Goal: Task Accomplishment & Management: Manage account settings

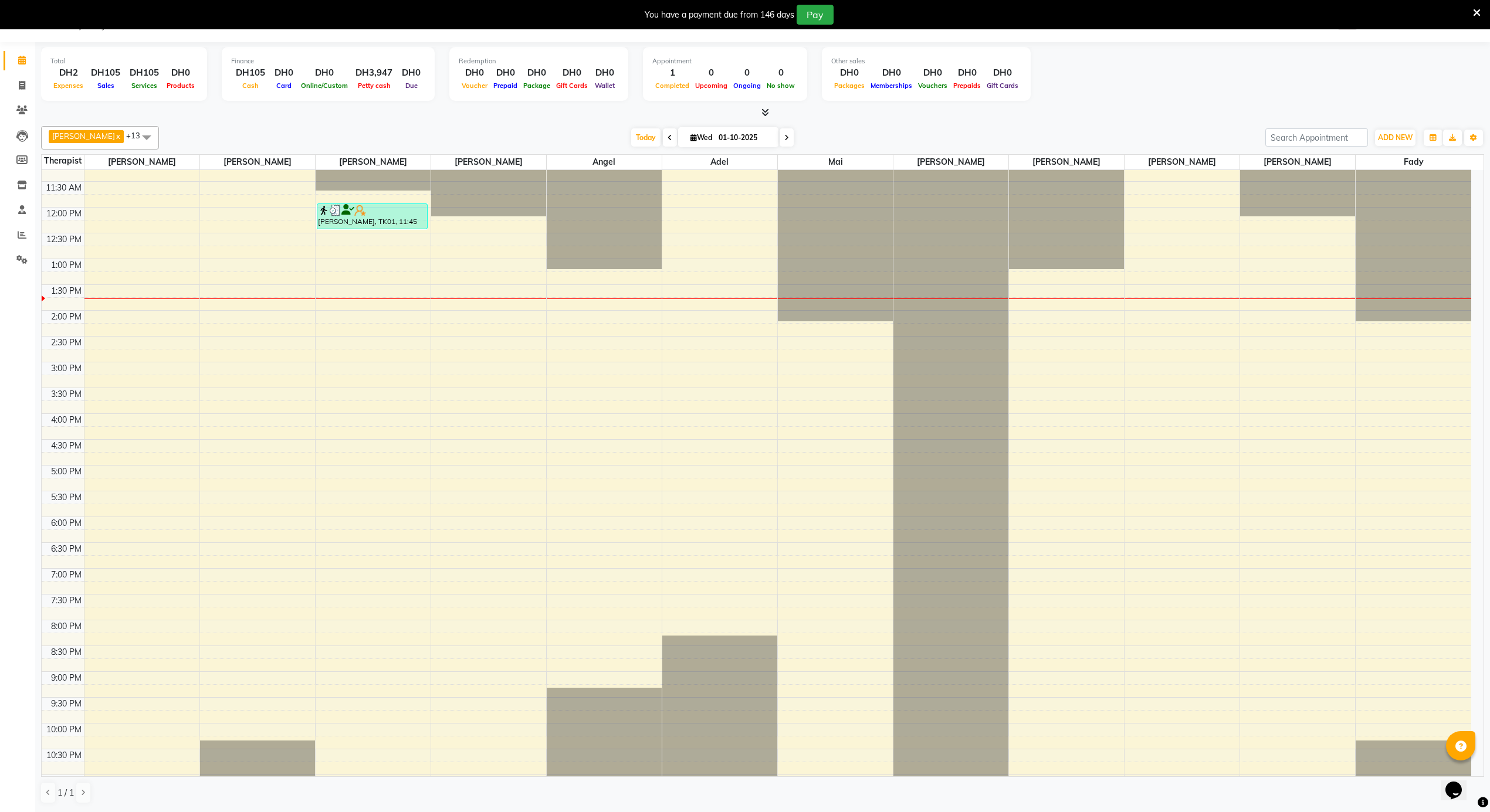
scroll to position [654, 0]
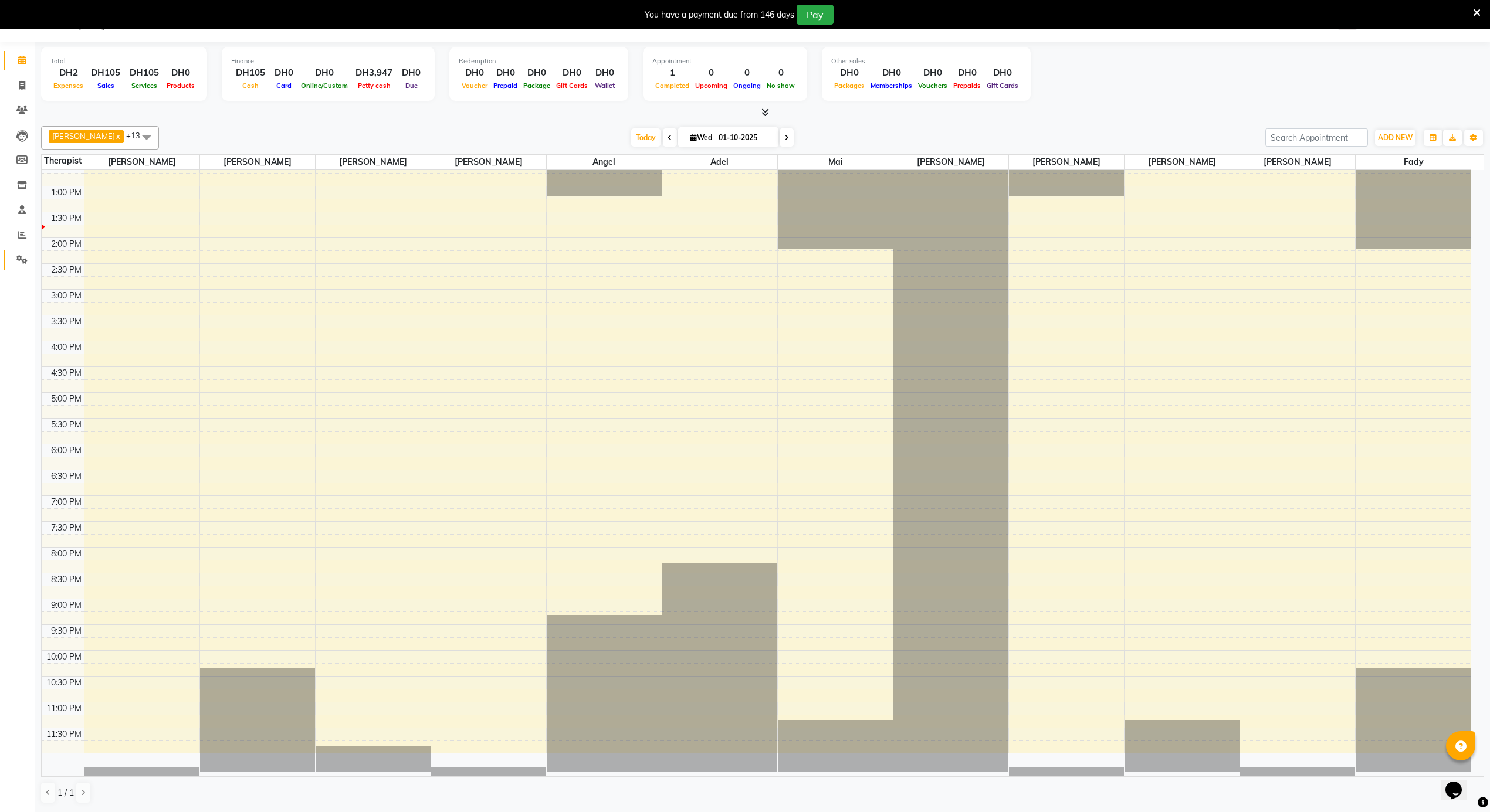
click at [16, 267] on link "Settings" at bounding box center [18, 260] width 28 height 19
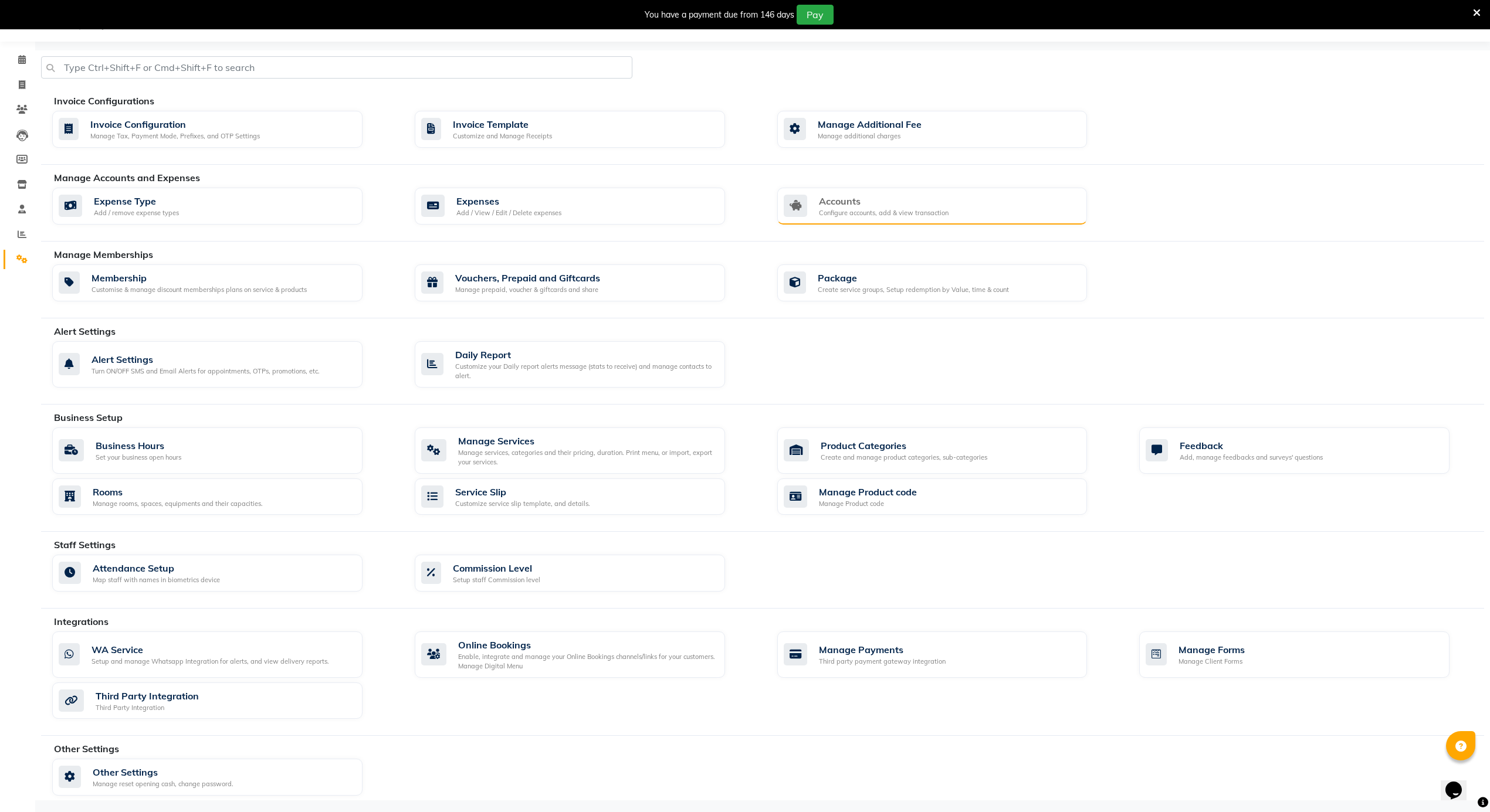
click at [1005, 206] on div "Accounts Configure accounts, add & view transaction" at bounding box center [930, 206] width 294 height 24
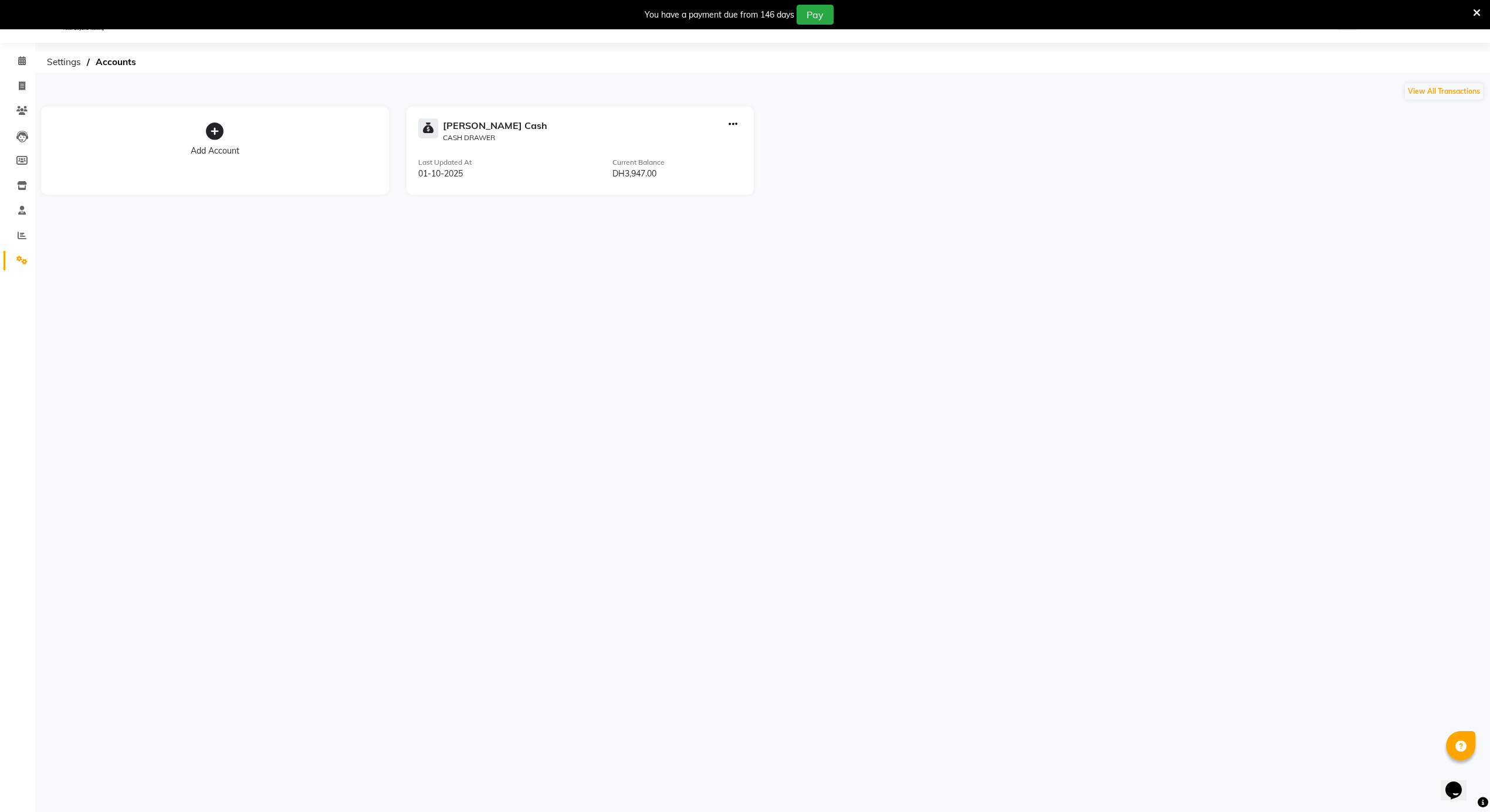
click at [634, 545] on div "Select Location × Alrousi Men Spa, Abu Dhabi WhatsApp Status ✕ Status: Disconne…" at bounding box center [745, 407] width 1490 height 812
click at [20, 62] on icon at bounding box center [22, 61] width 7 height 9
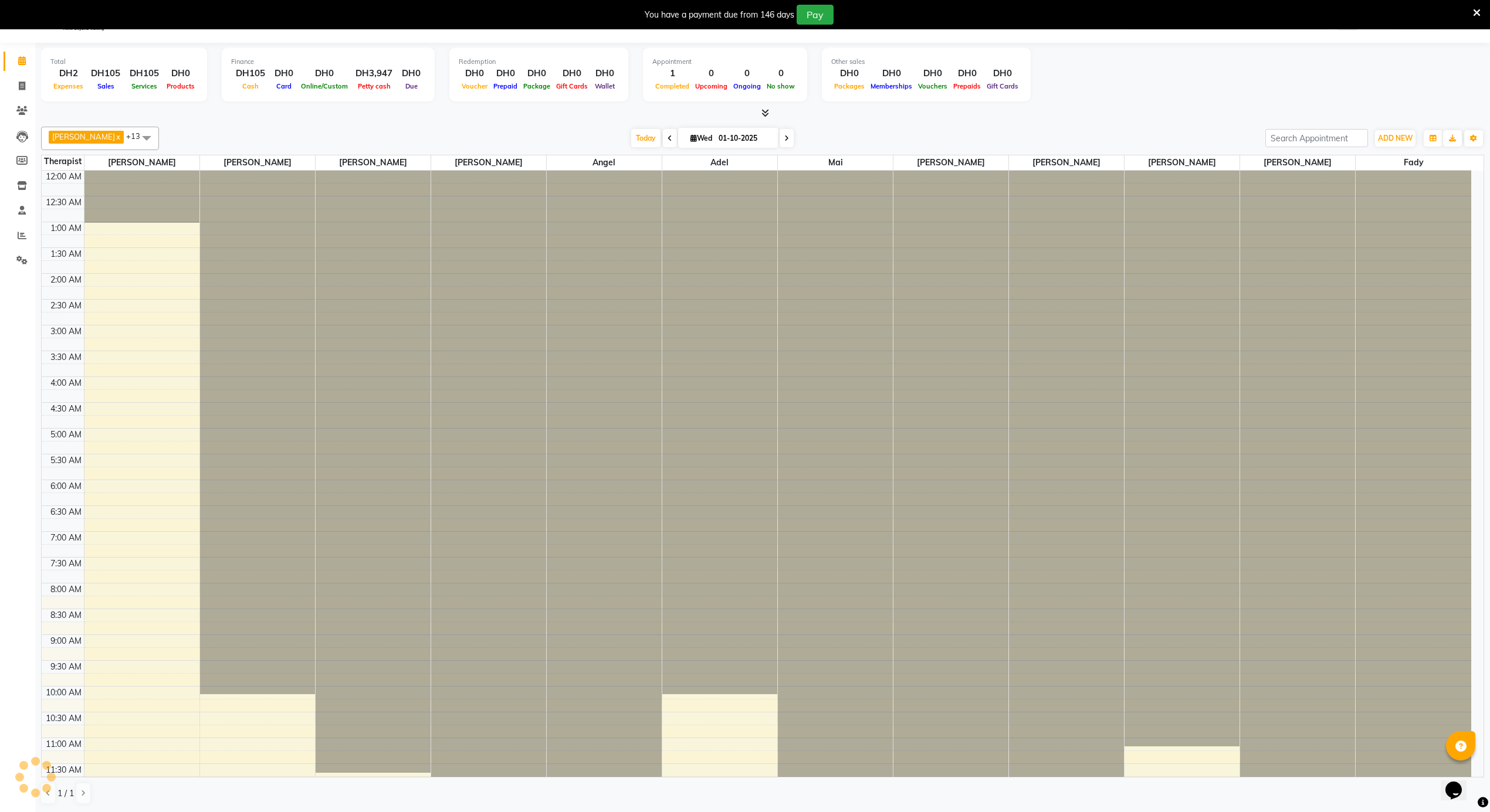
scroll to position [315, 0]
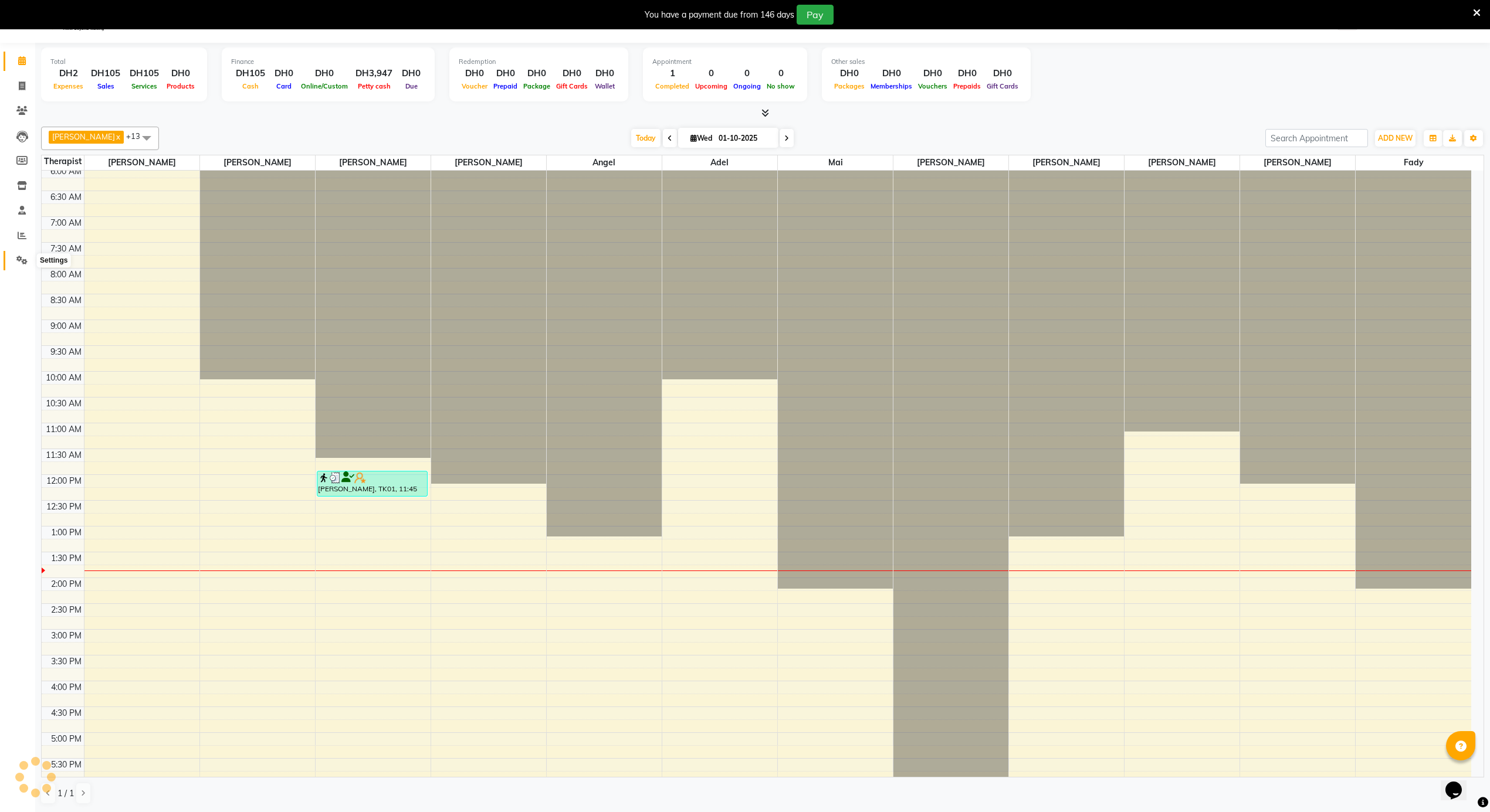
click at [19, 258] on icon at bounding box center [21, 260] width 11 height 9
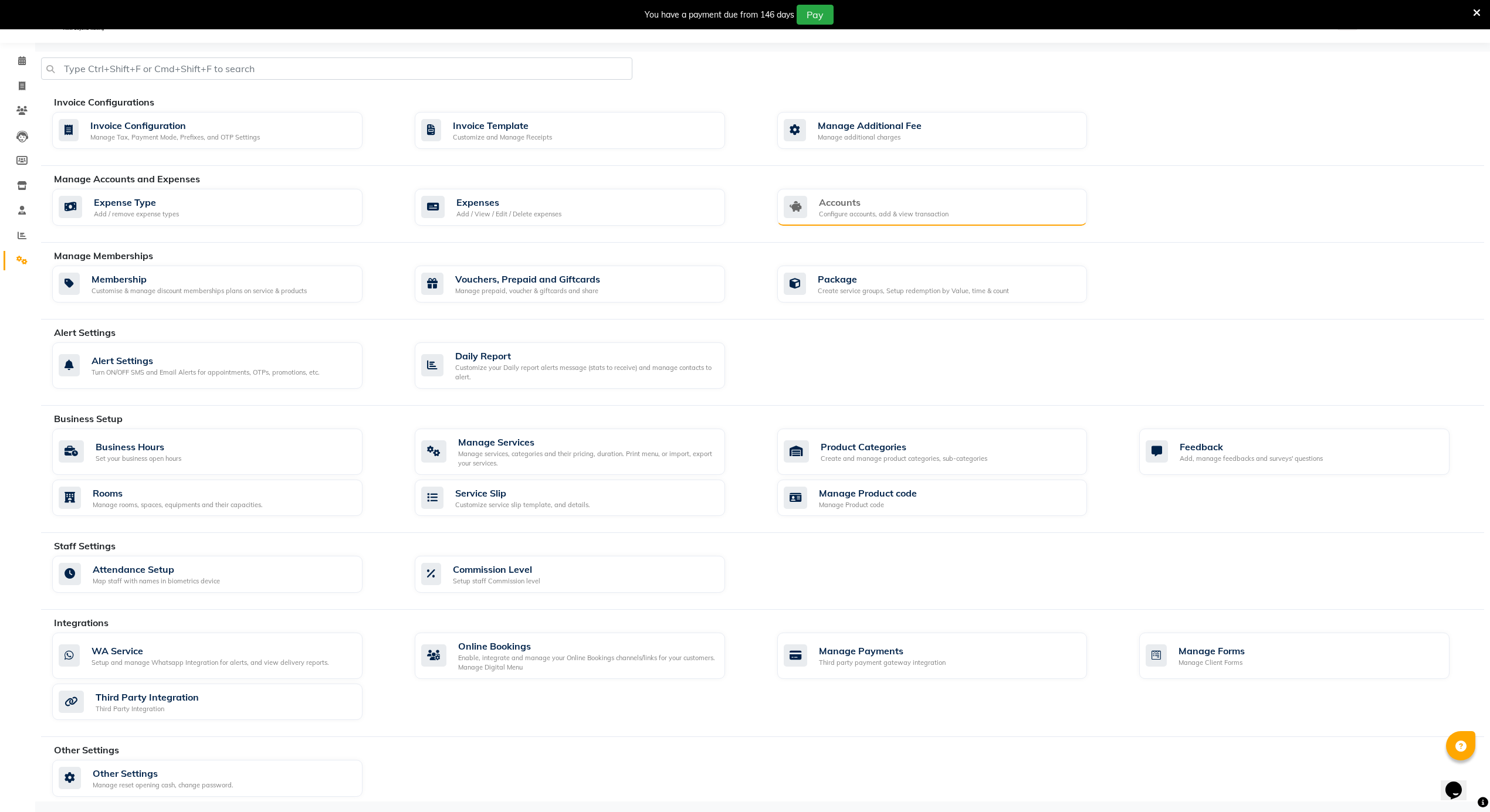
click at [869, 204] on div "Accounts" at bounding box center [883, 202] width 130 height 14
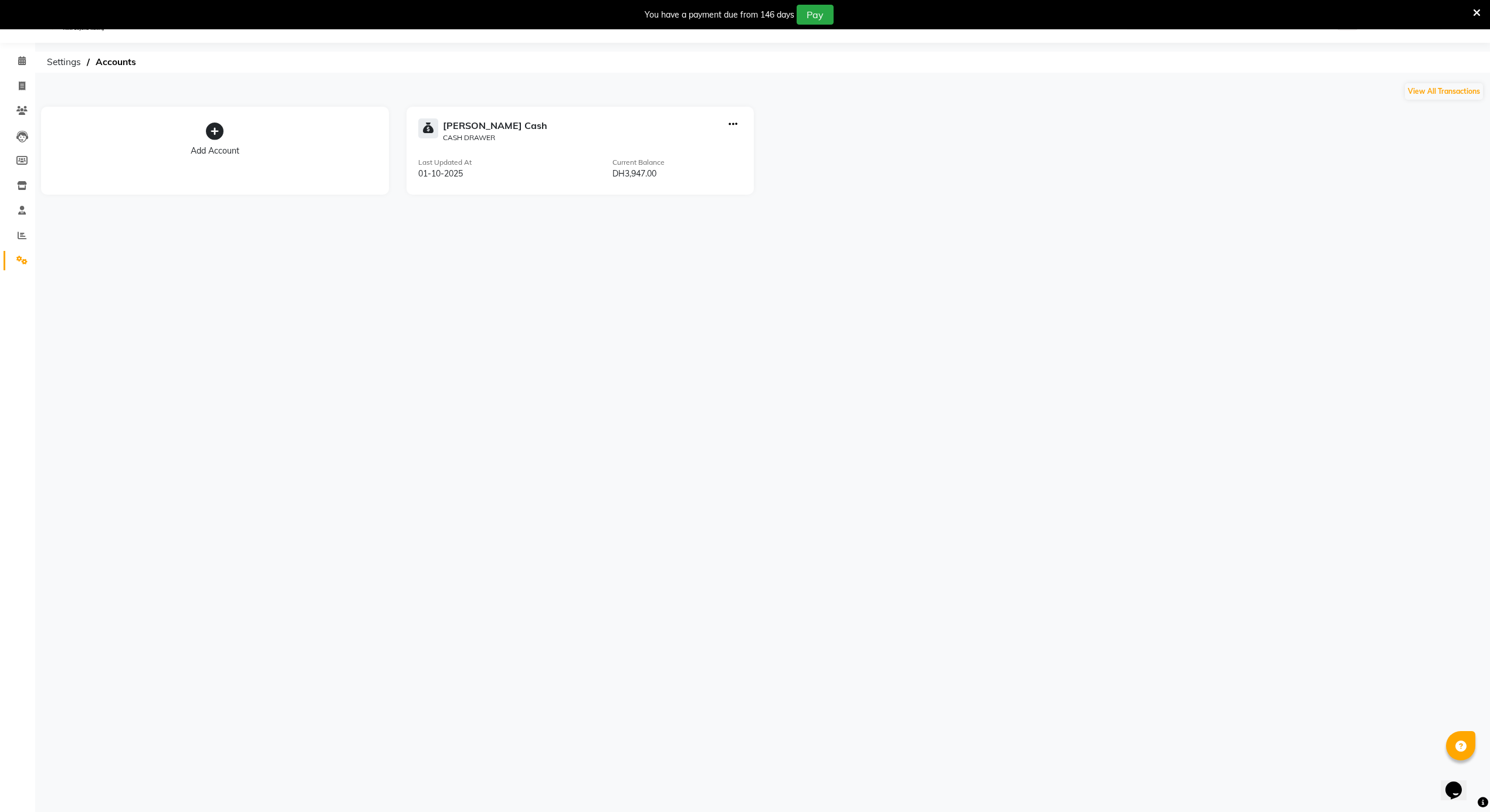
click at [454, 301] on div "Select Location × Alrousi Men Spa, Abu Dhabi WhatsApp Status ✕ Status: Disconne…" at bounding box center [745, 407] width 1490 height 812
click at [24, 59] on icon at bounding box center [22, 61] width 7 height 9
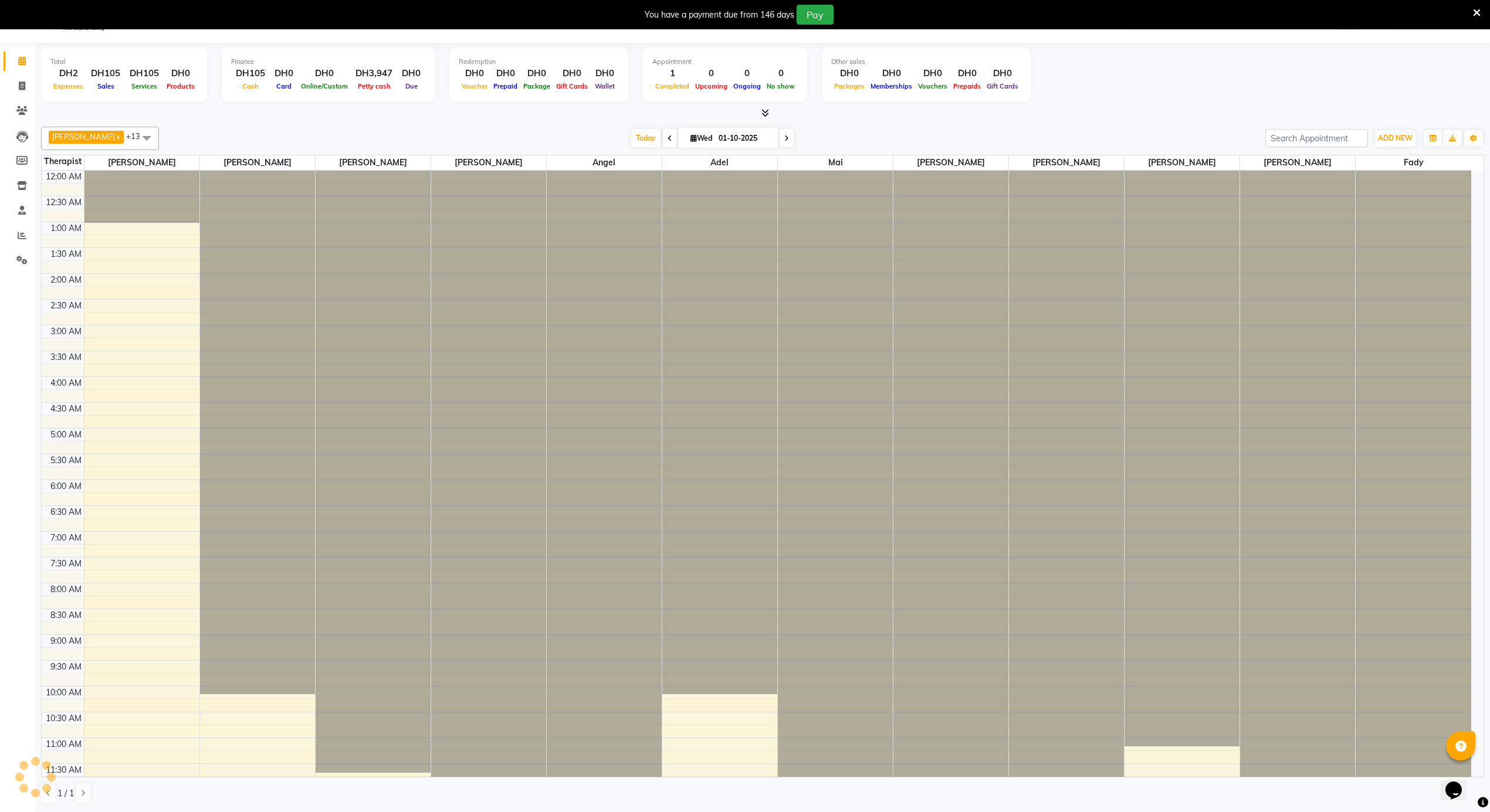
scroll to position [315, 0]
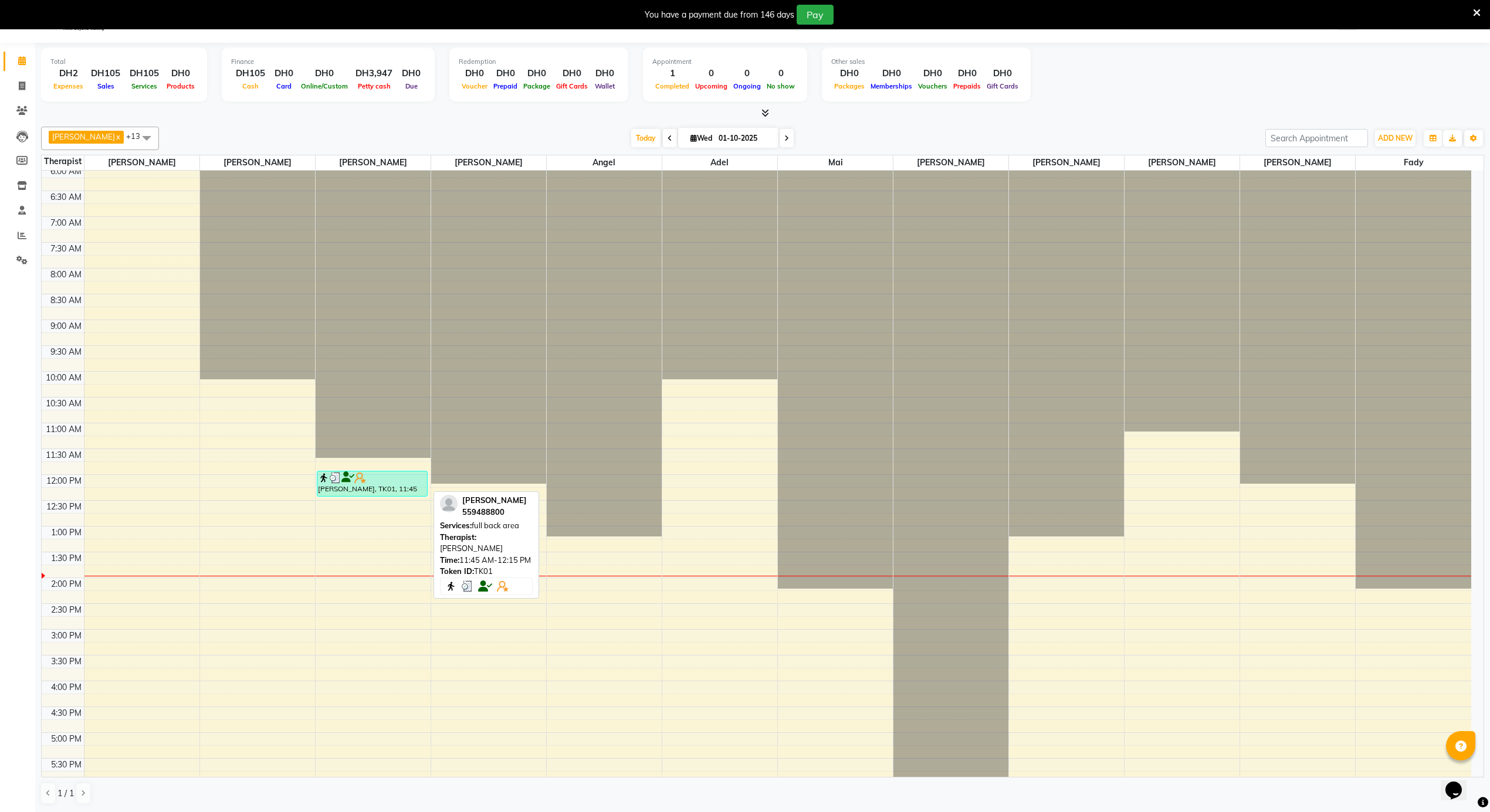
click at [411, 482] on div at bounding box center [372, 478] width 109 height 12
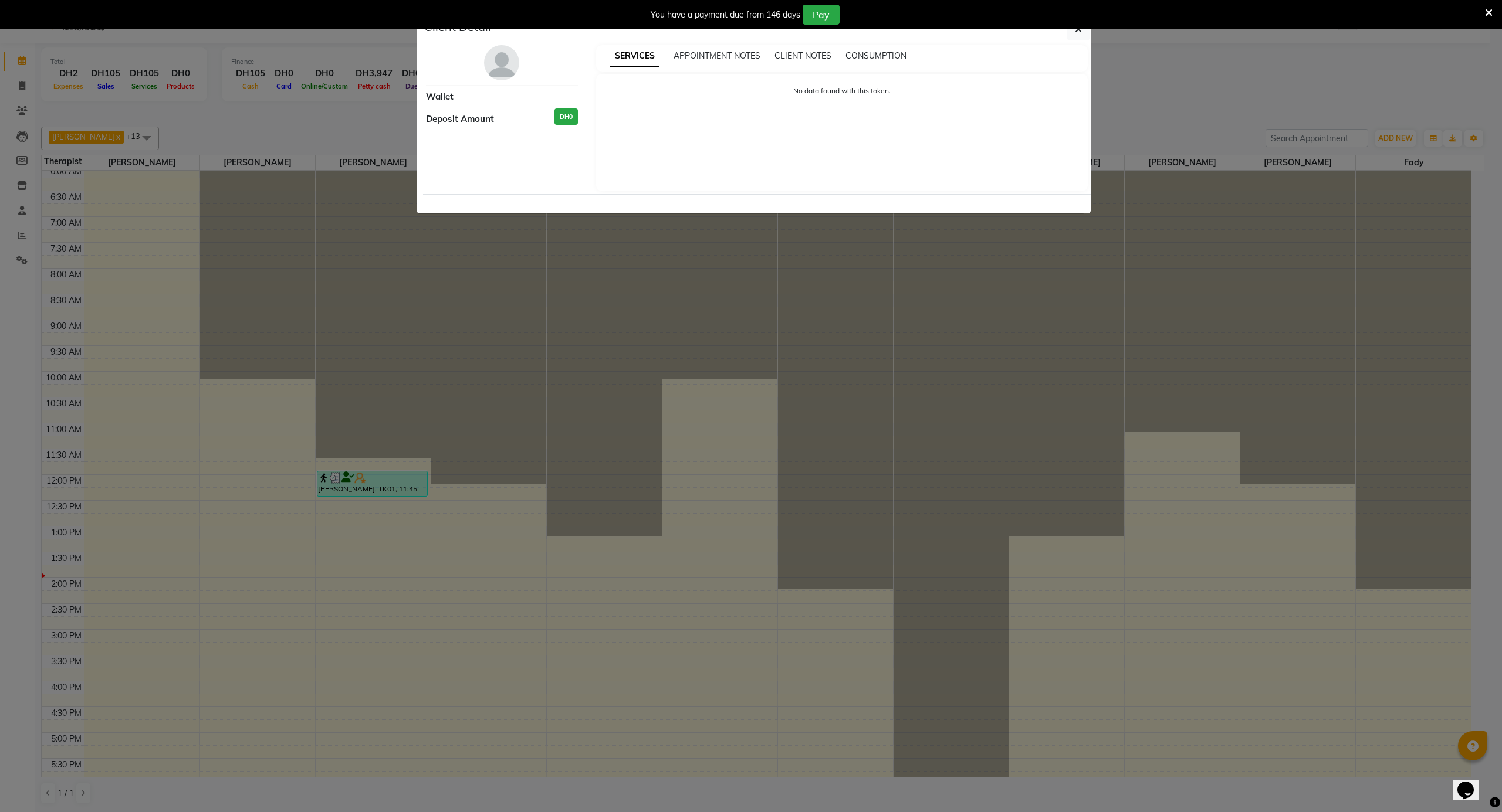
select select "3"
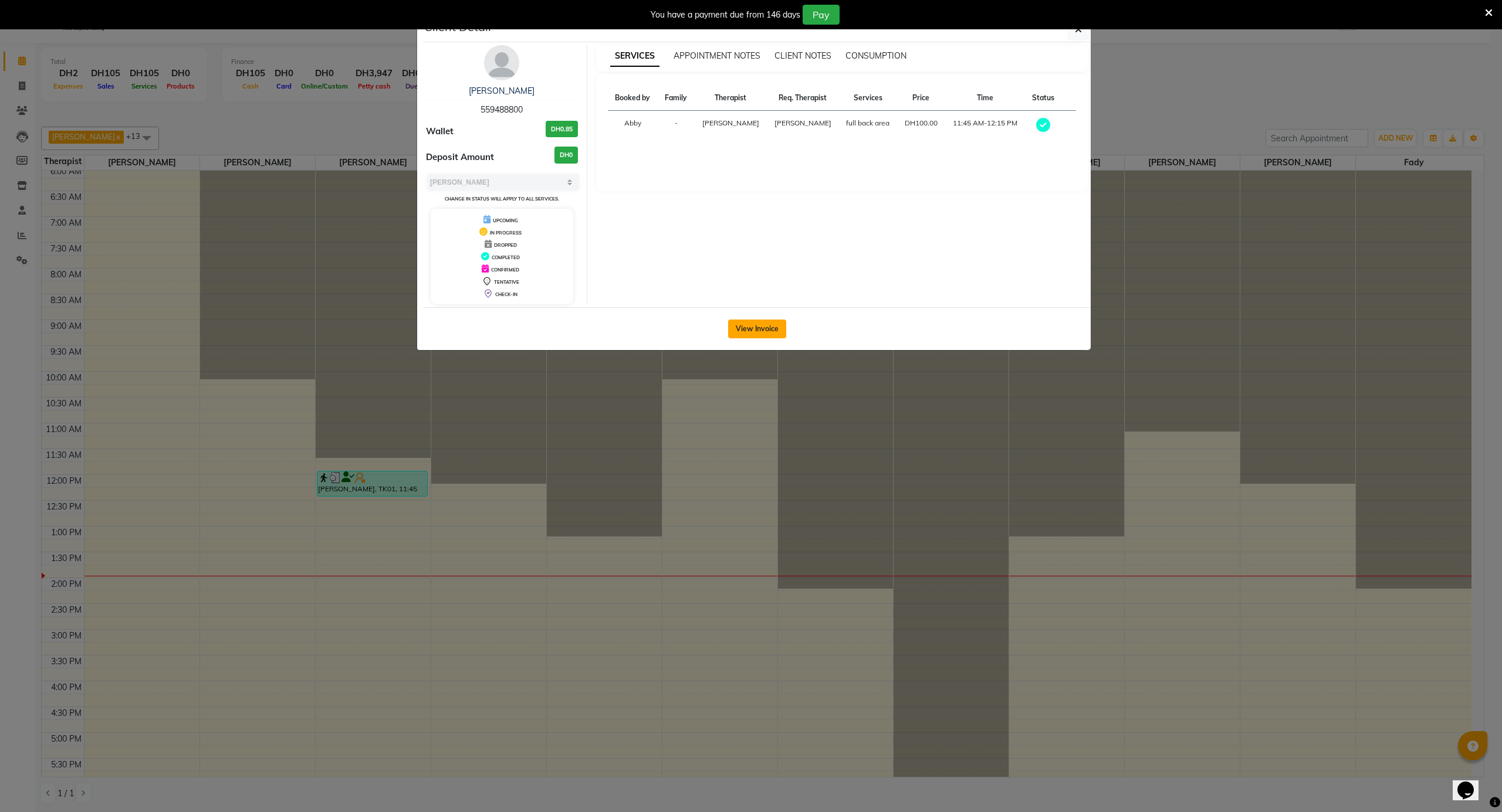
click at [754, 334] on button "View Invoice" at bounding box center [757, 329] width 58 height 19
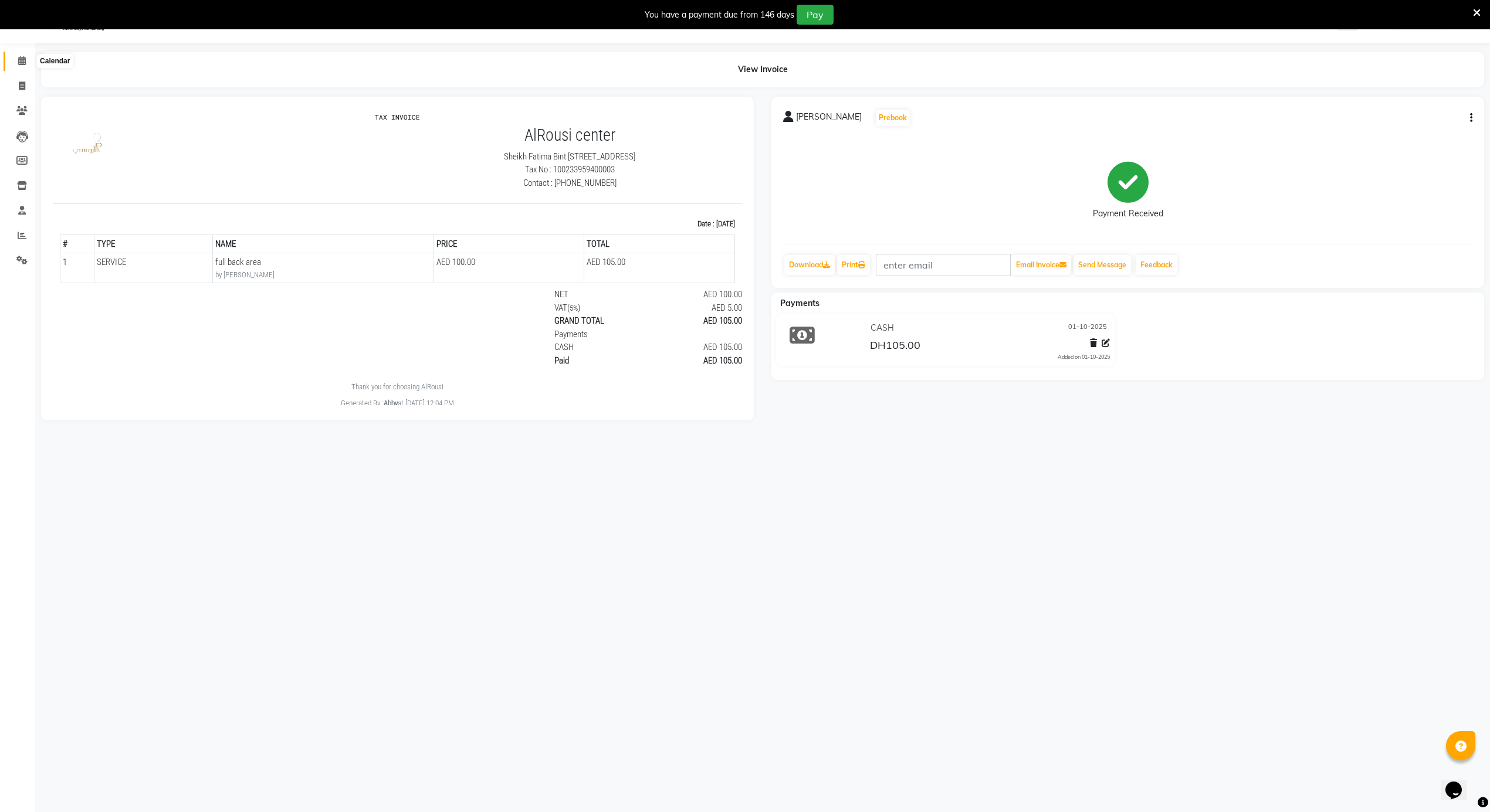
click at [25, 59] on icon at bounding box center [22, 61] width 7 height 9
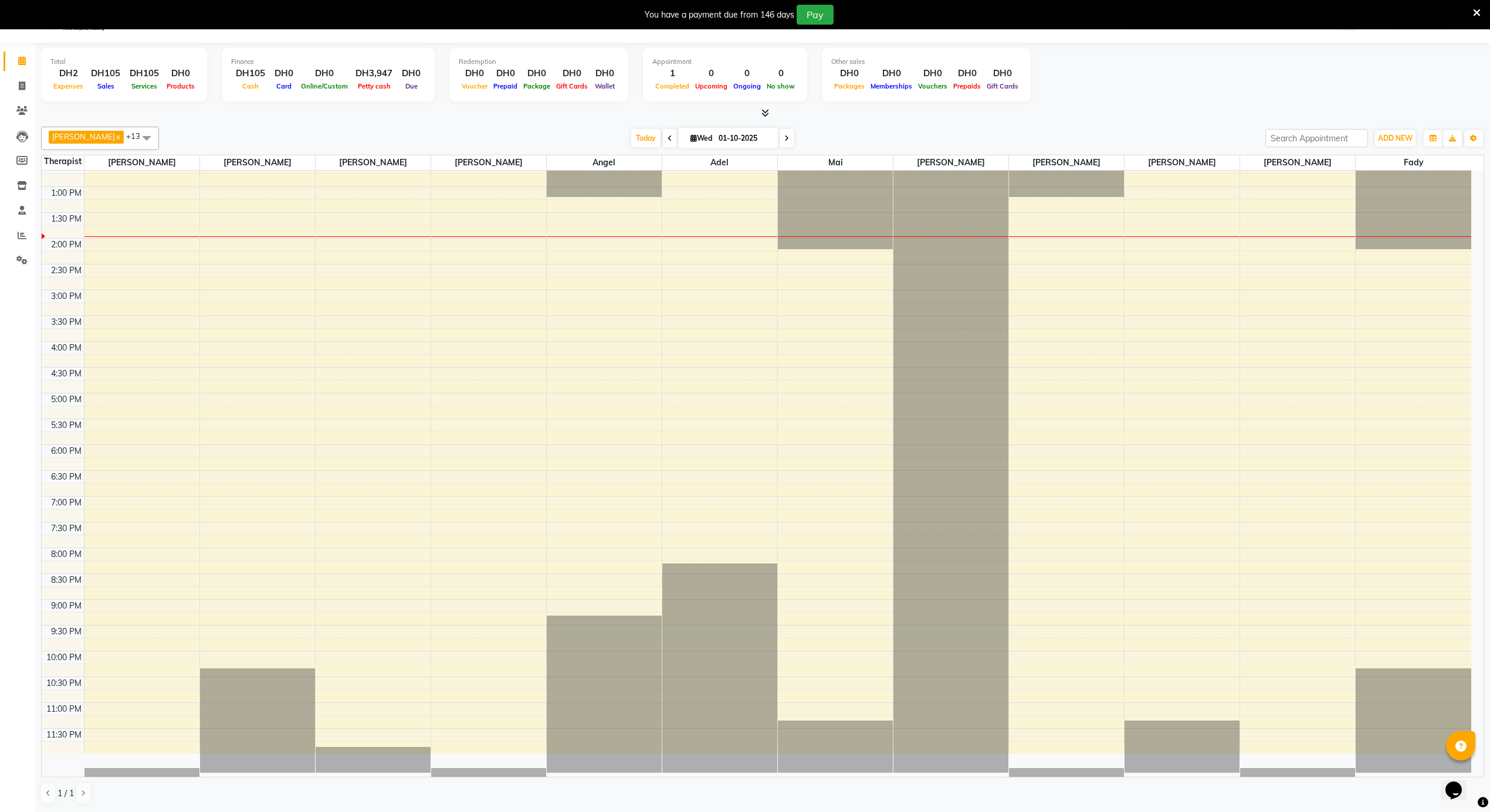
scroll to position [31, 0]
click at [19, 235] on icon at bounding box center [22, 235] width 9 height 9
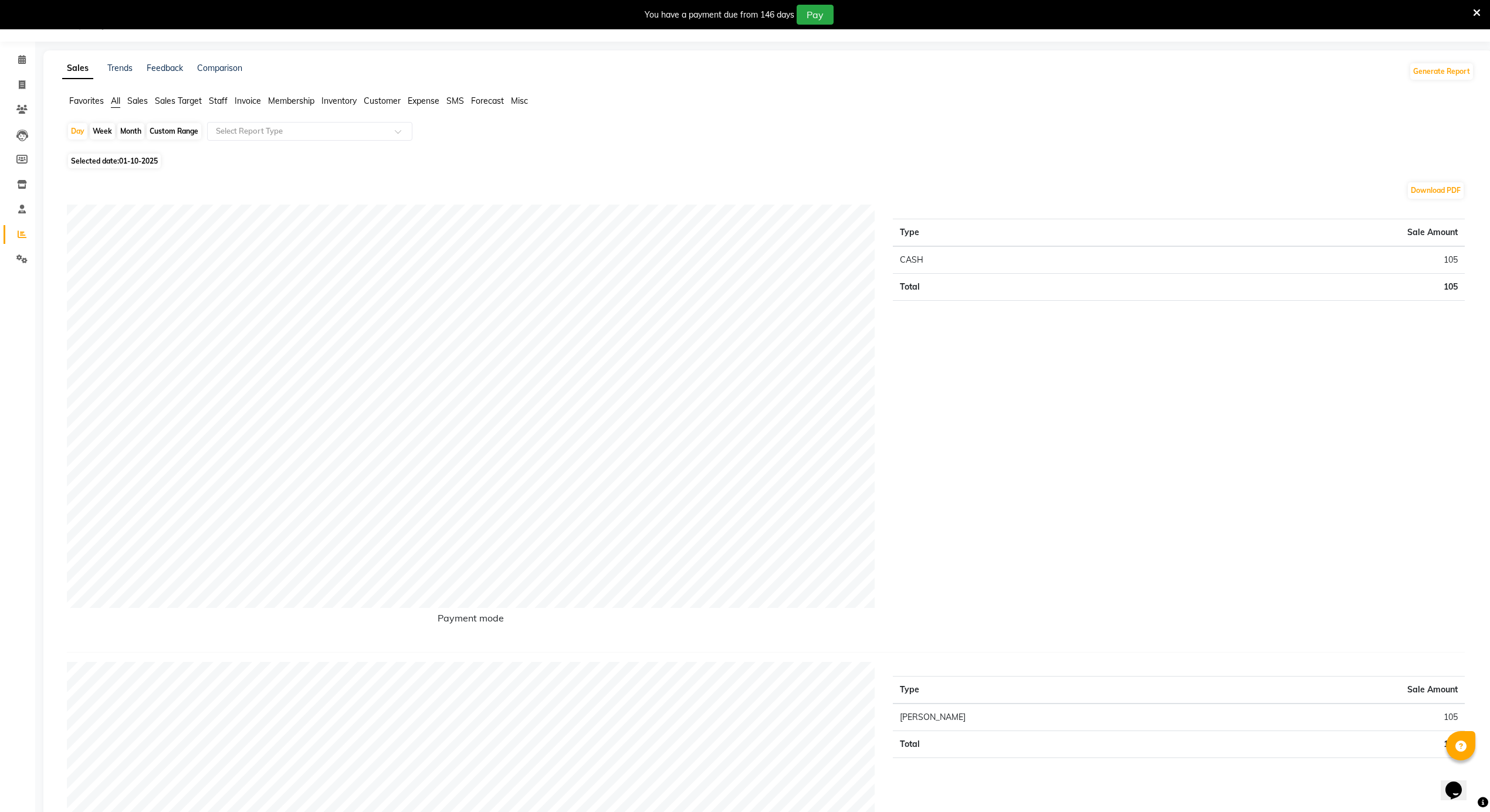
click at [137, 100] on span "Sales" at bounding box center [137, 101] width 21 height 10
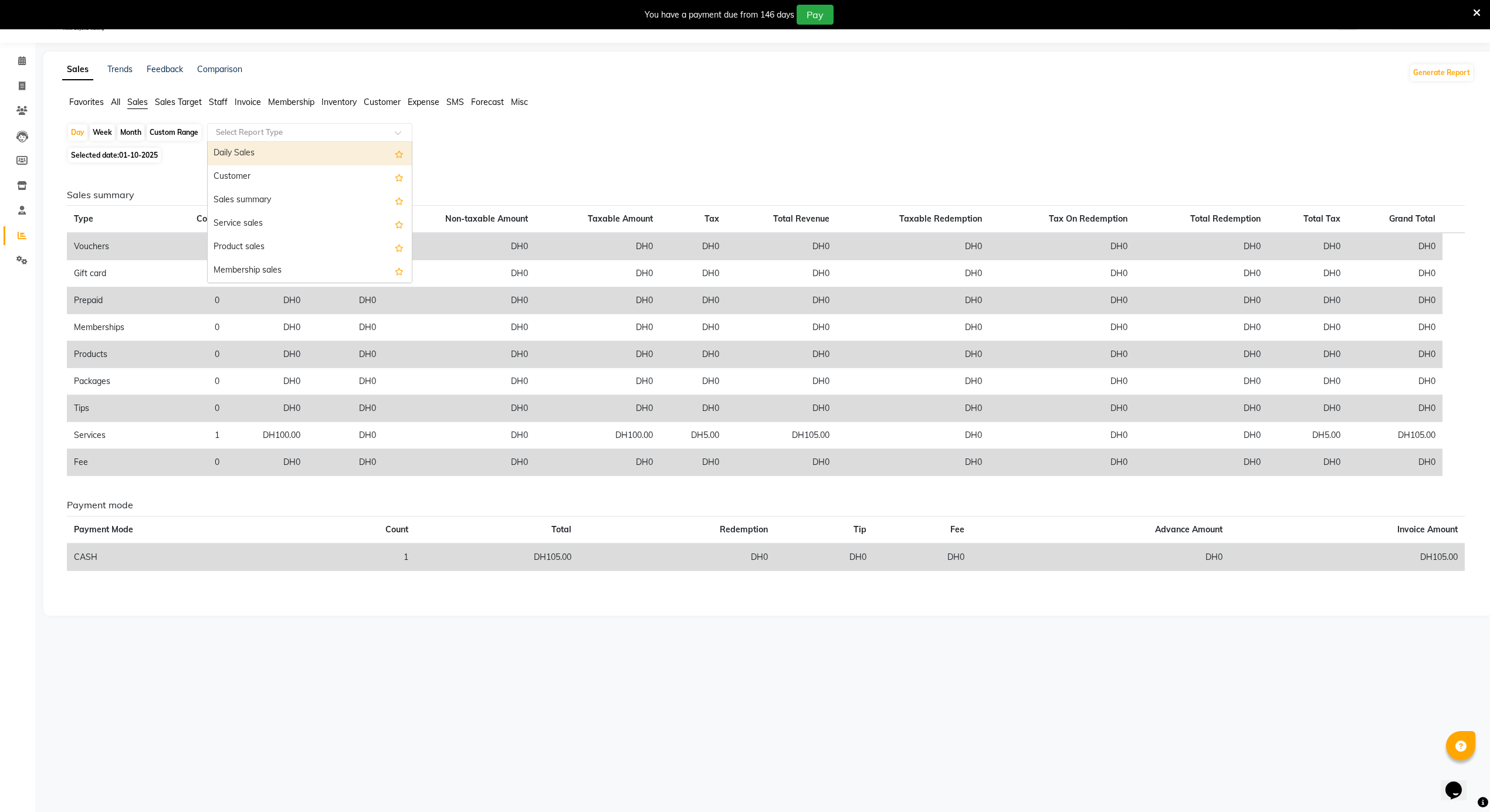
click at [329, 133] on input "text" at bounding box center [298, 133] width 169 height 12
click at [256, 149] on div "Daily Sales" at bounding box center [310, 153] width 204 height 23
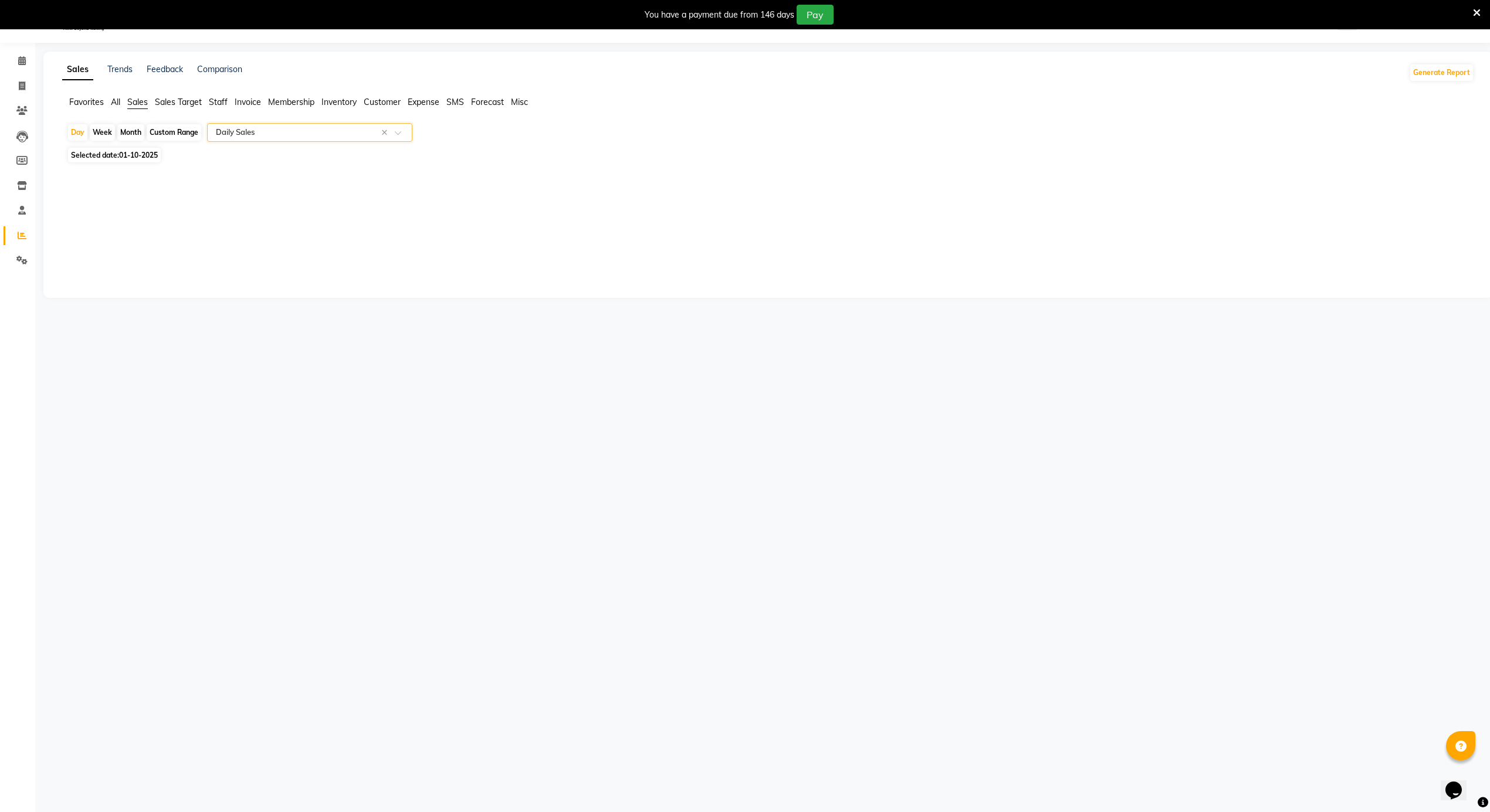
click at [149, 156] on span "01-10-2025" at bounding box center [138, 155] width 39 height 9
select select "10"
select select "2025"
select select "full_report"
select select "csv"
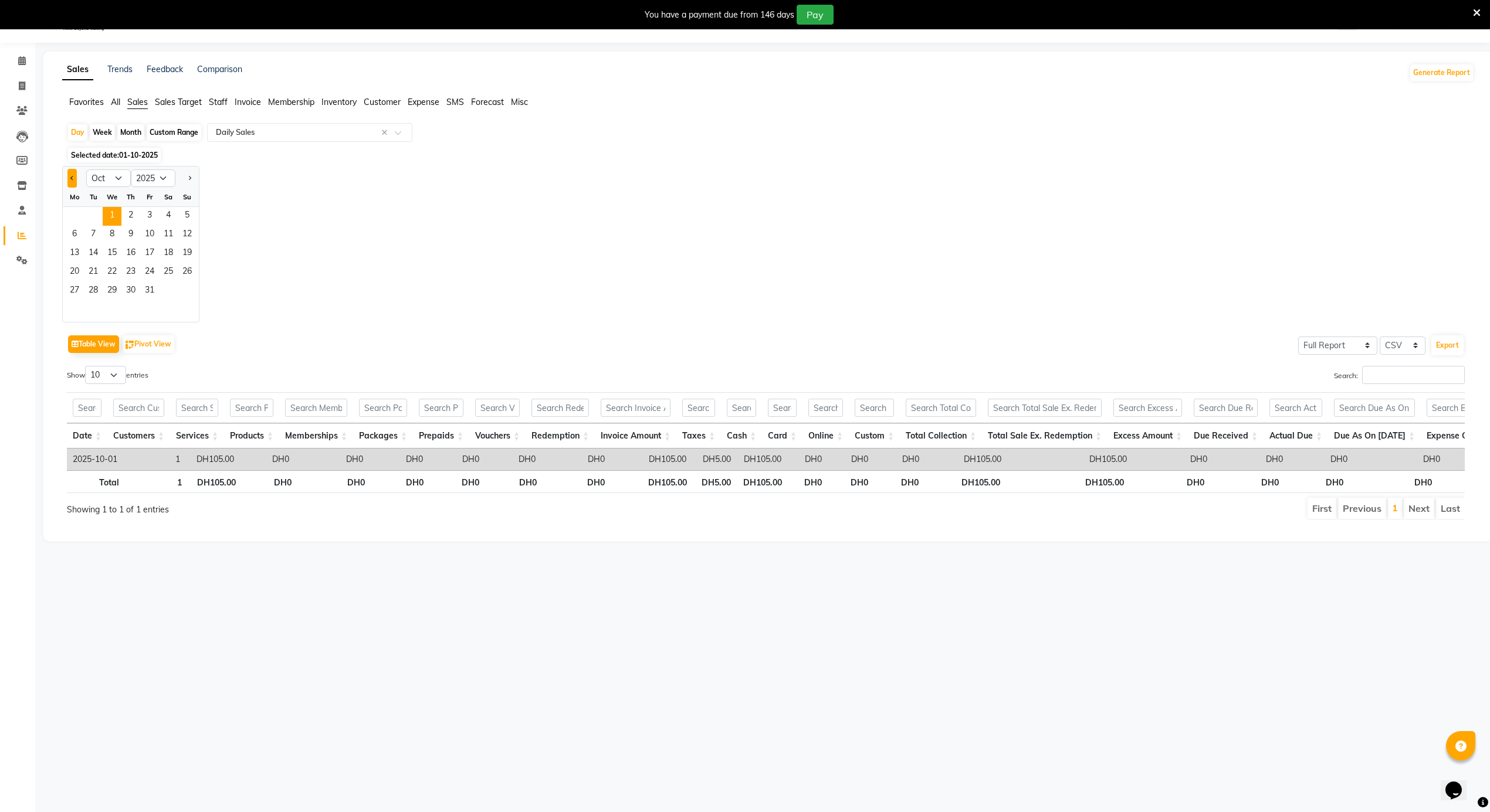
click at [75, 179] on button "Previous month" at bounding box center [72, 178] width 10 height 19
select select "9"
click at [95, 292] on span "30" at bounding box center [93, 291] width 19 height 19
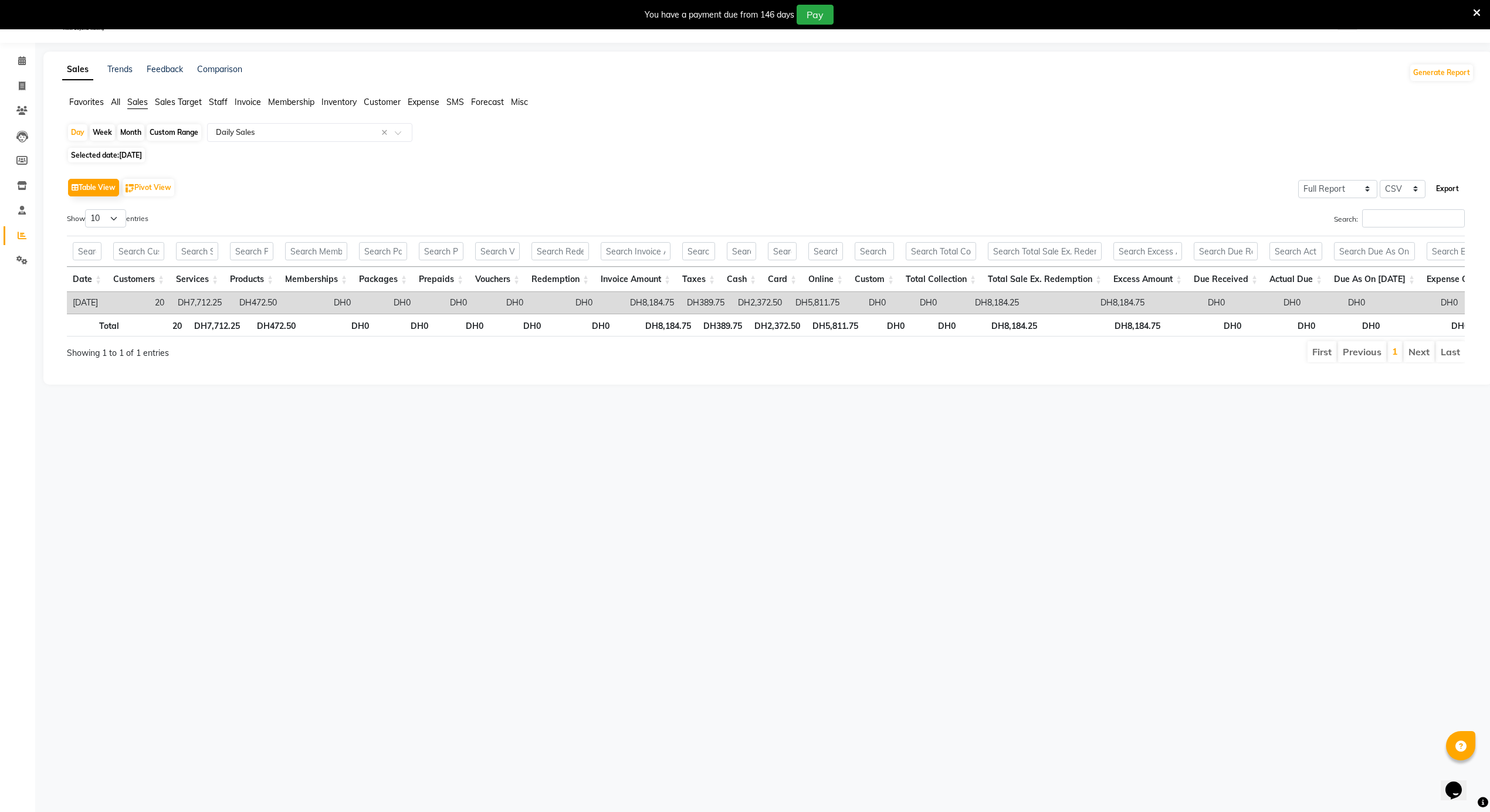
click at [1445, 192] on button "Export" at bounding box center [1447, 189] width 32 height 20
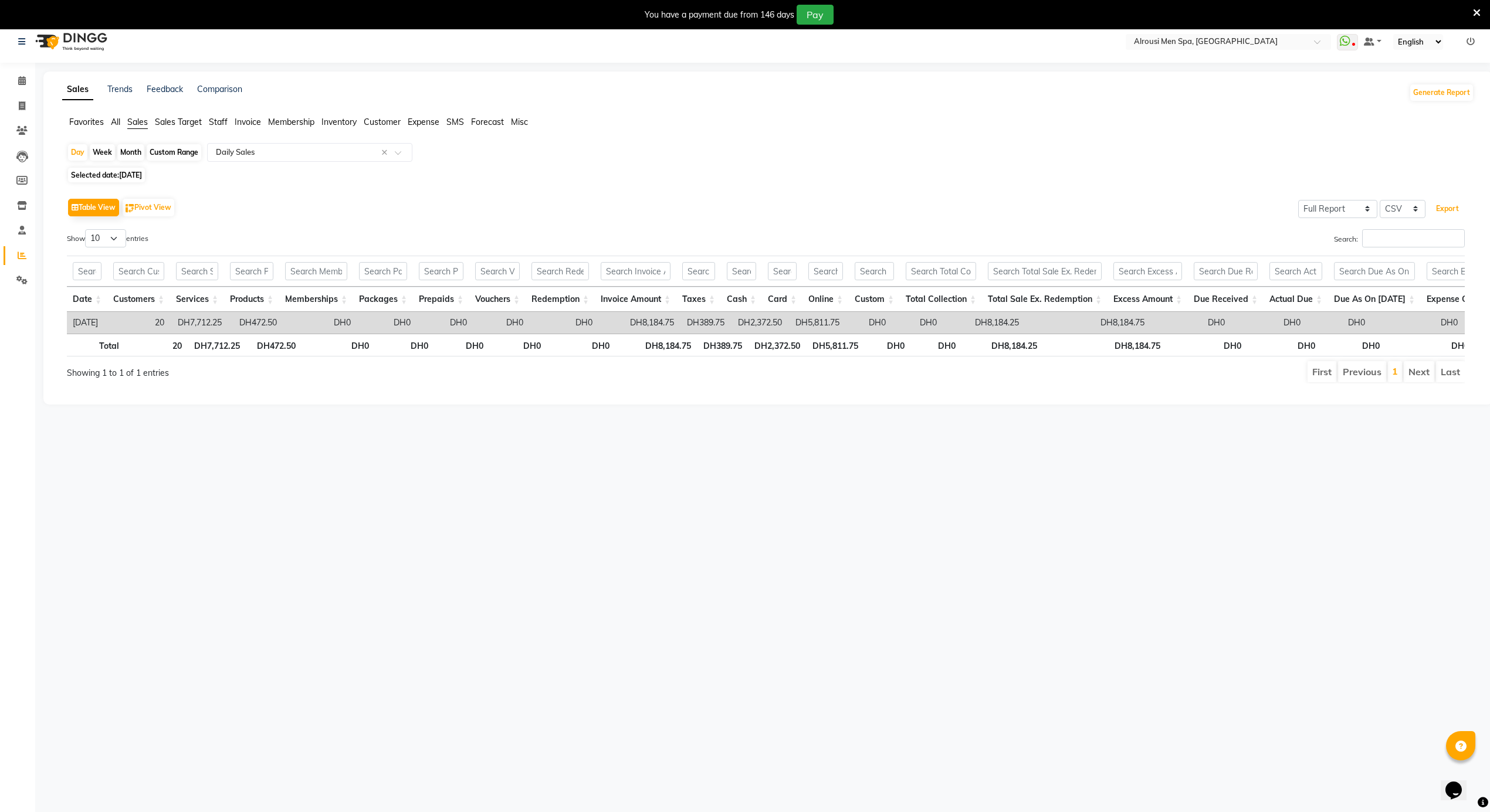
scroll to position [0, 0]
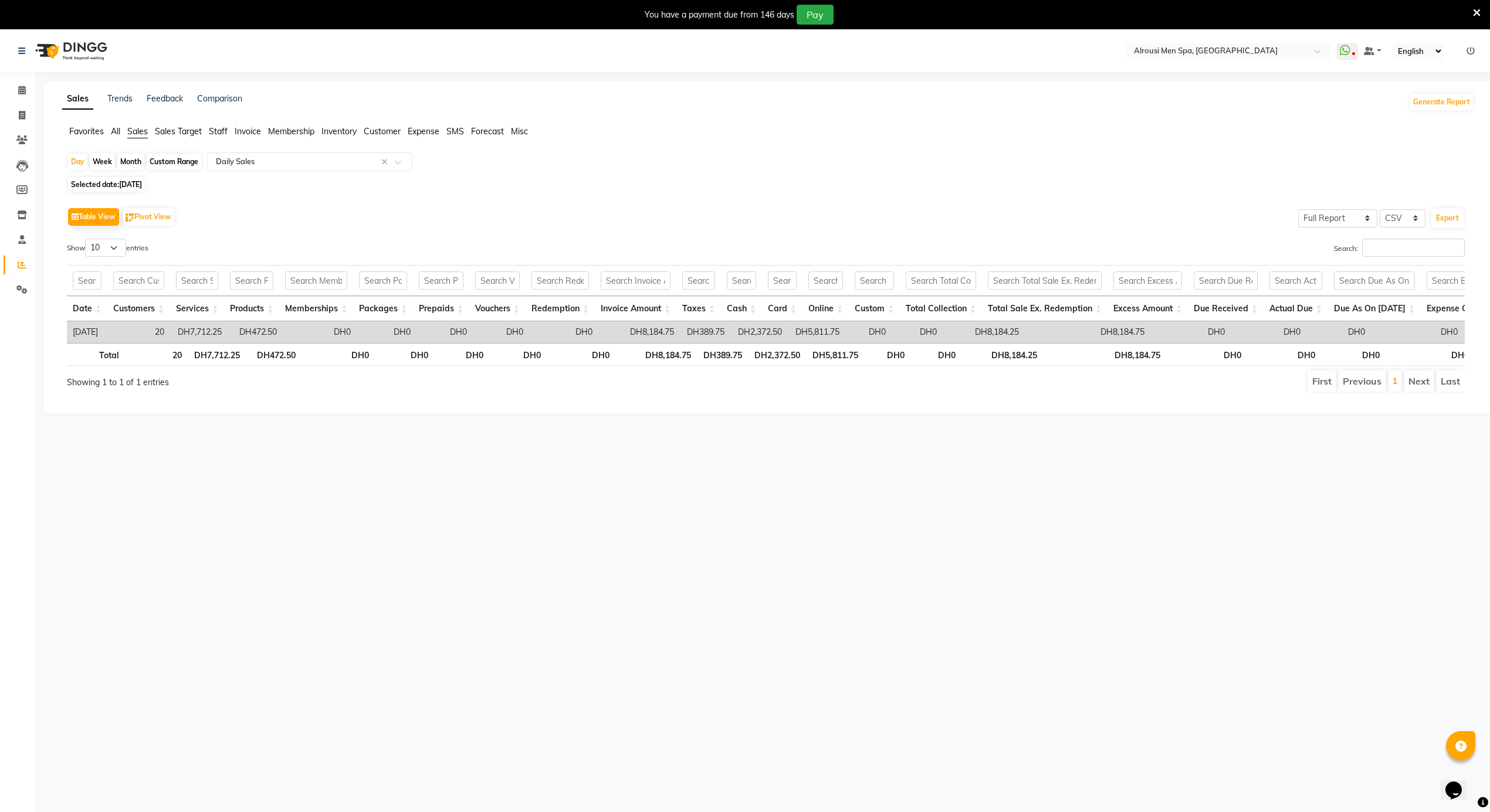
click at [221, 134] on span "Staff" at bounding box center [218, 131] width 19 height 10
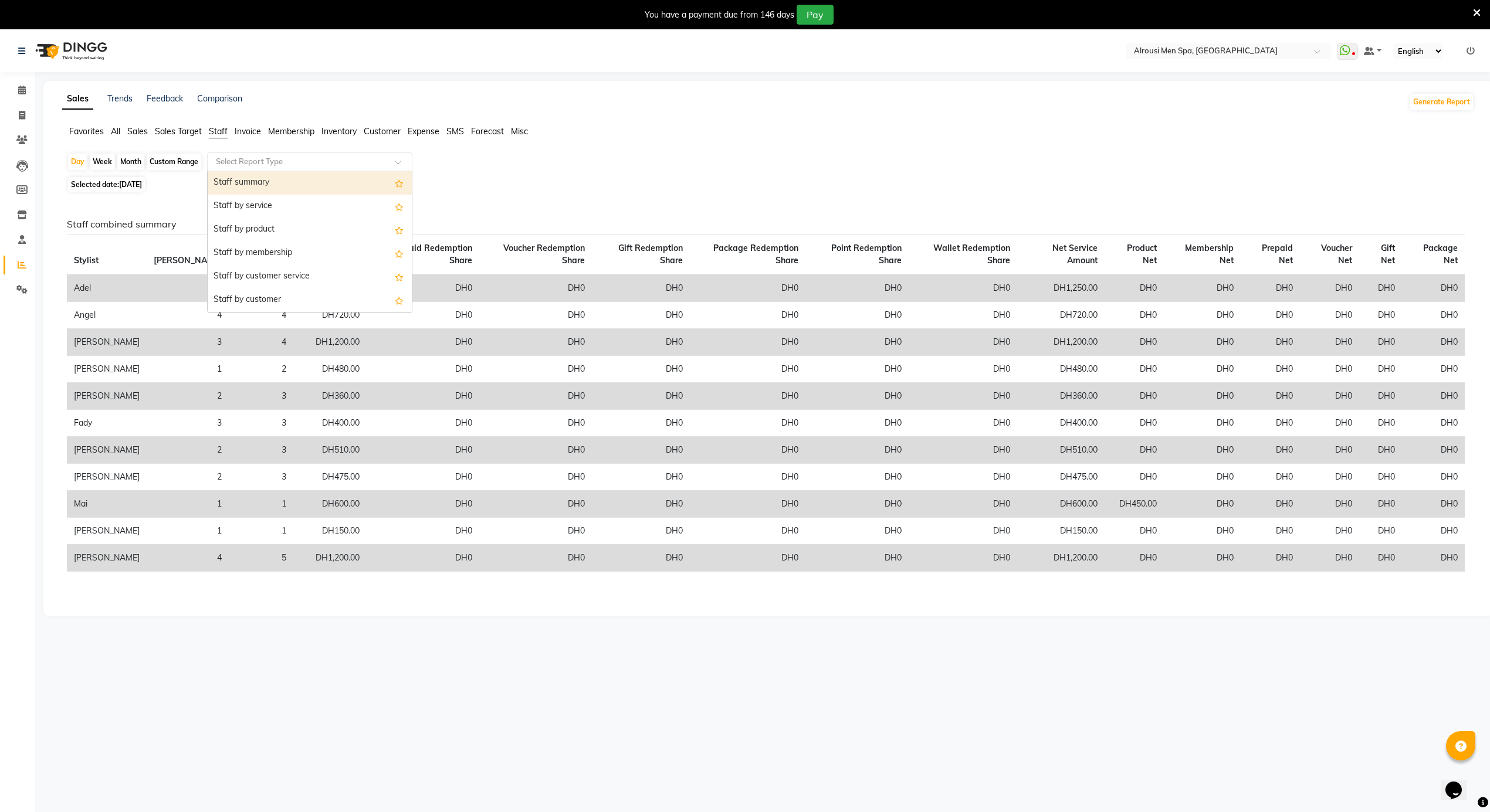
click at [277, 162] on input "text" at bounding box center [298, 162] width 169 height 12
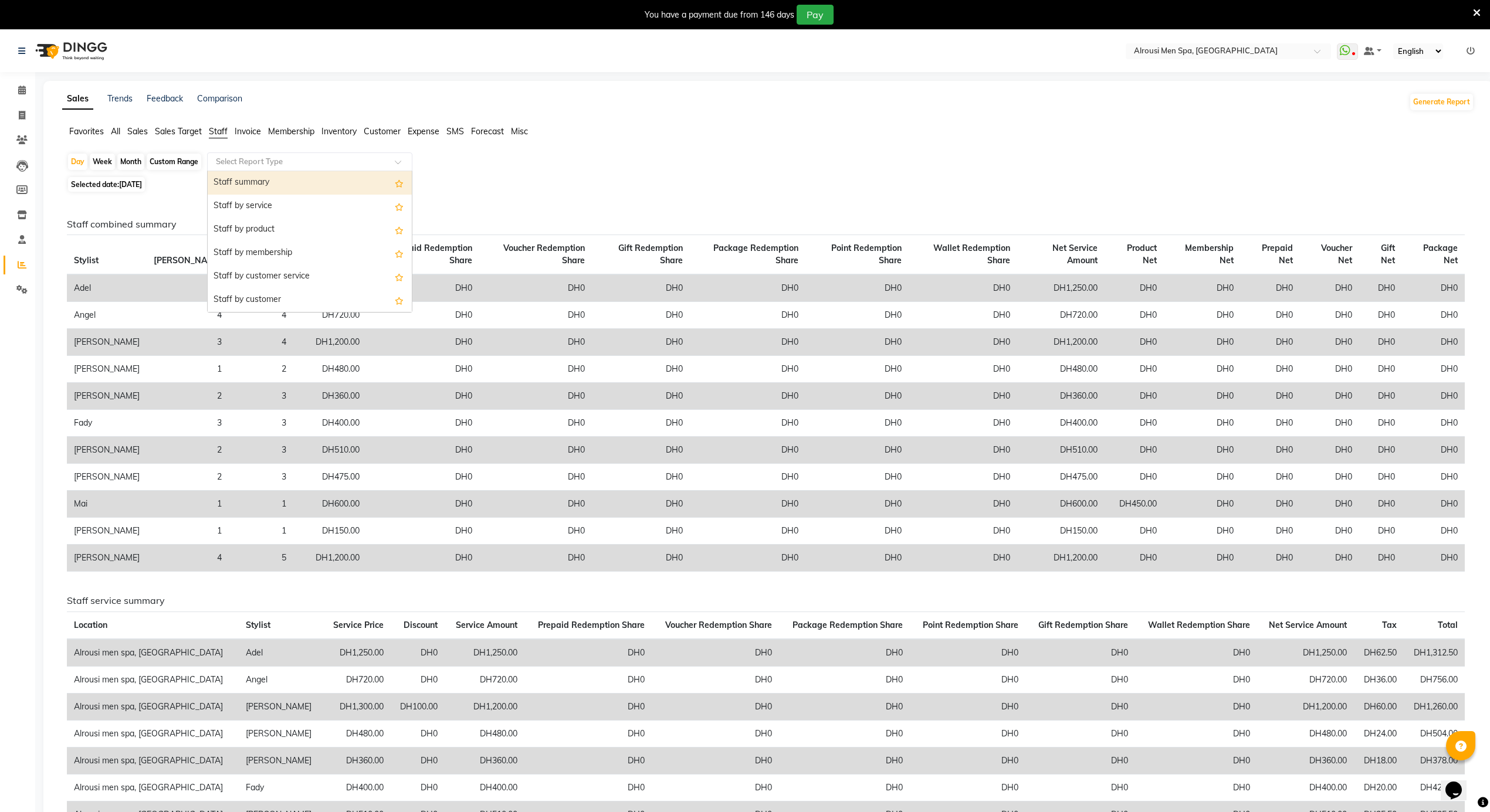
click at [251, 185] on div "Staff summary" at bounding box center [310, 183] width 204 height 23
select select "full_report"
select select "csv"
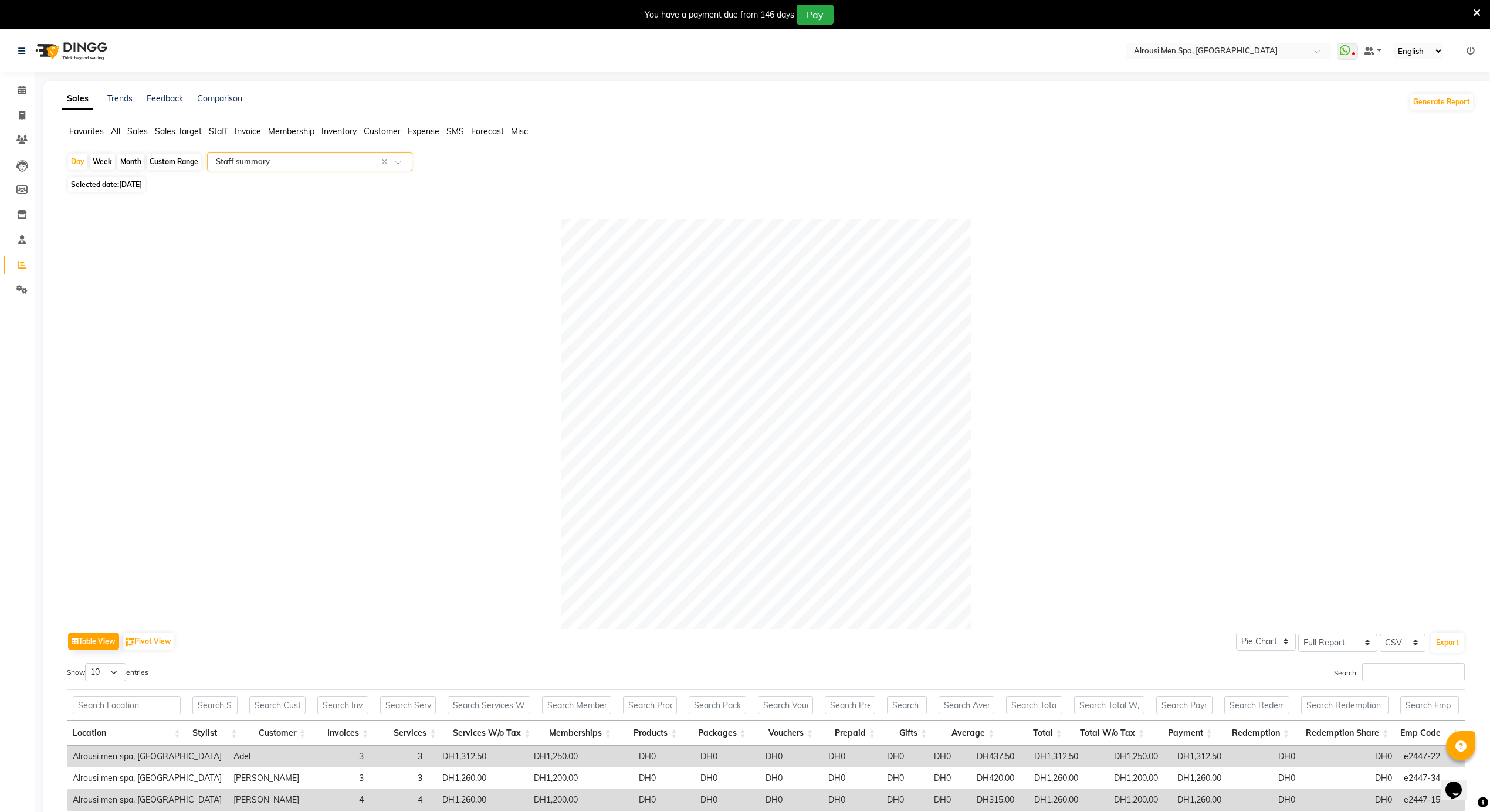
scroll to position [254, 0]
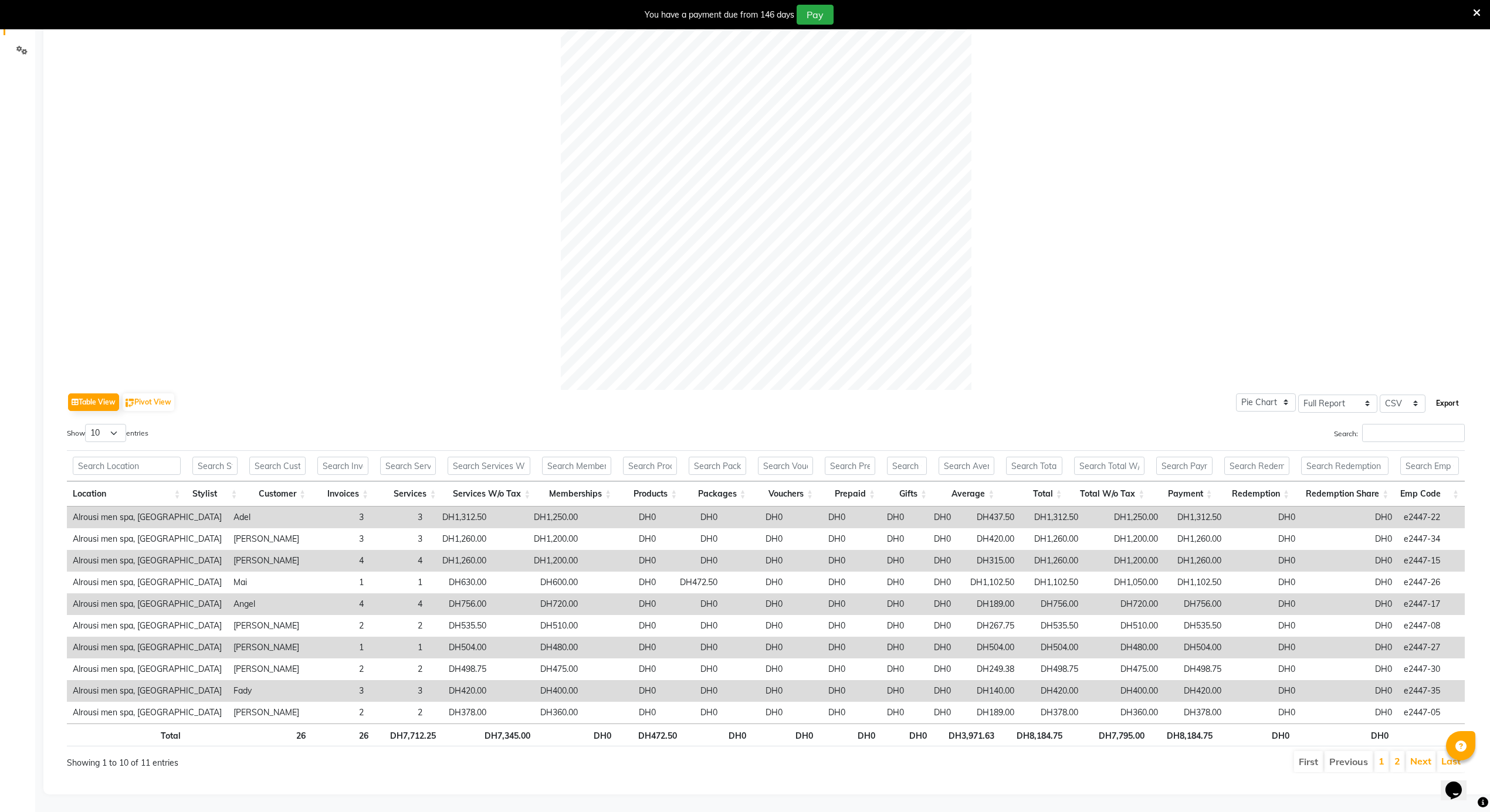
click at [1449, 394] on button "Export" at bounding box center [1447, 403] width 32 height 20
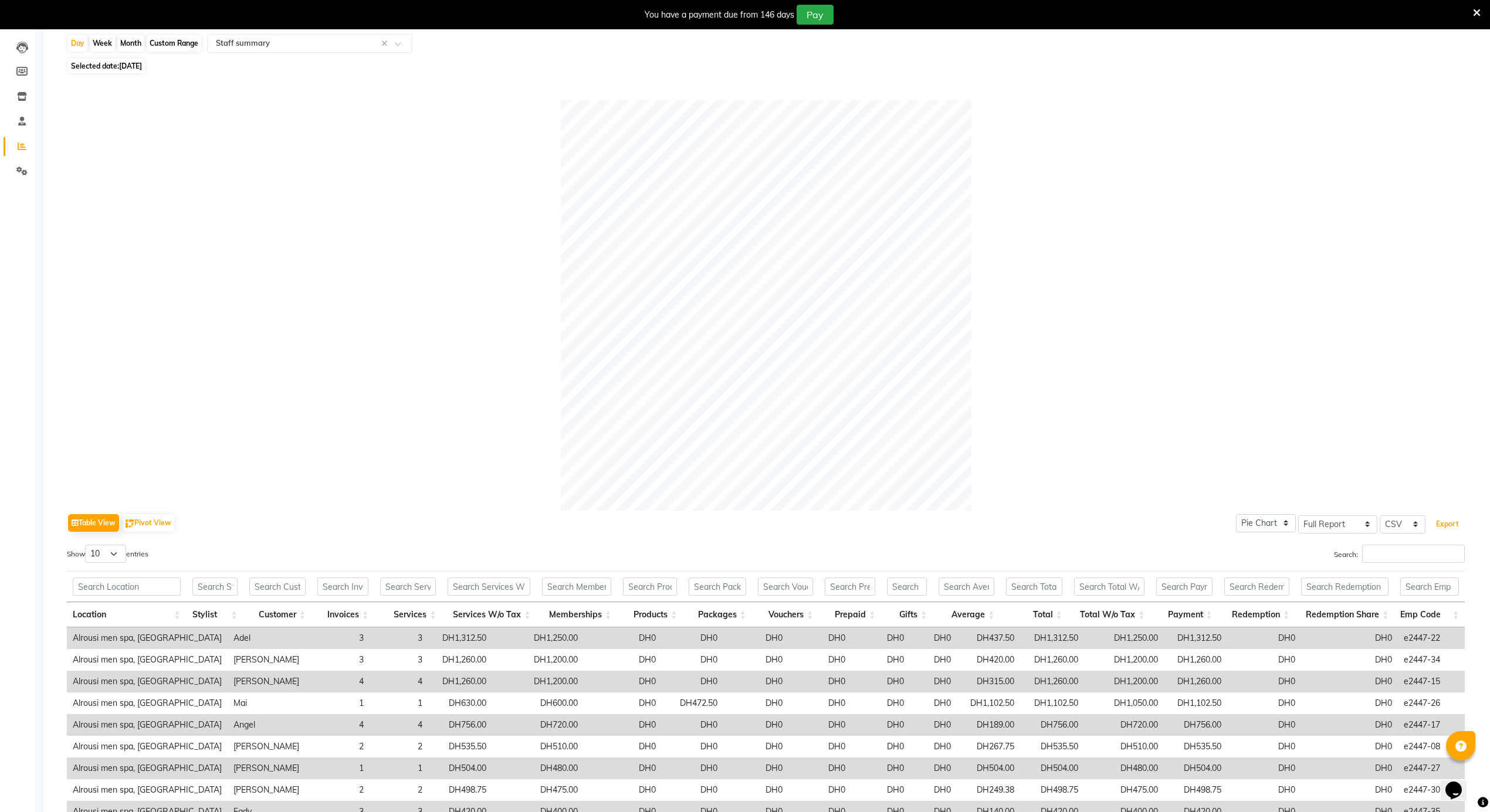
scroll to position [0, 0]
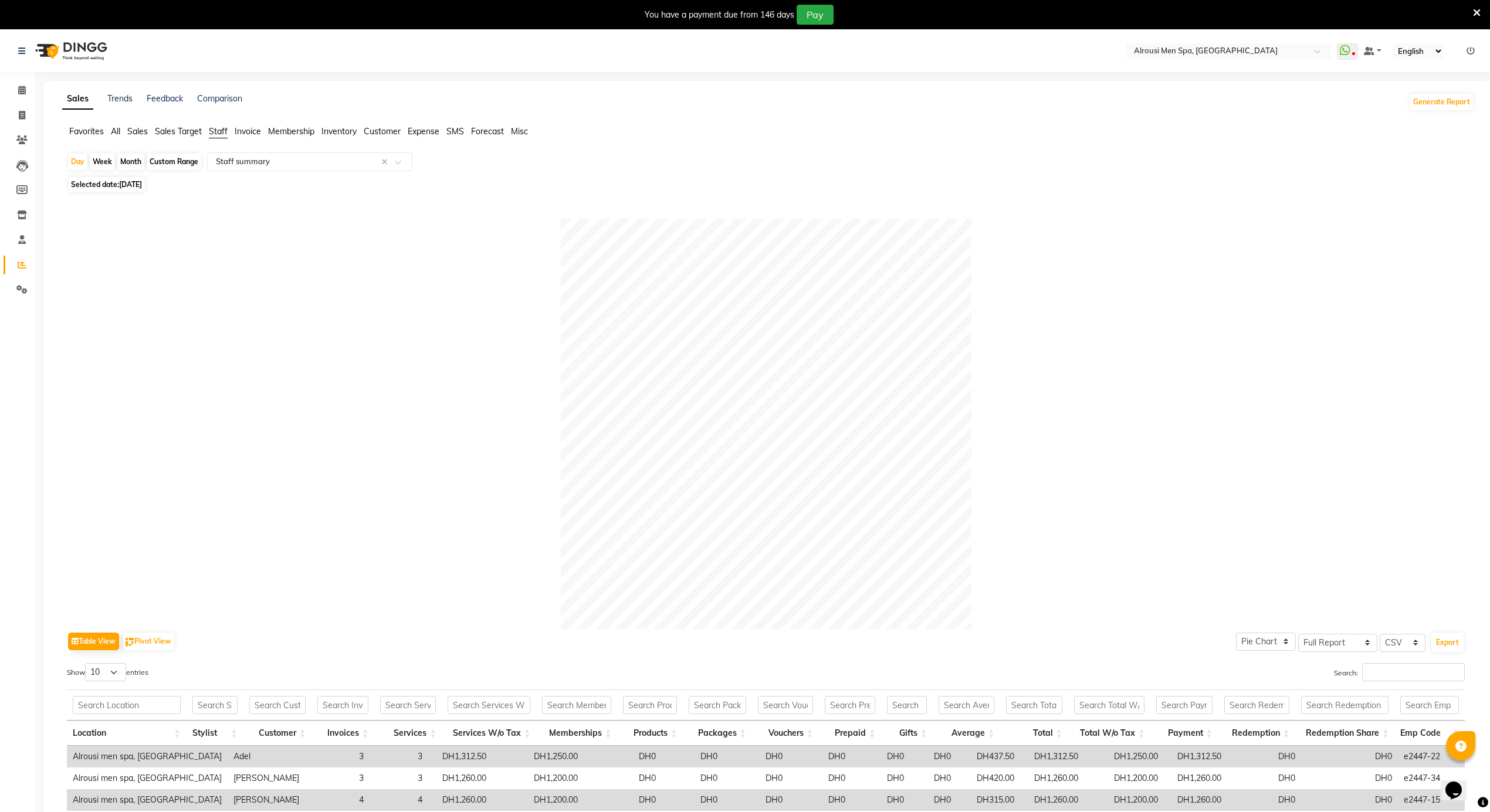
click at [137, 134] on span "Sales" at bounding box center [137, 131] width 21 height 10
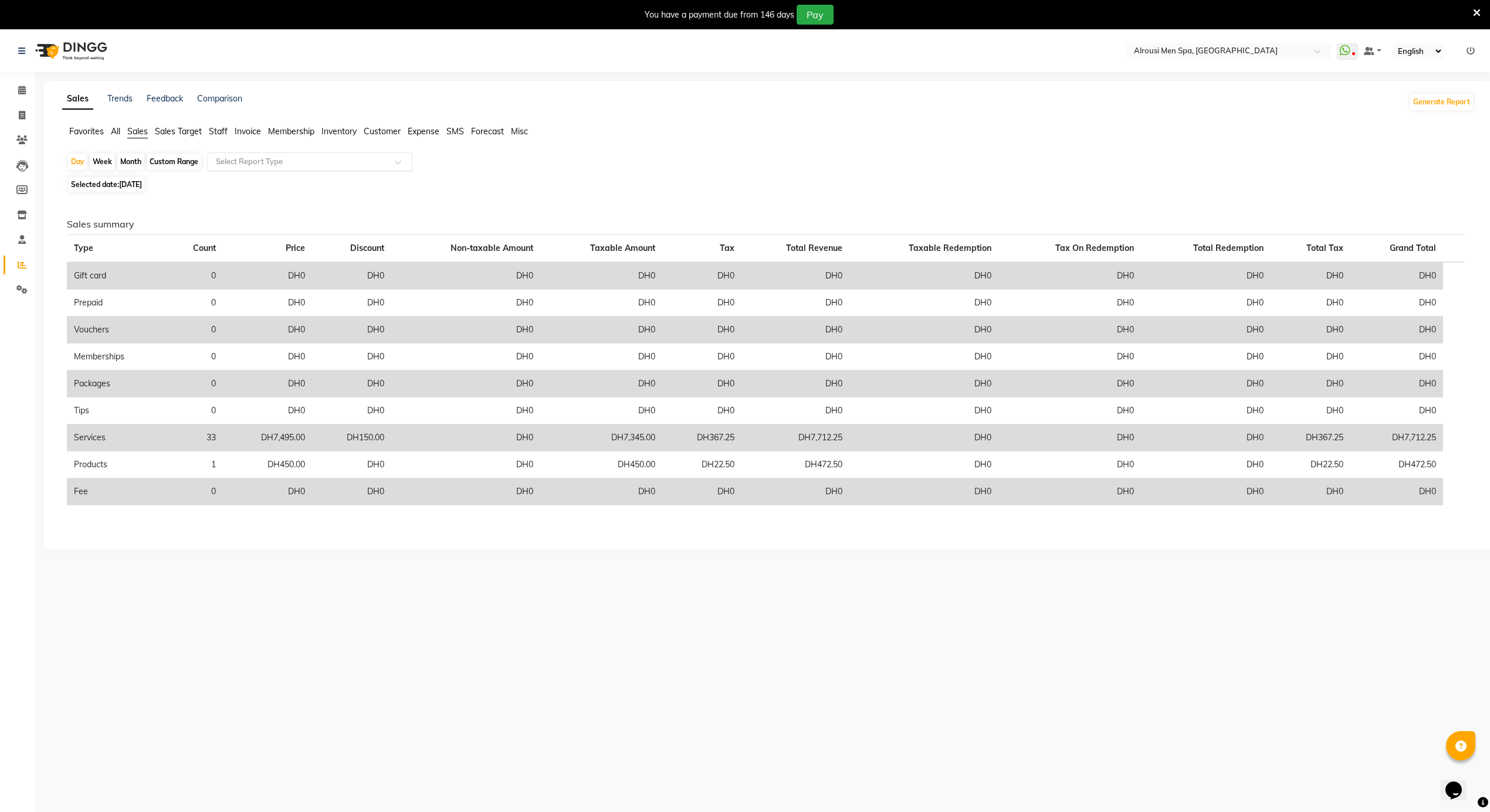
click at [261, 157] on input "text" at bounding box center [298, 162] width 169 height 12
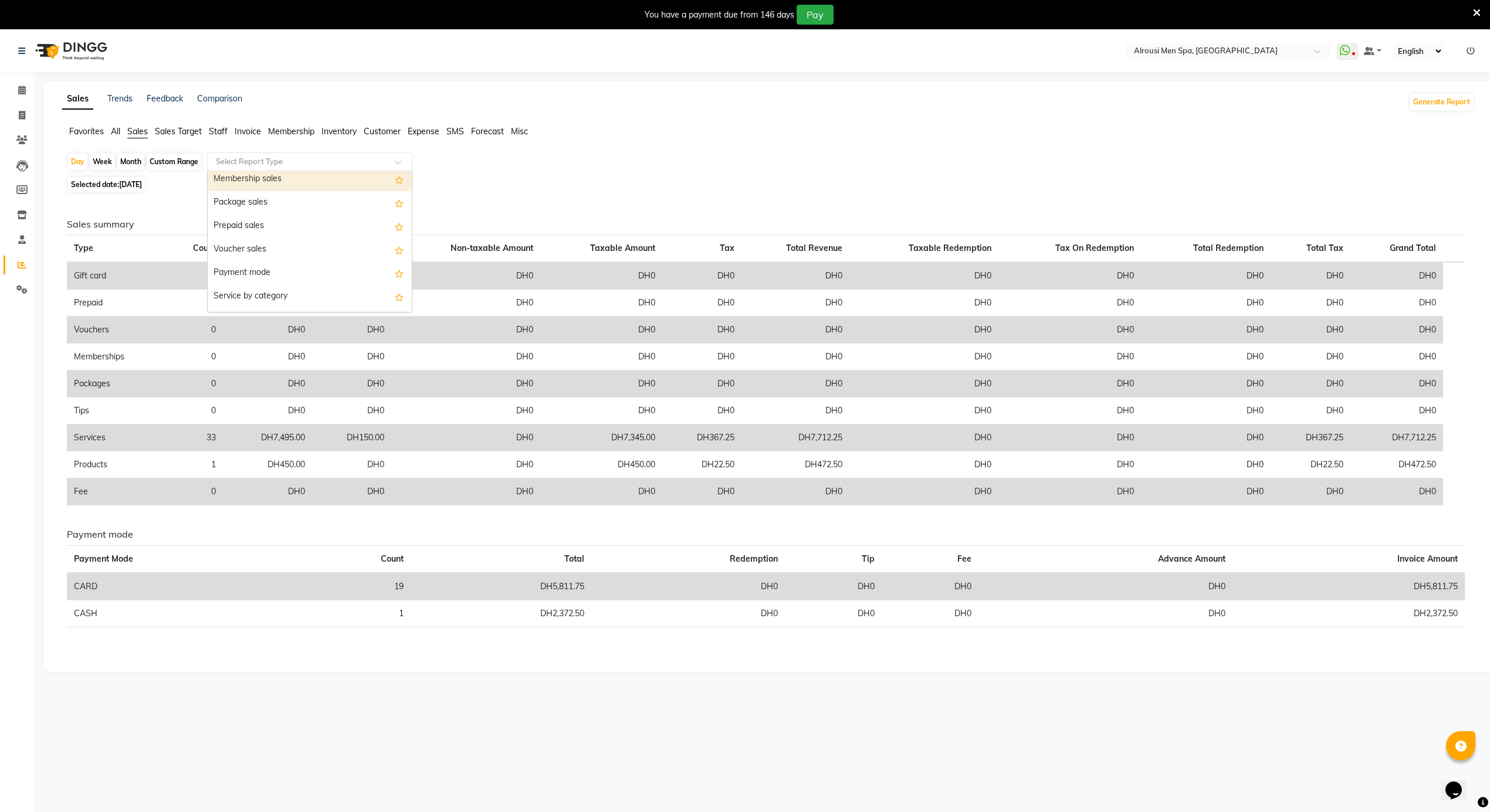
scroll to position [156, 0]
click at [273, 257] on div "Service by category" at bounding box center [310, 261] width 204 height 23
select select "full_report"
select select "csv"
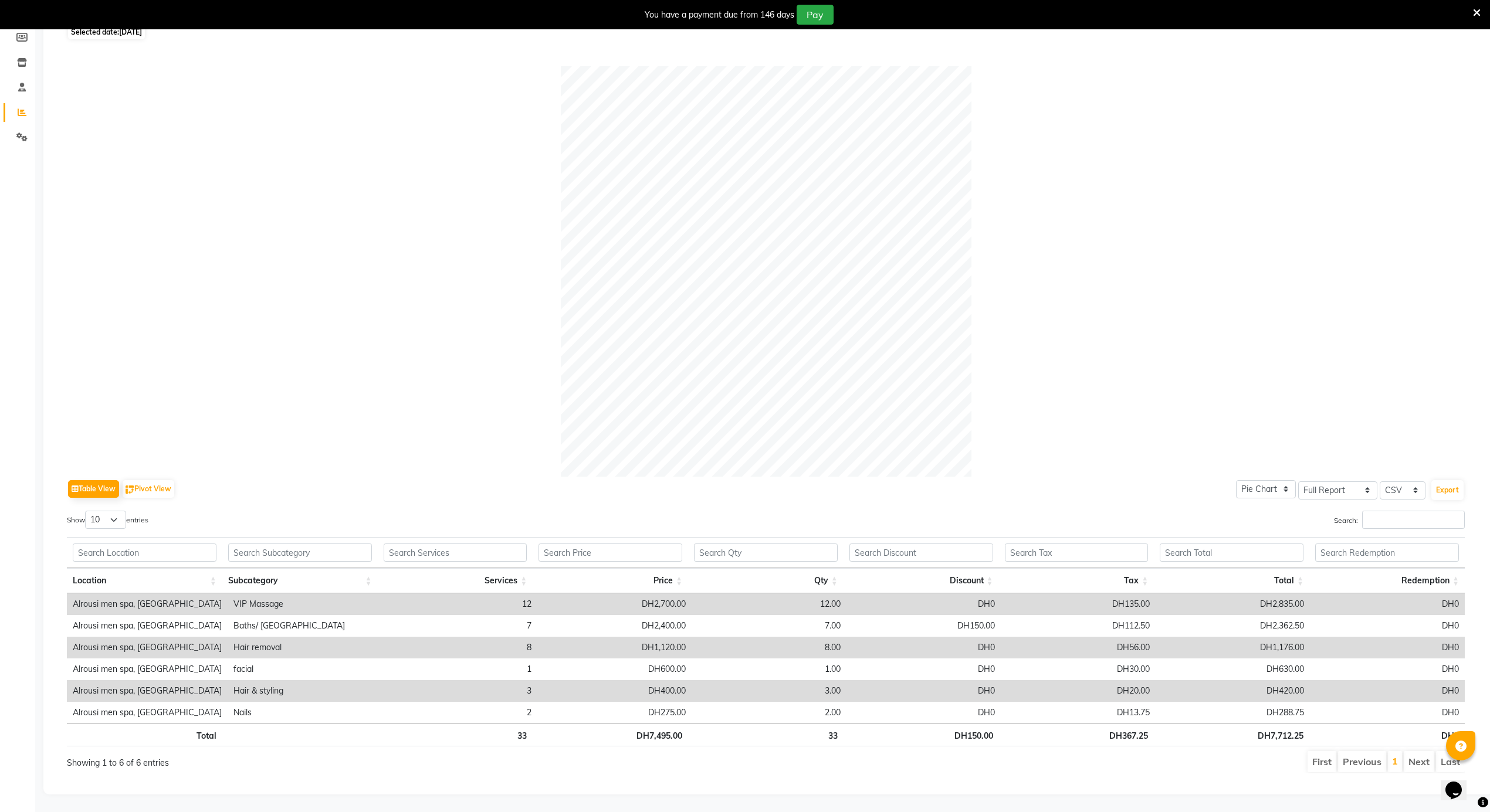
scroll to position [167, 0]
drag, startPoint x: 1458, startPoint y: 477, endPoint x: 1450, endPoint y: 474, distance: 8.5
click at [1456, 482] on button "Export" at bounding box center [1447, 490] width 32 height 20
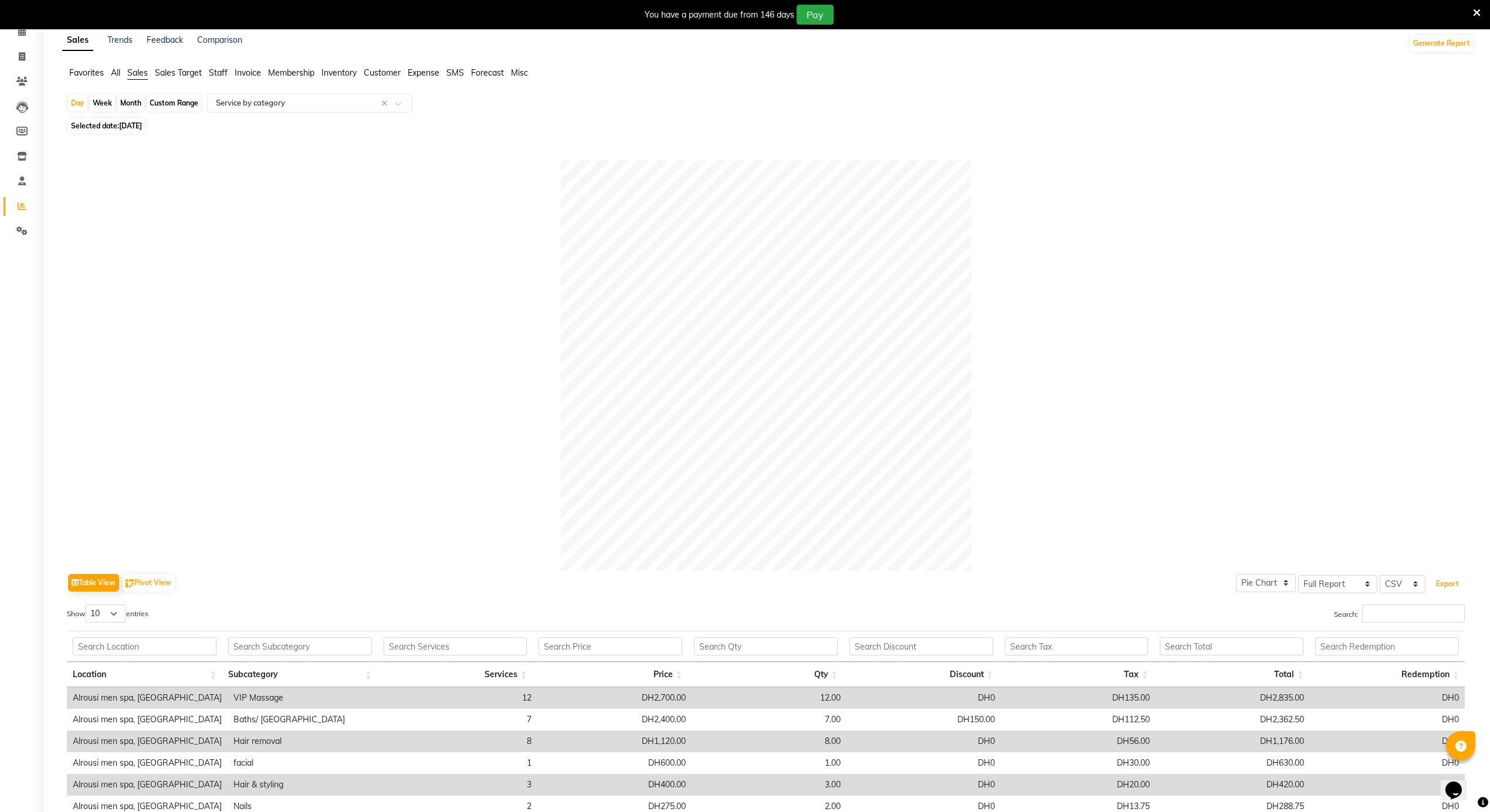
scroll to position [0, 0]
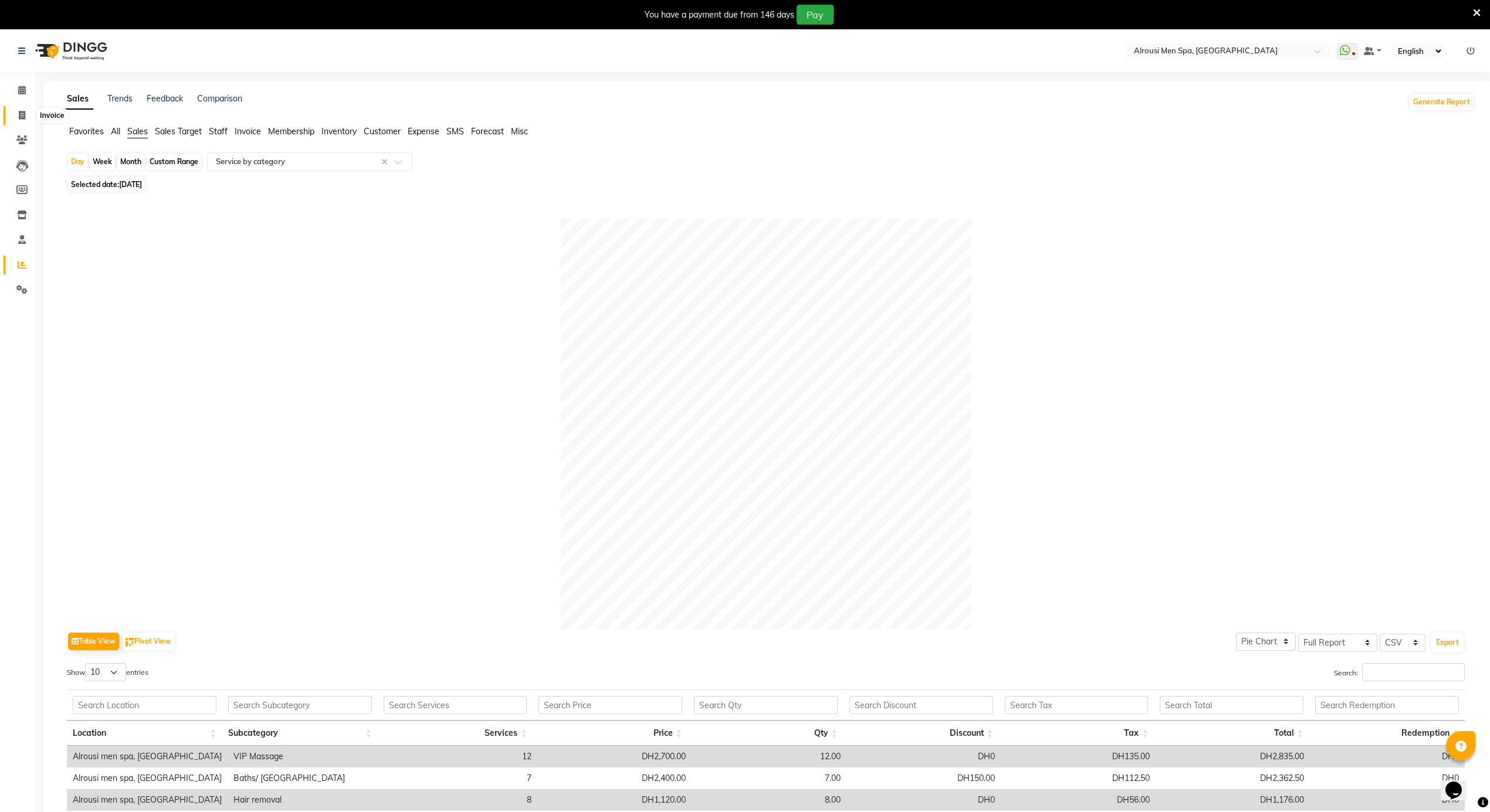
click at [19, 112] on icon at bounding box center [22, 115] width 7 height 9
select select "service"
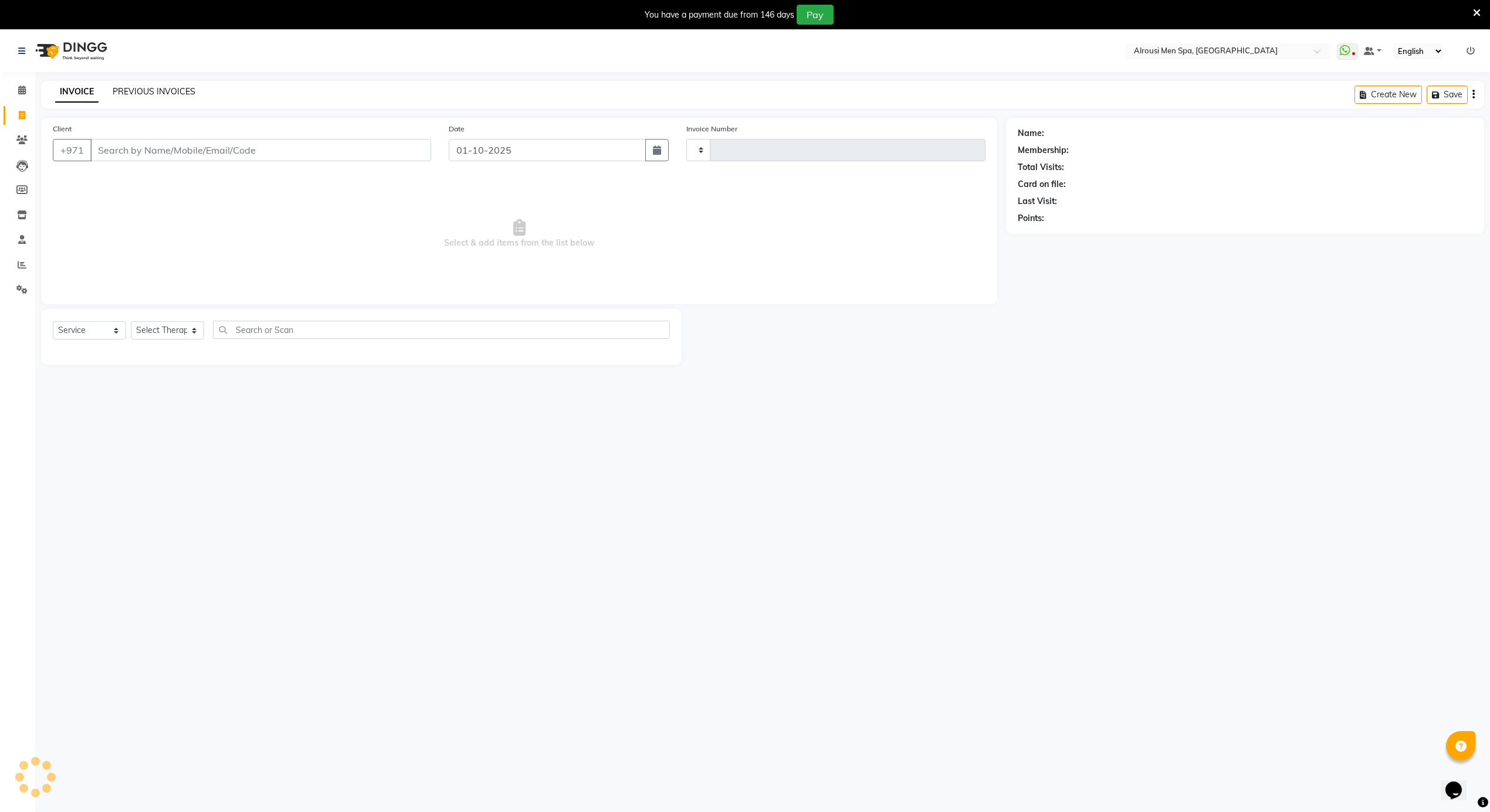
type input "4173"
select select "5688"
click at [183, 95] on link "PREVIOUS INVOICES" at bounding box center [153, 91] width 83 height 10
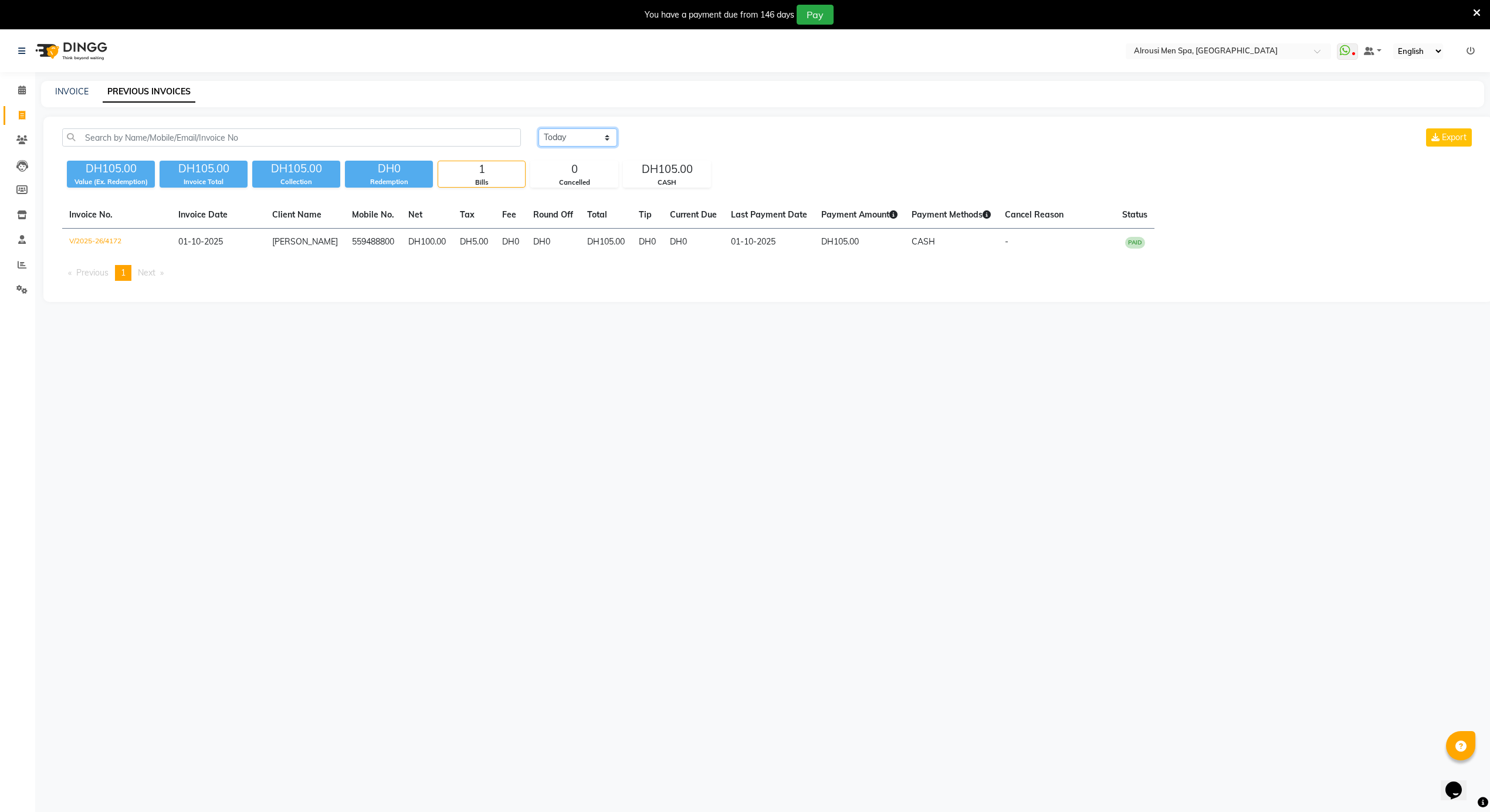
drag, startPoint x: 568, startPoint y: 133, endPoint x: 577, endPoint y: 145, distance: 15.0
click at [568, 133] on select "Today Yesterday Custom Range" at bounding box center [577, 137] width 79 height 18
select select "yesterday"
click at [538, 128] on select "Today Yesterday Custom Range" at bounding box center [577, 137] width 79 height 18
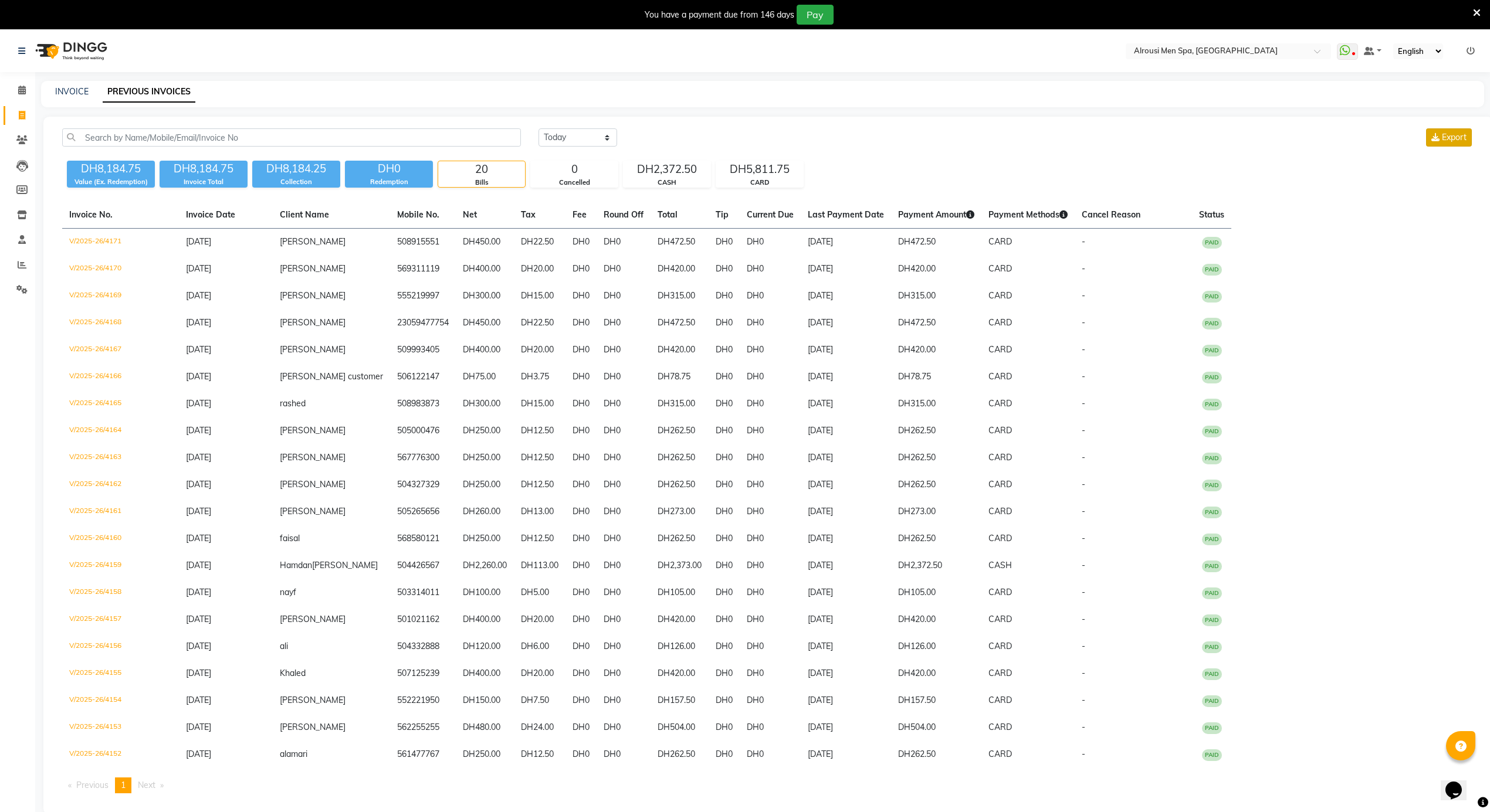
click at [1451, 139] on span "Export" at bounding box center [1454, 137] width 25 height 10
click at [27, 89] on span at bounding box center [22, 90] width 21 height 13
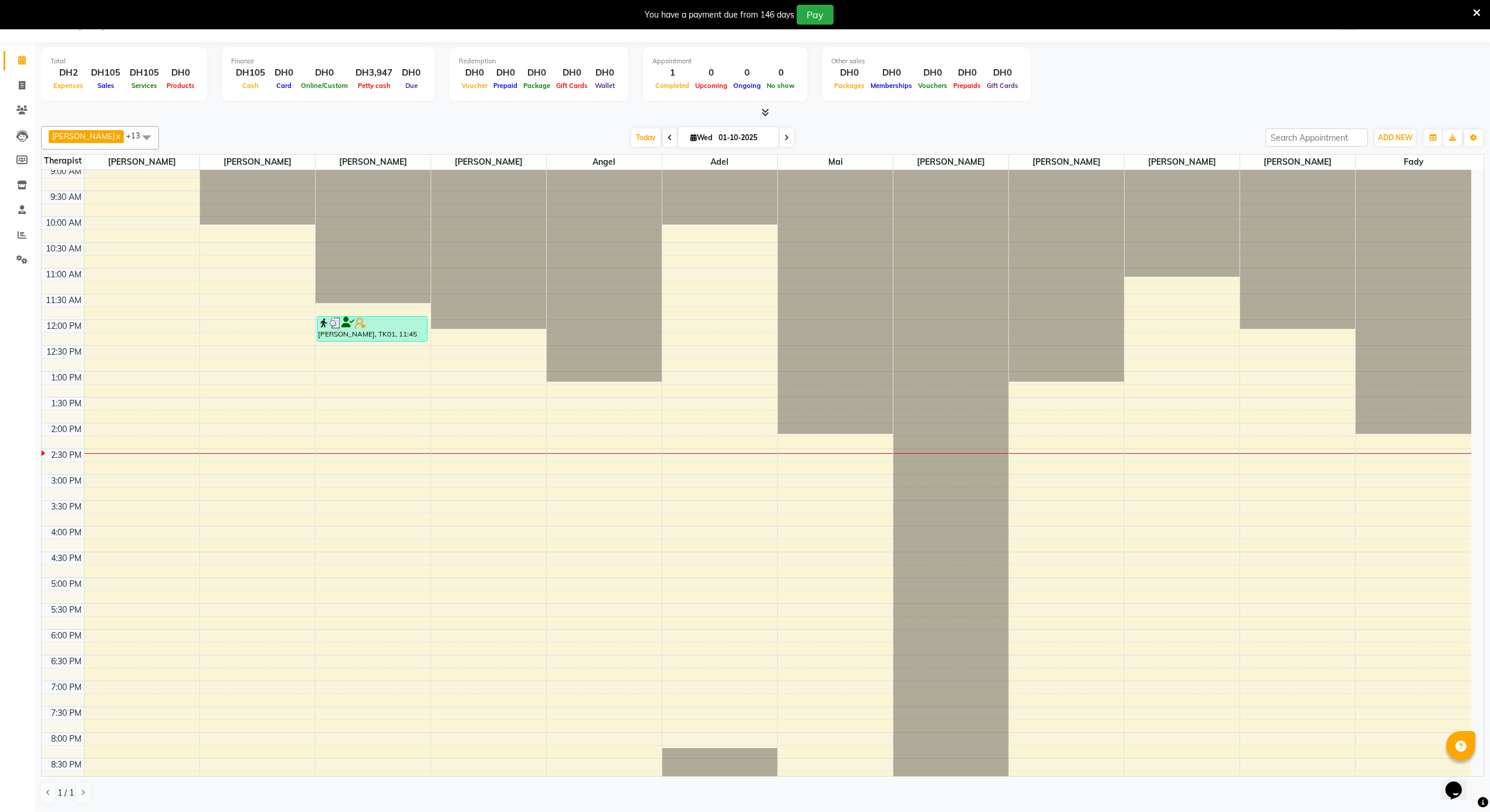
scroll to position [654, 0]
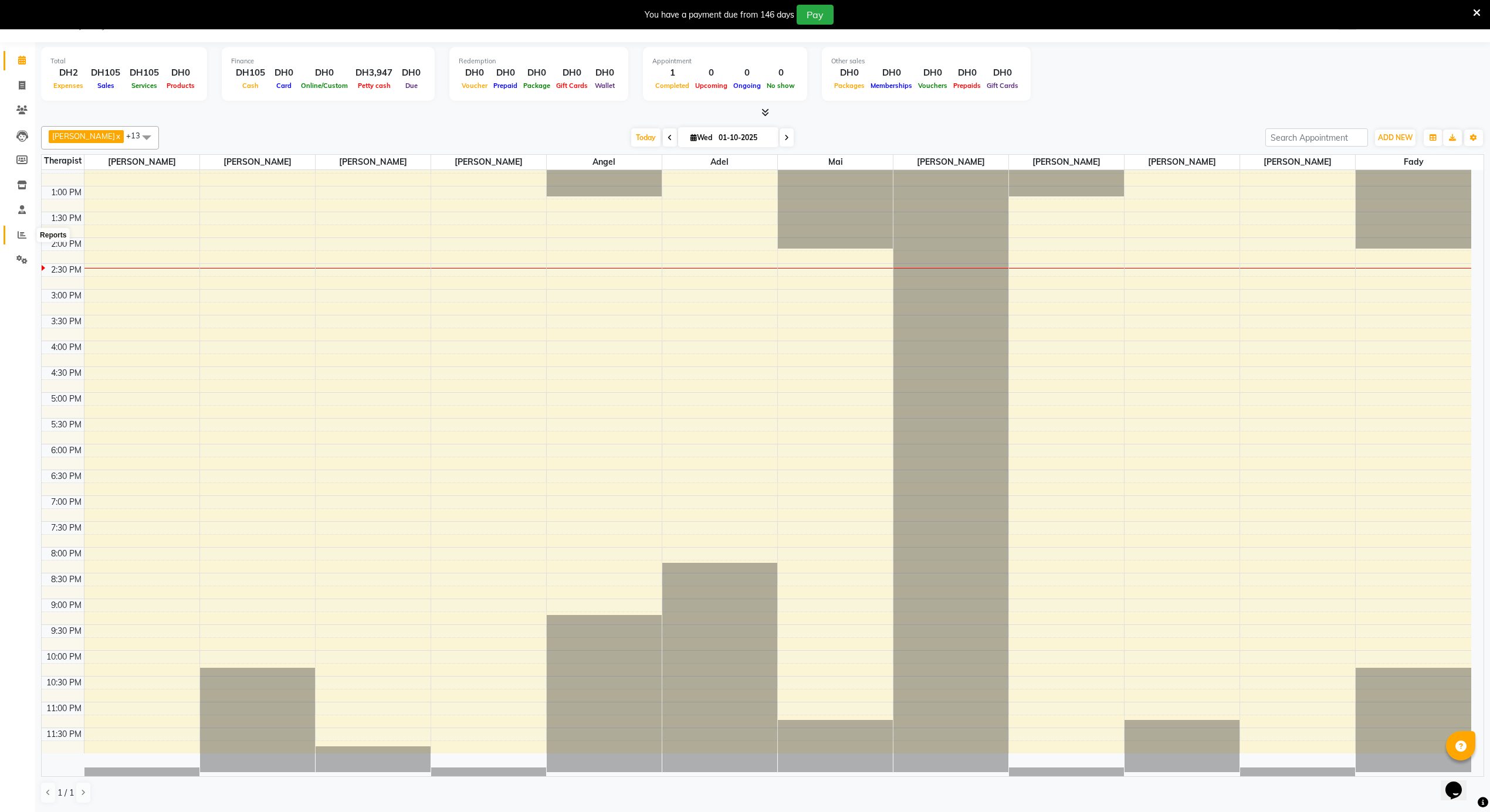
click at [18, 233] on icon at bounding box center [22, 235] width 9 height 9
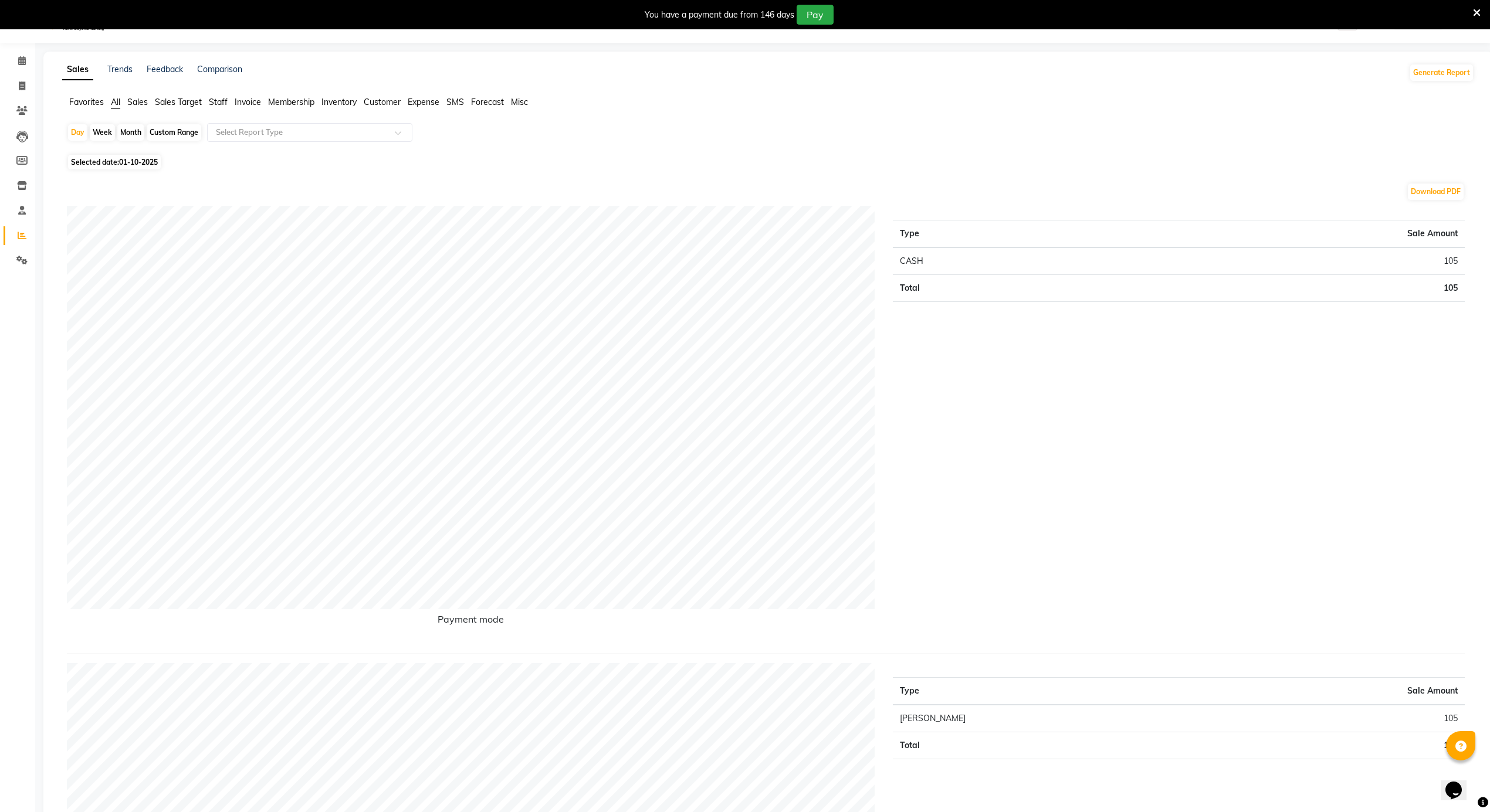
scroll to position [31, 0]
click at [220, 97] on span "Staff" at bounding box center [218, 101] width 19 height 10
click at [240, 115] on div "Favorites All Sales Sales Target Staff Invoice Membership Inventory Customer Ex…" at bounding box center [768, 107] width 1430 height 22
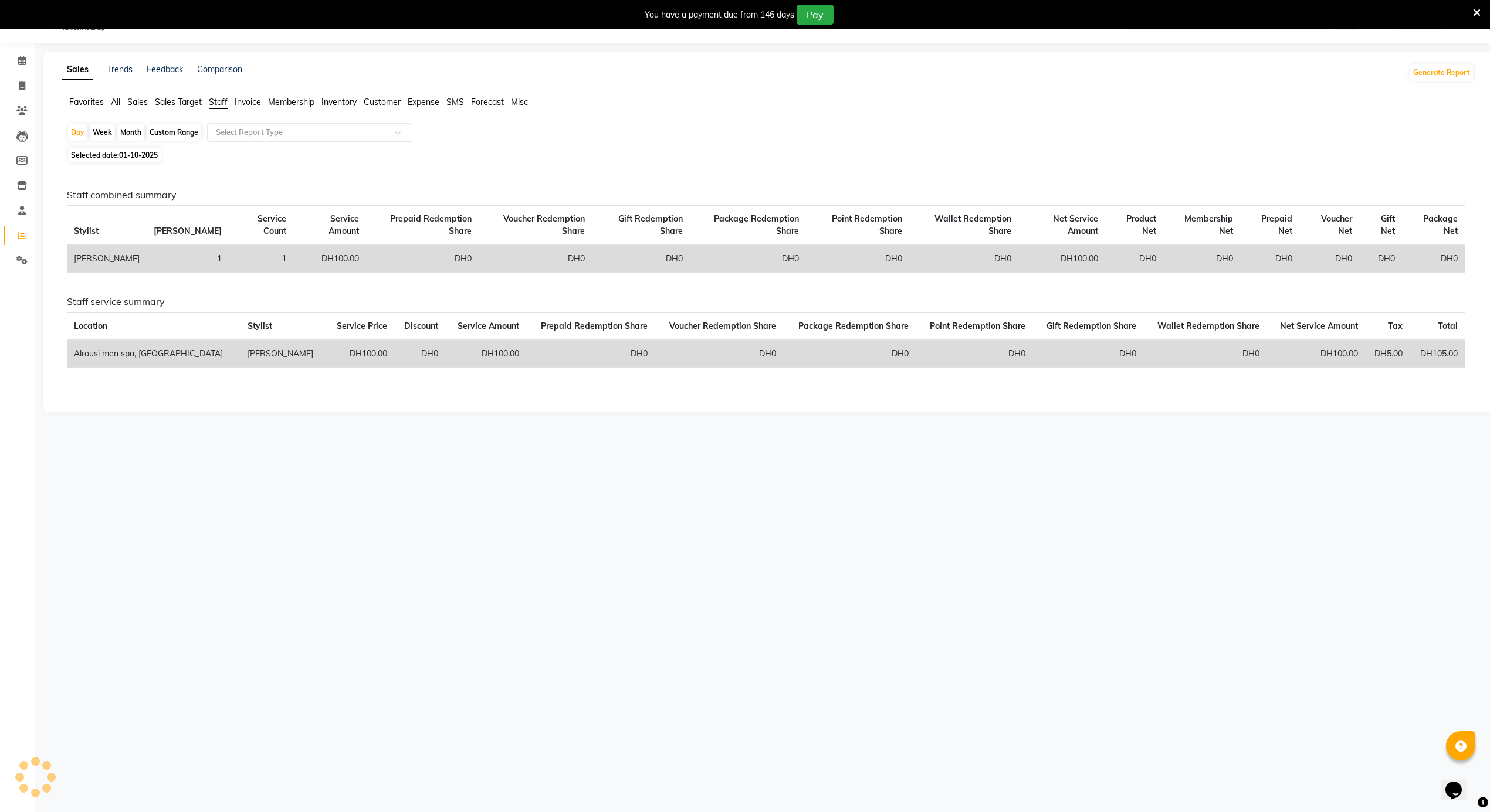
click at [241, 129] on input "text" at bounding box center [298, 133] width 169 height 12
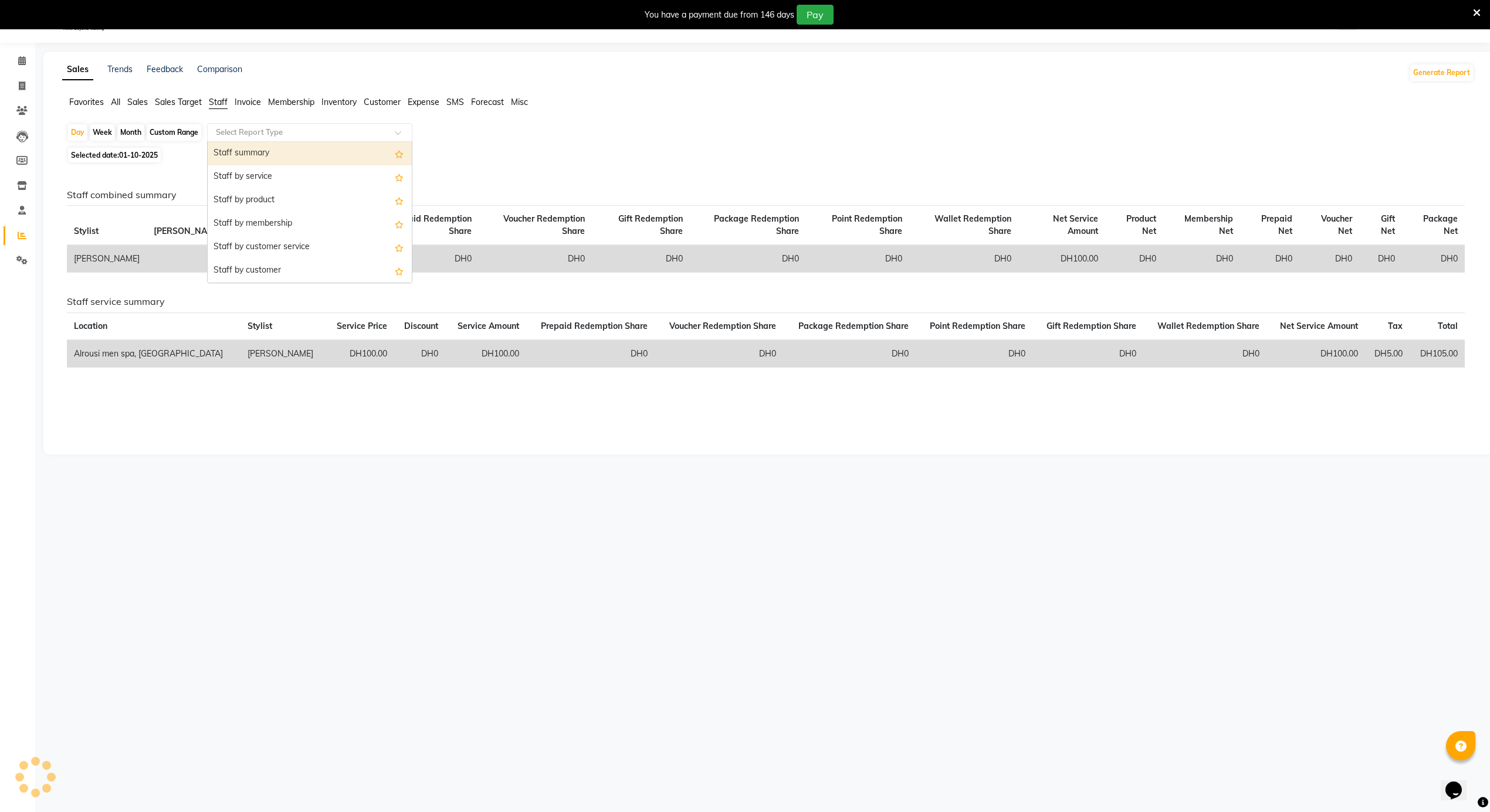
click at [254, 153] on div "Staff summary" at bounding box center [310, 153] width 204 height 23
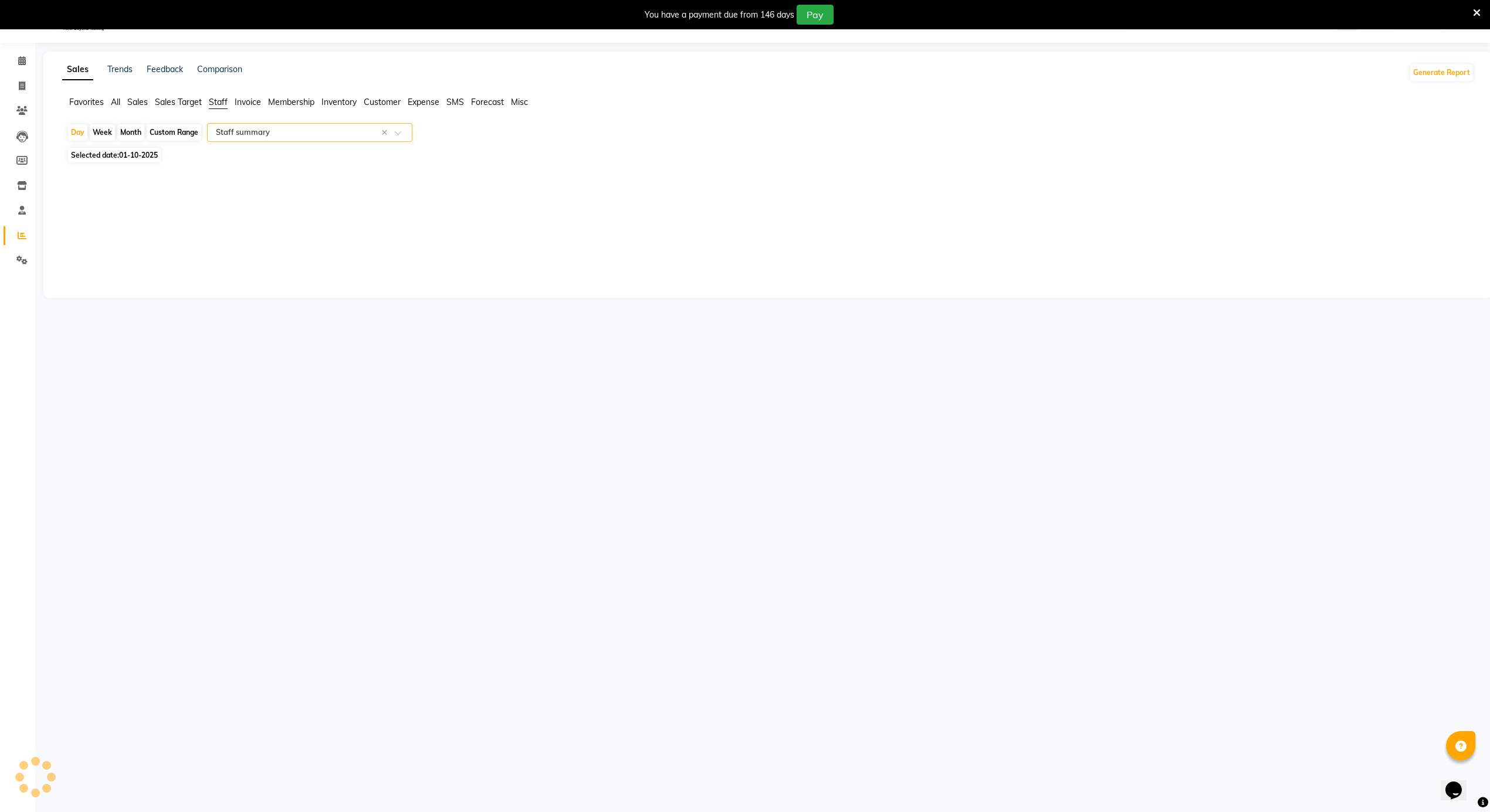
select select "full_report"
select select "csv"
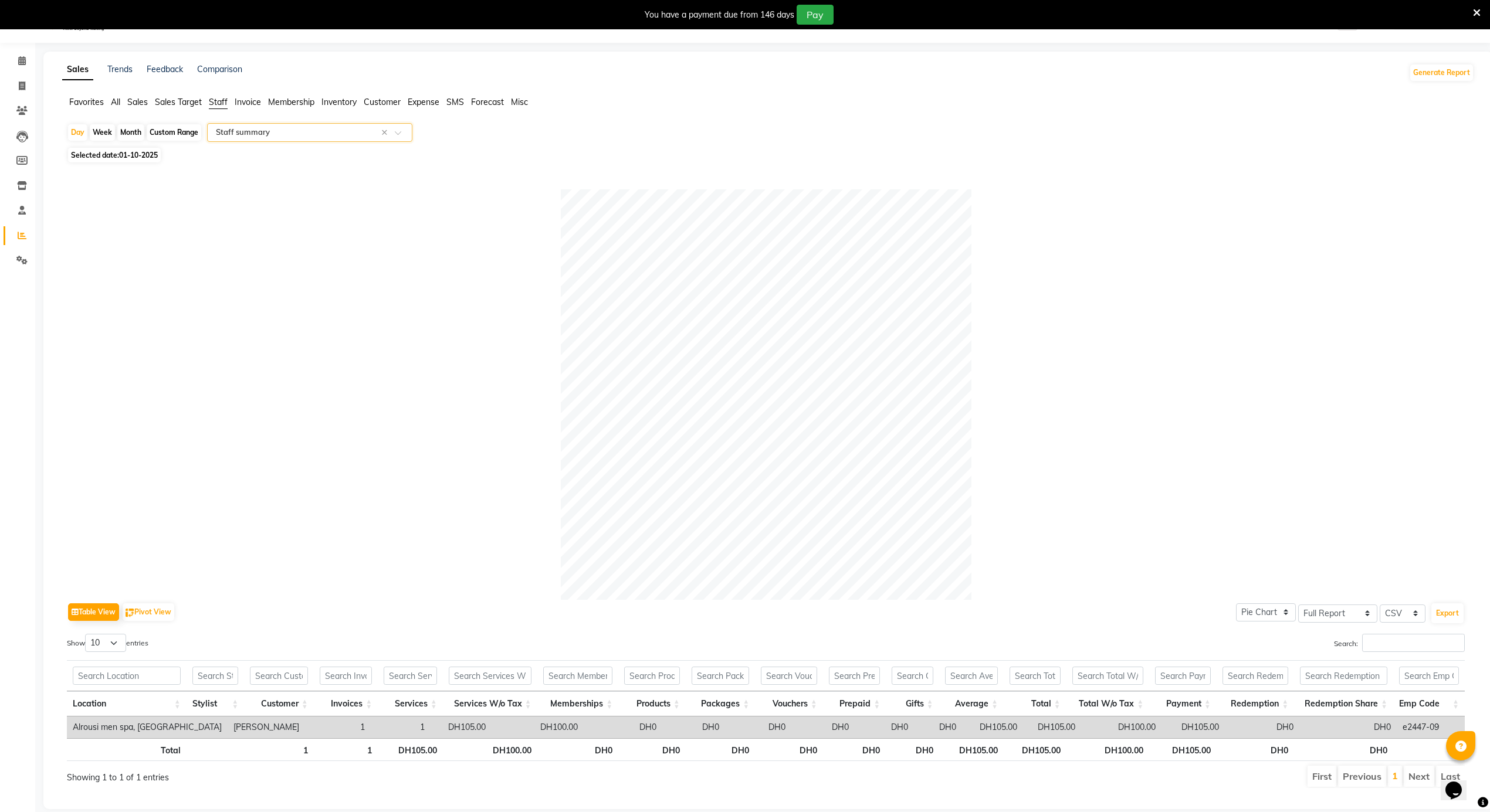
click at [141, 133] on div "Month" at bounding box center [131, 132] width 27 height 16
click at [132, 156] on span "01-10-2025" at bounding box center [138, 155] width 39 height 9
select select "10"
select select "2025"
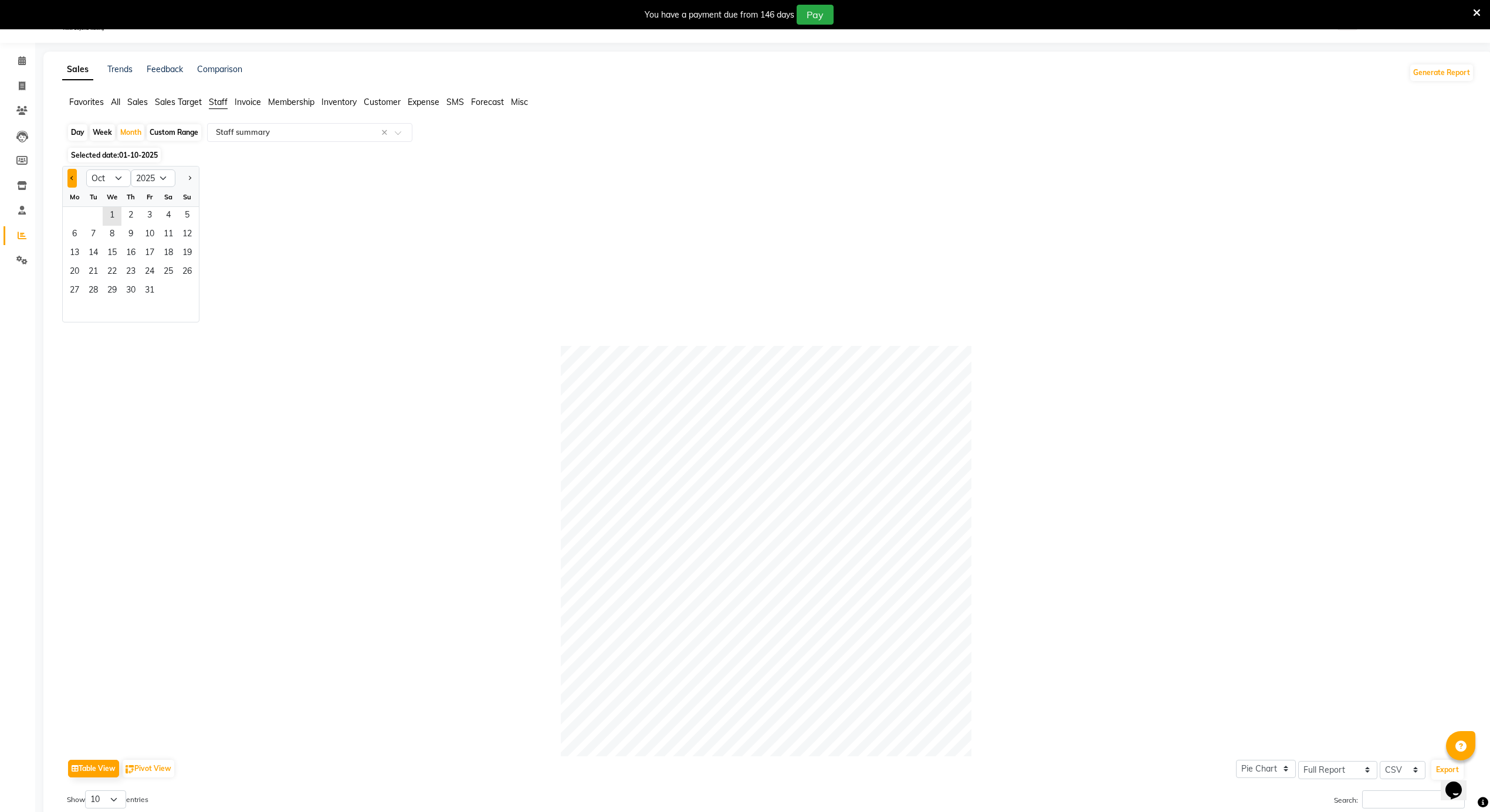
click at [70, 181] on button "Previous month" at bounding box center [72, 178] width 10 height 19
select select "9"
click at [163, 222] on span "6" at bounding box center [168, 217] width 19 height 19
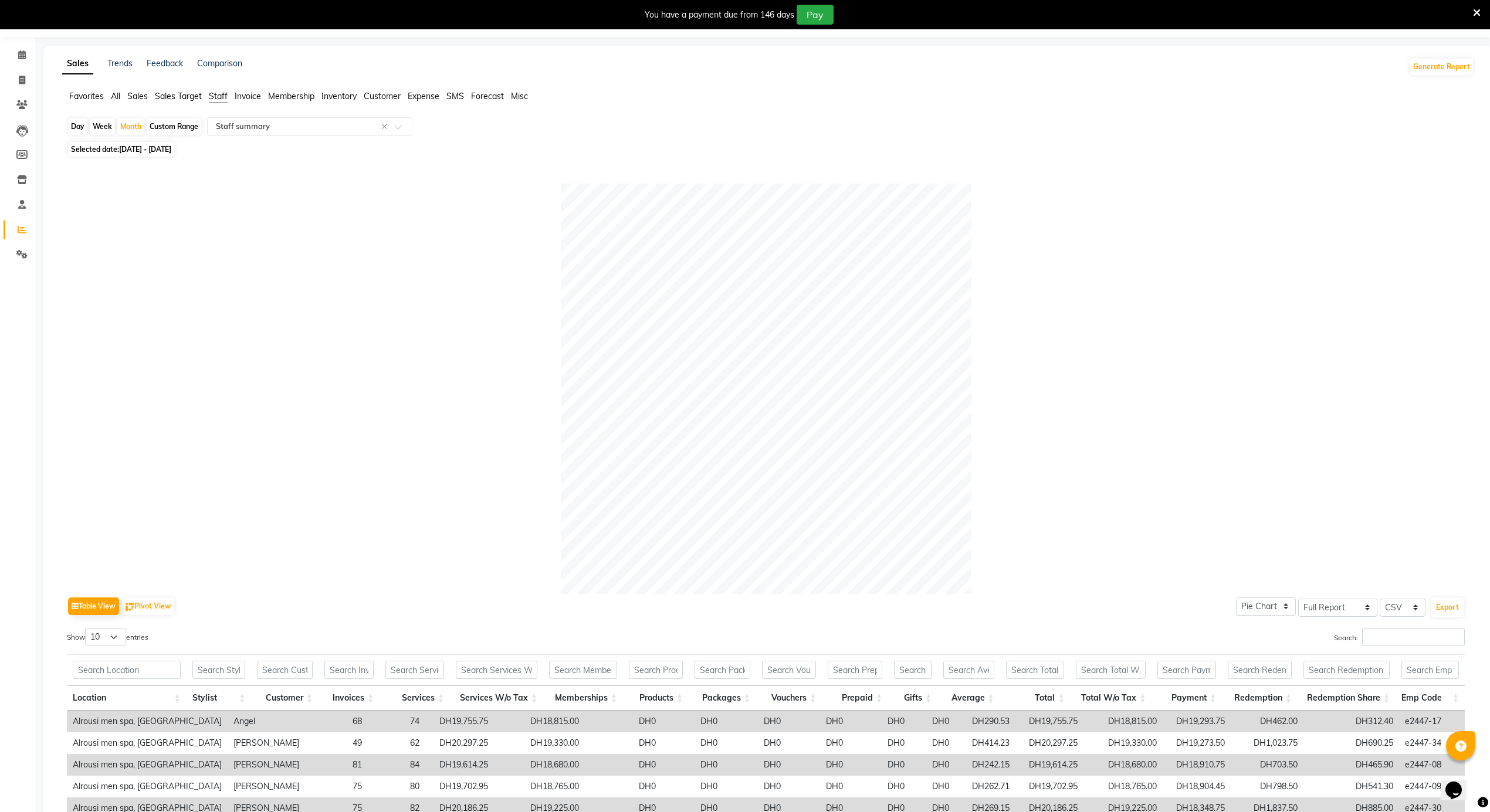
scroll to position [0, 0]
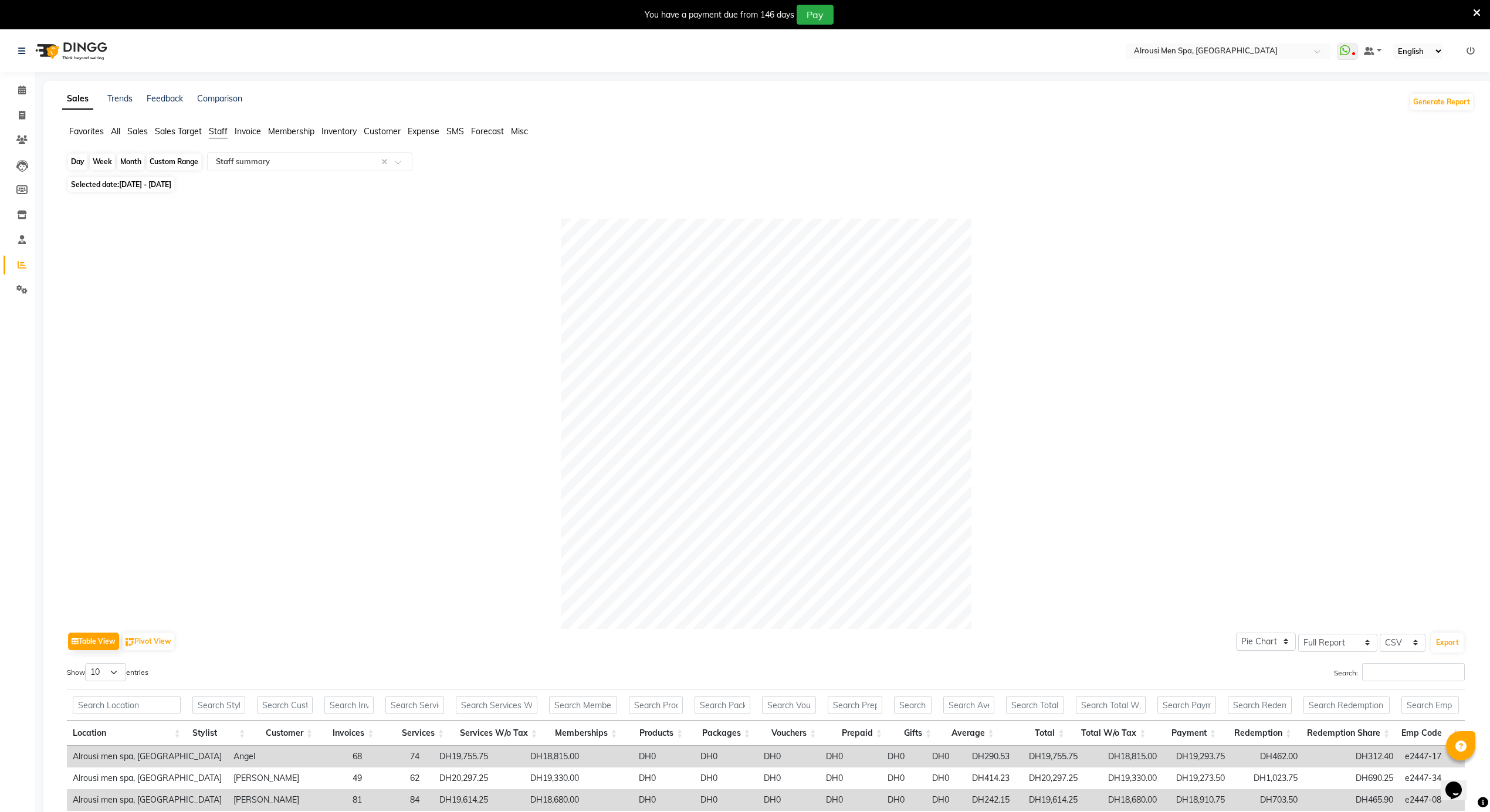
click at [127, 162] on div "Month" at bounding box center [131, 162] width 27 height 16
select select "9"
select select "2025"
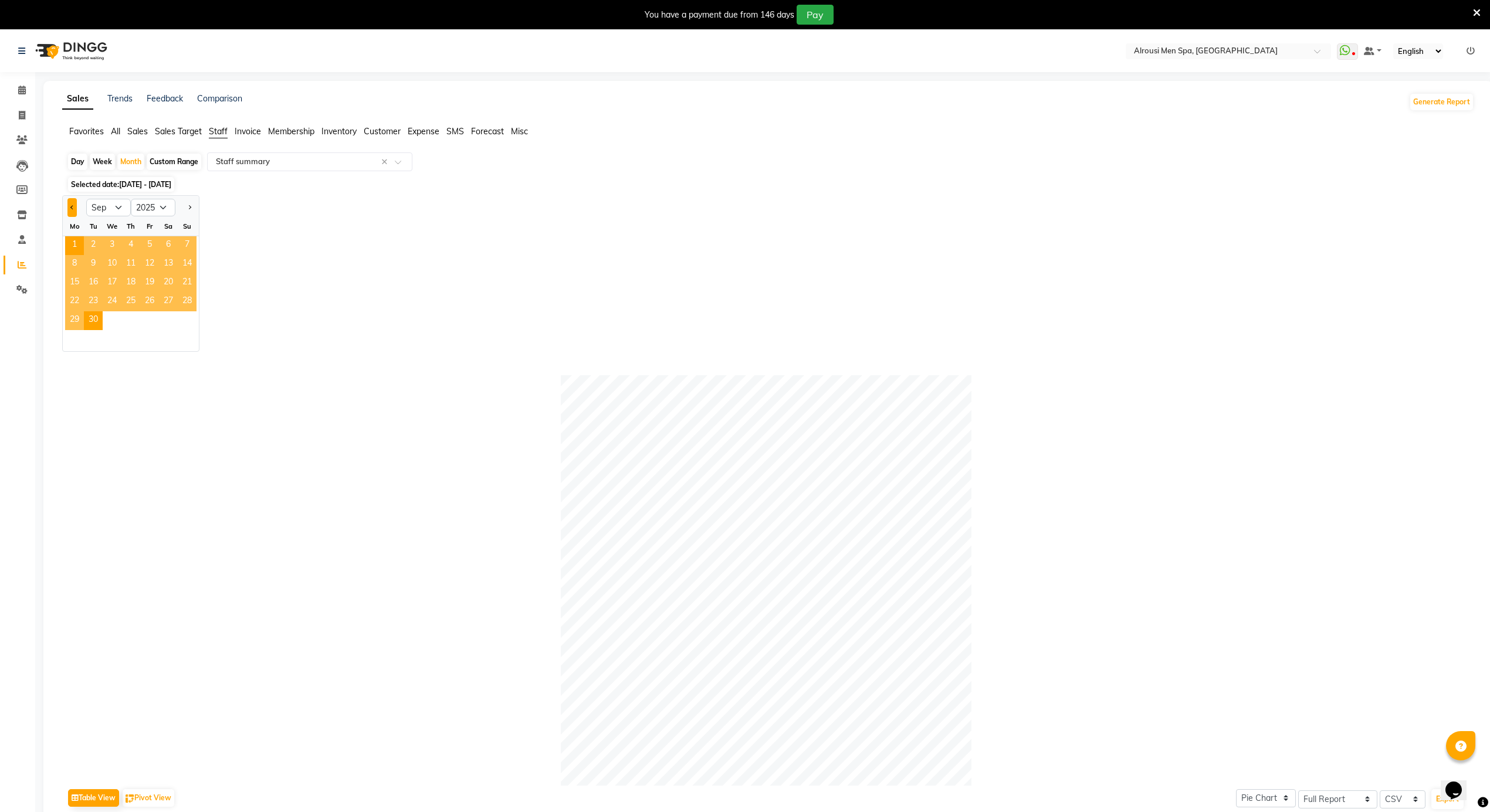
click at [76, 206] on button "Previous month" at bounding box center [72, 208] width 10 height 19
select select "8"
click at [123, 308] on span "21" at bounding box center [131, 302] width 19 height 19
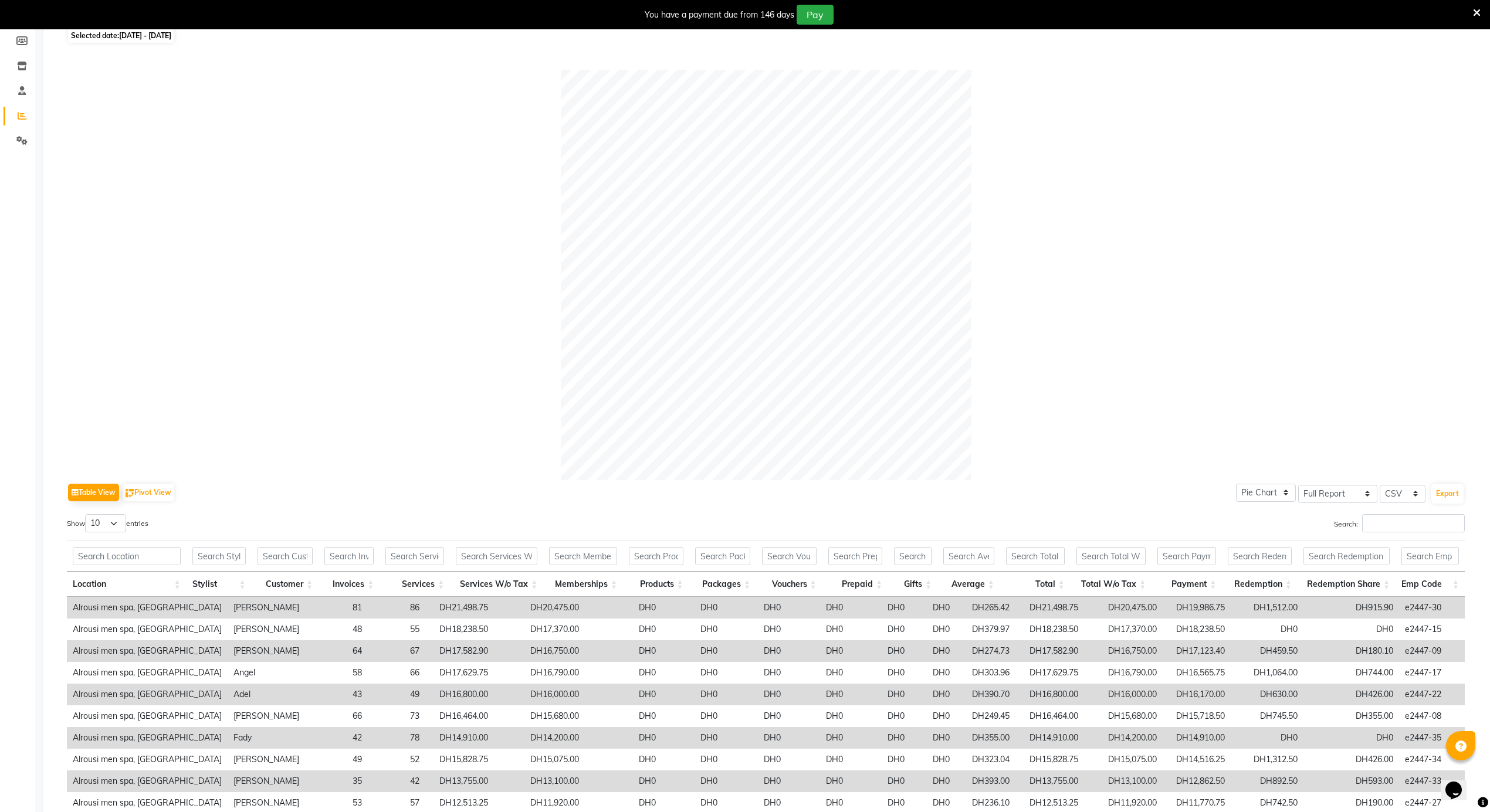
scroll to position [254, 0]
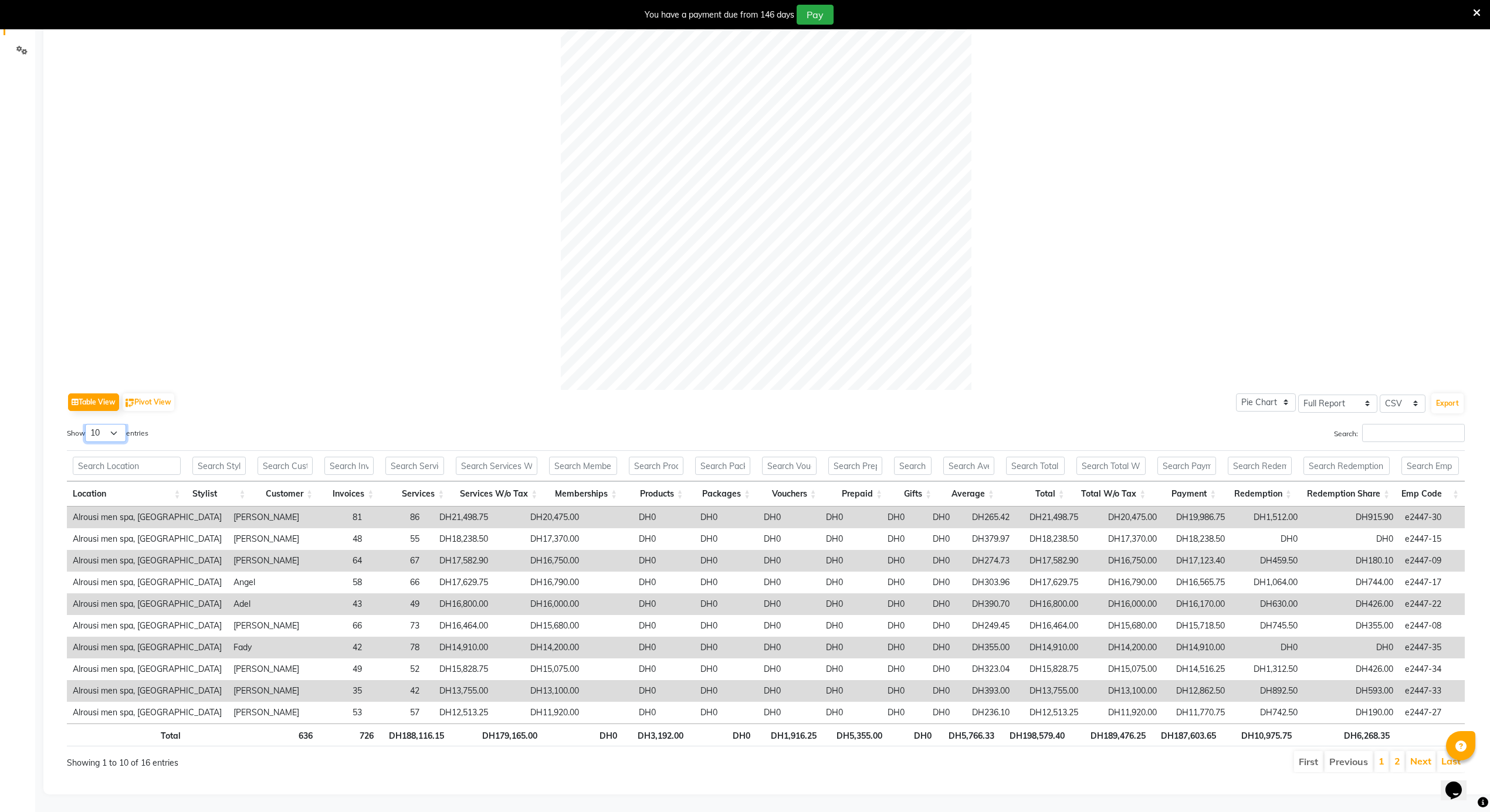
click at [114, 424] on select "10 25 50 100" at bounding box center [106, 433] width 41 height 18
select select "50"
click at [87, 424] on select "10 25 50 100" at bounding box center [106, 433] width 41 height 18
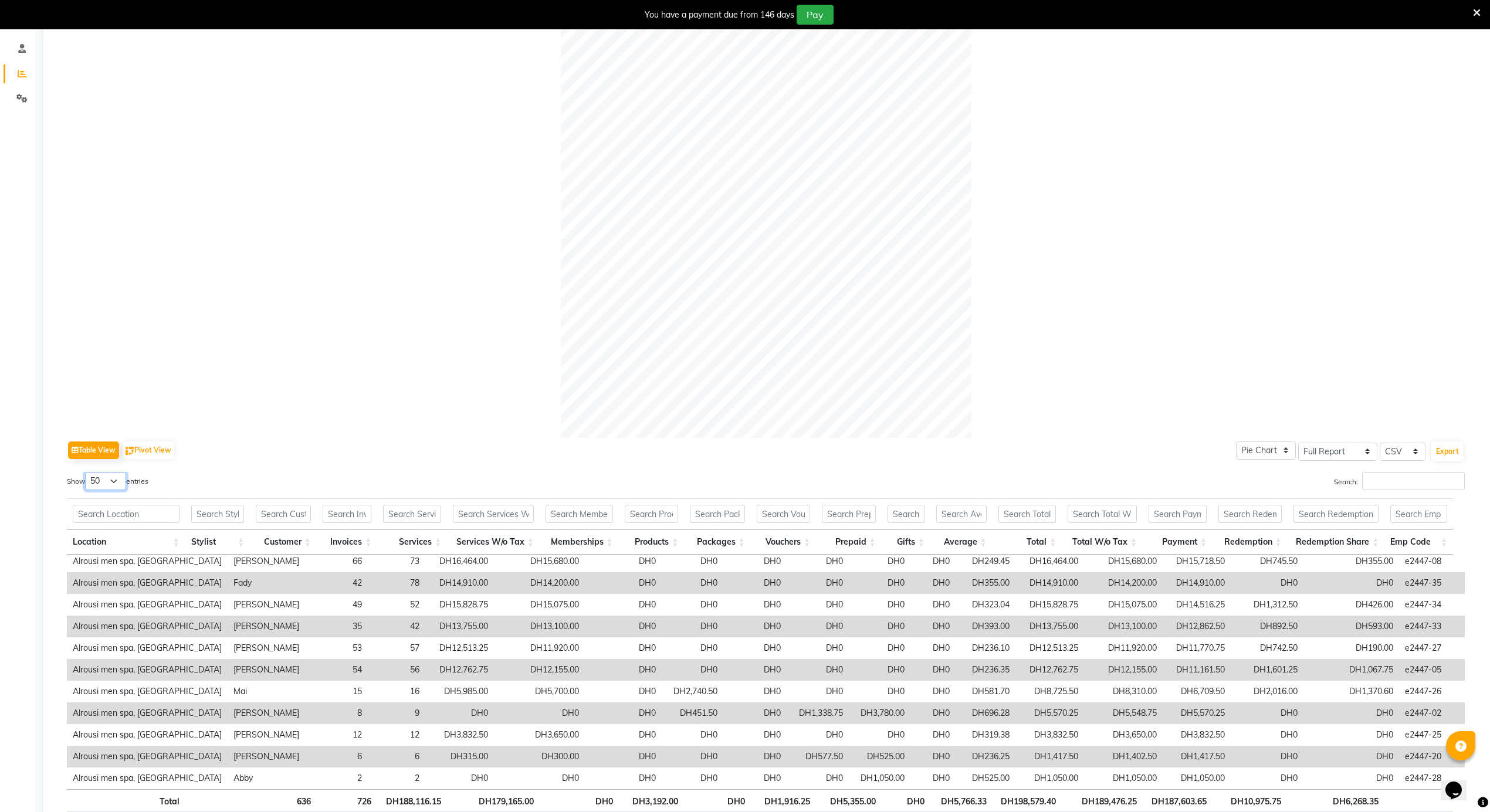
scroll to position [0, 0]
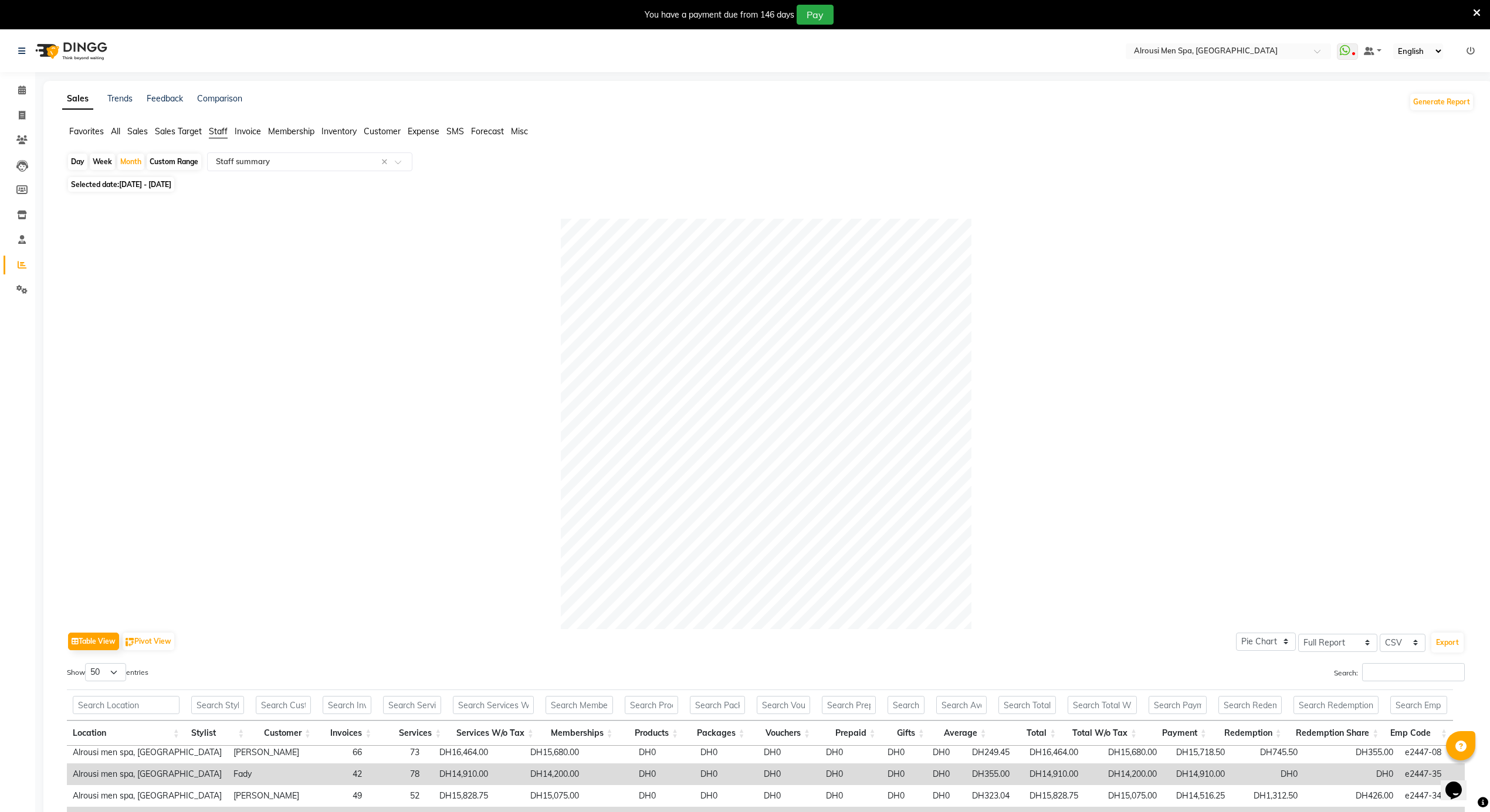
click at [137, 184] on span "01-08-2025 - 31-08-2025" at bounding box center [145, 184] width 52 height 9
select select "8"
select select "2025"
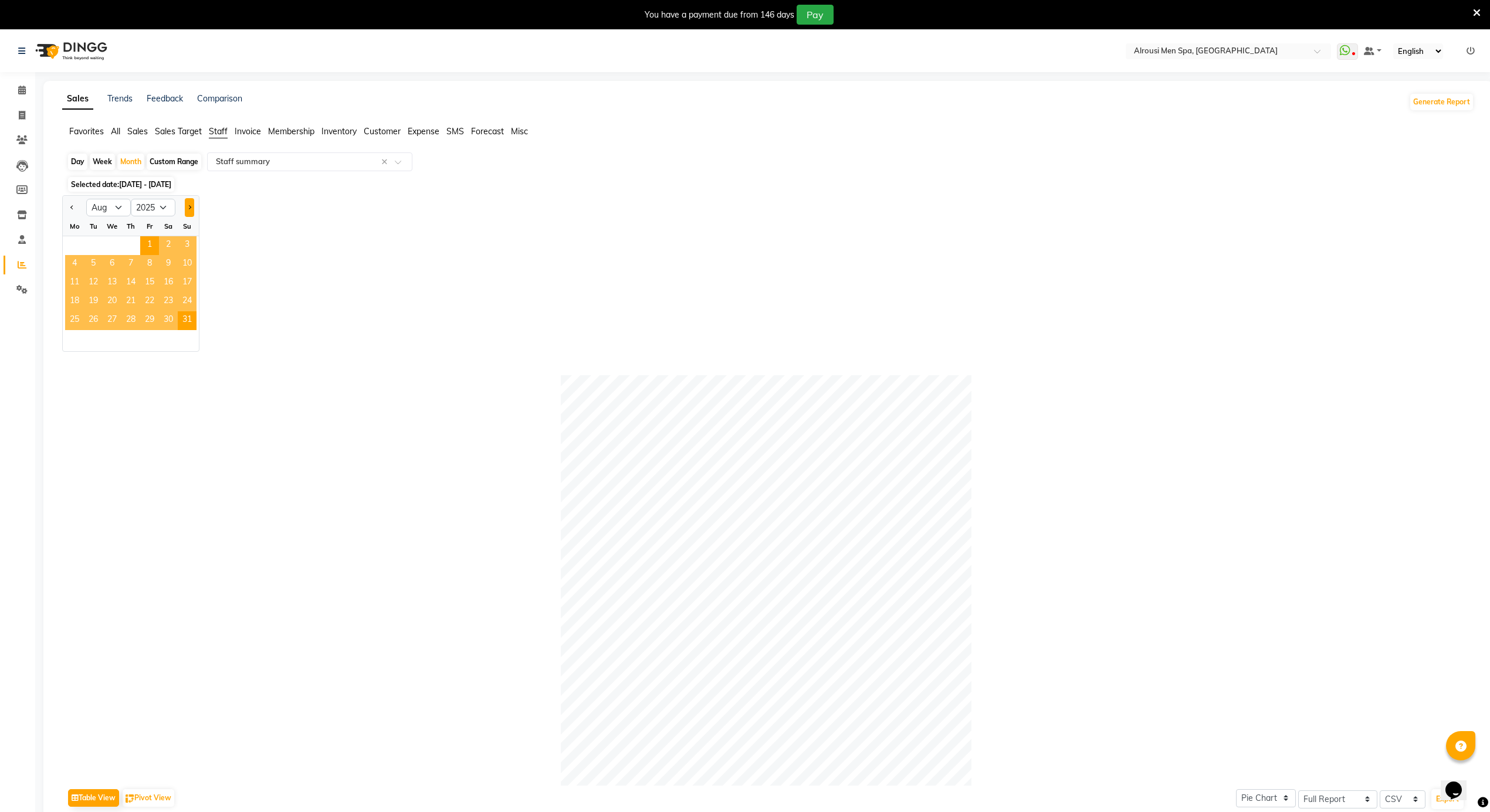
click at [189, 205] on button "Next month" at bounding box center [189, 208] width 10 height 19
select select "9"
click at [127, 272] on span "11" at bounding box center [131, 264] width 19 height 19
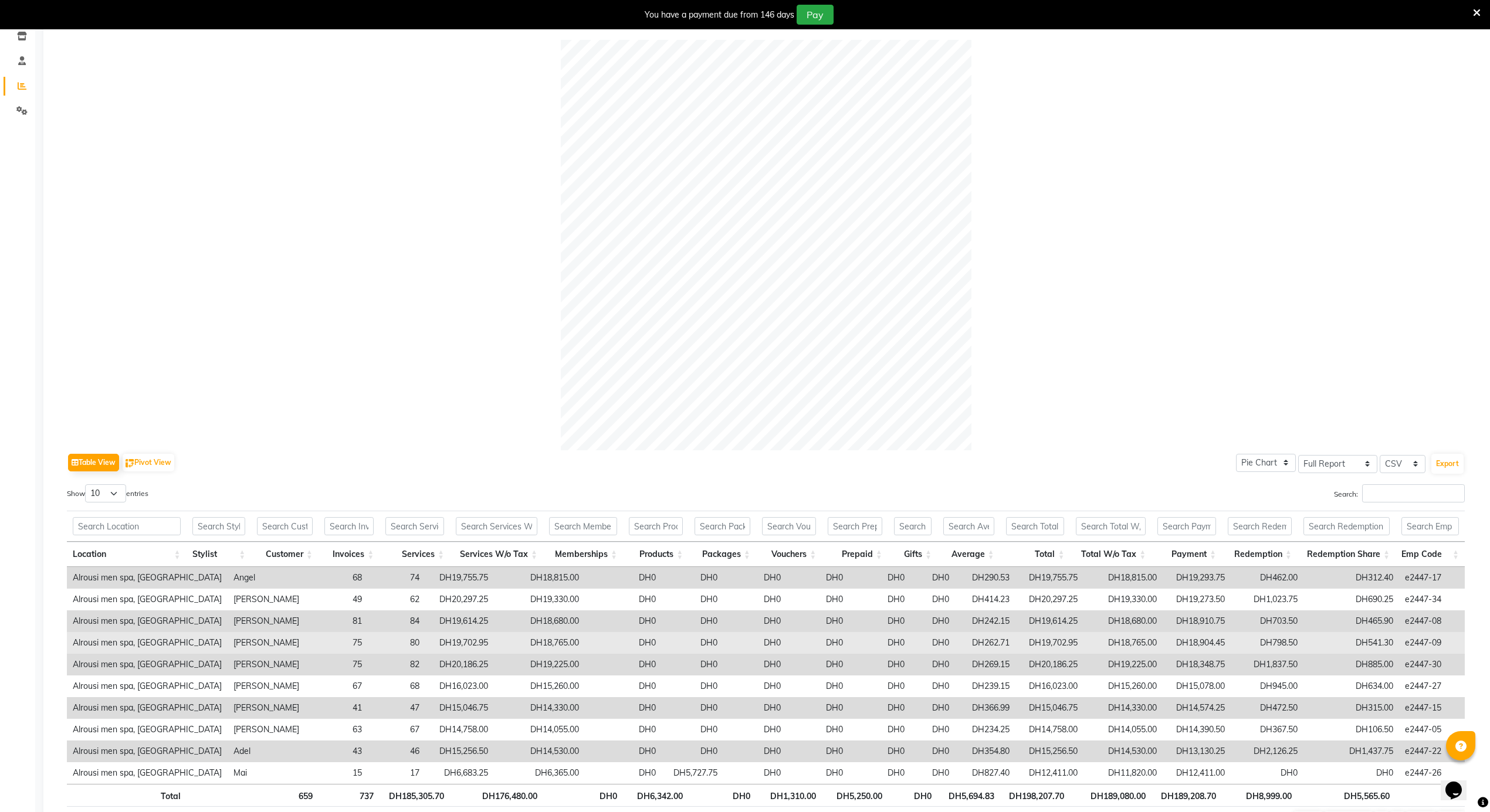
scroll to position [254, 0]
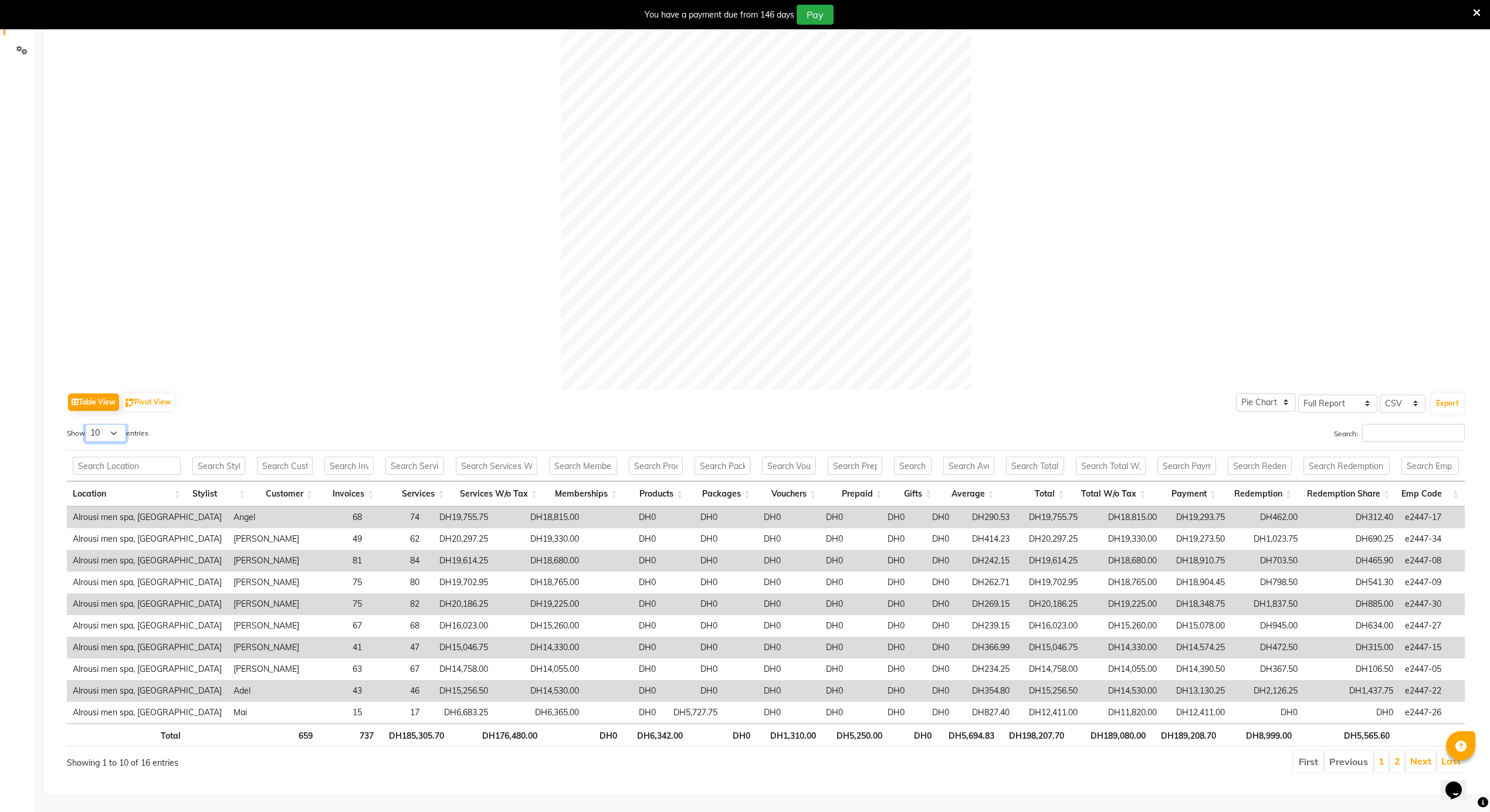
click at [121, 424] on select "10 25 50 100" at bounding box center [106, 433] width 41 height 18
select select "50"
click at [87, 424] on select "10 25 50 100" at bounding box center [106, 433] width 41 height 18
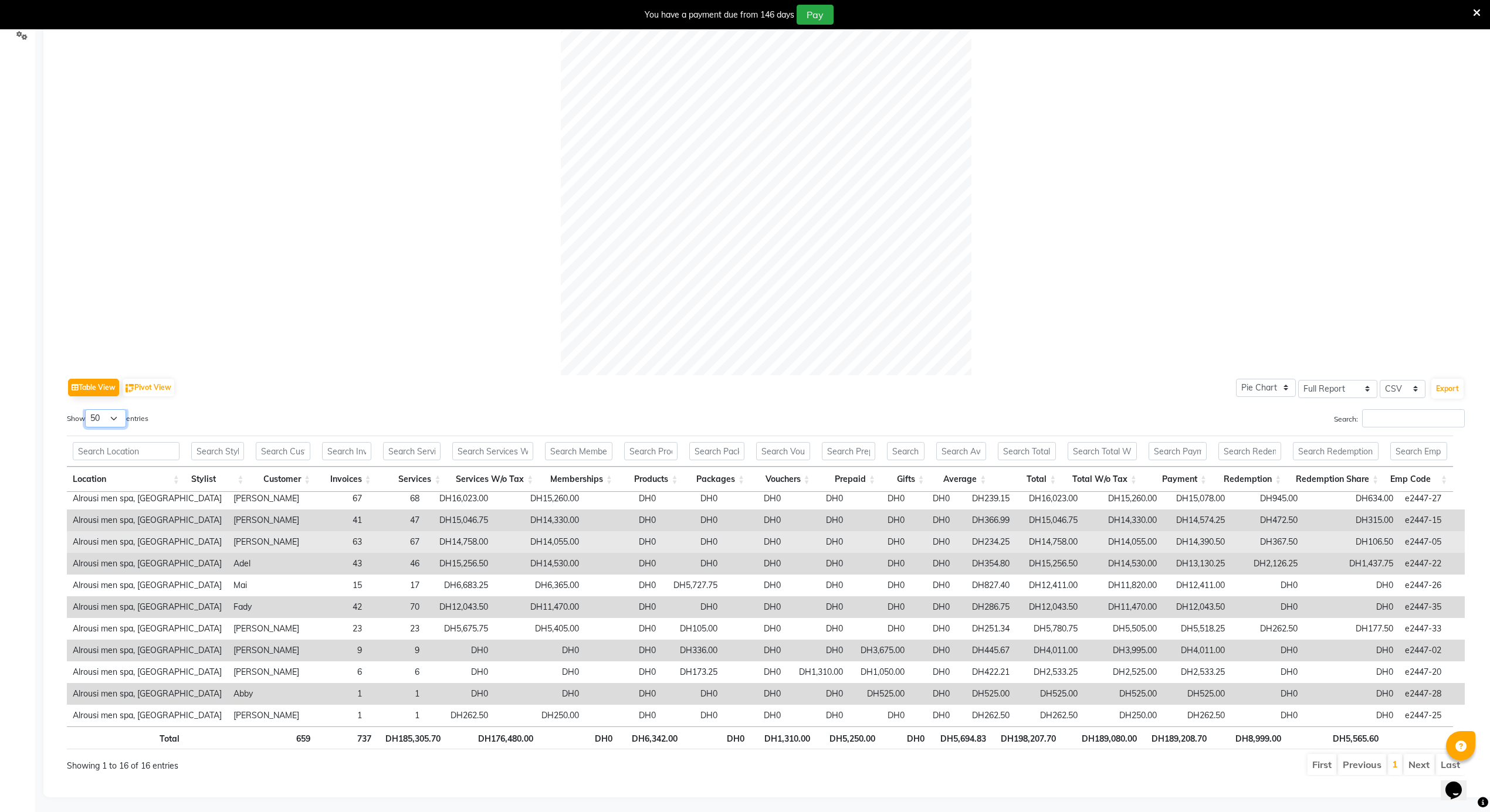
scroll to position [271, 0]
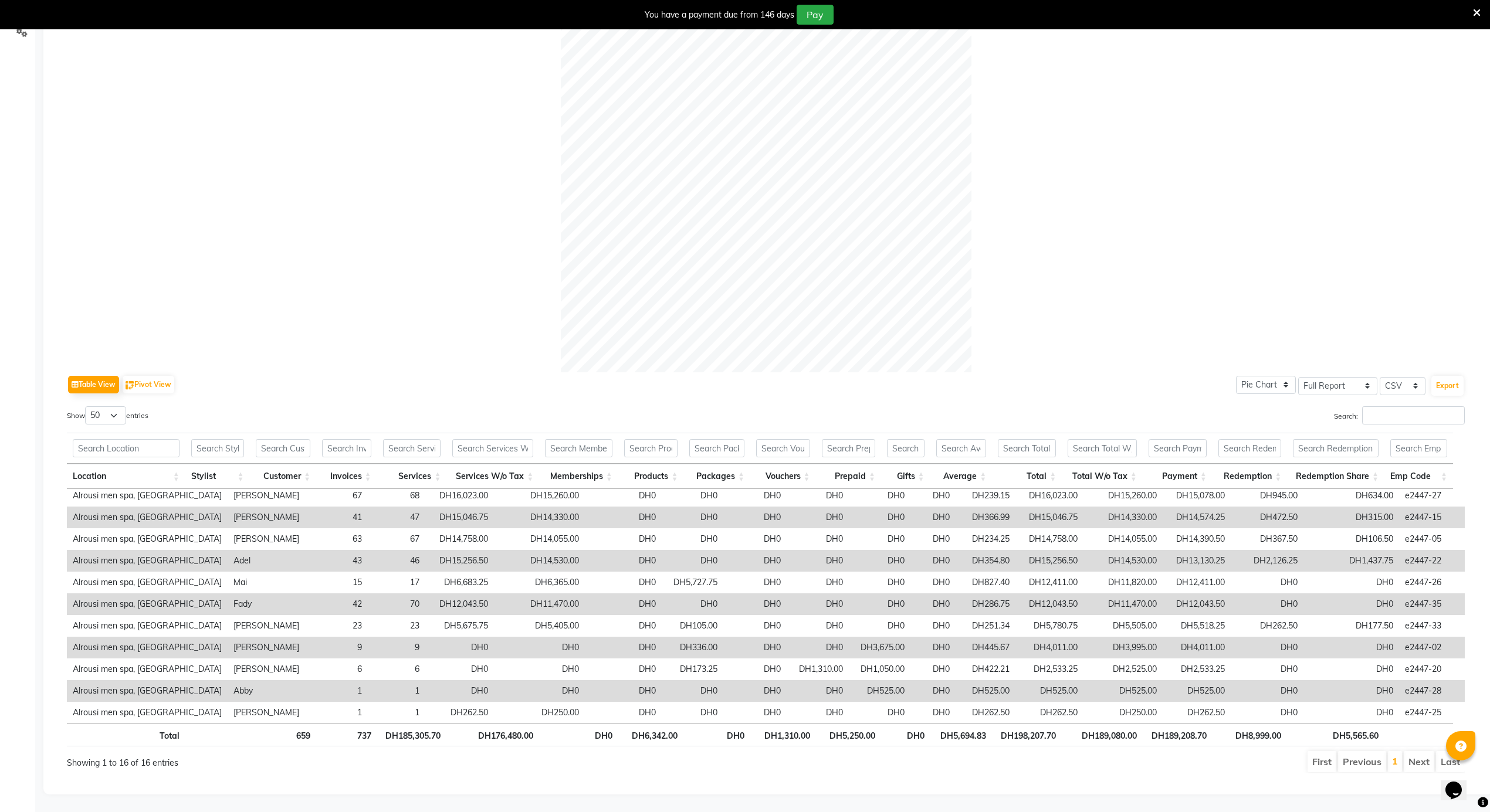
click at [366, 238] on div at bounding box center [766, 167] width 1398 height 410
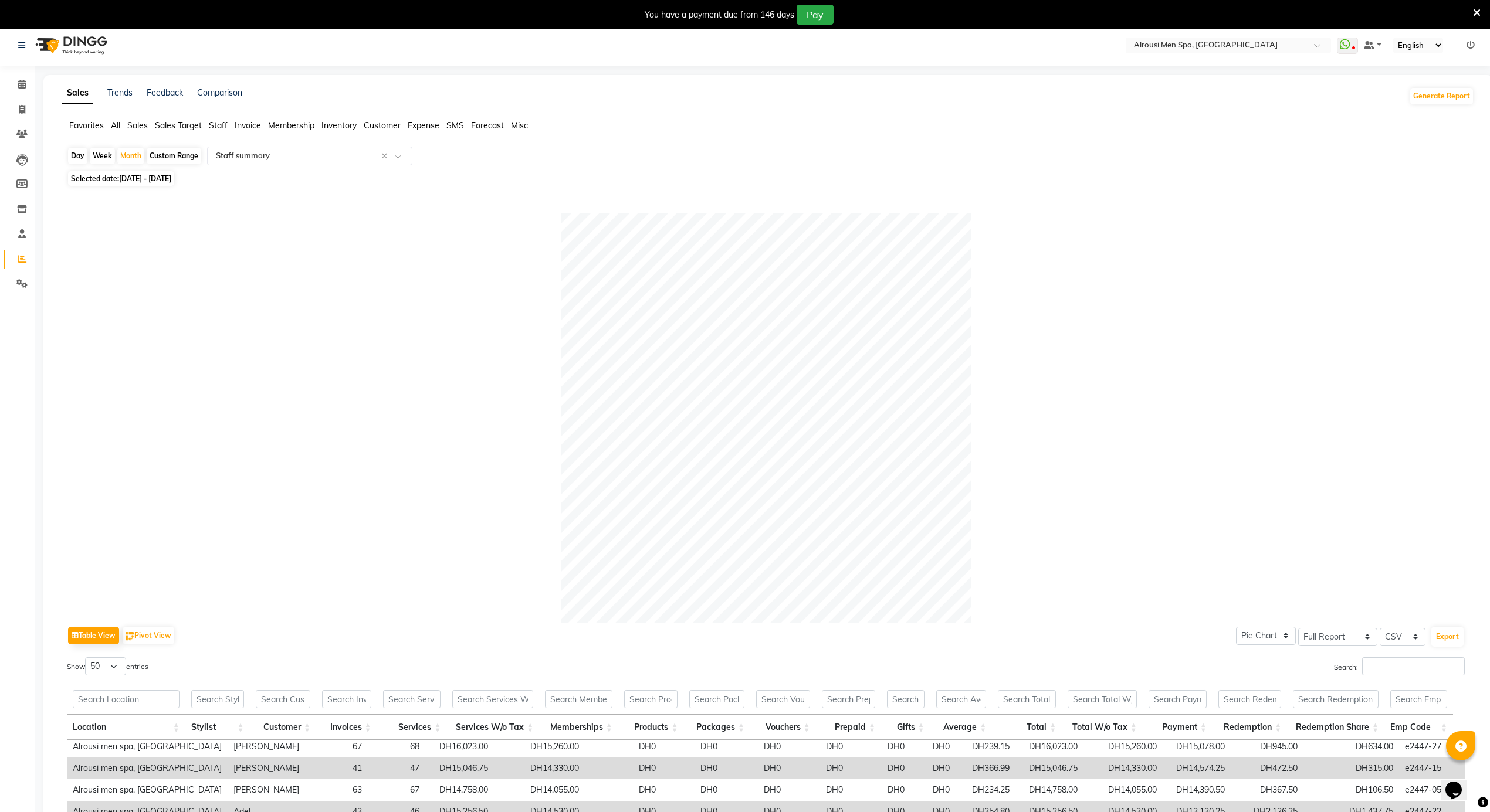
scroll to position [0, 0]
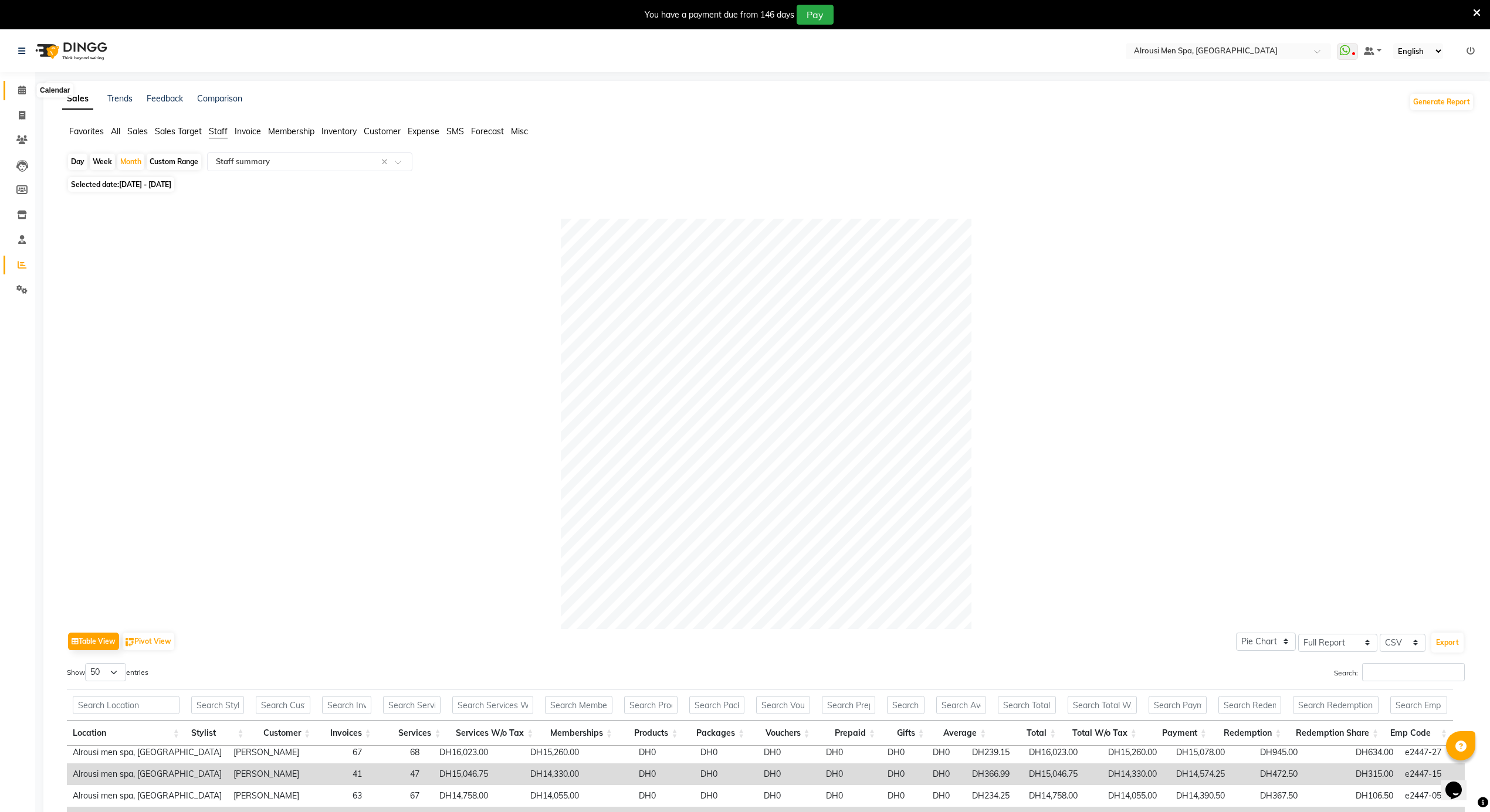
click at [25, 92] on icon at bounding box center [22, 90] width 7 height 9
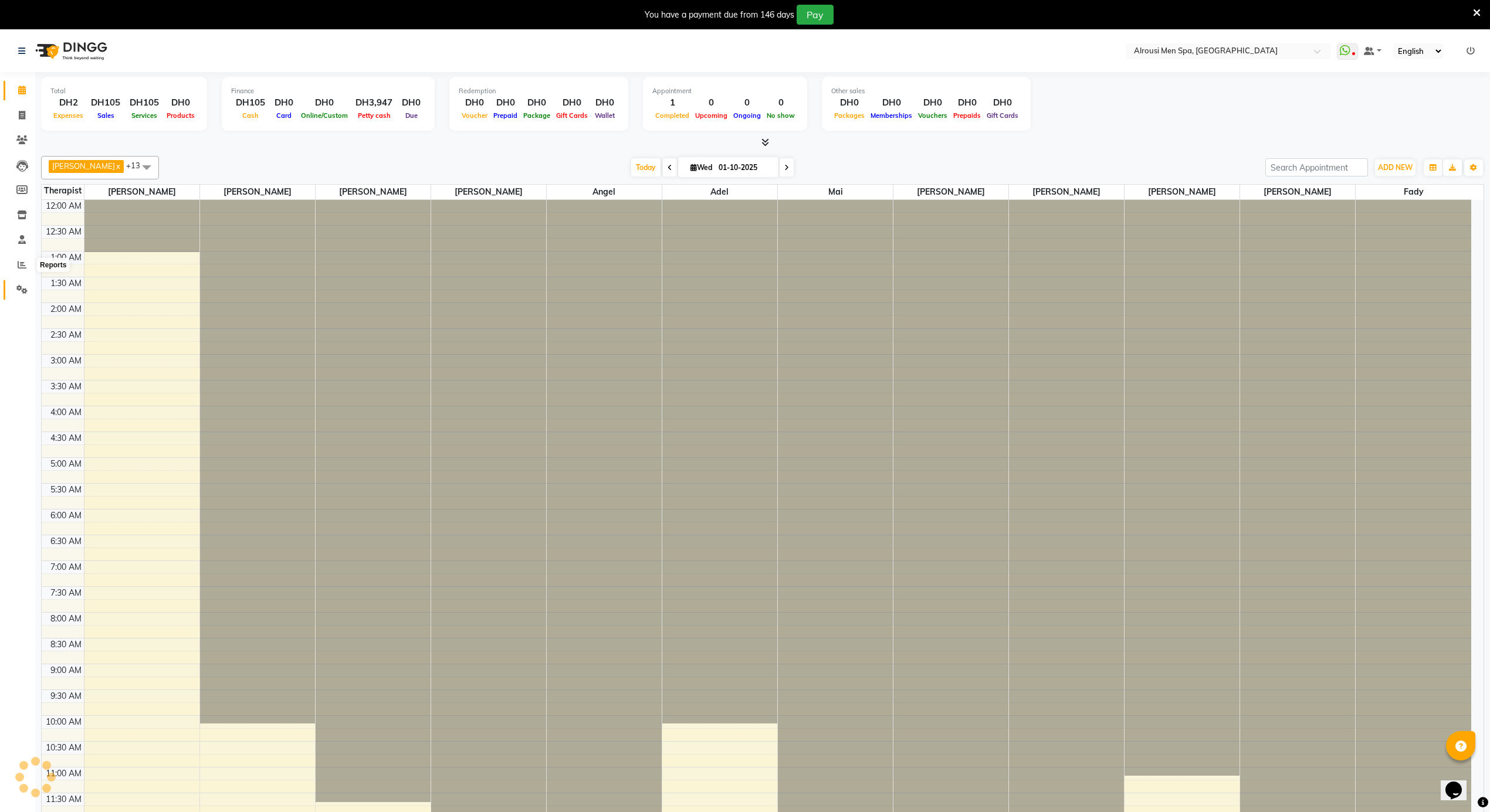
click at [20, 289] on icon at bounding box center [21, 289] width 11 height 9
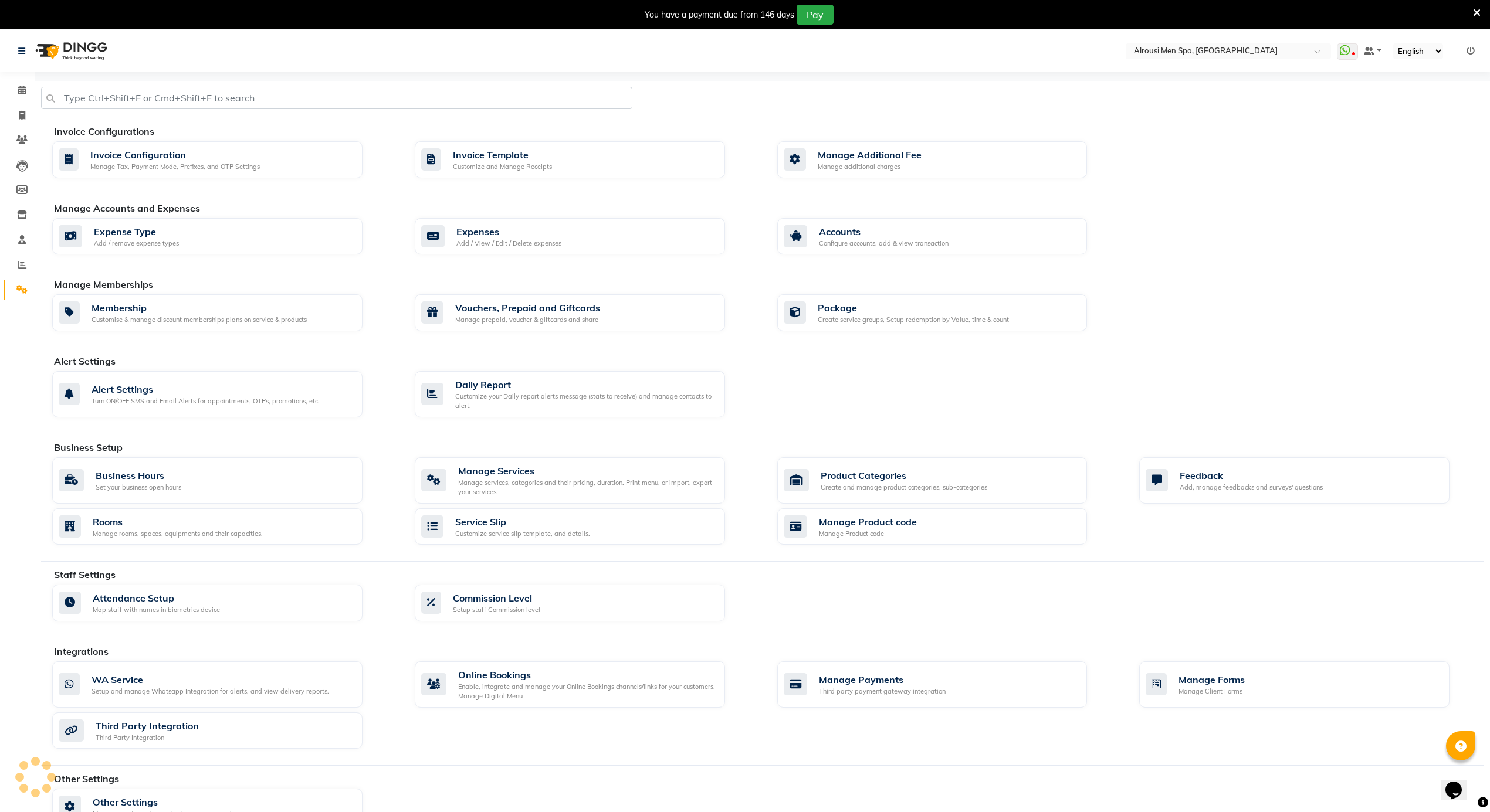
click at [22, 254] on li "Reports" at bounding box center [18, 265] width 35 height 25
click at [22, 267] on icon at bounding box center [22, 265] width 9 height 9
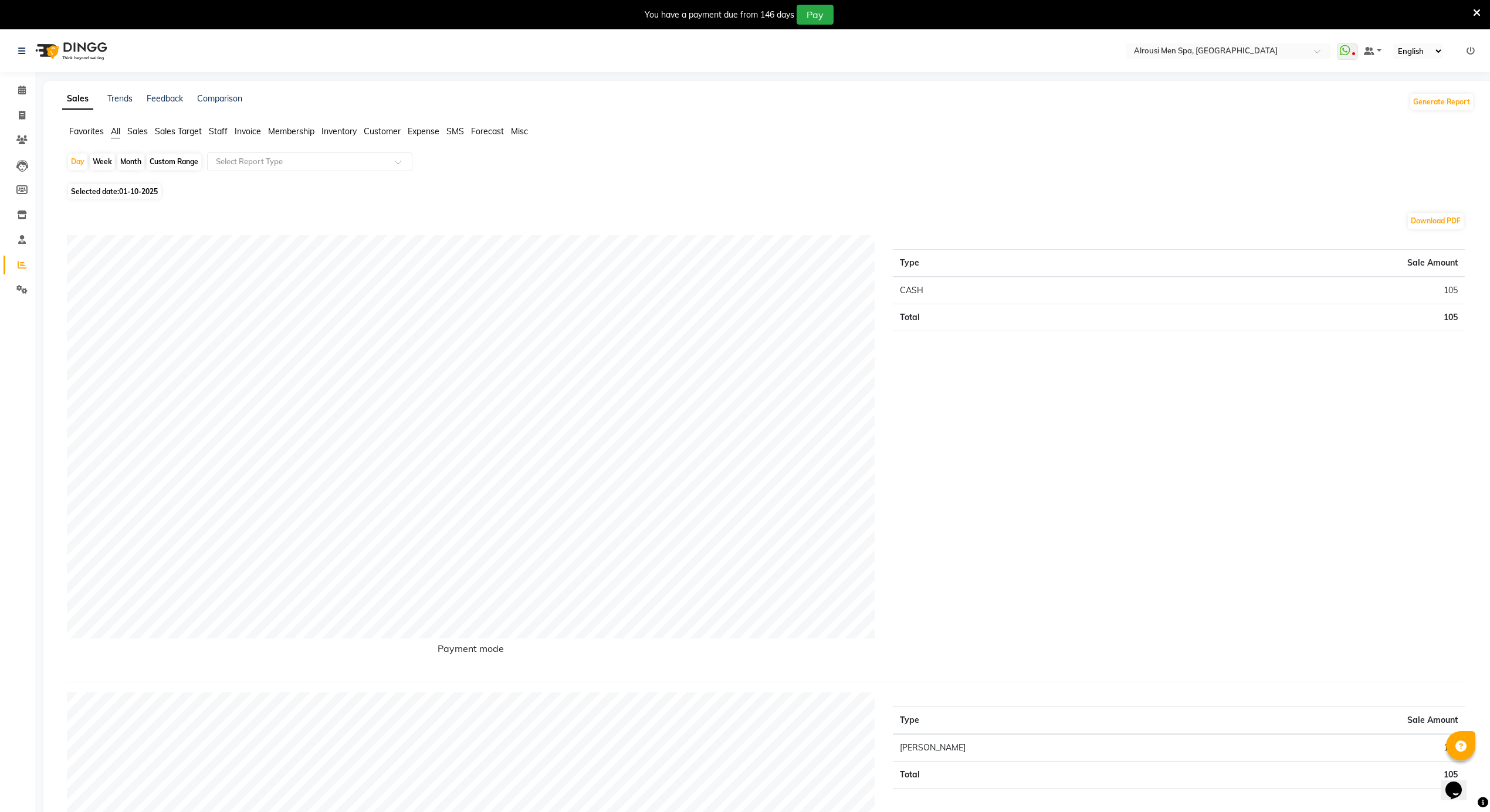
click at [421, 129] on span "Expense" at bounding box center [423, 131] width 32 height 10
click at [294, 158] on input "text" at bounding box center [298, 162] width 169 height 12
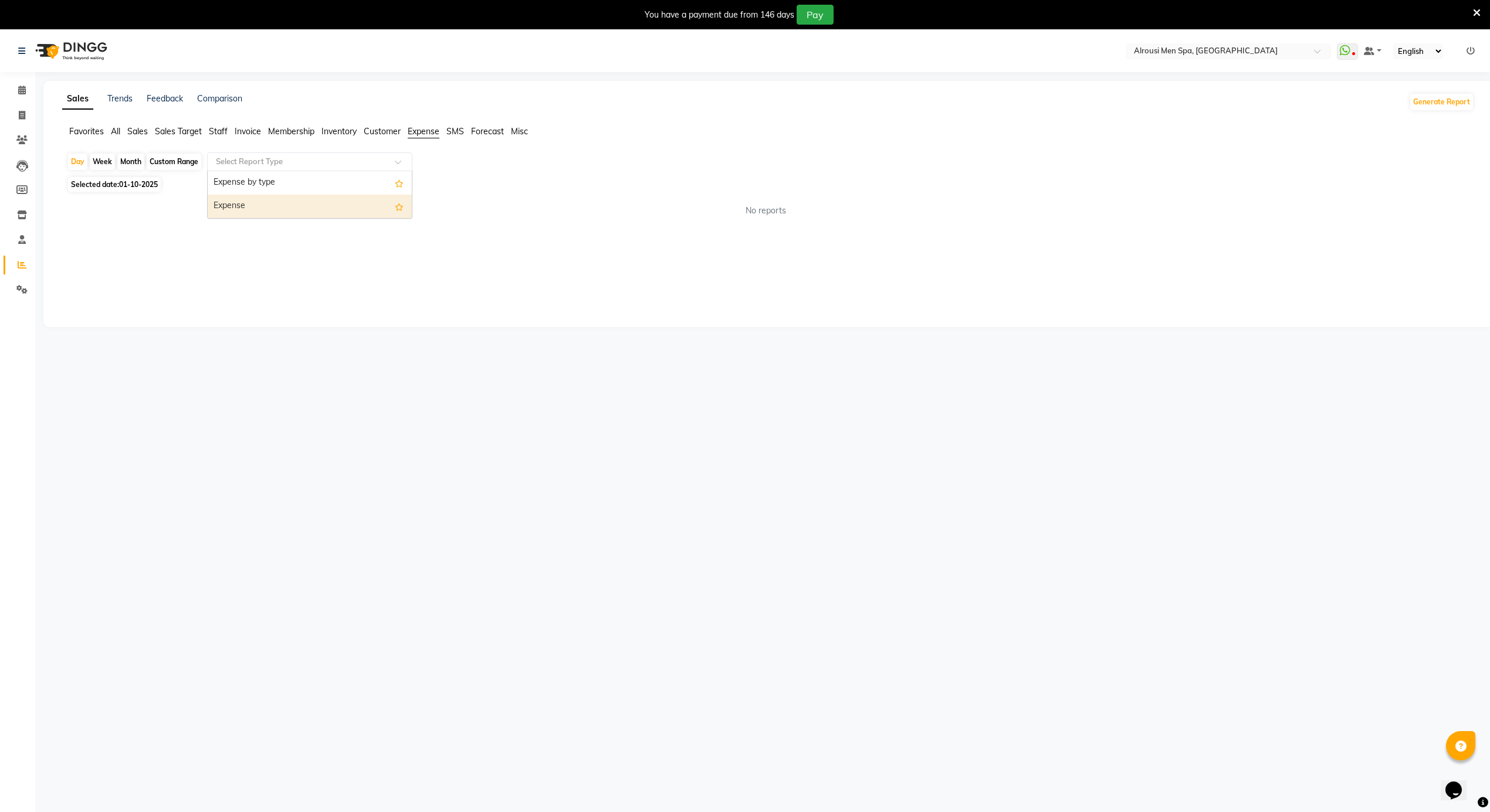
click at [252, 207] on div "Expense" at bounding box center [310, 206] width 204 height 23
select select "full_report"
select select "csv"
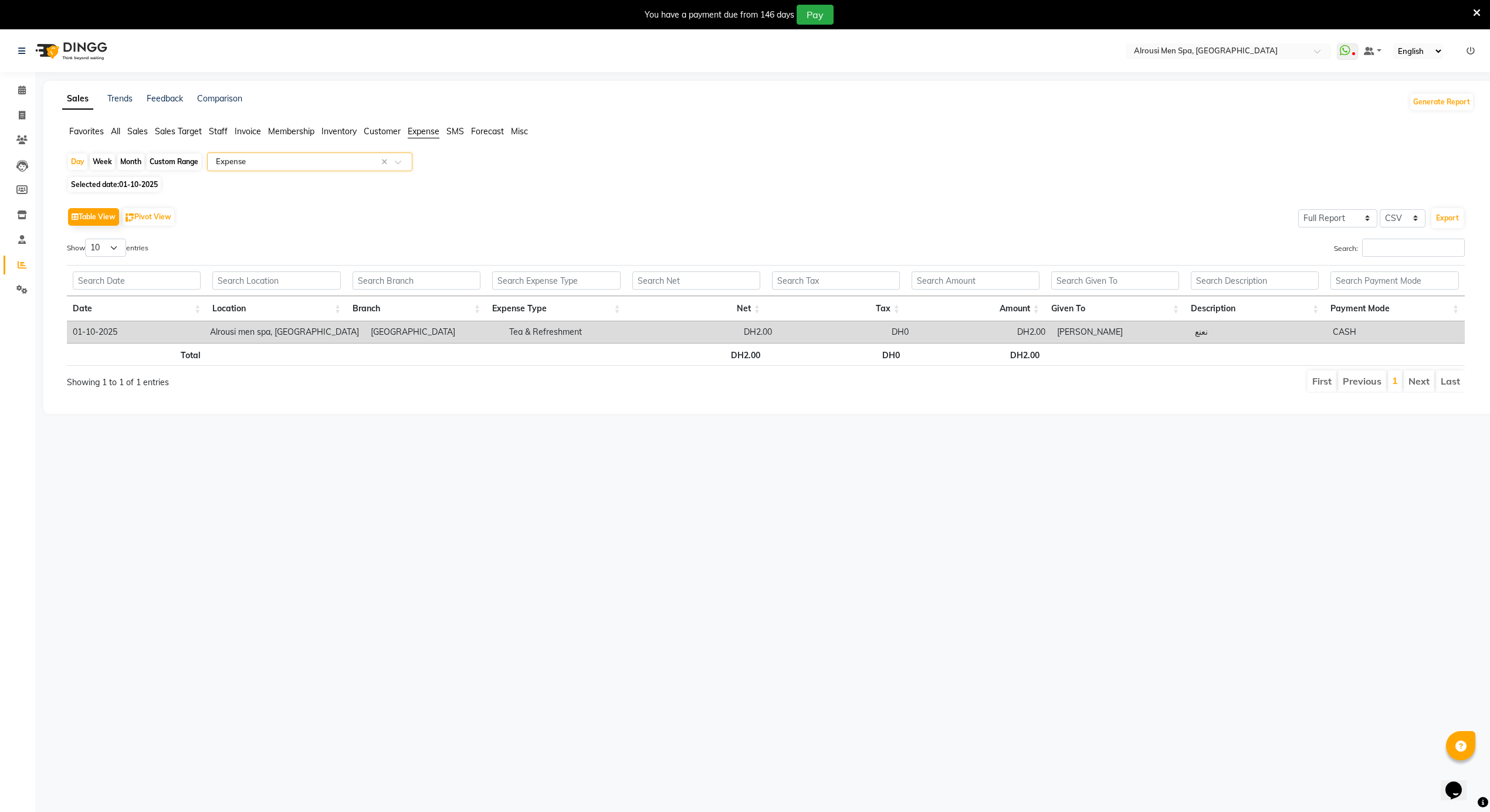
drag, startPoint x: 184, startPoint y: 159, endPoint x: 184, endPoint y: 176, distance: 17.0
click at [184, 158] on div "Custom Range" at bounding box center [174, 162] width 54 height 16
select select "10"
select select "2025"
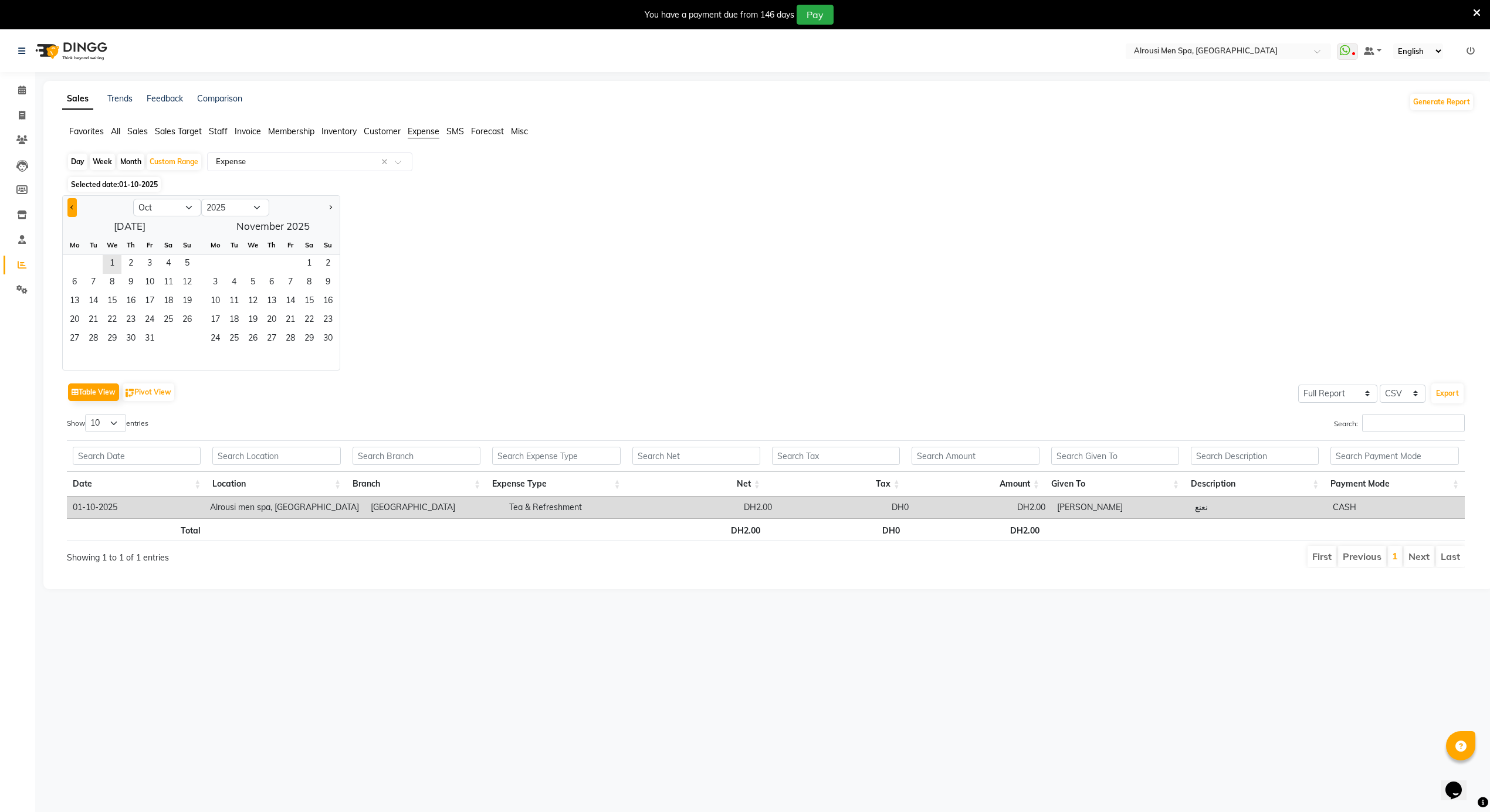
click at [76, 206] on button "Previous month" at bounding box center [72, 208] width 10 height 19
select select "9"
click at [145, 280] on span "12" at bounding box center [150, 283] width 19 height 19
click at [97, 341] on span "30" at bounding box center [93, 340] width 19 height 19
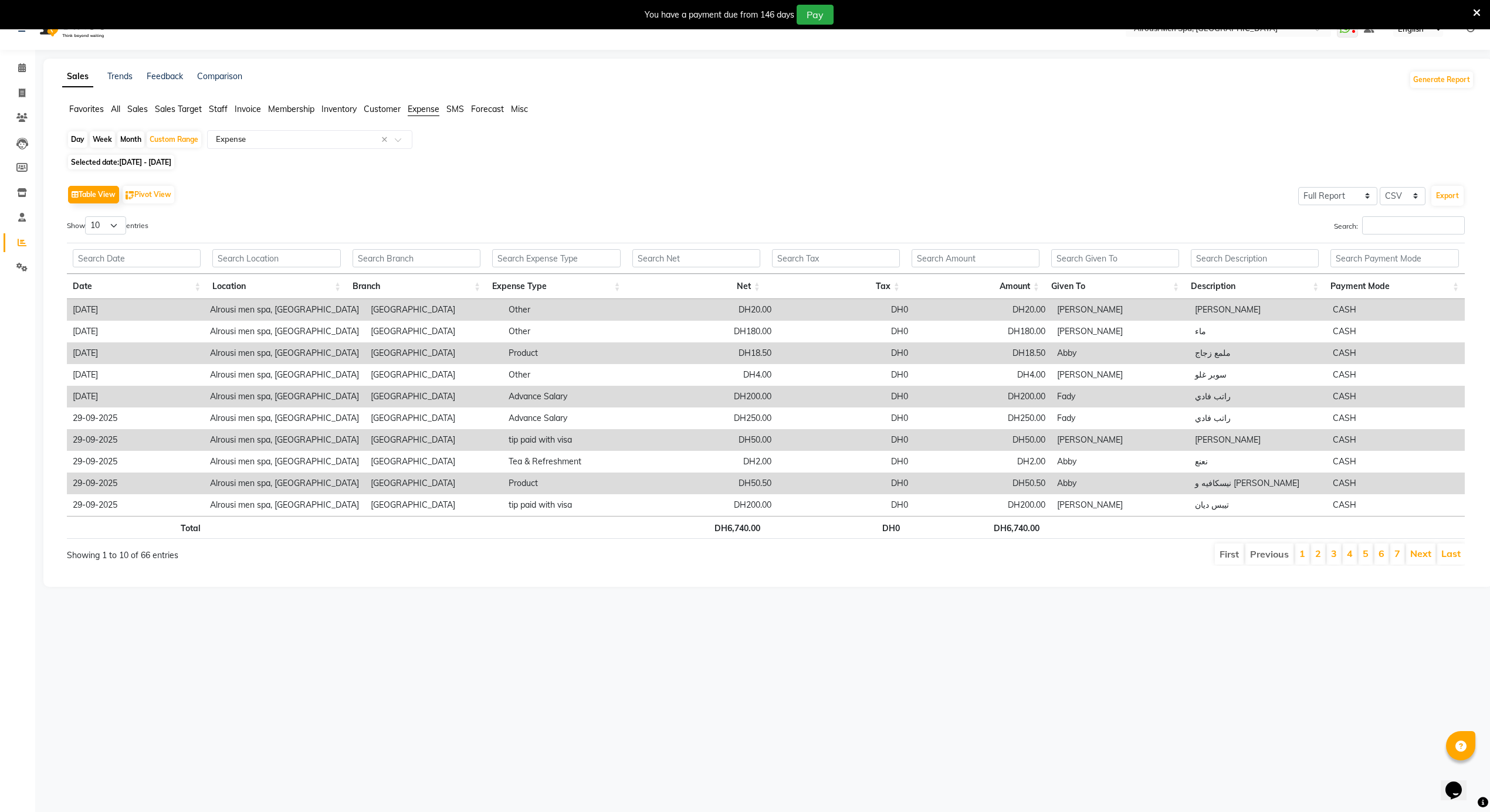
scroll to position [29, 0]
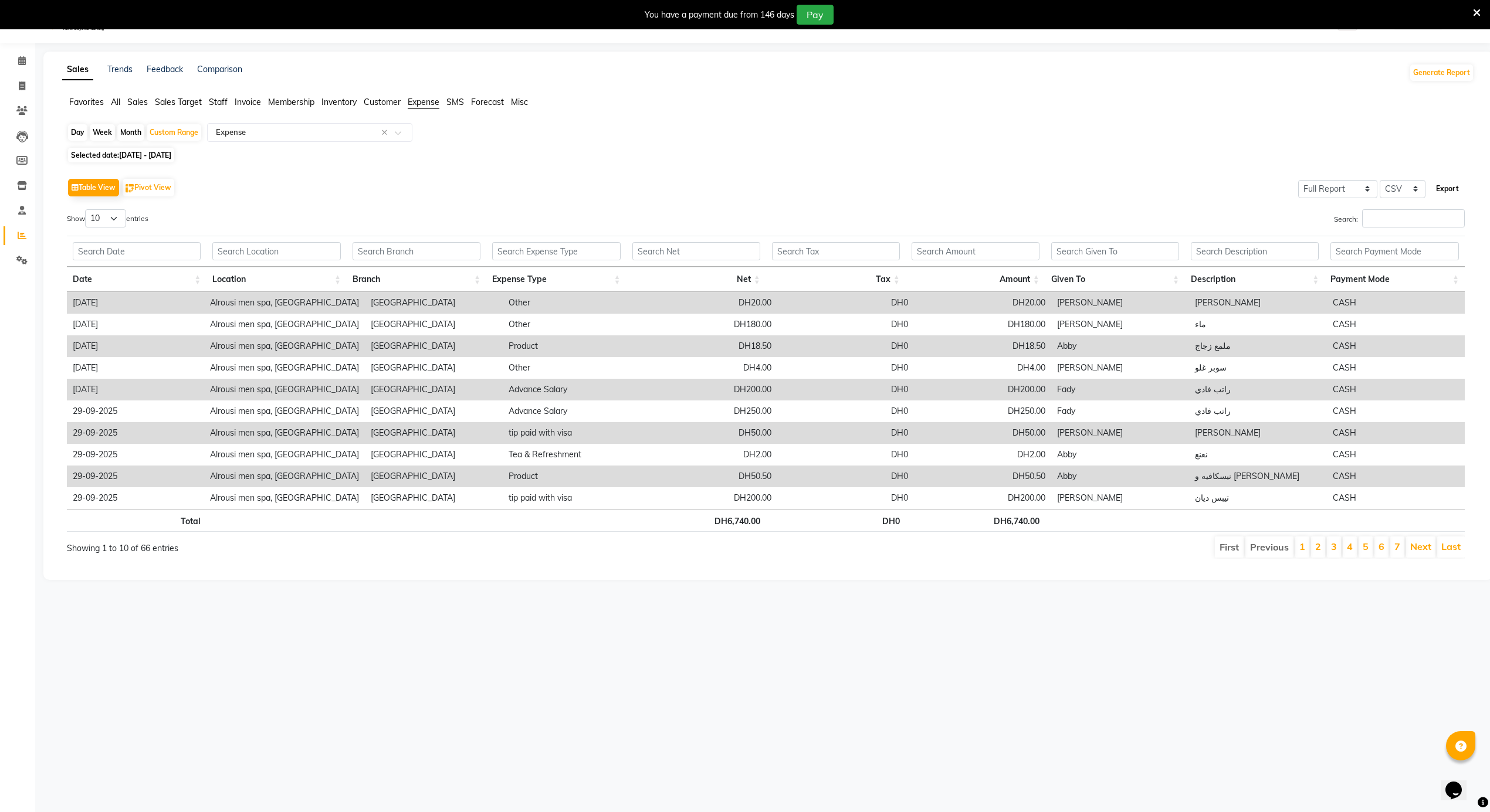
click at [1462, 186] on button "Export" at bounding box center [1447, 189] width 32 height 20
click at [28, 68] on link "Calendar" at bounding box center [18, 61] width 28 height 19
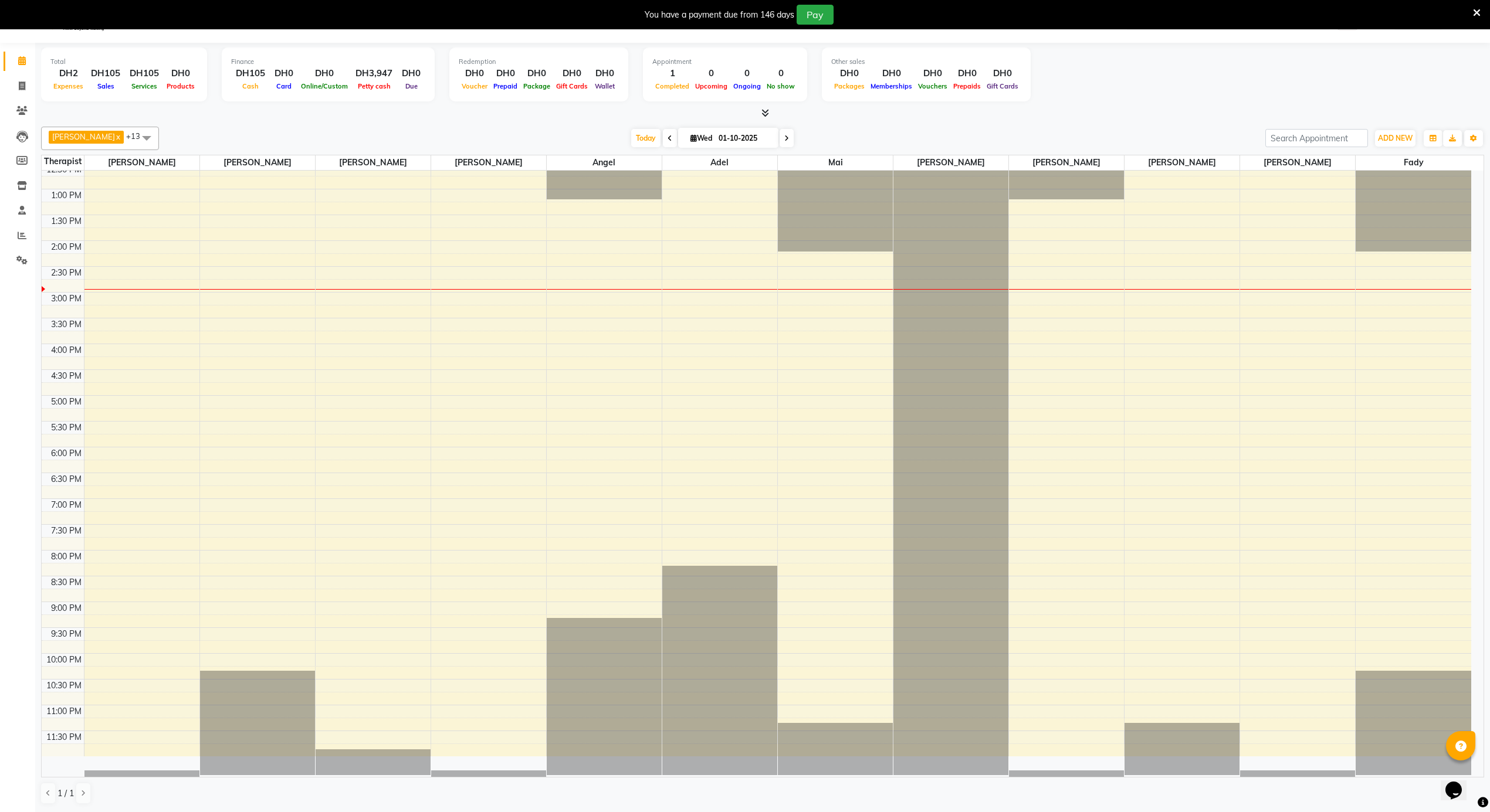
scroll to position [654, 0]
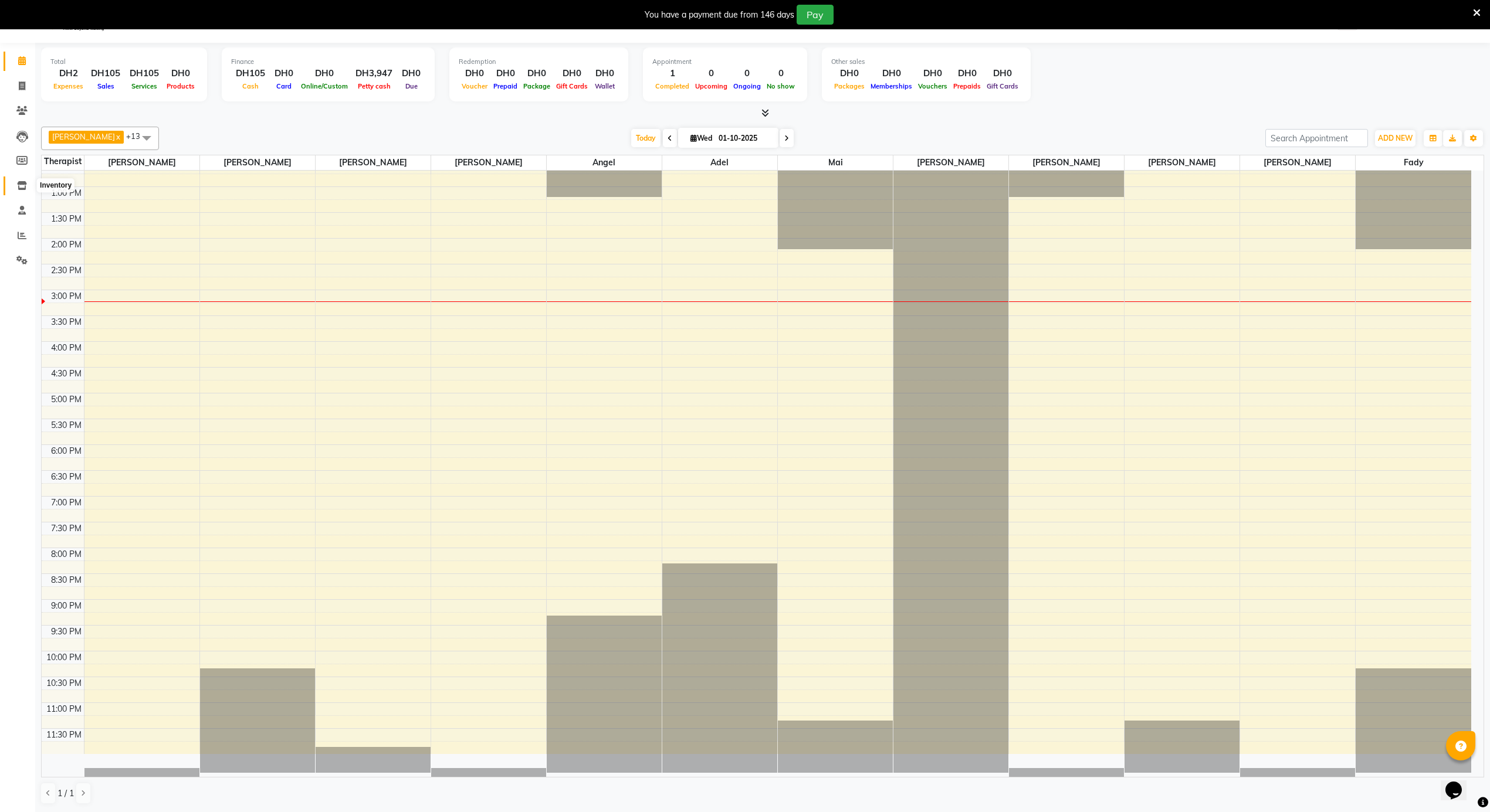
click at [22, 185] on icon at bounding box center [22, 186] width 10 height 9
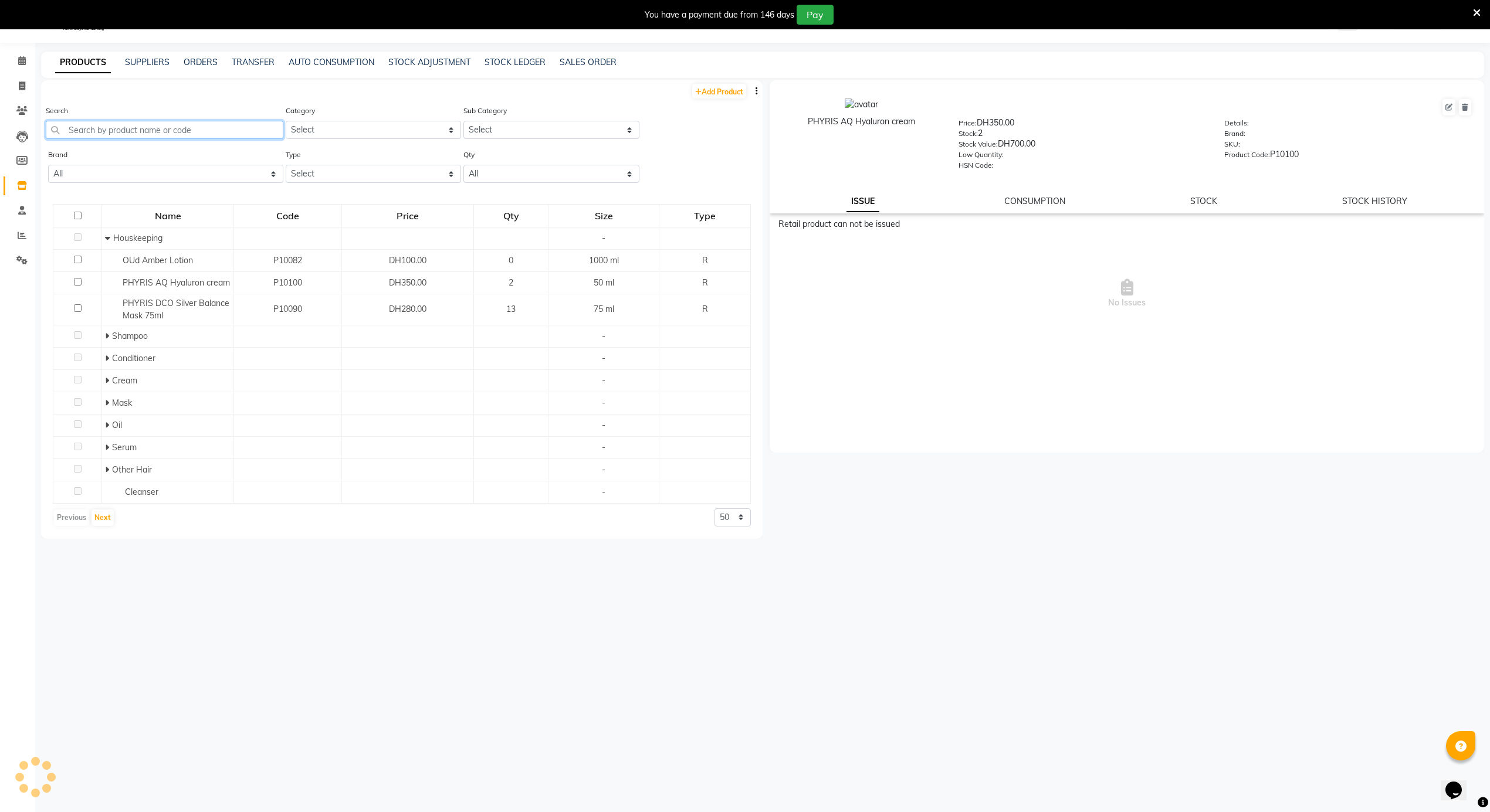
click at [153, 129] on input "text" at bounding box center [164, 130] width 238 height 18
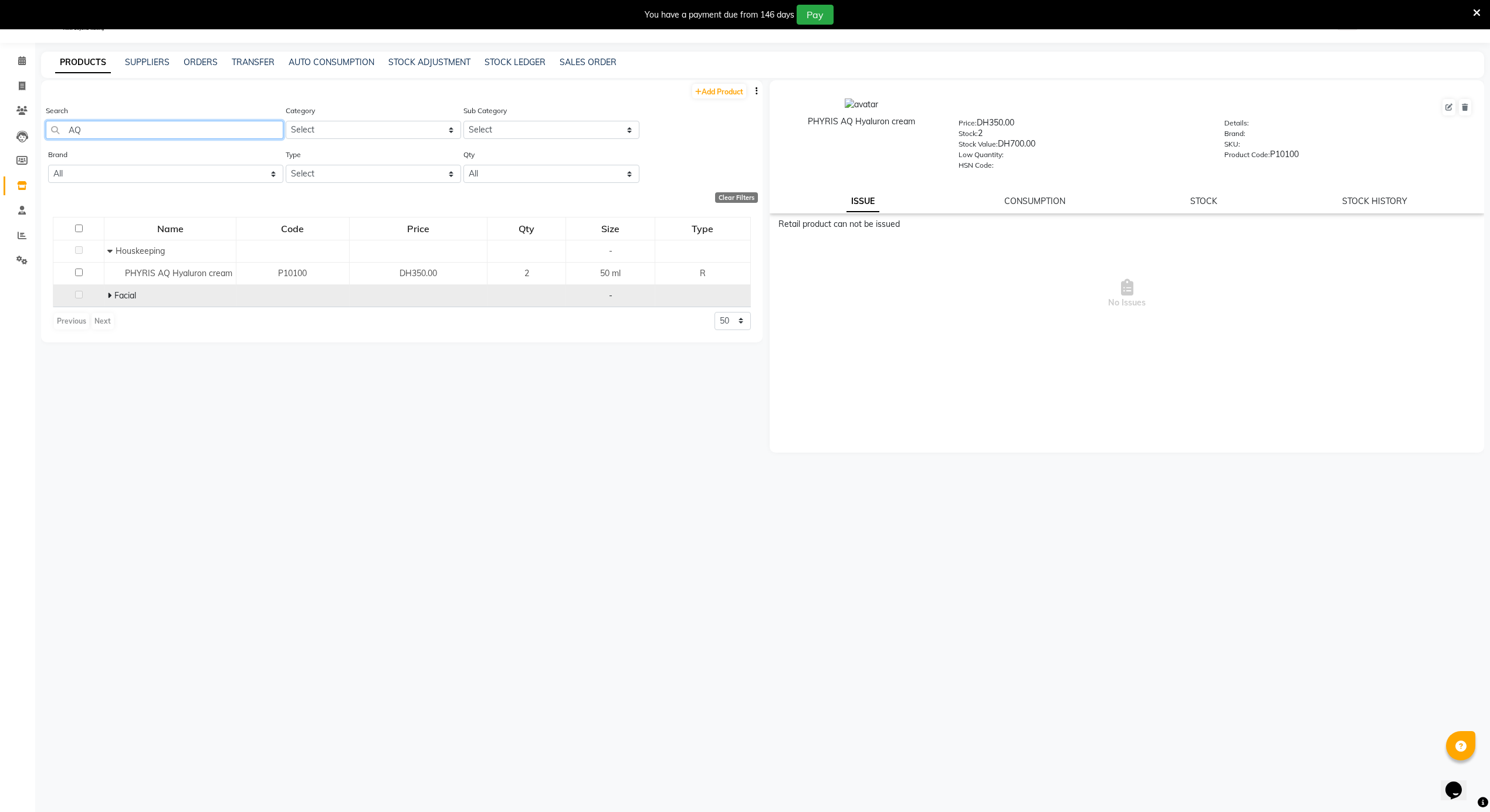
type input "AQ"
click at [122, 302] on td "Facial" at bounding box center [170, 295] width 132 height 22
click at [109, 291] on icon at bounding box center [109, 295] width 4 height 8
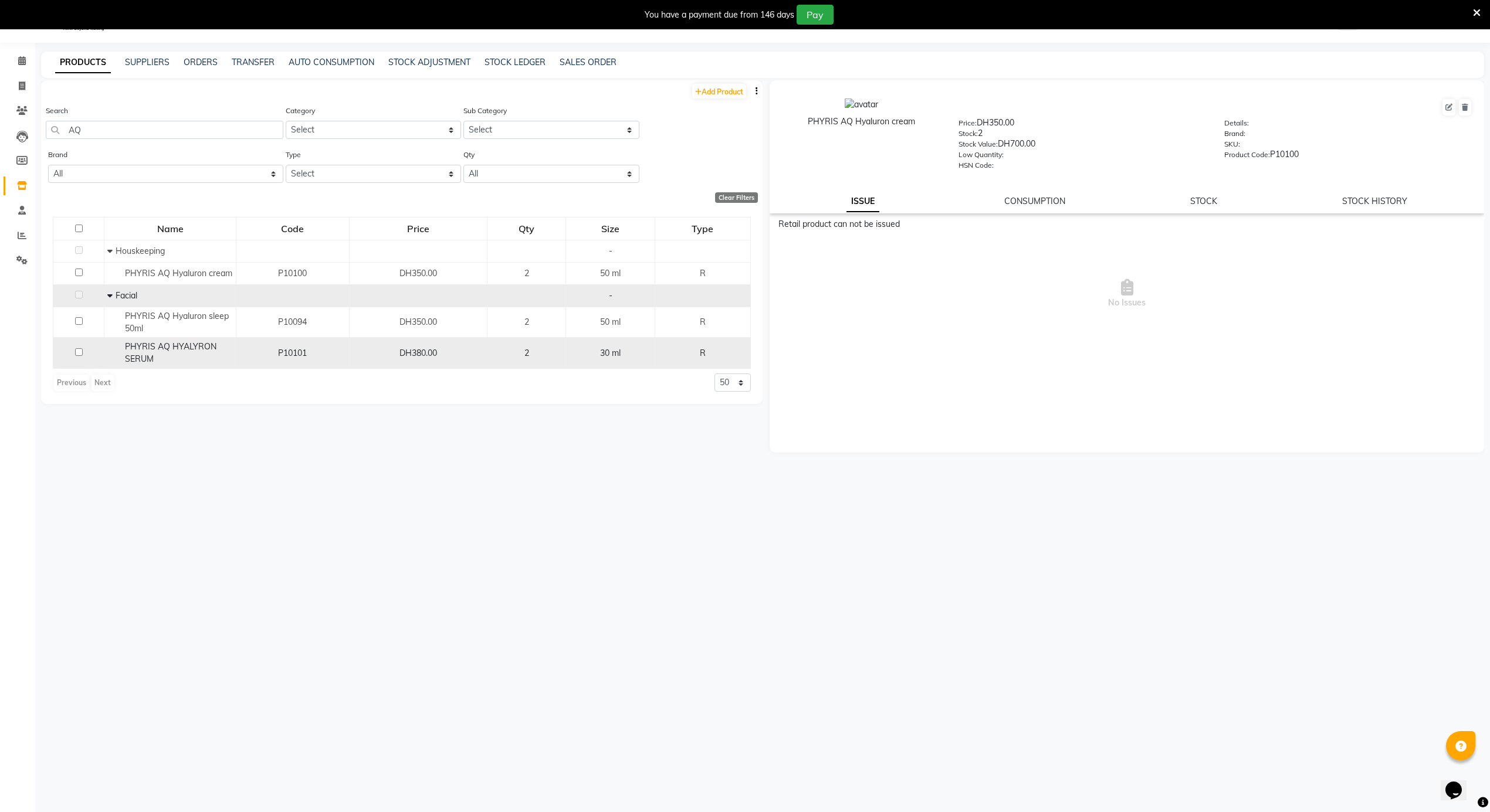
click at [206, 363] on div "PHYRIS AQ HYALYRON SERUM" at bounding box center [170, 353] width 126 height 25
drag, startPoint x: 407, startPoint y: 350, endPoint x: 444, endPoint y: 351, distance: 37.0
click at [444, 351] on div "DH380.00" at bounding box center [418, 353] width 129 height 12
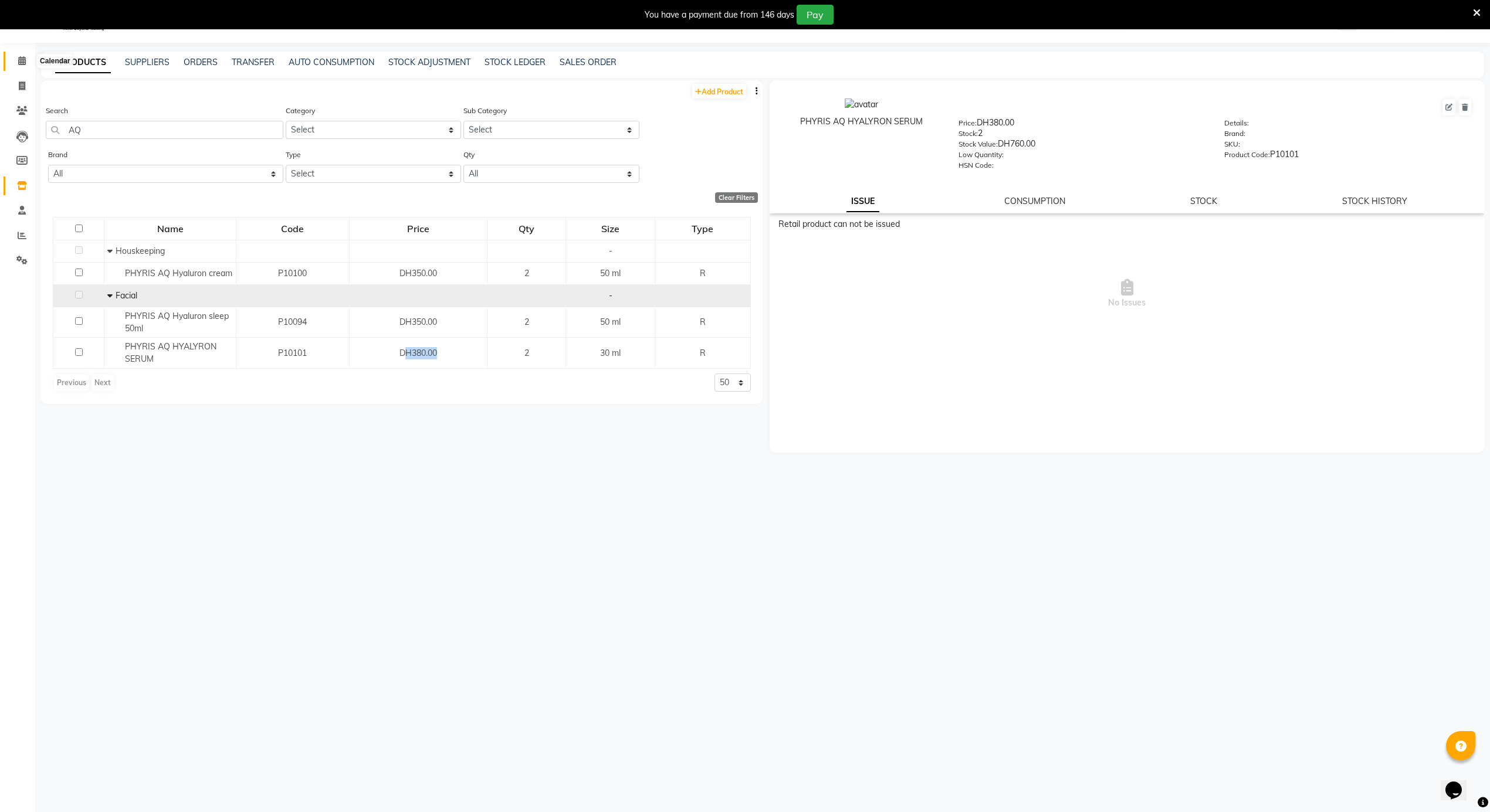
click at [18, 63] on icon at bounding box center [22, 61] width 7 height 9
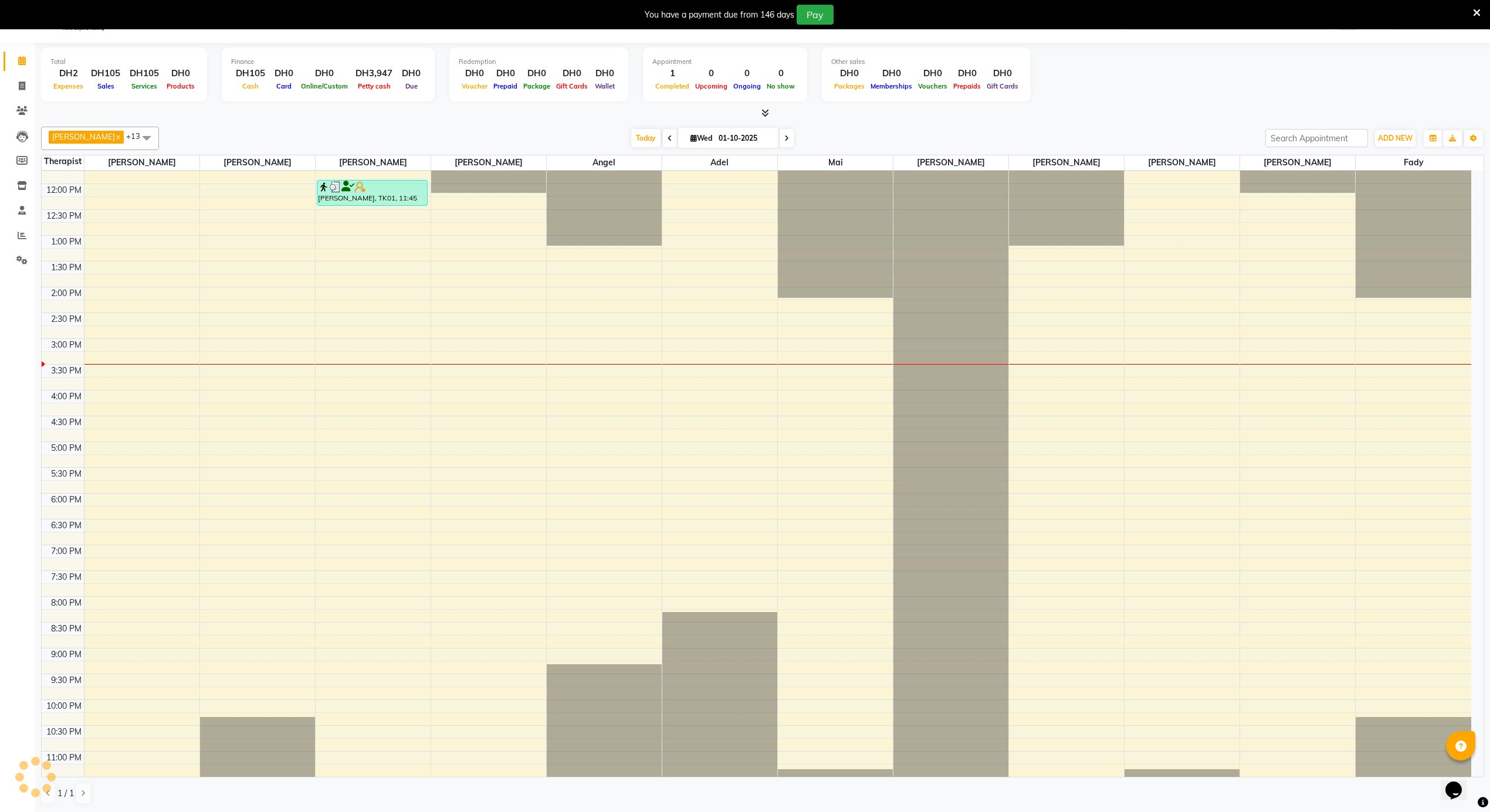
scroll to position [654, 0]
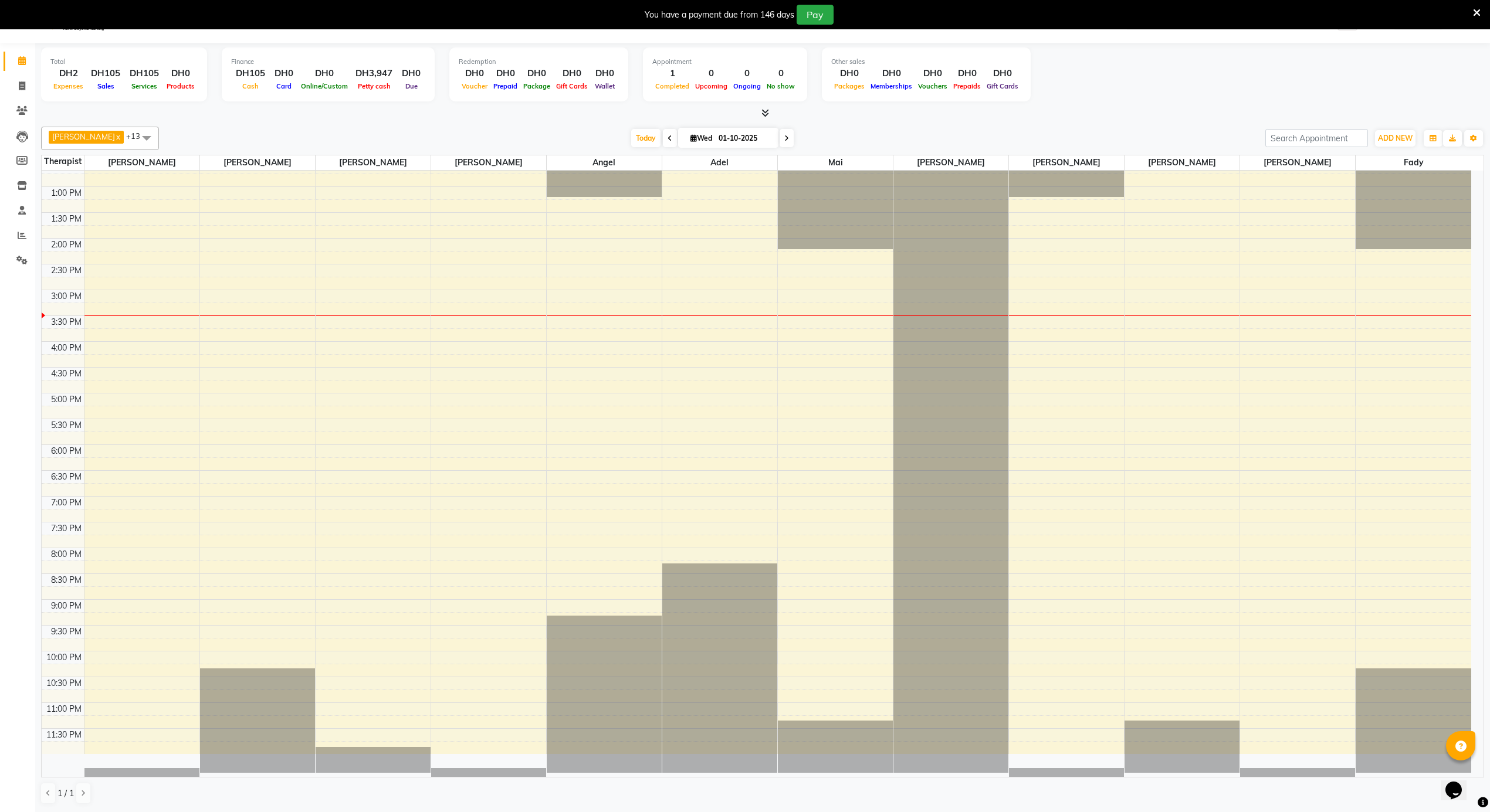
click at [604, 337] on div "12:00 AM 12:30 AM 1:00 AM 1:30 AM 2:00 AM 2:30 AM 3:00 AM 3:30 AM 4:00 AM 4:30 …" at bounding box center [756, 135] width 1430 height 1238
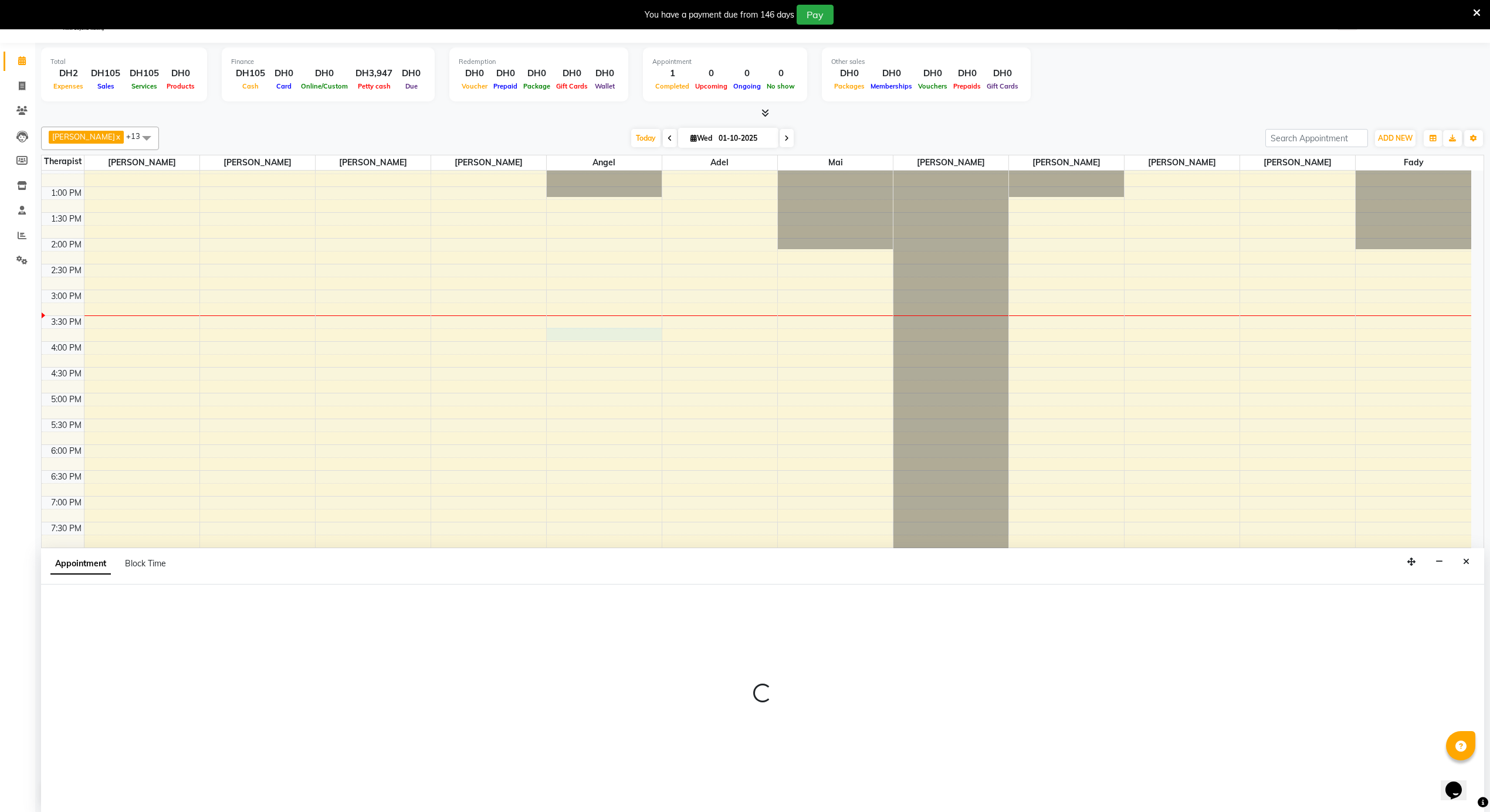
scroll to position [31, 0]
select select "39165"
select select "930"
select select "tentative"
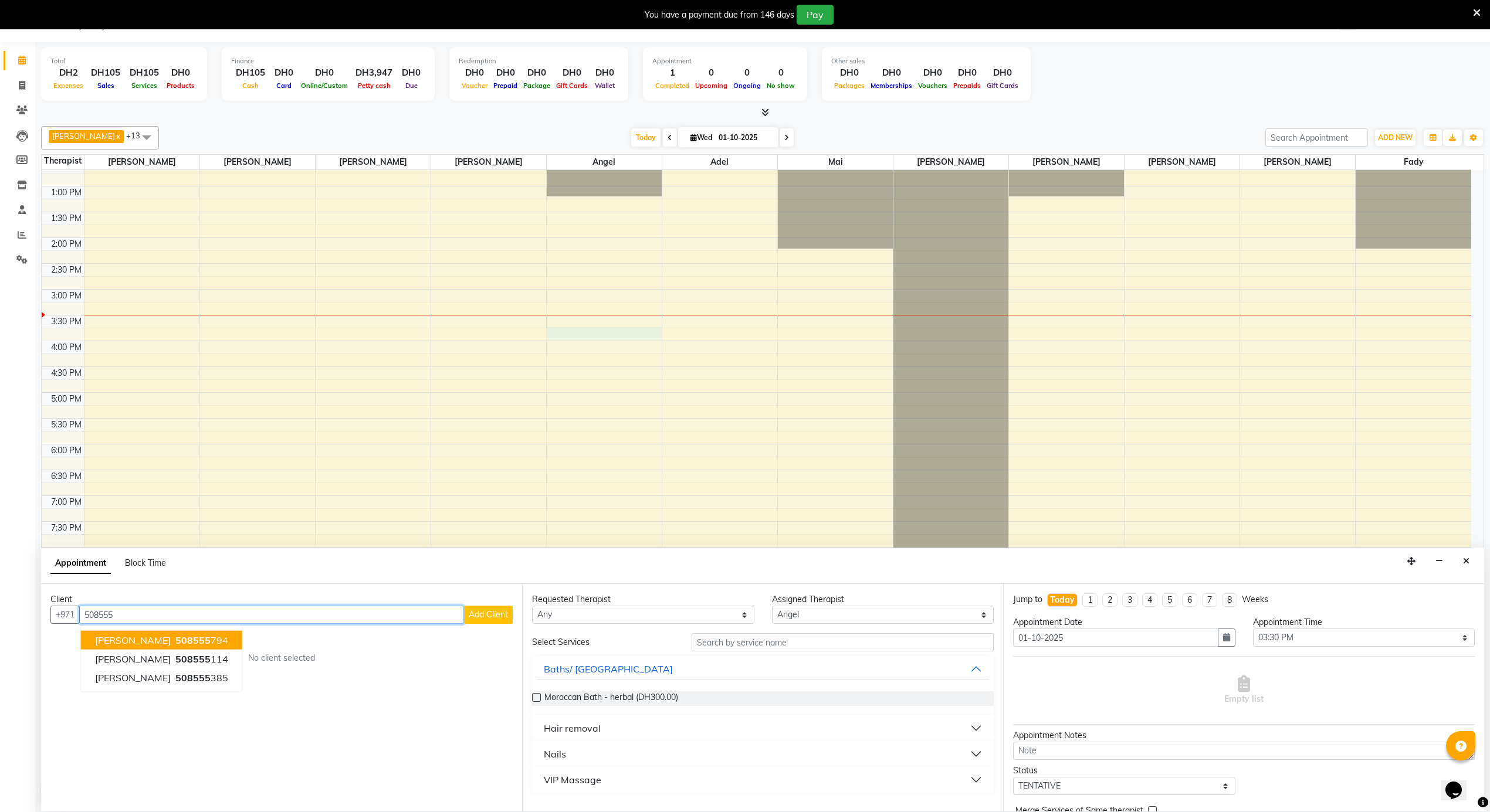
click at [176, 640] on span "508555" at bounding box center [193, 640] width 35 height 12
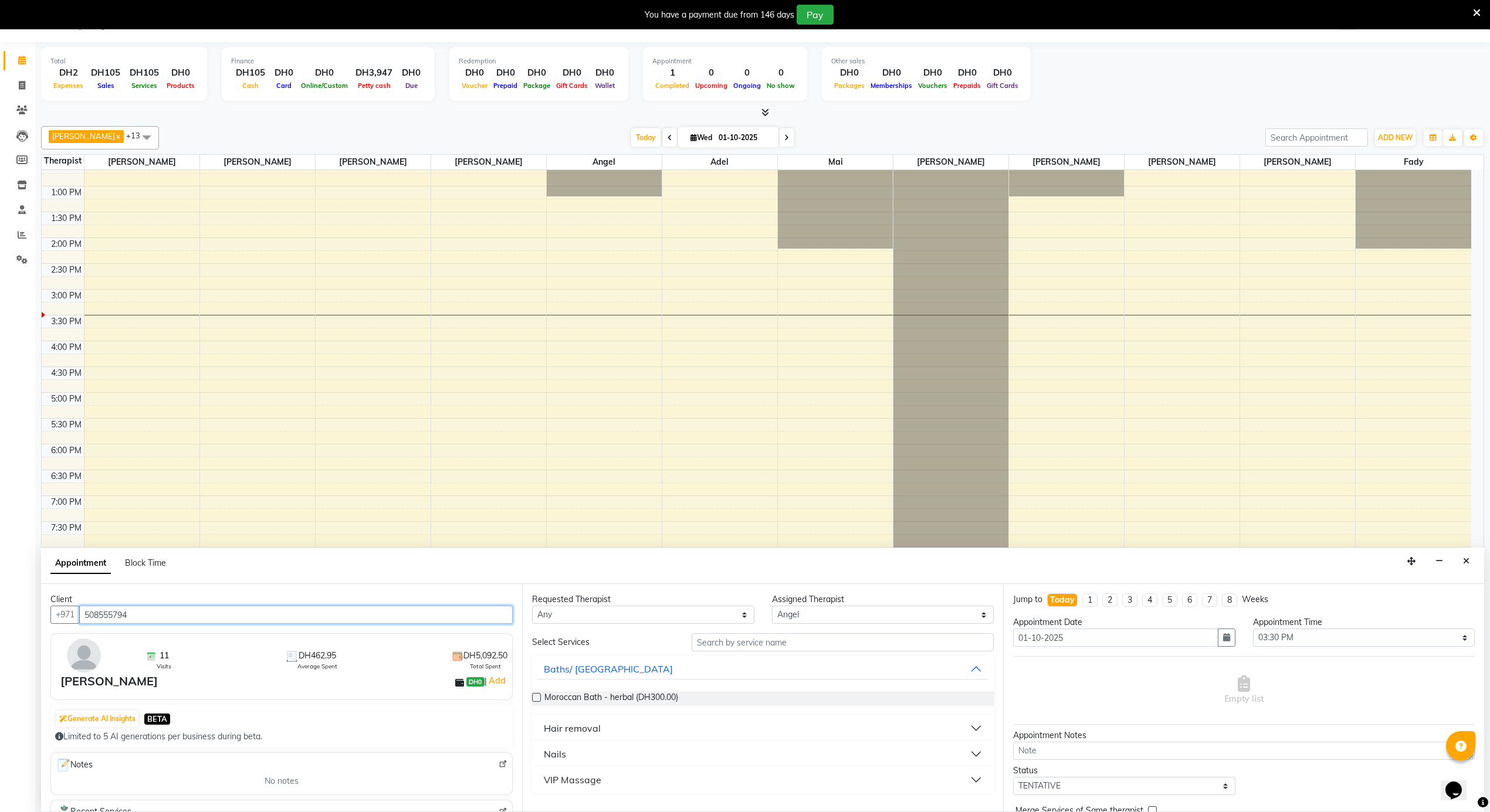
type input "508555794"
drag, startPoint x: 728, startPoint y: 611, endPoint x: 720, endPoint y: 617, distance: 10.0
click at [728, 611] on select "Any [PERSON_NAME] [PERSON_NAME] [PERSON_NAME] [PERSON_NAME] Mai [PERSON_NAME] […" at bounding box center [643, 615] width 223 height 18
select select "39165"
click at [532, 606] on select "Any [PERSON_NAME] [PERSON_NAME] [PERSON_NAME] [PERSON_NAME] Mai [PERSON_NAME] […" at bounding box center [643, 615] width 223 height 18
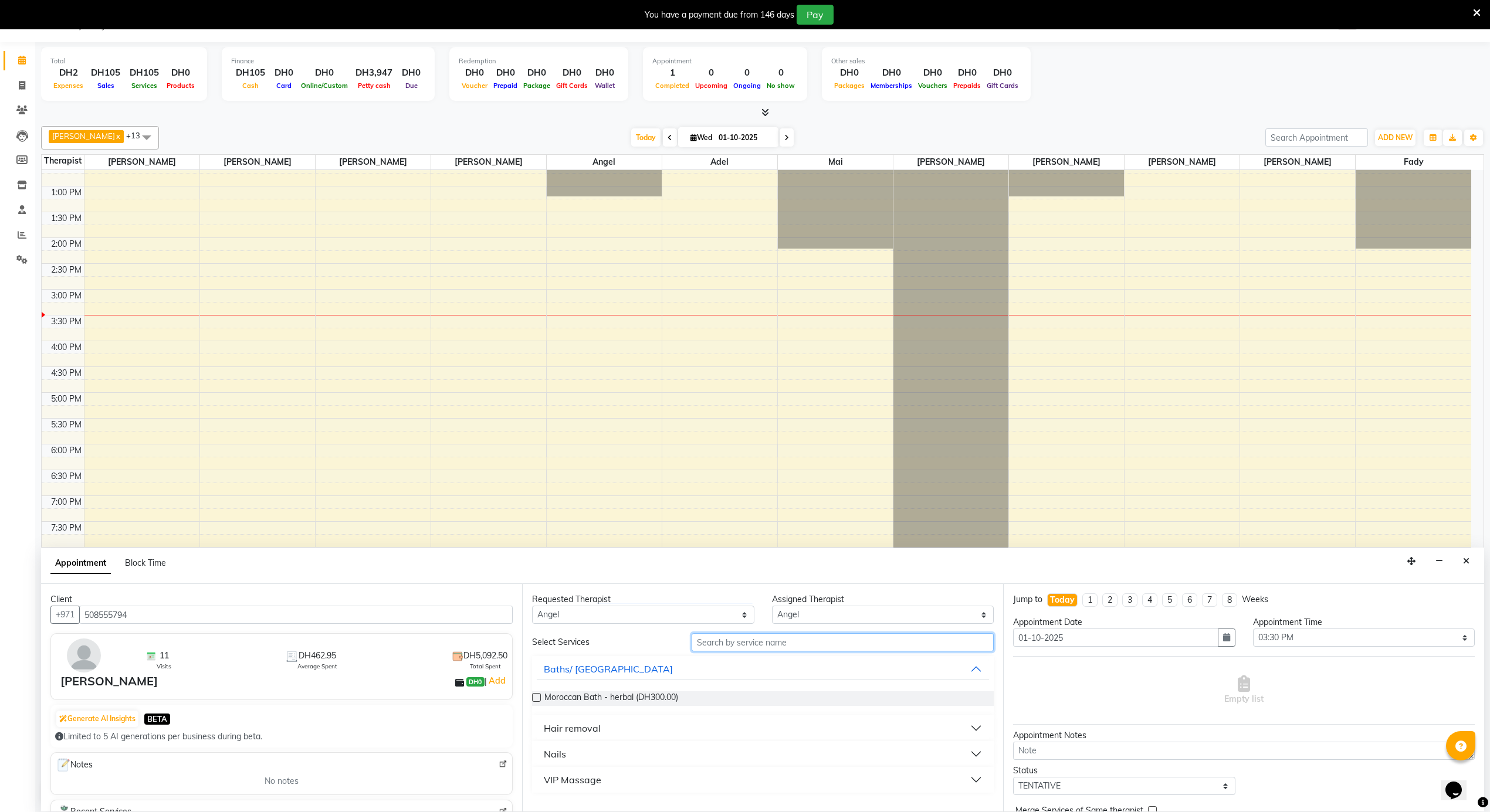
click at [784, 639] on input "text" at bounding box center [842, 642] width 302 height 18
click at [581, 724] on div "Hair removal" at bounding box center [571, 728] width 57 height 14
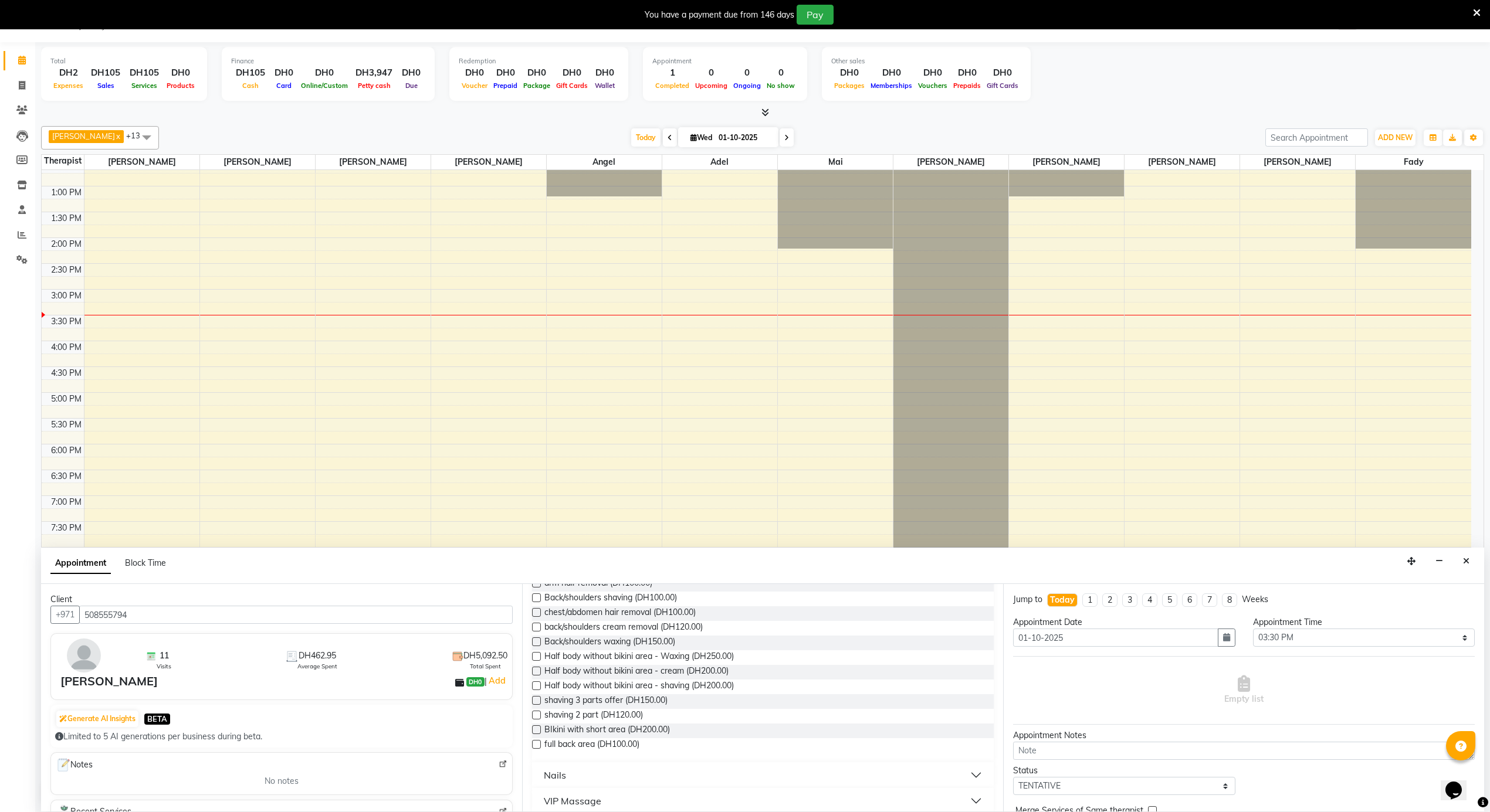
scroll to position [332, 0]
click at [611, 687] on span "shaving 3 parts offer (DH150.00)" at bounding box center [606, 690] width 123 height 15
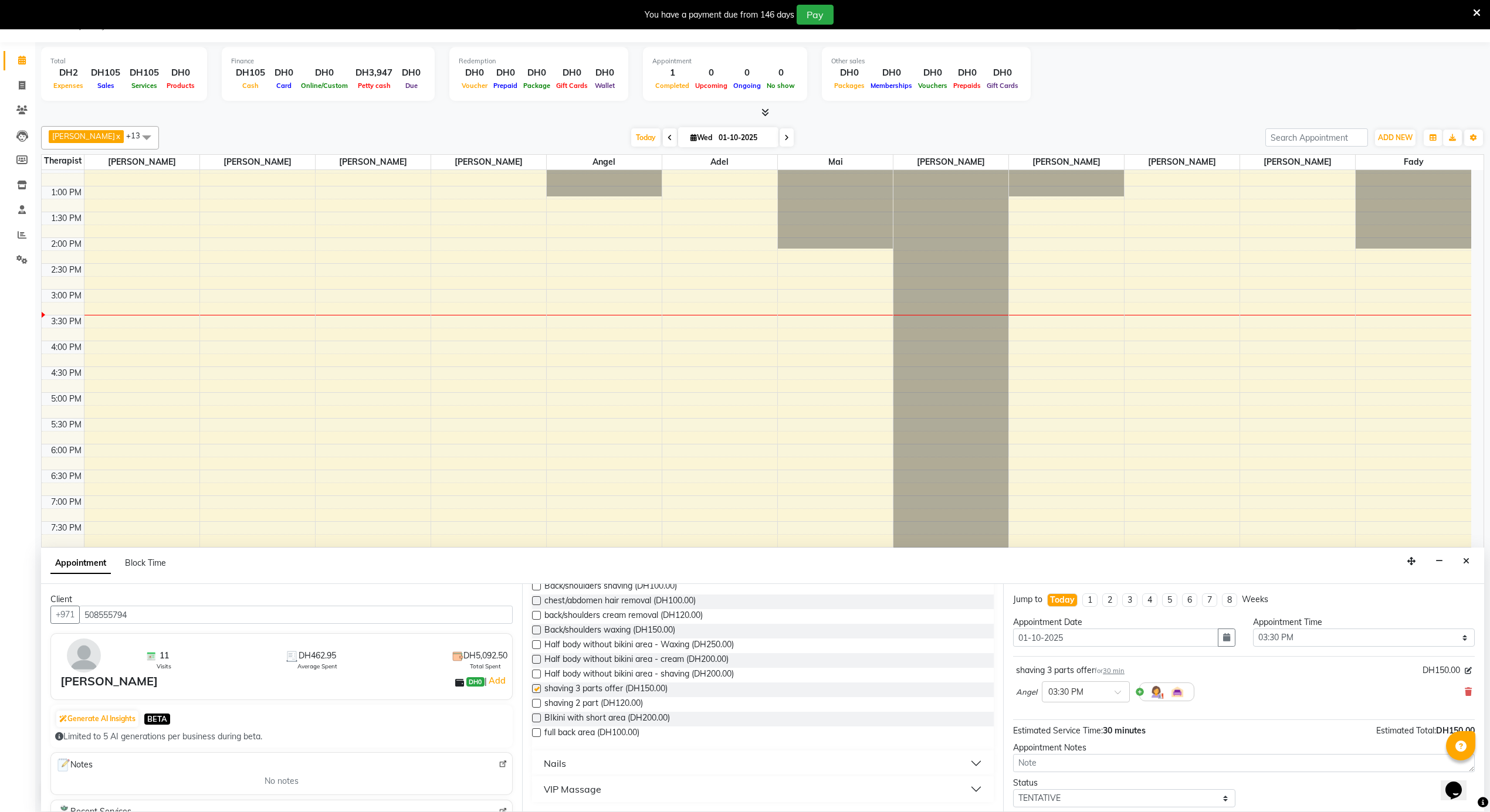
checkbox input "false"
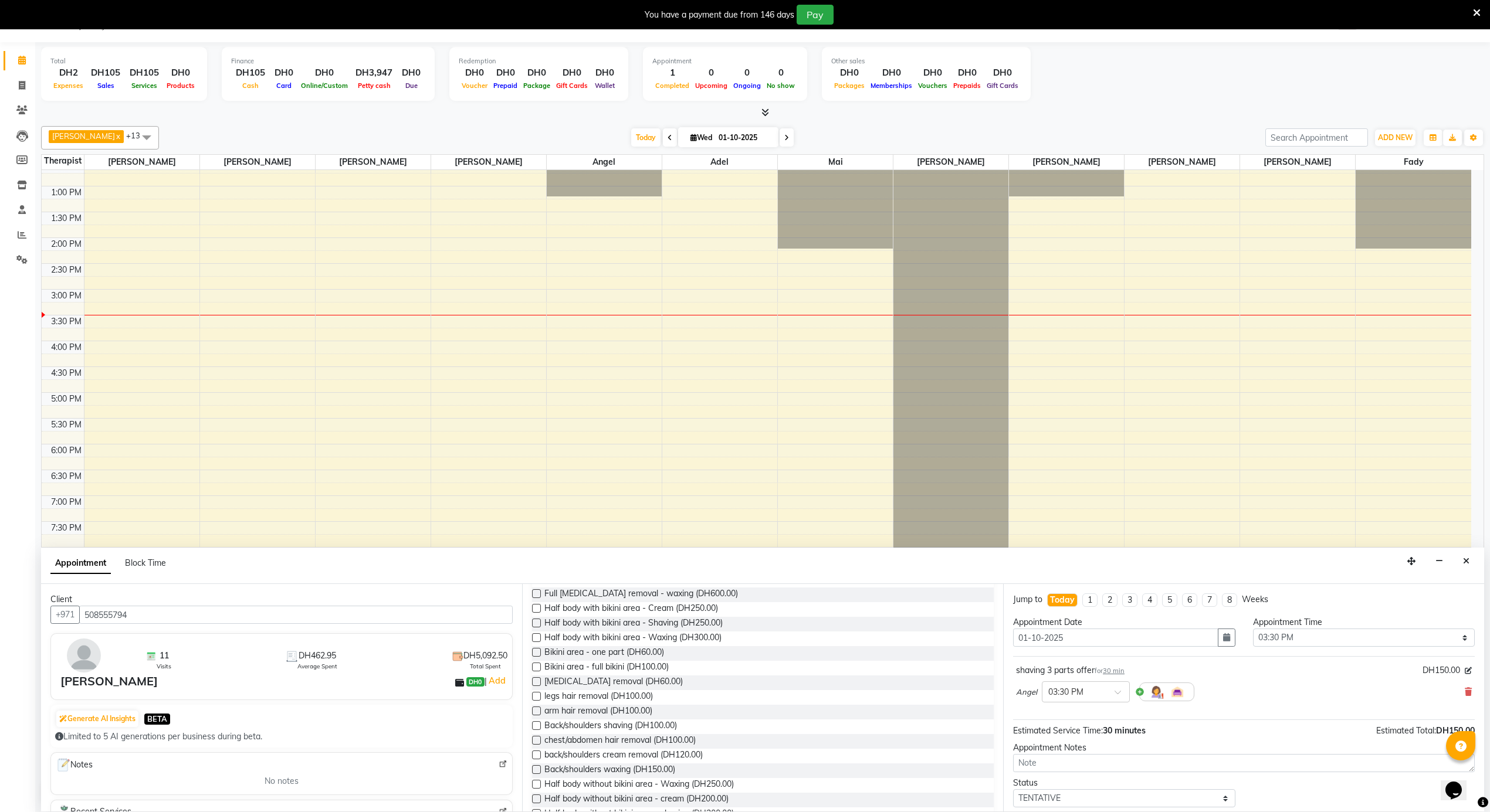
scroll to position [0, 0]
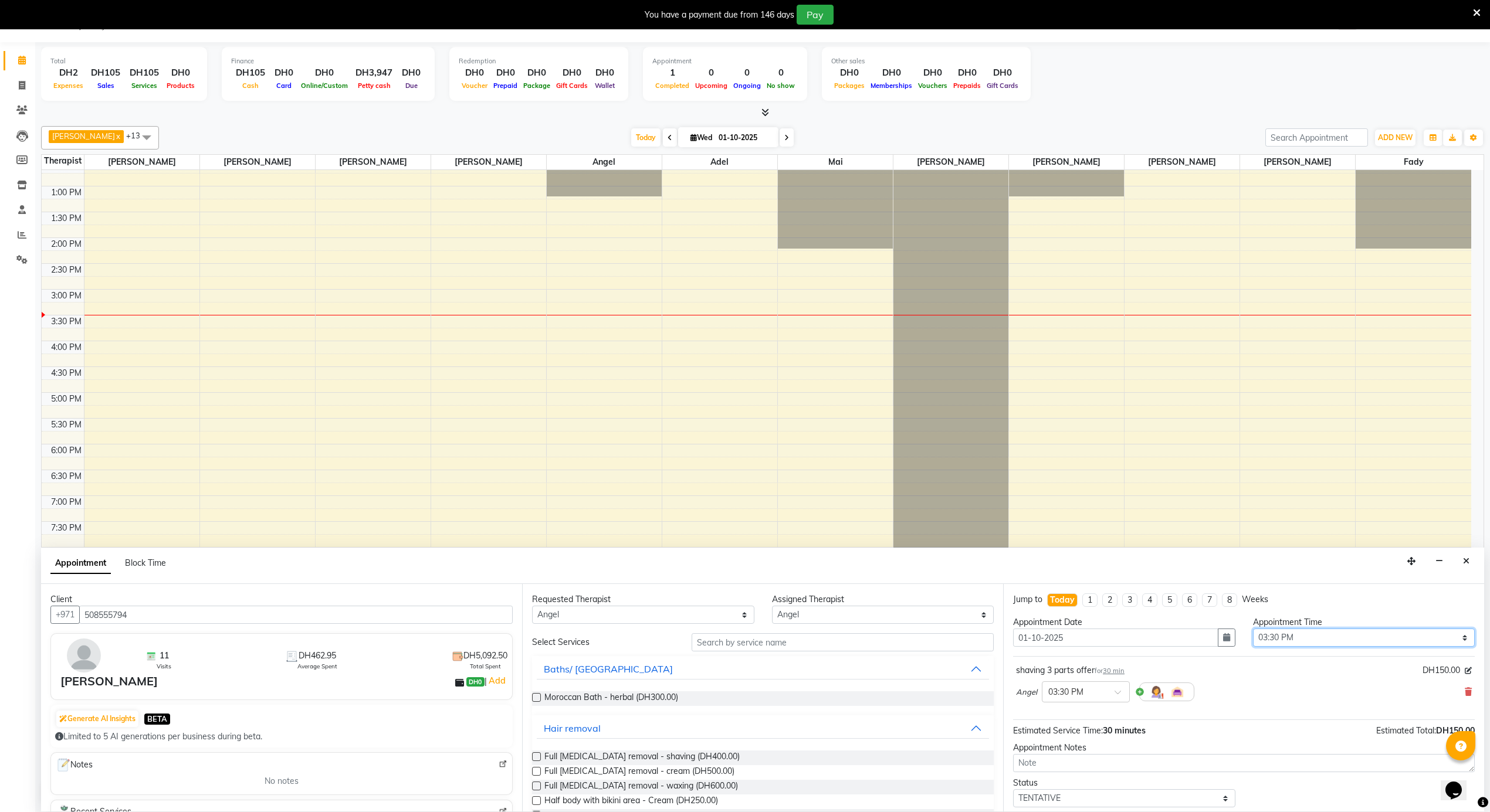
click at [1290, 645] on select "Select 12:00 AM 12:05 AM 12:10 AM 12:15 AM 12:20 AM 12:25 AM 12:30 AM 12:35 AM …" at bounding box center [1364, 637] width 223 height 18
select select "955"
click at [1253, 630] on select "Select 12:00 AM 12:05 AM 12:10 AM 12:15 AM 12:20 AM 12:25 AM 12:30 AM 12:35 AM …" at bounding box center [1364, 637] width 223 height 18
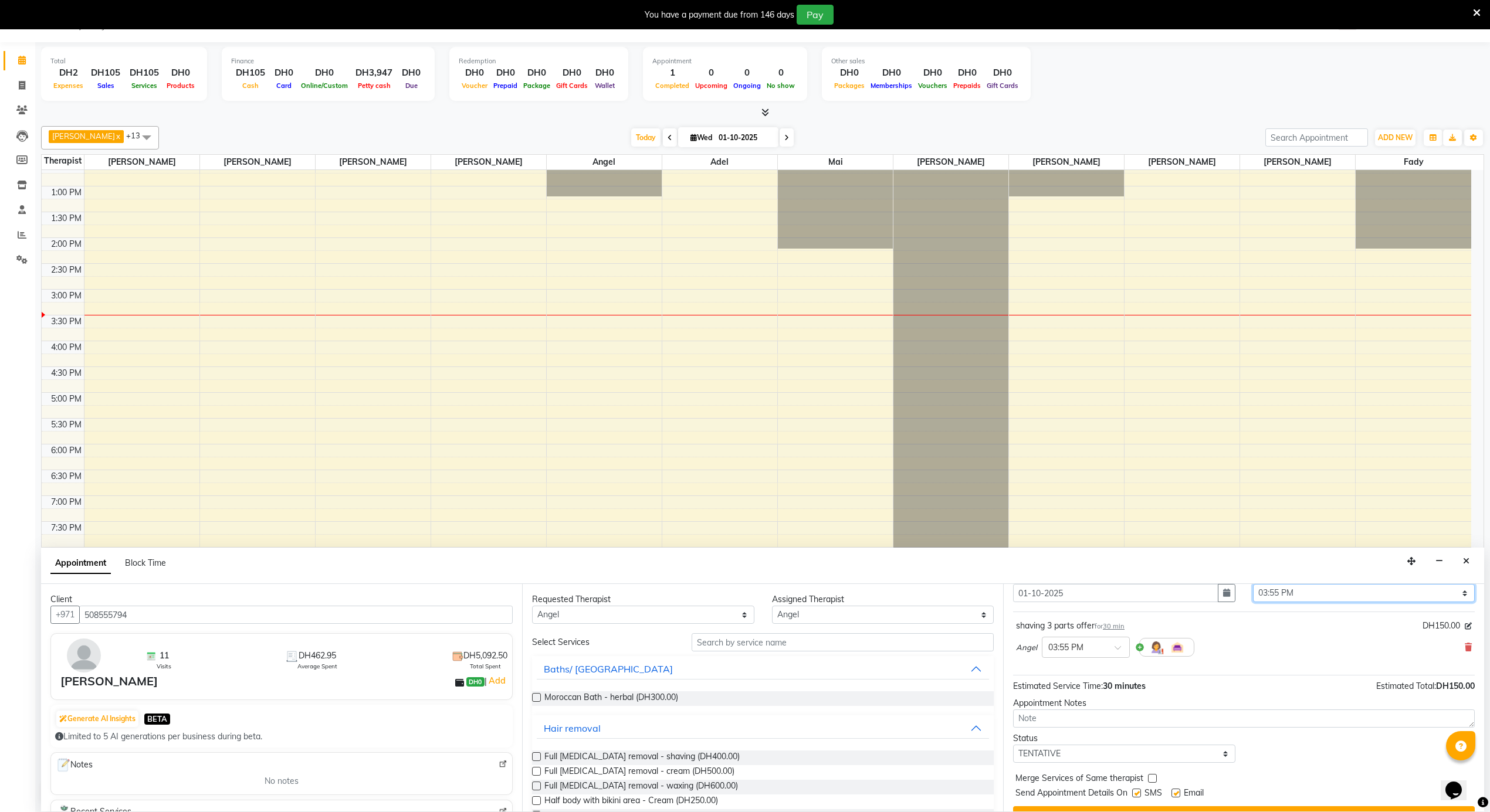
scroll to position [71, 0]
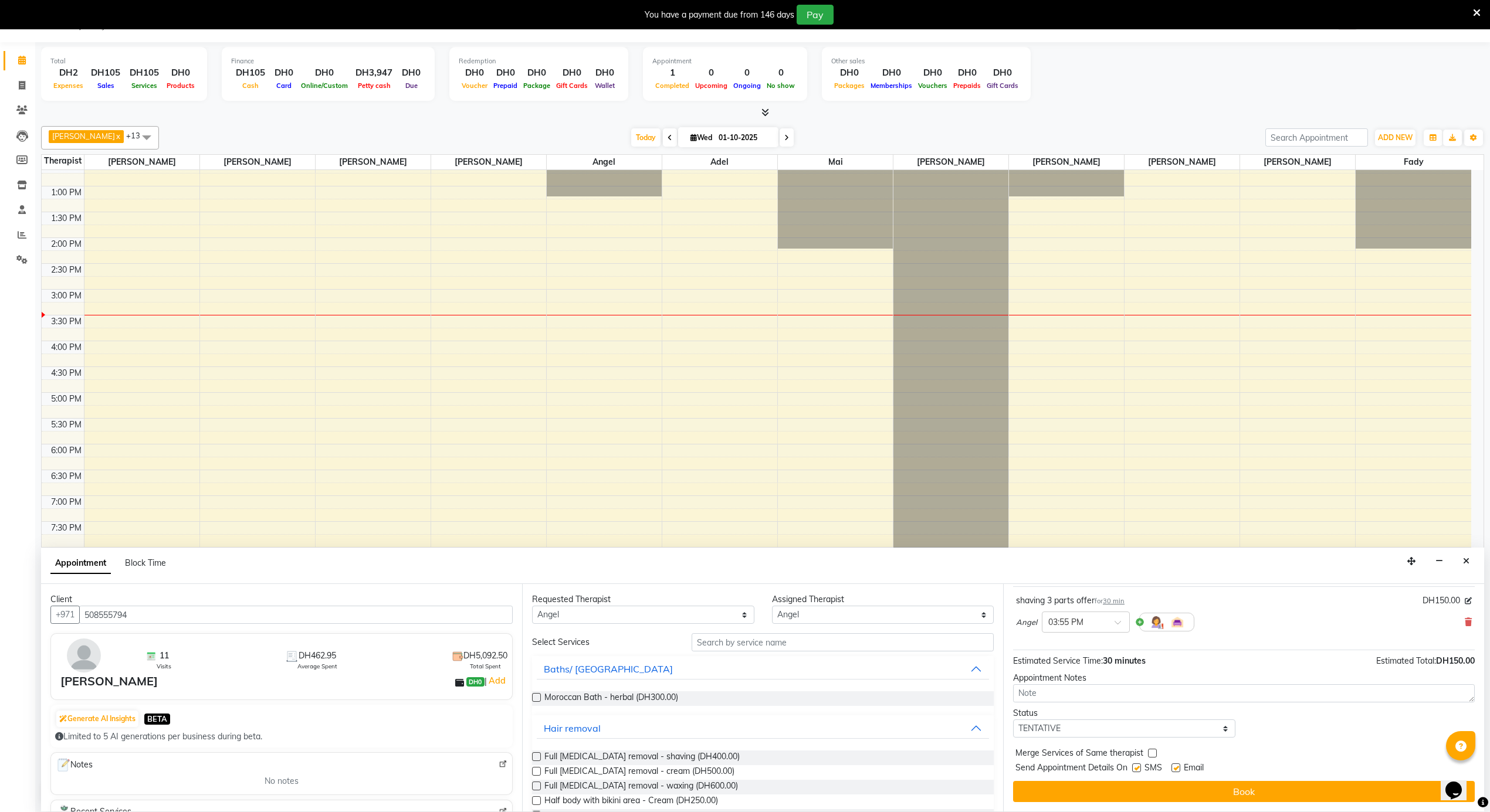
click at [1176, 769] on label at bounding box center [1176, 768] width 9 height 9
click at [1176, 769] on input "checkbox" at bounding box center [1175, 769] width 7 height 7
checkbox input "false"
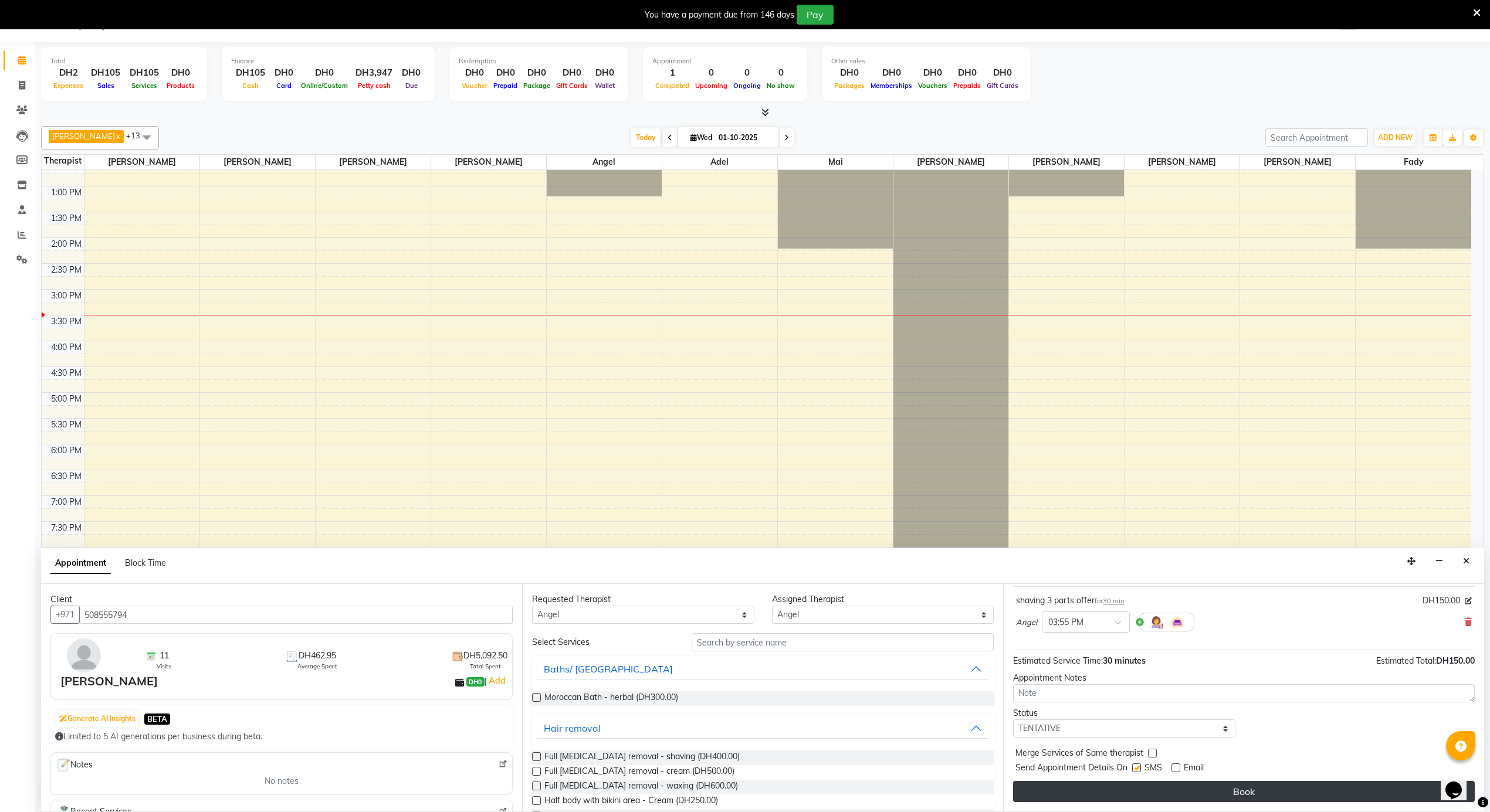
click at [1176, 789] on button "Book" at bounding box center [1244, 791] width 462 height 21
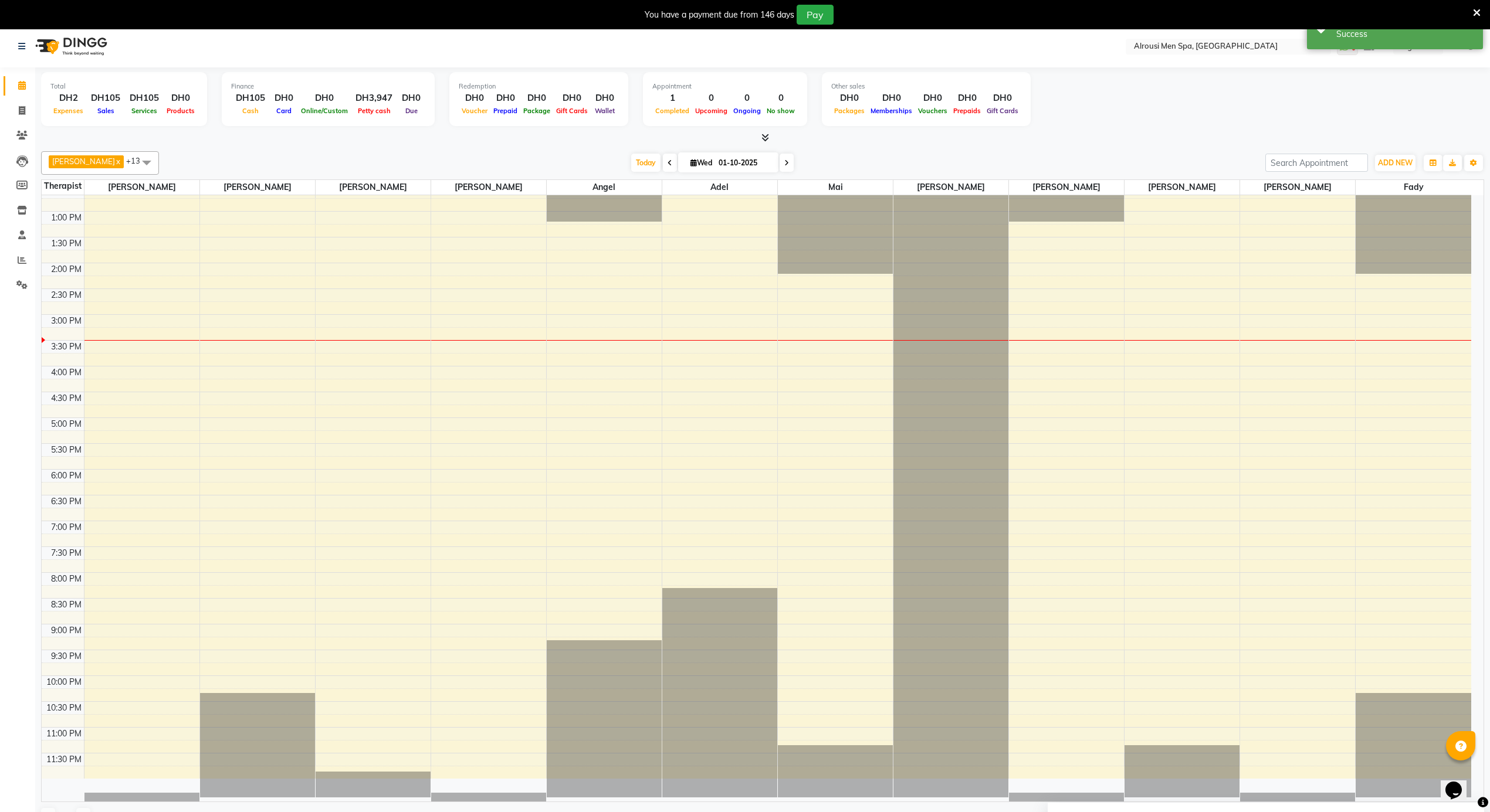
scroll to position [0, 0]
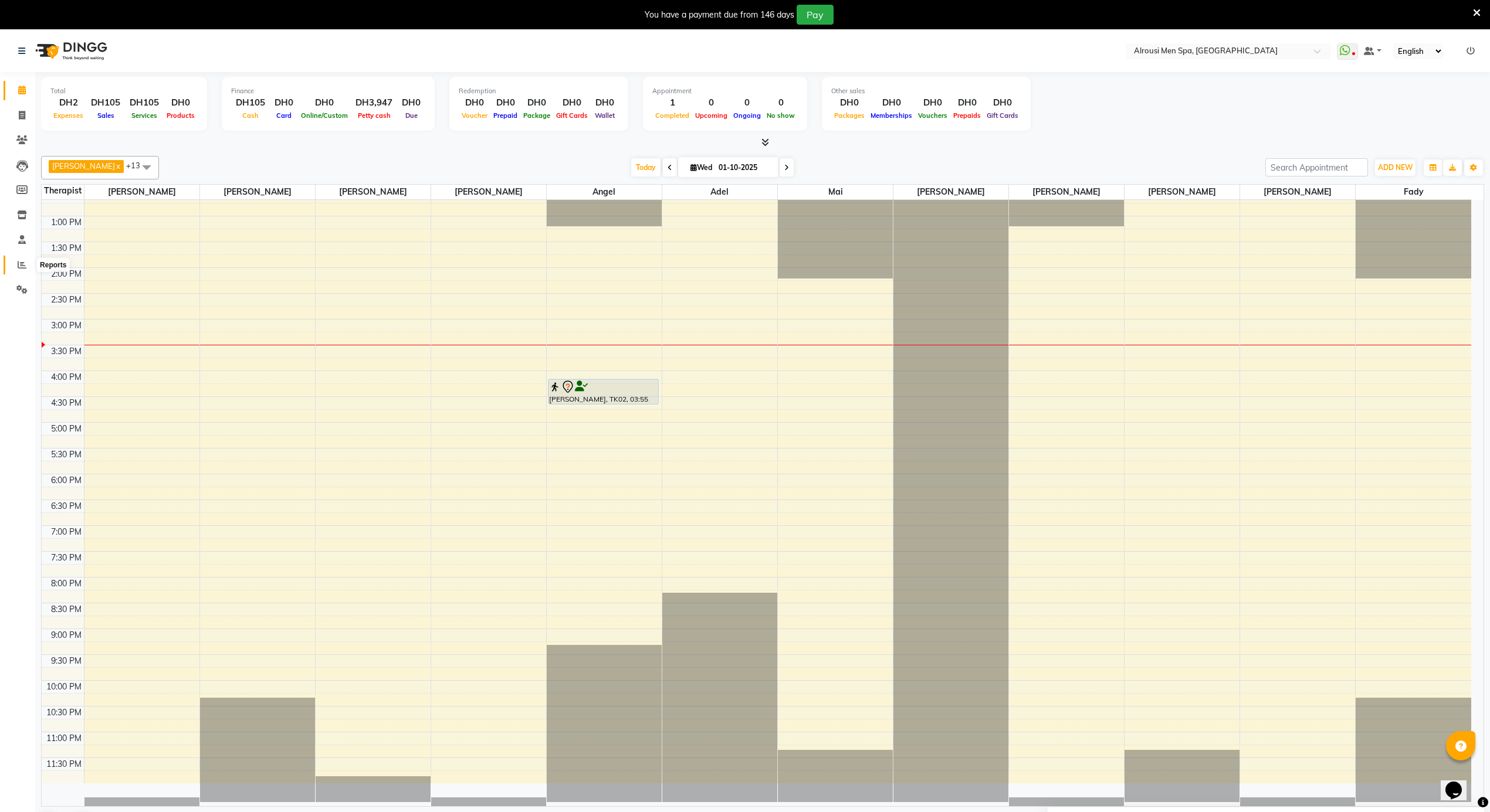
click at [18, 261] on icon at bounding box center [22, 265] width 9 height 9
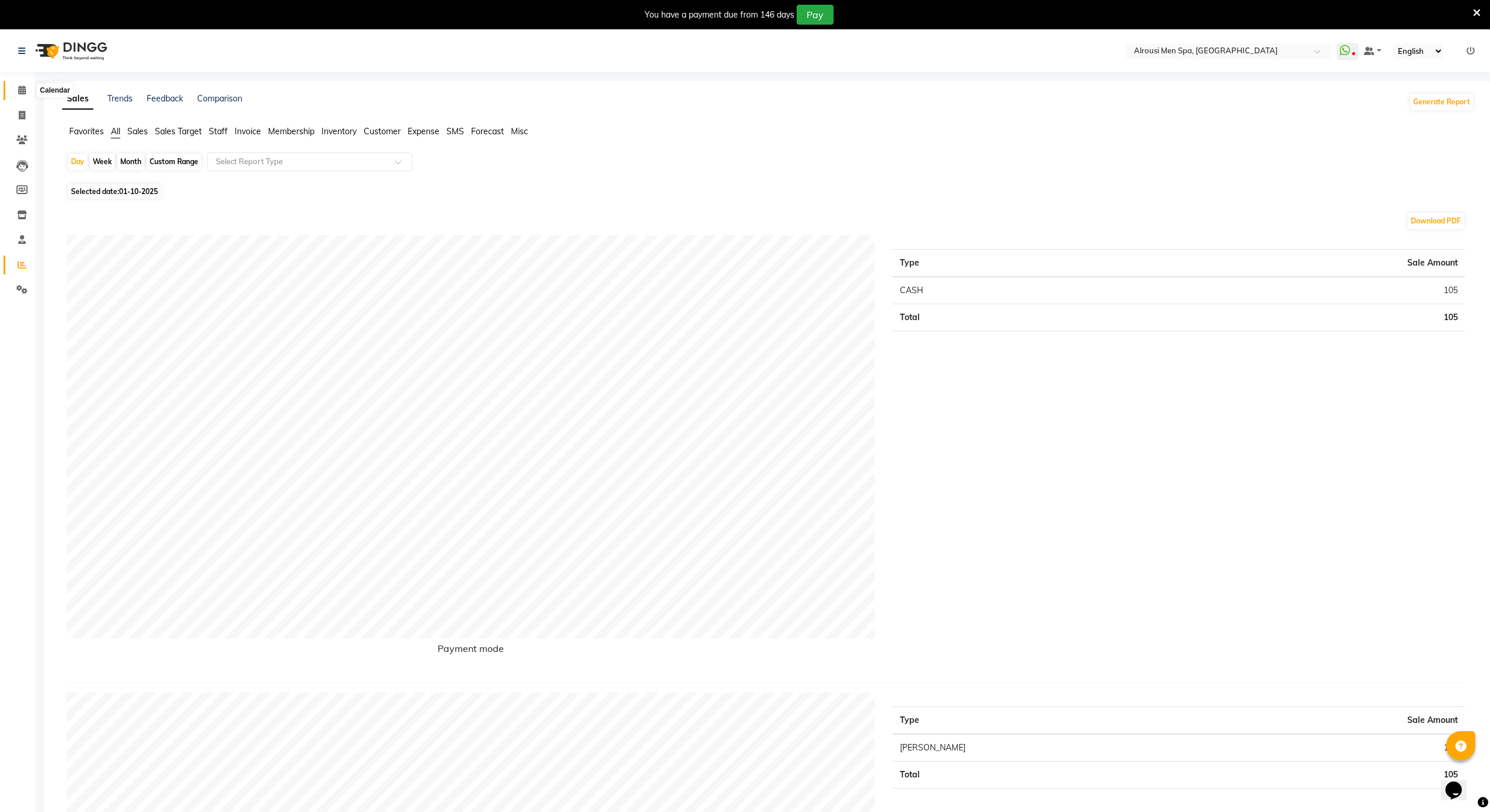
click at [22, 89] on icon at bounding box center [22, 90] width 7 height 9
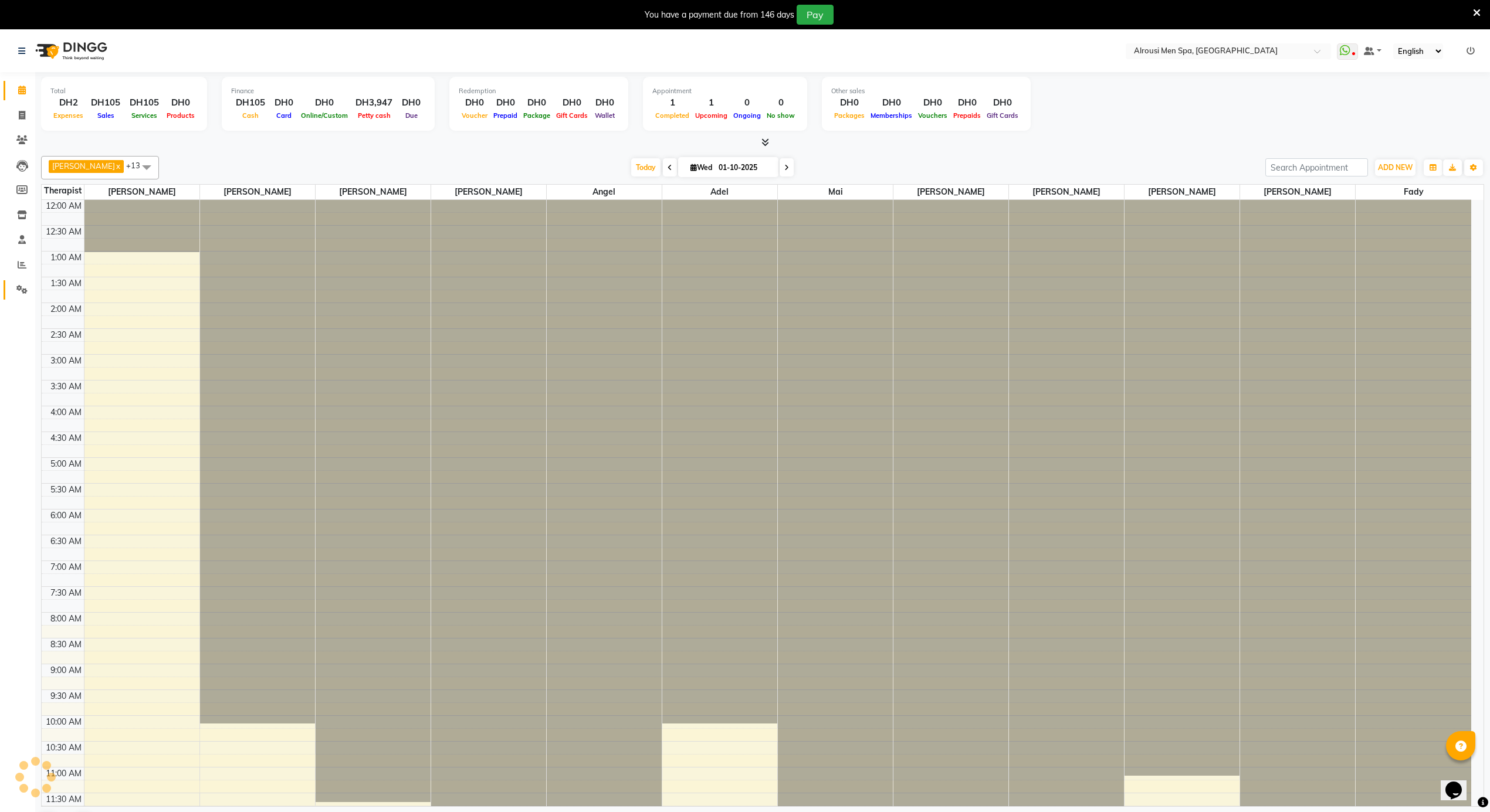
click at [19, 285] on icon at bounding box center [21, 289] width 11 height 9
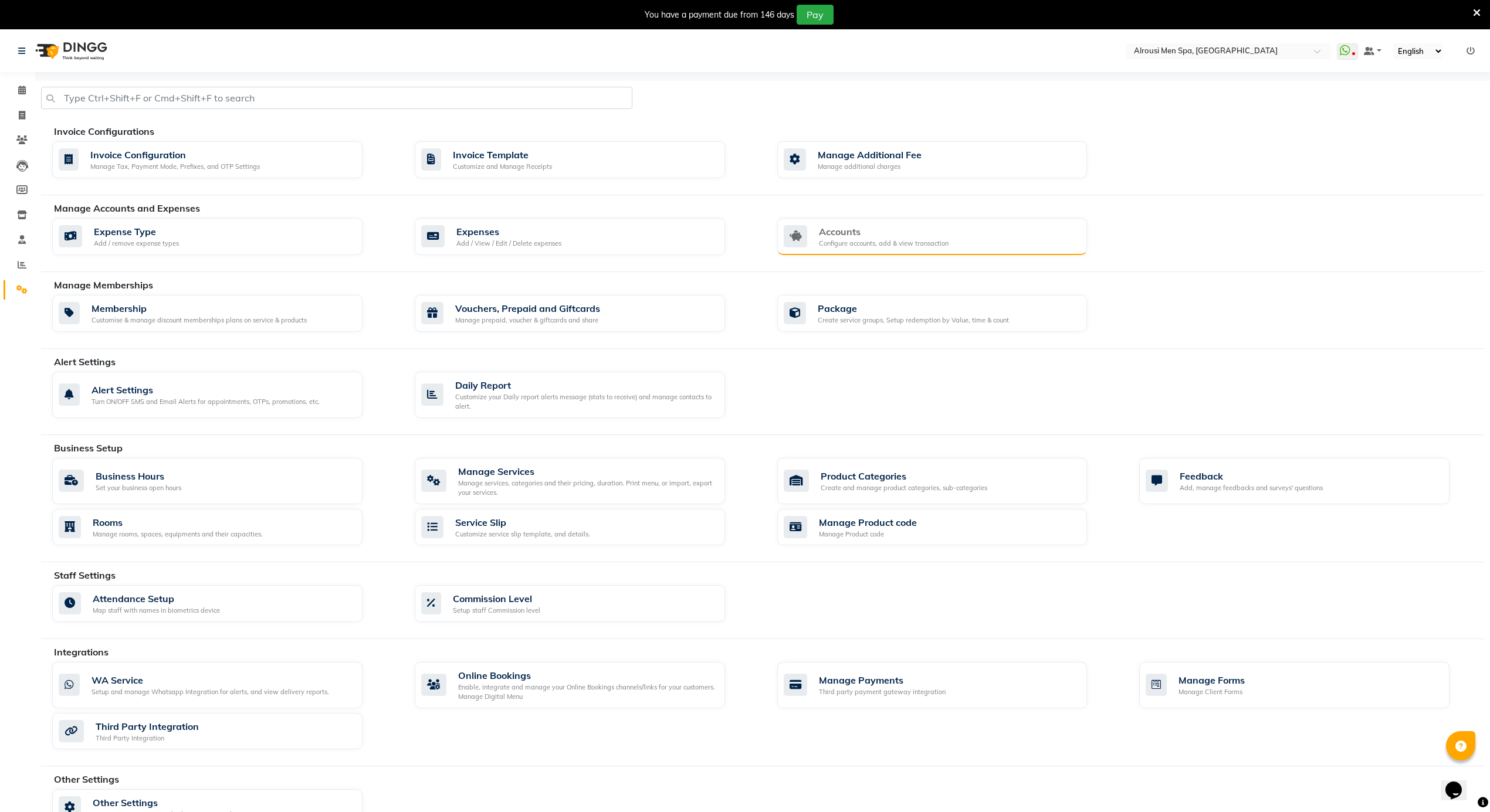
click at [887, 239] on div "Configure accounts, add & view transaction" at bounding box center [883, 244] width 130 height 10
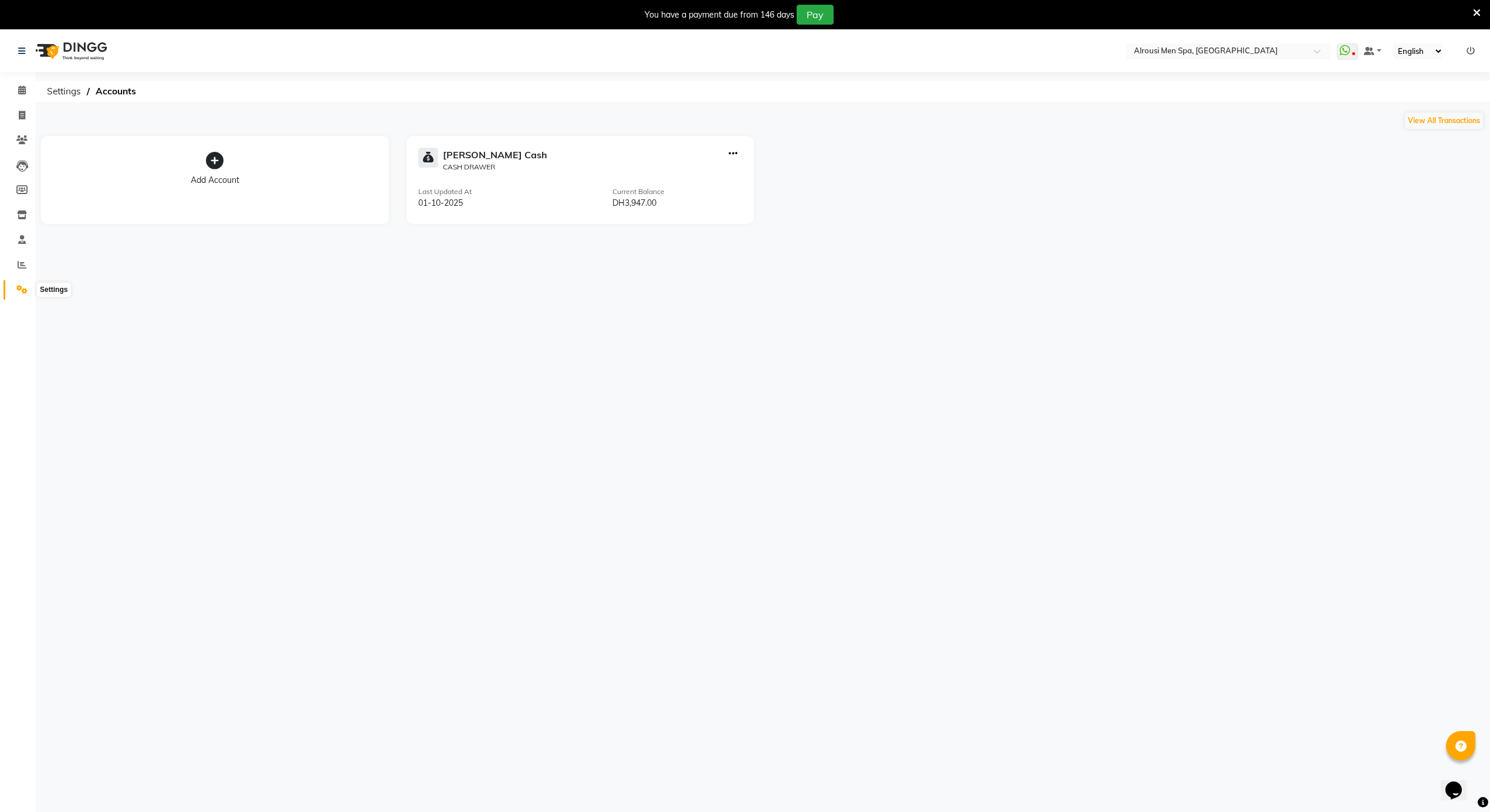
click at [27, 290] on span at bounding box center [22, 290] width 21 height 13
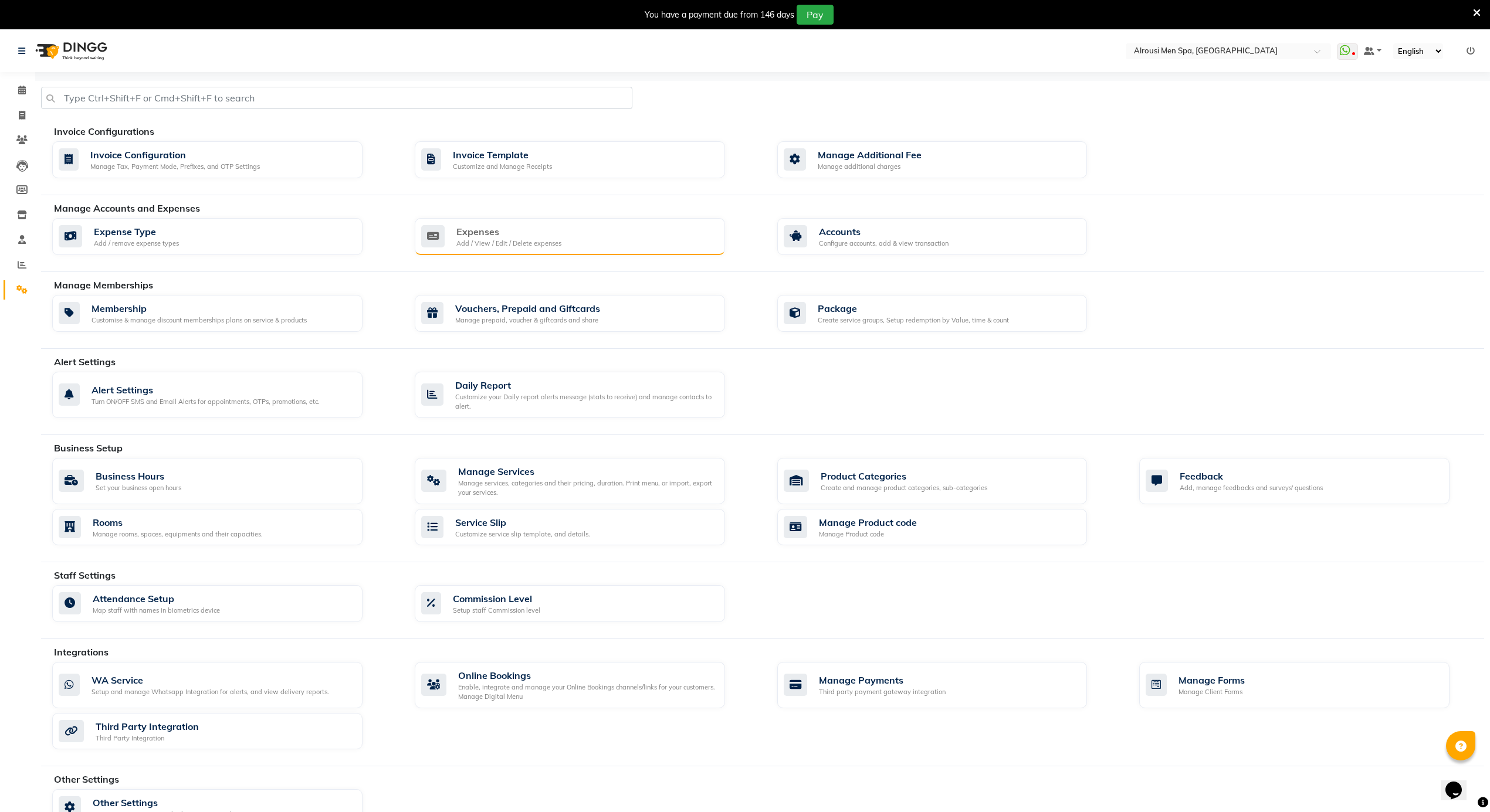
click at [527, 225] on div "Expenses" at bounding box center [508, 231] width 105 height 14
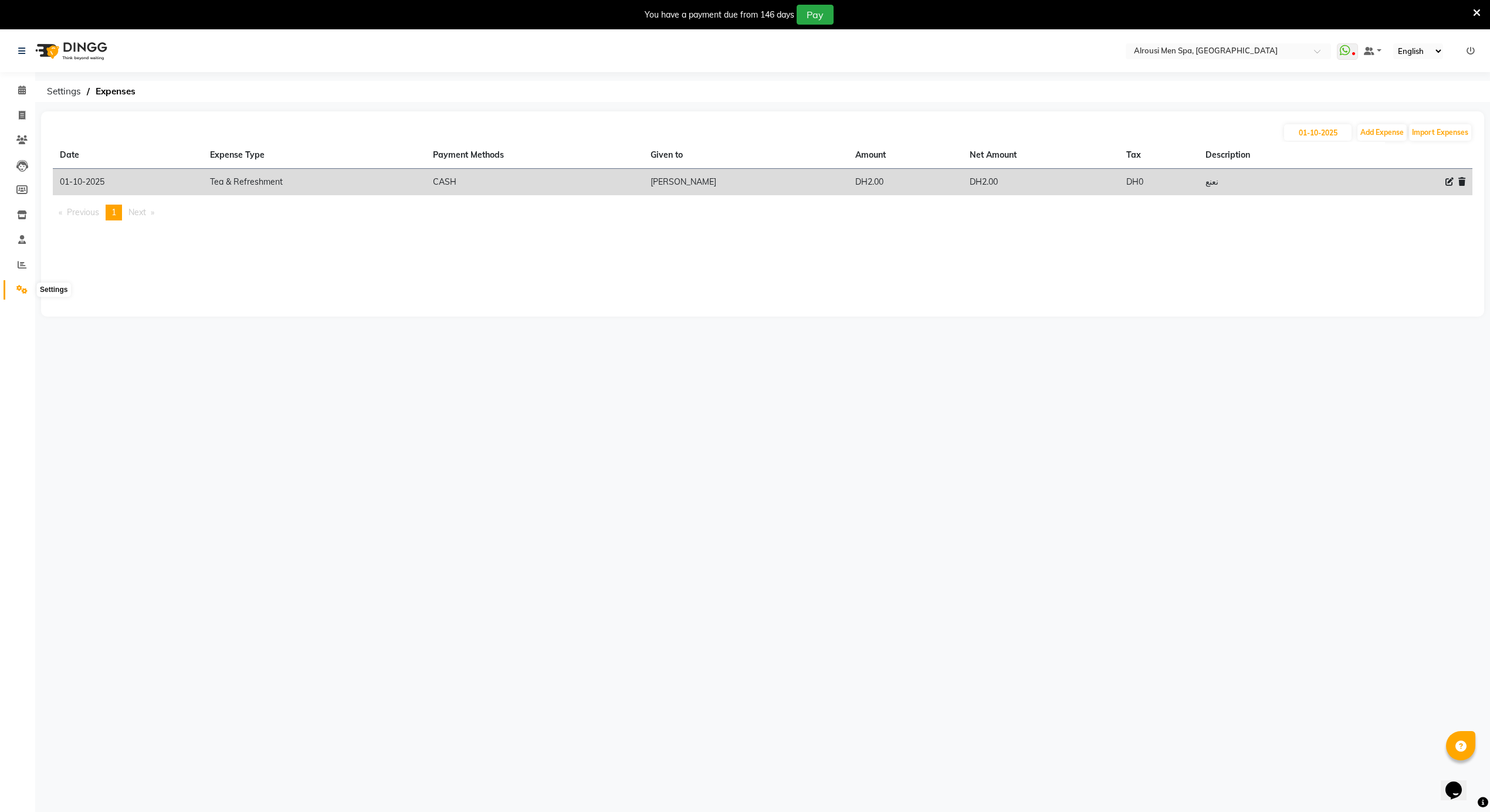
click at [19, 294] on icon at bounding box center [21, 289] width 11 height 9
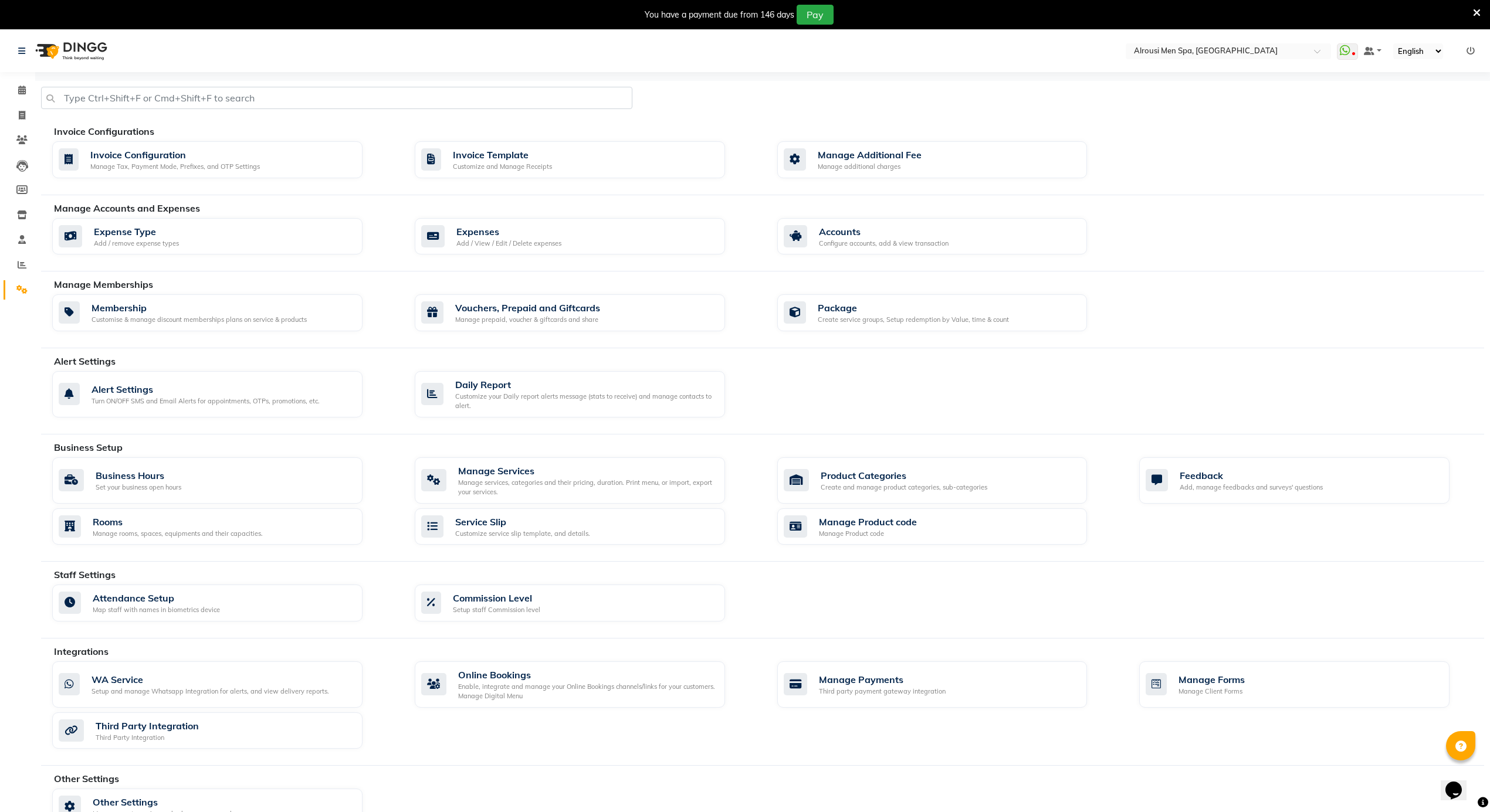
click at [861, 214] on div "Manage Accounts and Expenses" at bounding box center [773, 208] width 1439 height 14
click at [862, 217] on div "Manage Accounts and Expenses Expense Type Add / remove expense types Expenses A…" at bounding box center [762, 236] width 1443 height 71
click at [864, 226] on div "Accounts" at bounding box center [883, 231] width 130 height 14
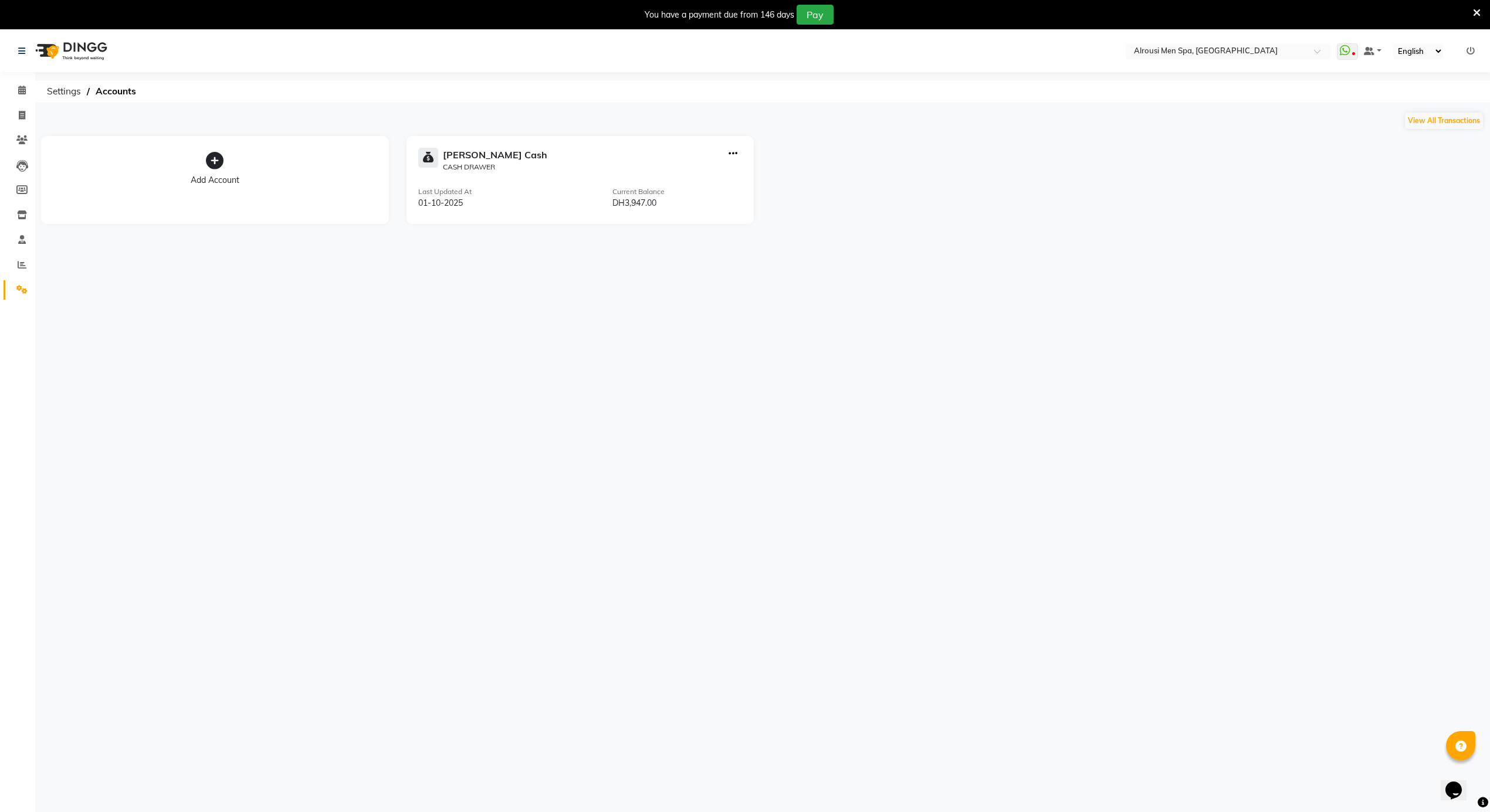
drag, startPoint x: 401, startPoint y: 297, endPoint x: 401, endPoint y: 268, distance: 29.0
click at [401, 297] on div "Select Location × Alrousi Men Spa, Abu Dhabi WhatsApp Status ✕ Status: Disconne…" at bounding box center [745, 436] width 1490 height 812
click at [725, 155] on div at bounding box center [733, 160] width 18 height 25
click at [734, 154] on icon "button" at bounding box center [733, 153] width 9 height 1
click at [739, 111] on div "Add Transaction" at bounding box center [733, 115] width 62 height 12
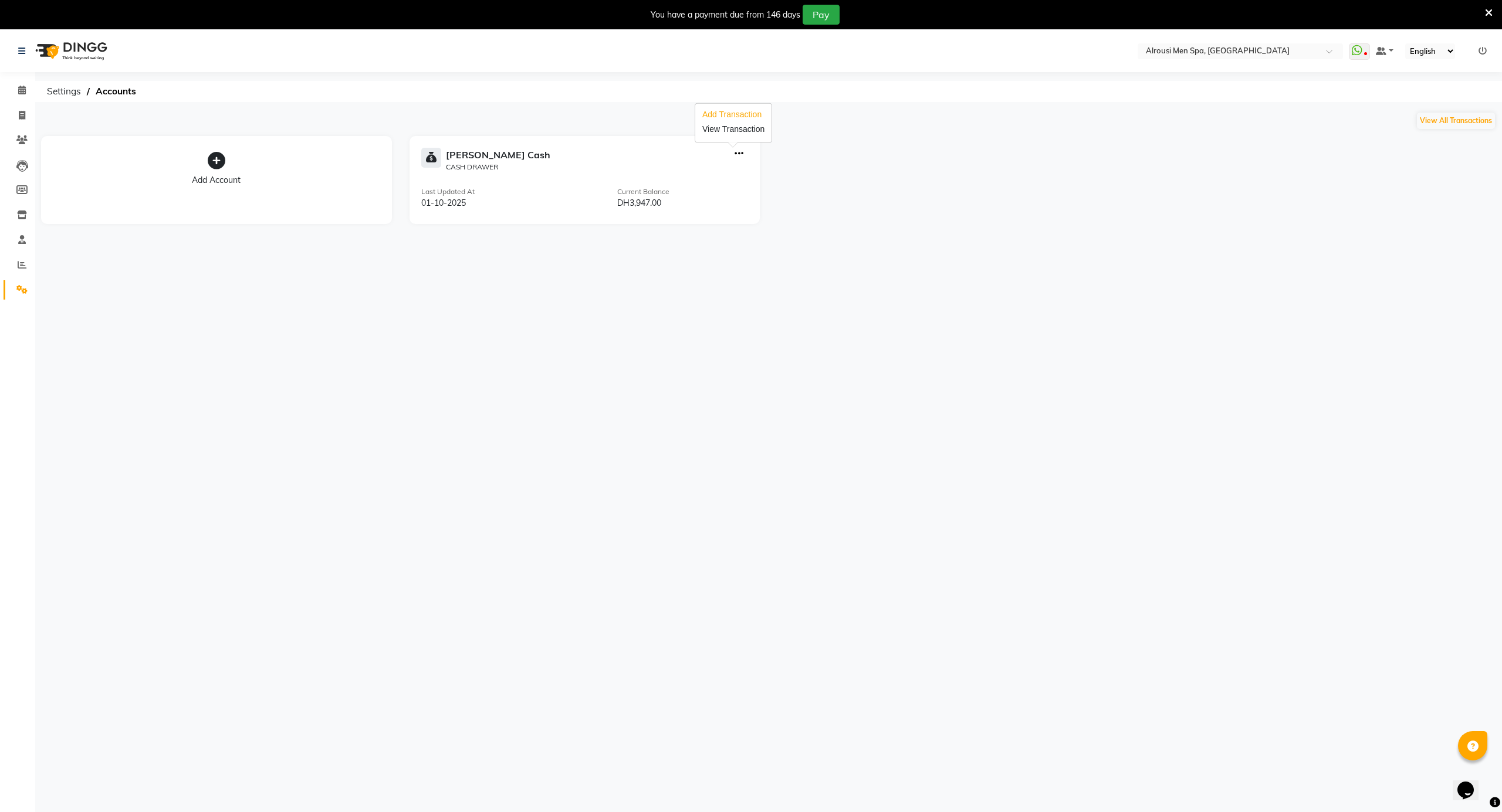
select select "direct"
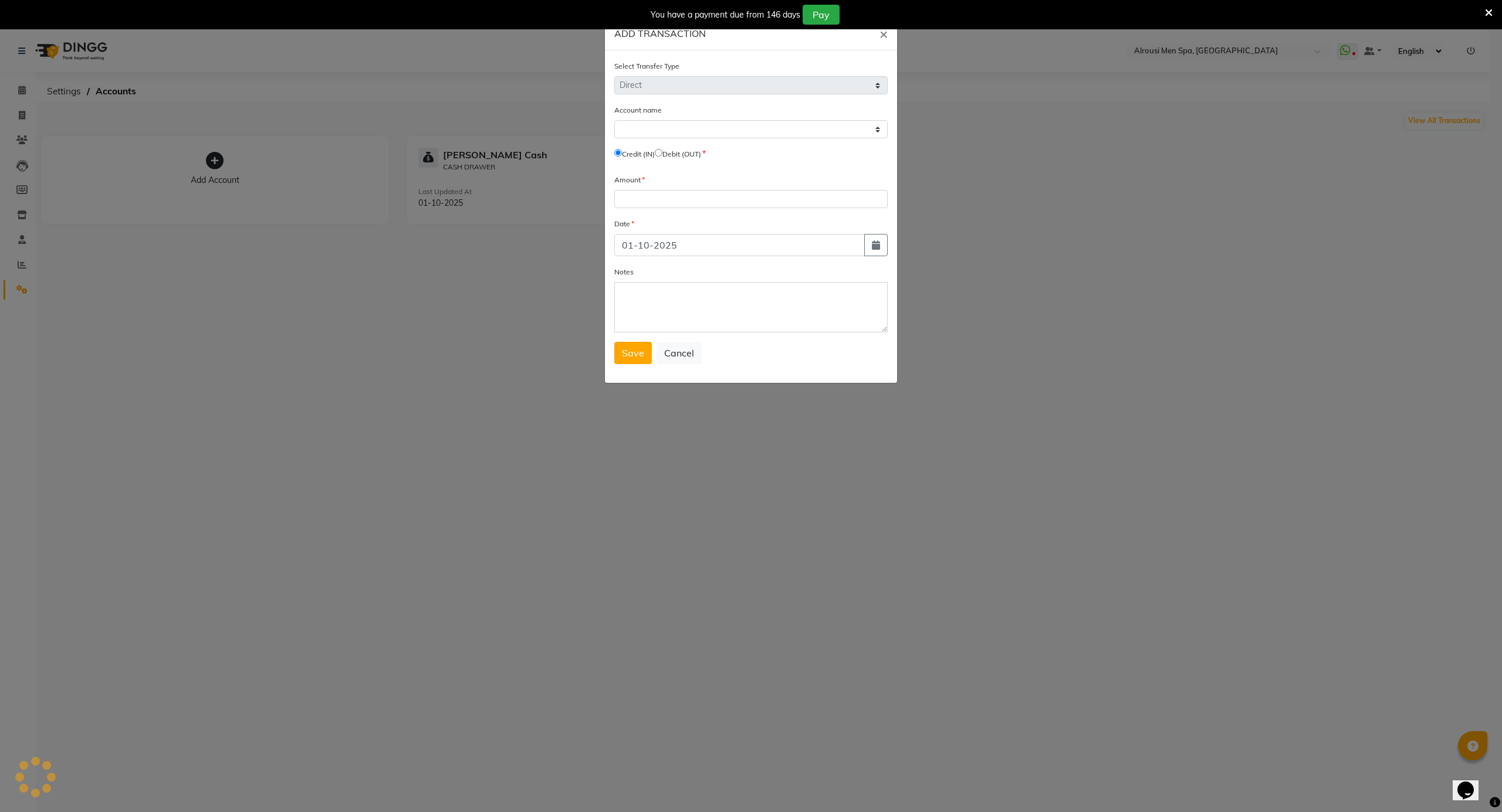
select select
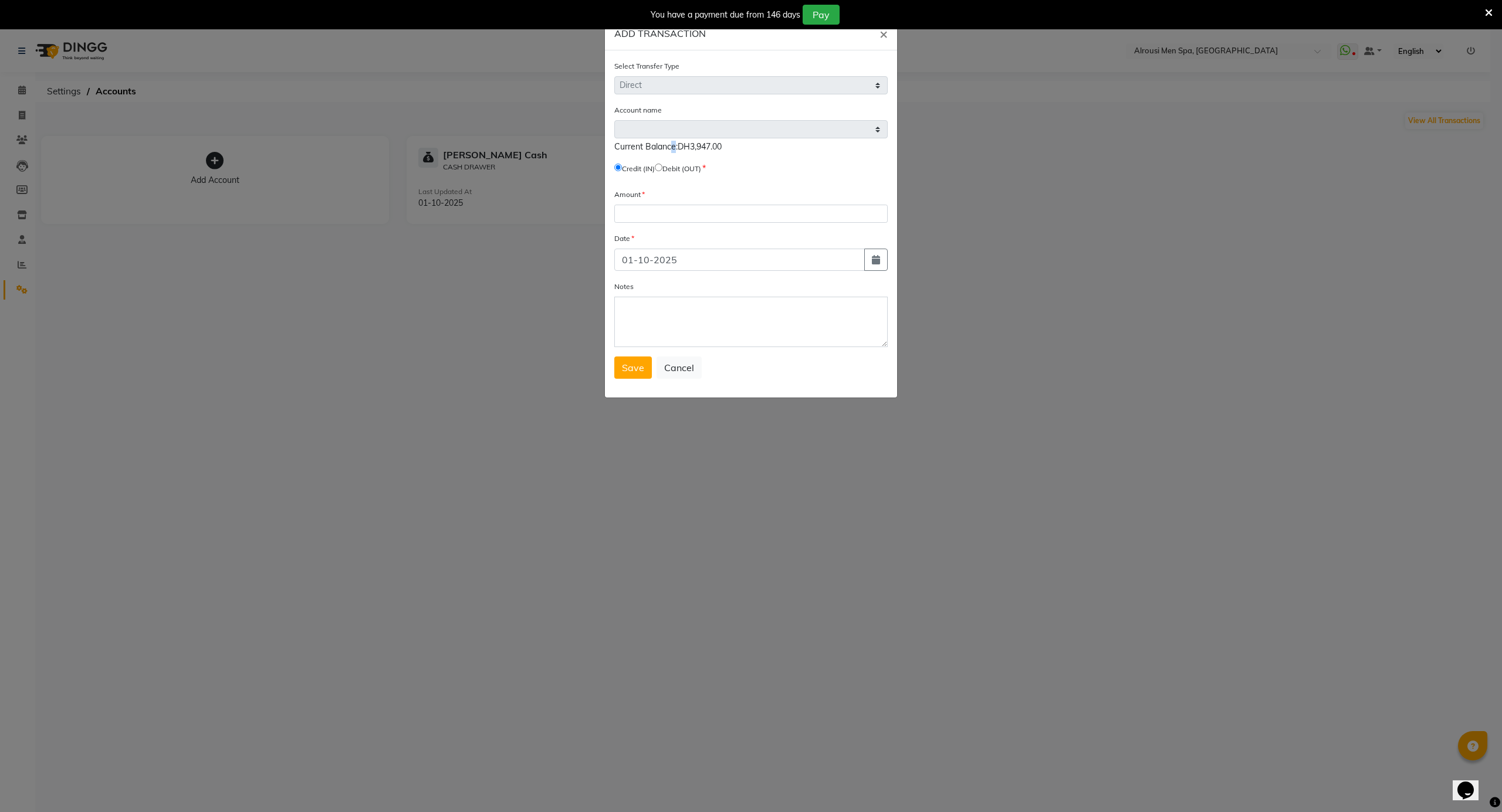
click at [669, 153] on div "Current Balance:DH3,947.00" at bounding box center [751, 147] width 273 height 12
click at [666, 173] on div "Credit (IN) Debit (OUT)" at bounding box center [751, 170] width 273 height 16
click at [666, 171] on span "Debit (OUT)" at bounding box center [677, 168] width 46 height 10
click at [662, 167] on input "radio" at bounding box center [658, 167] width 7 height 7
radio input "true"
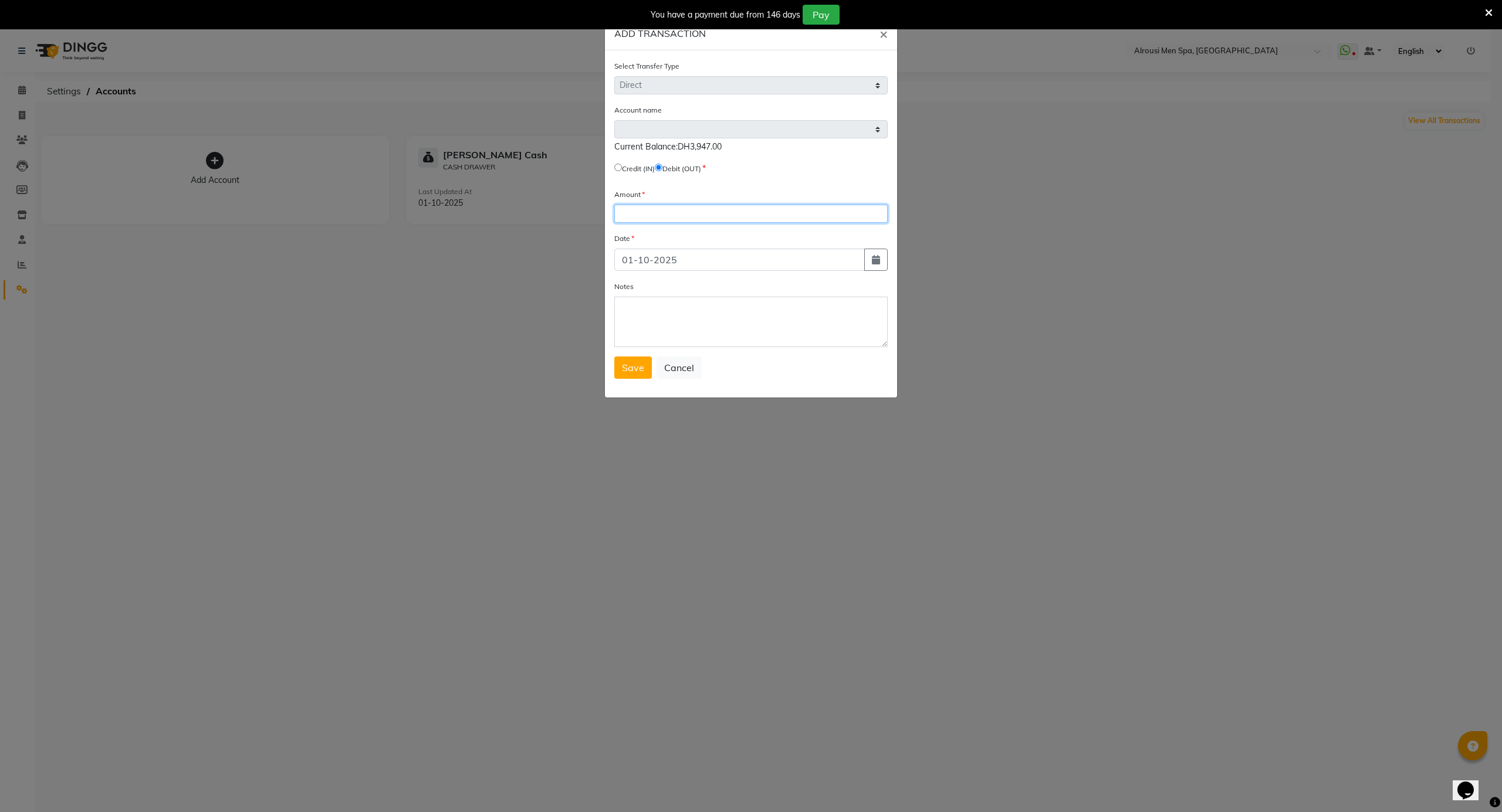
click at [660, 211] on input "number" at bounding box center [751, 214] width 273 height 18
type input "1949"
click at [836, 308] on textarea "Notes" at bounding box center [751, 322] width 273 height 51
type textarea "e"
type textarea "END OF THE MONTH"
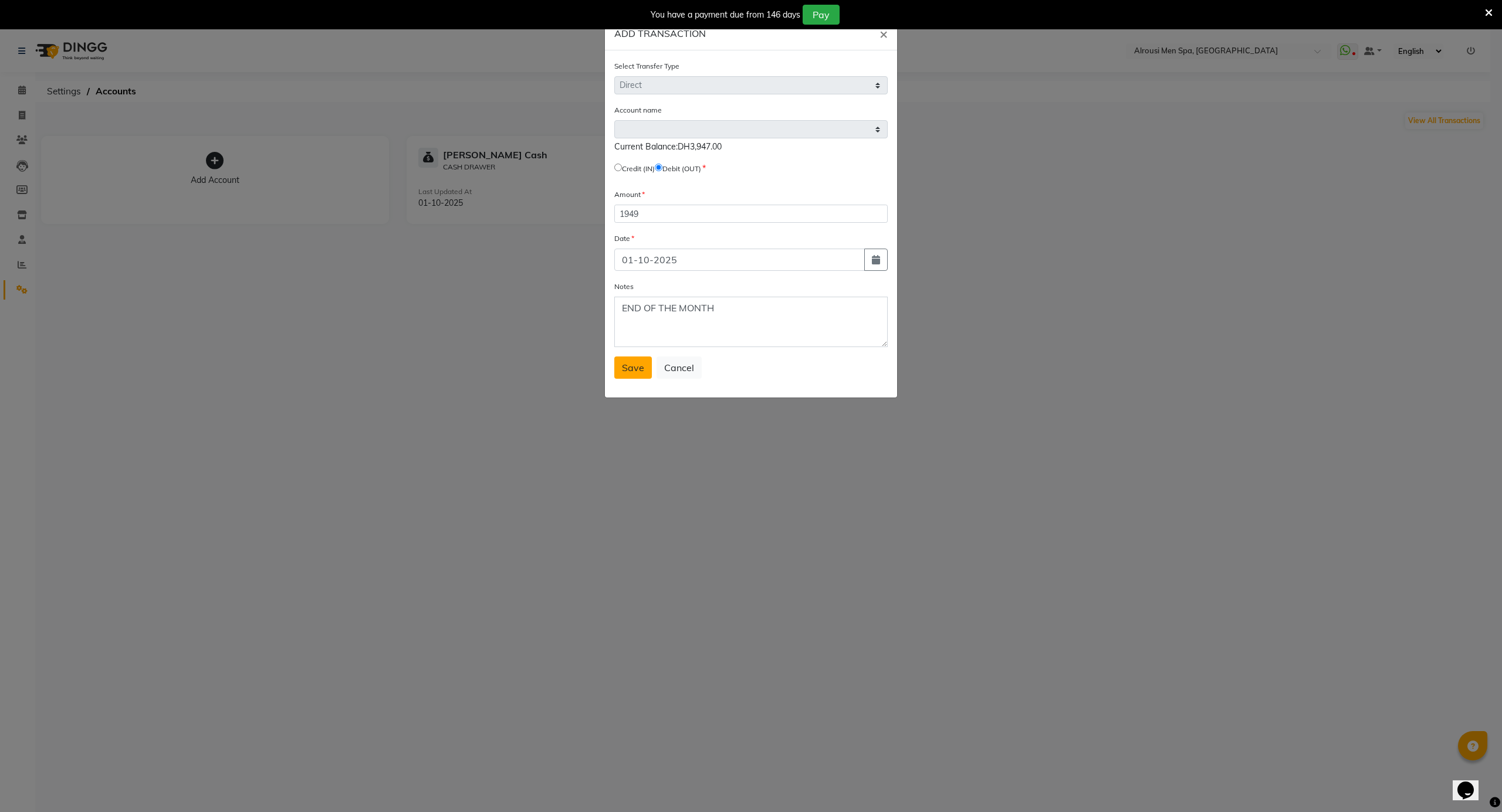
click at [651, 360] on button "Save" at bounding box center [632, 368] width 37 height 22
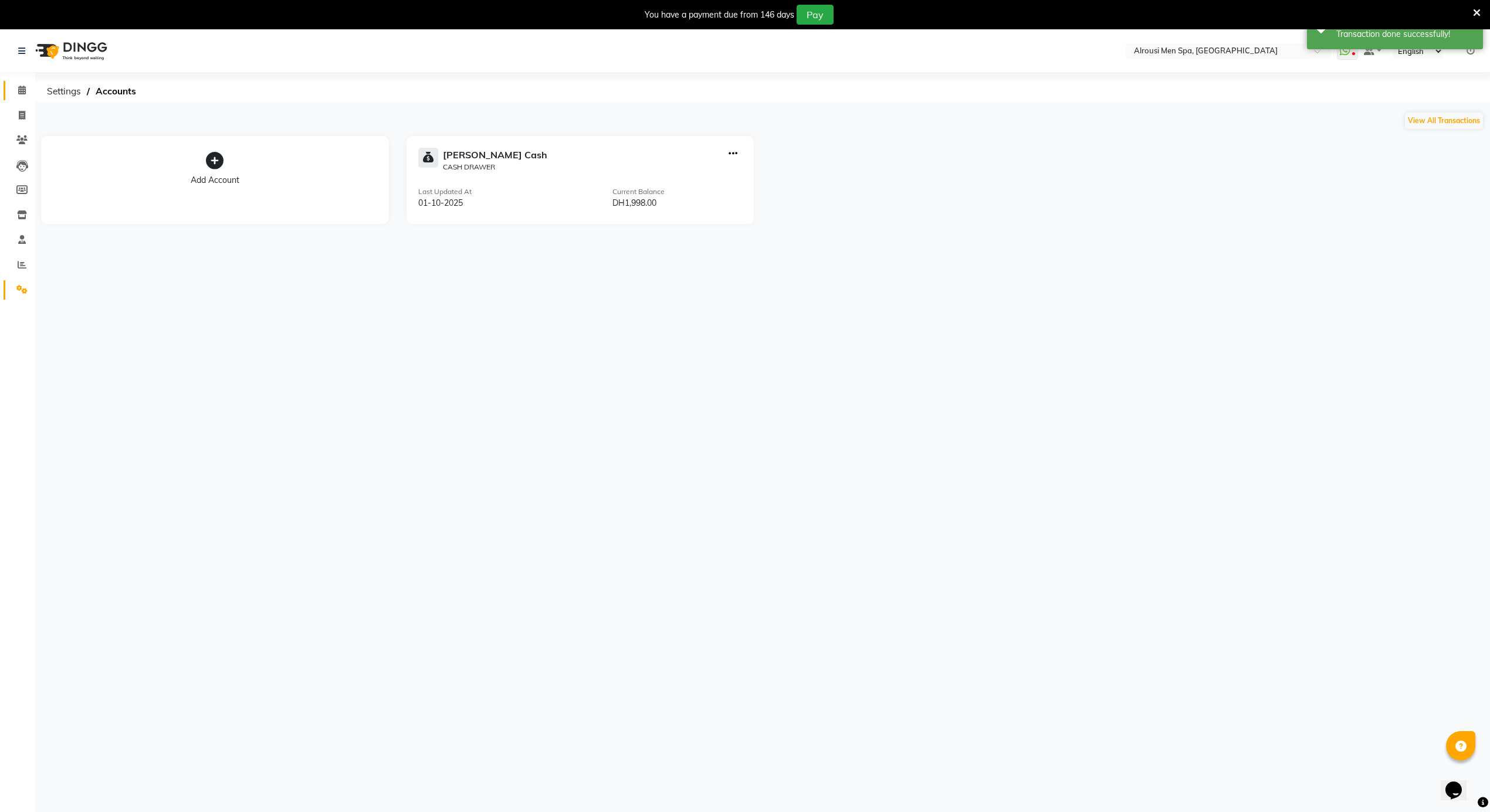
click at [27, 85] on span at bounding box center [22, 90] width 21 height 13
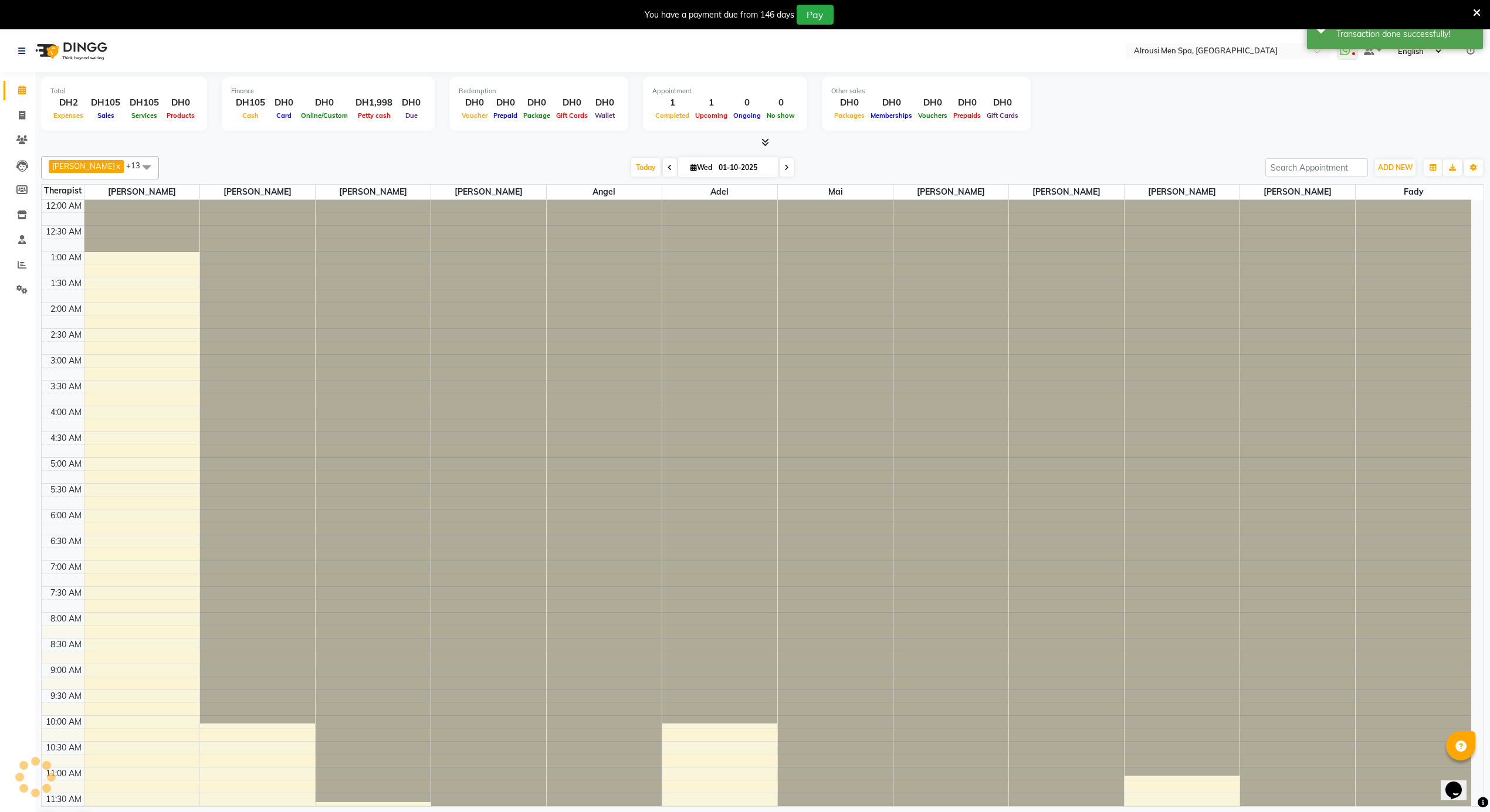
scroll to position [632, 0]
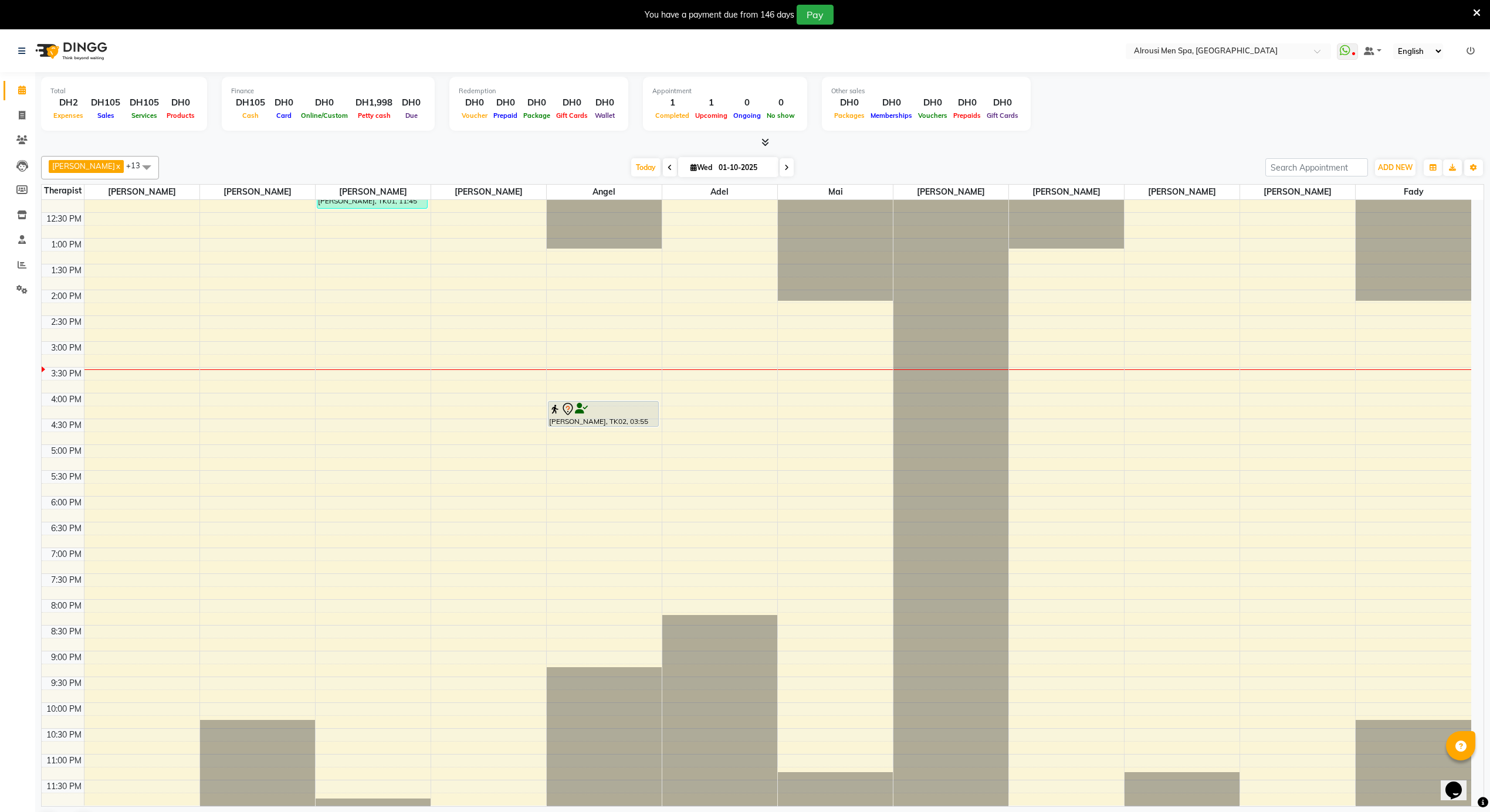
click at [10, 253] on li "Reports" at bounding box center [18, 265] width 35 height 25
click at [19, 269] on span at bounding box center [22, 265] width 21 height 13
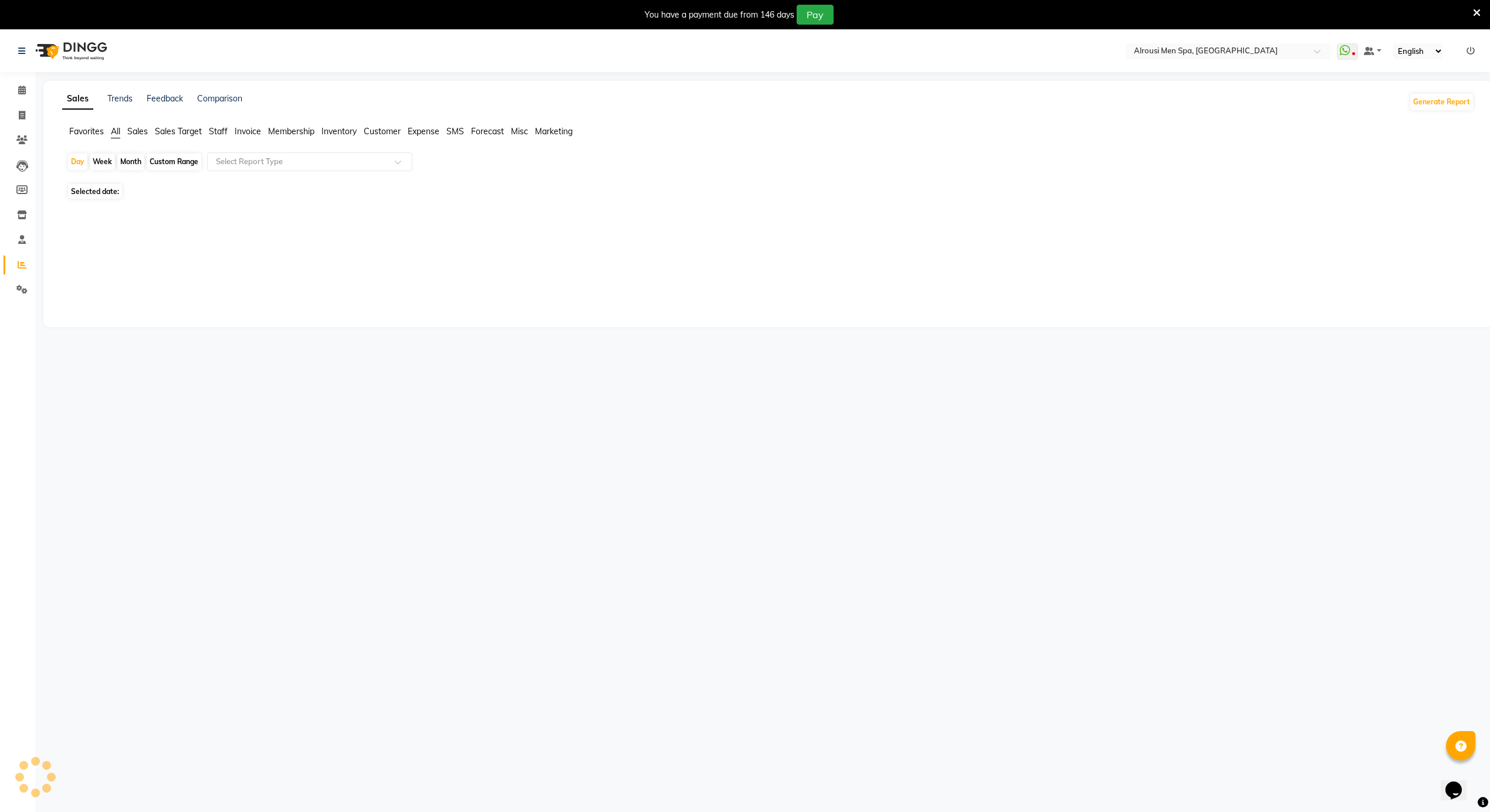
click at [144, 130] on span "Sales" at bounding box center [137, 131] width 21 height 10
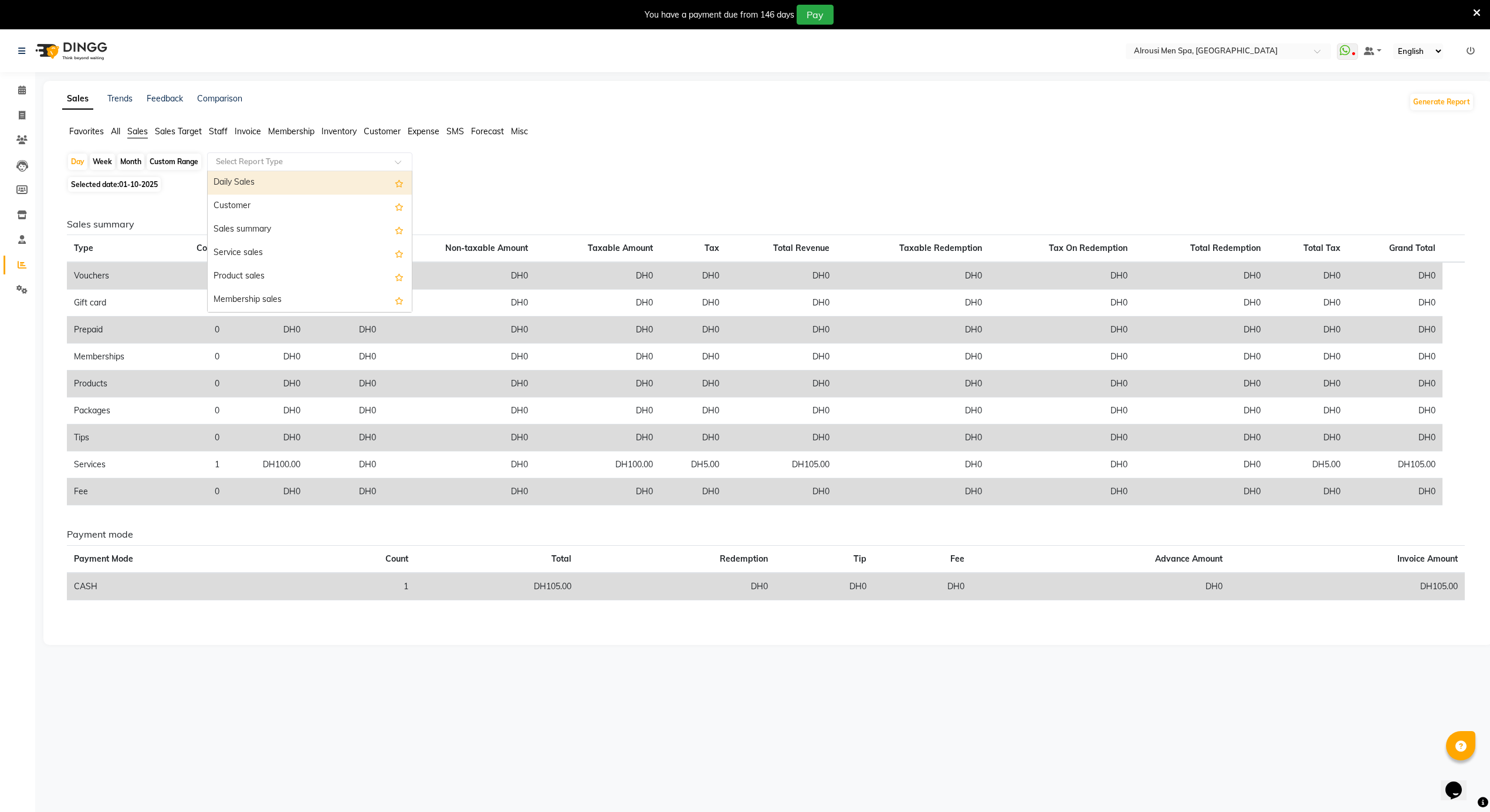
click at [380, 161] on input "text" at bounding box center [298, 162] width 169 height 12
click at [360, 176] on div "Daily Sales" at bounding box center [310, 183] width 204 height 23
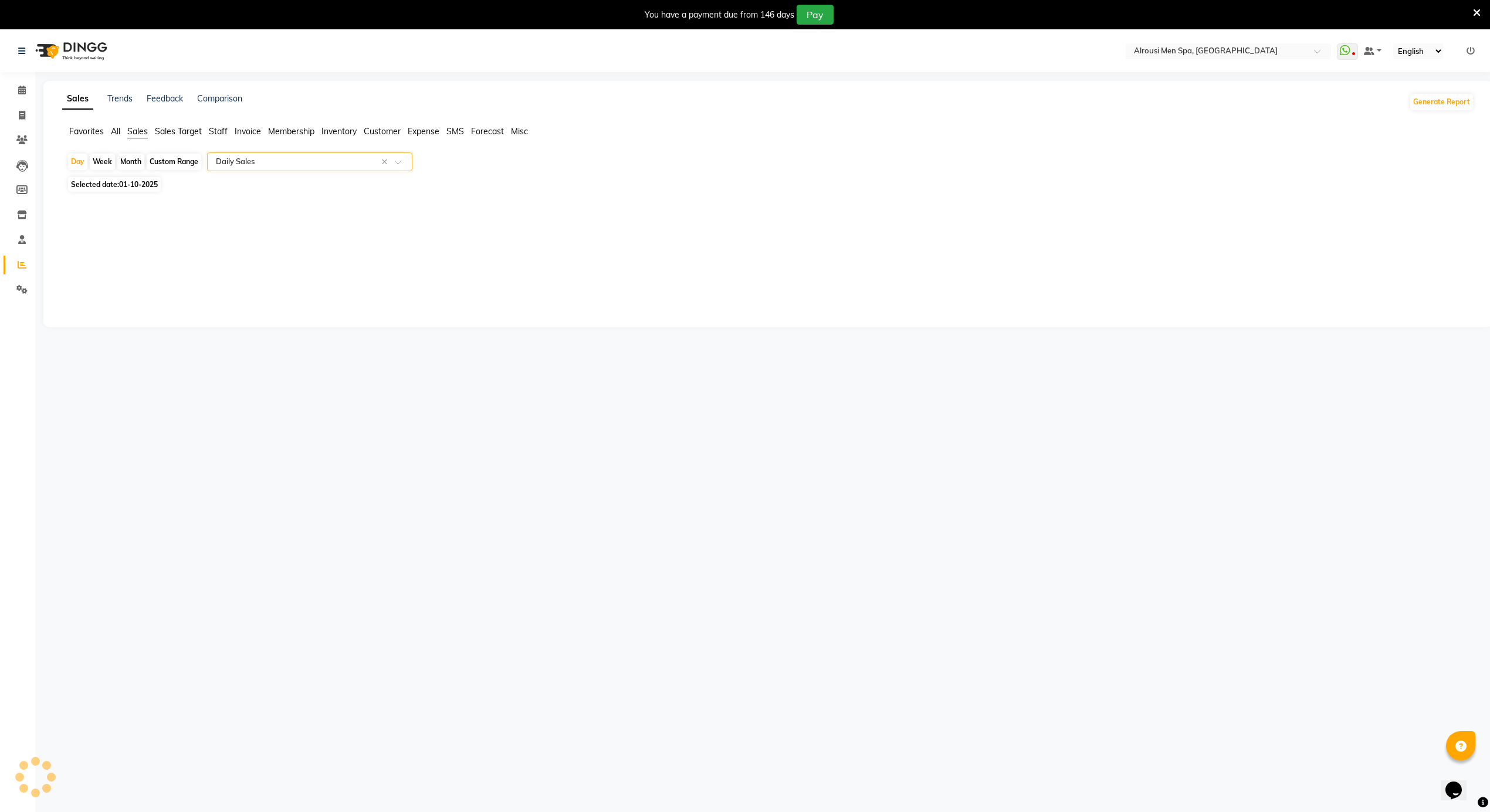
select select "full_report"
select select "csv"
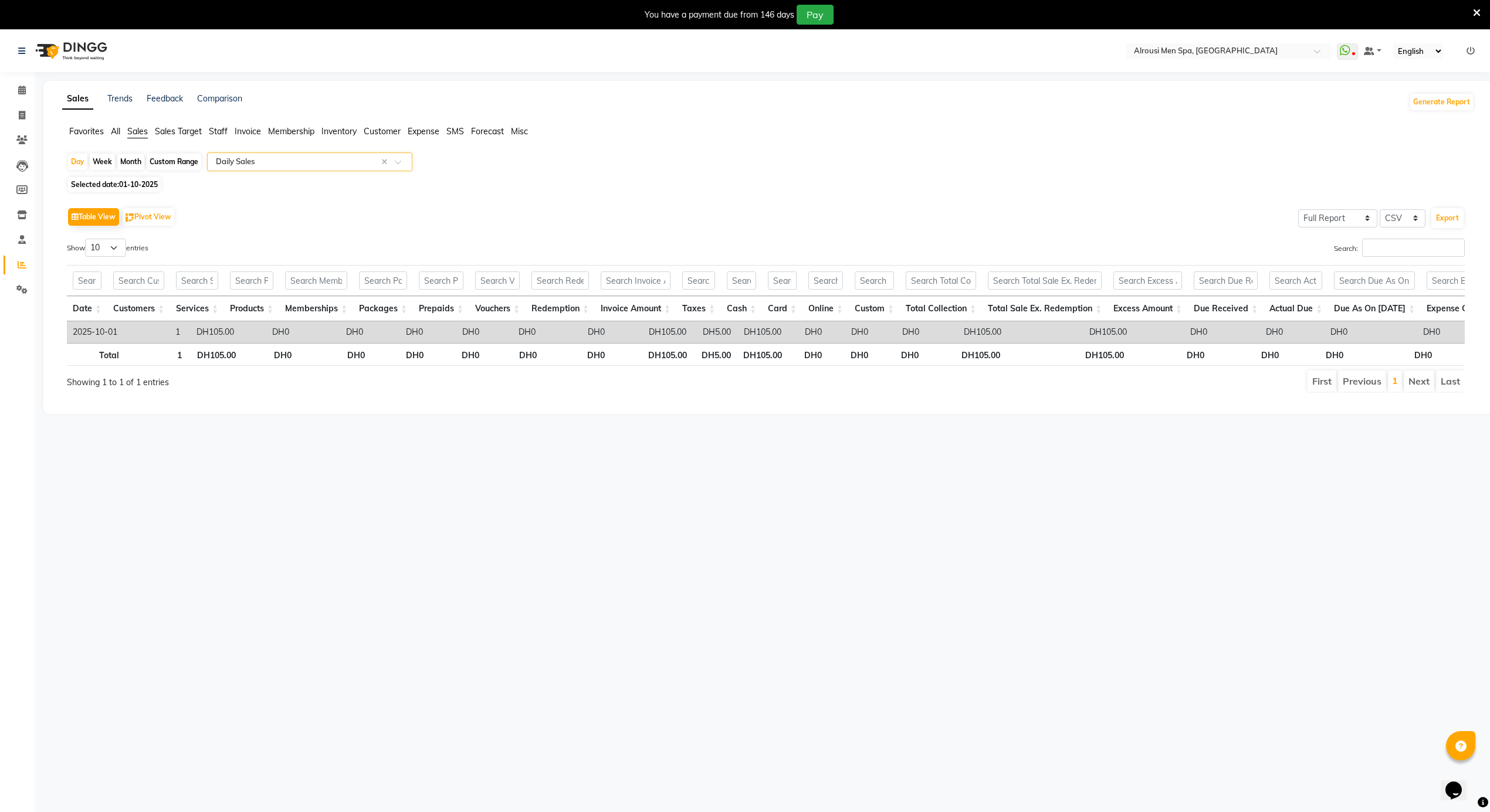
click at [142, 165] on div "Month" at bounding box center [131, 162] width 27 height 16
select select "10"
select select "2025"
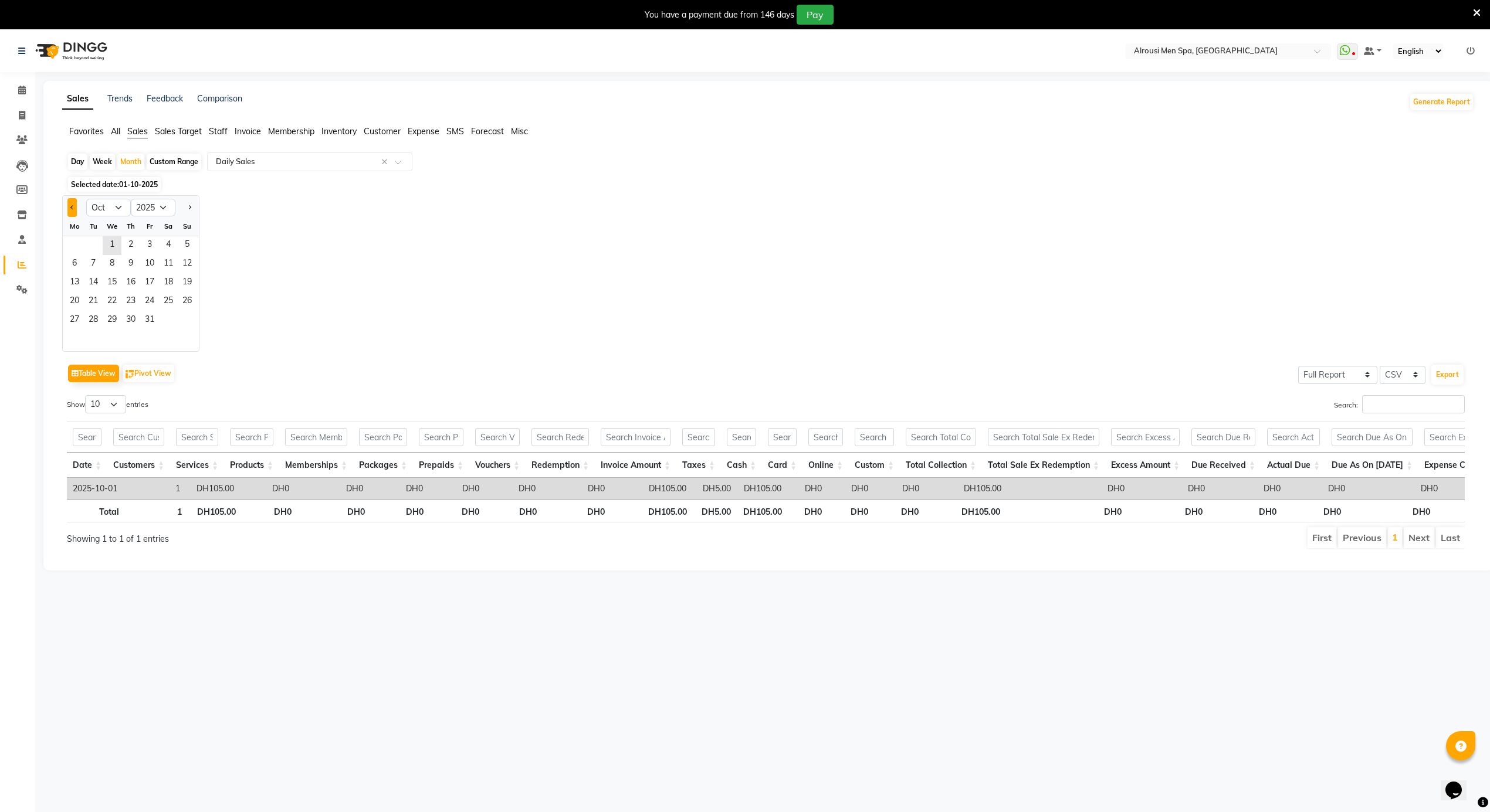
click at [74, 207] on span "Previous month" at bounding box center [73, 208] width 4 height 4
select select "9"
click at [136, 293] on span "25" at bounding box center [131, 302] width 19 height 19
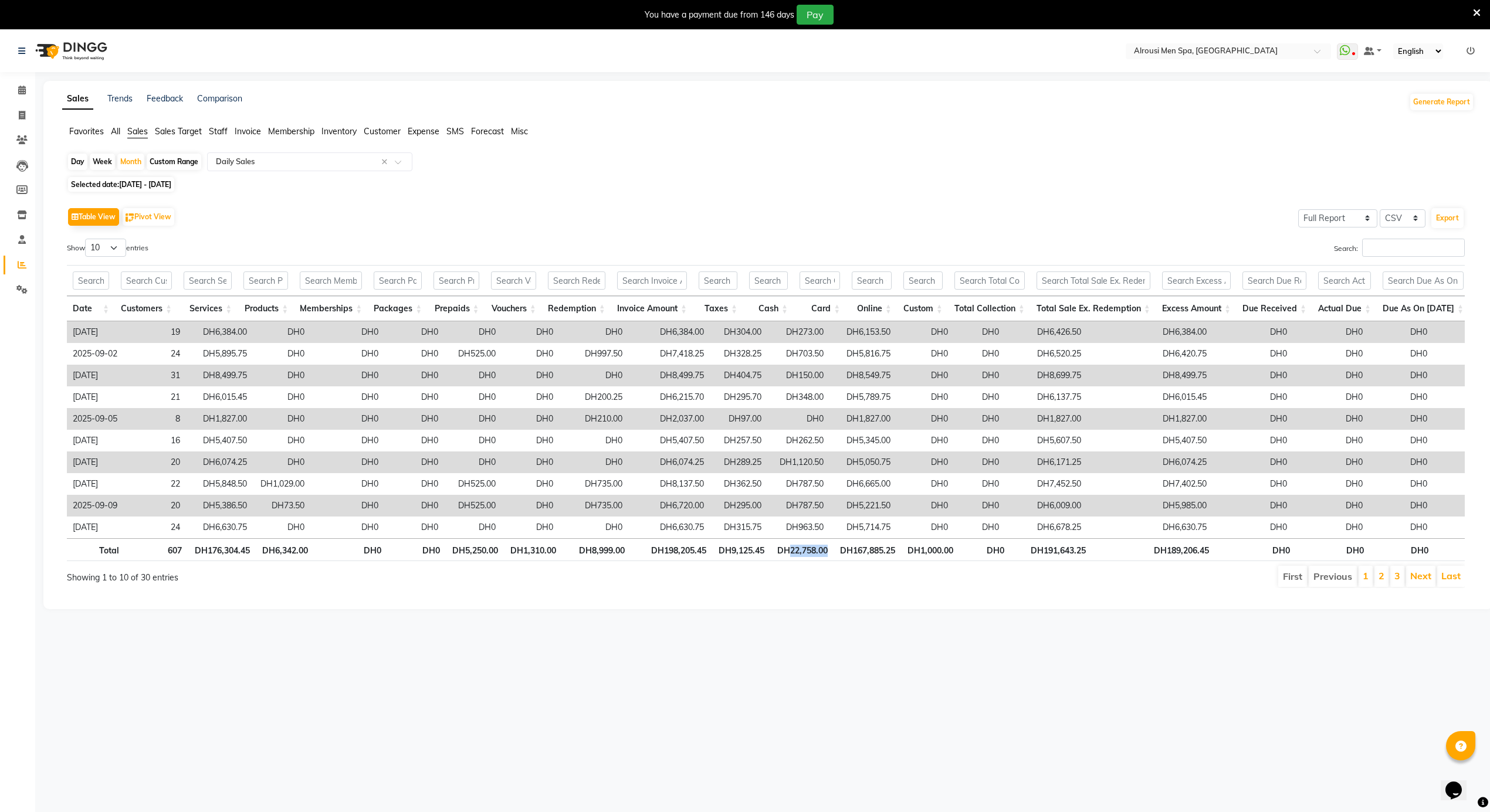
drag, startPoint x: 827, startPoint y: 563, endPoint x: 787, endPoint y: 567, distance: 40.2
click at [787, 561] on th "DH22,758.00" at bounding box center [801, 549] width 62 height 23
click at [796, 587] on ul "First Previous 1 2 3 Next Last" at bounding box center [1060, 576] width 809 height 21
click at [29, 104] on li "Invoice" at bounding box center [18, 116] width 35 height 25
click at [28, 86] on span at bounding box center [22, 90] width 21 height 13
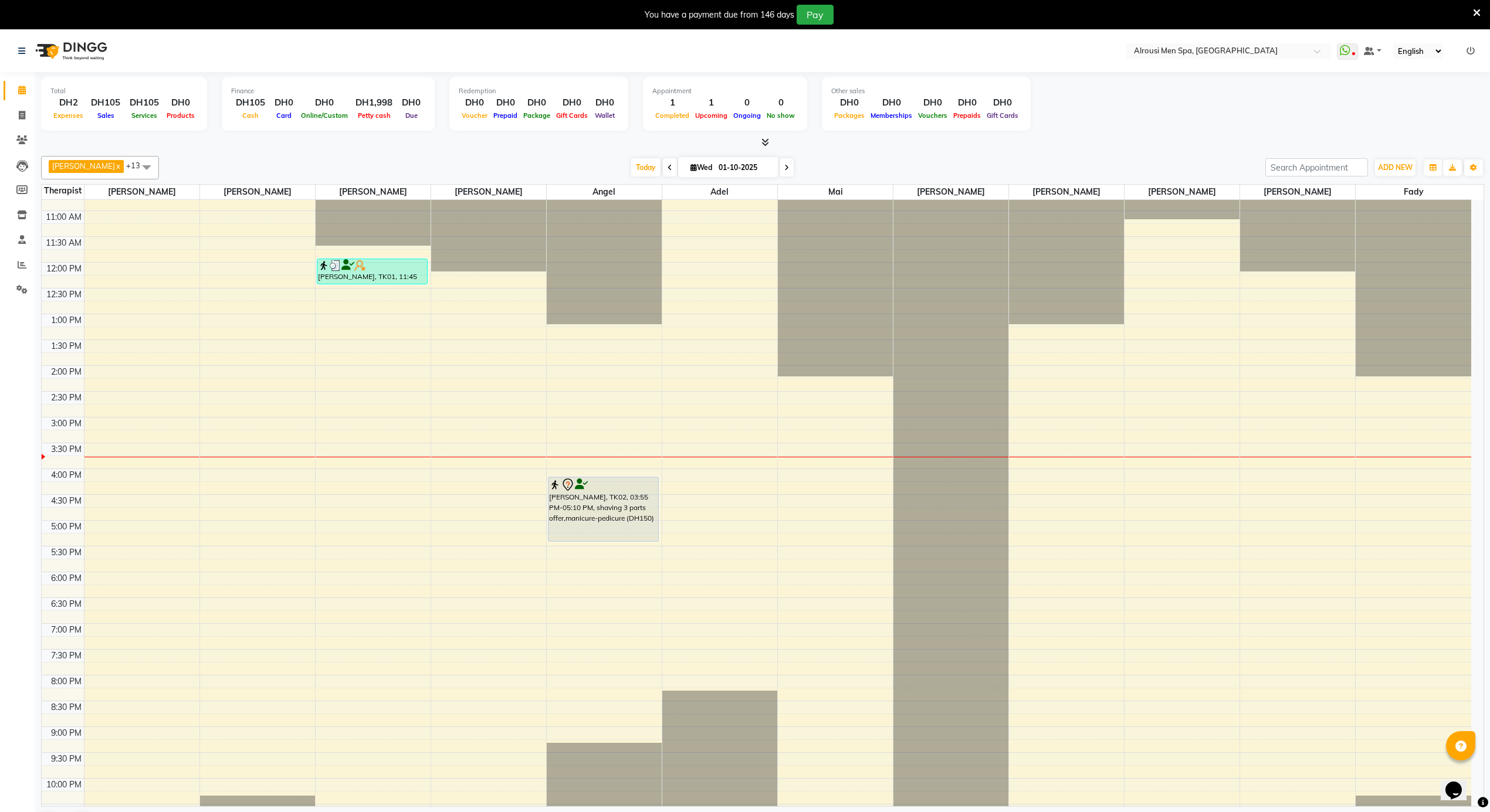
scroll to position [654, 0]
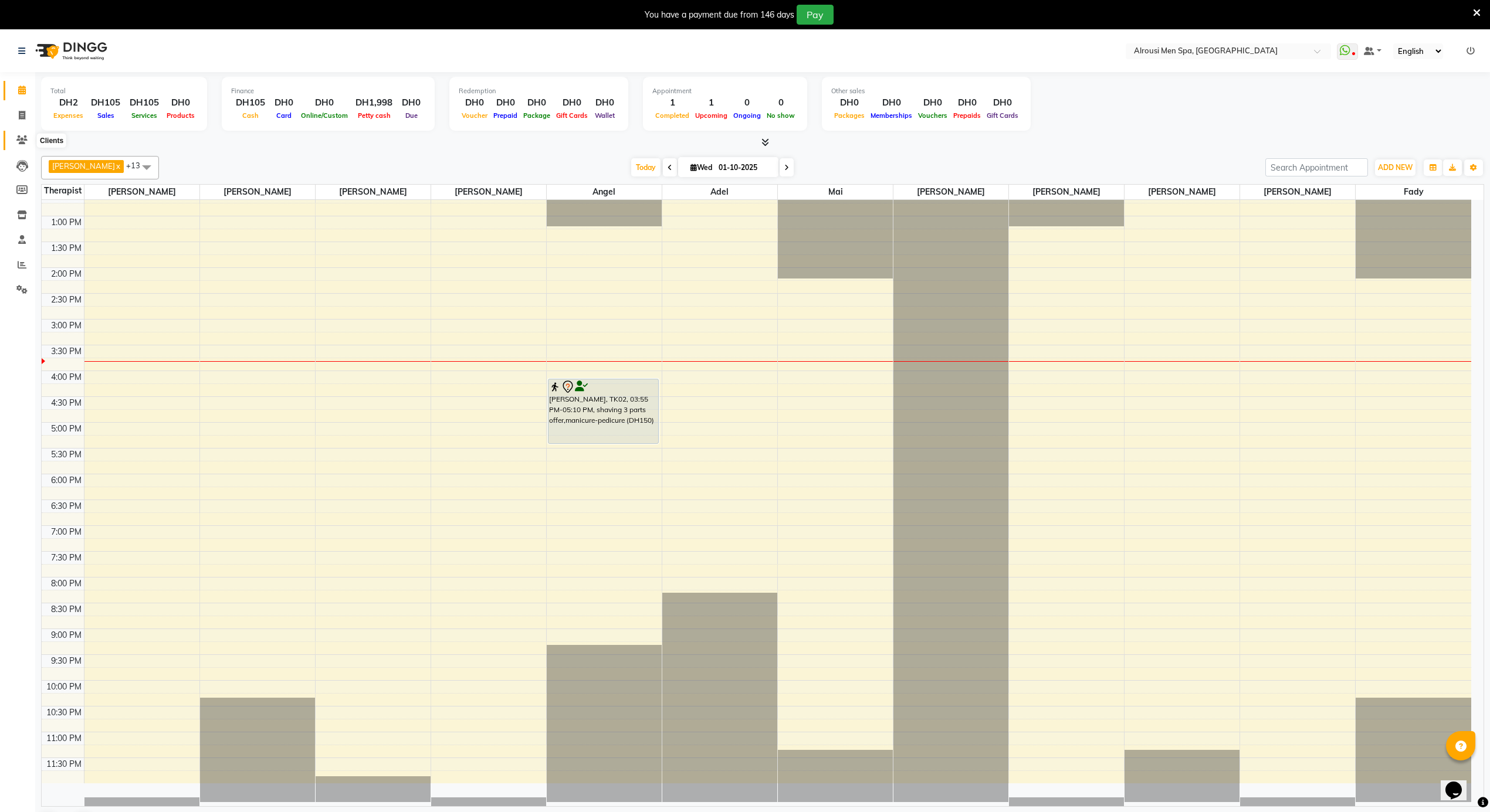
click at [25, 134] on span at bounding box center [22, 140] width 21 height 13
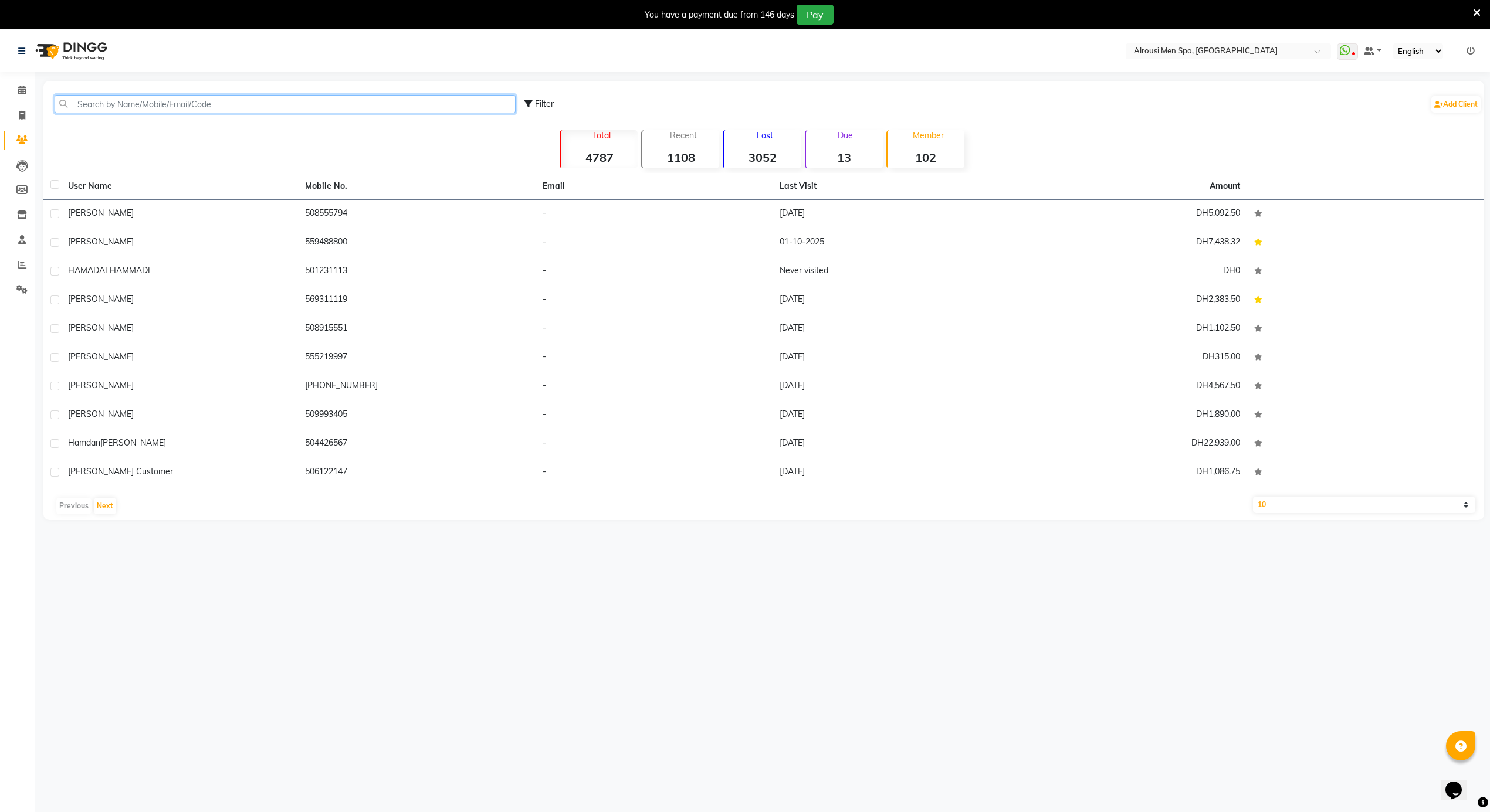
click at [178, 108] on input "text" at bounding box center [285, 104] width 461 height 18
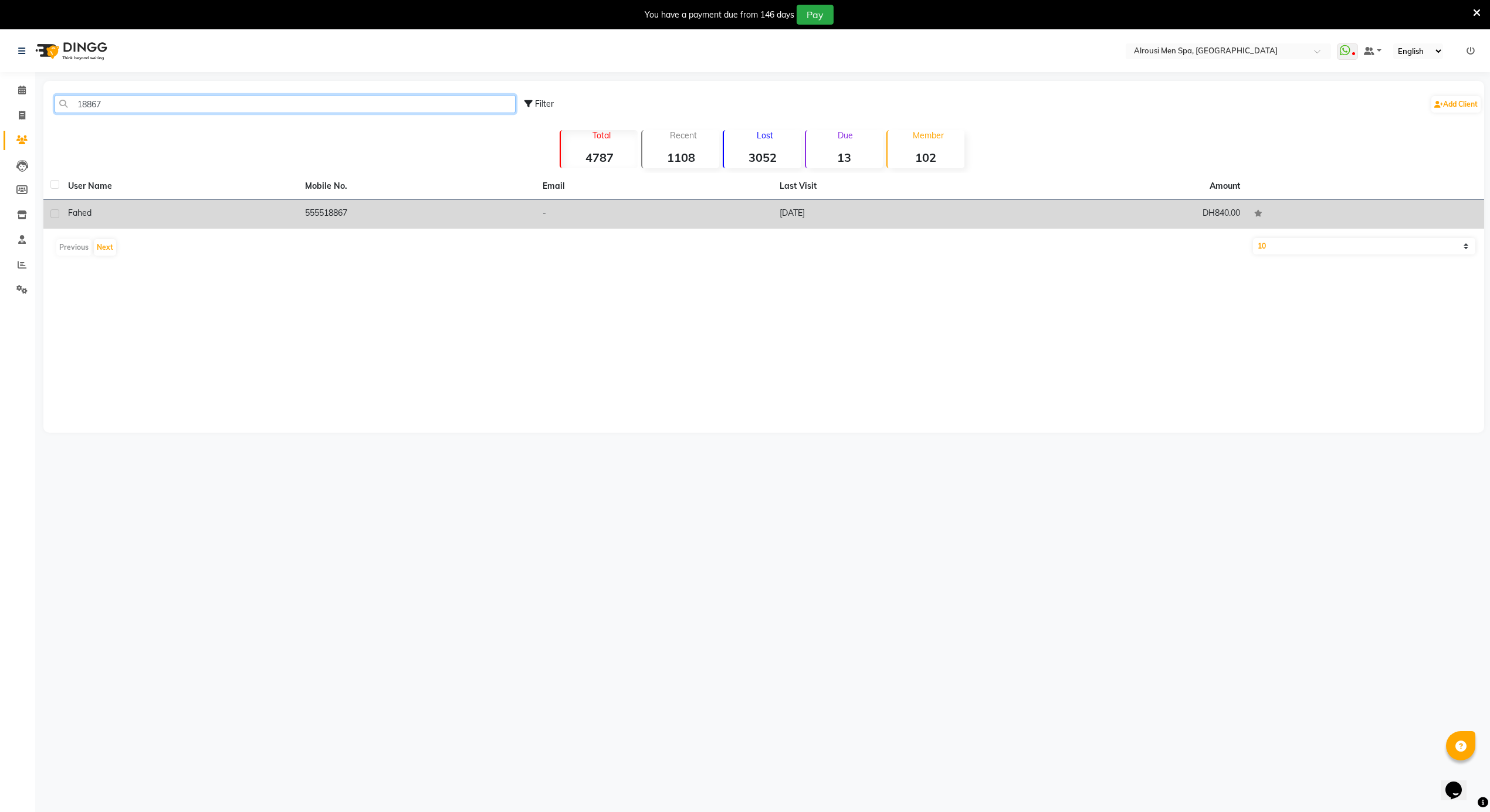
type input "18867"
click at [438, 211] on td "555518867" at bounding box center [416, 214] width 237 height 29
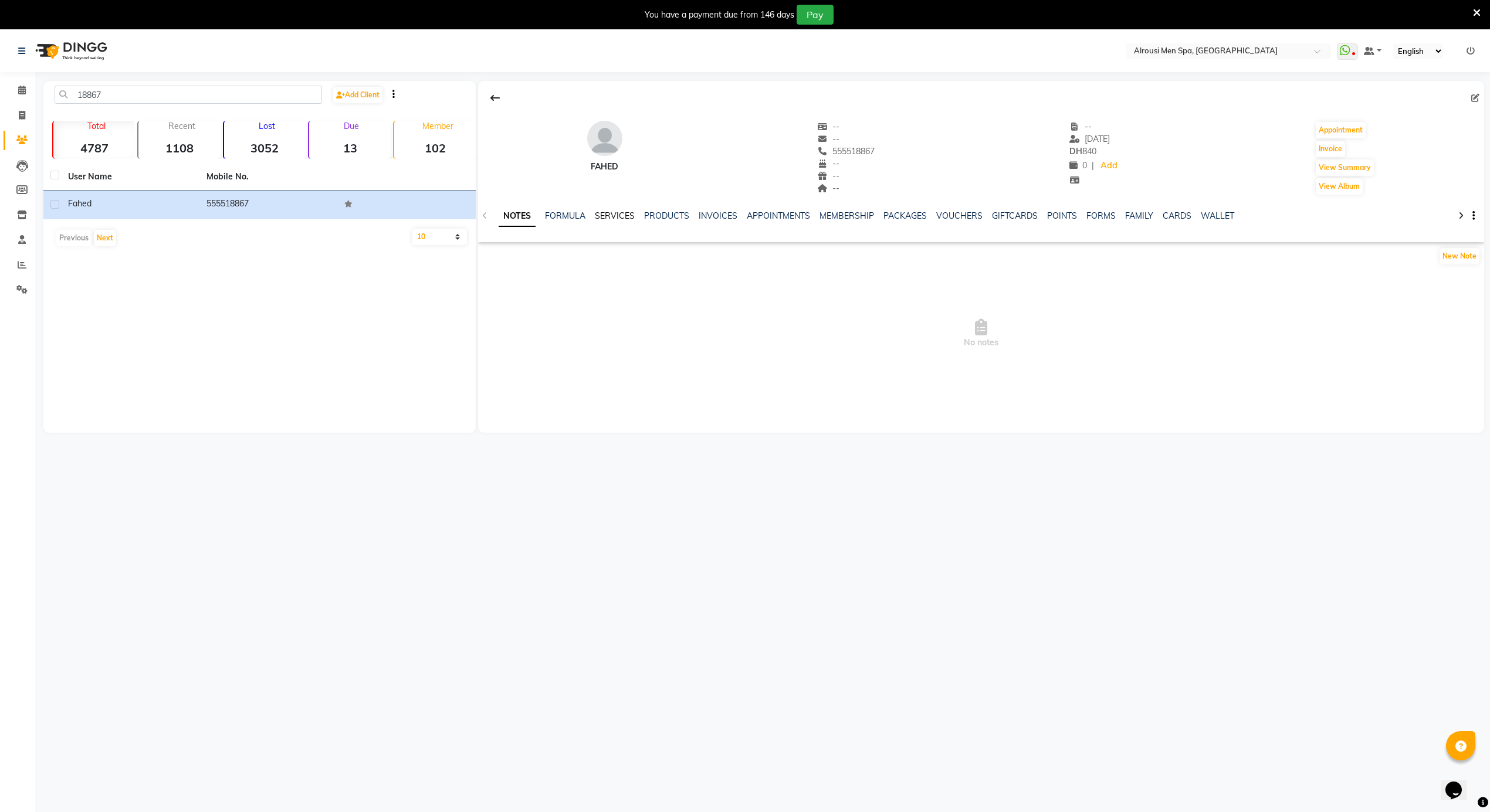
click at [604, 217] on link "SERVICES" at bounding box center [615, 216] width 40 height 10
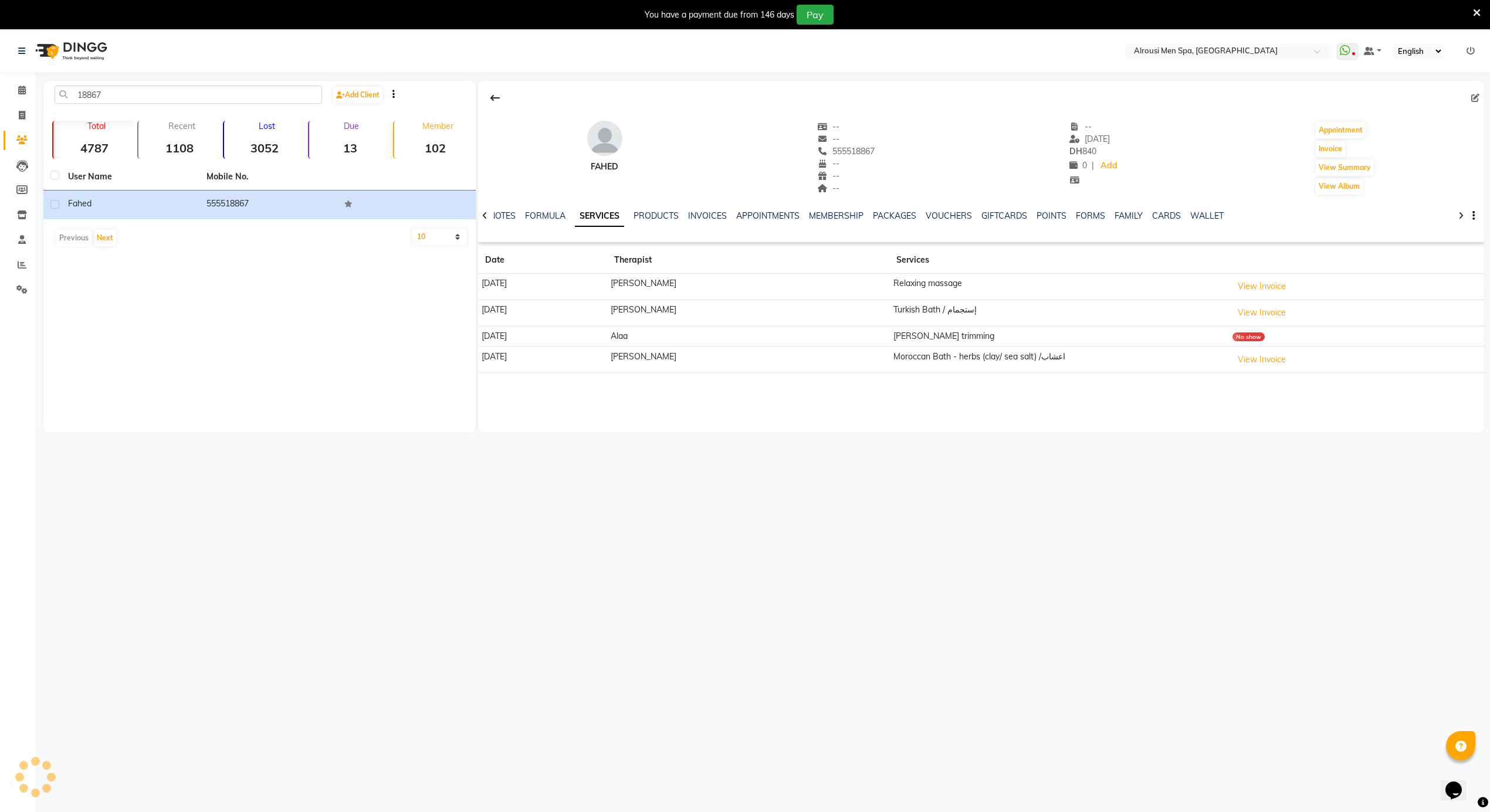
drag, startPoint x: 815, startPoint y: 366, endPoint x: 626, endPoint y: 296, distance: 201.5
click at [627, 296] on tbody "05-10-2024 Ahmed Kadim Relaxing massage View Invoice 04-05-2024 Yazan Turkish B…" at bounding box center [981, 323] width 1006 height 99
click at [739, 465] on div "Select Location × Alrousi Men Spa, Abu Dhabi WhatsApp Status ✕ Status: Disconne…" at bounding box center [745, 436] width 1490 height 812
click at [21, 90] on icon at bounding box center [22, 90] width 7 height 9
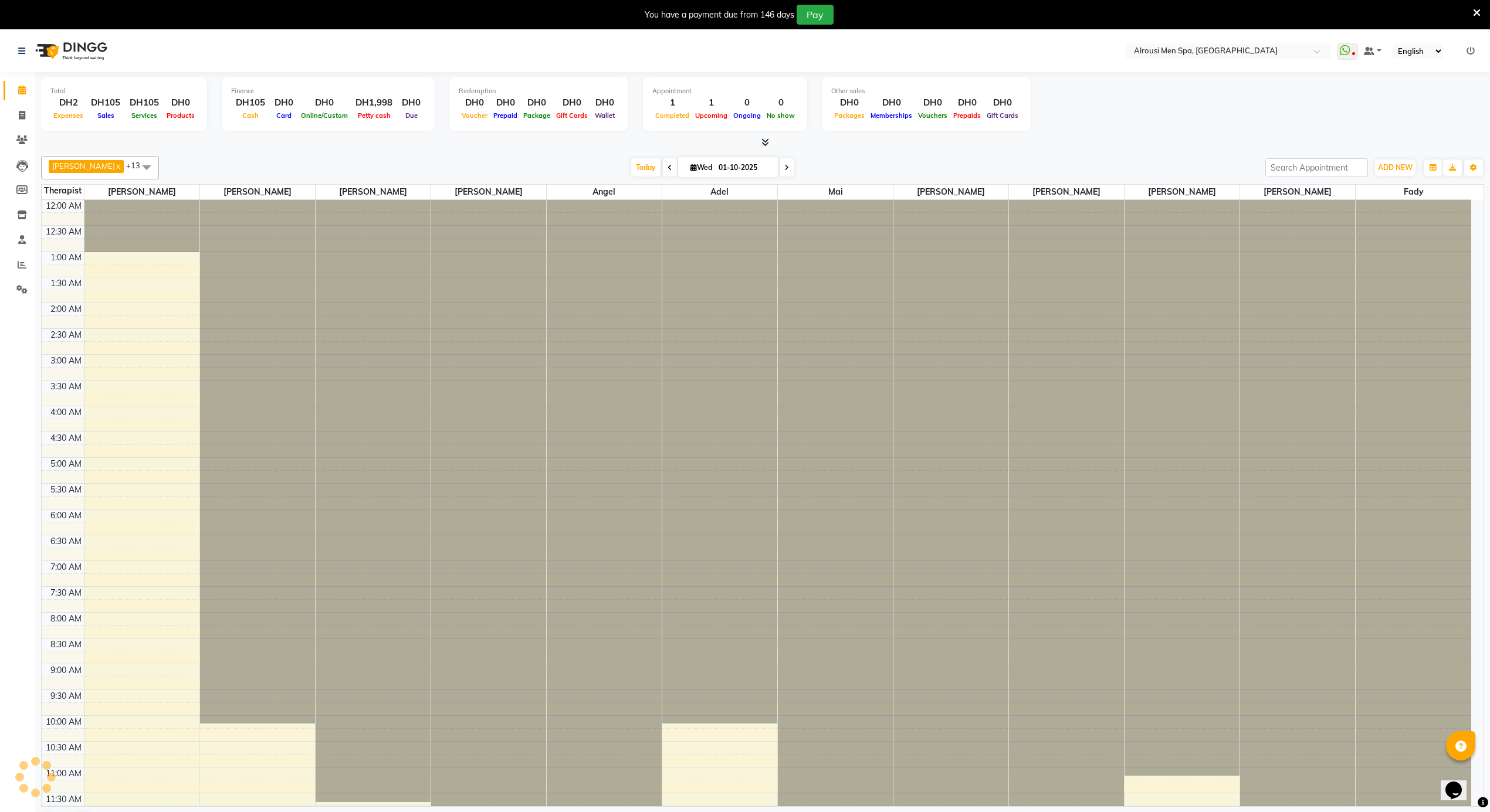
scroll to position [315, 0]
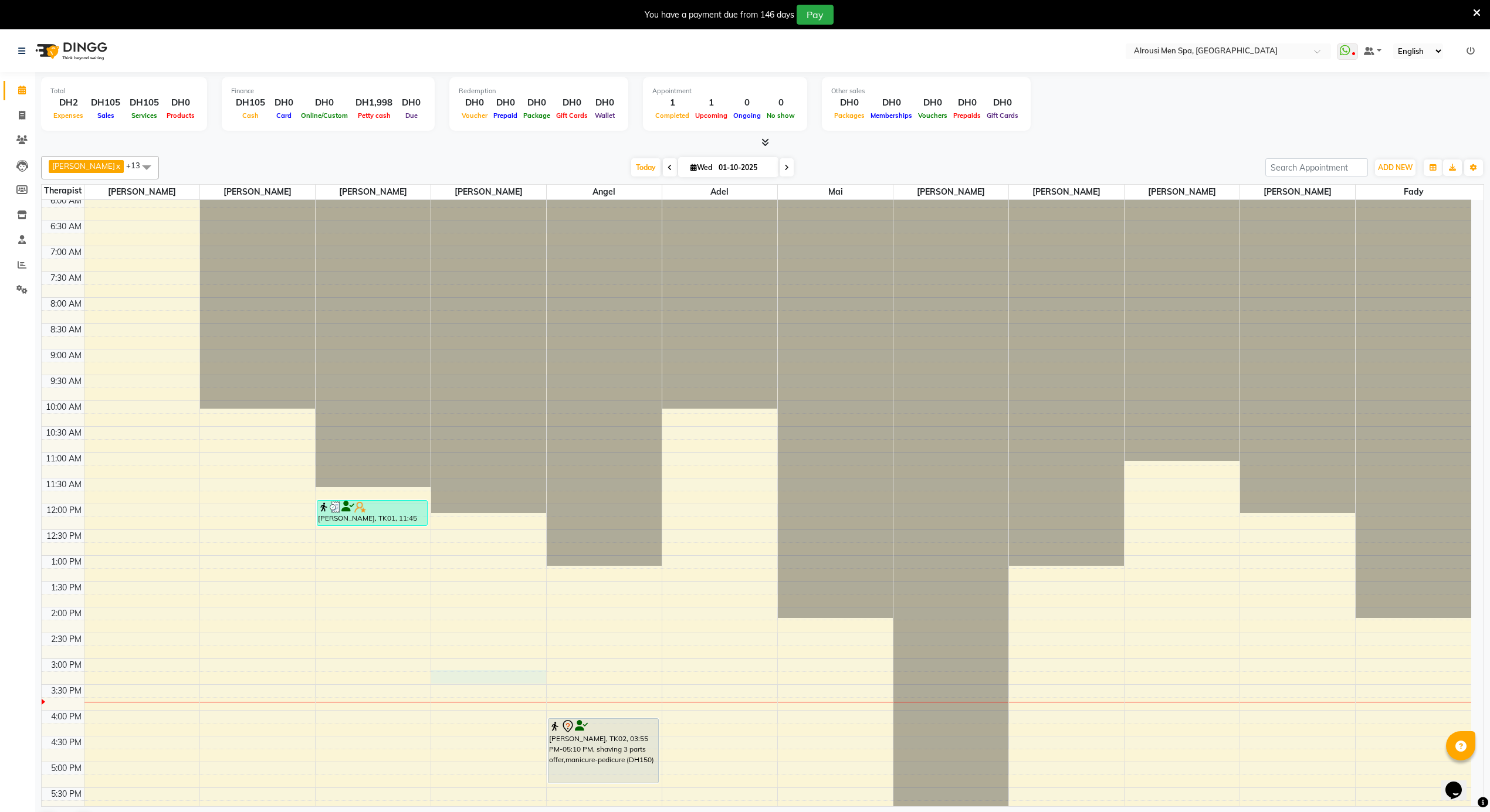
click at [452, 681] on div "12:00 AM 12:30 AM 1:00 AM 1:30 AM 2:00 AM 2:30 AM 3:00 AM 3:30 AM 4:00 AM 4:30 …" at bounding box center [756, 504] width 1430 height 1238
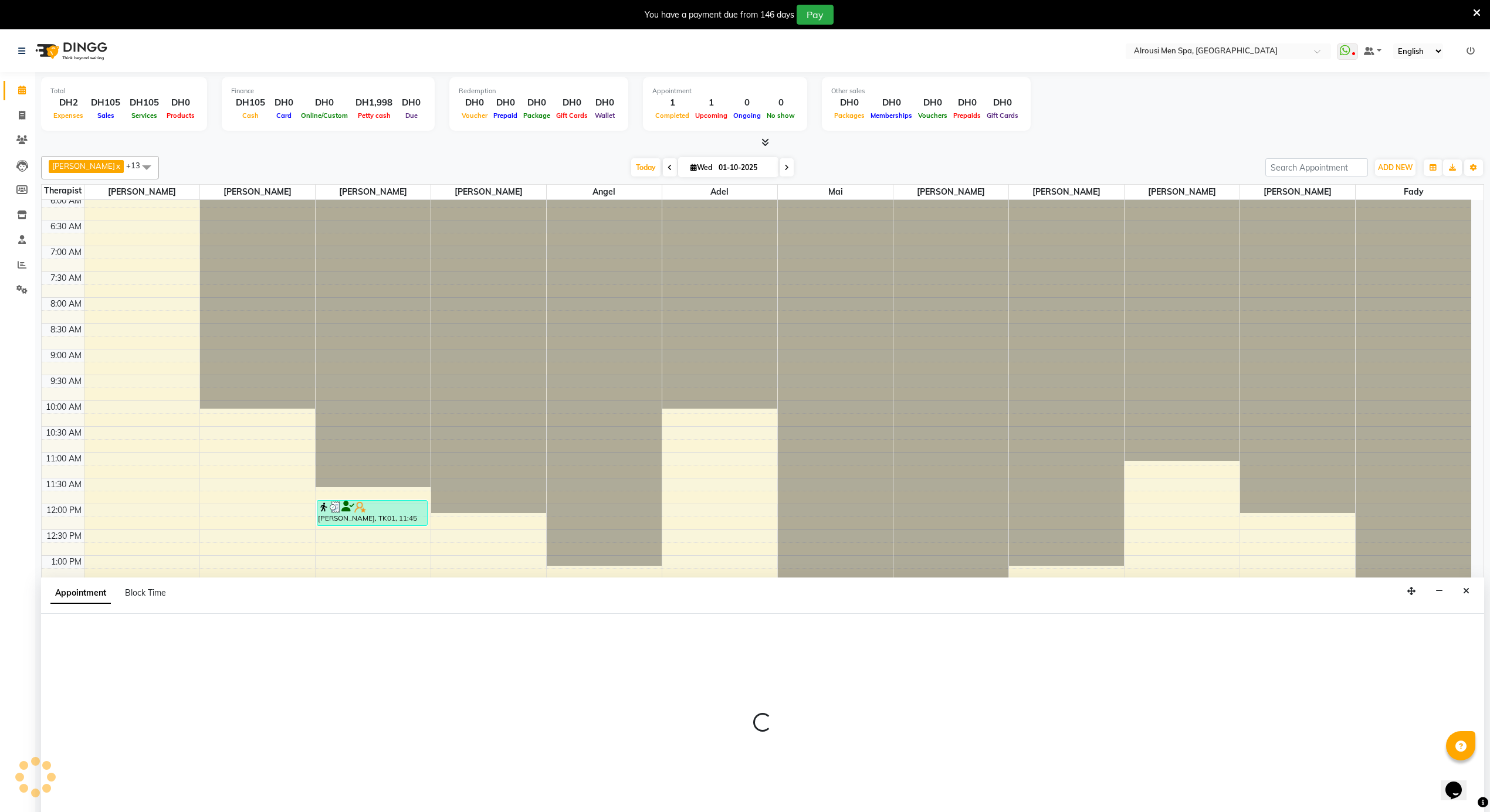
scroll to position [31, 0]
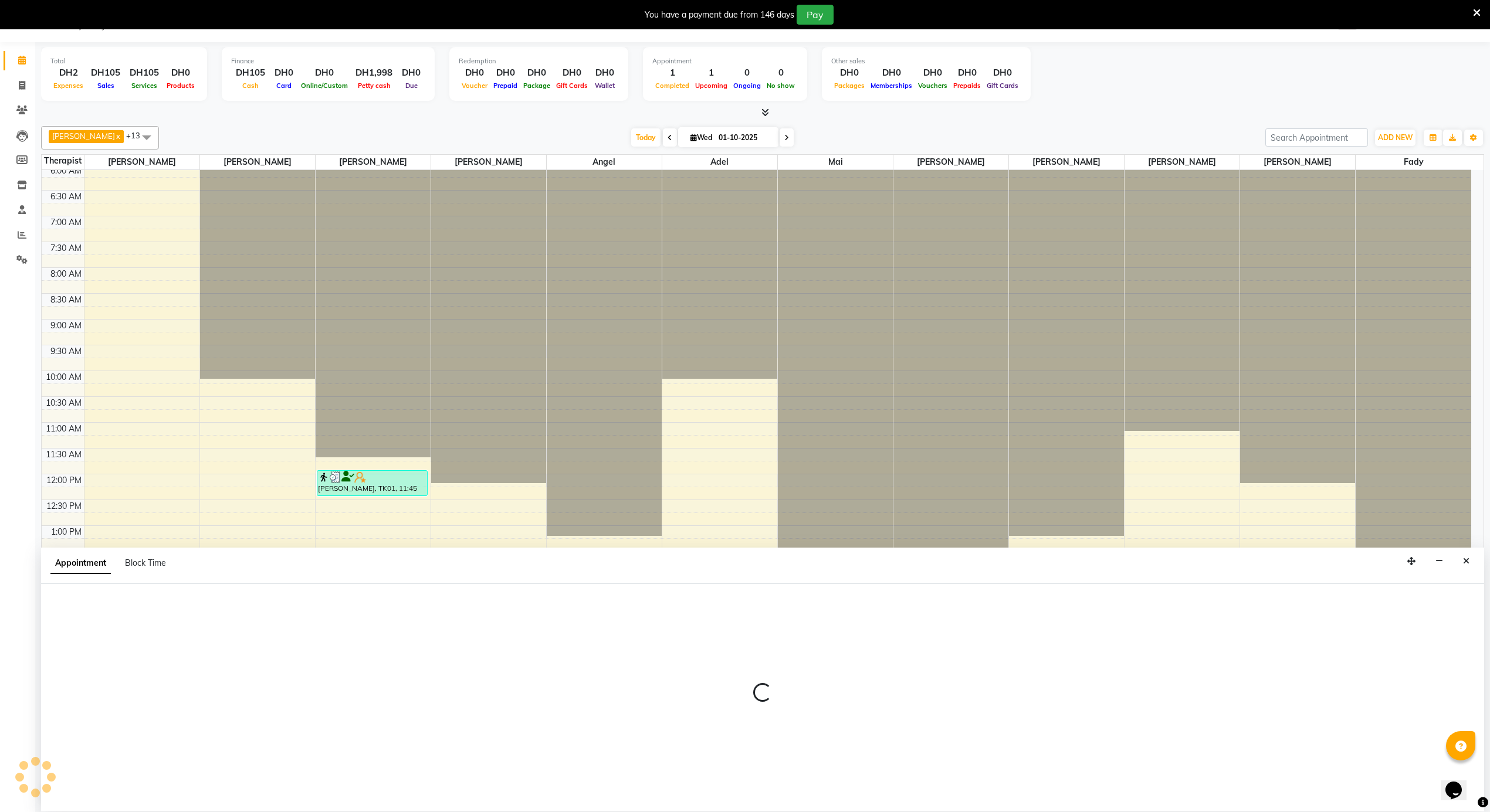
select select "38897"
select select "900"
select select "tentative"
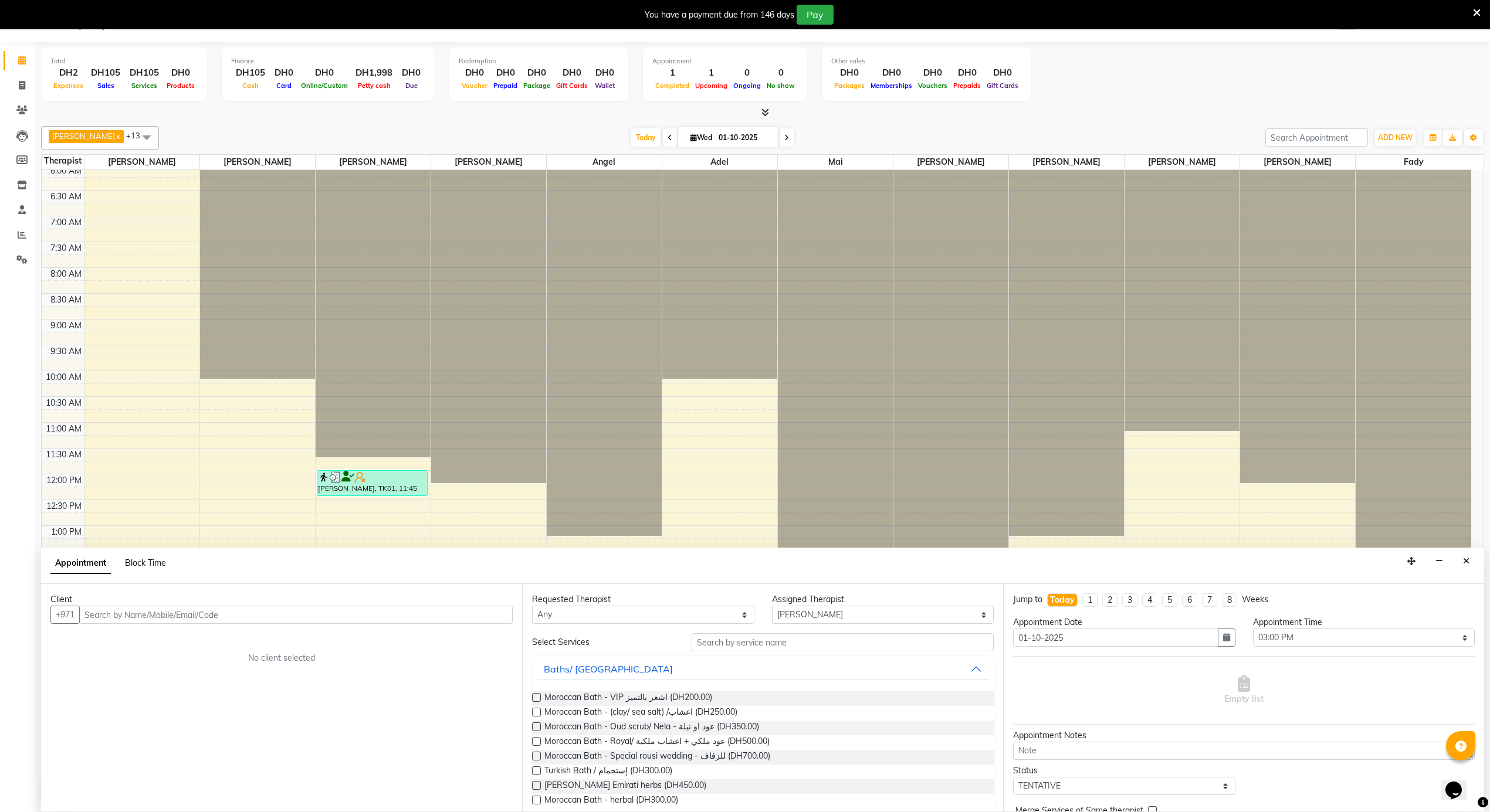
click at [150, 568] on span "Block Time" at bounding box center [145, 563] width 41 height 10
select select "38897"
select select "900"
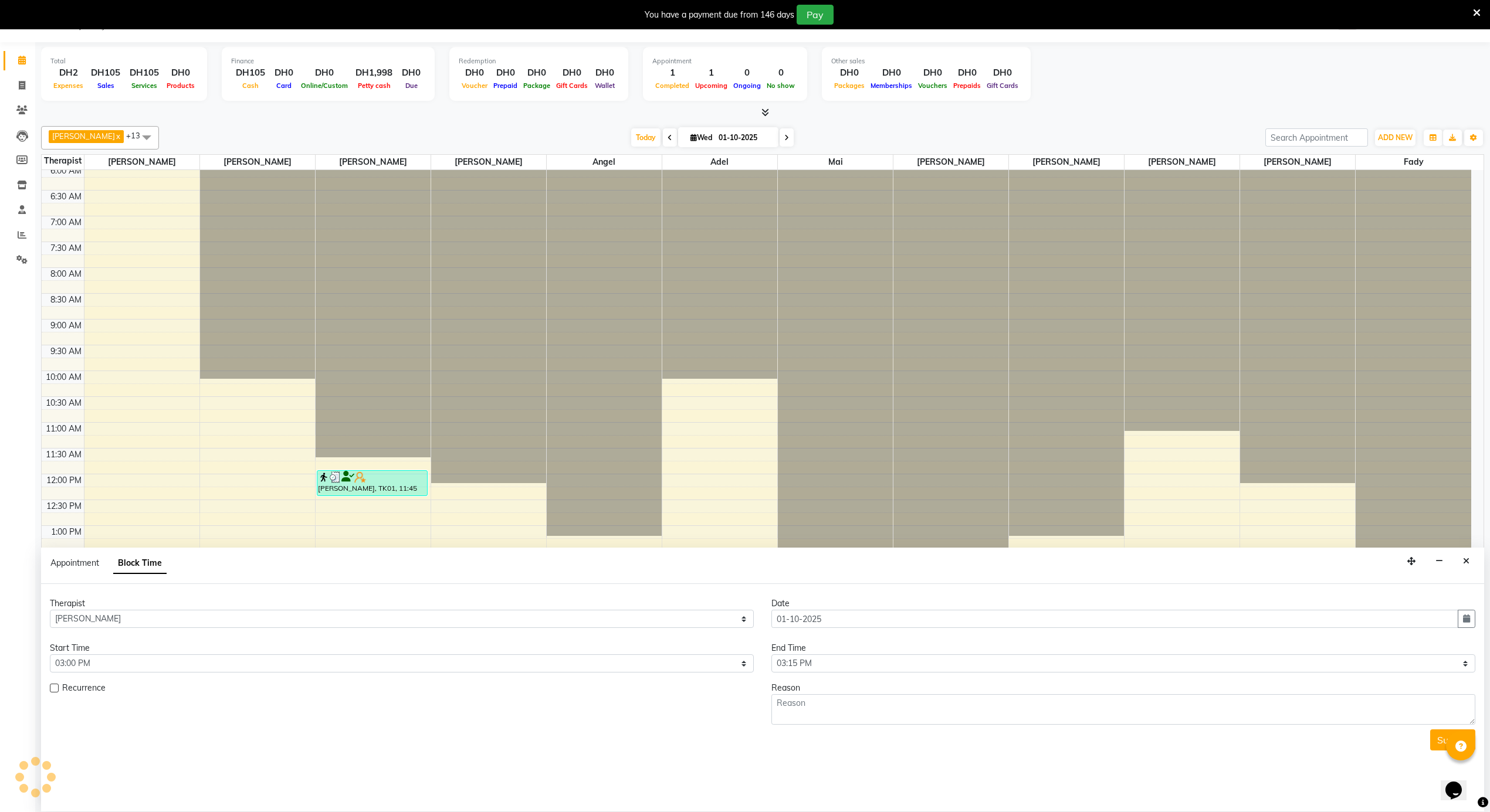
scroll to position [655, 0]
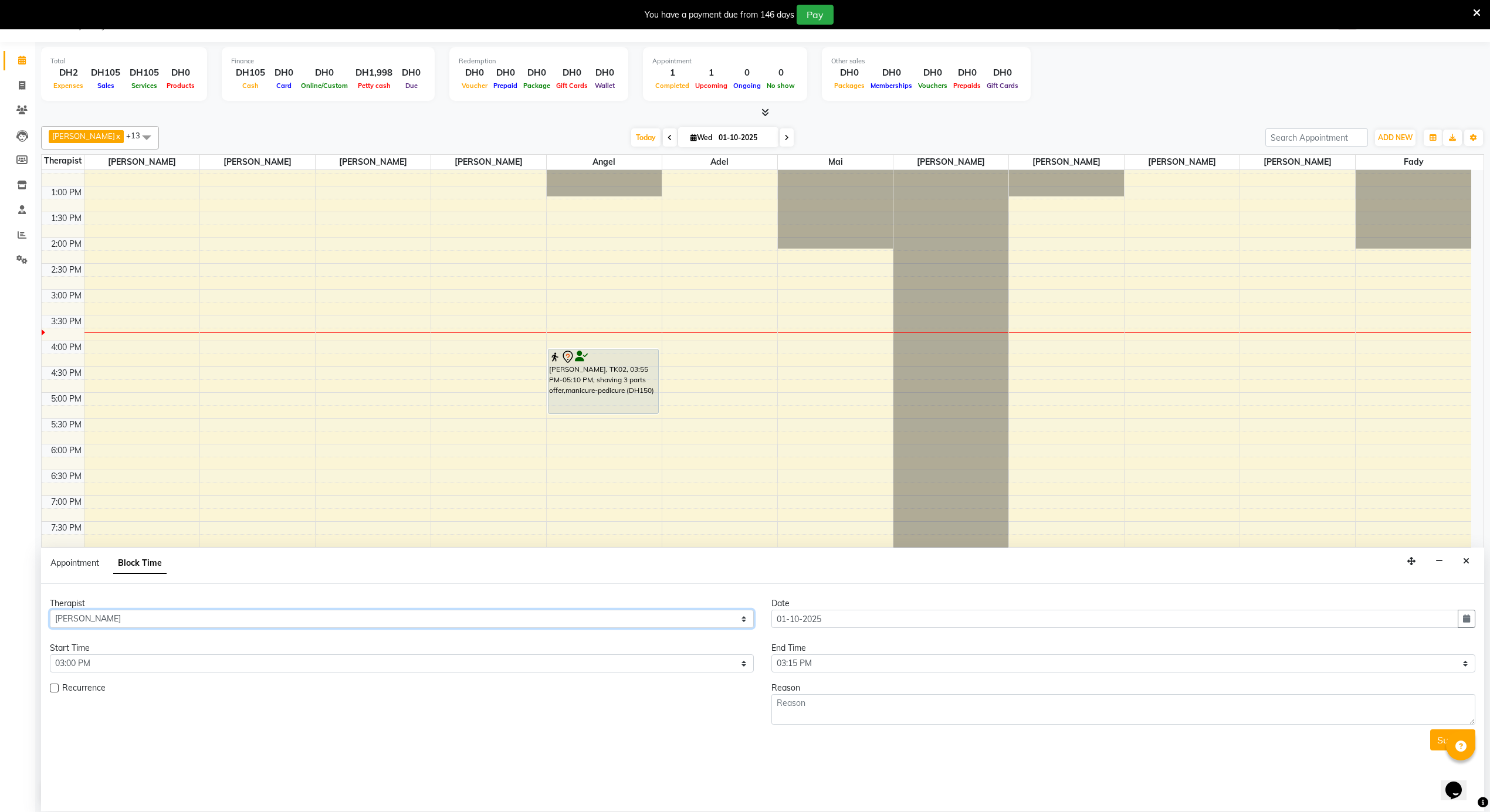
drag, startPoint x: 188, startPoint y: 622, endPoint x: 362, endPoint y: 622, distance: 174.0
click at [188, 622] on select "Select [PERSON_NAME] [PERSON_NAME] [PERSON_NAME] [PERSON_NAME] Mai [PERSON_NAME…" at bounding box center [402, 619] width 704 height 18
click at [784, 667] on select "Select 12:00 AM 12:05 AM 12:10 AM 12:15 AM 12:20 AM 12:25 AM 12:30 AM 12:35 AM …" at bounding box center [1123, 663] width 704 height 18
select select "1020"
click at [771, 656] on select "Select 12:00 AM 12:05 AM 12:10 AM 12:15 AM 12:20 AM 12:25 AM 12:30 AM 12:35 AM …" at bounding box center [1123, 663] width 704 height 18
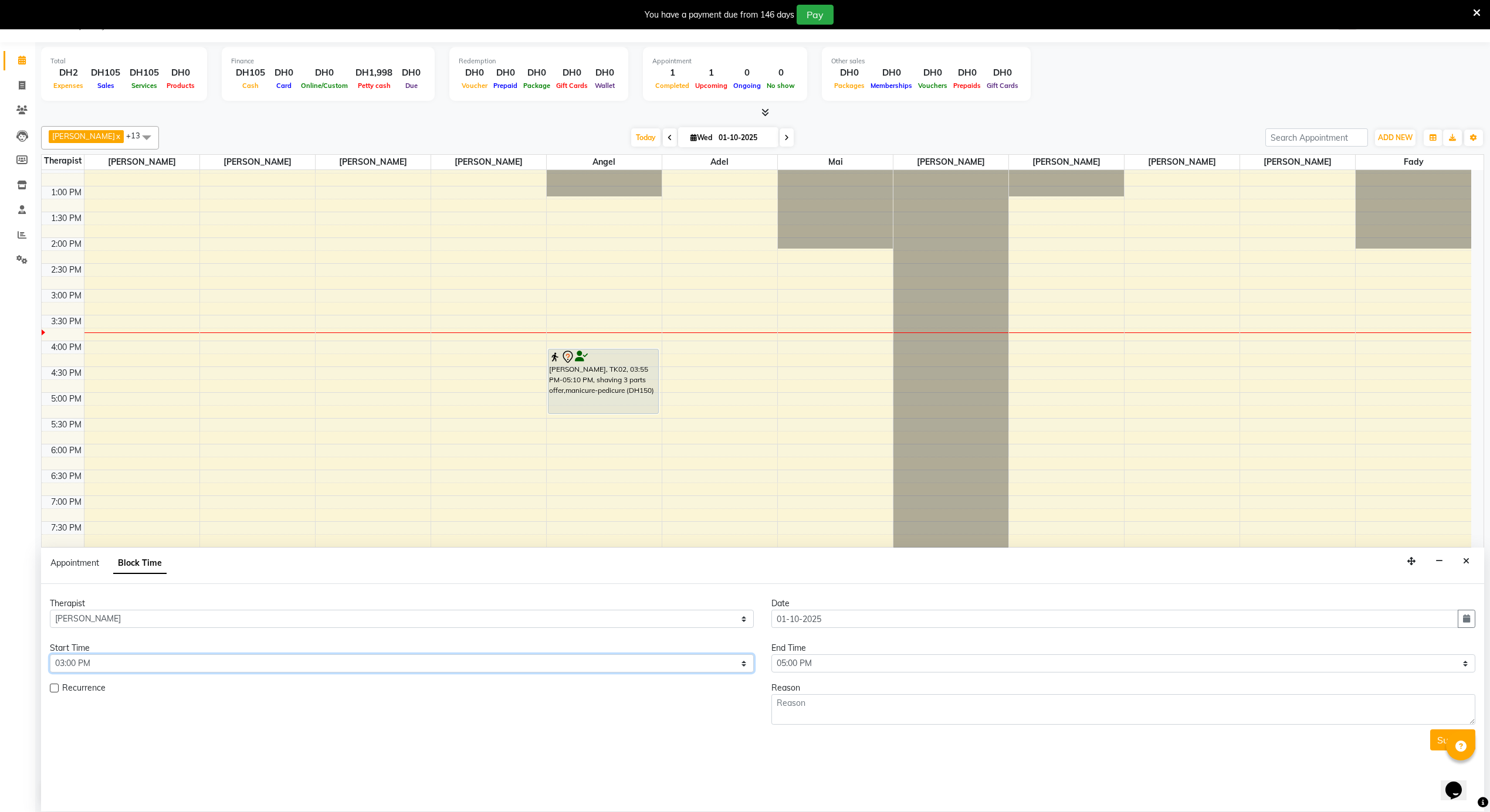
click at [452, 672] on select "Select 12:00 AM 12:05 AM 12:10 AM 12:15 AM 12:20 AM 12:25 AM 12:30 AM 12:35 AM …" at bounding box center [402, 663] width 704 height 18
click at [637, 733] on div "Submit" at bounding box center [762, 740] width 1425 height 21
click at [919, 722] on textarea at bounding box center [1123, 710] width 704 height 31
type textarea "ل"
type textarea "BREAK"
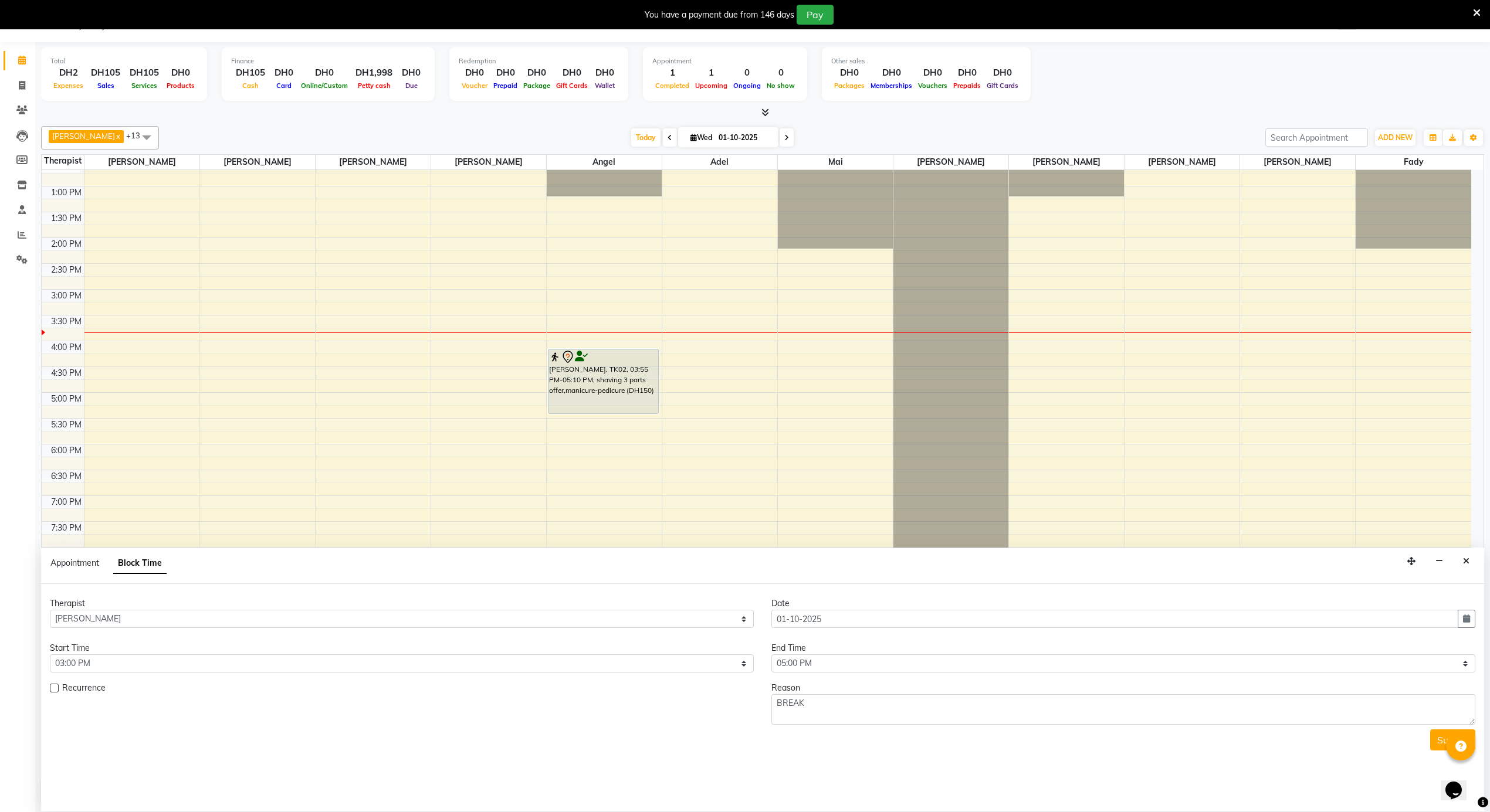
click at [1216, 750] on div "Submit" at bounding box center [762, 740] width 1425 height 21
click at [1435, 747] on button "Submit" at bounding box center [1453, 740] width 46 height 21
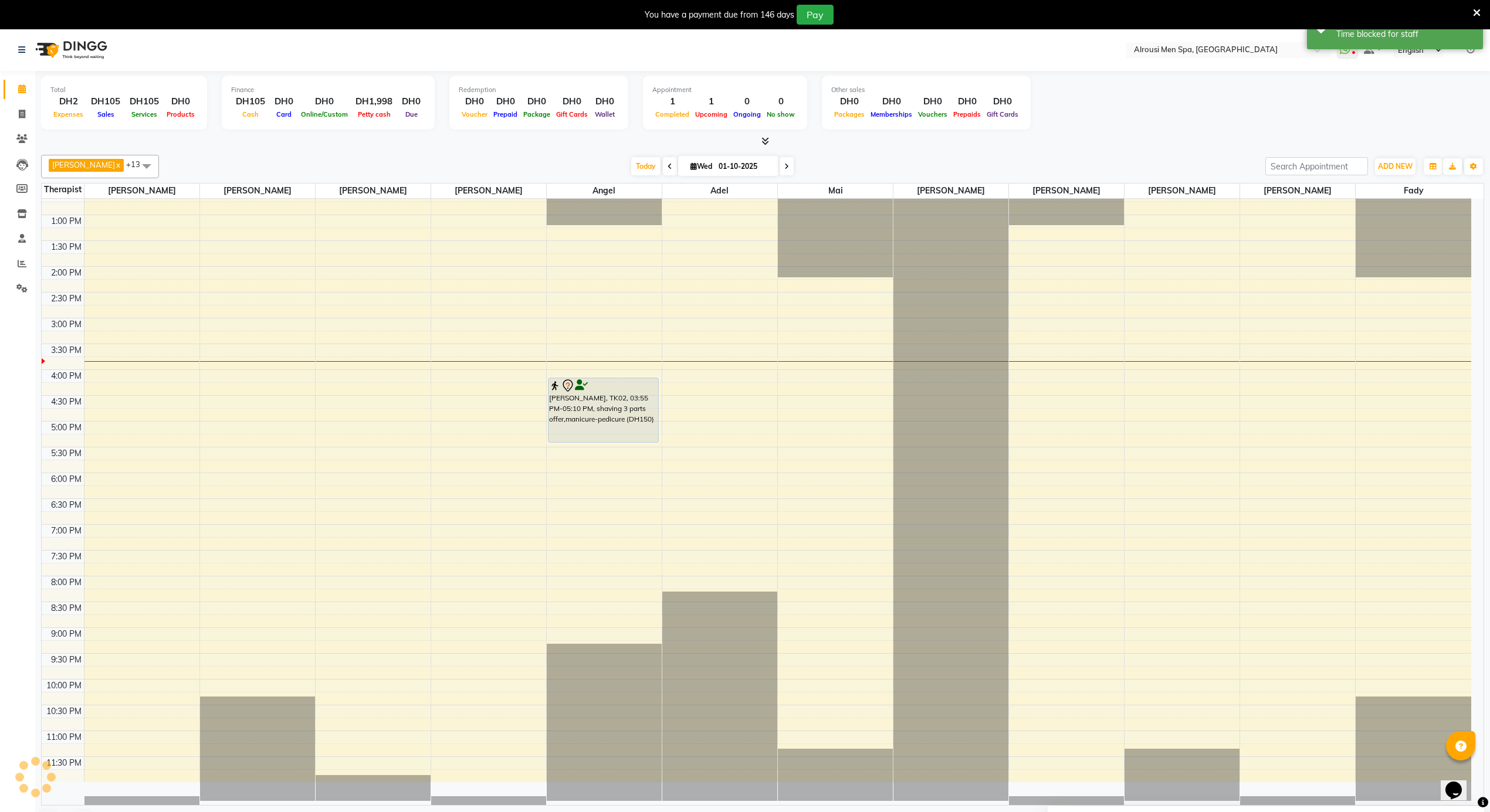
scroll to position [0, 0]
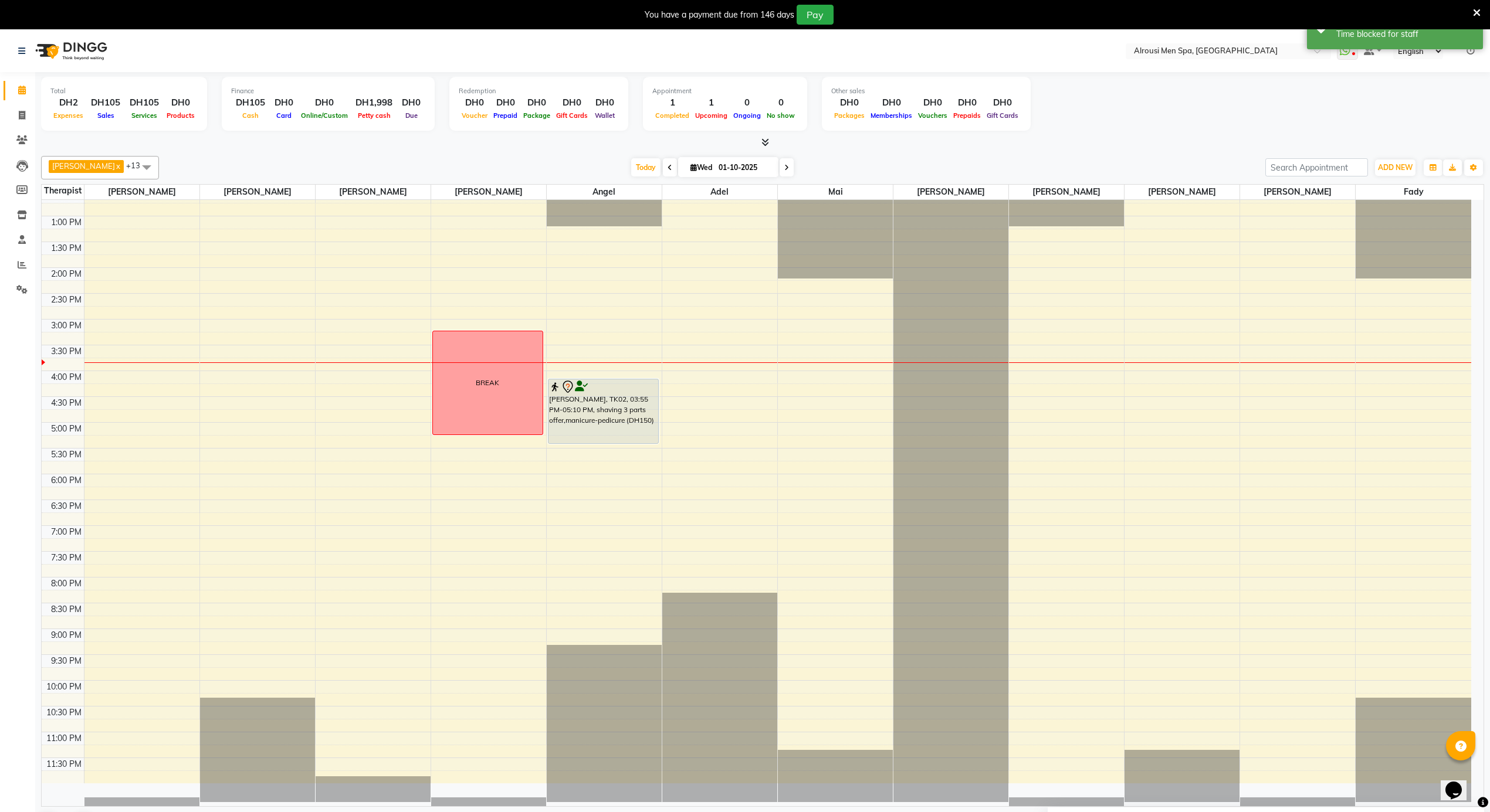
click at [1178, 374] on div "12:00 AM 12:30 AM 1:00 AM 1:30 AM 2:00 AM 2:30 AM 3:00 AM 3:30 AM 4:00 AM 4:30 …" at bounding box center [756, 164] width 1430 height 1238
select select "69203"
select select "tentative"
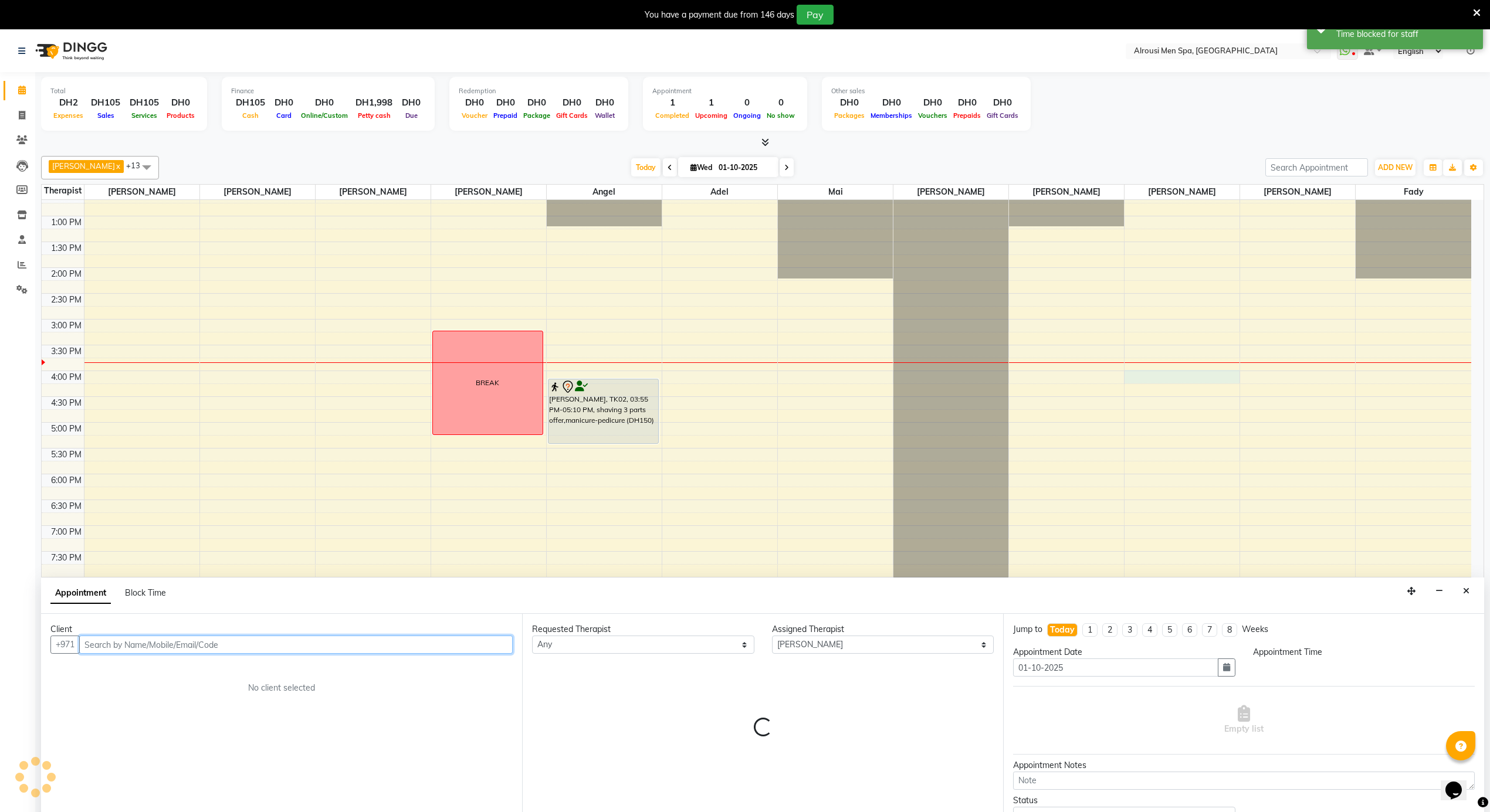
select select "945"
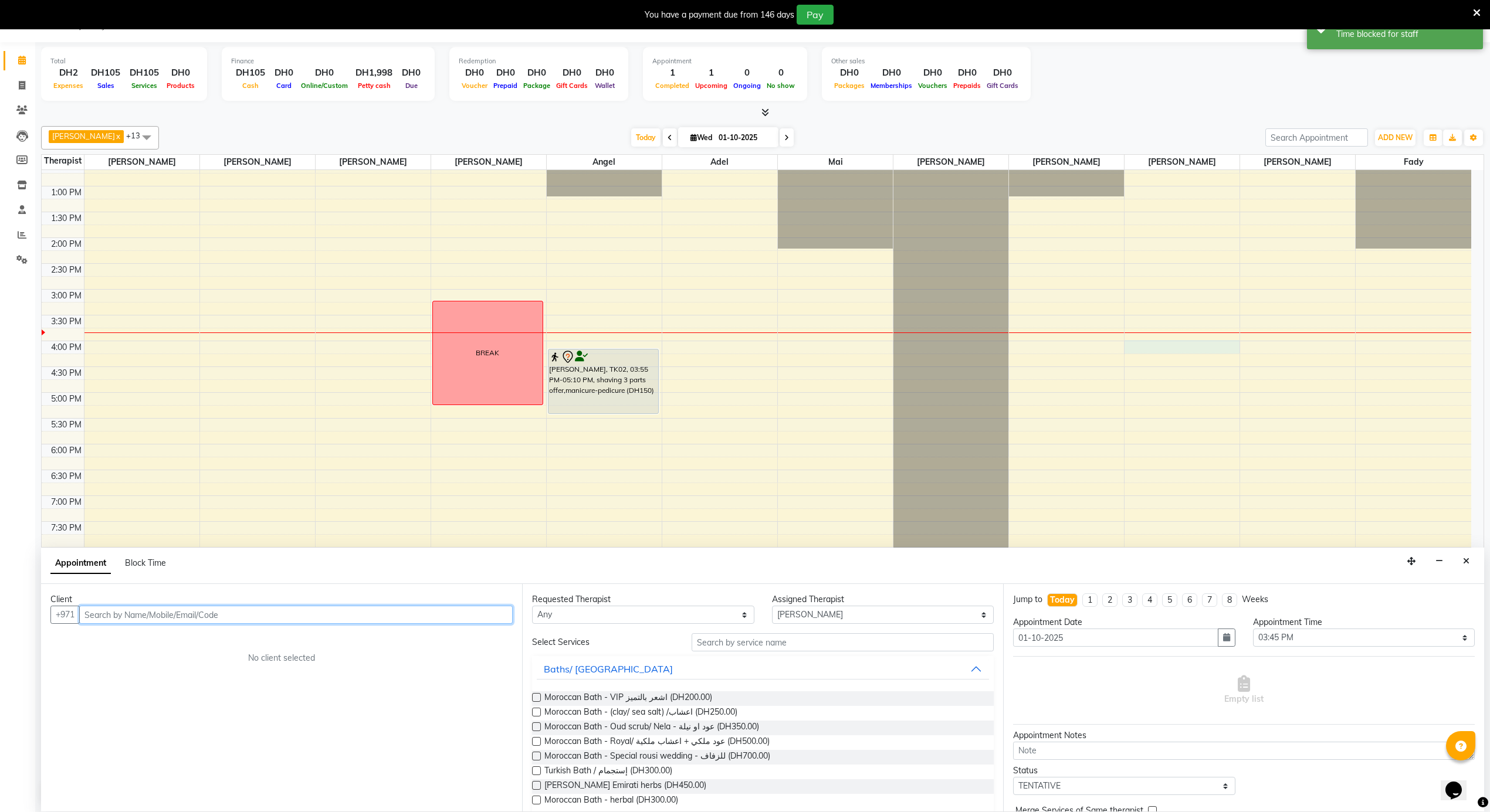
click at [365, 616] on input "text" at bounding box center [296, 615] width 433 height 18
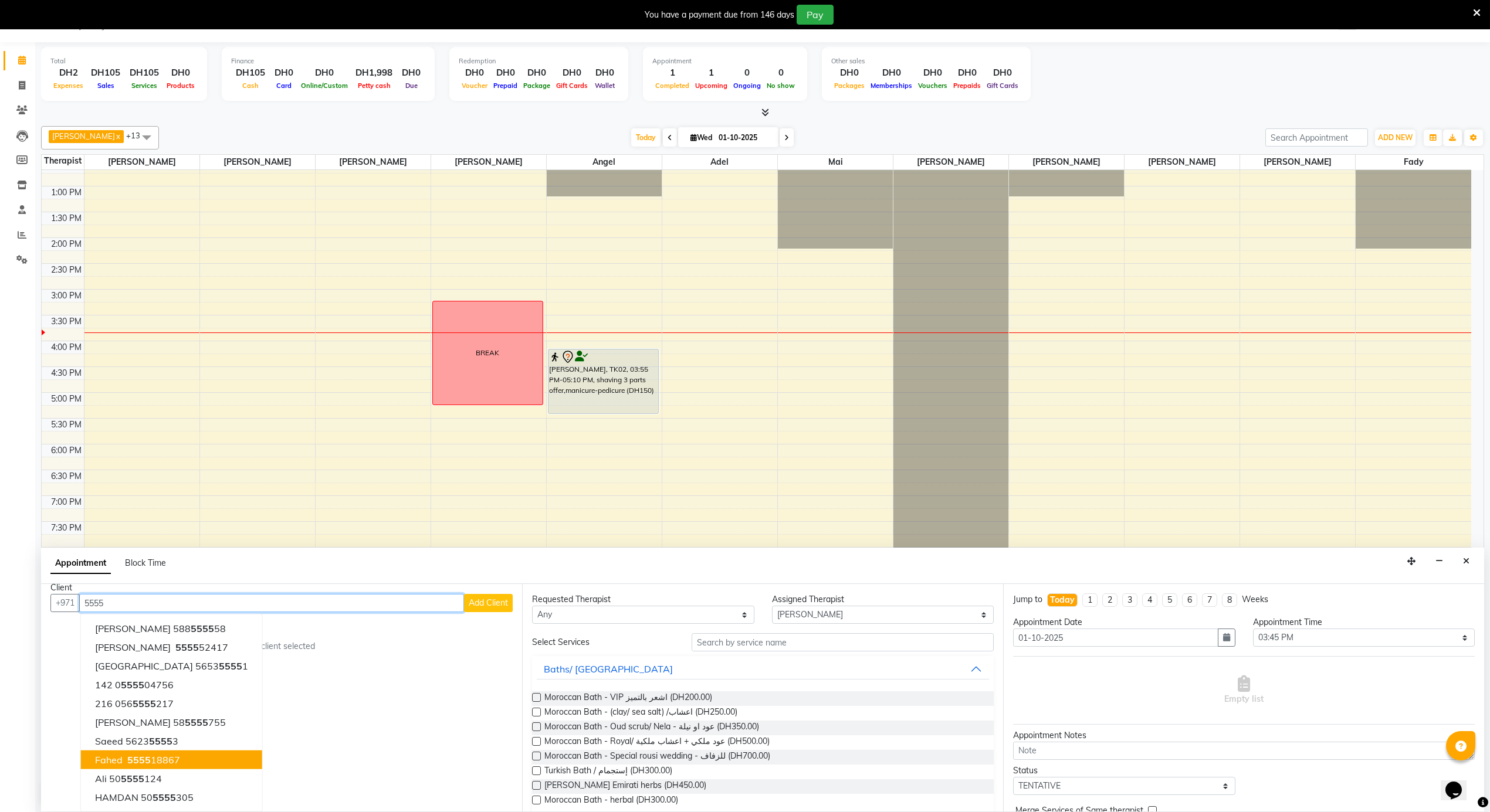
scroll to position [12, 0]
click at [169, 753] on button "Fahed 5555 18867" at bounding box center [171, 760] width 181 height 19
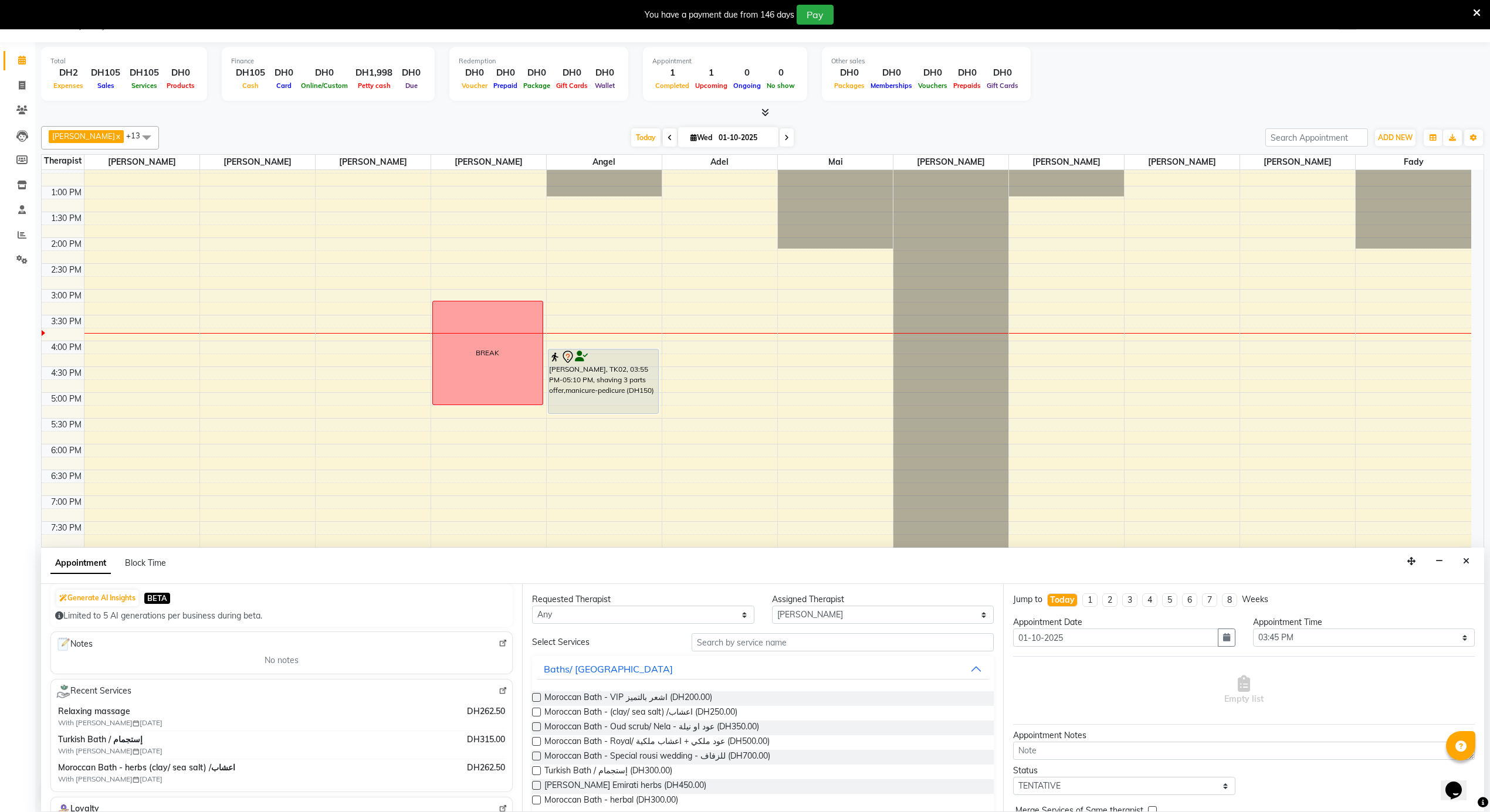
scroll to position [156, 0]
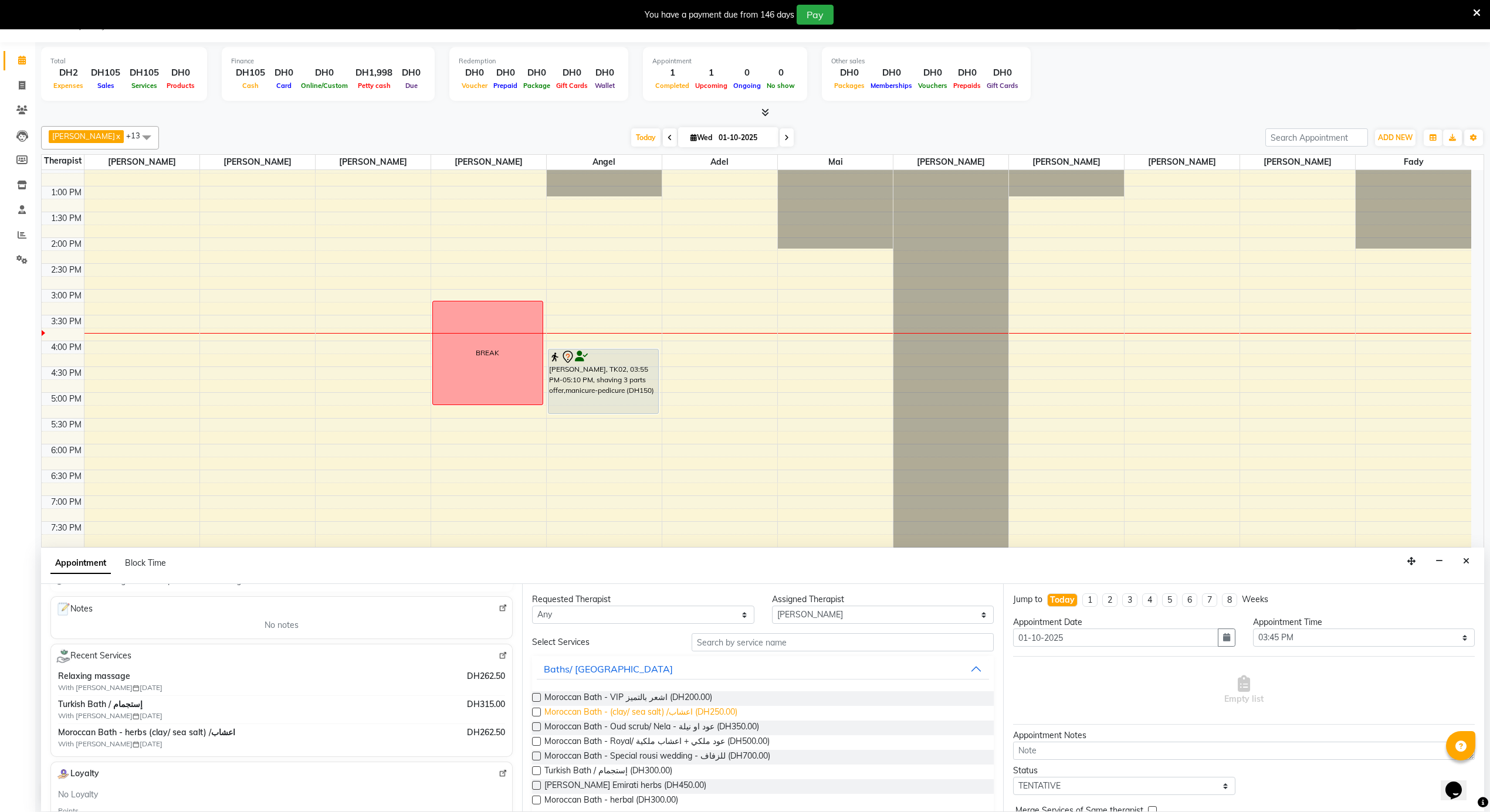
type input "555518867"
click at [723, 709] on span "Moroccan Bath - (clay/ sea salt) /اعشاب (DH250.00)" at bounding box center [640, 714] width 193 height 15
checkbox input "false"
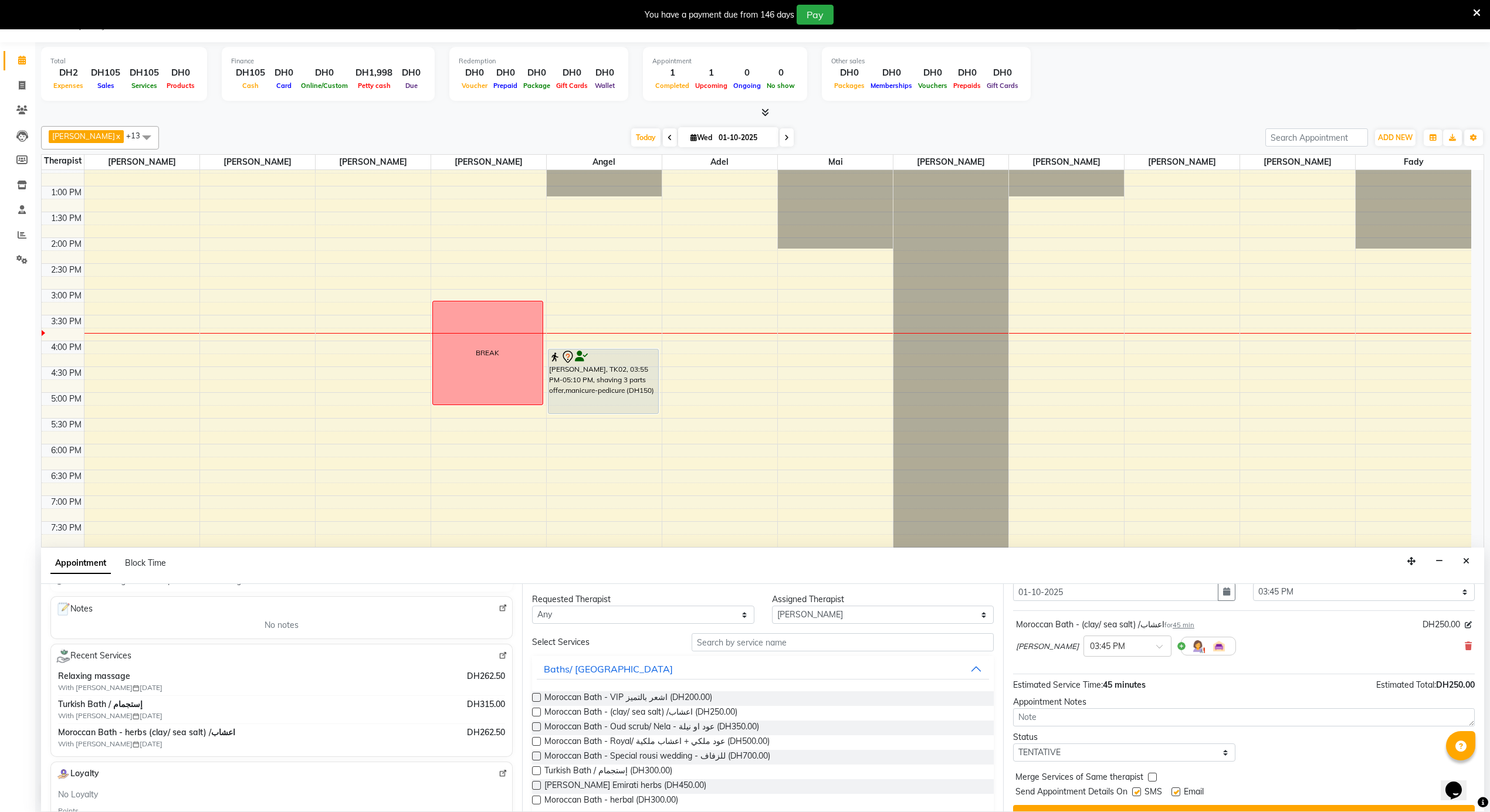
scroll to position [71, 0]
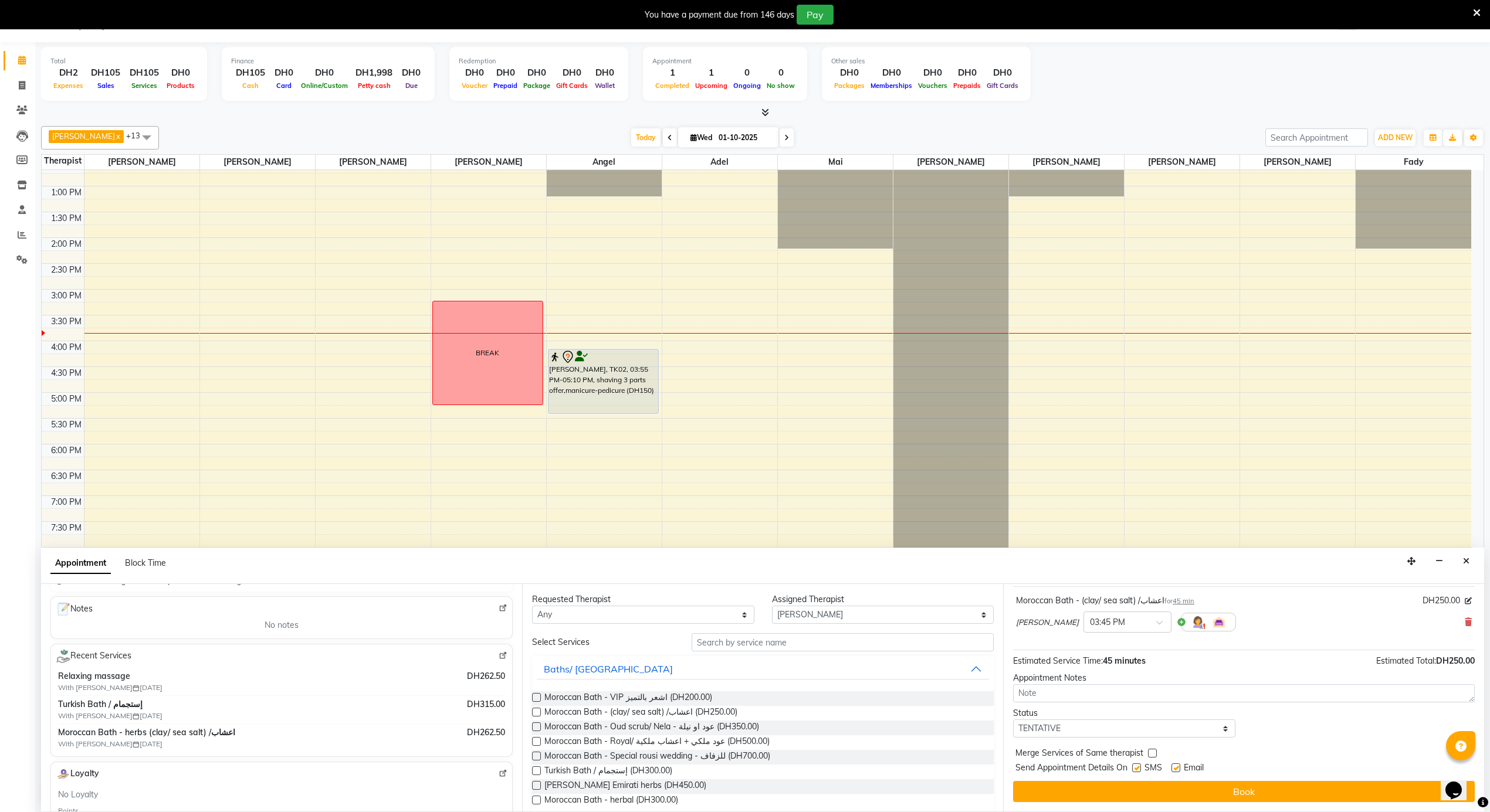
click at [1181, 768] on div "Email" at bounding box center [1192, 769] width 42 height 15
click at [1184, 768] on span "Email" at bounding box center [1193, 769] width 20 height 15
click at [1178, 768] on label at bounding box center [1176, 768] width 9 height 9
click at [1178, 768] on input "checkbox" at bounding box center [1175, 769] width 7 height 7
checkbox input "false"
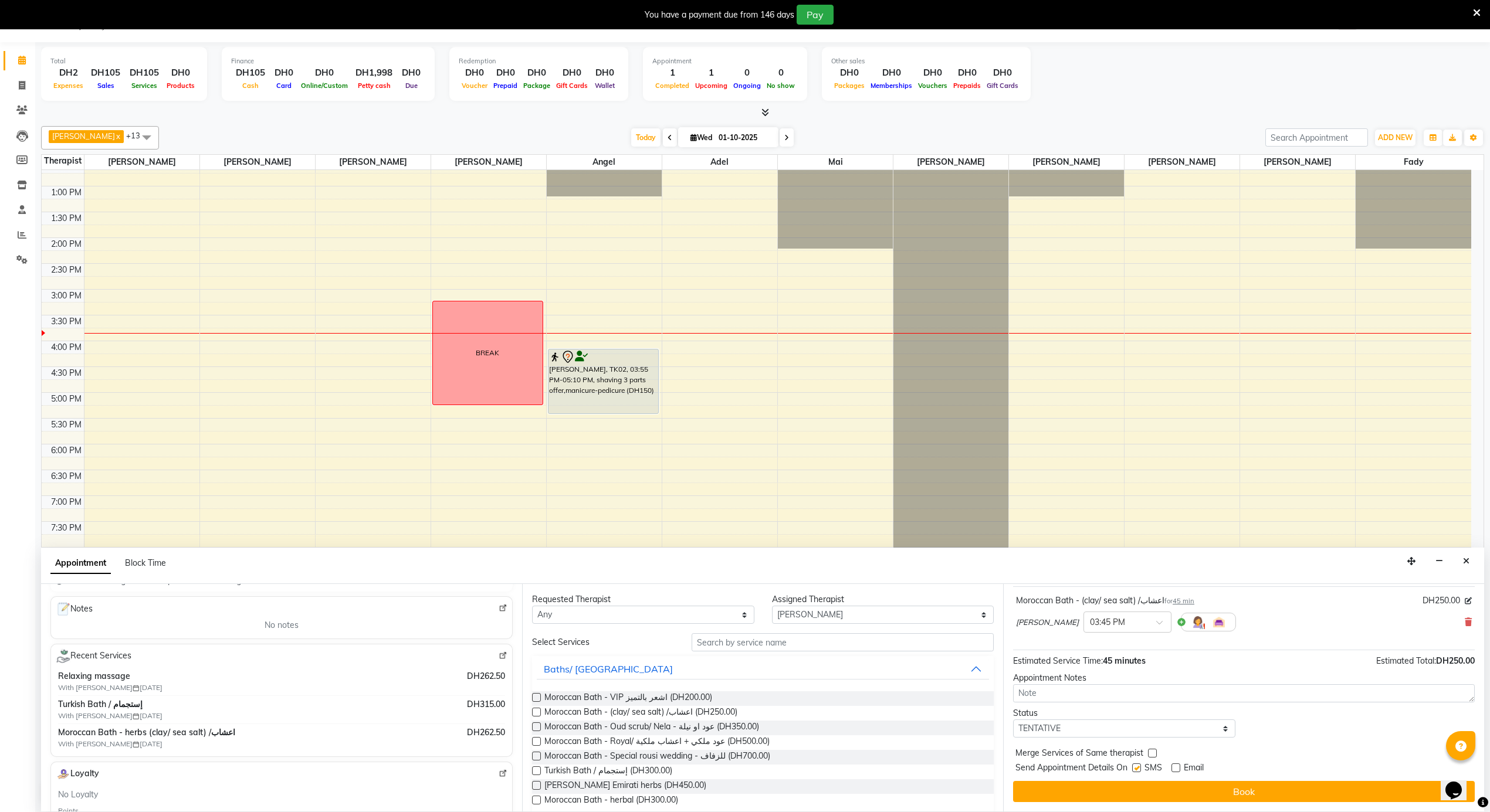
click at [1132, 768] on label at bounding box center [1137, 768] width 9 height 9
click at [1132, 768] on input "checkbox" at bounding box center [1136, 769] width 7 height 7
checkbox input "false"
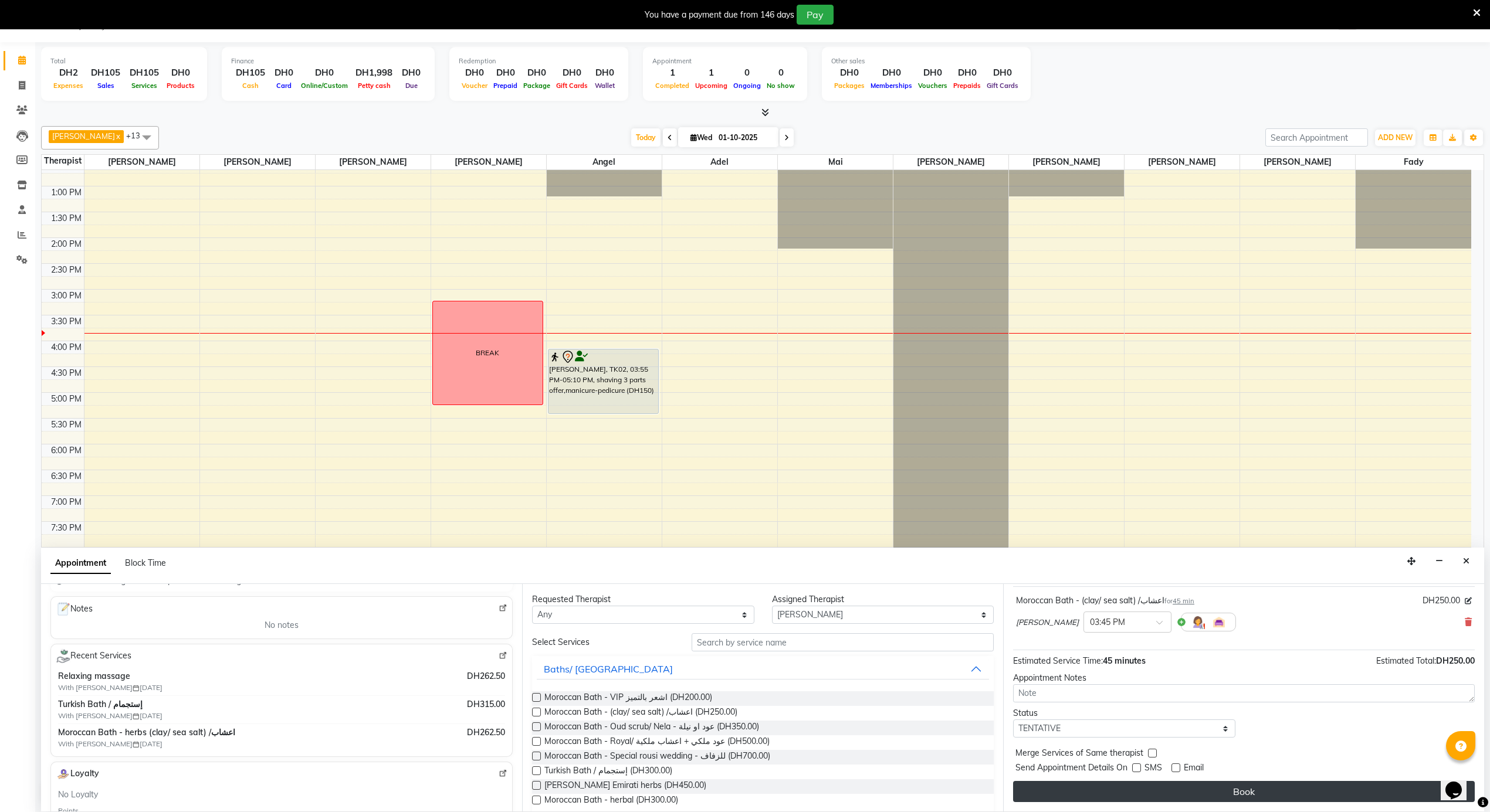
click at [1158, 794] on button "Book" at bounding box center [1244, 791] width 462 height 21
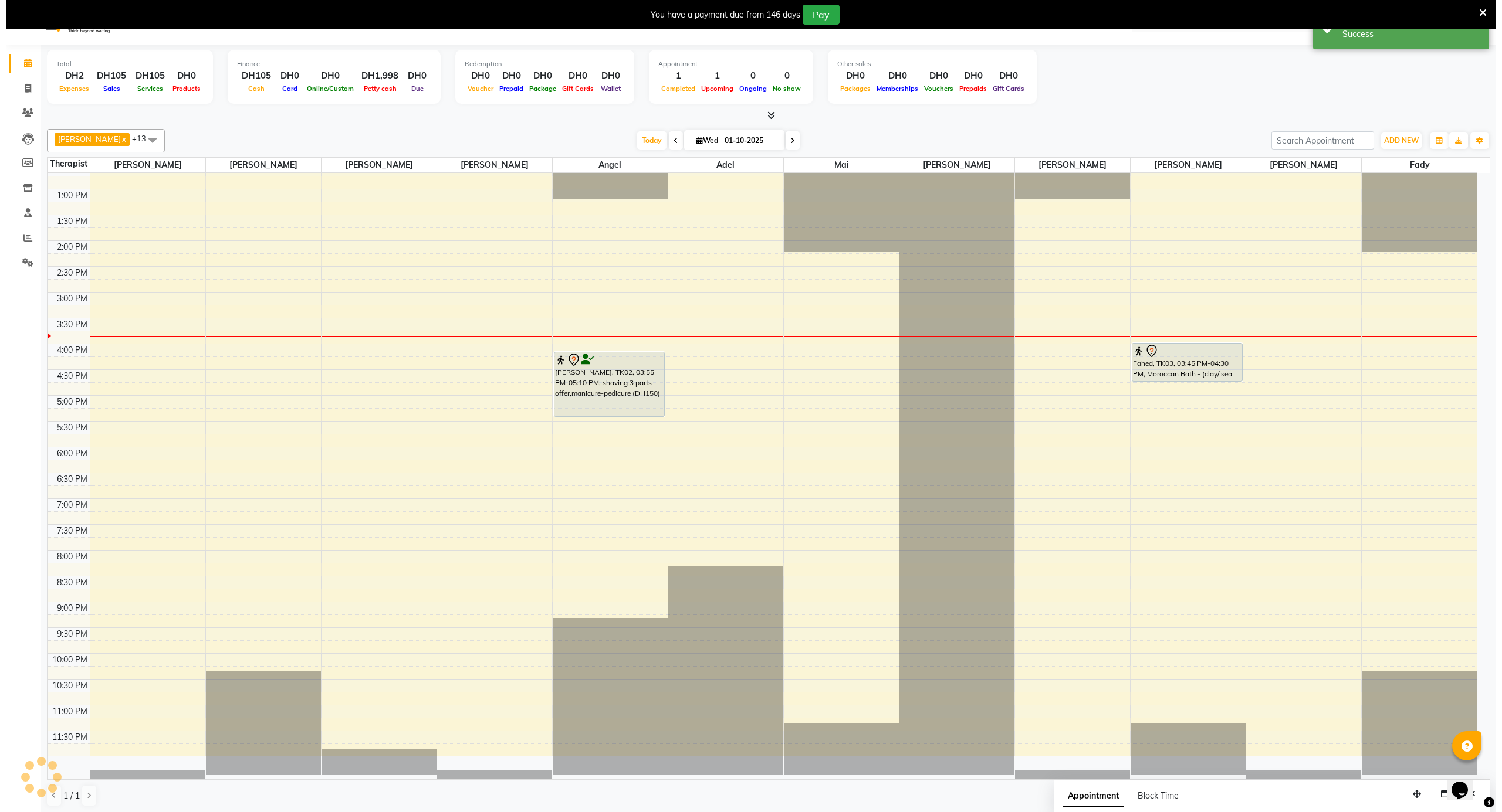
scroll to position [0, 0]
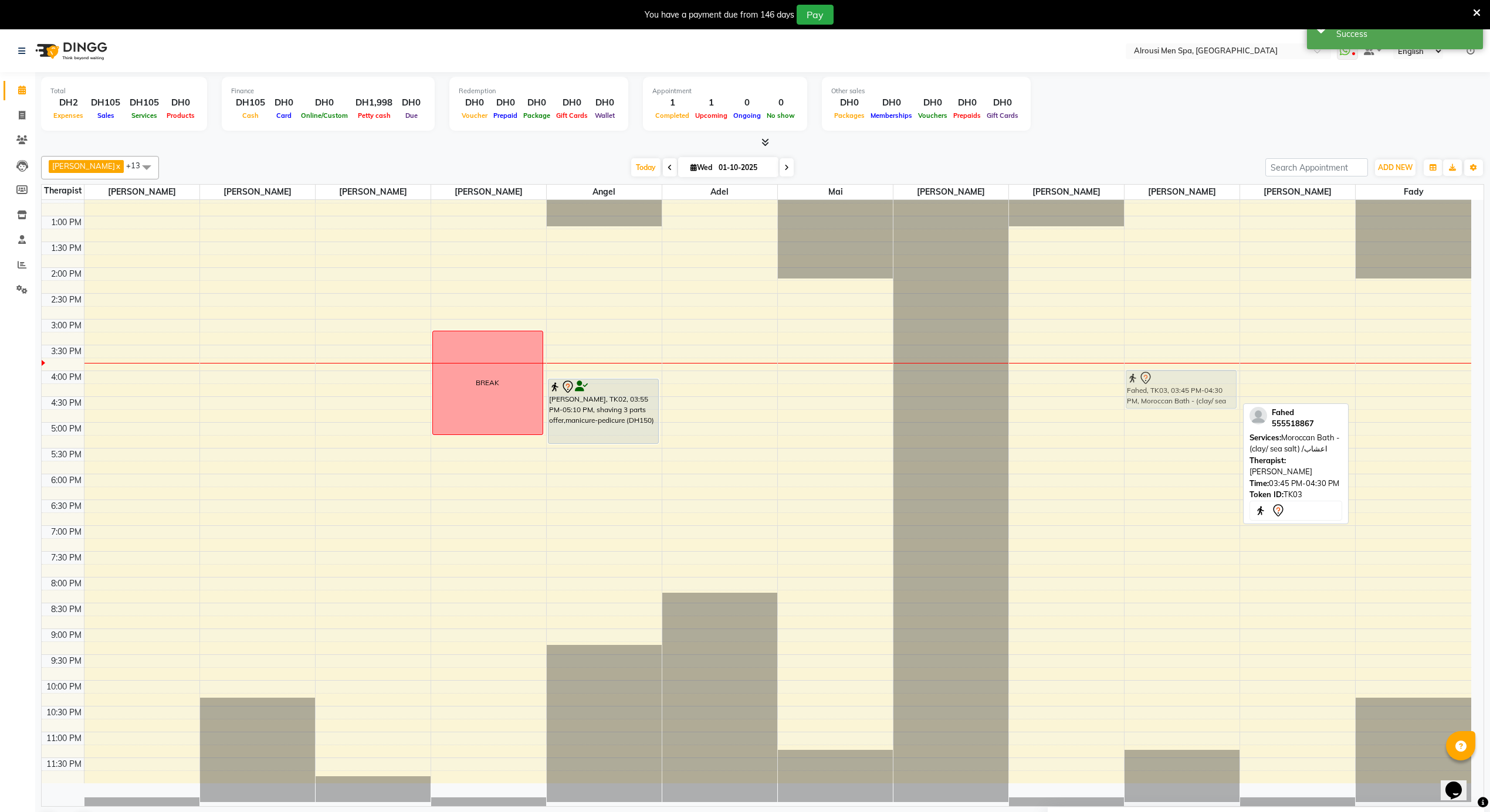
click at [1190, 383] on div "Fahed, TK03, 03:45 PM-04:30 PM, Moroccan Bath - (clay/ sea salt) /اعشاب Fahed, …" at bounding box center [1182, 164] width 115 height 1238
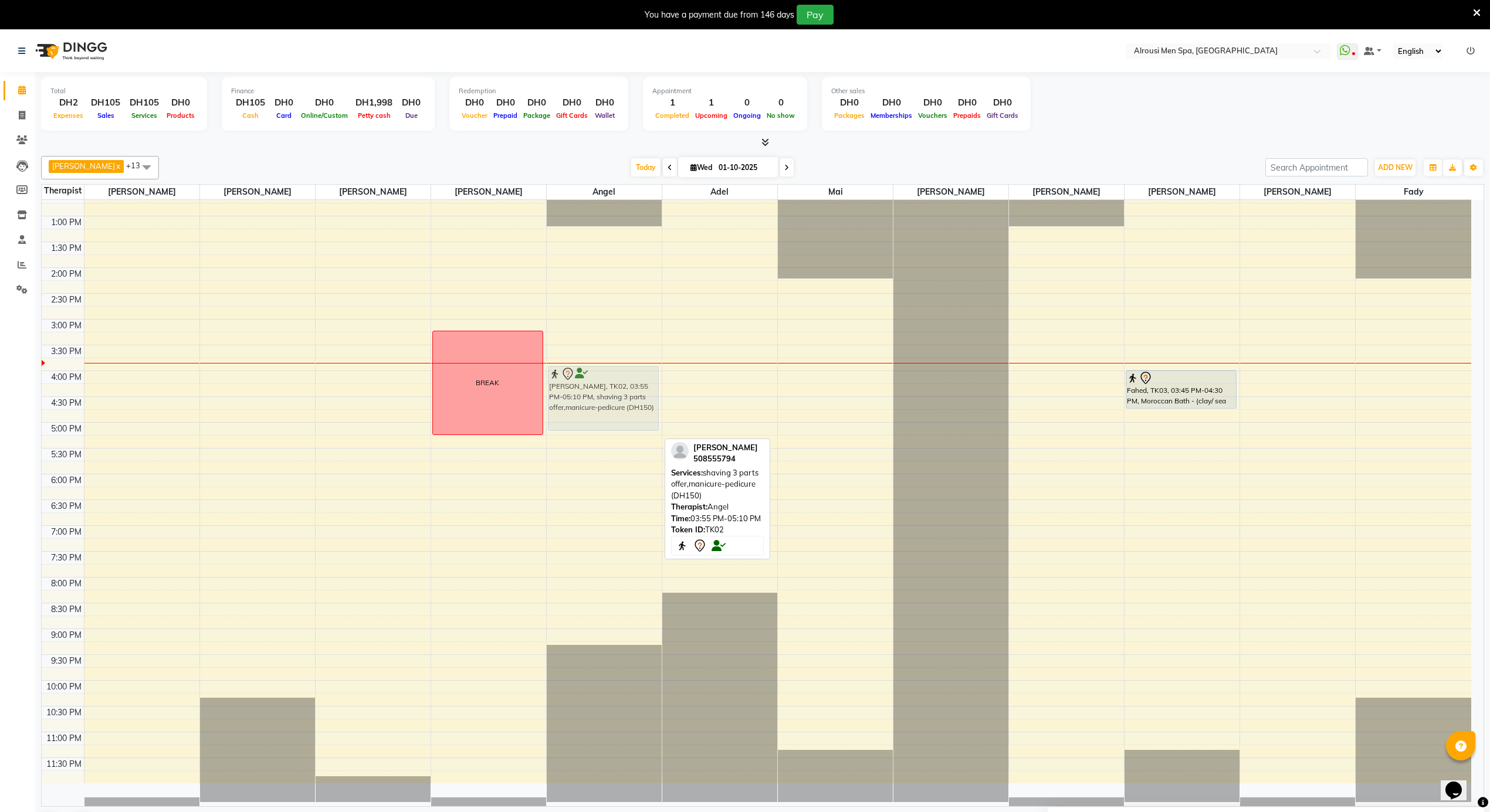
click at [590, 383] on div "mohamed, TK02, 03:55 PM-05:10 PM, shaving 3 parts offer,manicure-pedicure (DH15…" at bounding box center [604, 164] width 115 height 1238
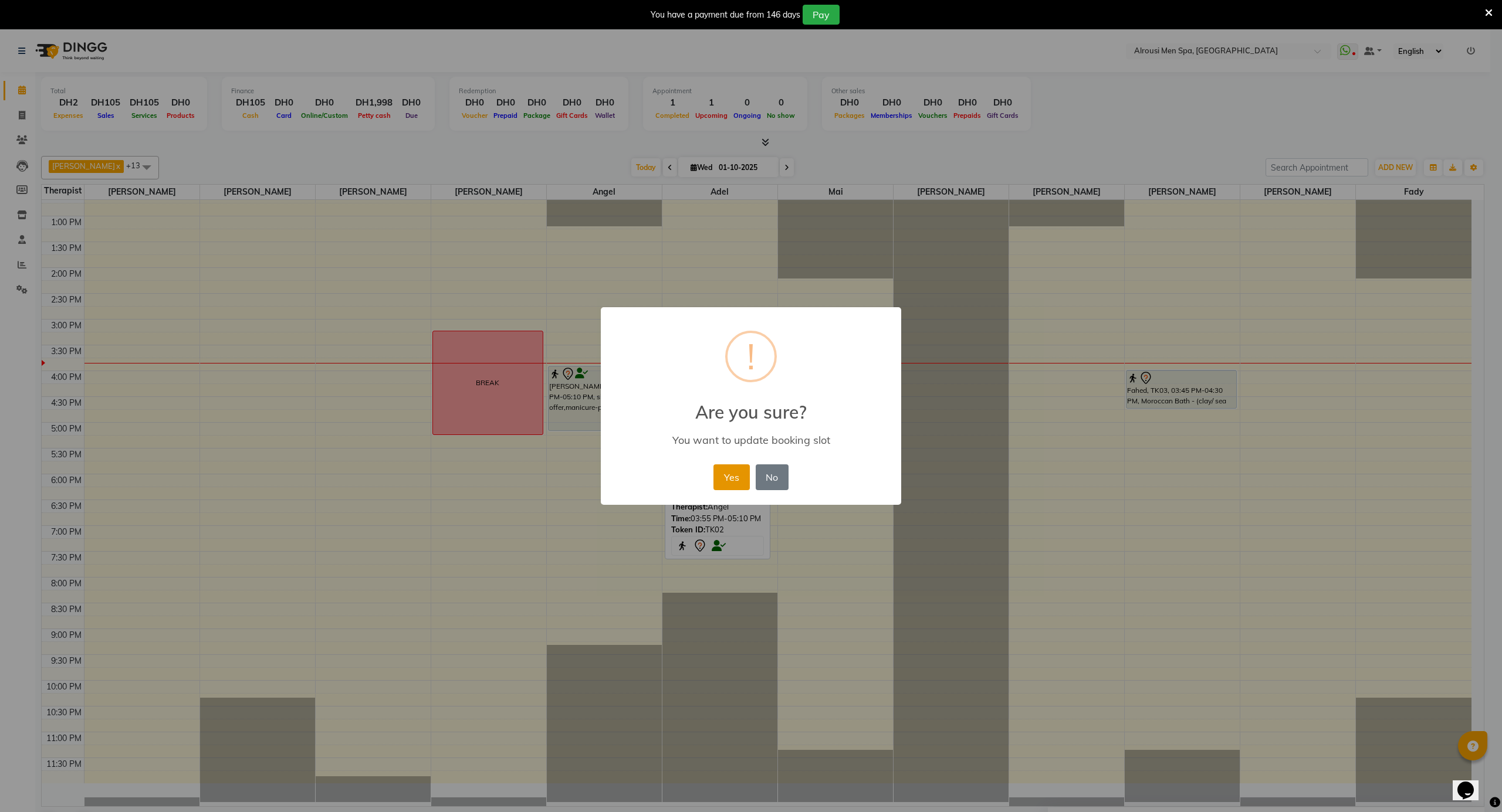
click at [728, 473] on button "Yes" at bounding box center [731, 477] width 36 height 26
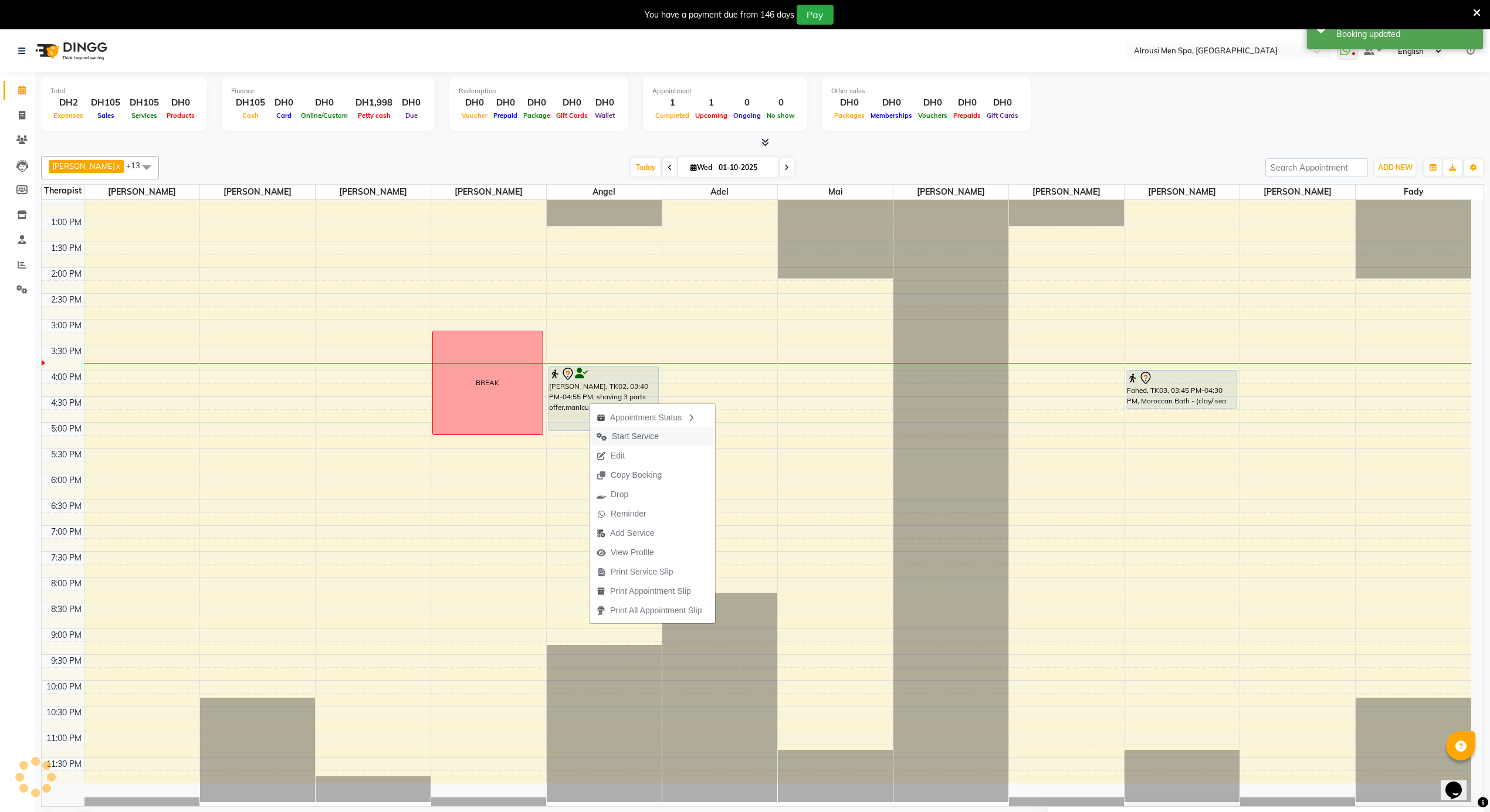
click at [623, 438] on span "Start Service" at bounding box center [635, 436] width 47 height 12
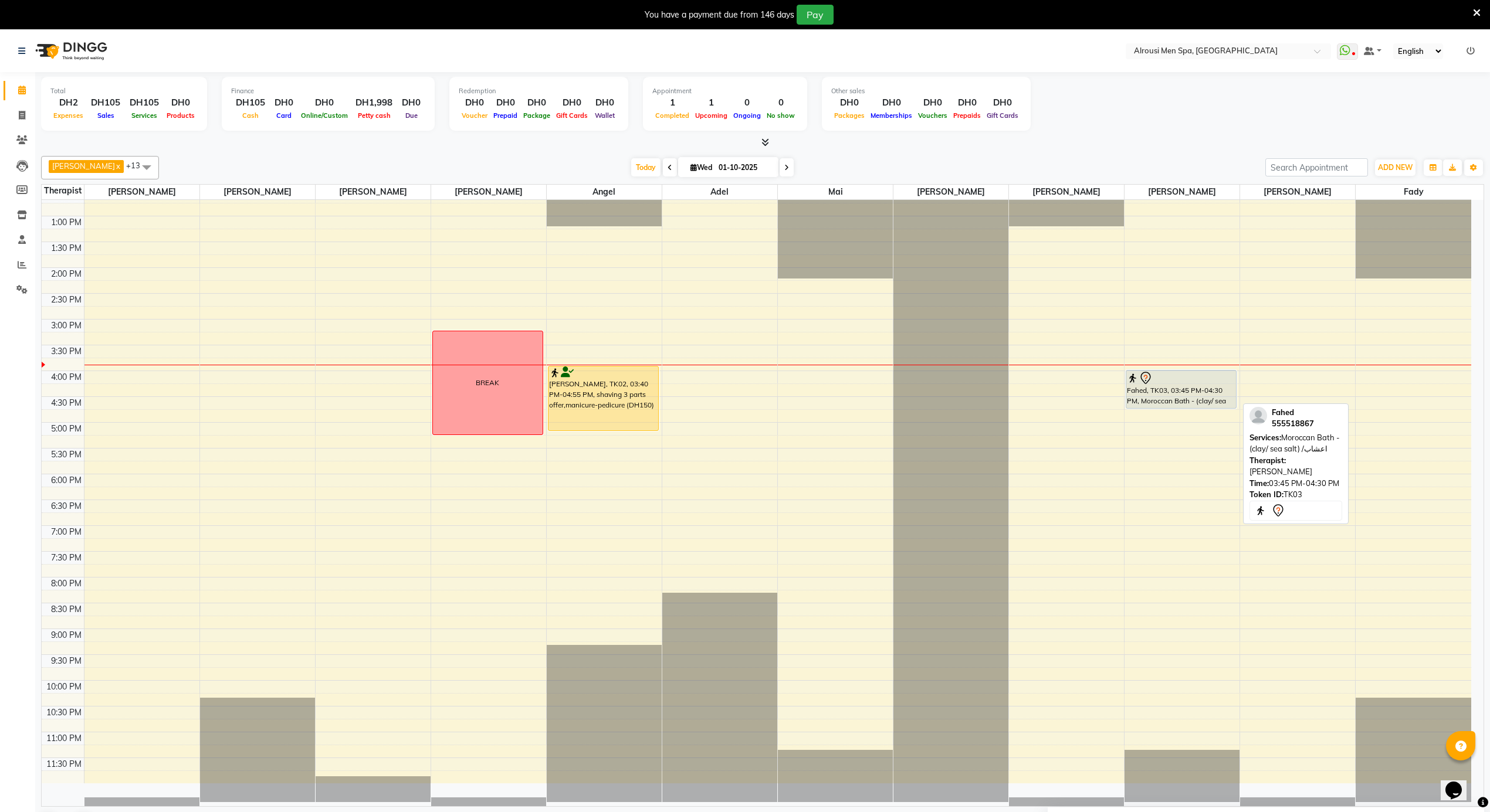
click at [1151, 401] on div "Fahed, TK03, 03:45 PM-04:30 PM, Moroccan Bath - (clay/ sea salt) /اعشاب" at bounding box center [1181, 389] width 109 height 37
click at [1151, 399] on div "Fahed, TK03, 03:45 PM-04:30 PM, Moroccan Bath - (clay/ sea salt) /اعشاب" at bounding box center [1181, 389] width 109 height 37
select select "7"
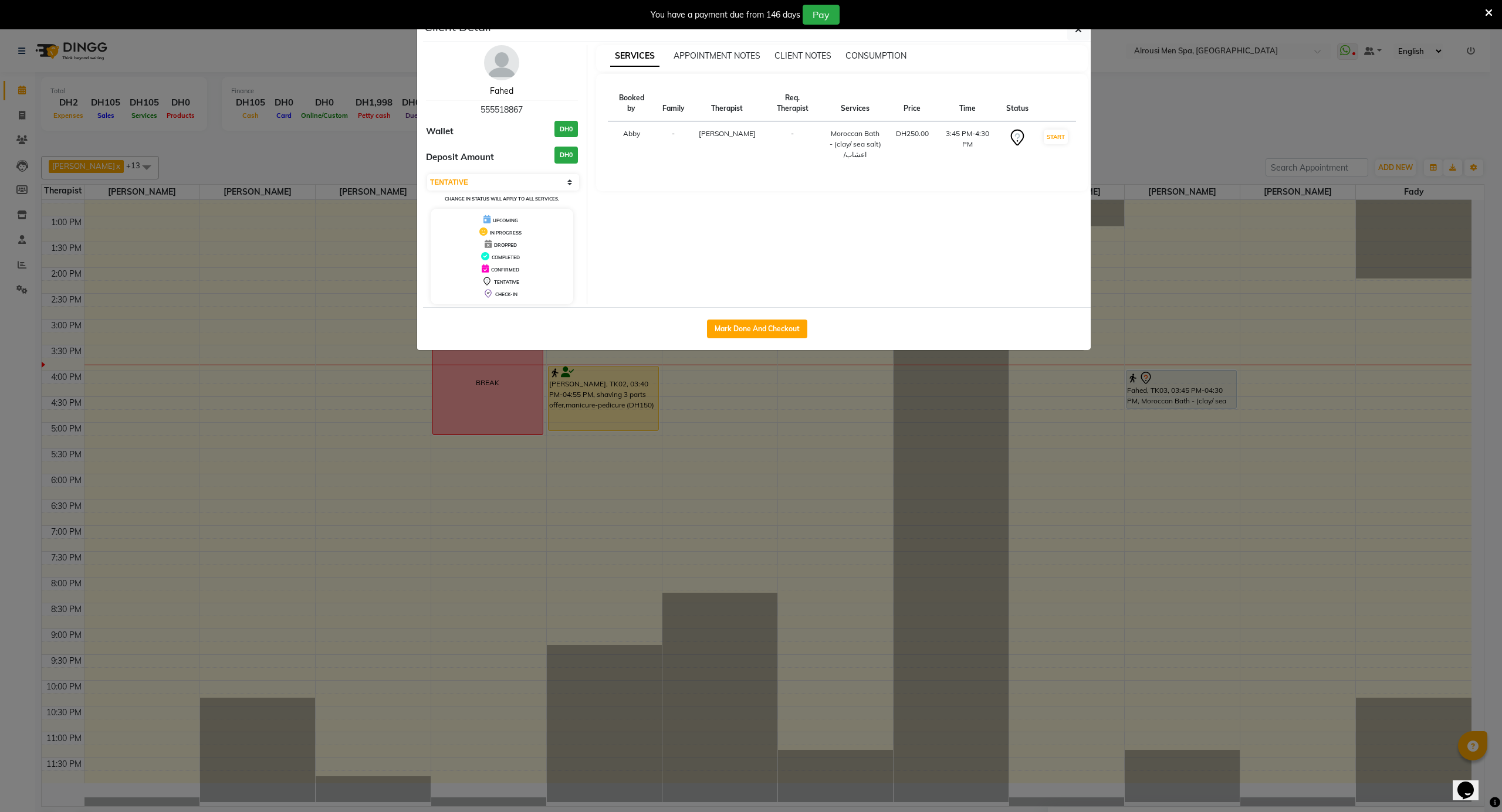
click at [500, 89] on link "Fahed" at bounding box center [502, 91] width 24 height 10
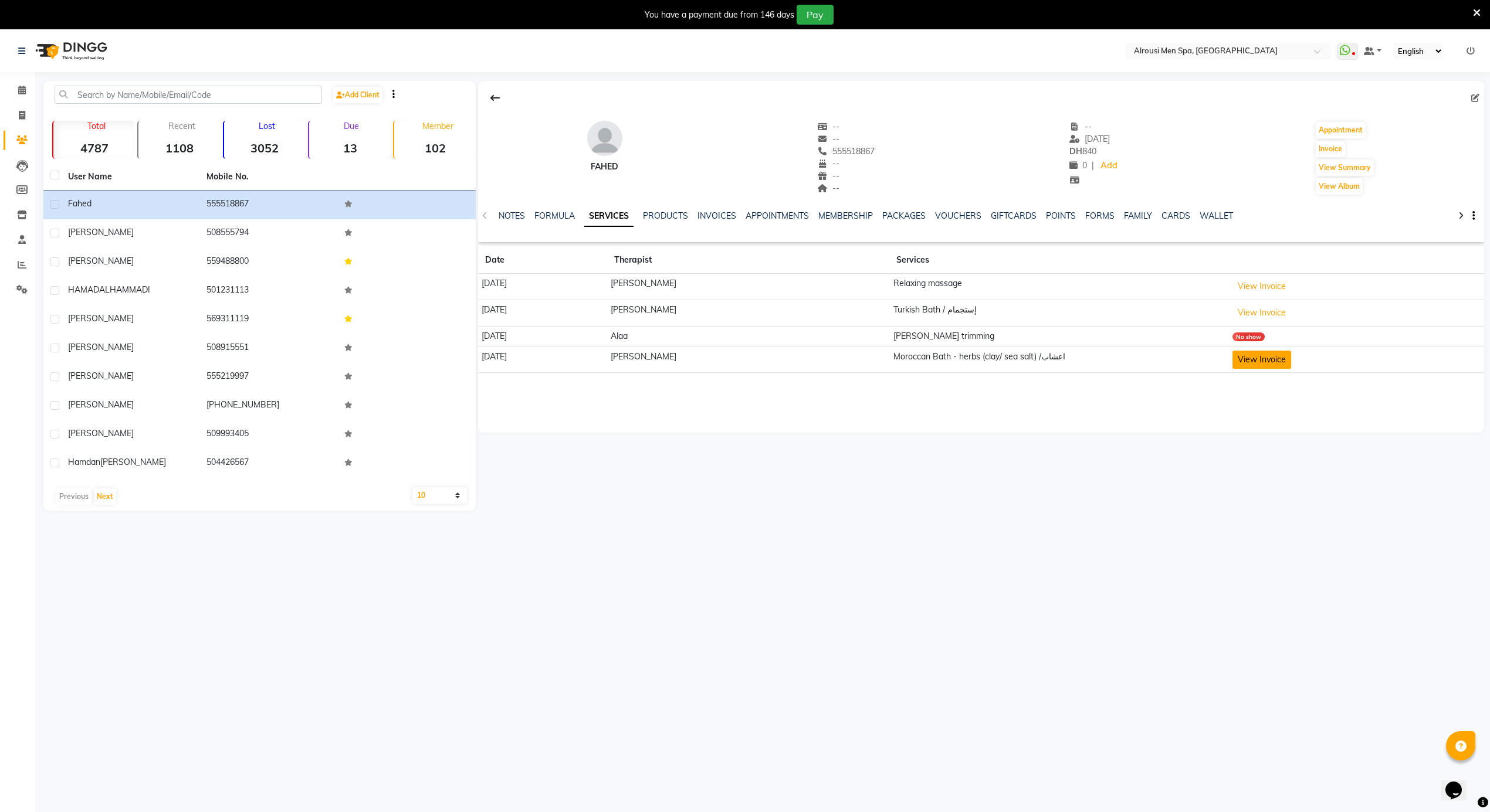
click at [1286, 362] on button "View Invoice" at bounding box center [1262, 360] width 59 height 18
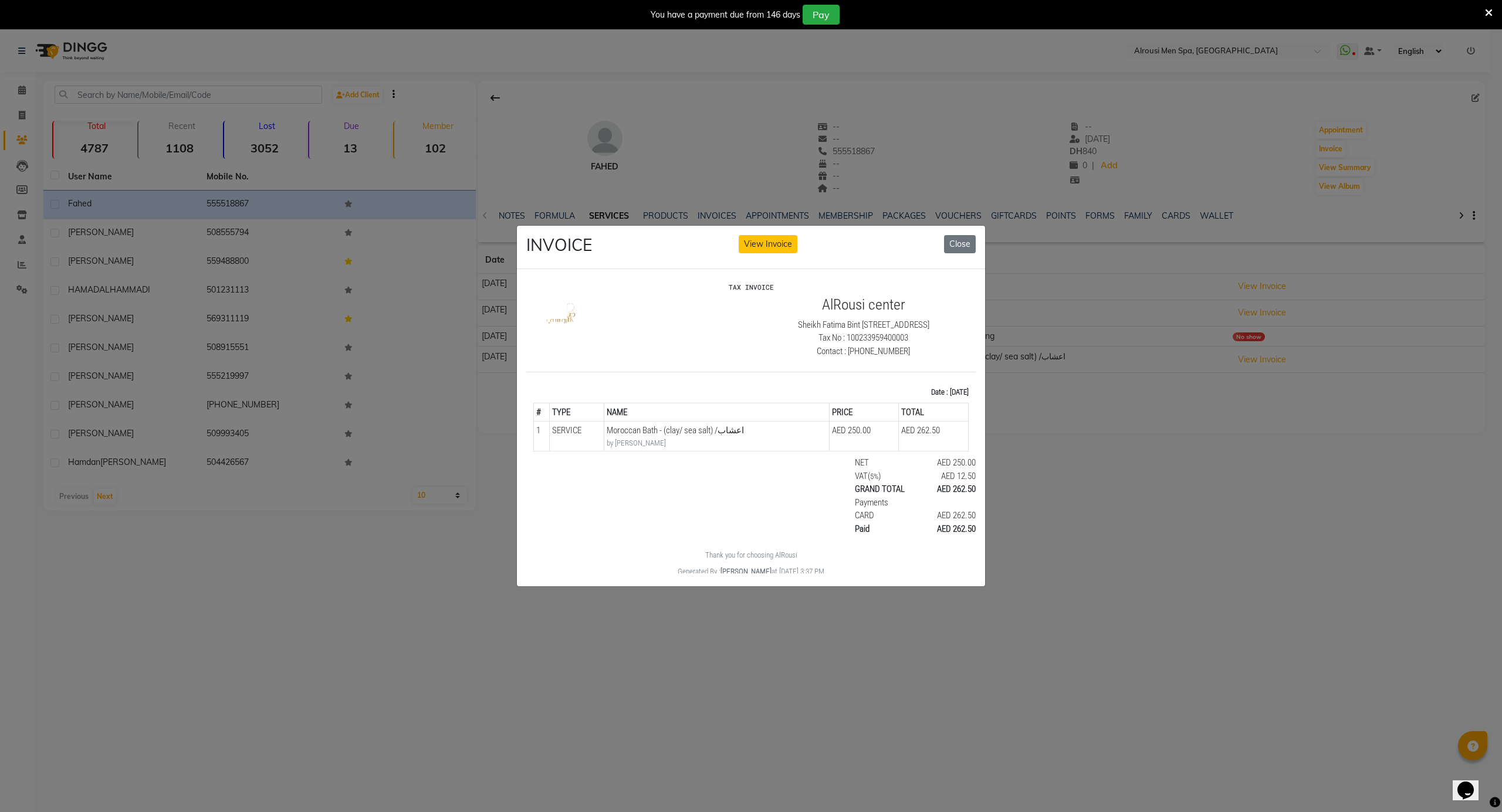
click at [1134, 414] on ngb-modal-window "INVOICE View Invoice Close" at bounding box center [751, 406] width 1502 height 812
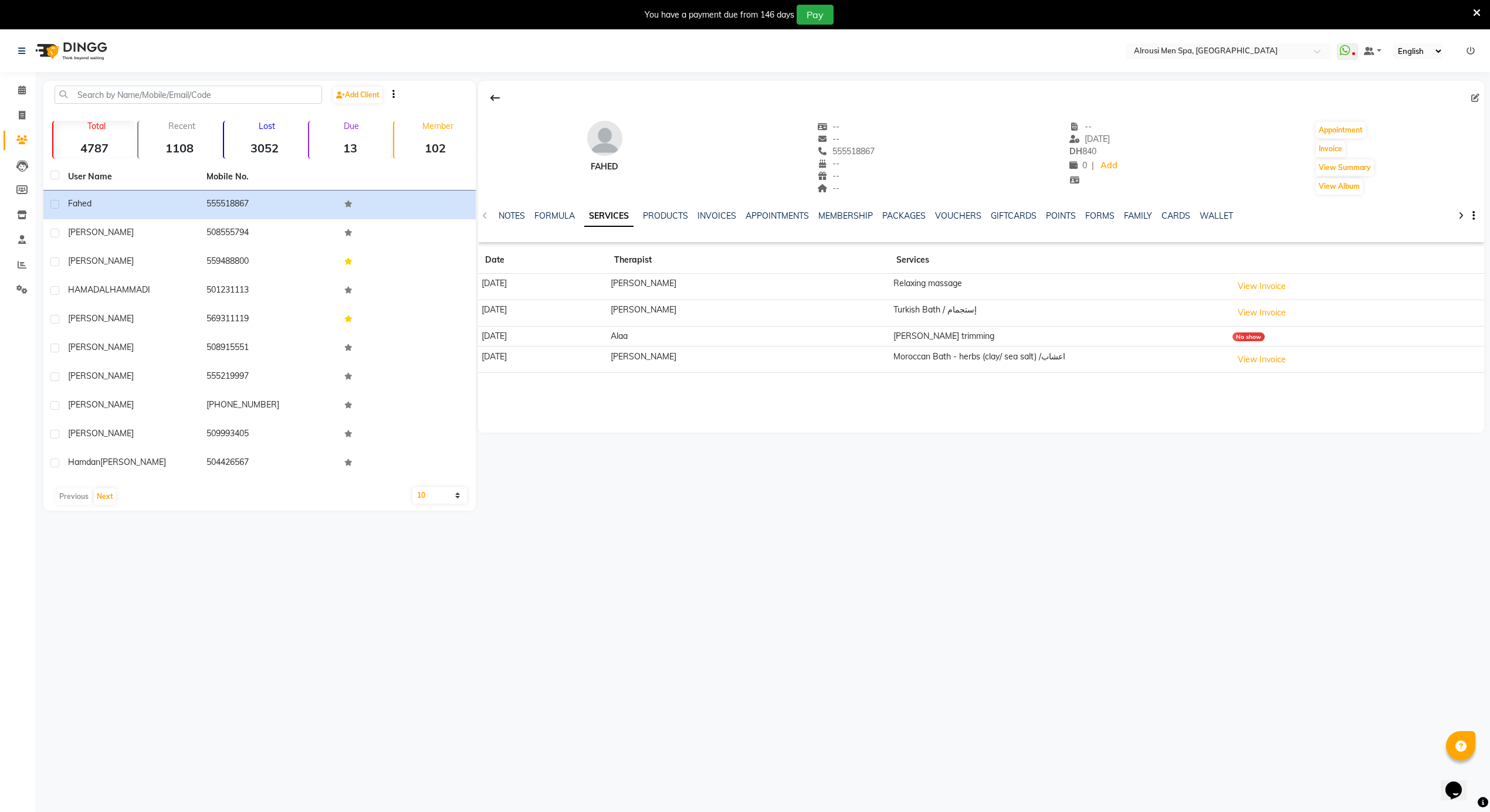
click at [590, 554] on div "Select Location × Alrousi Men Spa, Abu Dhabi WhatsApp Status ✕ Status: Disconne…" at bounding box center [745, 436] width 1490 height 812
click at [15, 87] on span at bounding box center [22, 90] width 21 height 13
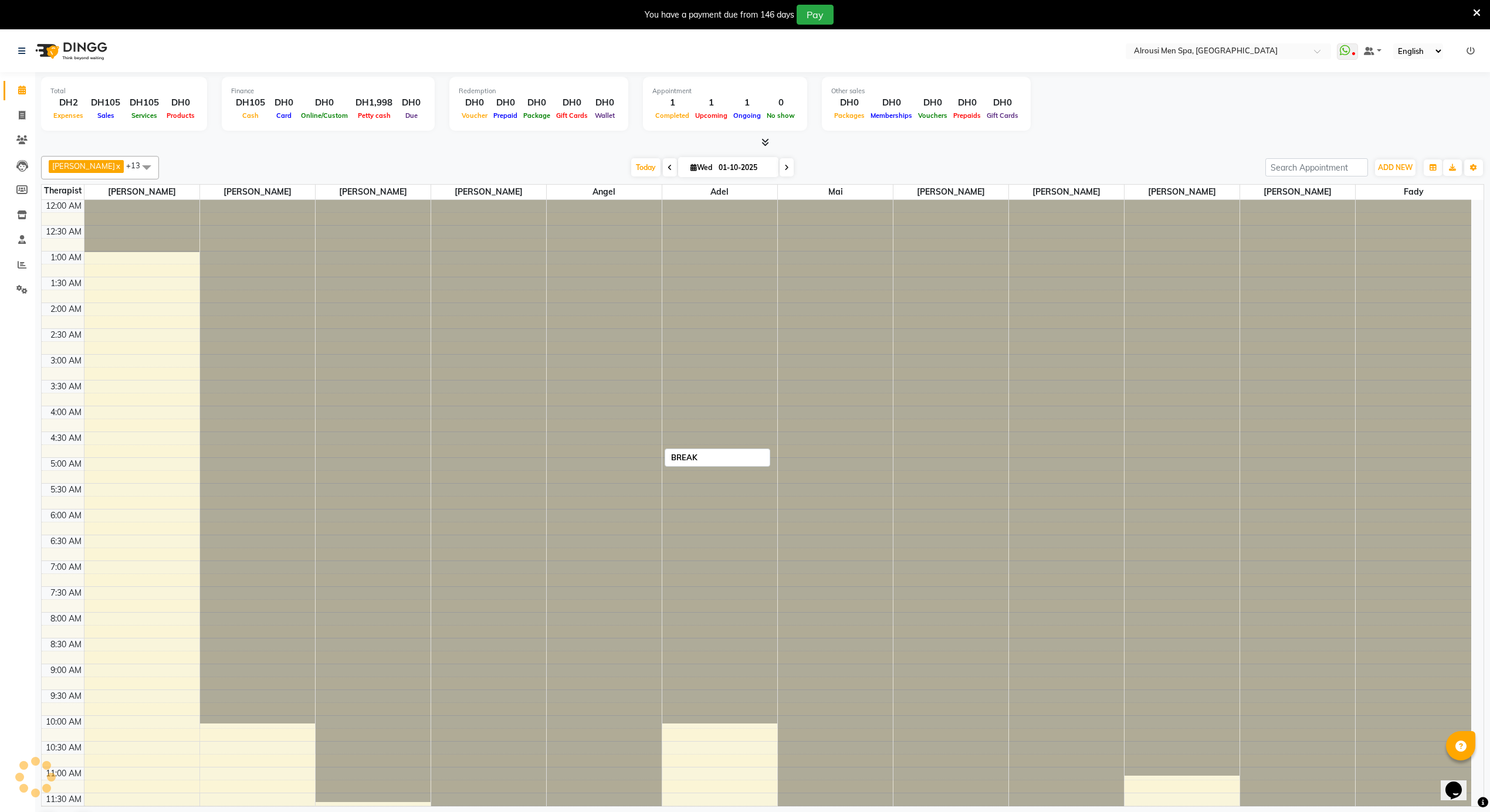
scroll to position [632, 0]
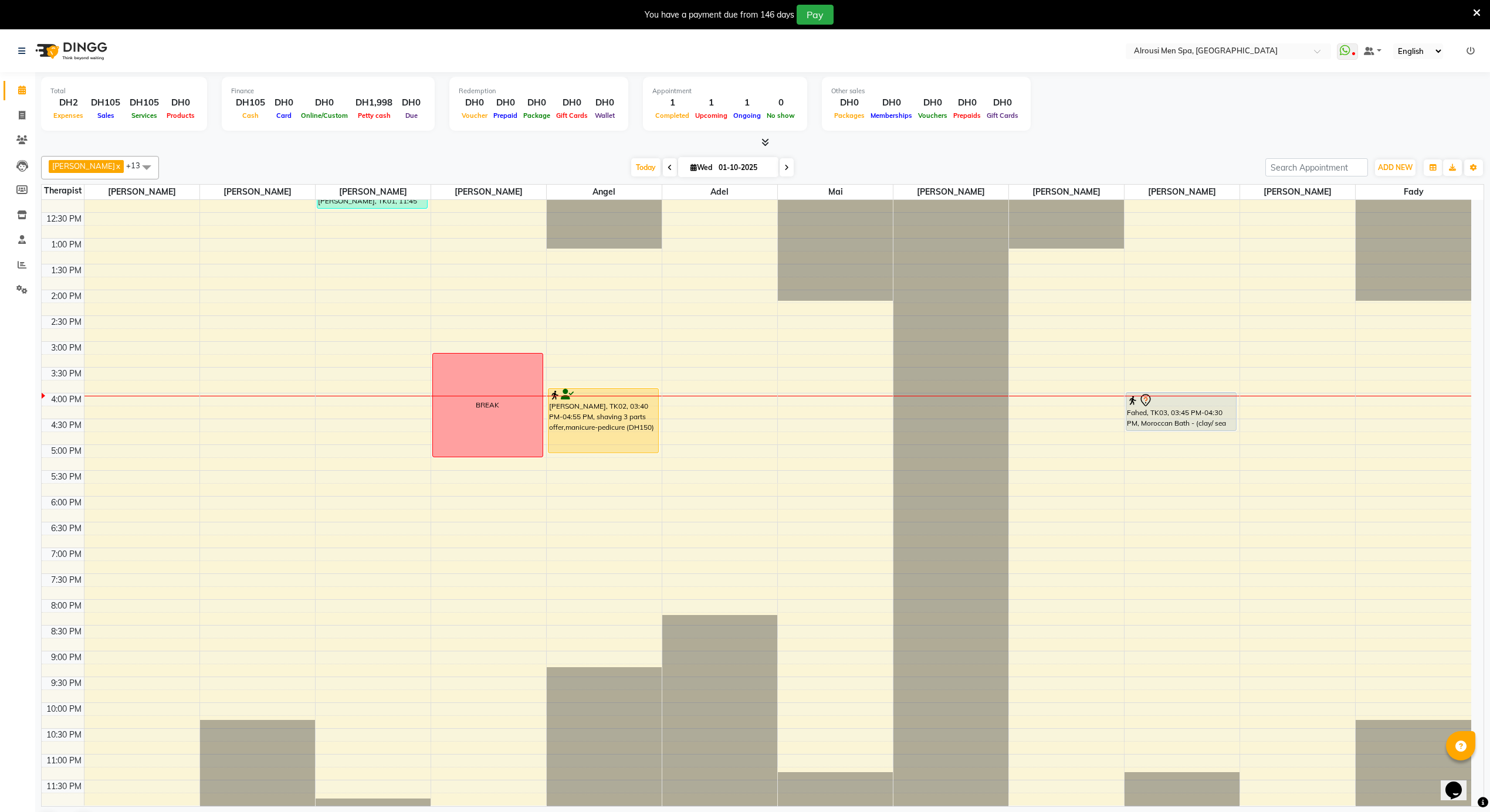
click at [1087, 411] on div "12:00 AM 12:30 AM 1:00 AM 1:30 AM 2:00 AM 2:30 AM 3:00 AM 3:30 AM 4:00 AM 4:30 …" at bounding box center [756, 186] width 1430 height 1238
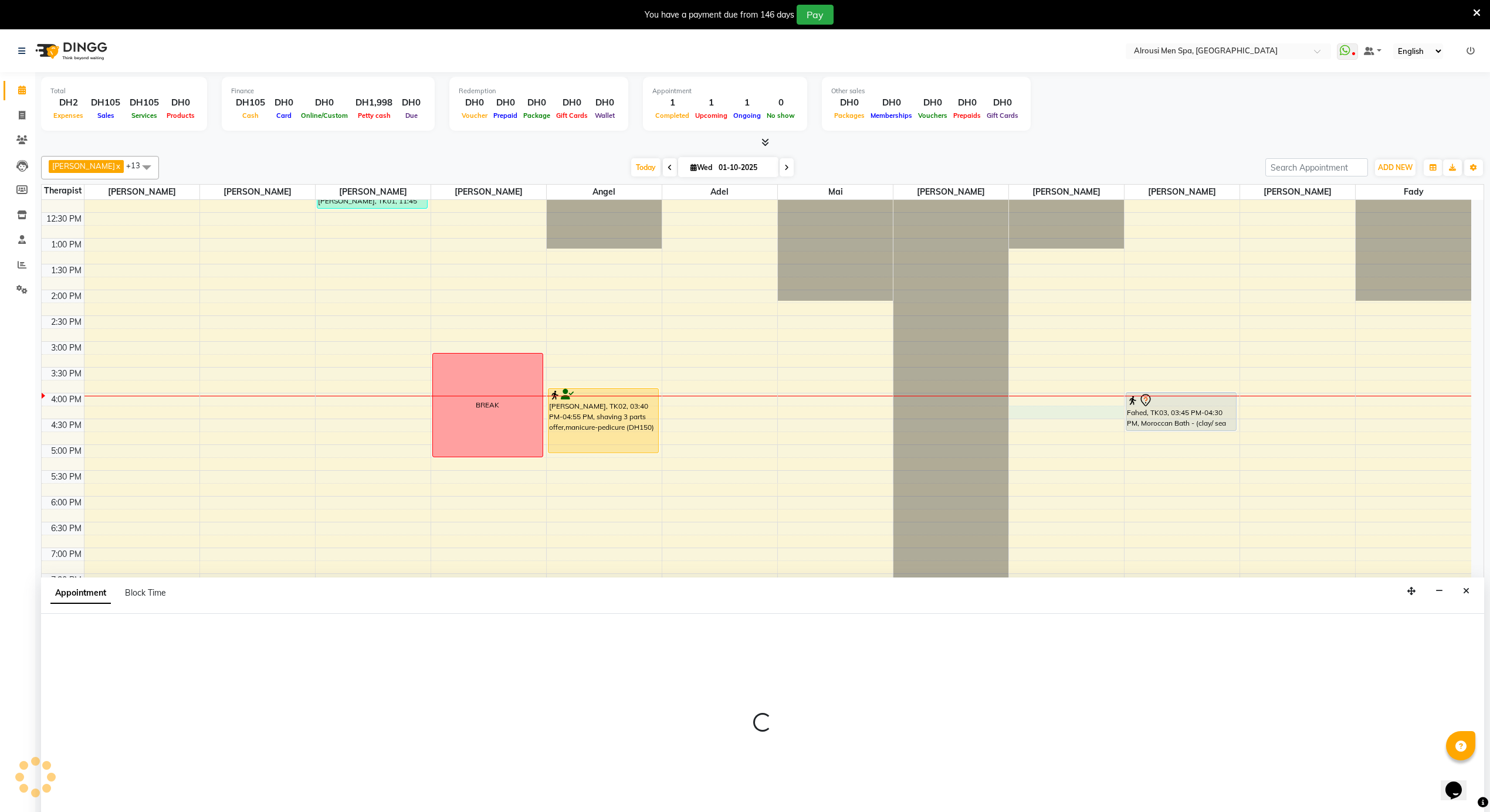
scroll to position [31, 0]
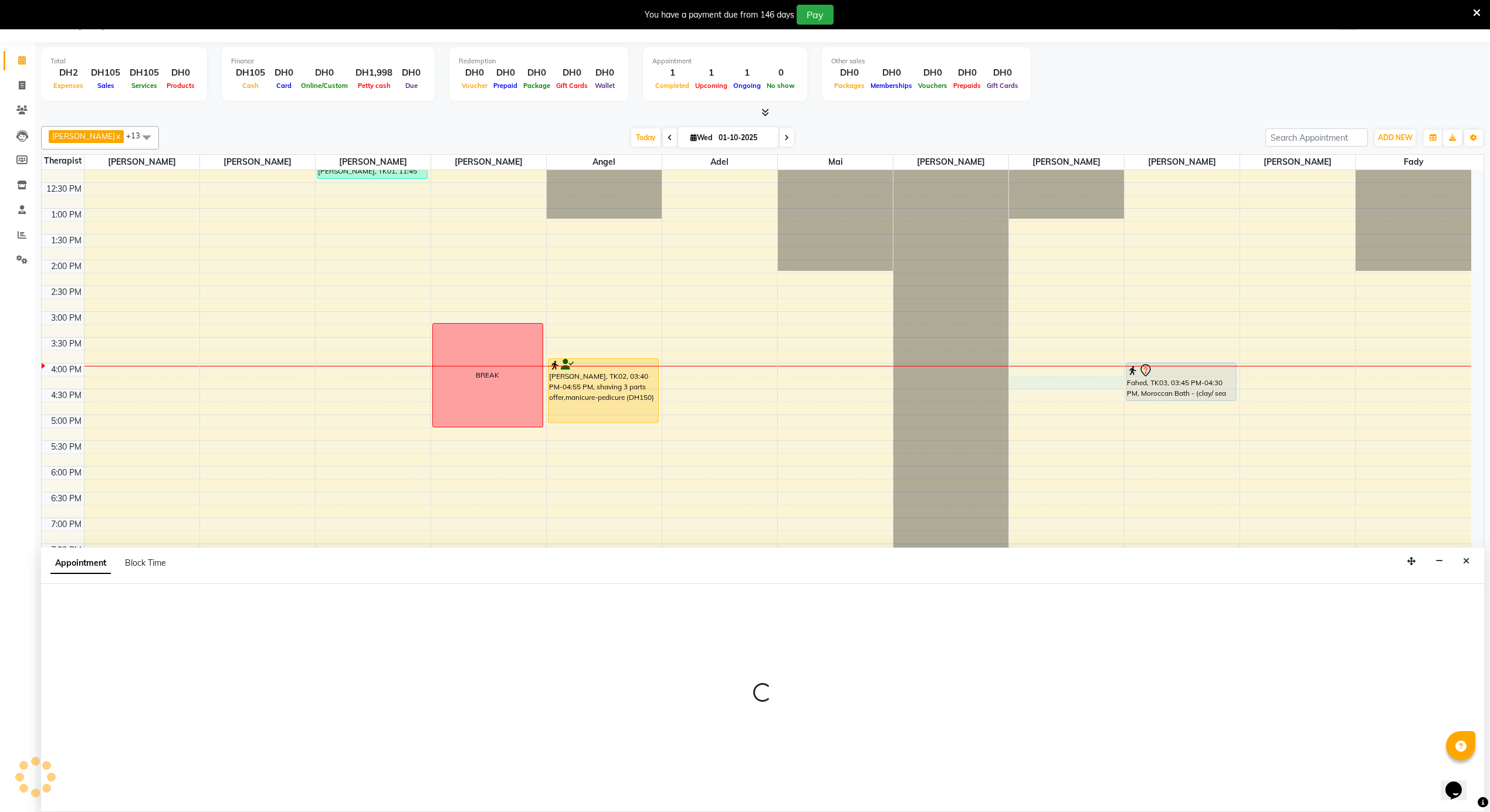
select select "65366"
select select "960"
select select "tentative"
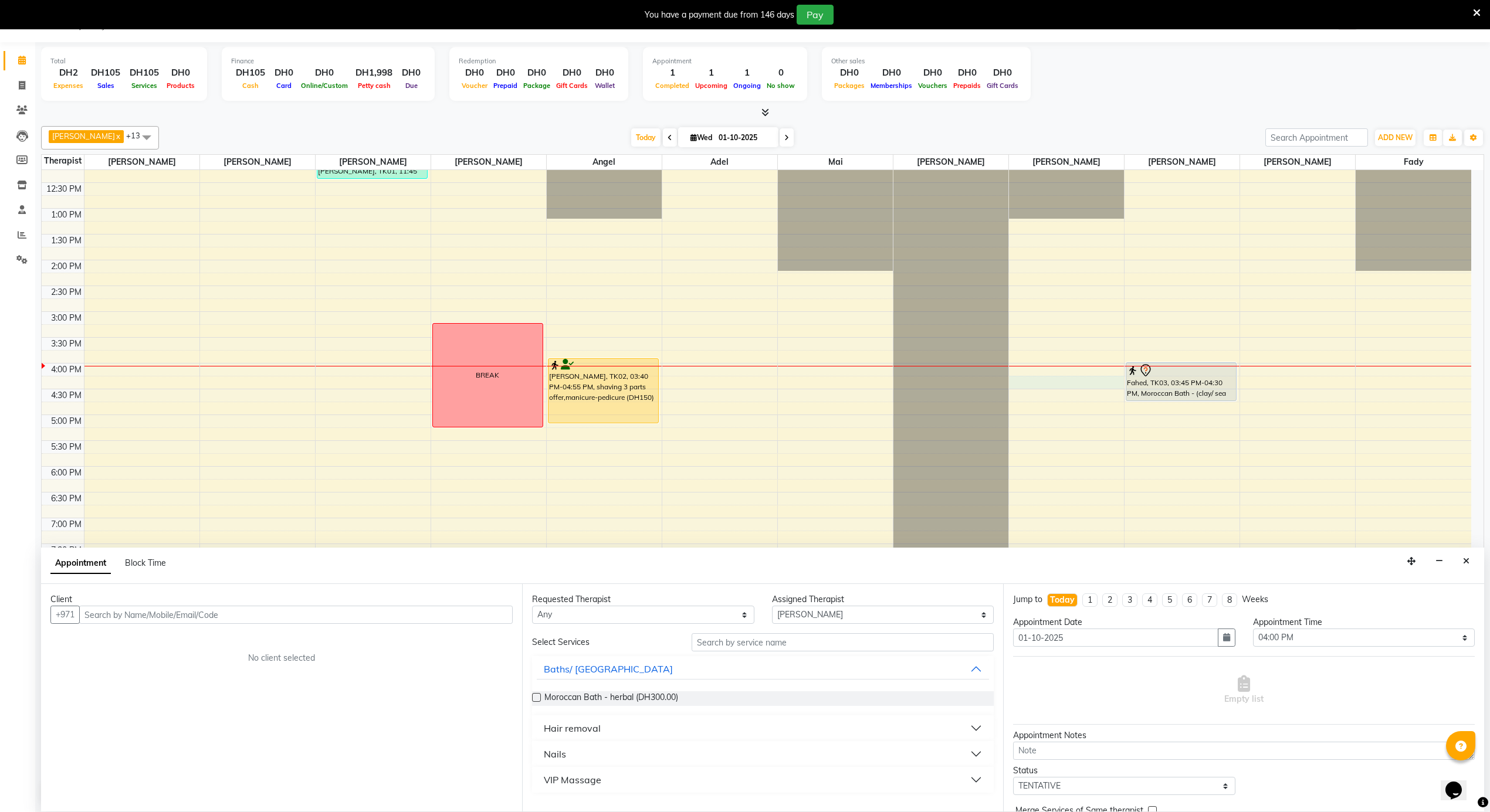
click at [353, 601] on div "Client" at bounding box center [281, 599] width 462 height 12
click at [348, 616] on input "text" at bounding box center [296, 615] width 433 height 18
type input "507300016"
click at [488, 614] on span "Add Client" at bounding box center [488, 615] width 40 height 10
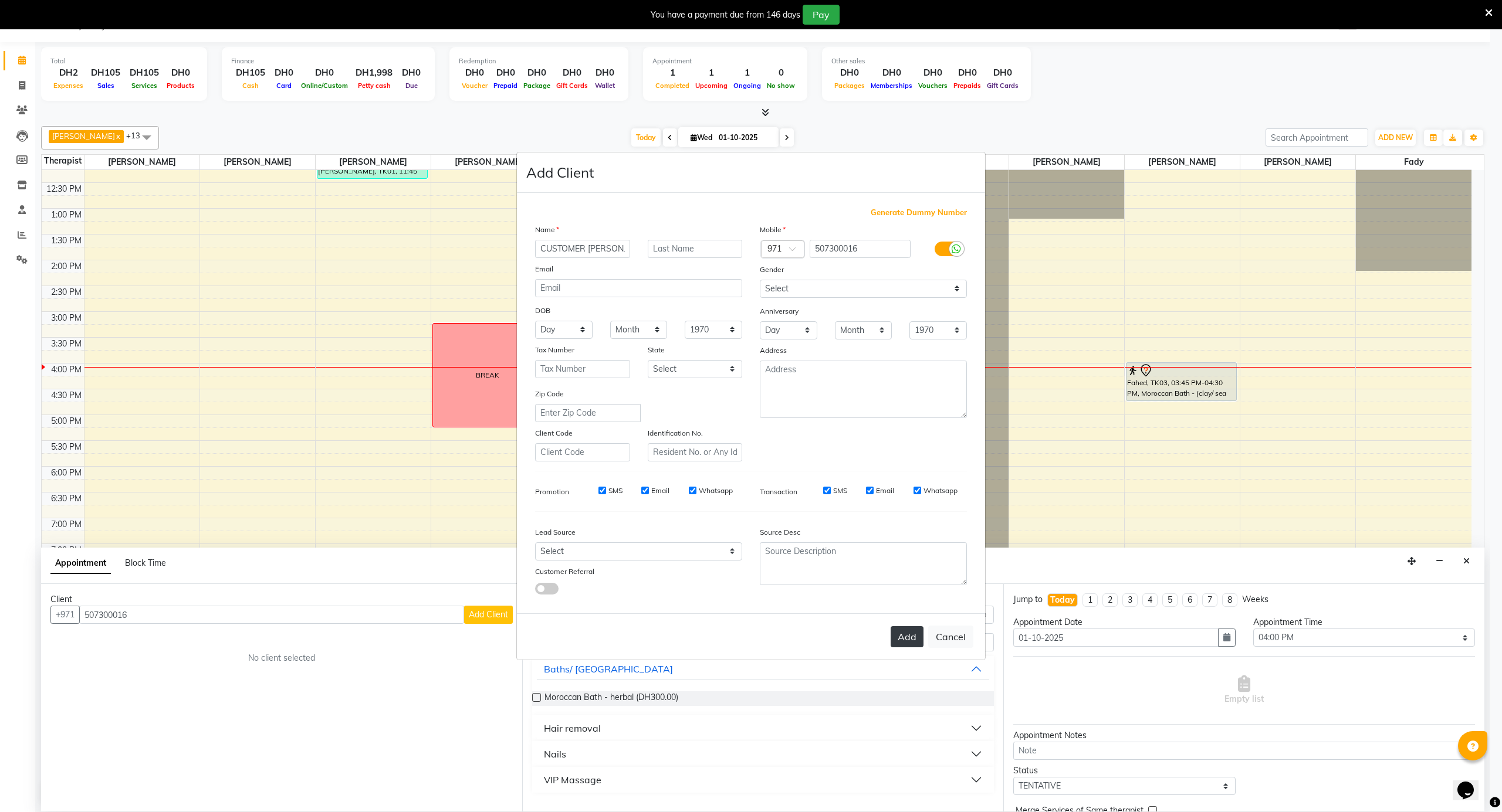
type input "CUSTOMER KIM"
click at [911, 629] on button "Add" at bounding box center [907, 637] width 33 height 21
select select
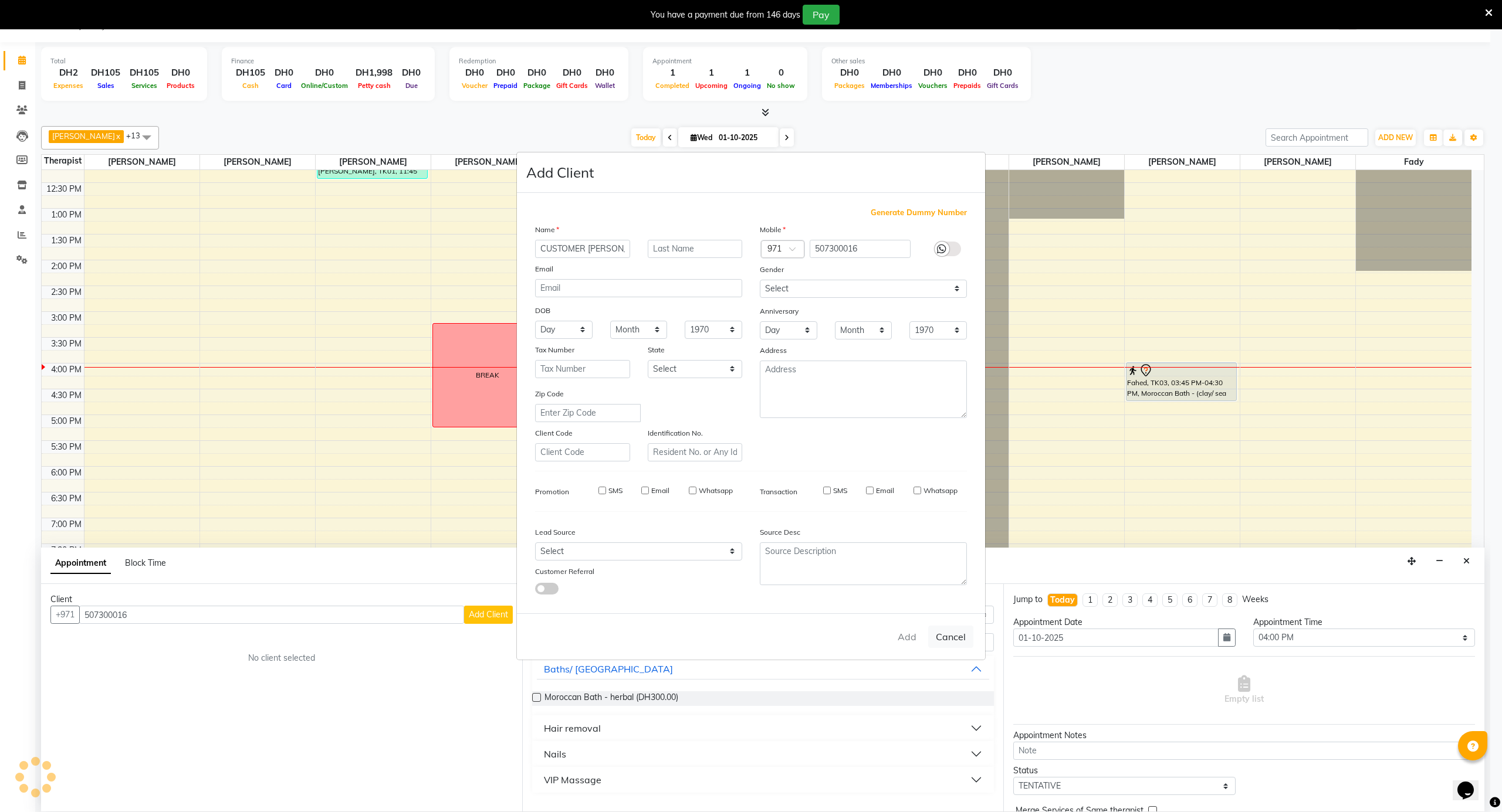
select select
checkbox input "false"
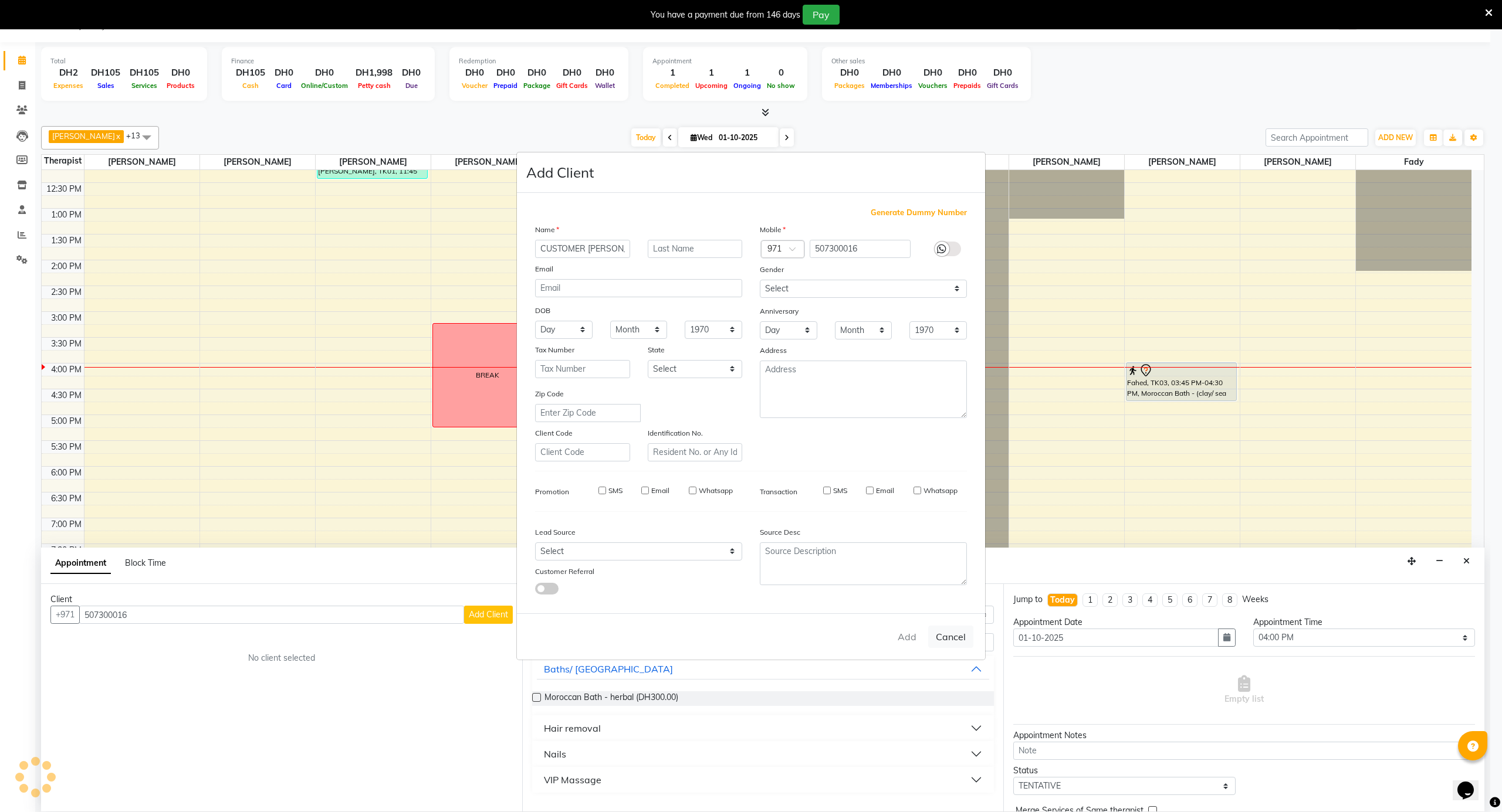
checkbox input "false"
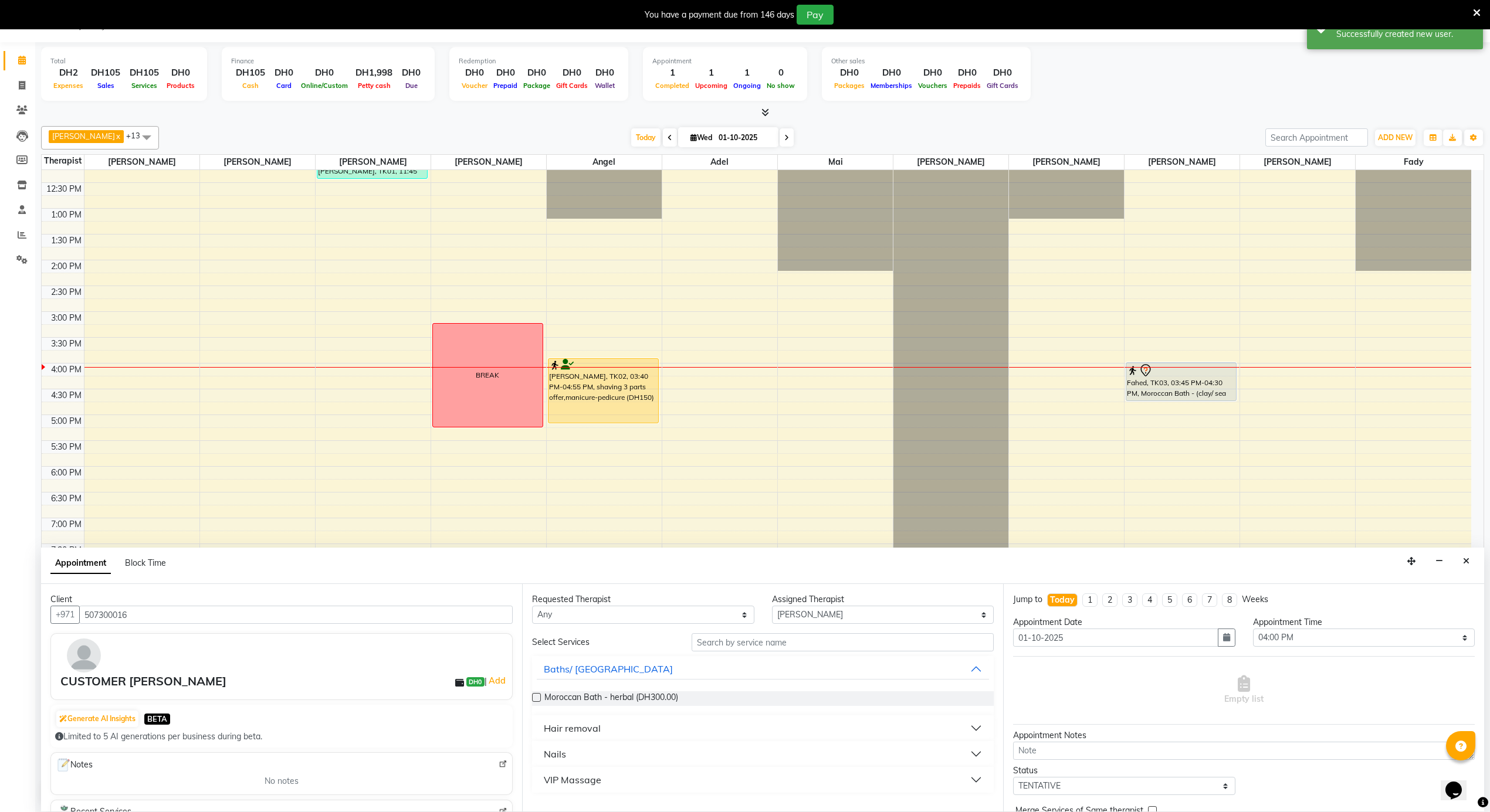
click at [640, 773] on button "VIP Massage" at bounding box center [763, 780] width 452 height 21
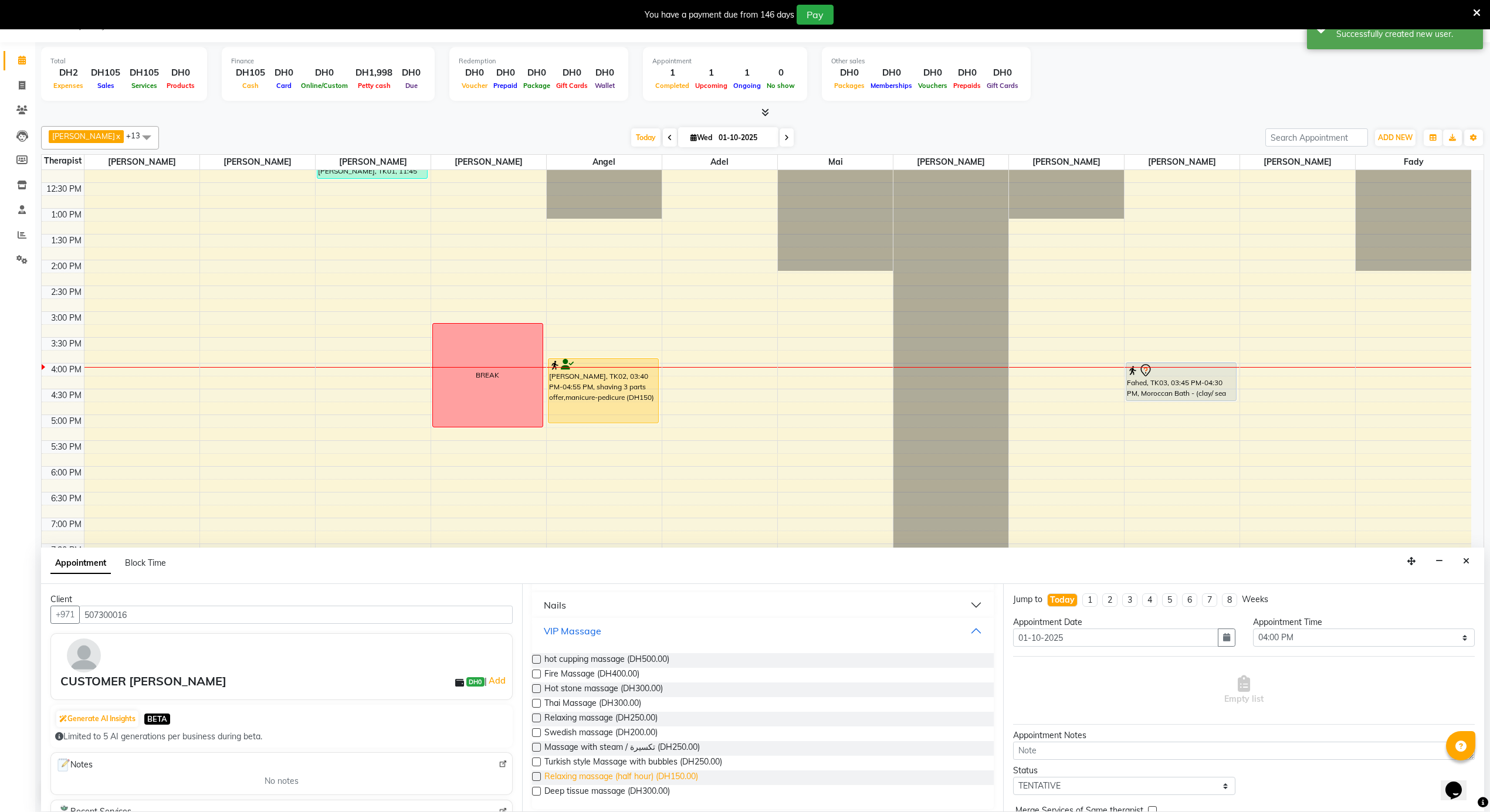
scroll to position [156, 0]
click at [636, 718] on div "hot cupping massage (DH500.00) Fire Massage (DH400.00) Hot stone massage (DH300…" at bounding box center [763, 719] width 462 height 165
click at [655, 727] on span "Swedish massage (DH200.00)" at bounding box center [601, 727] width 113 height 15
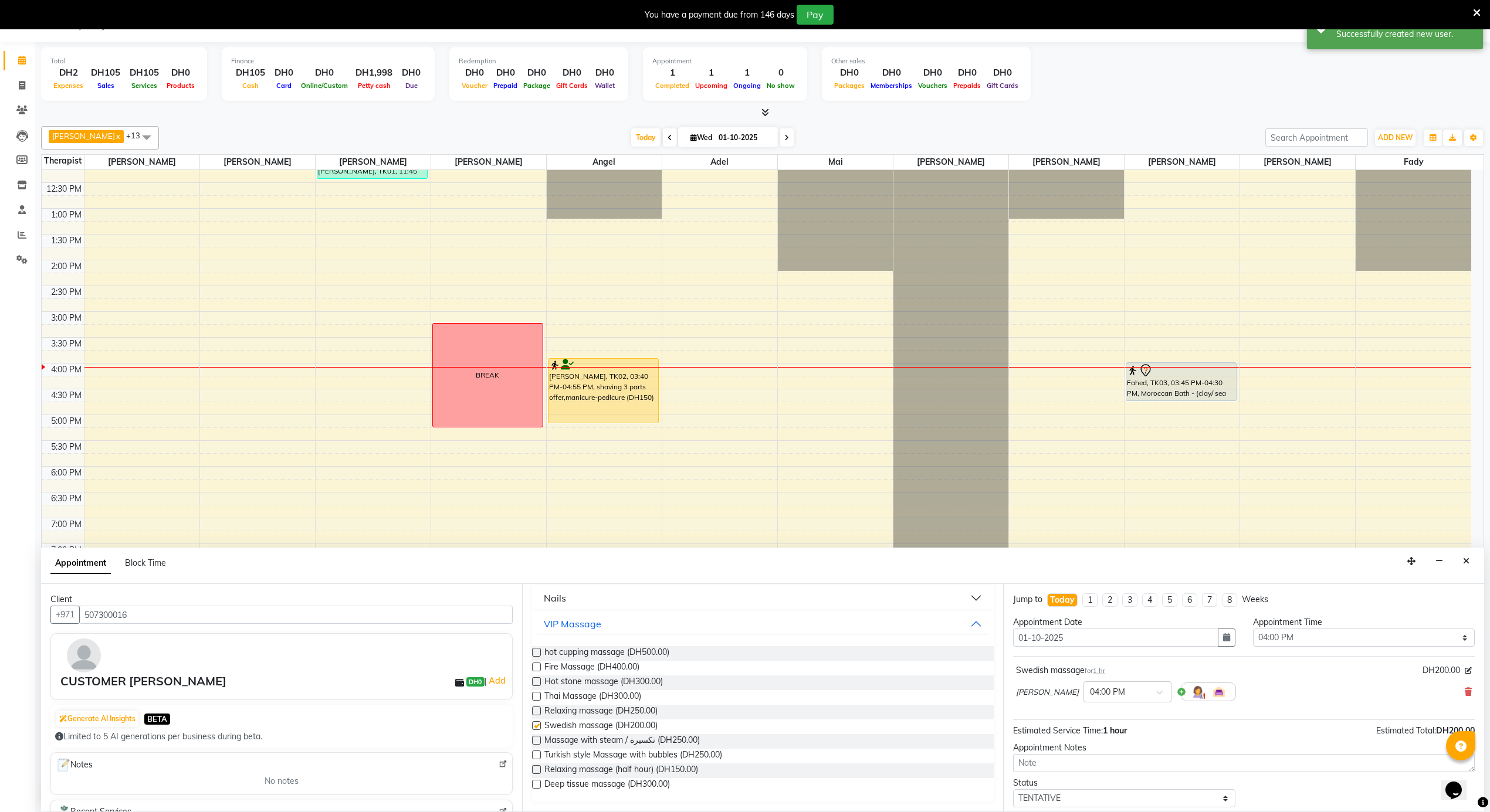
checkbox input "false"
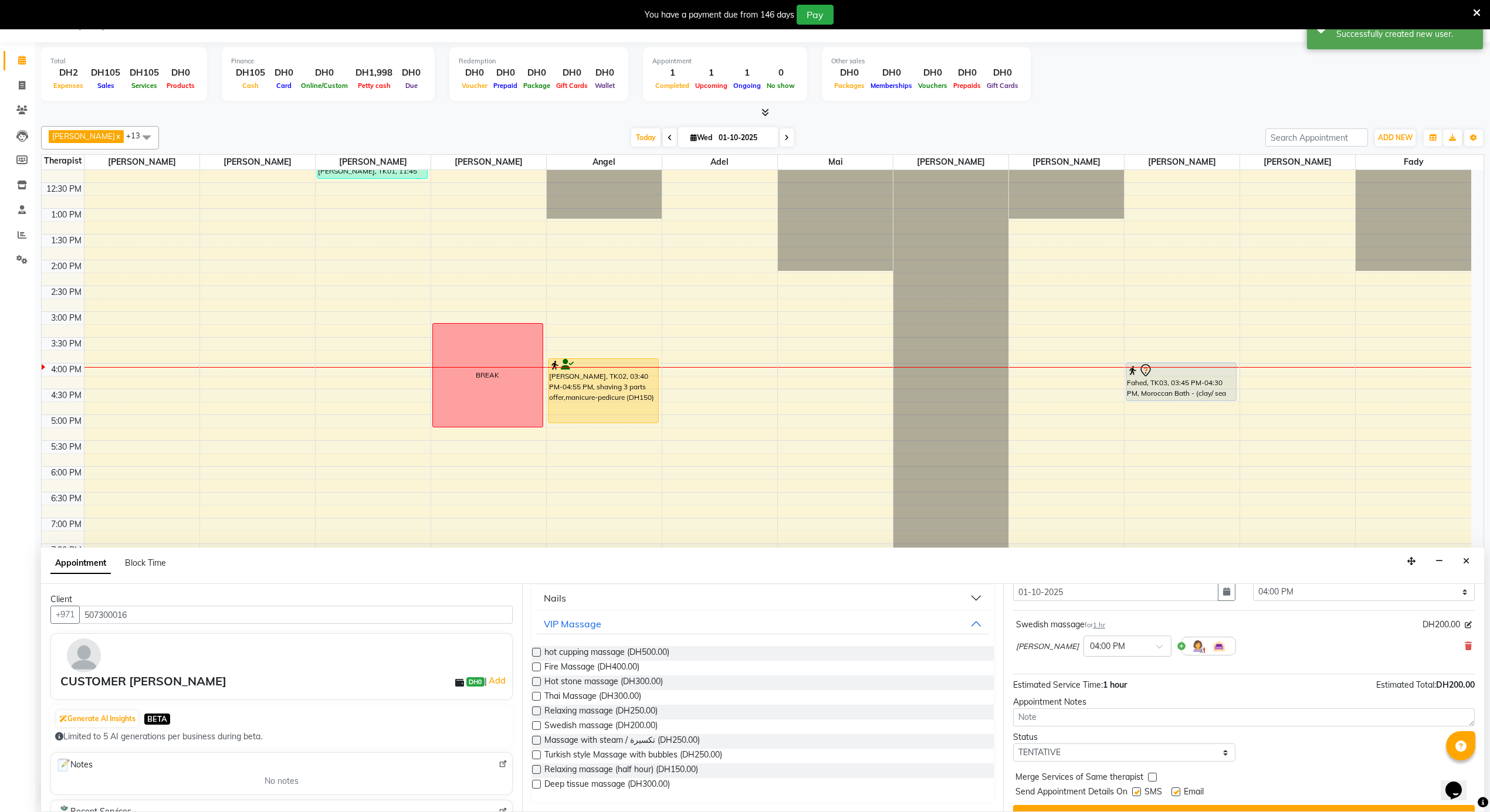
scroll to position [71, 0]
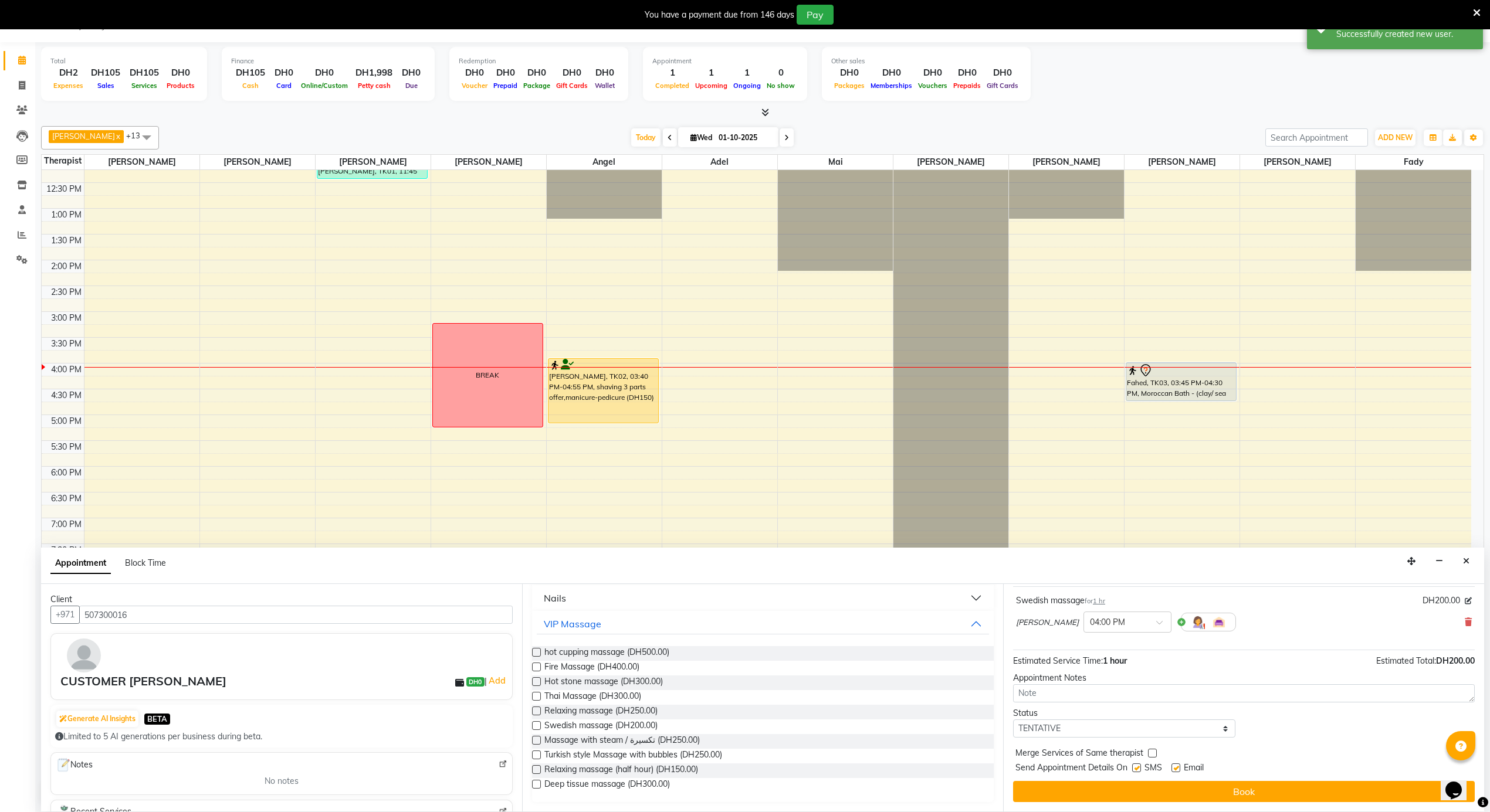
click at [1172, 768] on label at bounding box center [1176, 768] width 9 height 9
click at [1172, 768] on input "checkbox" at bounding box center [1175, 769] width 7 height 7
checkbox input "false"
click at [1138, 769] on label at bounding box center [1137, 768] width 9 height 9
click at [1138, 769] on input "checkbox" at bounding box center [1136, 769] width 7 height 7
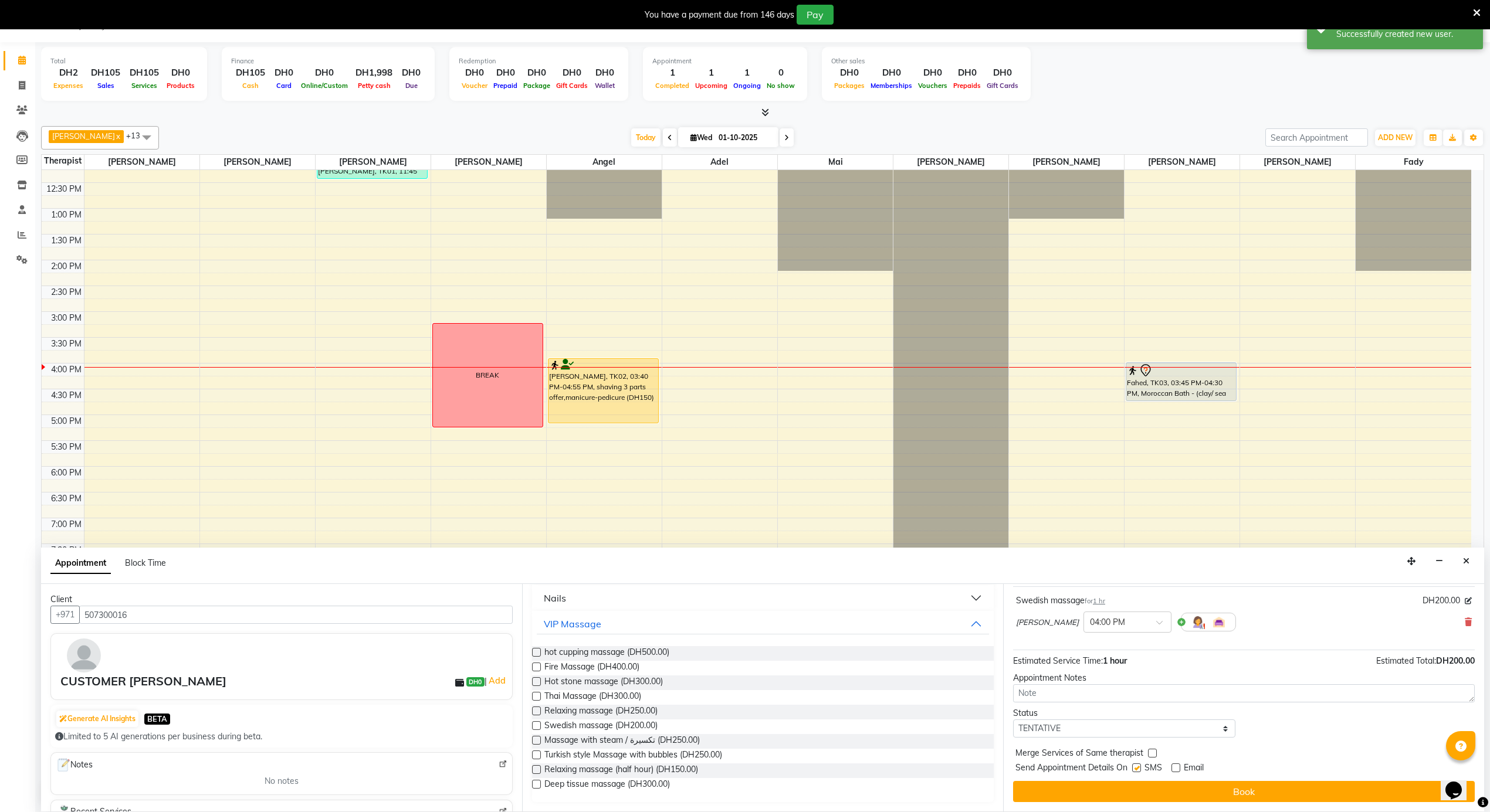
checkbox input "false"
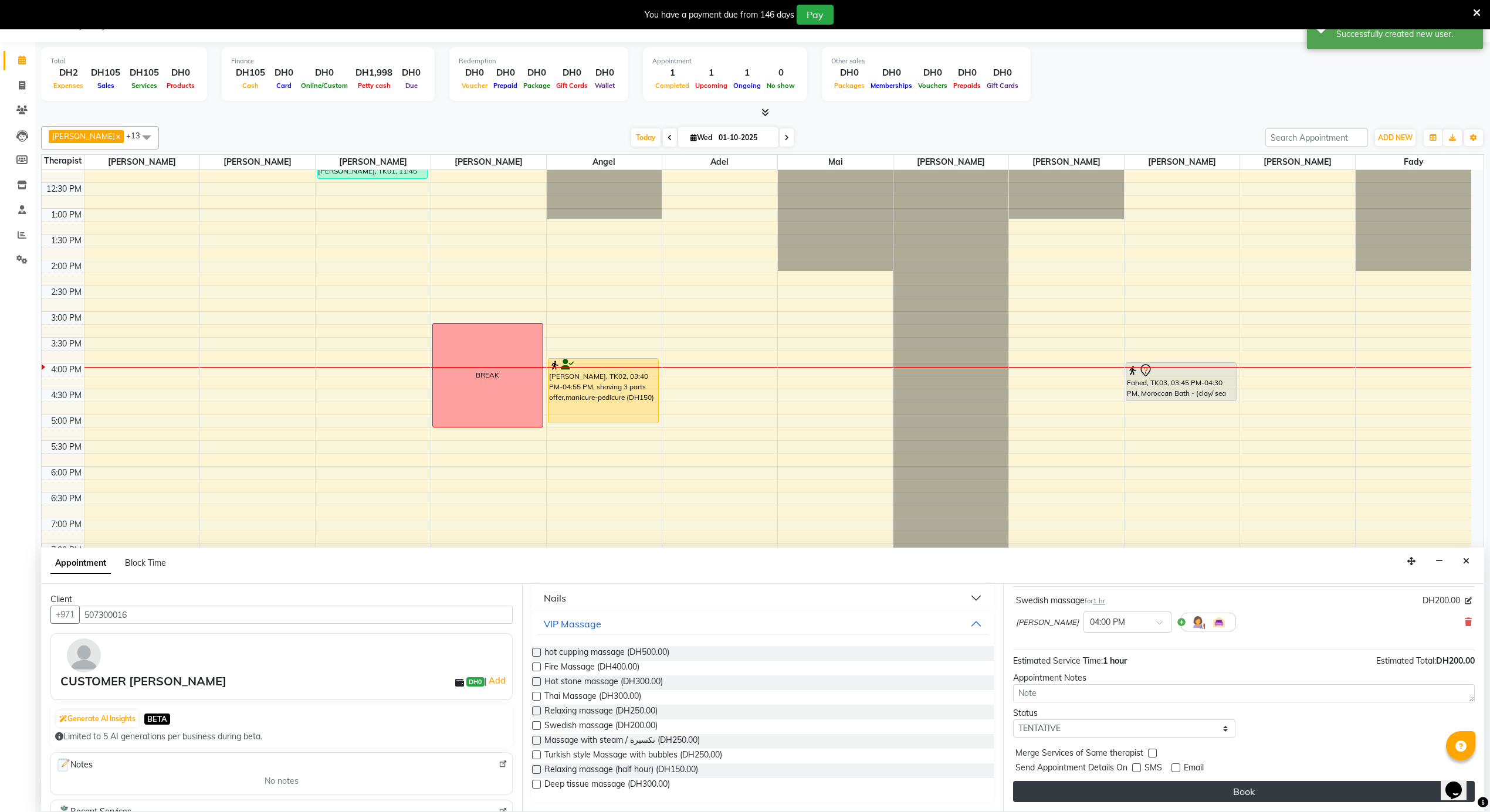
click at [1151, 793] on button "Book" at bounding box center [1244, 791] width 462 height 21
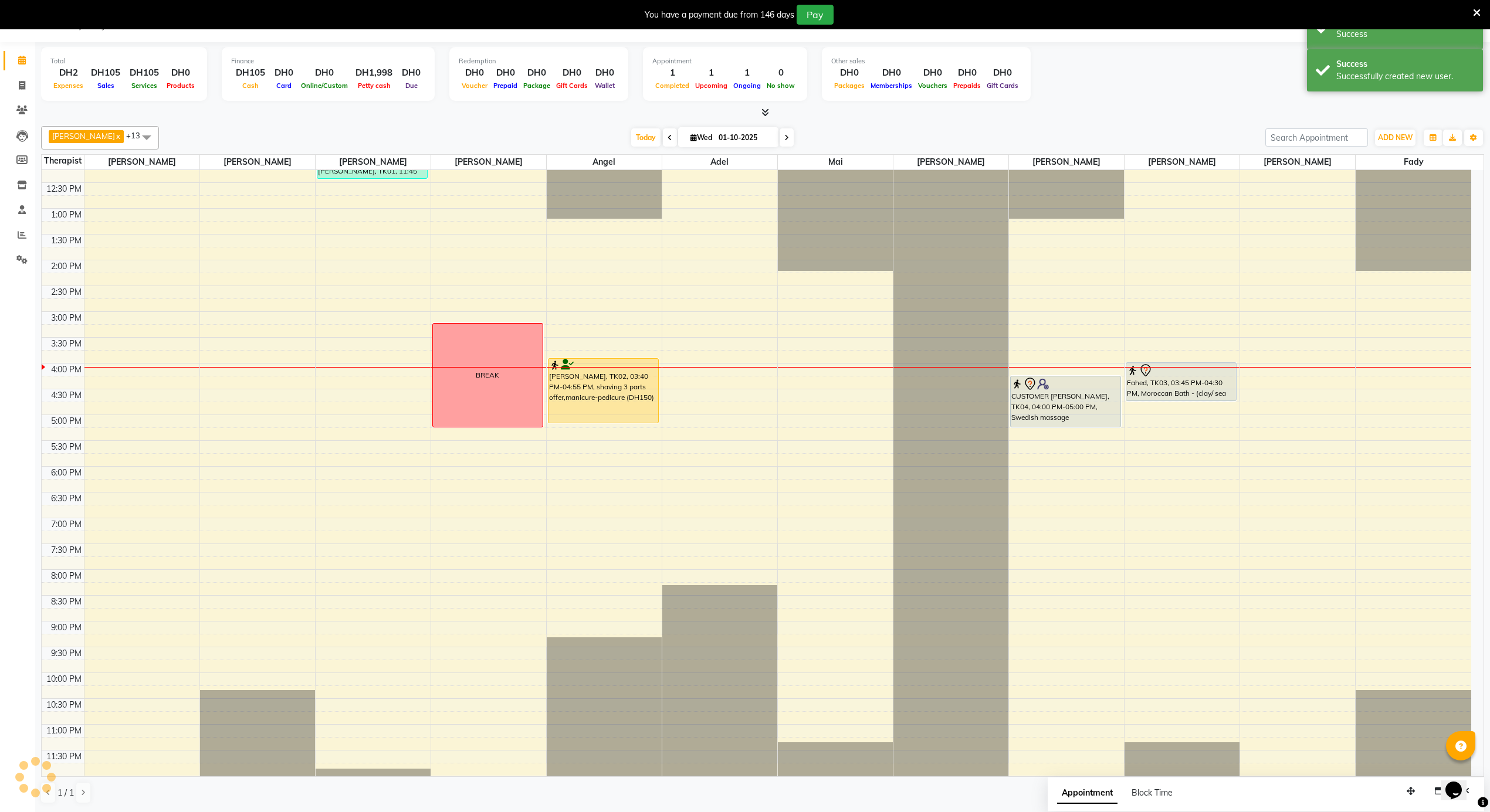
scroll to position [0, 0]
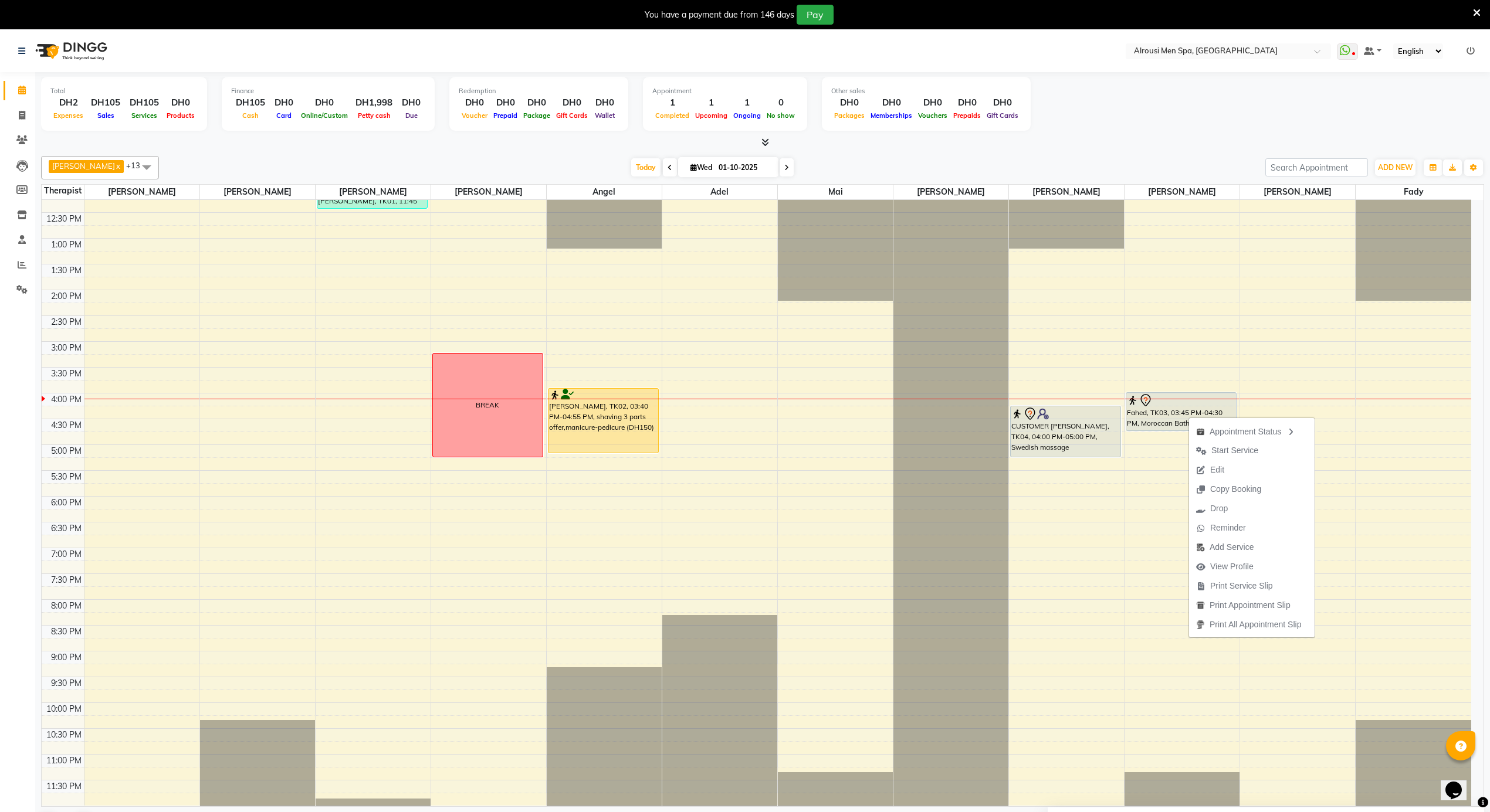
click at [1221, 449] on span "Start Service" at bounding box center [1234, 450] width 47 height 12
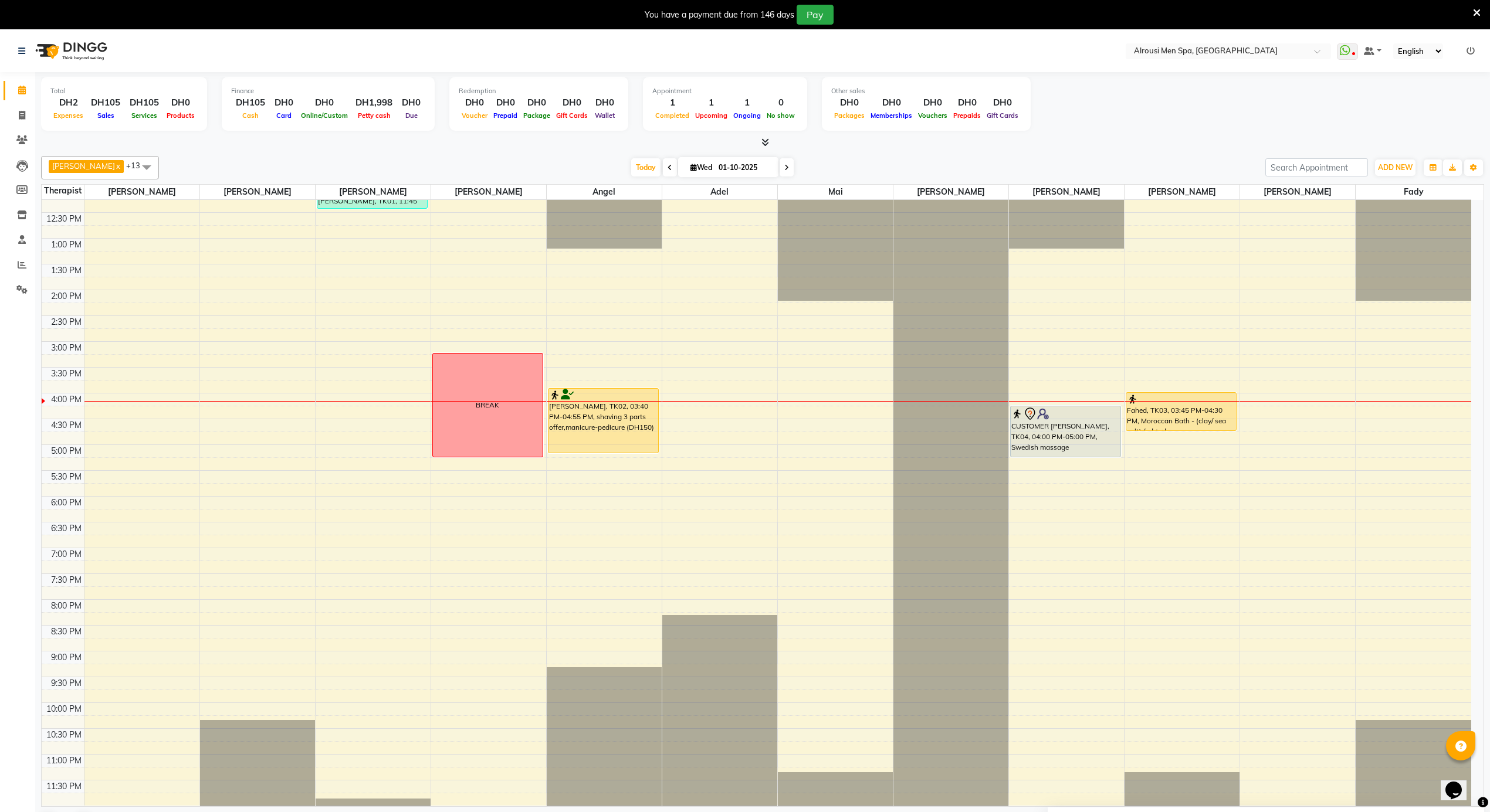
click at [734, 416] on div "12:00 AM 12:30 AM 1:00 AM 1:30 AM 2:00 AM 2:30 AM 3:00 AM 3:30 AM 4:00 AM 4:30 …" at bounding box center [756, 186] width 1430 height 1238
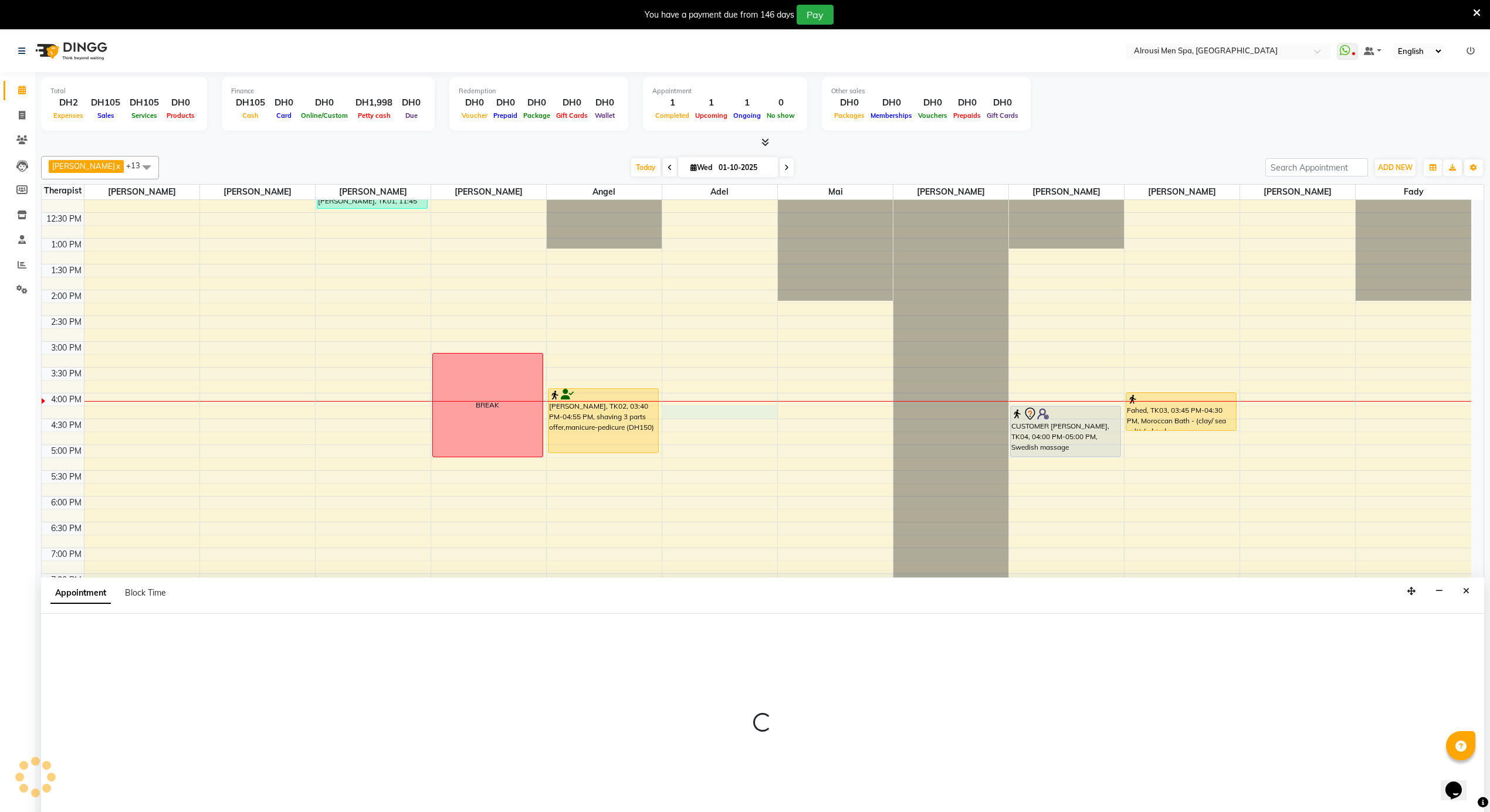
scroll to position [31, 0]
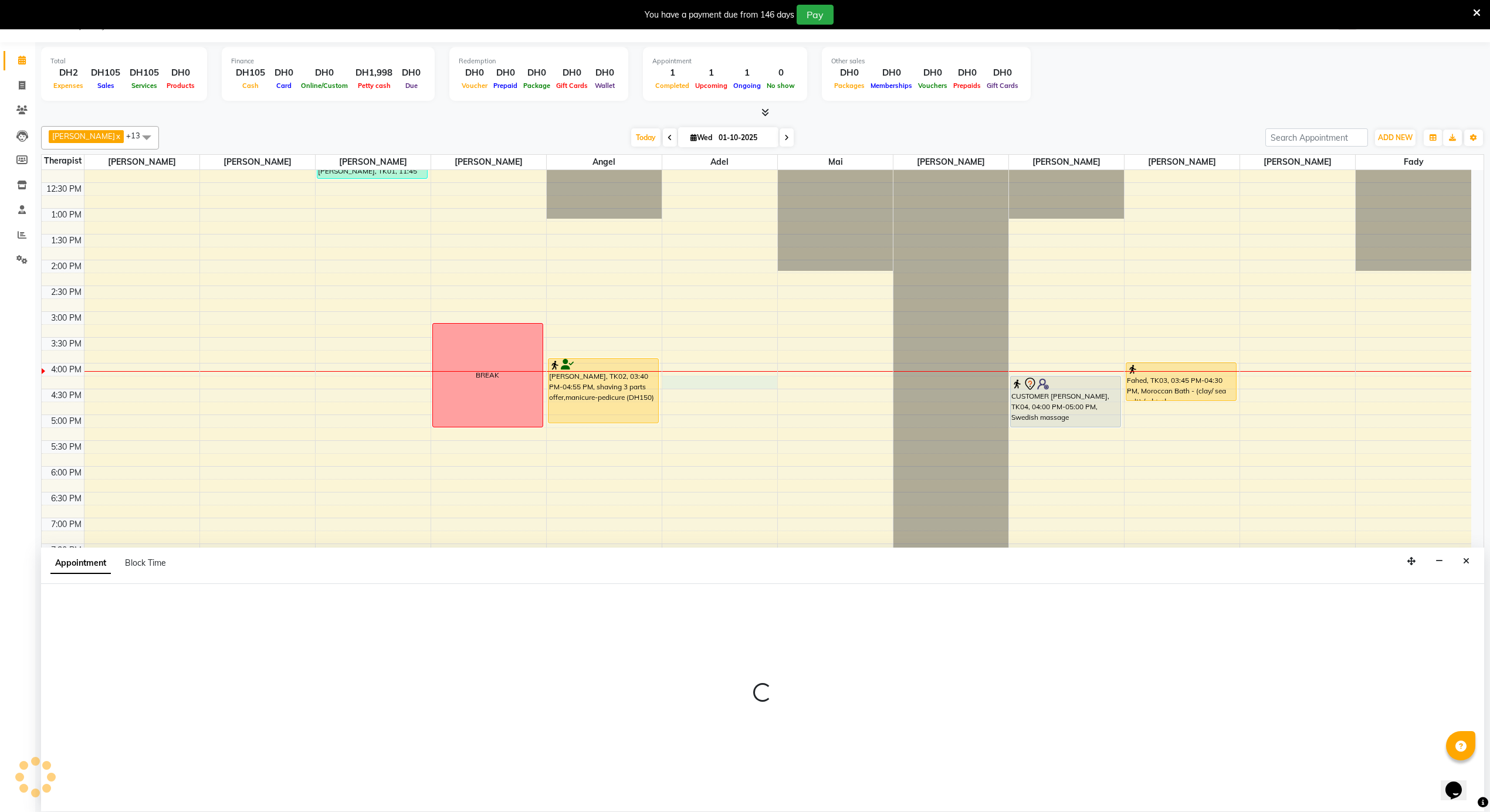
select select "43429"
select select "960"
select select "tentative"
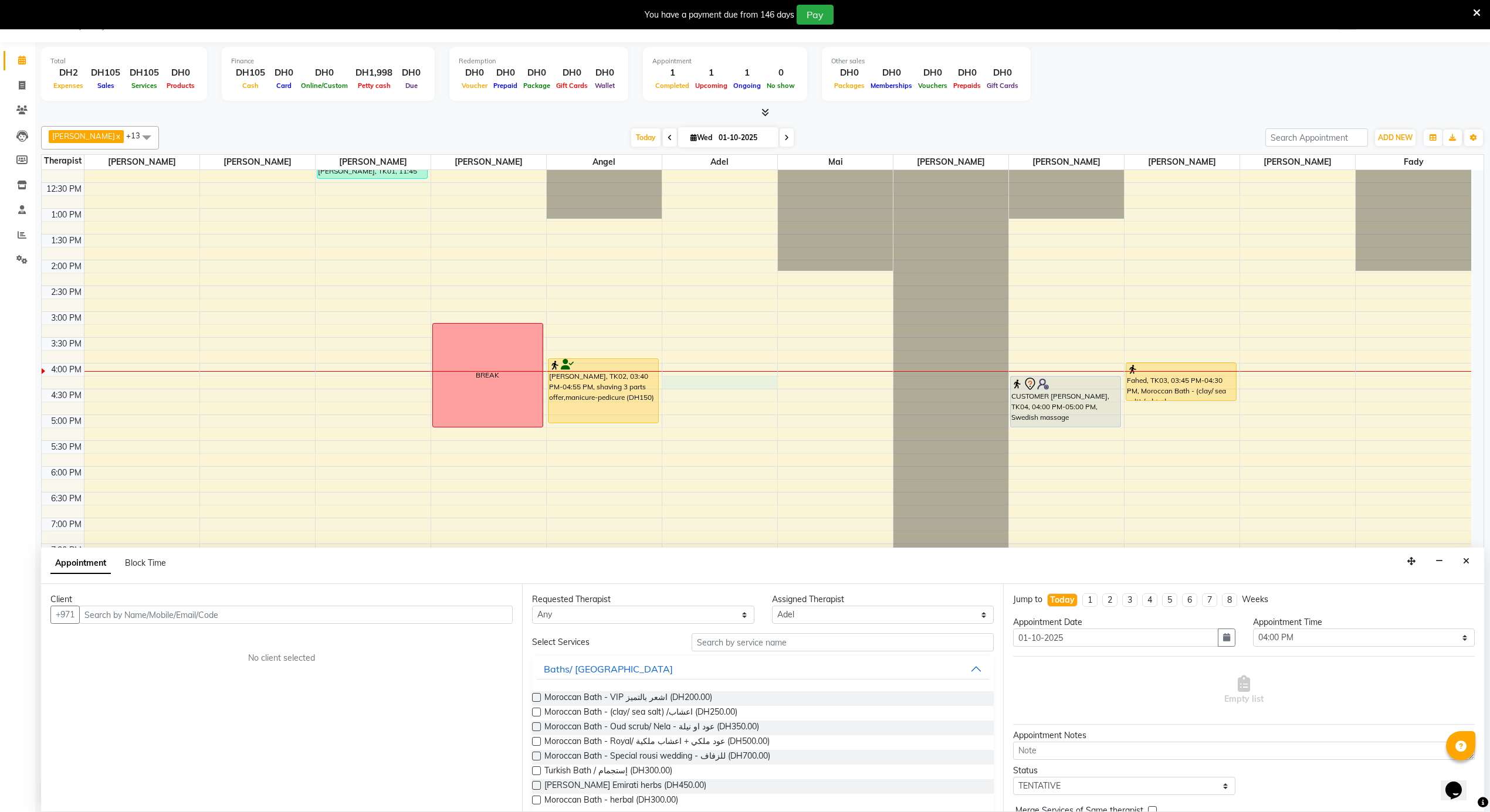
click at [272, 618] on input "text" at bounding box center [296, 615] width 433 height 18
click at [145, 639] on ngb-highlight "52469 5867" at bounding box center [172, 640] width 55 height 12
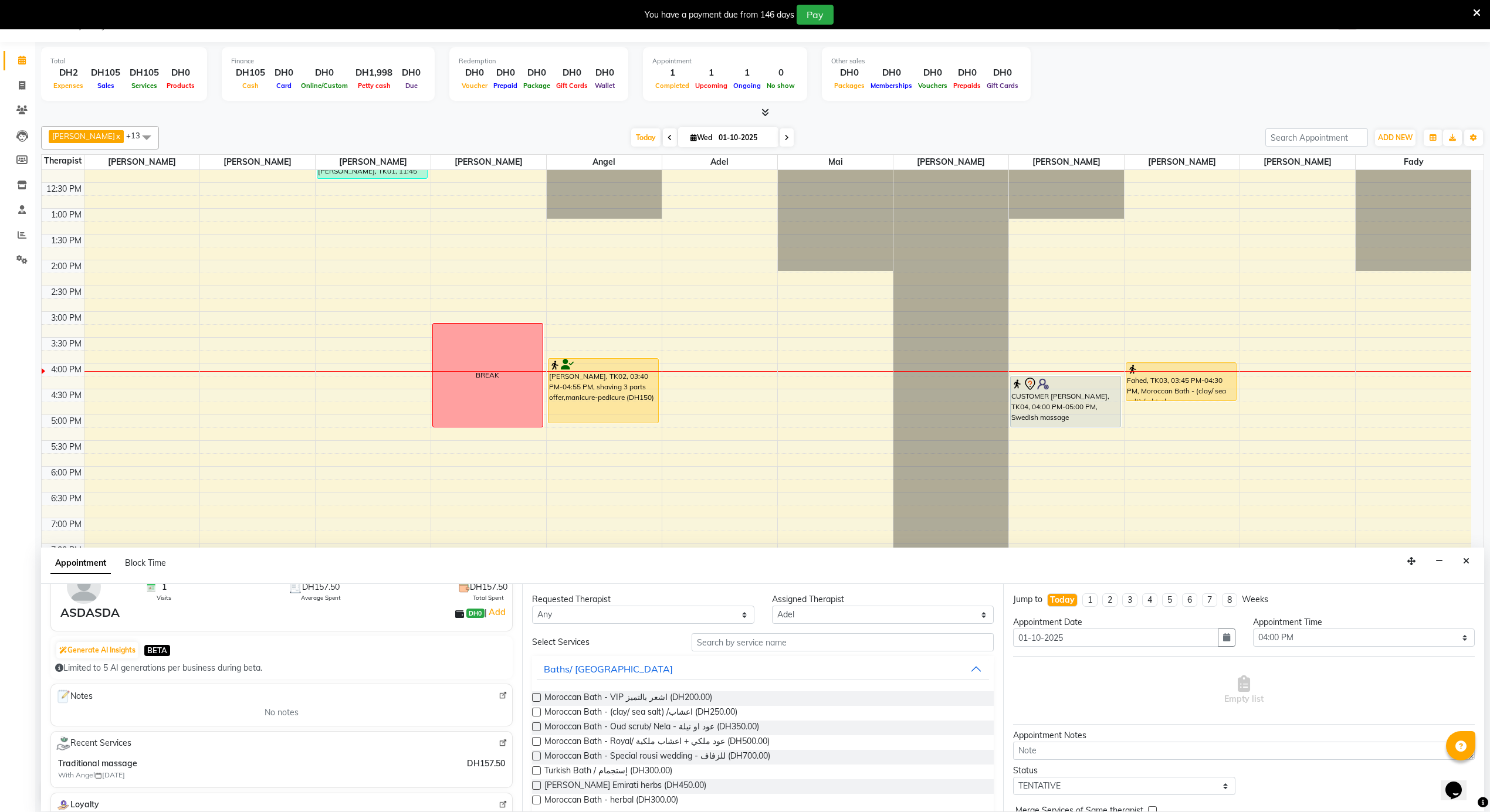
scroll to position [156, 0]
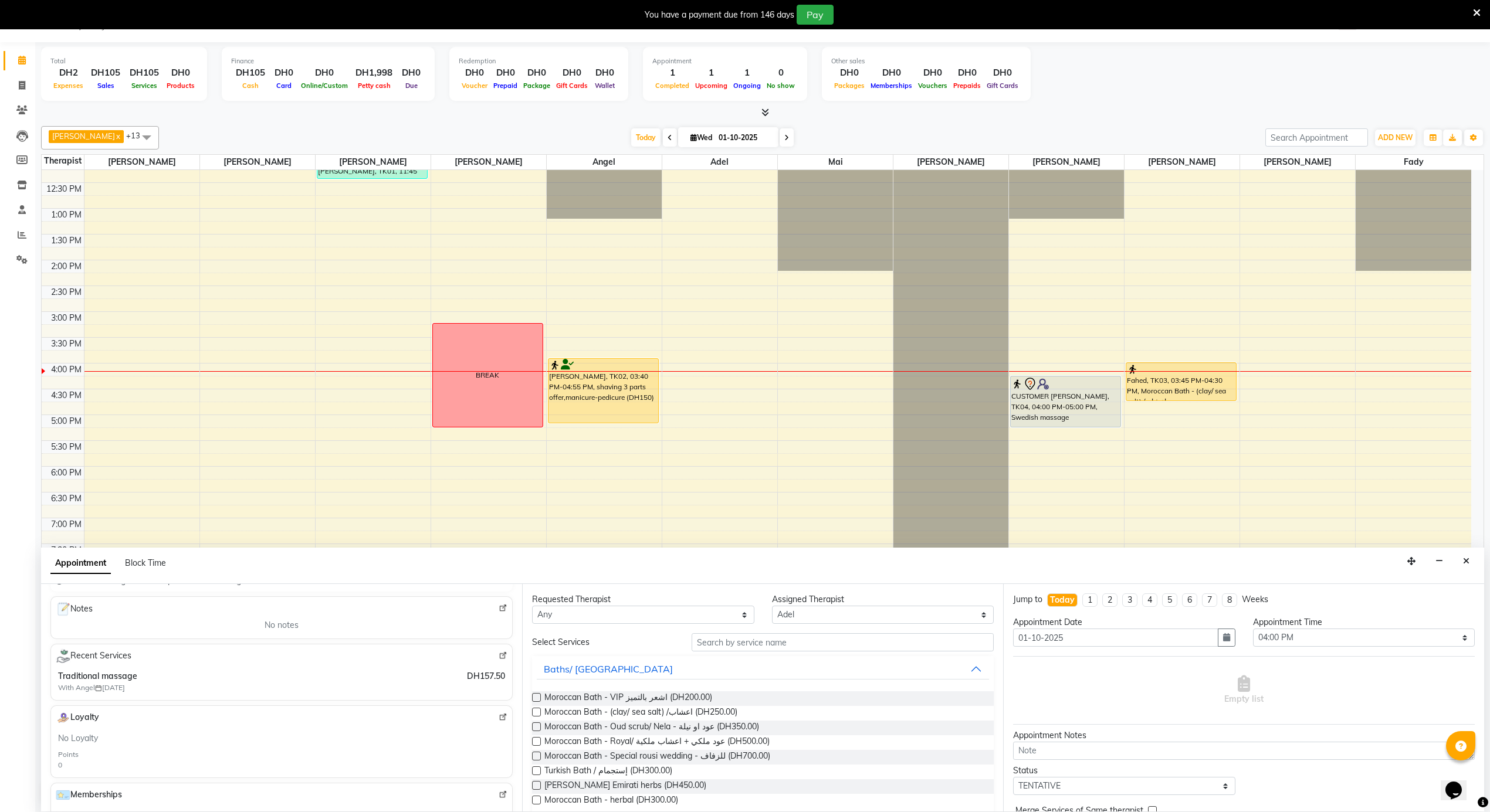
type input "524695867"
drag, startPoint x: 493, startPoint y: 693, endPoint x: 68, endPoint y: 674, distance: 425.4
click at [68, 674] on div "Traditional massage With Angel 25-12-2024 DH157.50" at bounding box center [281, 681] width 447 height 23
click at [68, 674] on span "Traditional massage" at bounding box center [225, 676] width 336 height 12
drag, startPoint x: 68, startPoint y: 674, endPoint x: 493, endPoint y: 689, distance: 425.3
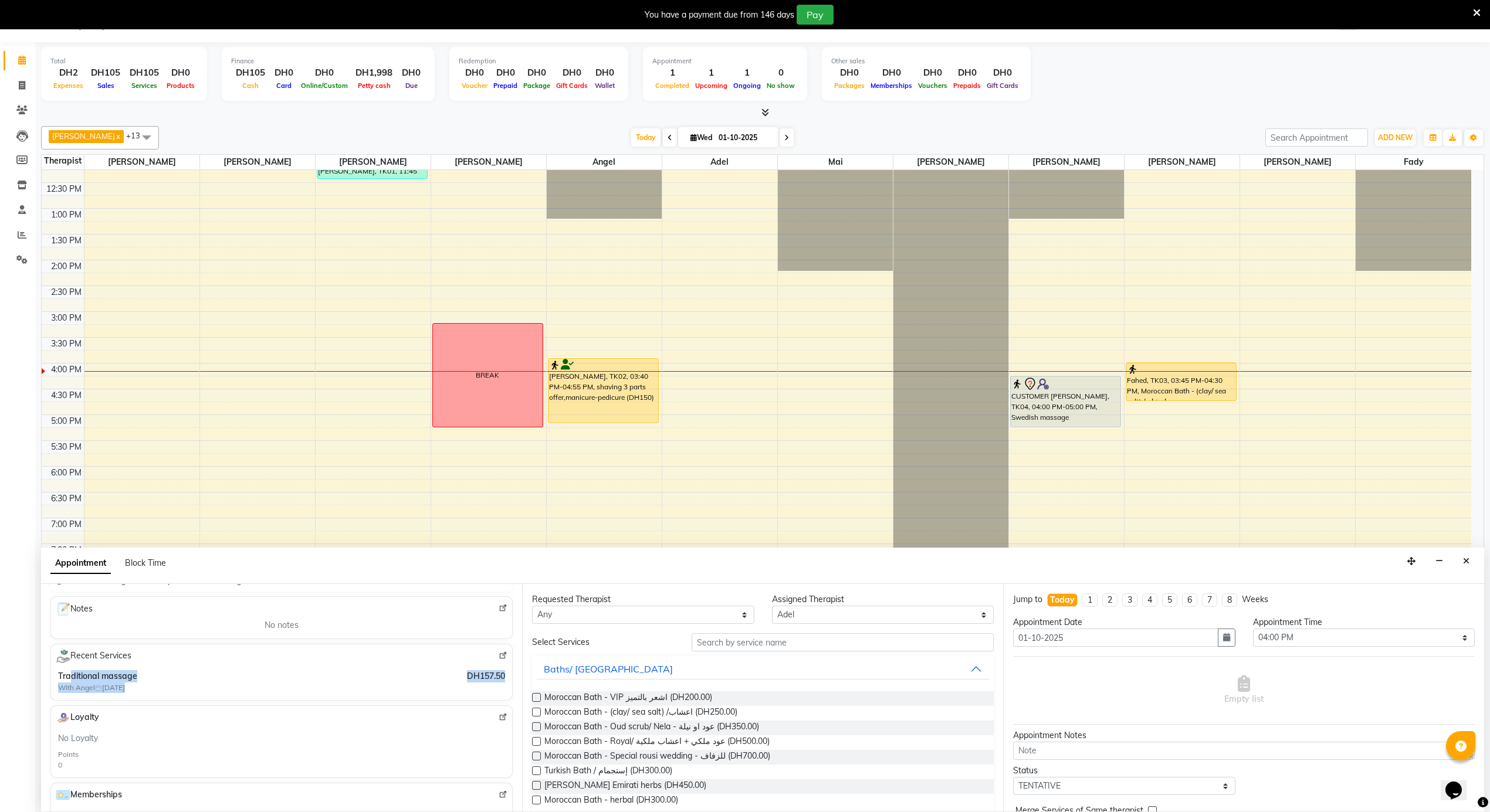
click at [493, 689] on div "Traditional massage With Angel 25-12-2024 DH157.50" at bounding box center [281, 681] width 447 height 23
click at [493, 689] on div "DH157.50" at bounding box center [486, 681] width 38 height 23
drag, startPoint x: 489, startPoint y: 689, endPoint x: 55, endPoint y: 675, distance: 434.2
click at [56, 675] on div "Traditional massage With Angel 25-12-2024 DH157.50" at bounding box center [281, 682] width 452 height 28
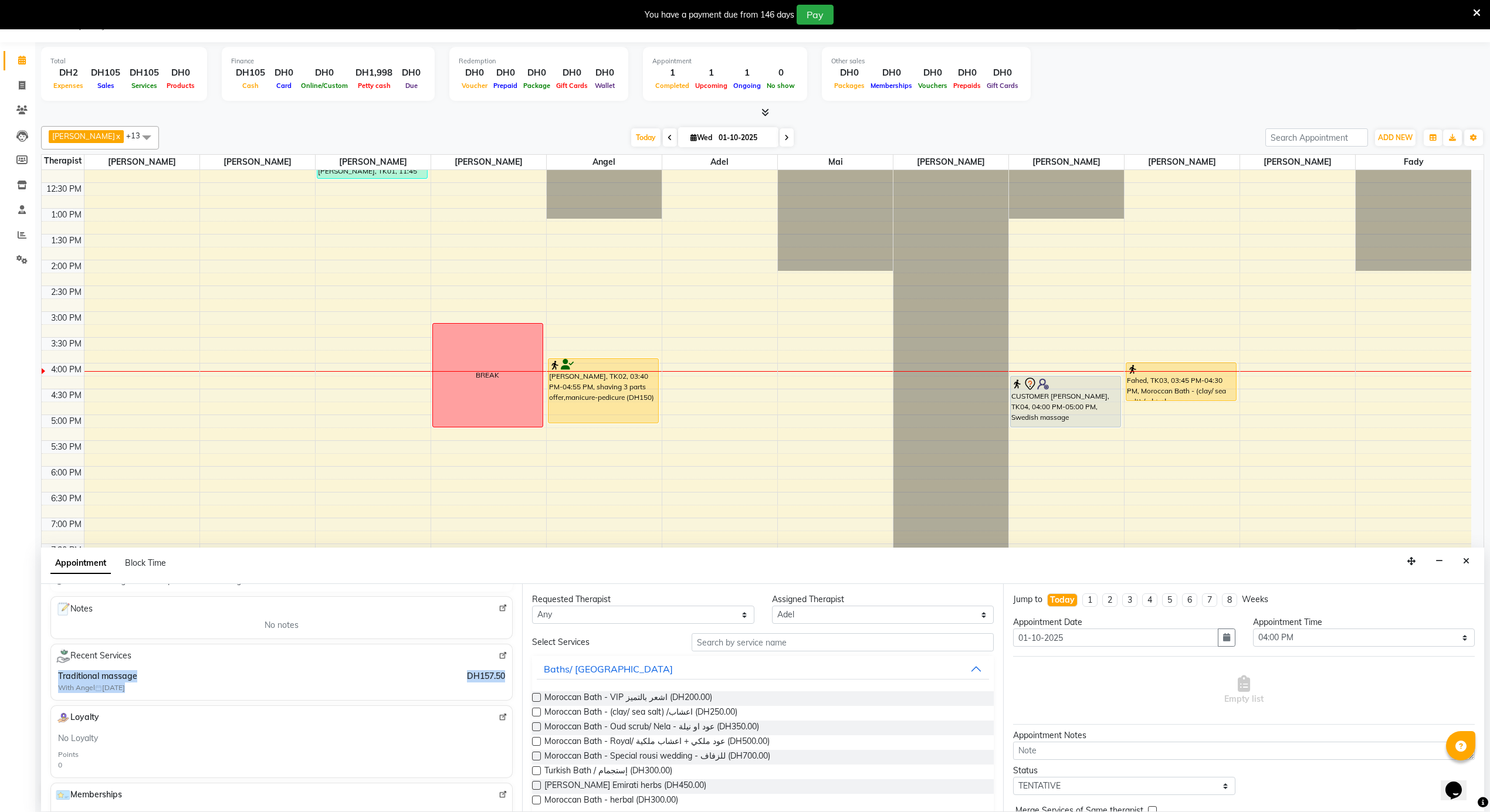
drag, startPoint x: 61, startPoint y: 675, endPoint x: 496, endPoint y: 695, distance: 435.5
click at [496, 695] on div "Recent Services Traditional massage With Angel 25-12-2024 DH157.50" at bounding box center [281, 672] width 462 height 57
click at [491, 693] on div "DH157.50" at bounding box center [486, 681] width 38 height 23
drag, startPoint x: 491, startPoint y: 695, endPoint x: 54, endPoint y: 681, distance: 437.2
click at [54, 681] on div "Recent Services Traditional massage With Angel 25-12-2024 DH157.50" at bounding box center [281, 672] width 462 height 57
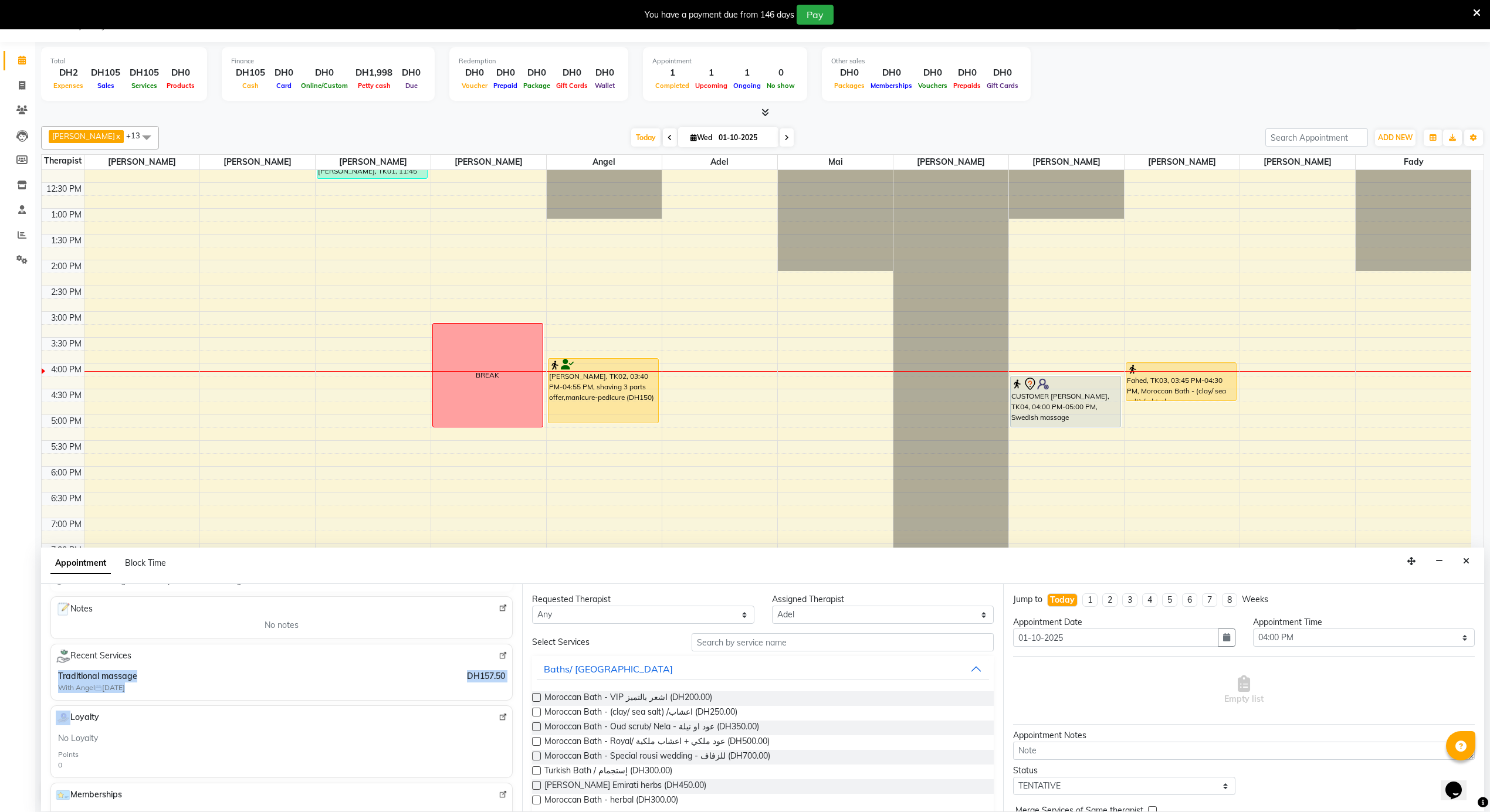
click at [54, 681] on div "Recent Services Traditional massage With Angel 25-12-2024 DH157.50" at bounding box center [281, 672] width 462 height 57
click at [481, 683] on span "DH157.50" at bounding box center [486, 676] width 38 height 12
click at [425, 695] on div "Traditional massage With Angel 25-12-2024 DH157.50" at bounding box center [281, 682] width 452 height 28
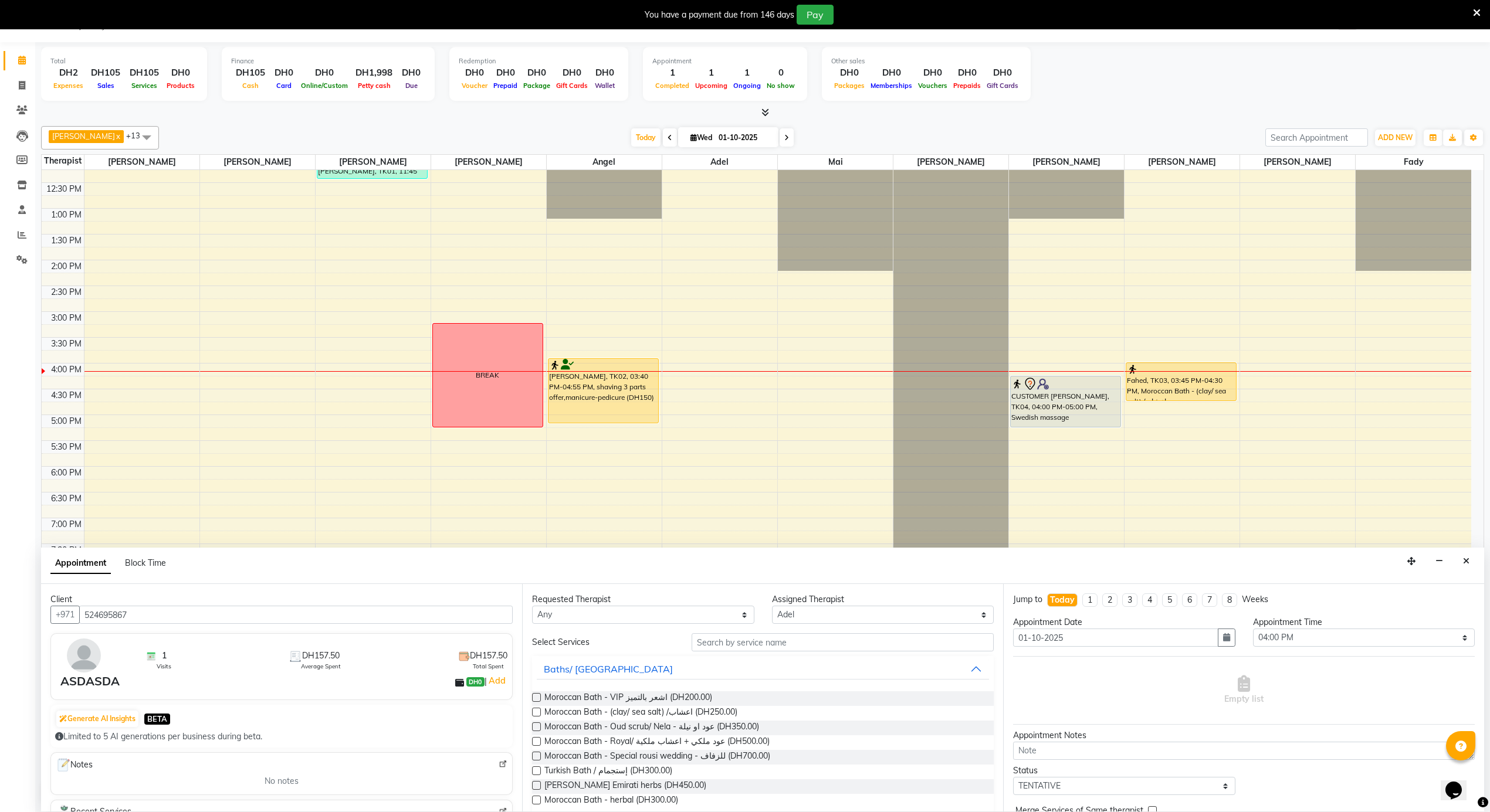
scroll to position [78, 0]
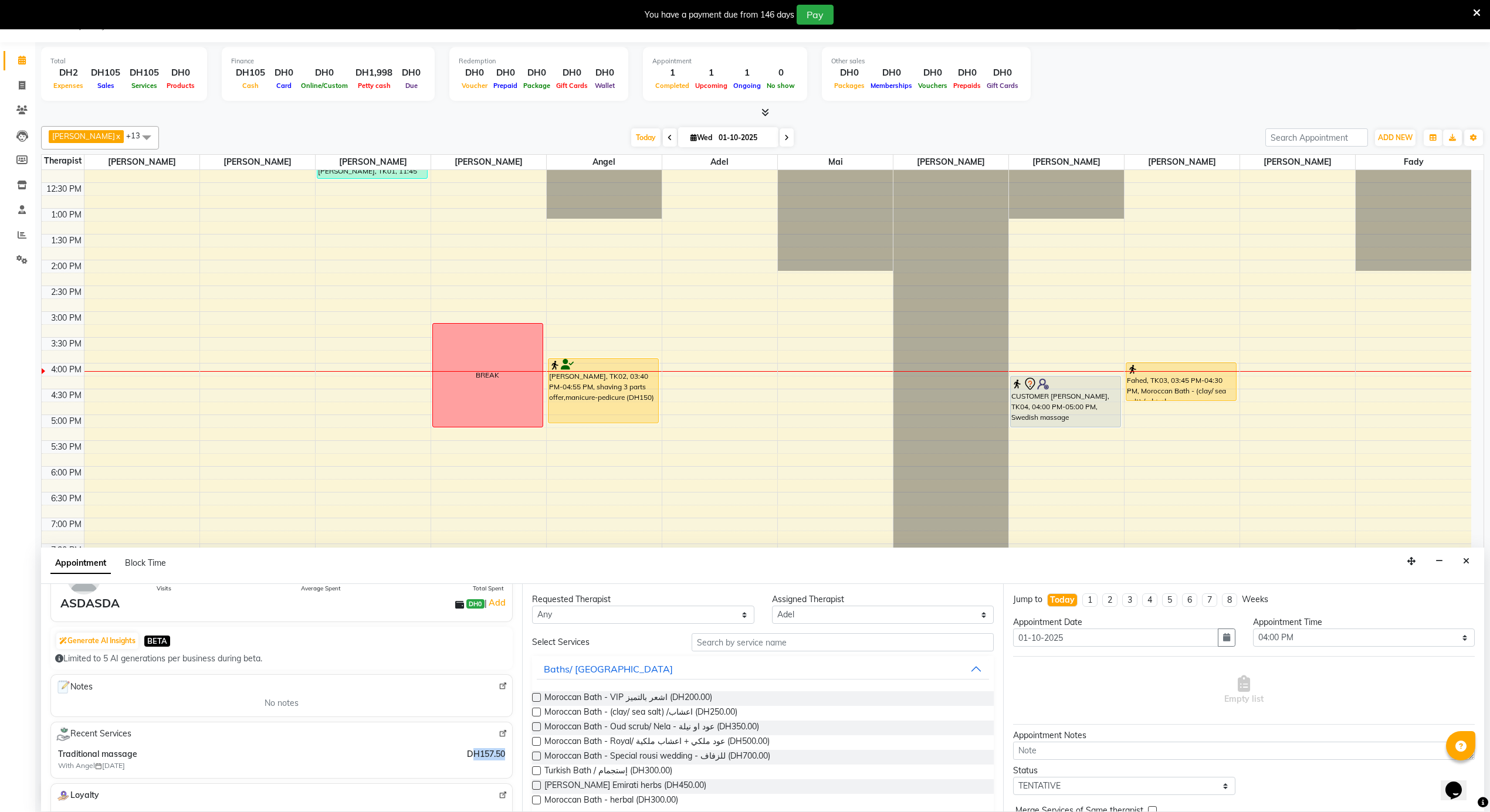
drag, startPoint x: 493, startPoint y: 761, endPoint x: 462, endPoint y: 761, distance: 31.0
click at [462, 761] on div "Traditional massage With Angel 25-12-2024 DH157.50" at bounding box center [281, 760] width 452 height 28
click at [408, 748] on div "Traditional massage With Angel 25-12-2024 DH157.50" at bounding box center [281, 760] width 452 height 28
click at [292, 708] on span "No notes" at bounding box center [281, 703] width 34 height 12
drag, startPoint x: 325, startPoint y: 705, endPoint x: 207, endPoint y: 709, distance: 118.1
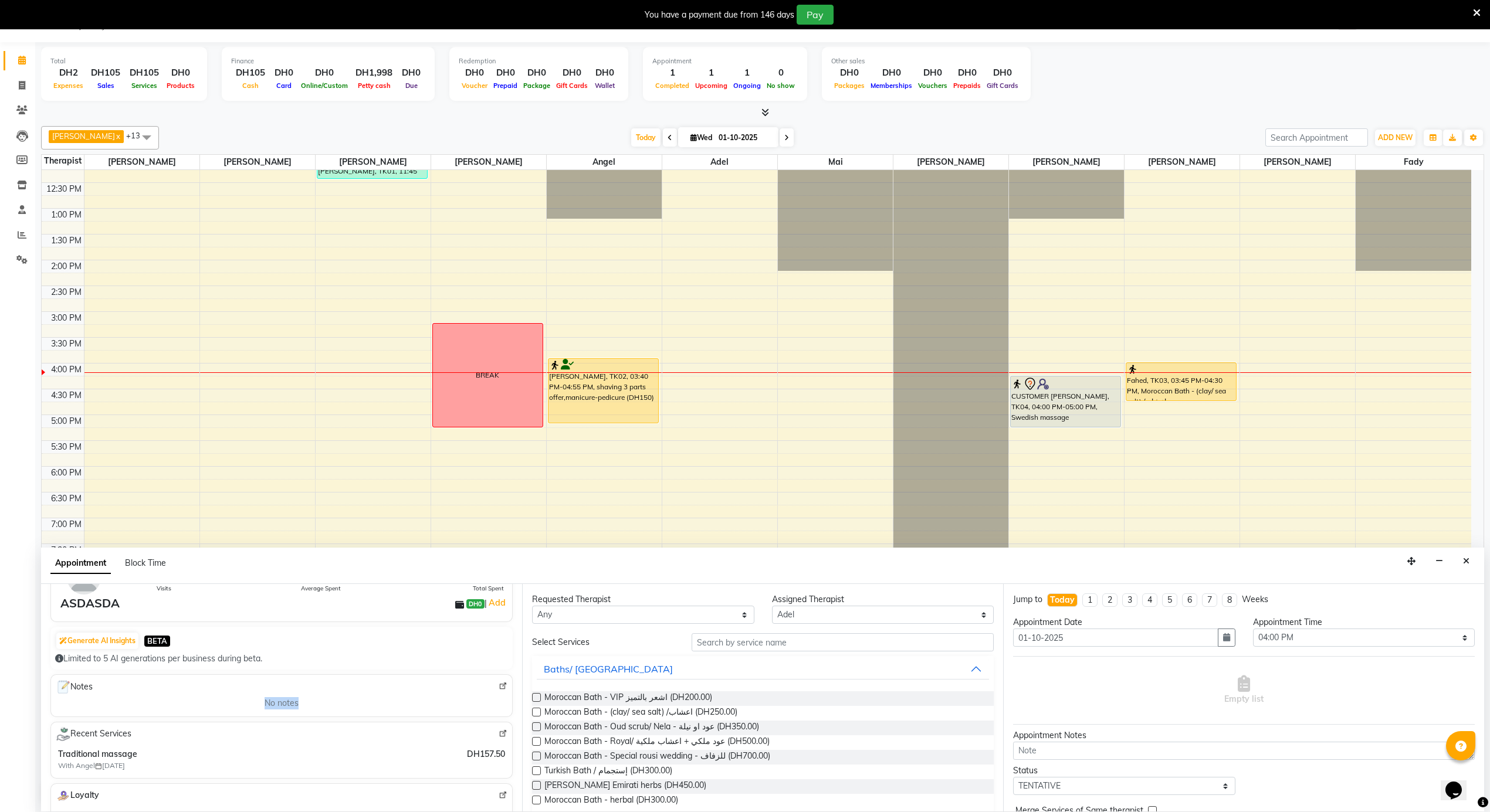
click at [207, 709] on div "No notes" at bounding box center [281, 703] width 447 height 12
click at [1181, 380] on div "Fahed, TK03, 03:45 PM-04:30 PM, Moroccan Bath - (clay/ sea salt) /اعشاب" at bounding box center [1181, 381] width 109 height 37
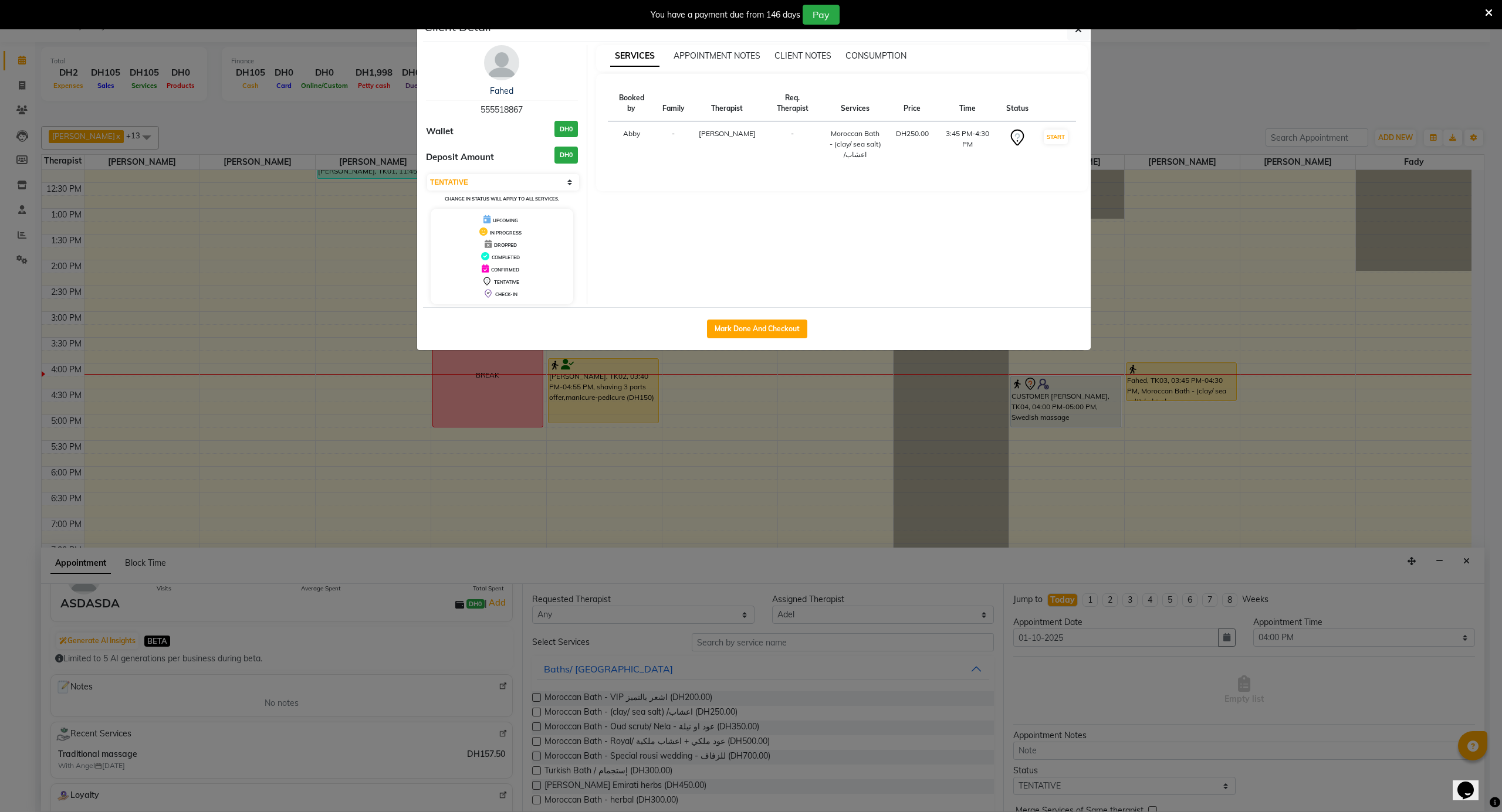
select select "1"
click at [796, 329] on button "Mark Done And Checkout" at bounding box center [757, 329] width 101 height 19
select select "service"
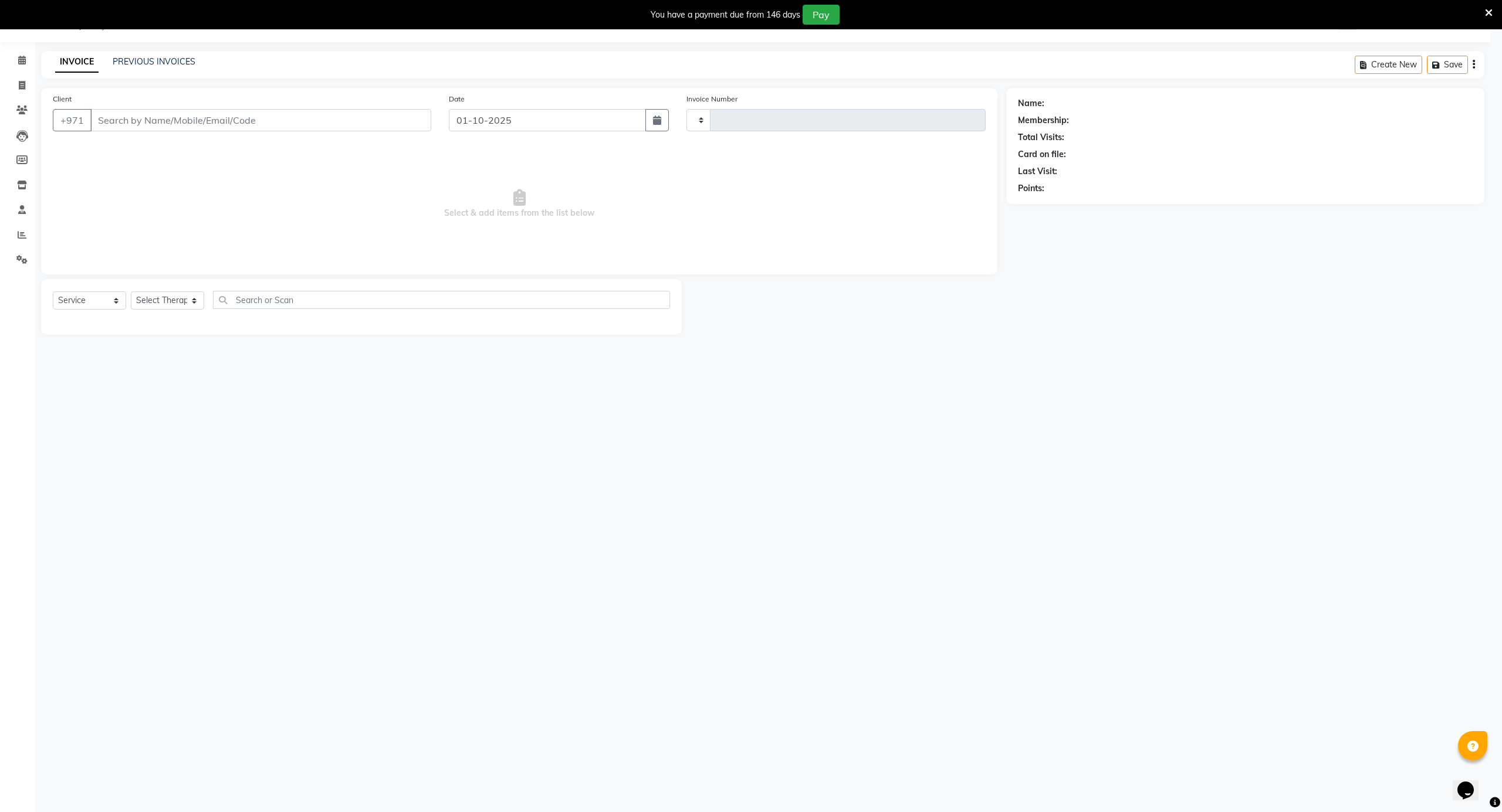
scroll to position [29, 0]
type input "4173"
select select "5688"
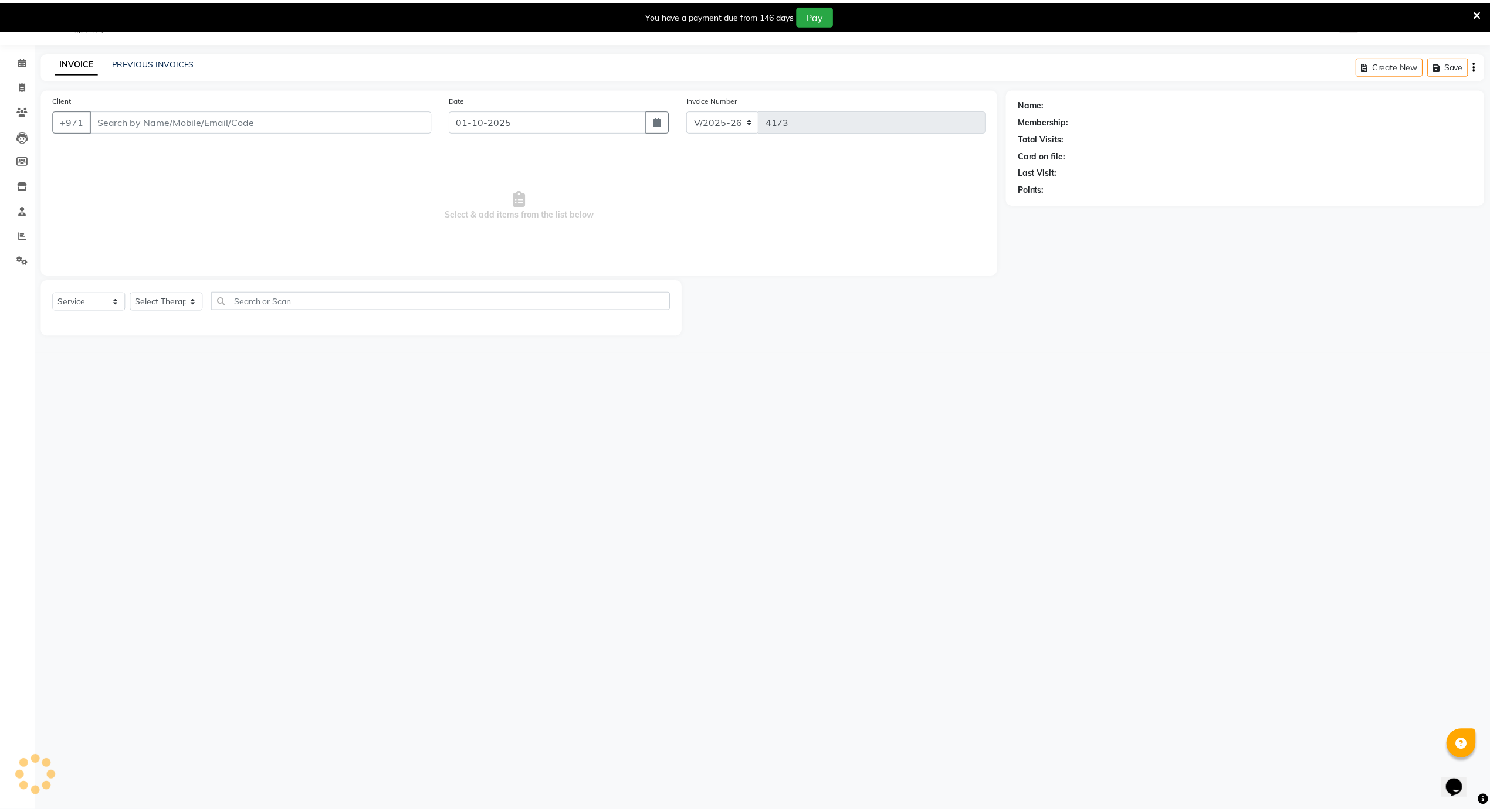
scroll to position [0, 0]
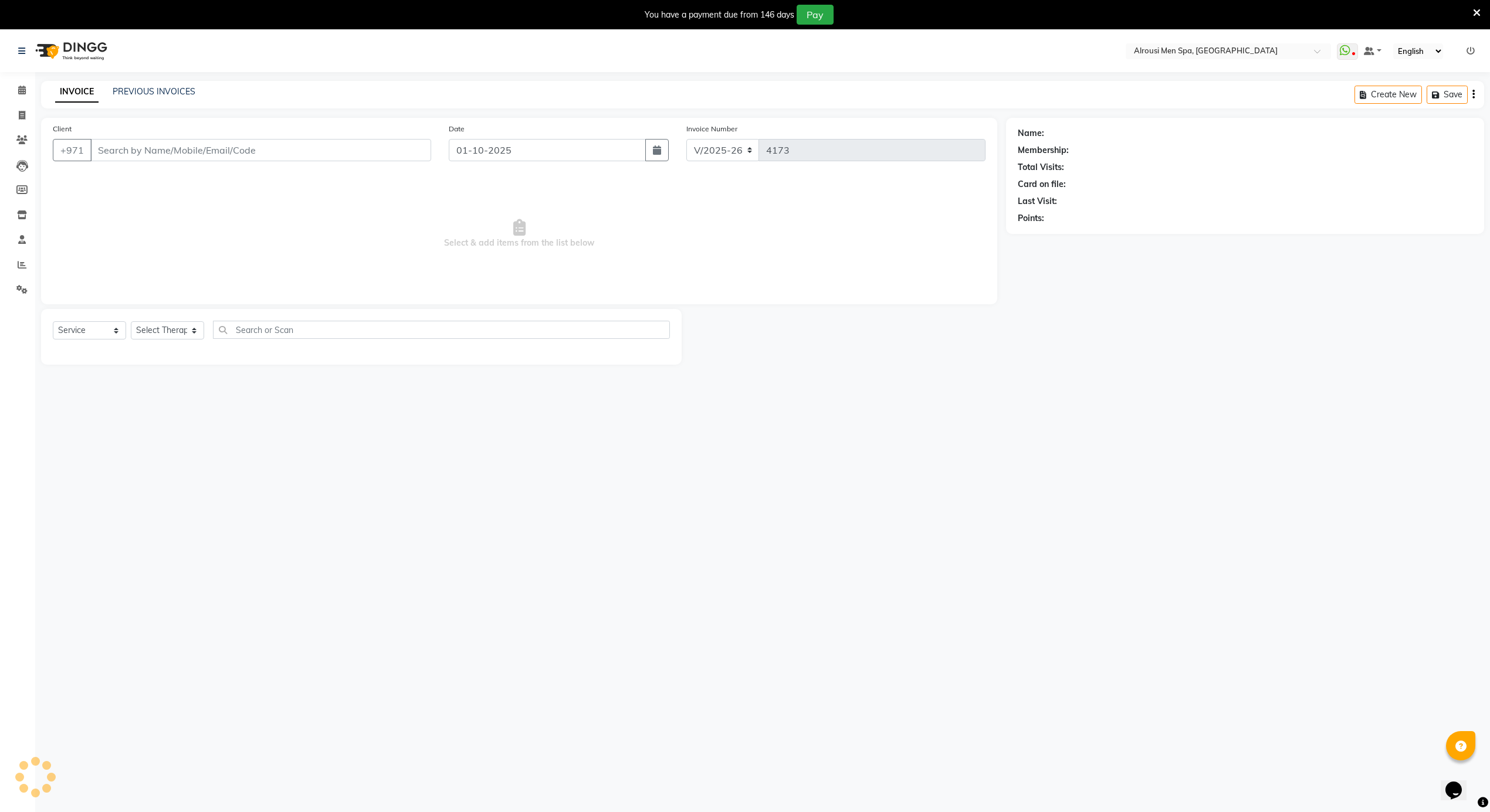
type input "555518867"
select select "69203"
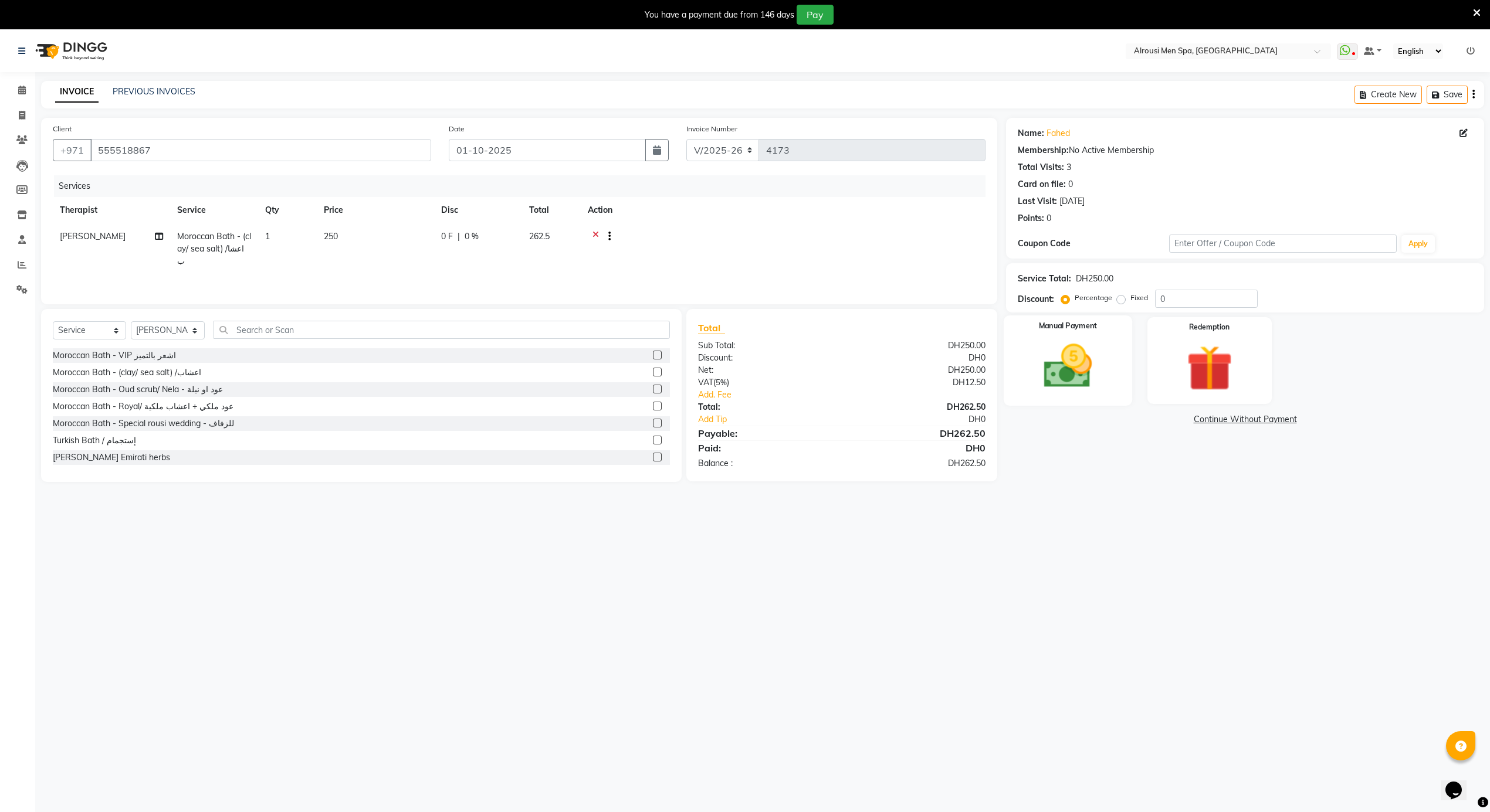
click at [1077, 369] on img at bounding box center [1068, 367] width 79 height 56
click at [1127, 418] on span "CARD" at bounding box center [1133, 420] width 25 height 13
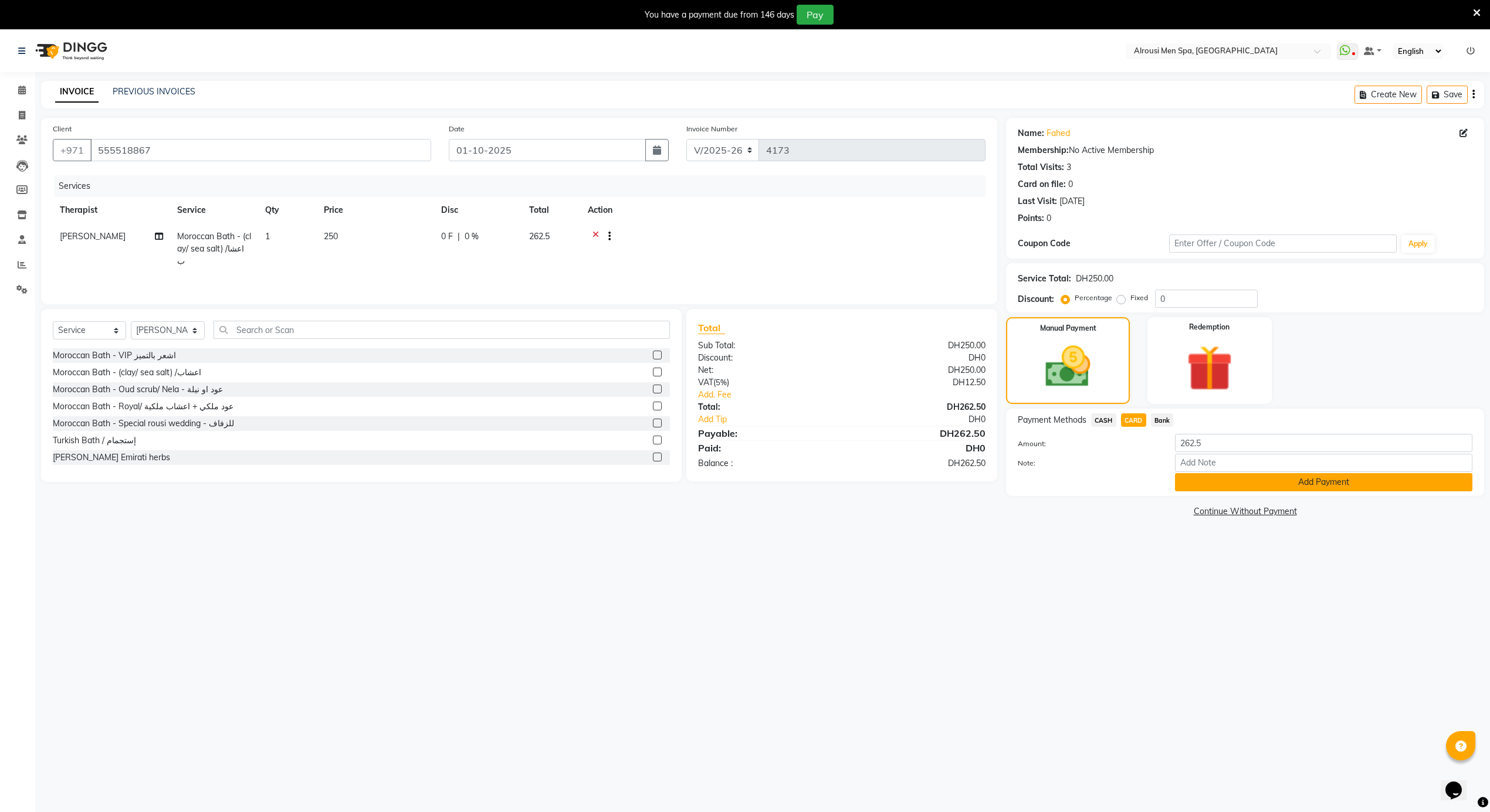
click at [1188, 486] on button "Add Payment" at bounding box center [1323, 482] width 297 height 18
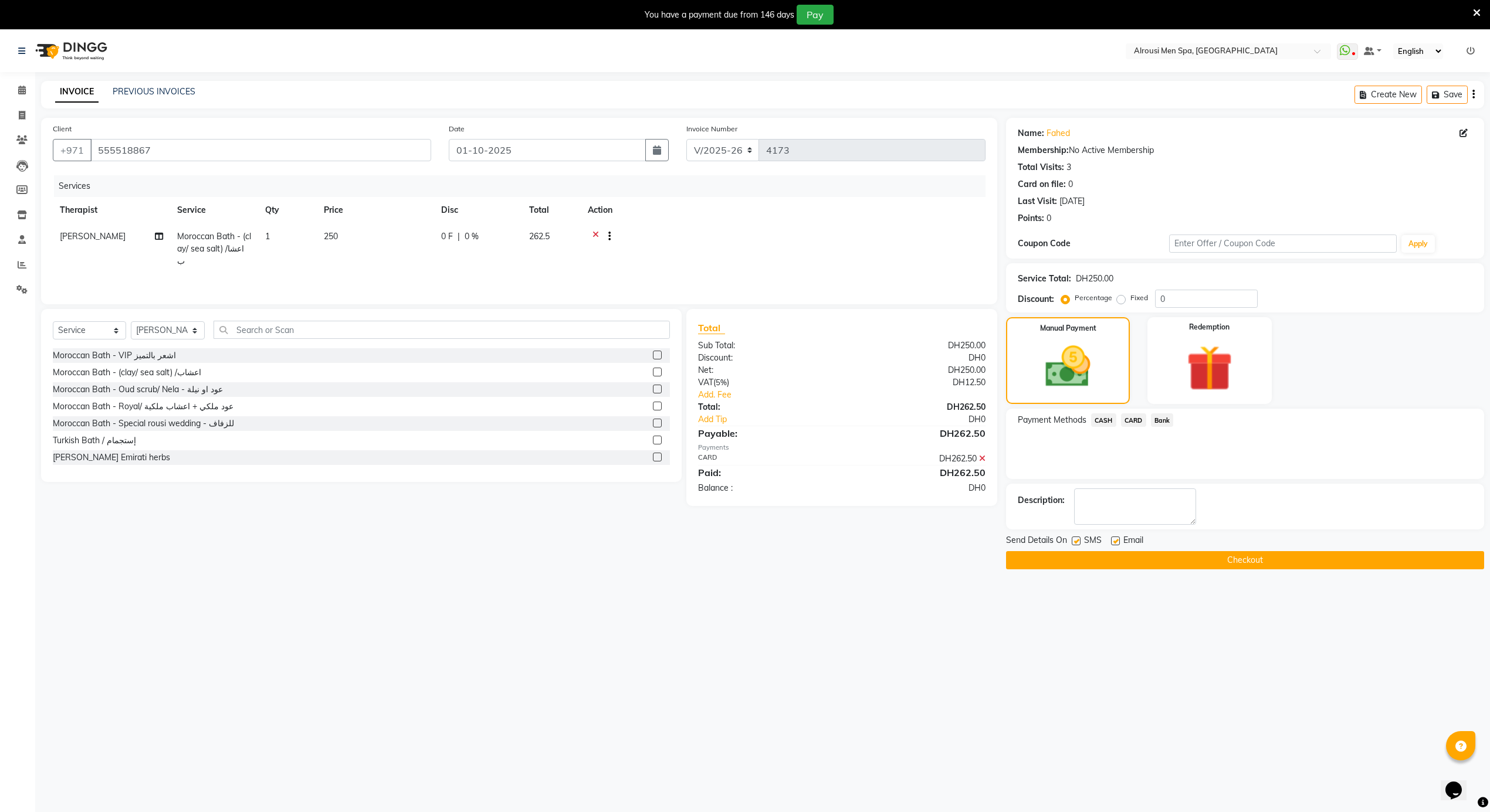
click at [1117, 542] on label at bounding box center [1115, 541] width 9 height 9
click at [1117, 542] on input "checkbox" at bounding box center [1115, 541] width 7 height 7
checkbox input "false"
click at [1068, 561] on button "Checkout" at bounding box center [1245, 560] width 478 height 18
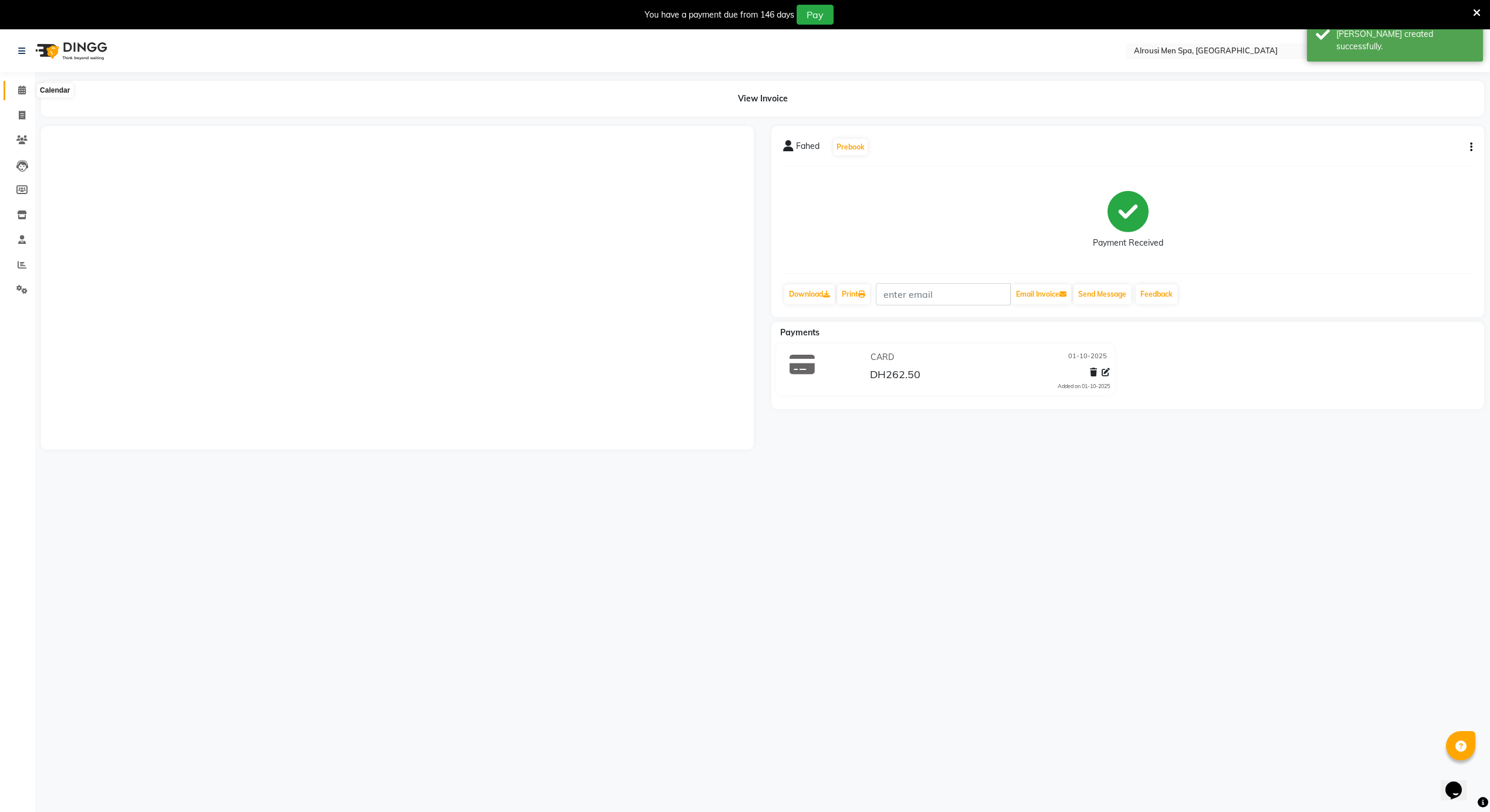
click at [22, 94] on icon at bounding box center [22, 90] width 7 height 9
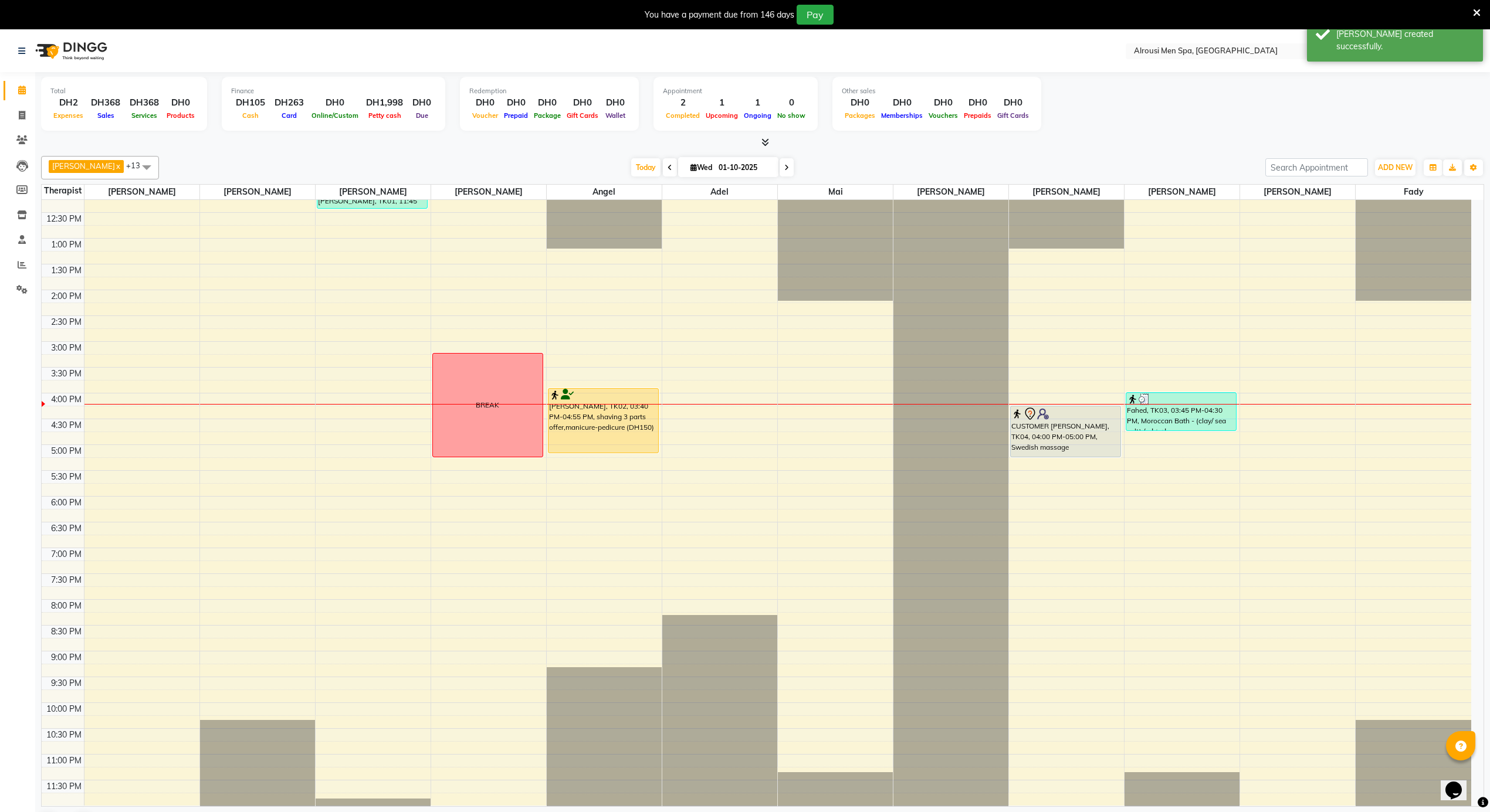
scroll to position [654, 0]
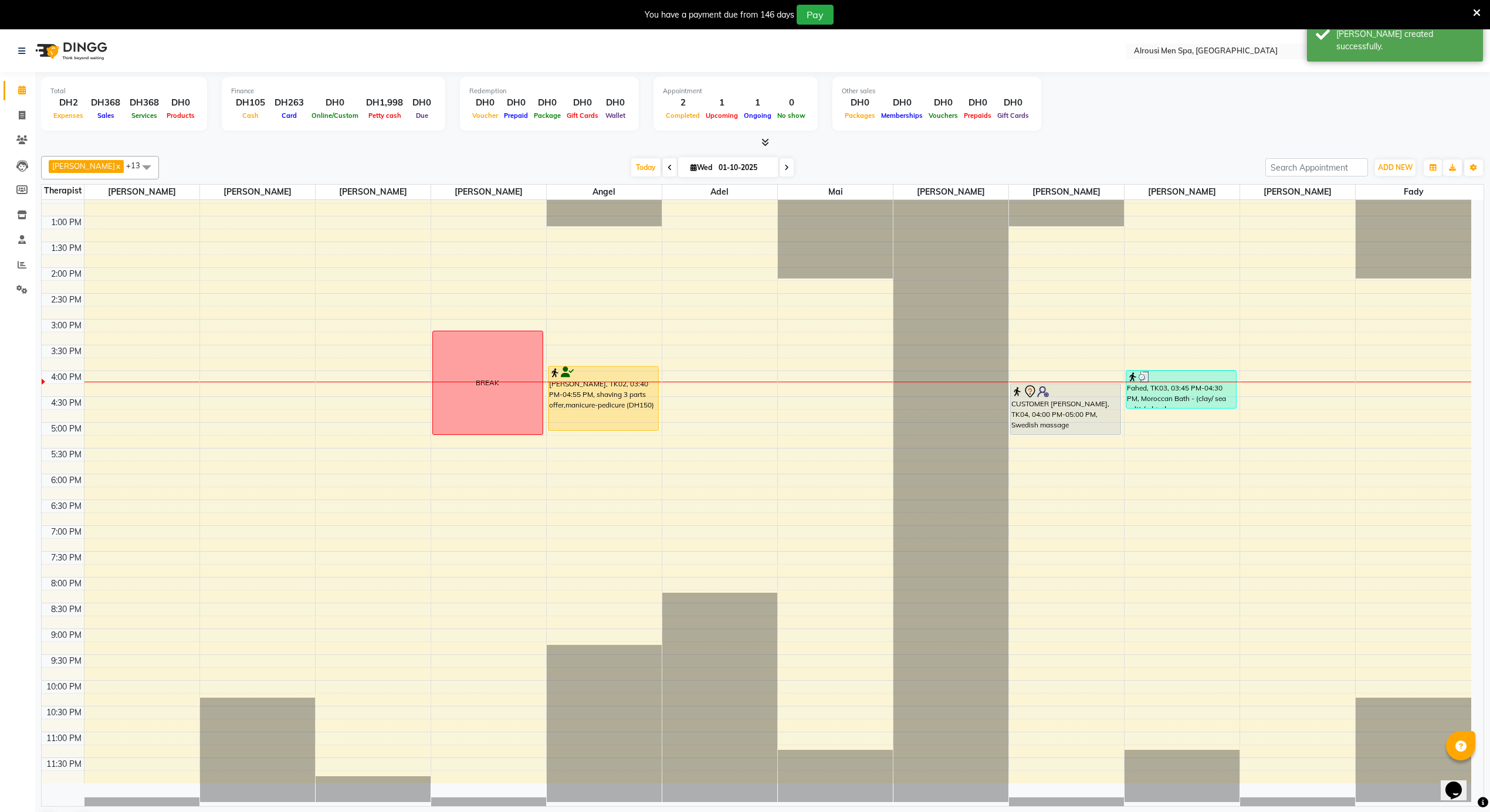
click at [753, 434] on div "12:00 AM 12:30 AM 1:00 AM 1:30 AM 2:00 AM 2:30 AM 3:00 AM 3:30 AM 4:00 AM 4:30 …" at bounding box center [756, 164] width 1430 height 1238
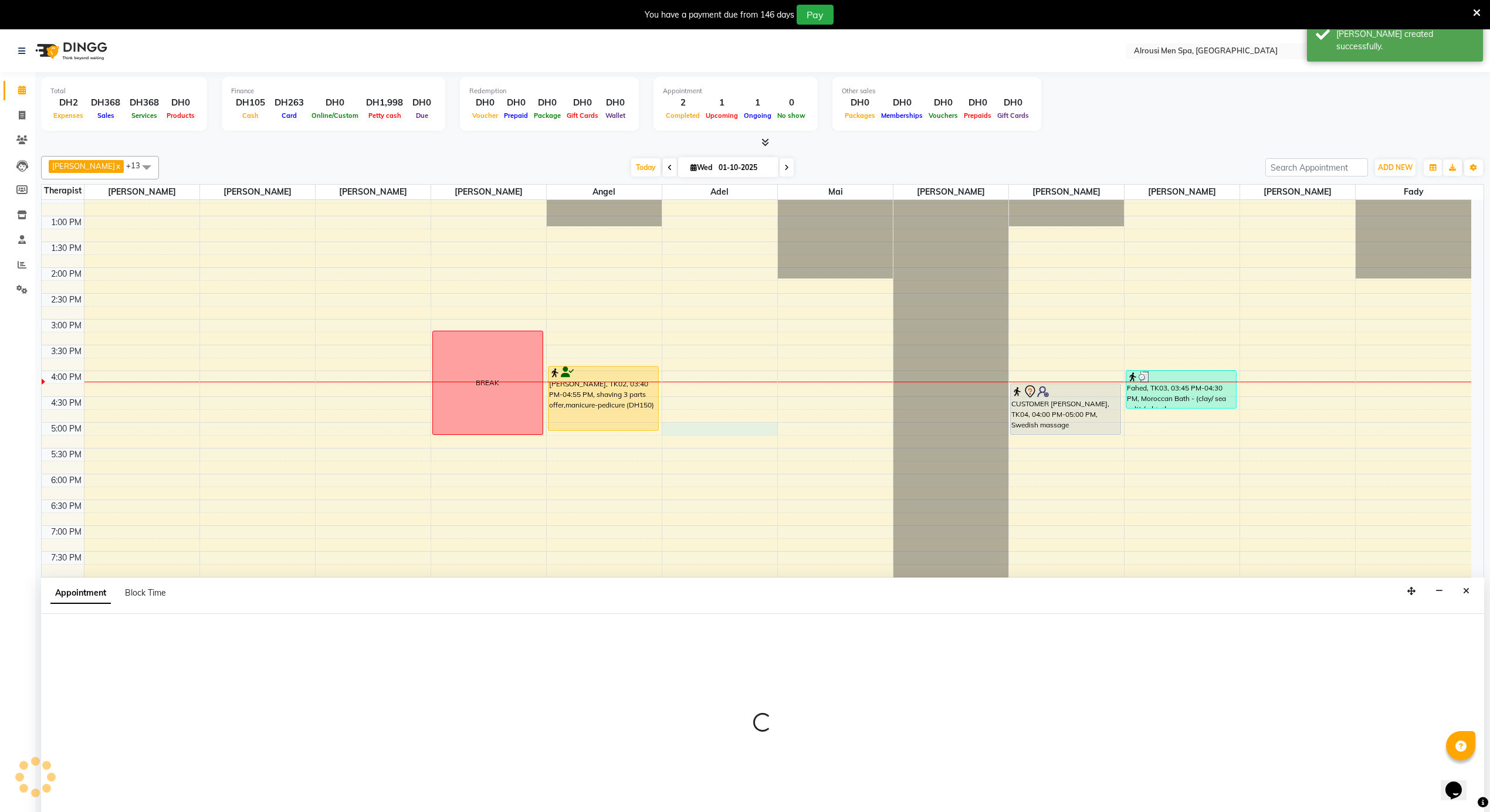
select select "43429"
select select "1005"
select select "tentative"
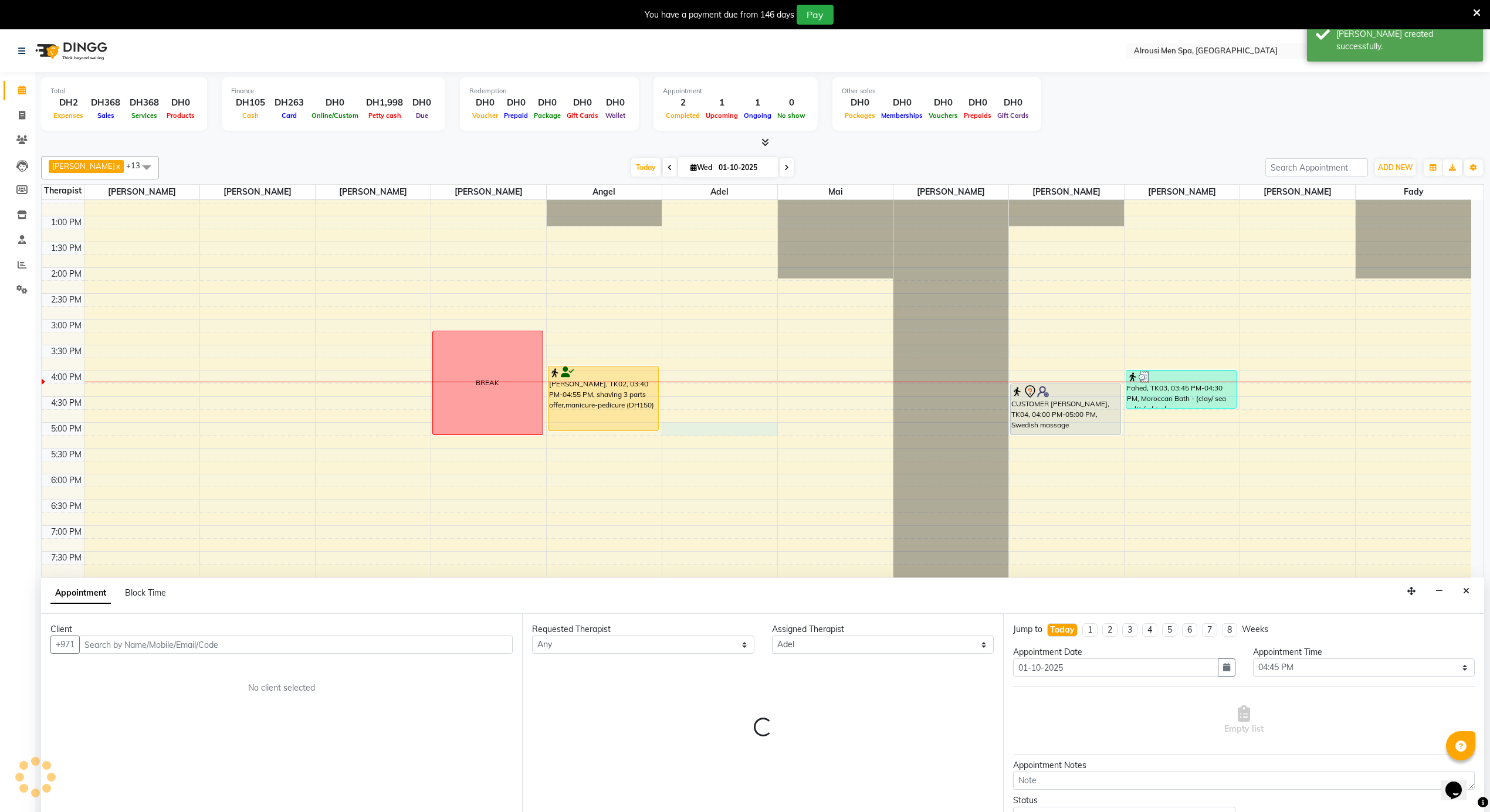
scroll to position [31, 0]
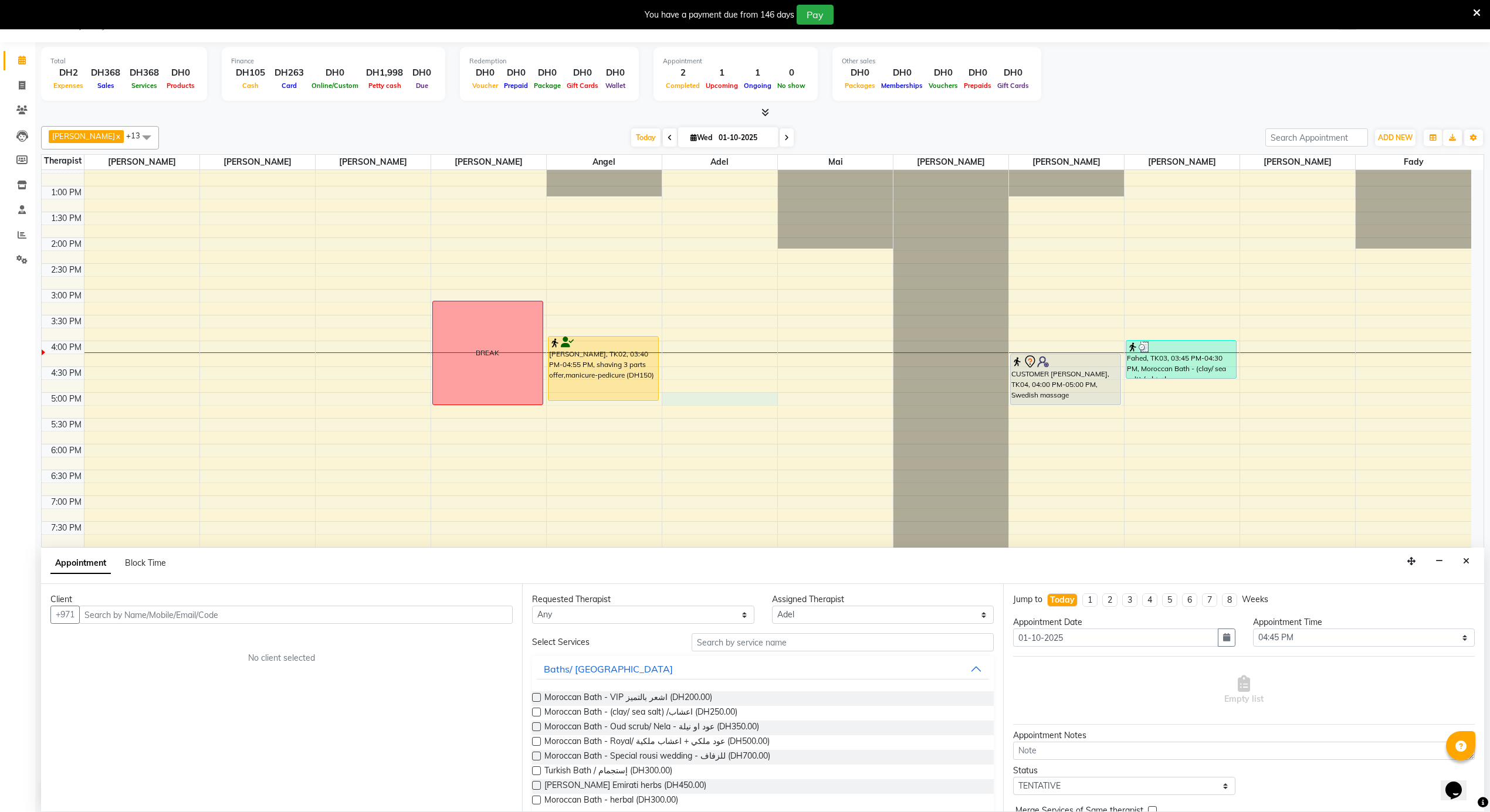
type input "a"
click at [171, 617] on input "ADSA" at bounding box center [272, 615] width 385 height 18
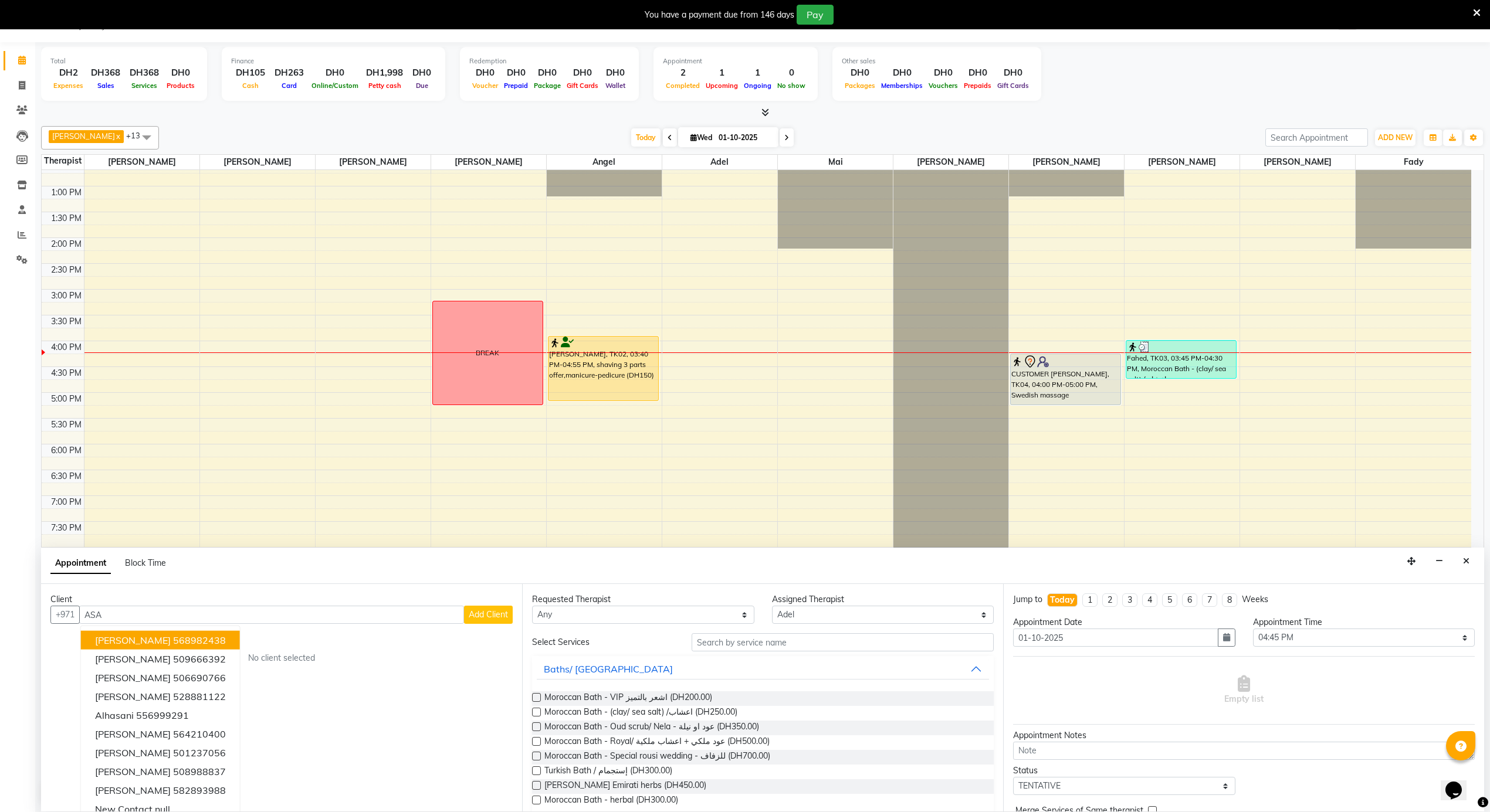
click at [171, 617] on input "ASA" at bounding box center [272, 615] width 385 height 18
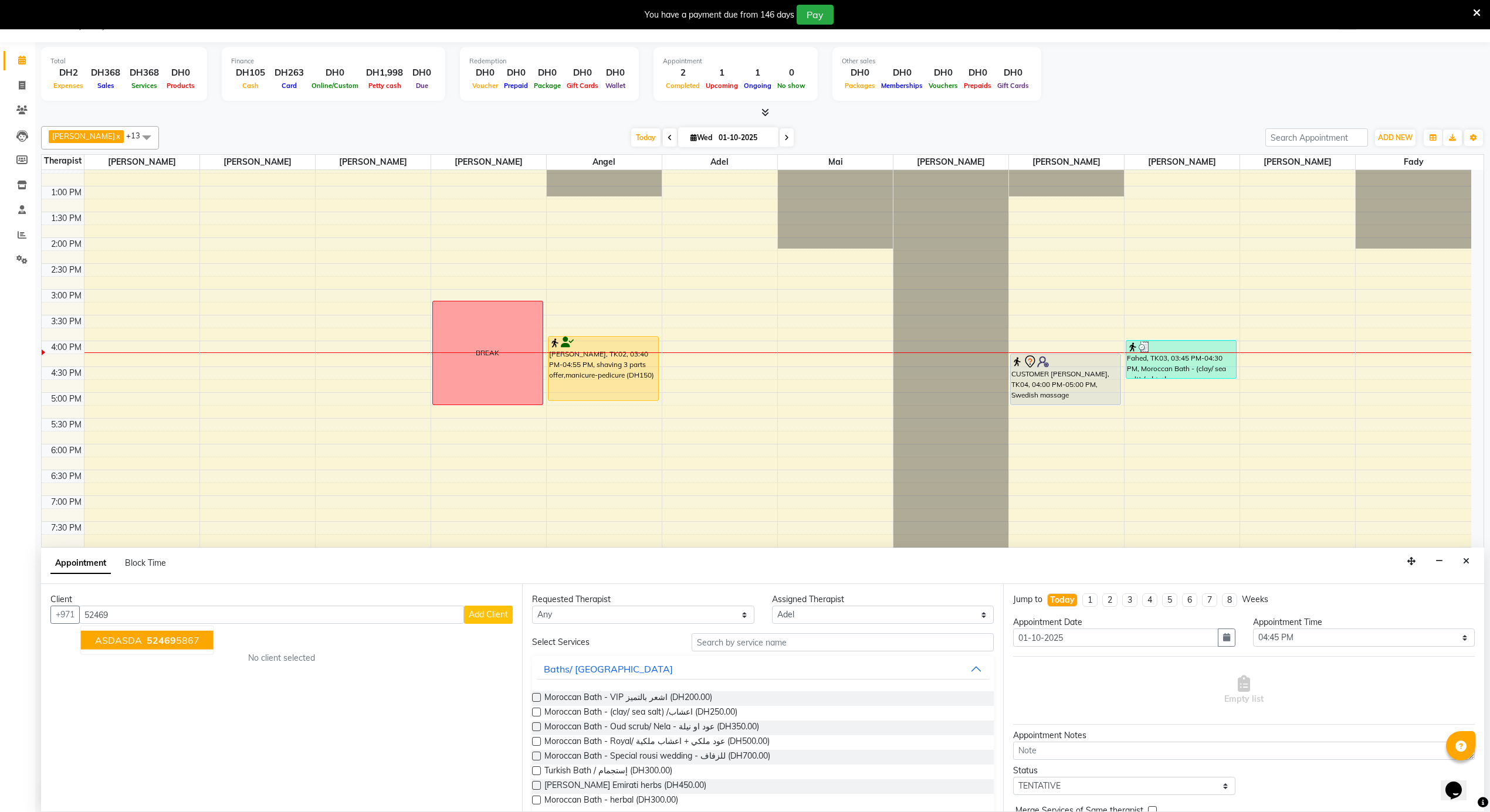
click at [151, 637] on span "52469" at bounding box center [162, 640] width 29 height 12
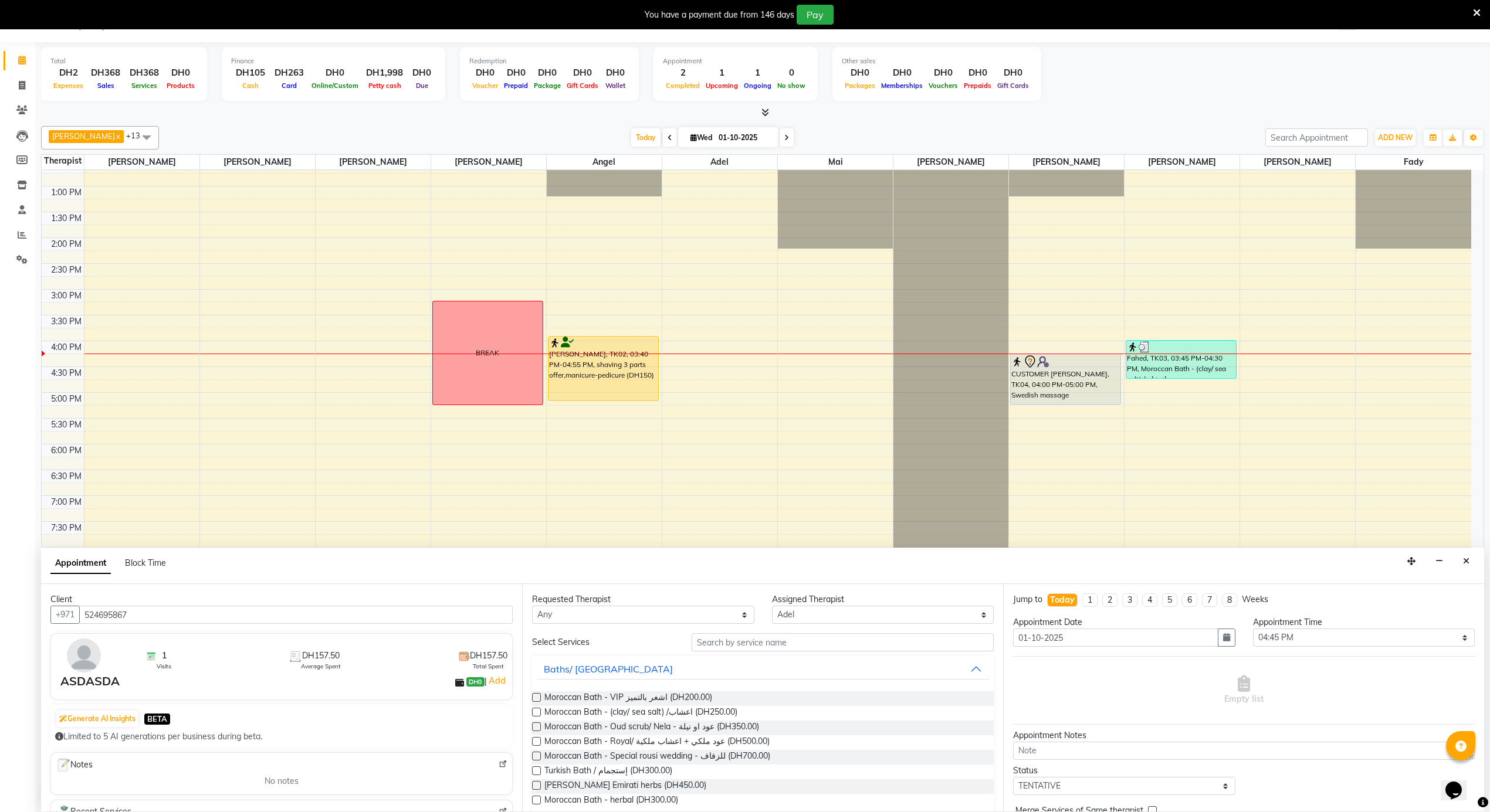
type input "524695867"
click at [872, 614] on select "Select [PERSON_NAME] [PERSON_NAME] [PERSON_NAME] [PERSON_NAME] Mai [PERSON_NAME…" at bounding box center [883, 615] width 223 height 18
select select "38887"
click at [772, 606] on select "Select [PERSON_NAME] [PERSON_NAME] [PERSON_NAME] [PERSON_NAME] Mai [PERSON_NAME…" at bounding box center [883, 615] width 223 height 18
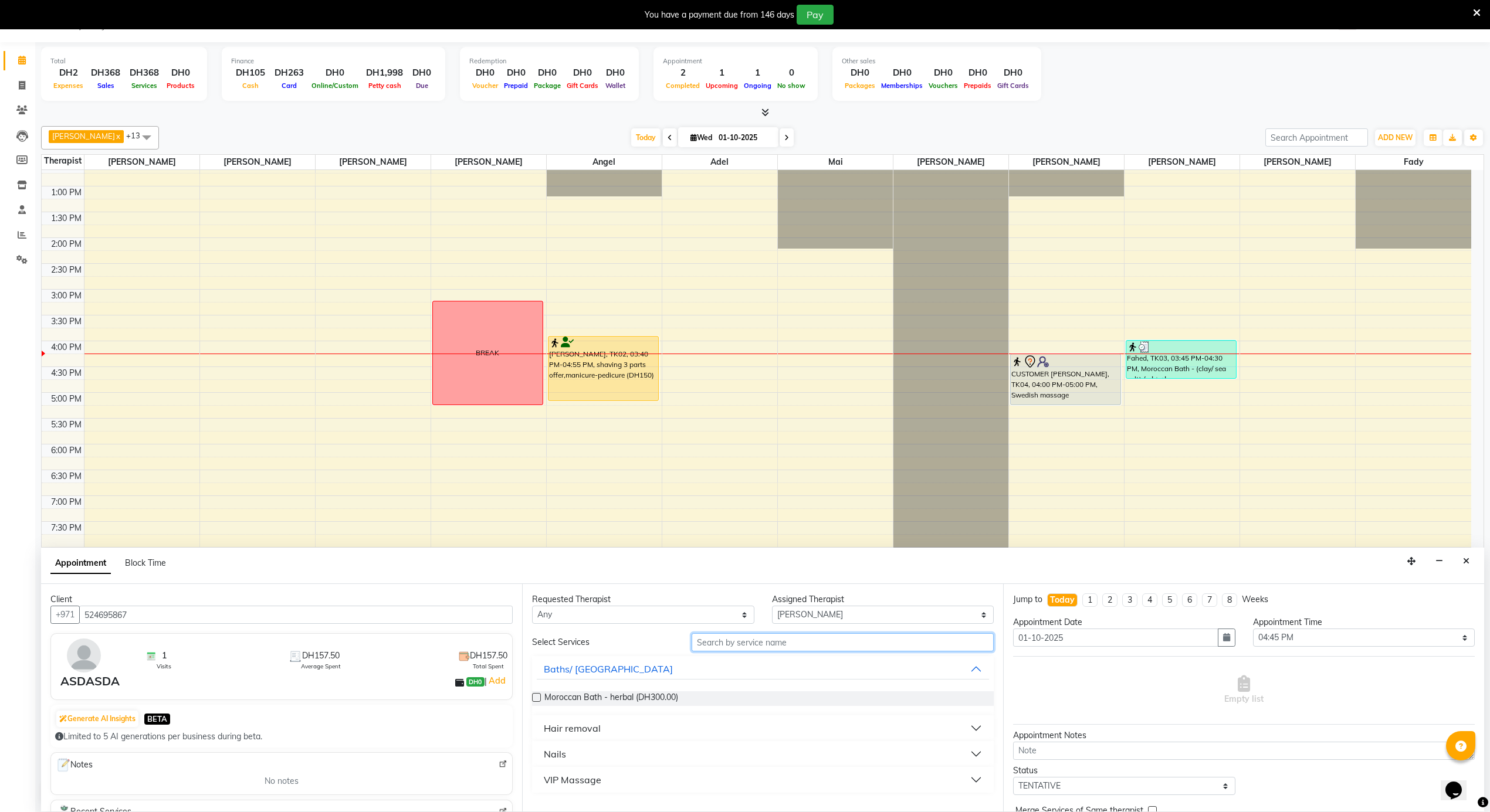
click at [777, 642] on input "text" at bounding box center [842, 642] width 302 height 18
type input "SWE"
click at [629, 709] on div "Swedish massage (DH200.00)" at bounding box center [763, 699] width 462 height 34
click at [637, 700] on span "Swedish massage (DH200.00)" at bounding box center [601, 699] width 113 height 15
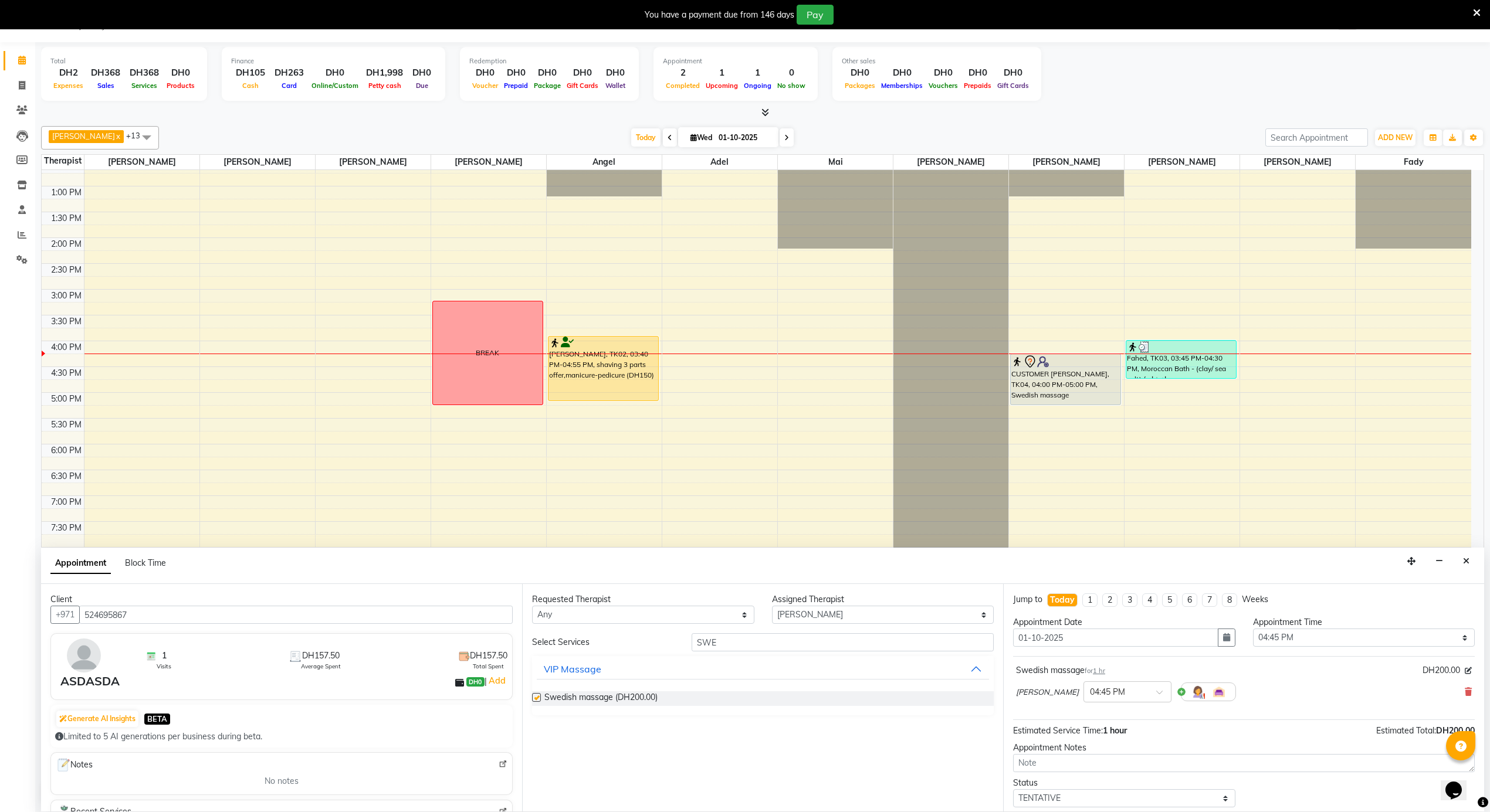
checkbox input "false"
click at [1352, 638] on select "Select 12:00 AM 12:05 AM 12:10 AM 12:15 AM 12:20 AM 12:25 AM 12:30 AM 12:35 AM …" at bounding box center [1364, 637] width 223 height 18
select select "960"
click at [1253, 630] on select "Select 12:00 AM 12:05 AM 12:10 AM 12:15 AM 12:20 AM 12:25 AM 12:30 AM 12:35 AM …" at bounding box center [1364, 637] width 223 height 18
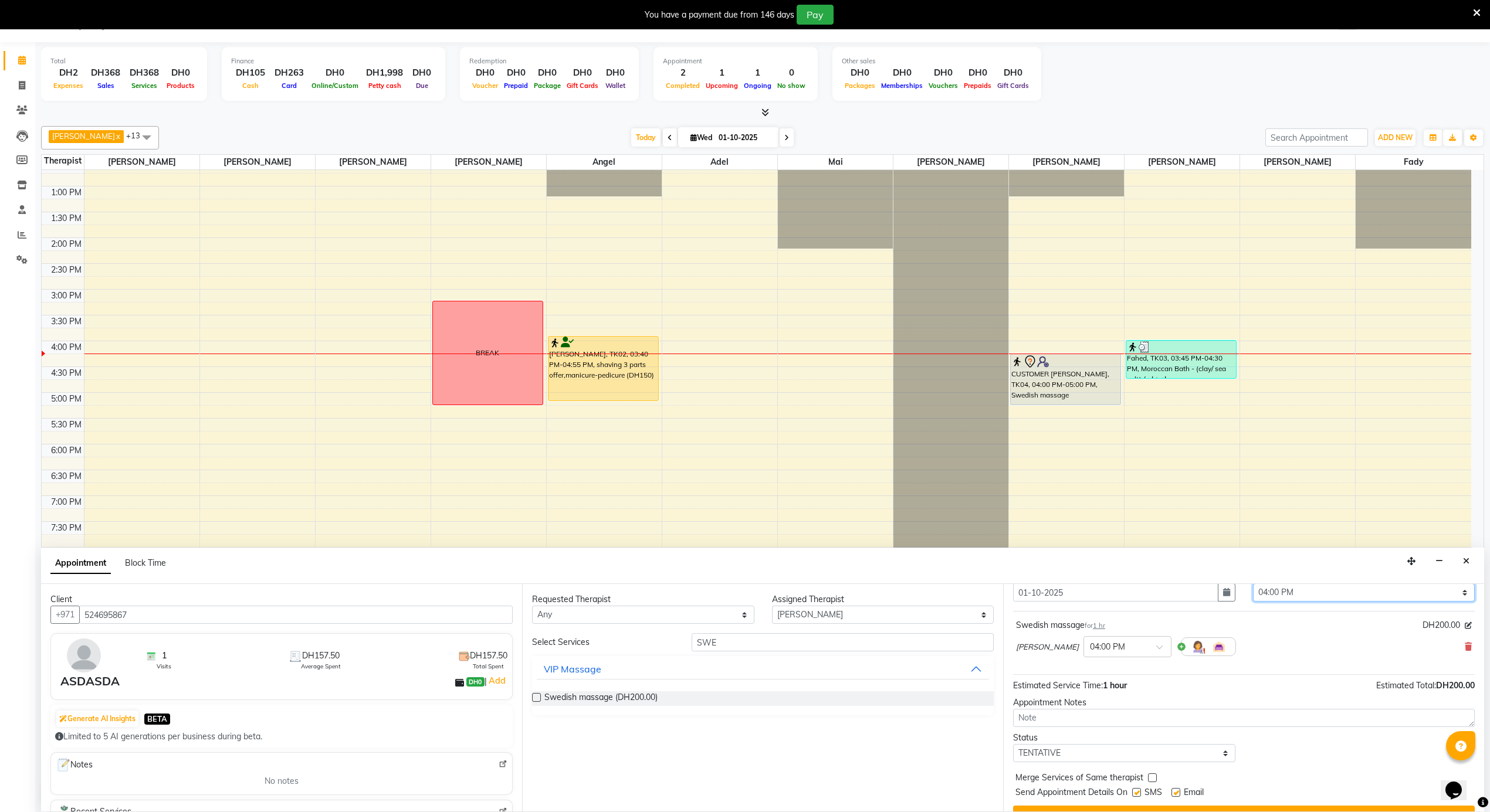
scroll to position [71, 0]
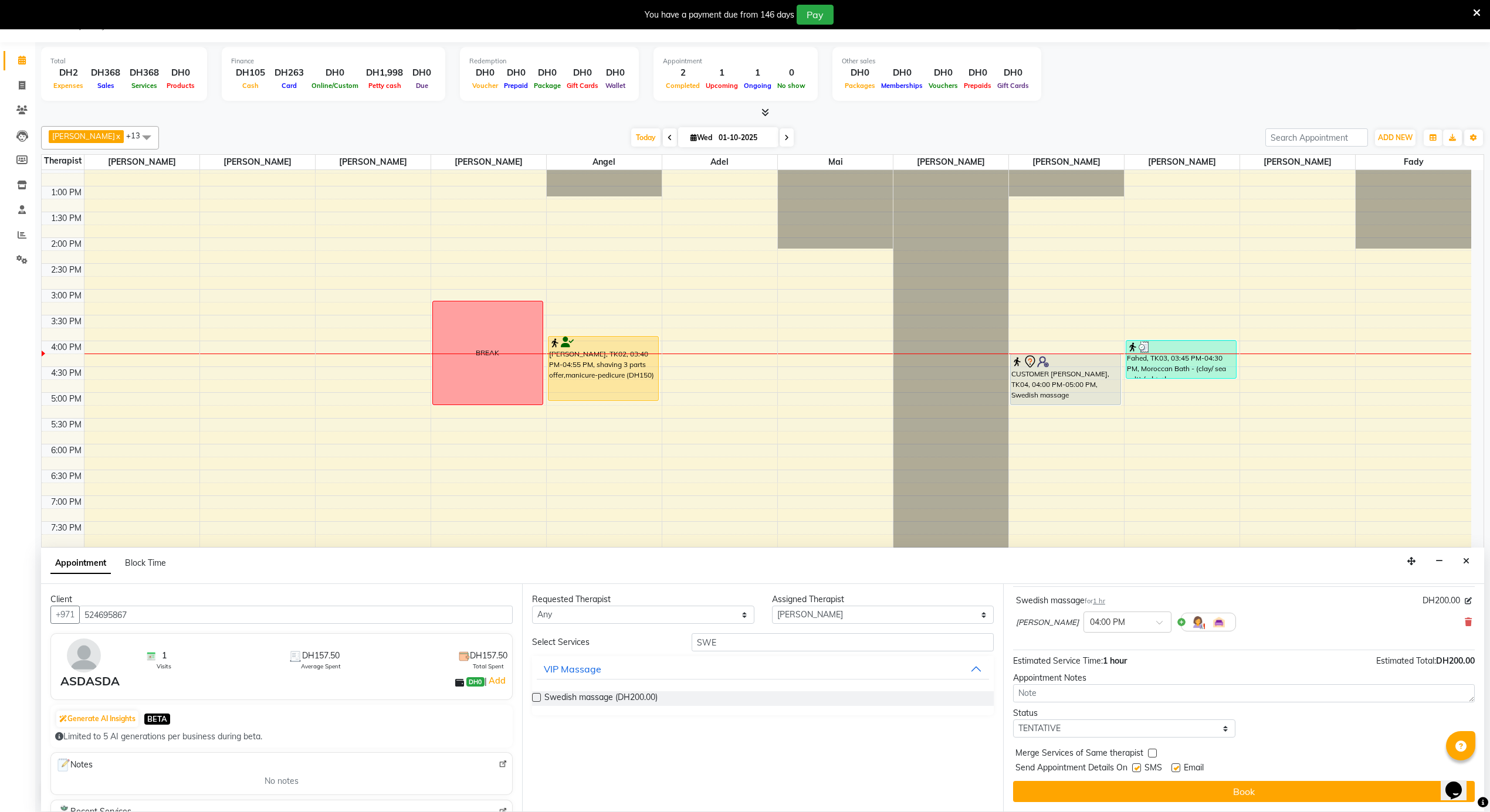
click at [1173, 771] on label at bounding box center [1176, 768] width 9 height 9
click at [1173, 771] on input "checkbox" at bounding box center [1175, 769] width 7 height 7
checkbox input "false"
click at [1137, 772] on label at bounding box center [1137, 768] width 9 height 9
click at [1137, 772] on input "checkbox" at bounding box center [1136, 769] width 7 height 7
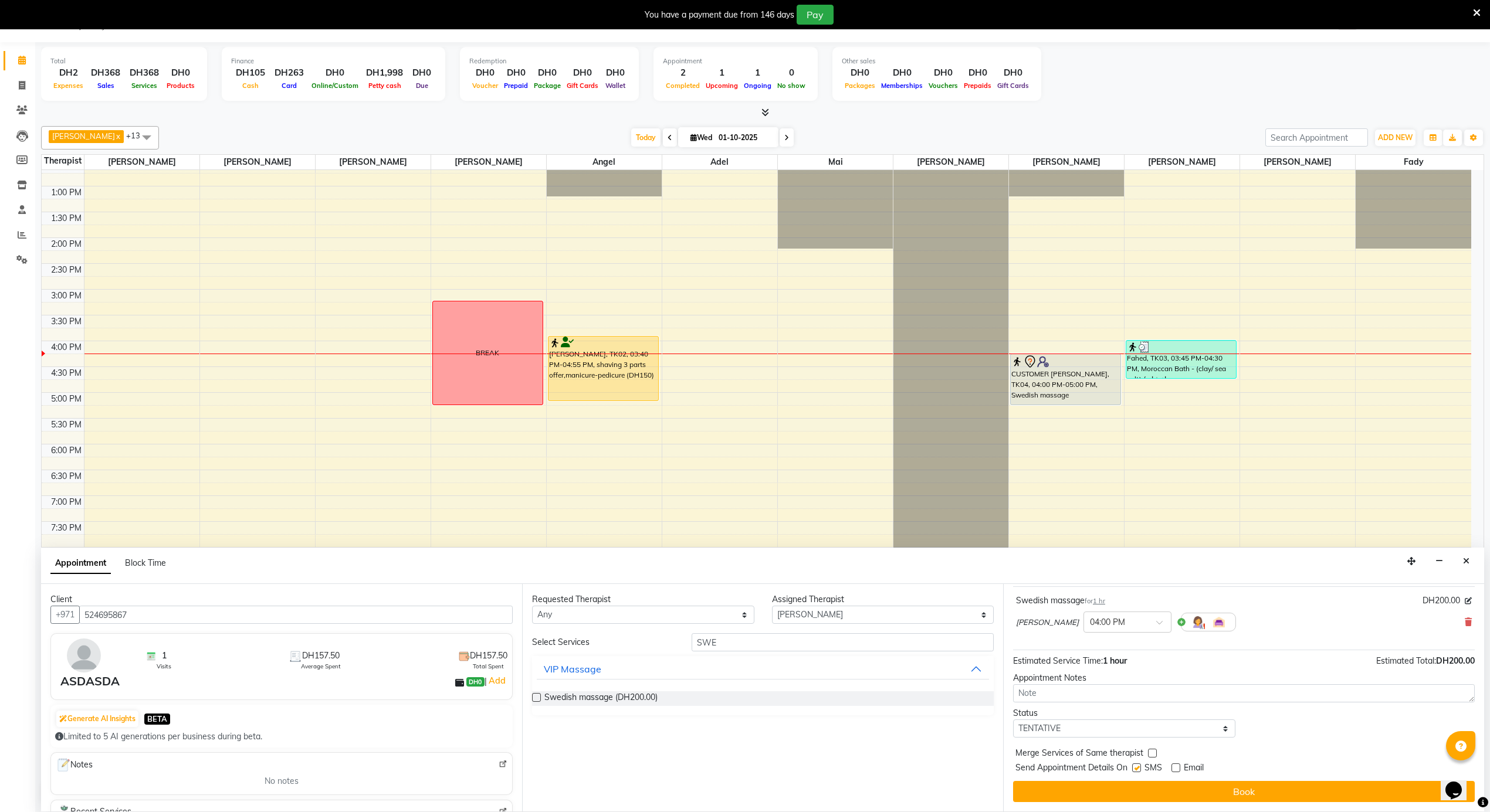
checkbox input "false"
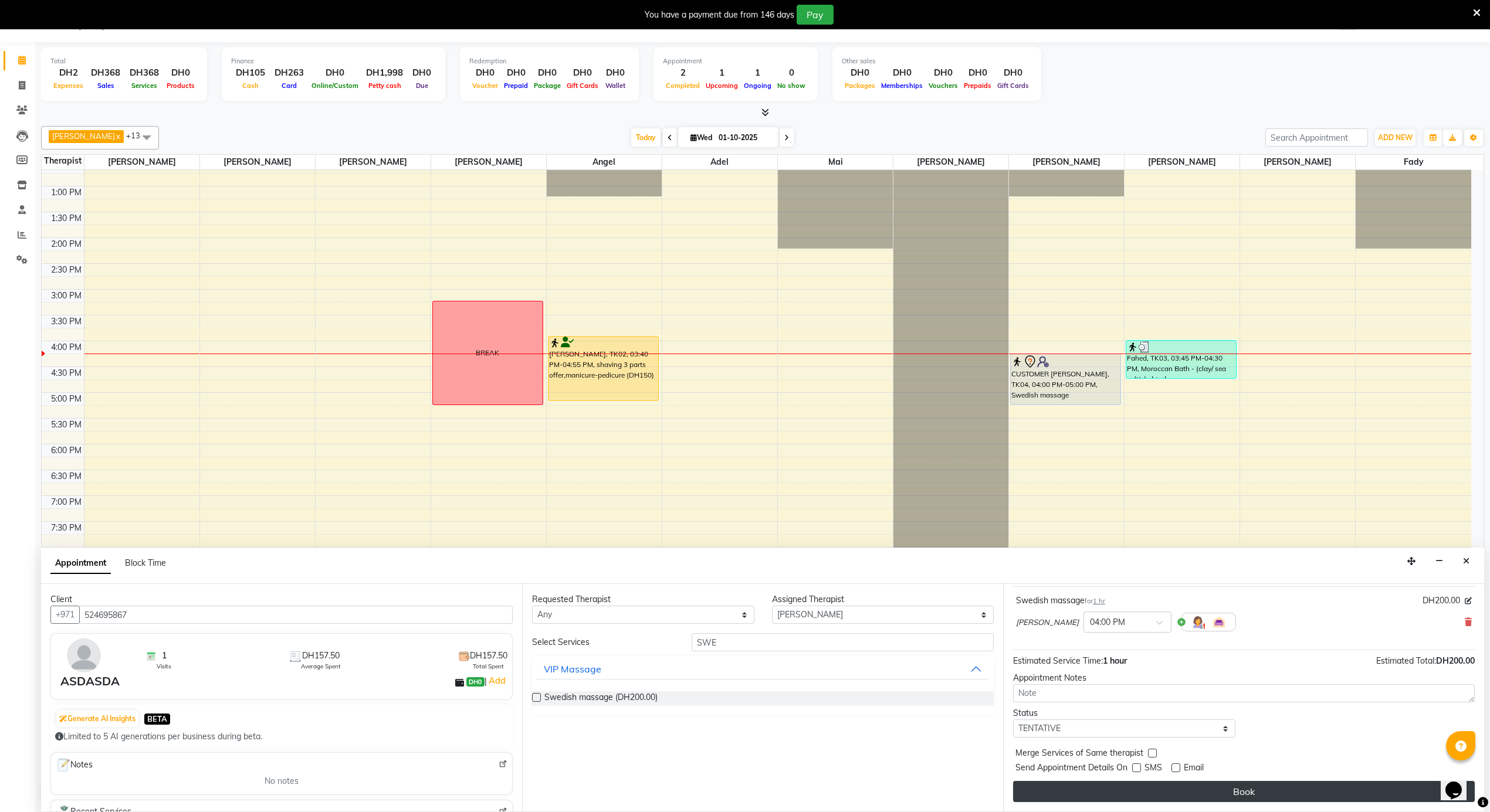
click at [1135, 789] on button "Book" at bounding box center [1244, 791] width 462 height 21
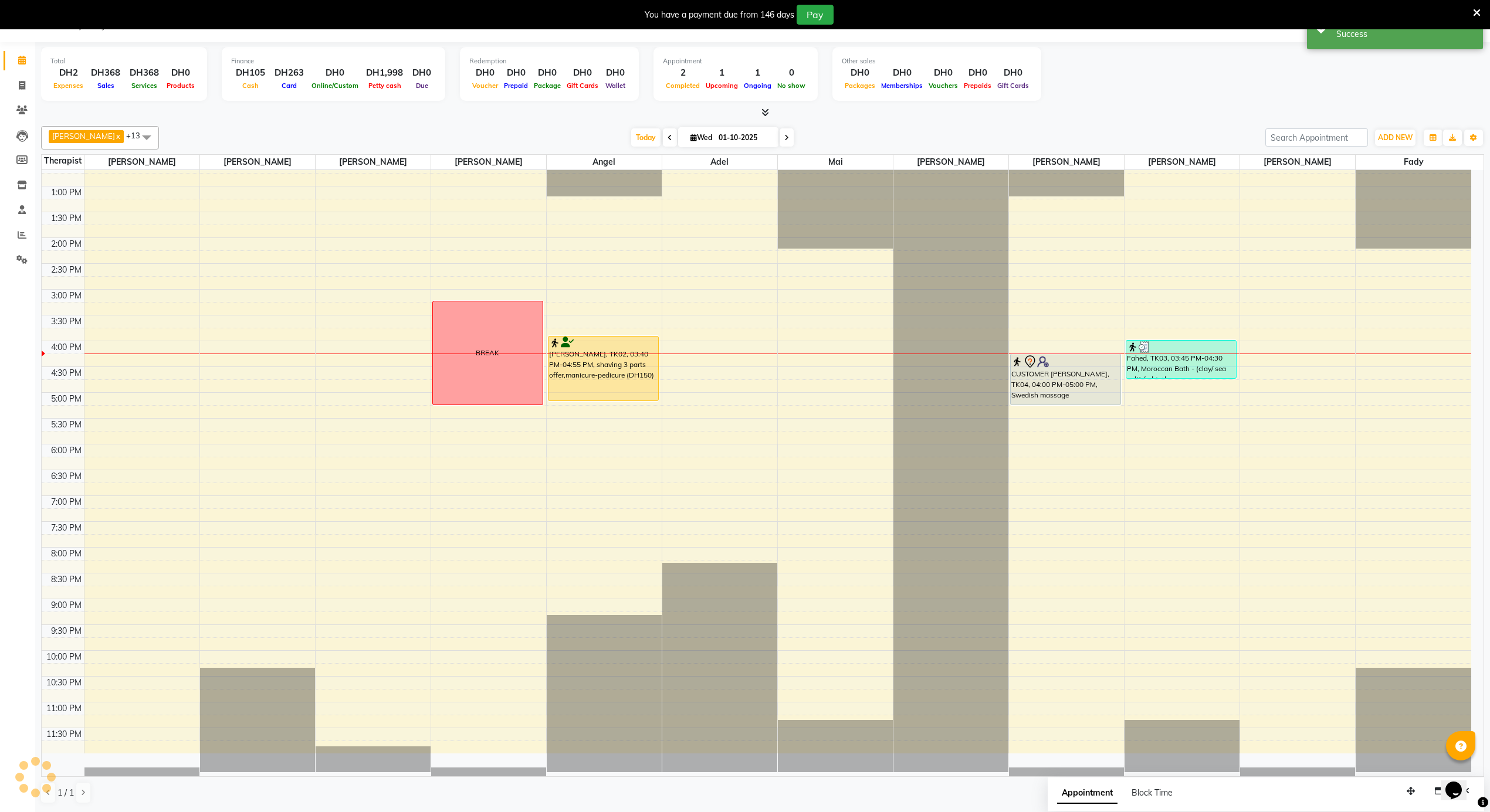
scroll to position [0, 0]
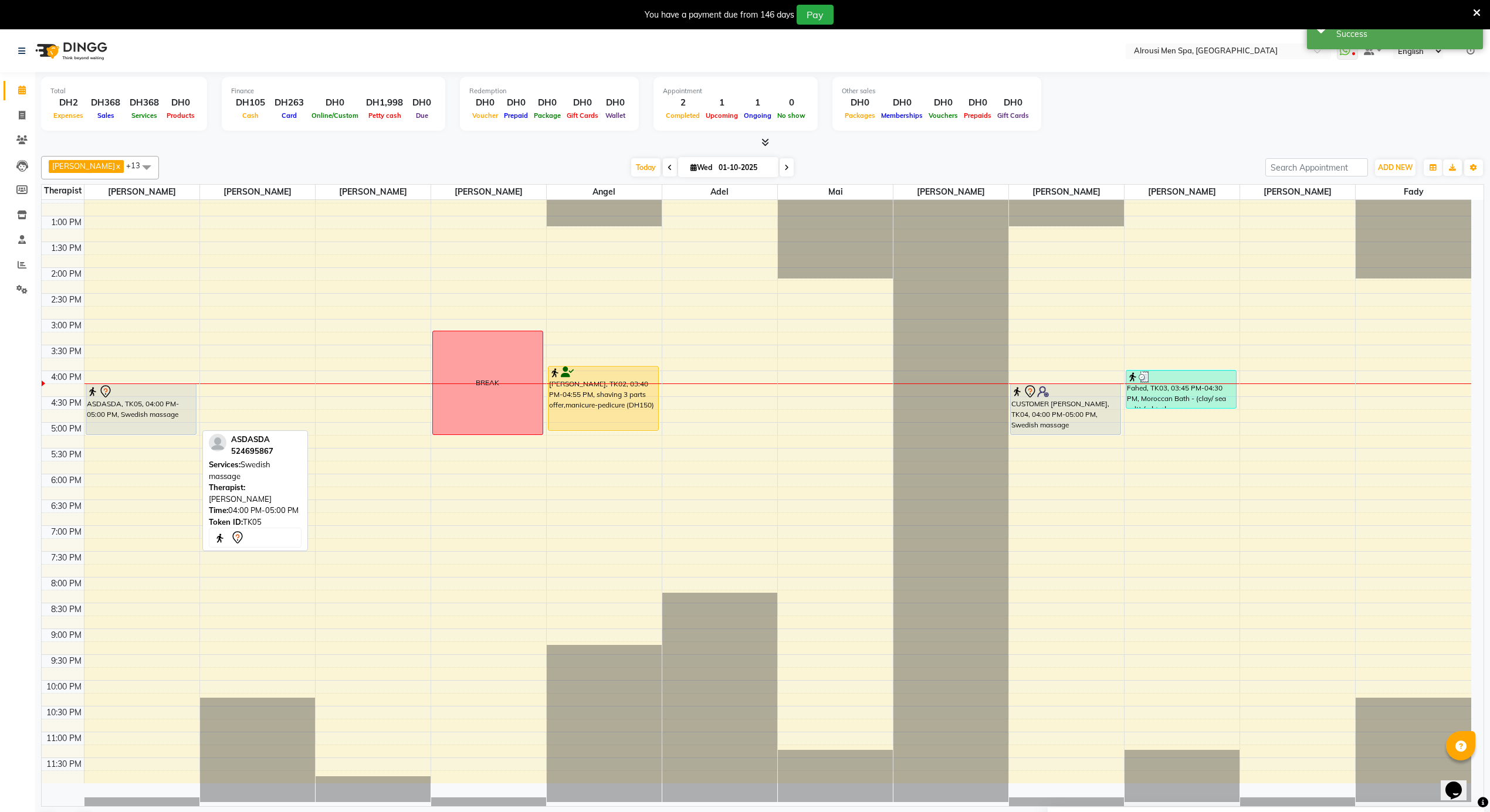
click at [174, 410] on div "ASDASDA, TK05, 04:00 PM-05:00 PM, Swedish massage" at bounding box center [140, 409] width 109 height 51
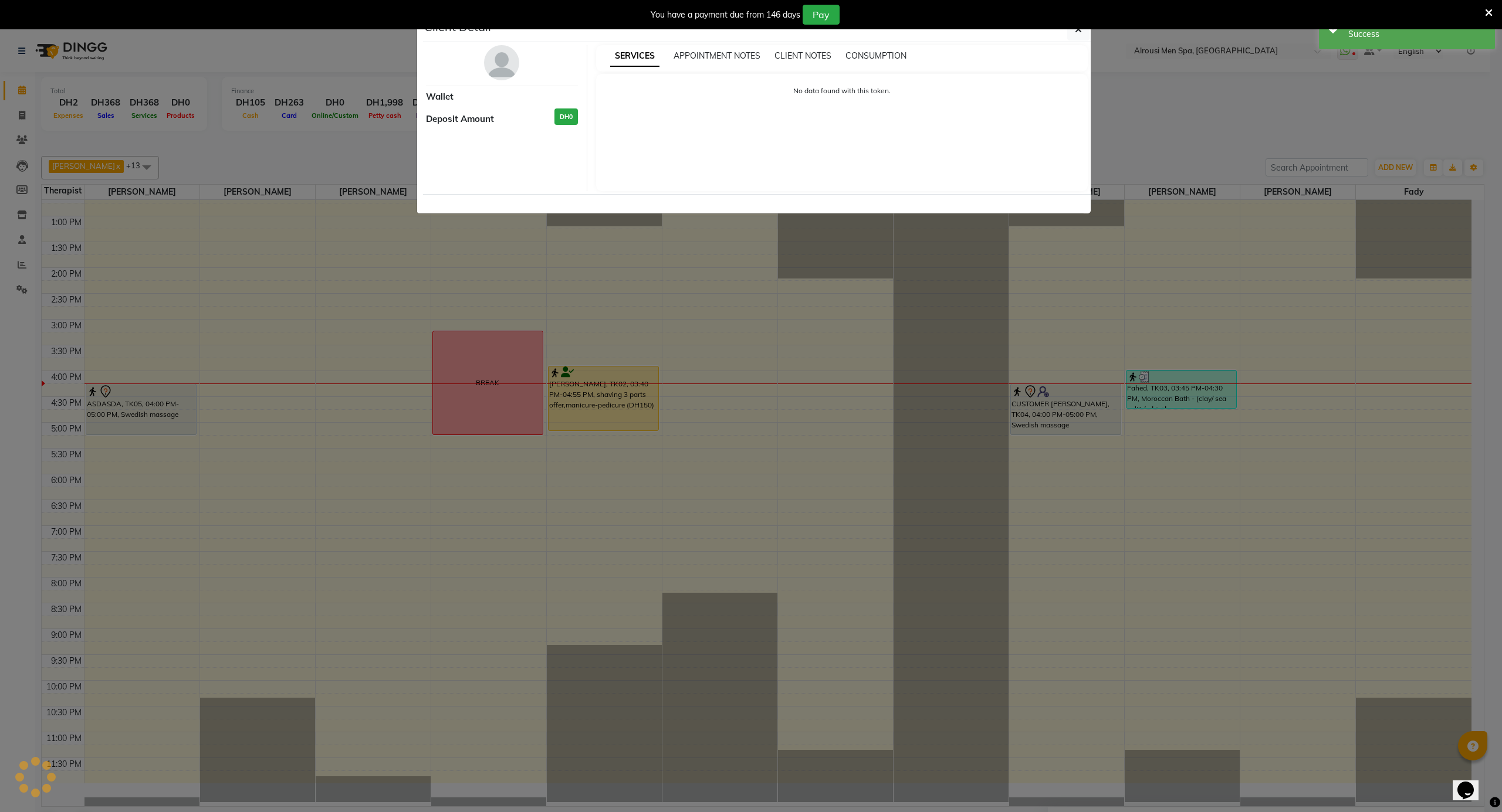
select select "7"
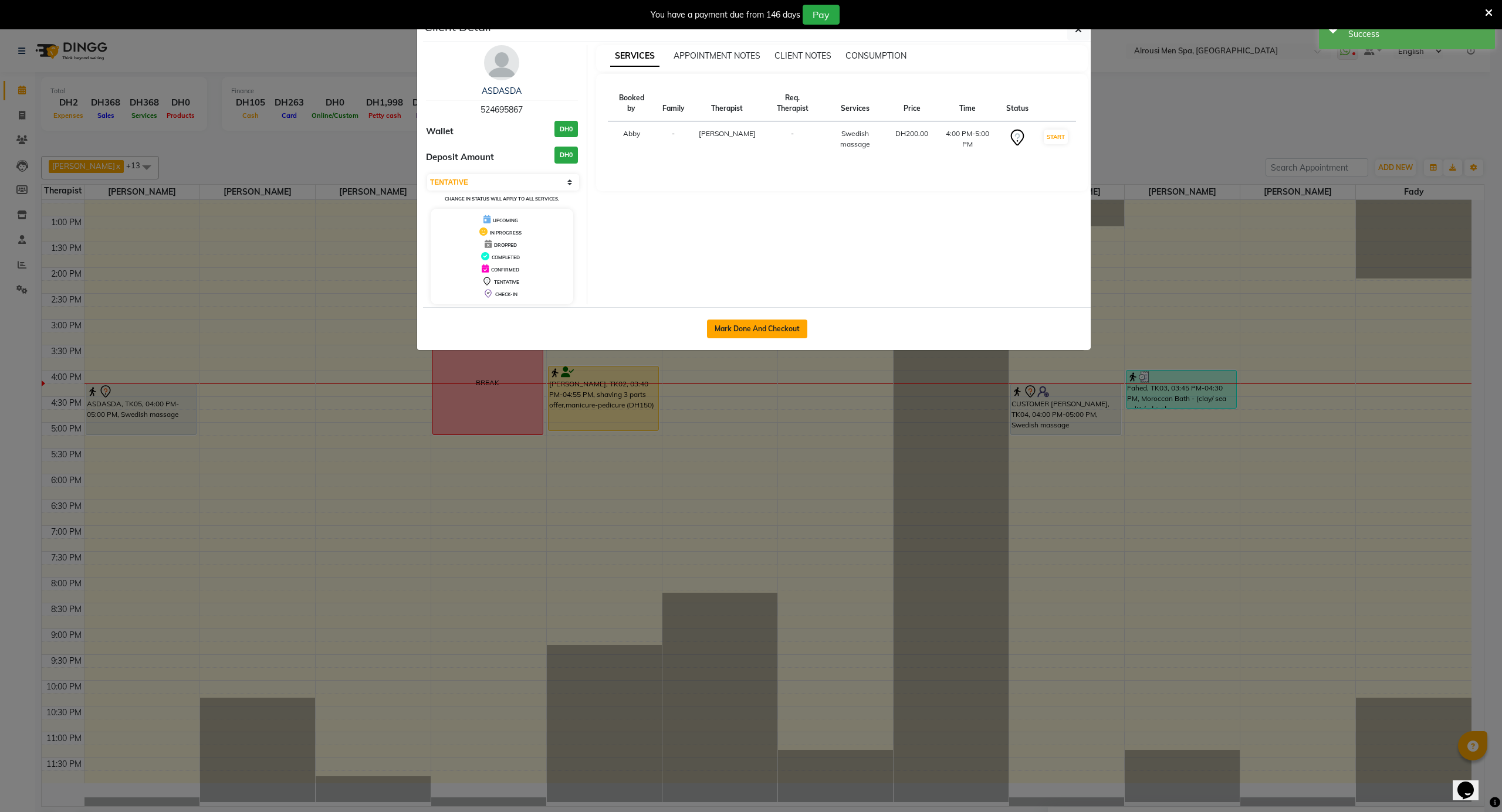
click at [723, 325] on button "Mark Done And Checkout" at bounding box center [757, 329] width 101 height 19
select select "service"
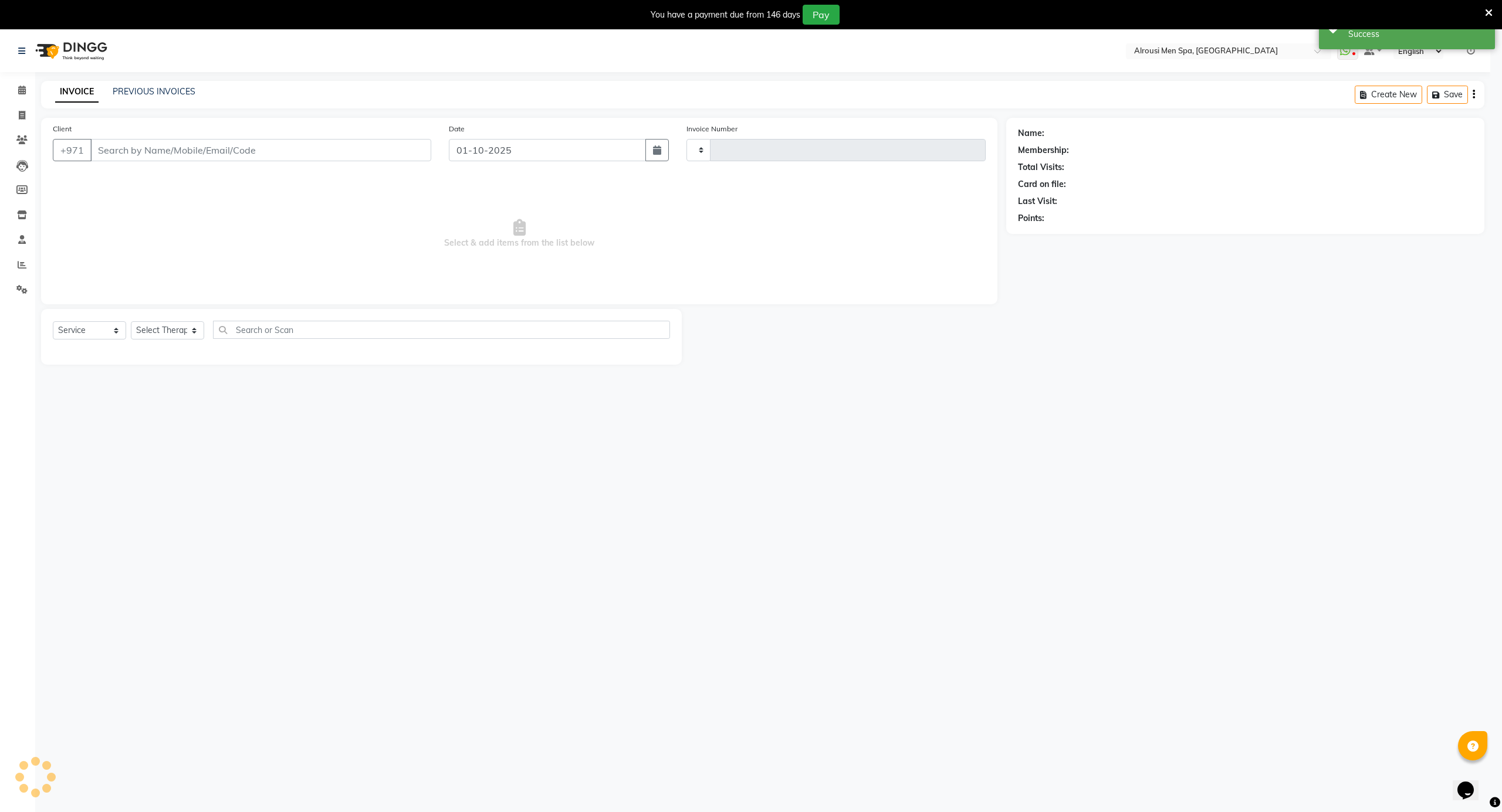
type input "4174"
select select "5688"
type input "524695867"
select select "38887"
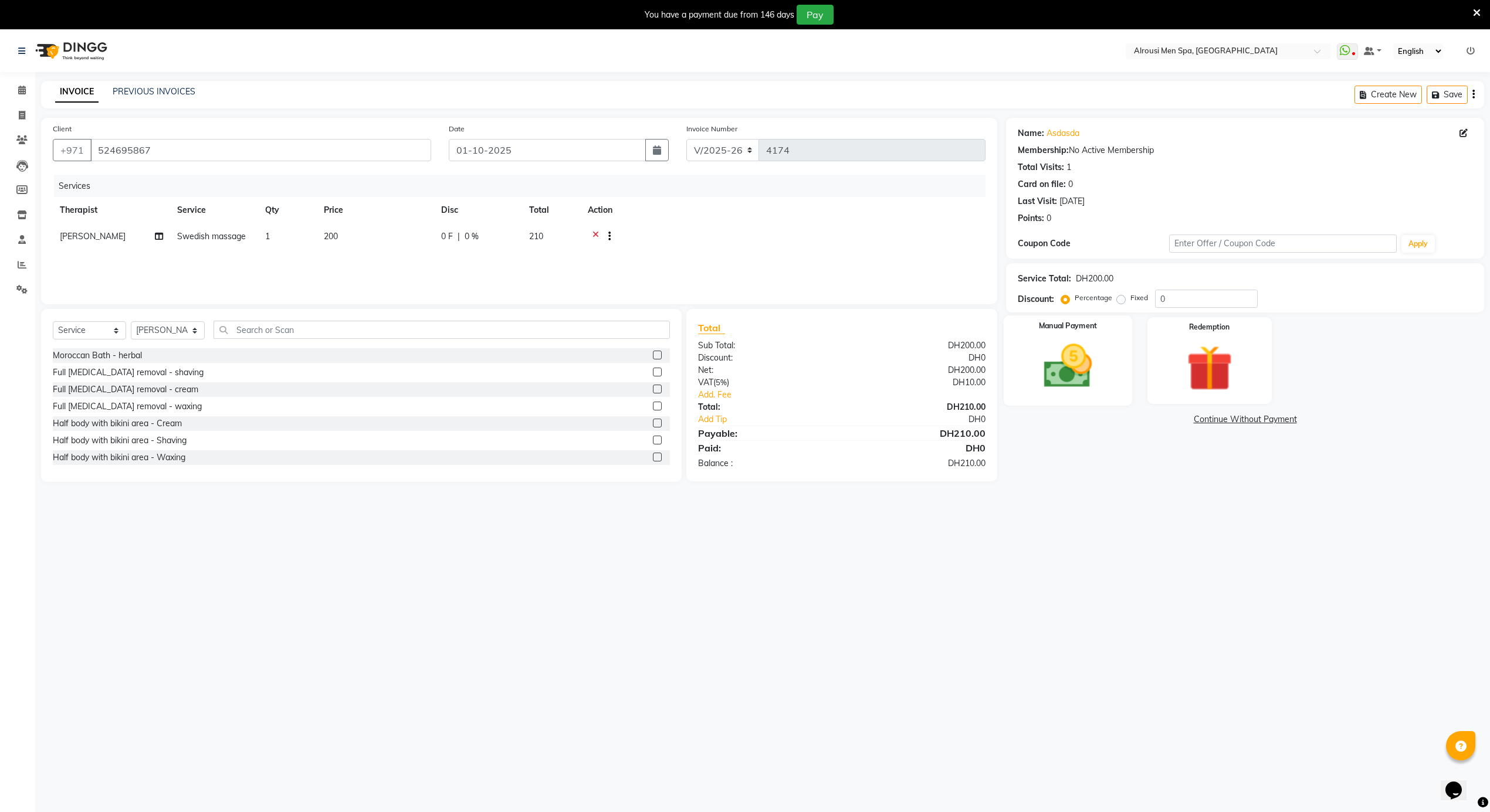
click at [1080, 371] on img at bounding box center [1068, 367] width 79 height 56
click at [1107, 421] on span "CASH" at bounding box center [1104, 420] width 25 height 13
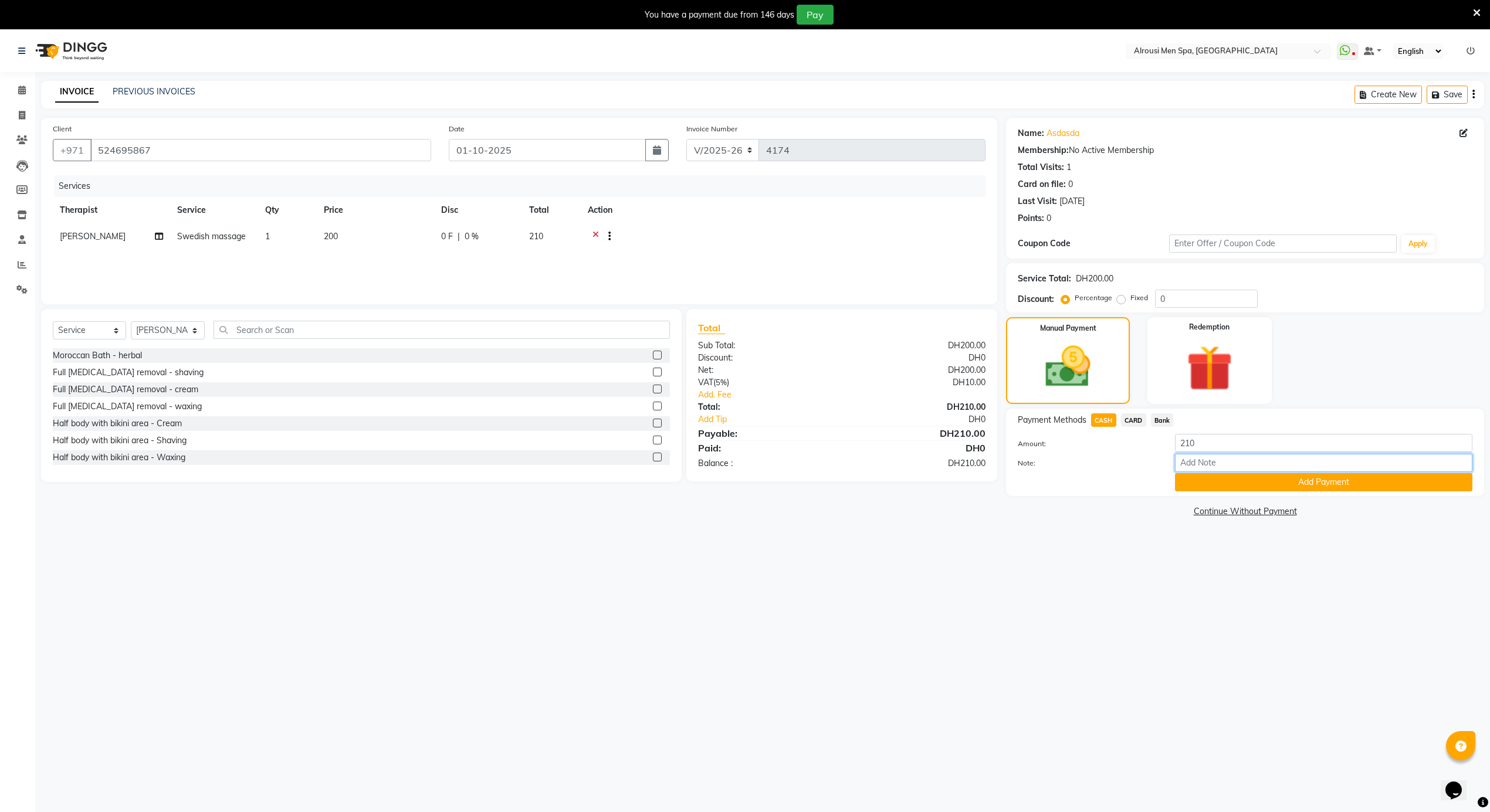
click at [1200, 471] on input "Note:" at bounding box center [1323, 463] width 297 height 18
click at [1209, 477] on button "Add Payment" at bounding box center [1323, 482] width 297 height 18
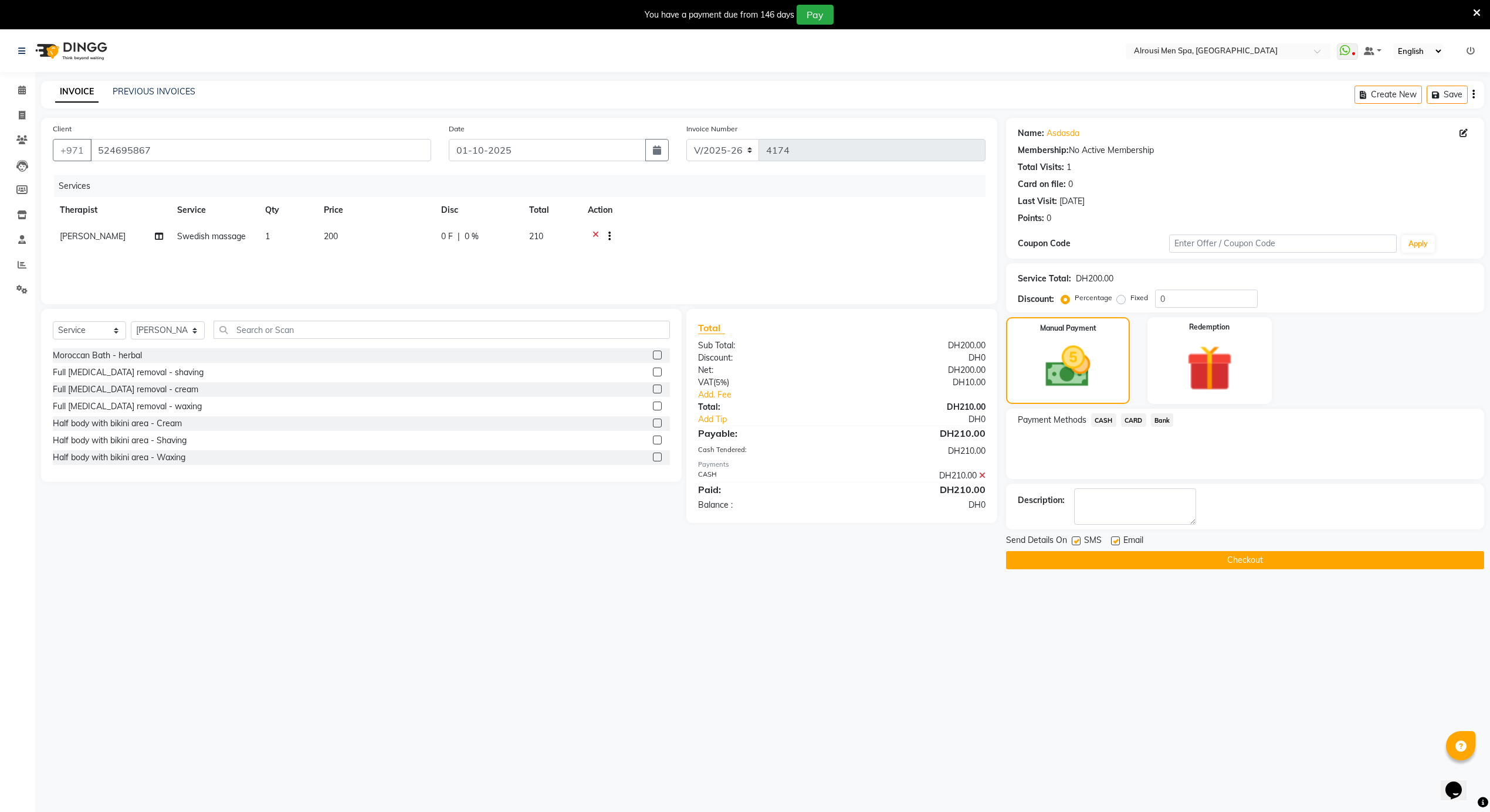
click at [1113, 540] on label at bounding box center [1115, 541] width 9 height 9
click at [1113, 540] on input "checkbox" at bounding box center [1115, 541] width 7 height 7
checkbox input "false"
click at [1074, 540] on label at bounding box center [1076, 541] width 9 height 9
click at [1074, 540] on input "checkbox" at bounding box center [1075, 541] width 7 height 7
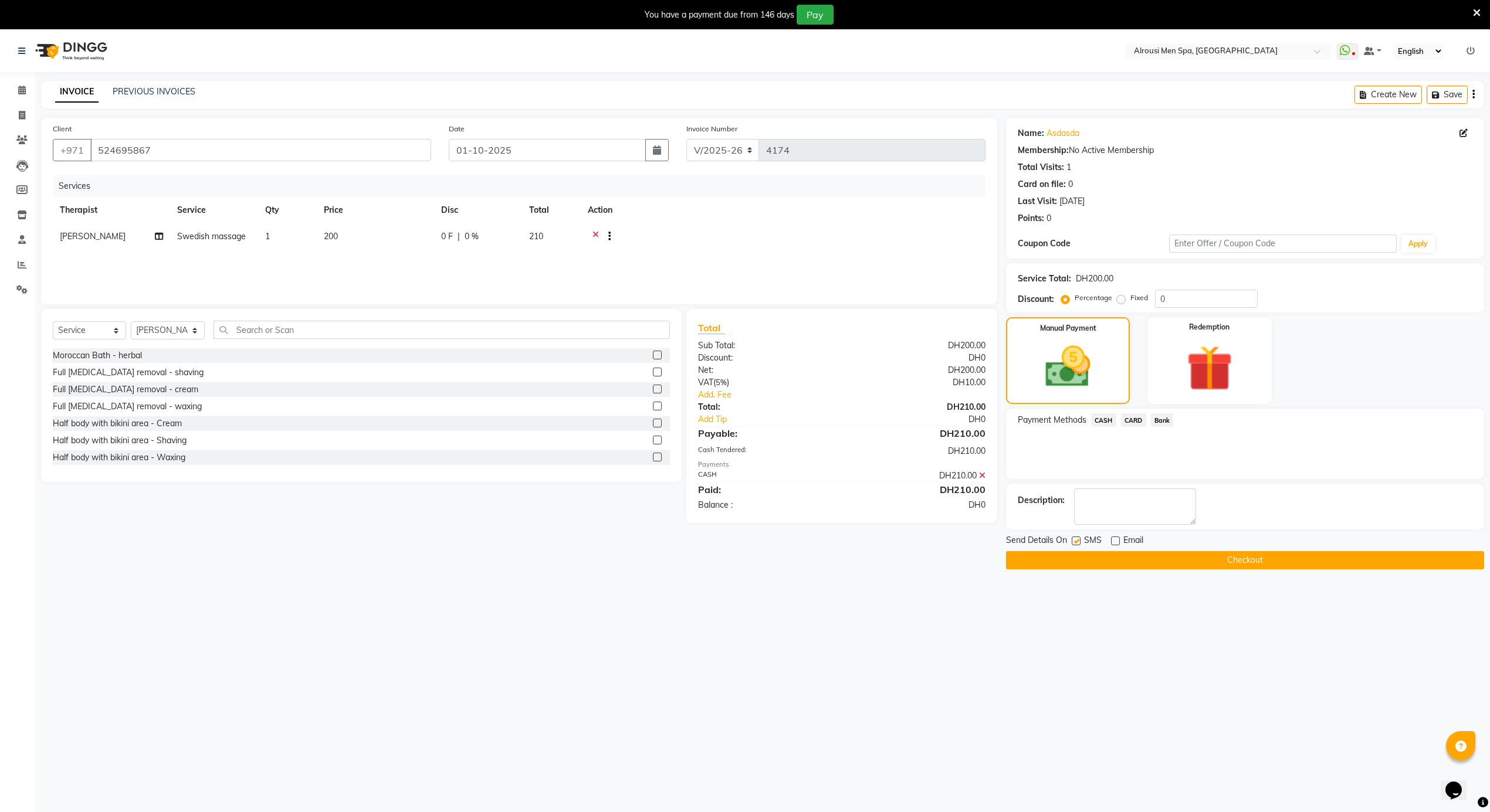
checkbox input "false"
click at [1083, 559] on button "Checkout" at bounding box center [1245, 560] width 478 height 18
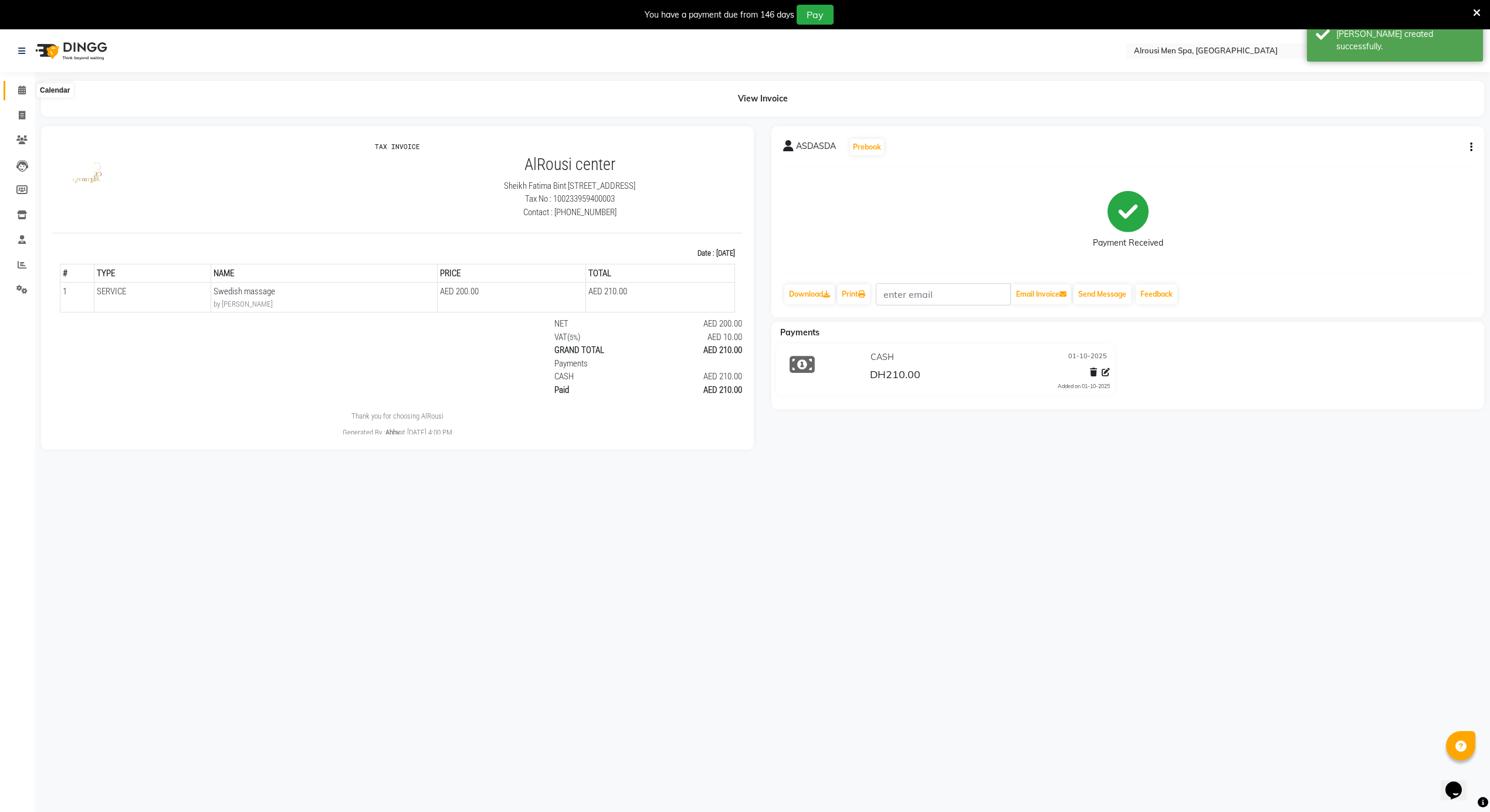
click at [27, 92] on span at bounding box center [22, 90] width 21 height 13
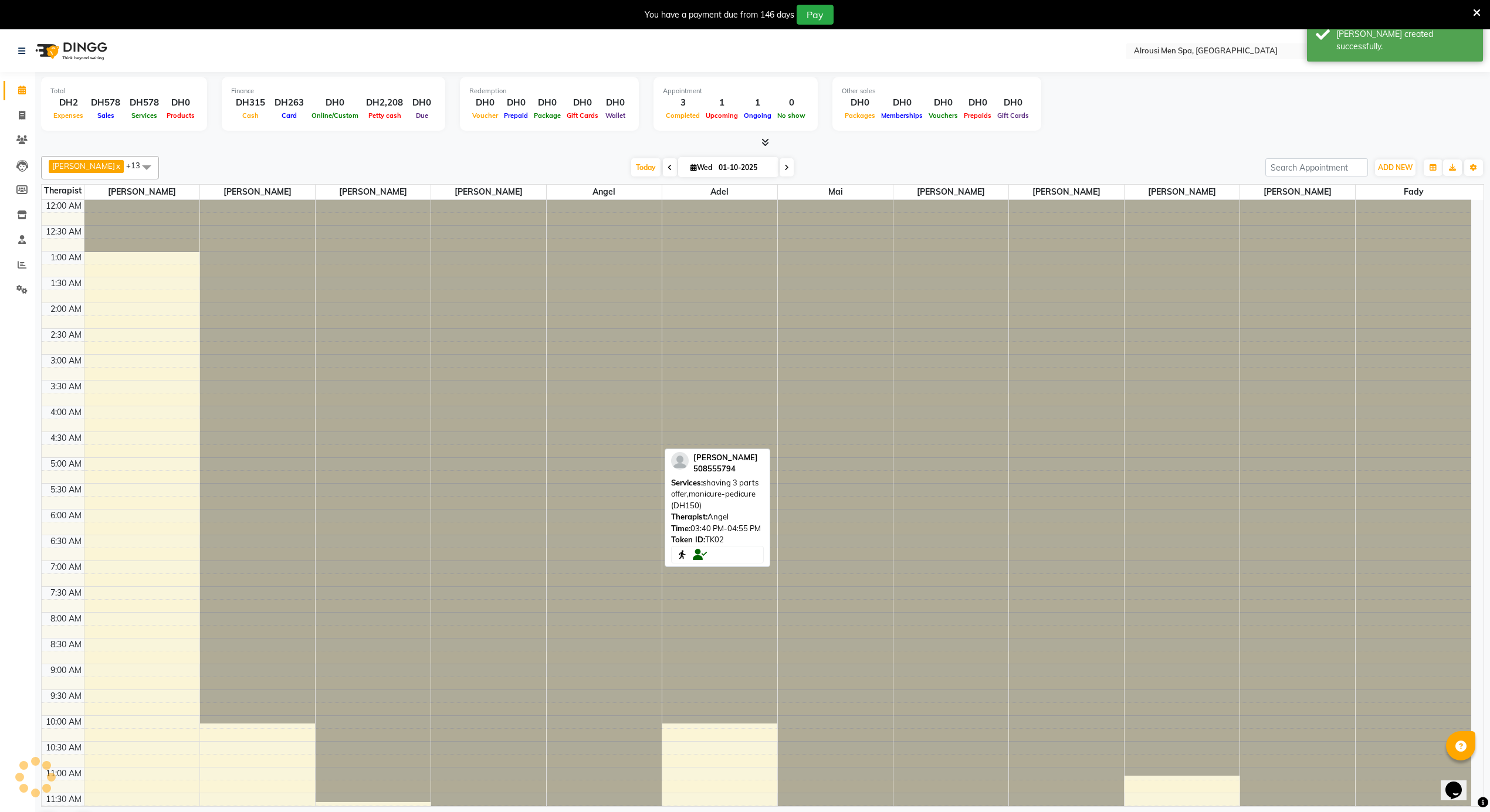
scroll to position [632, 0]
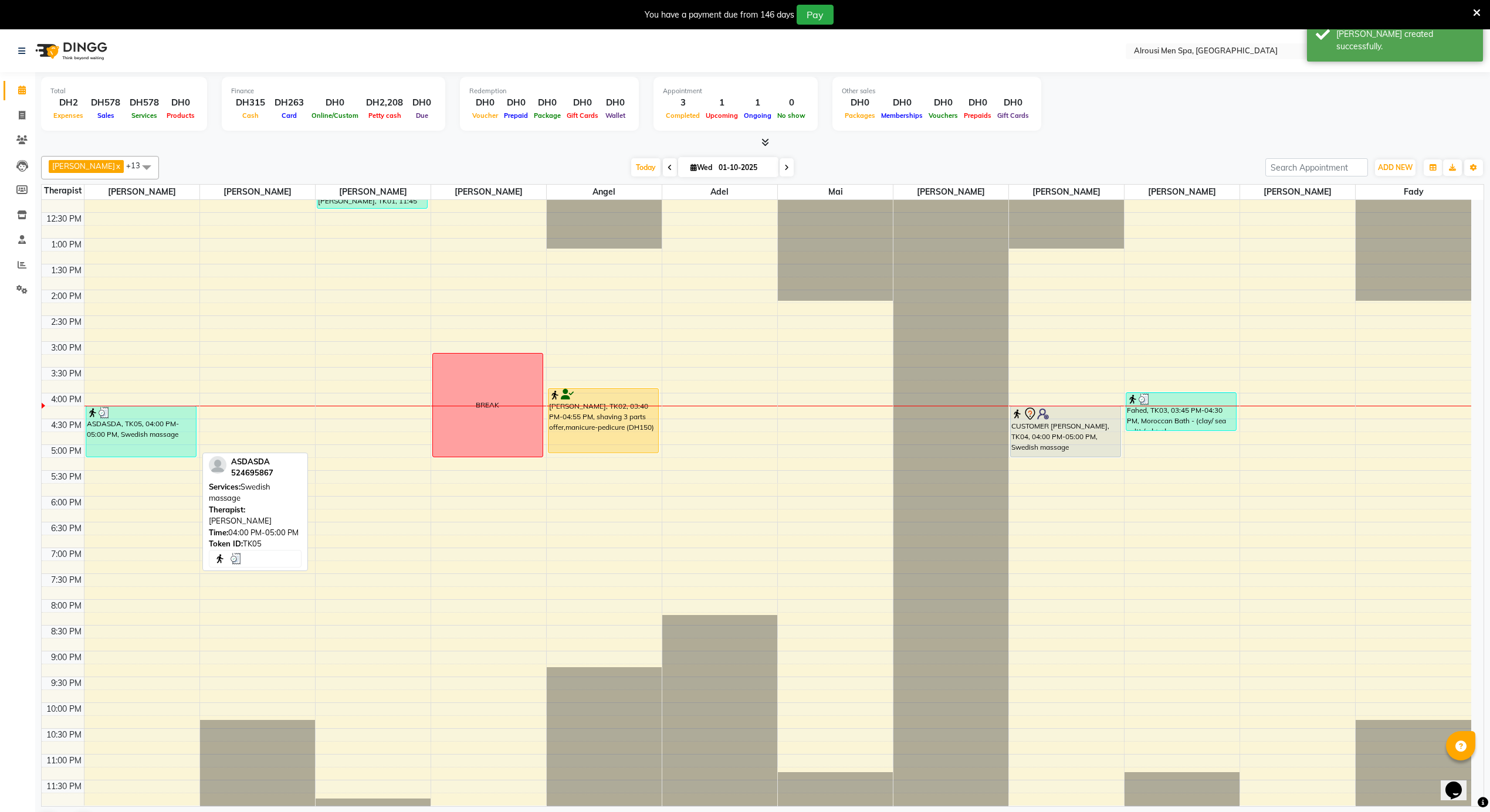
click at [114, 423] on div "ASDASDA, TK05, 04:00 PM-05:00 PM, Swedish massage" at bounding box center [140, 432] width 109 height 51
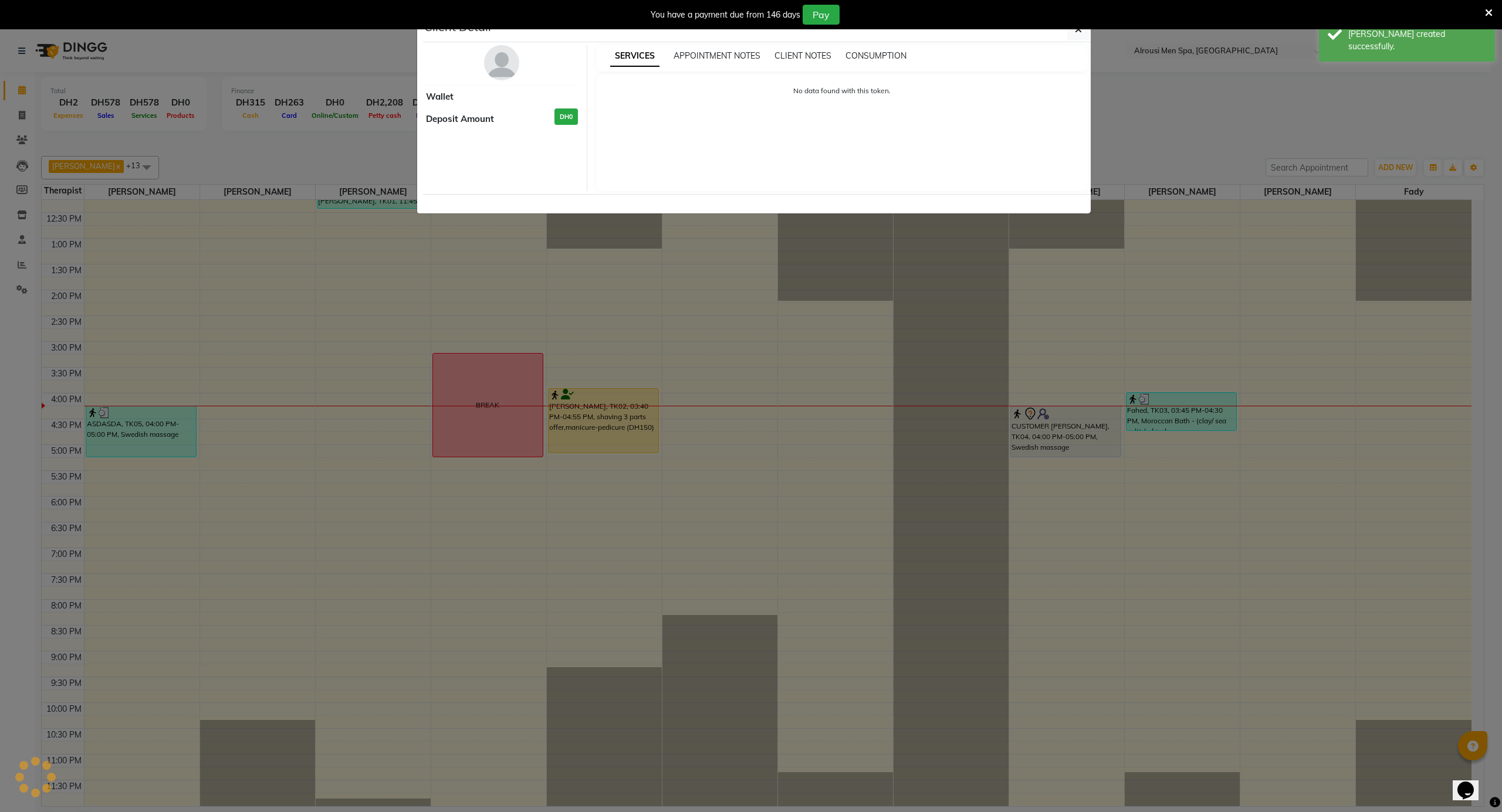
select select "3"
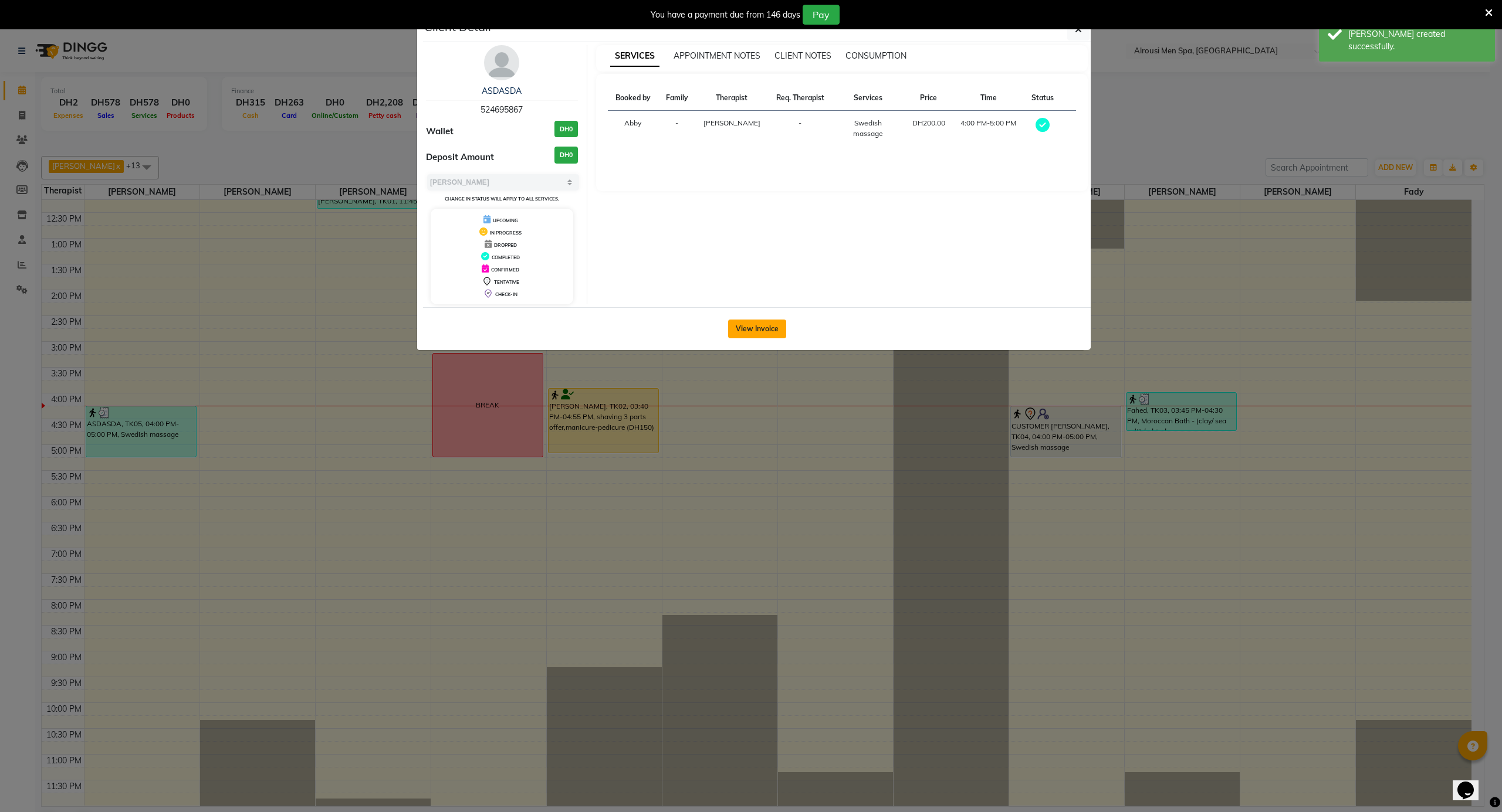
click at [761, 327] on button "View Invoice" at bounding box center [757, 329] width 58 height 19
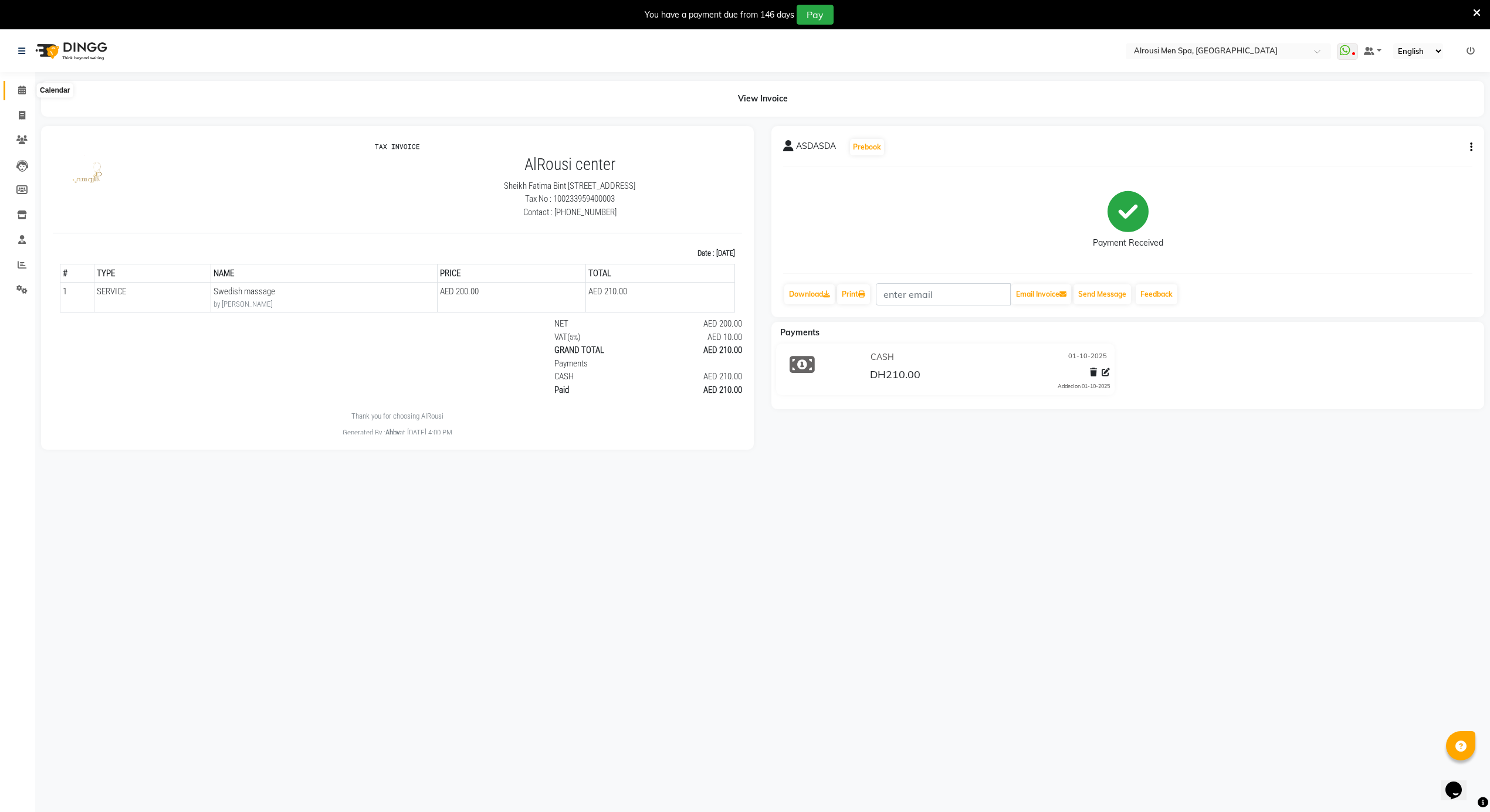
click at [21, 95] on icon at bounding box center [22, 90] width 7 height 9
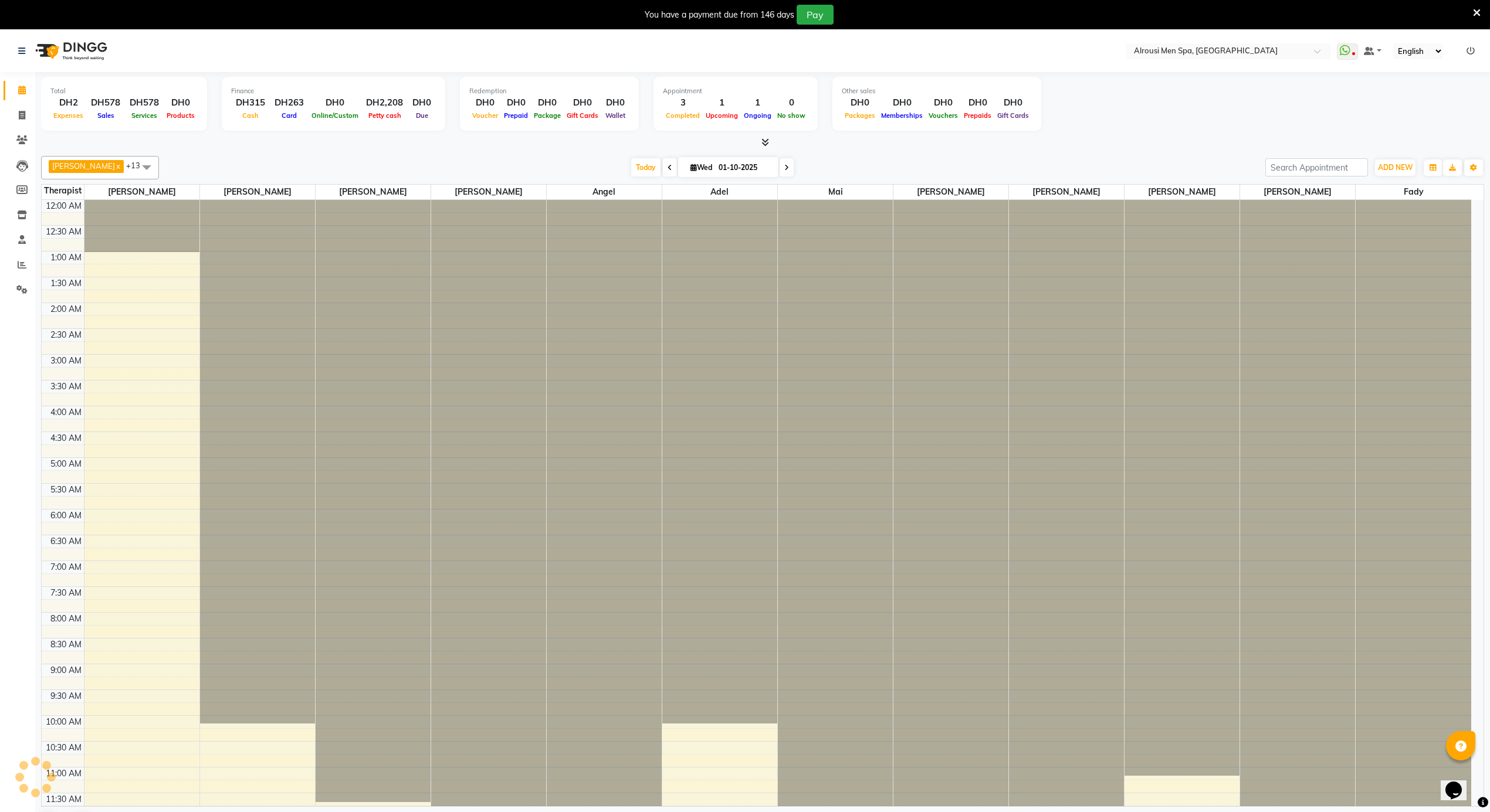
scroll to position [315, 0]
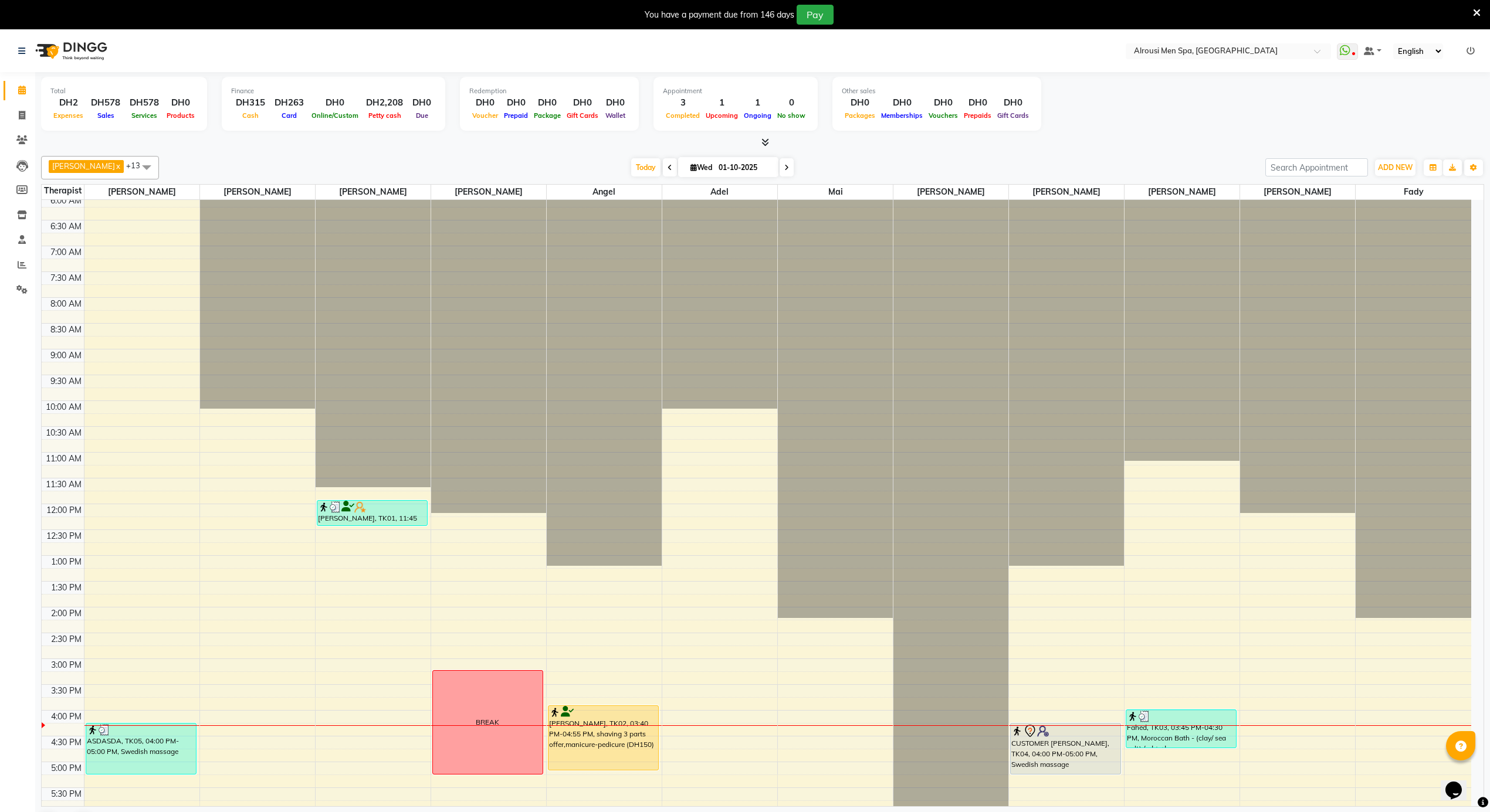
click at [301, 775] on div "12:00 AM 12:30 AM 1:00 AM 1:30 AM 2:00 AM 2:30 AM 3:00 AM 3:30 AM 4:00 AM 4:30 …" at bounding box center [756, 504] width 1430 height 1238
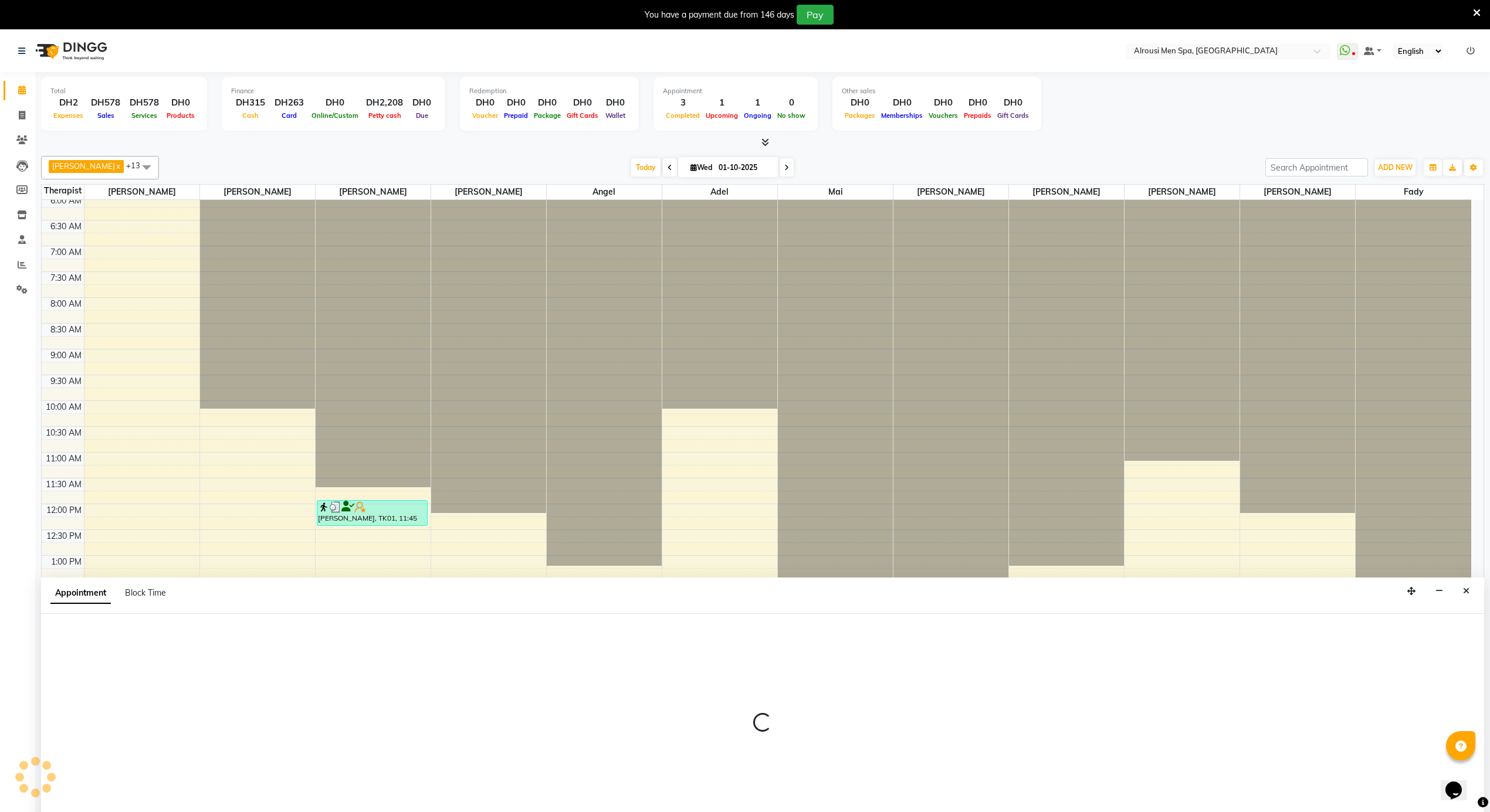
scroll to position [31, 0]
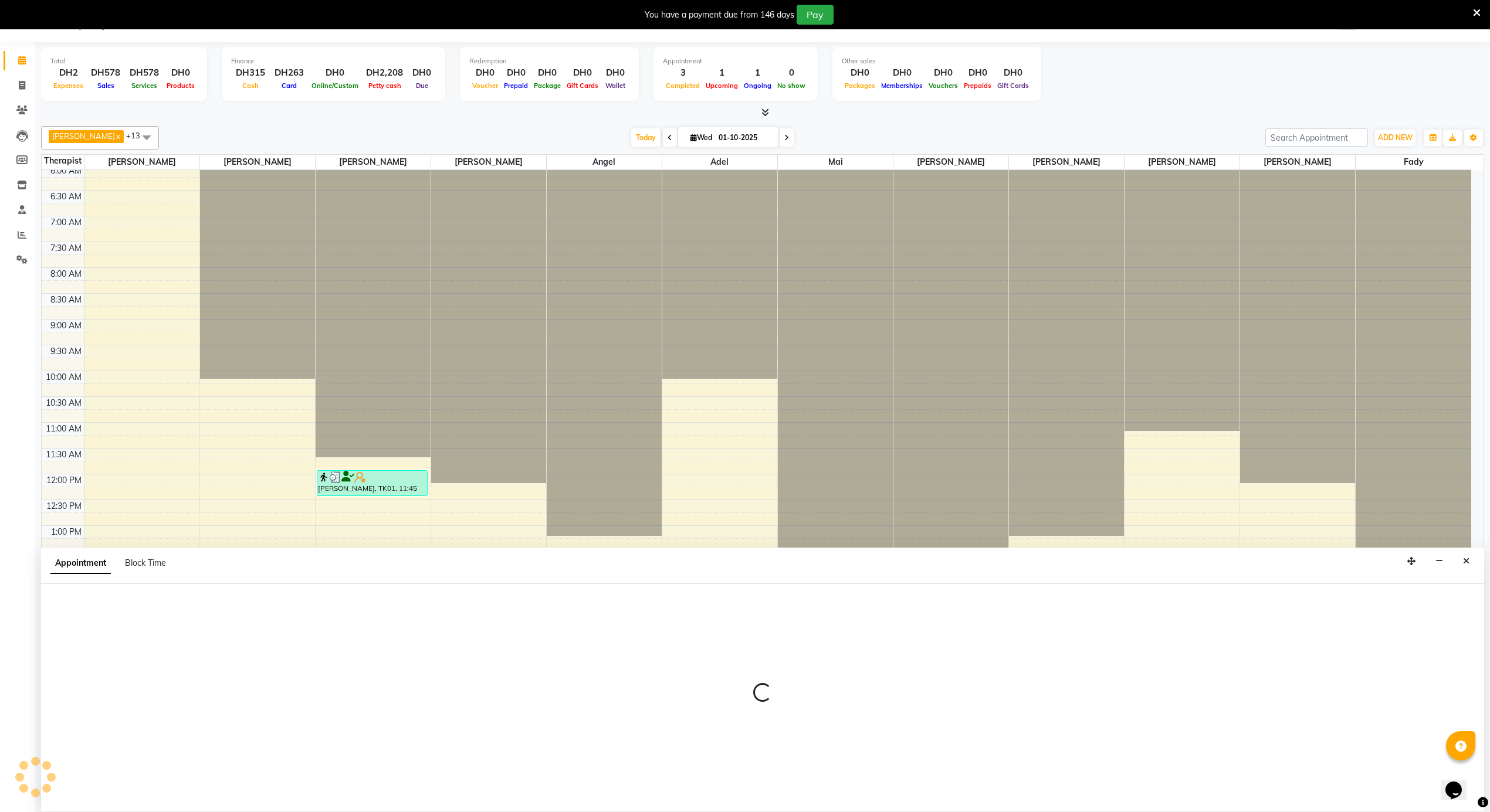
select select "38890"
select select "1005"
select select "tentative"
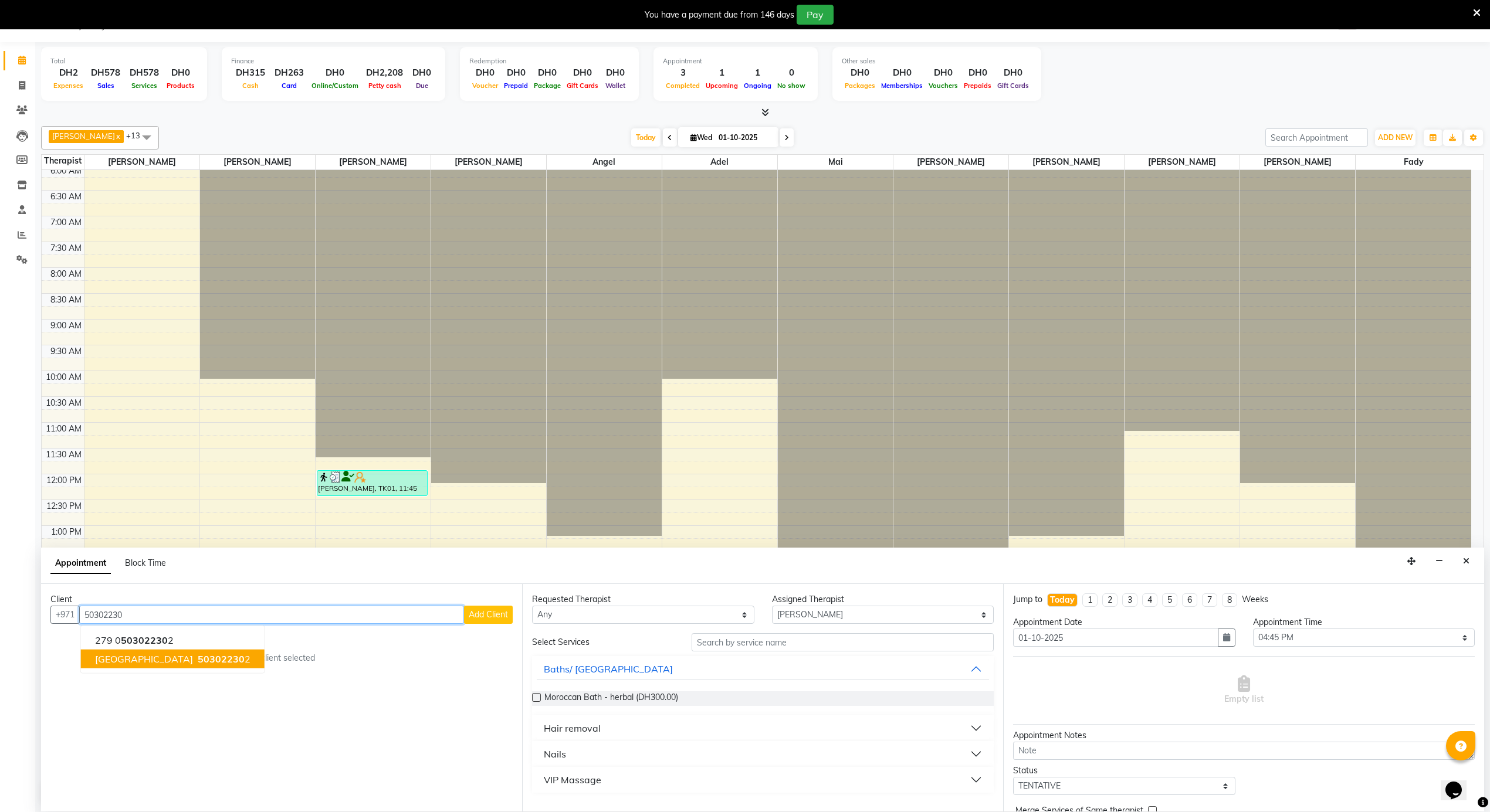
click at [146, 650] on button "Salem 50302230 2" at bounding box center [173, 659] width 184 height 19
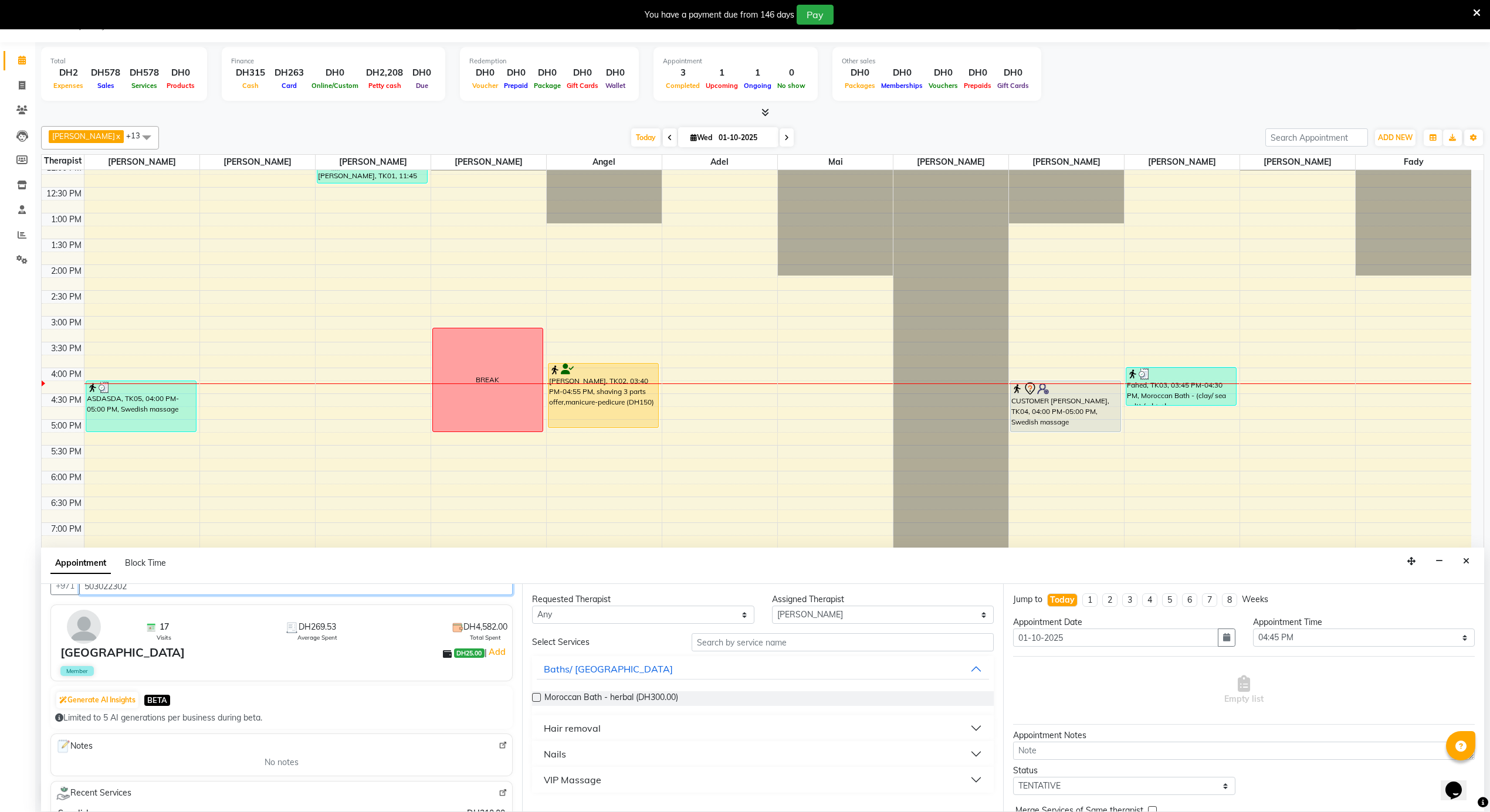
scroll to position [0, 0]
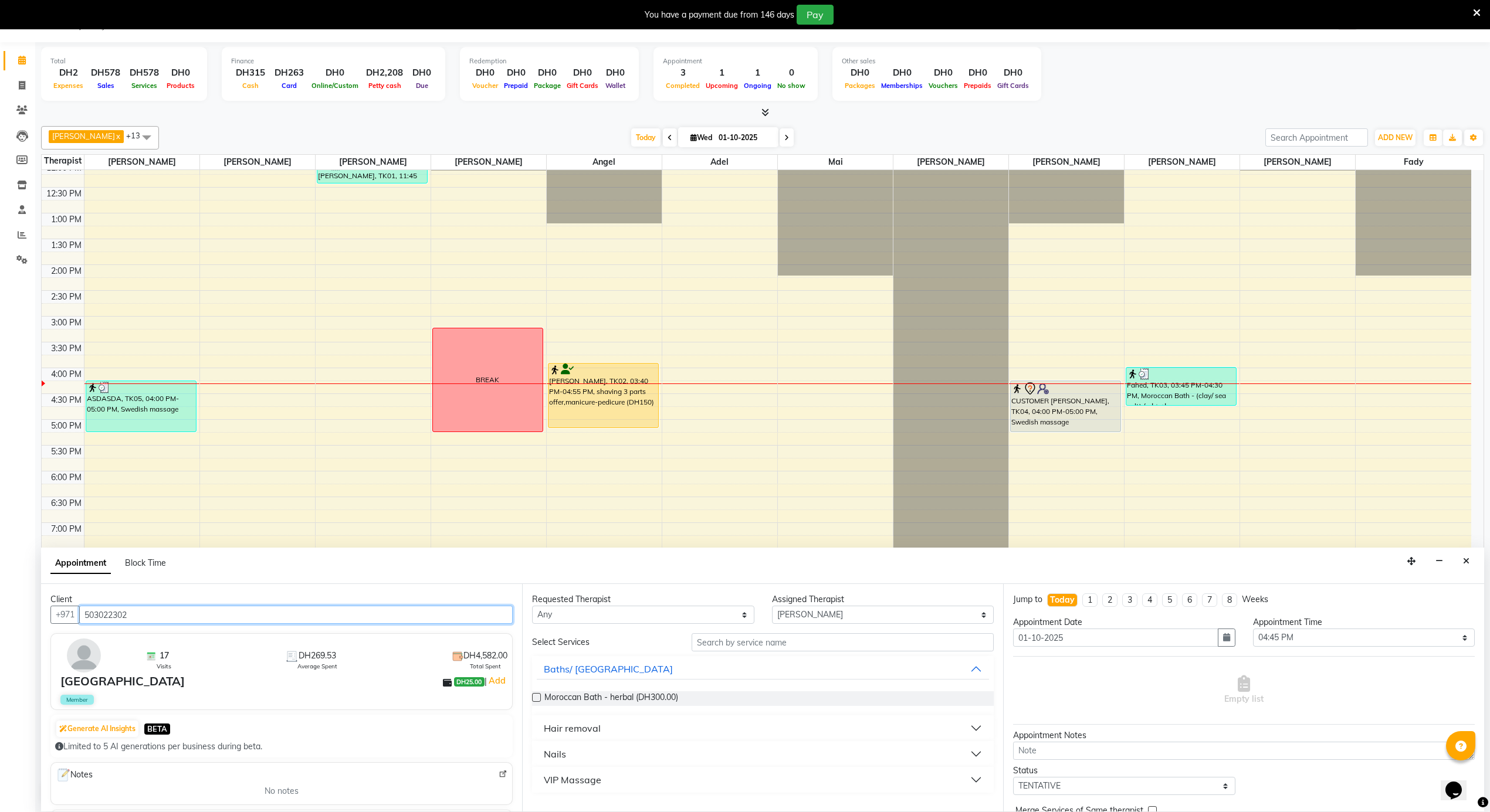
type input "503022302"
click at [118, 611] on input "503022302" at bounding box center [296, 615] width 433 height 18
click at [19, 98] on li "Clients" at bounding box center [18, 110] width 35 height 25
click at [23, 112] on icon at bounding box center [21, 110] width 11 height 9
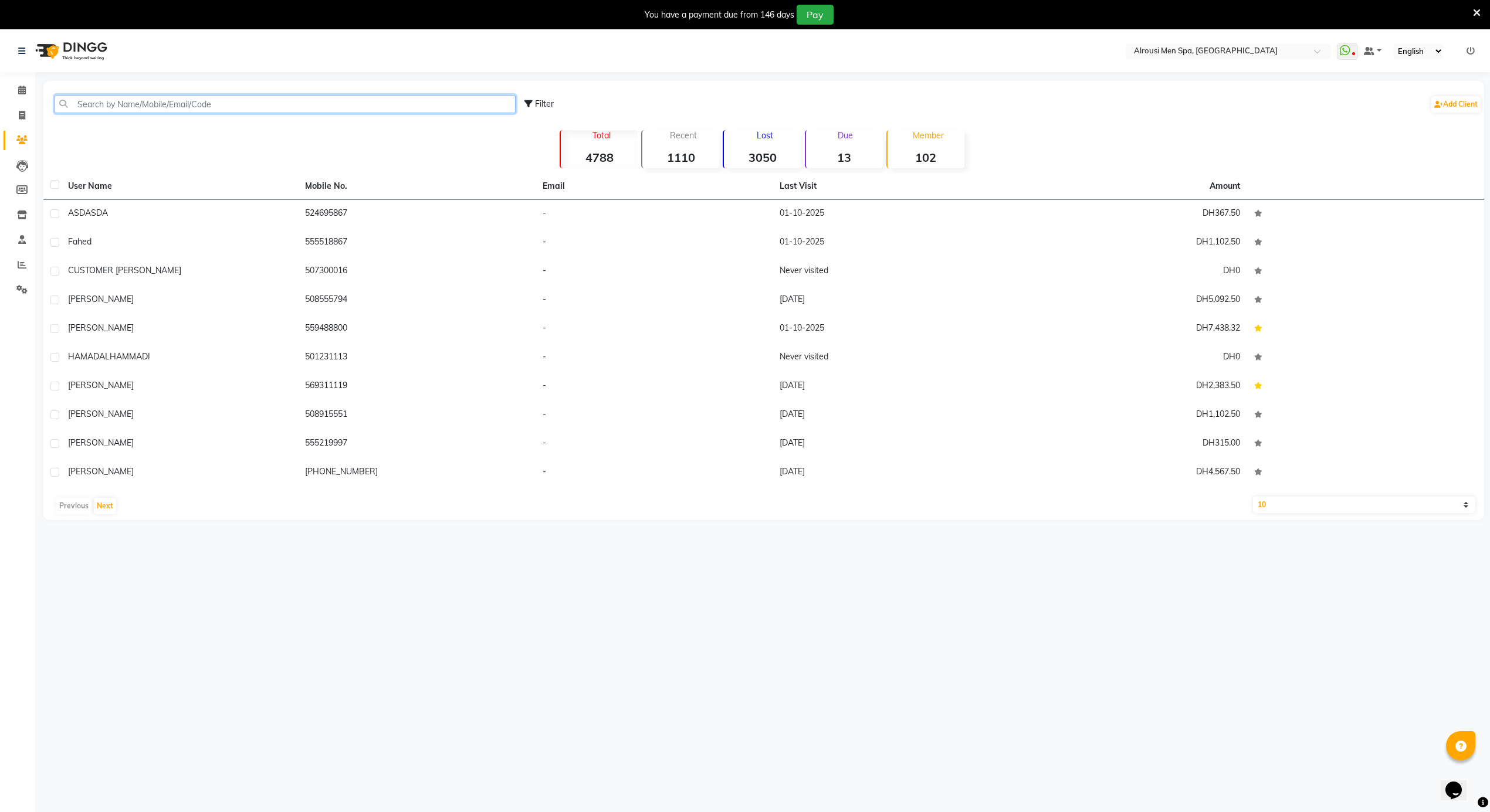
click at [142, 110] on input "text" at bounding box center [285, 104] width 461 height 18
paste input "503022302"
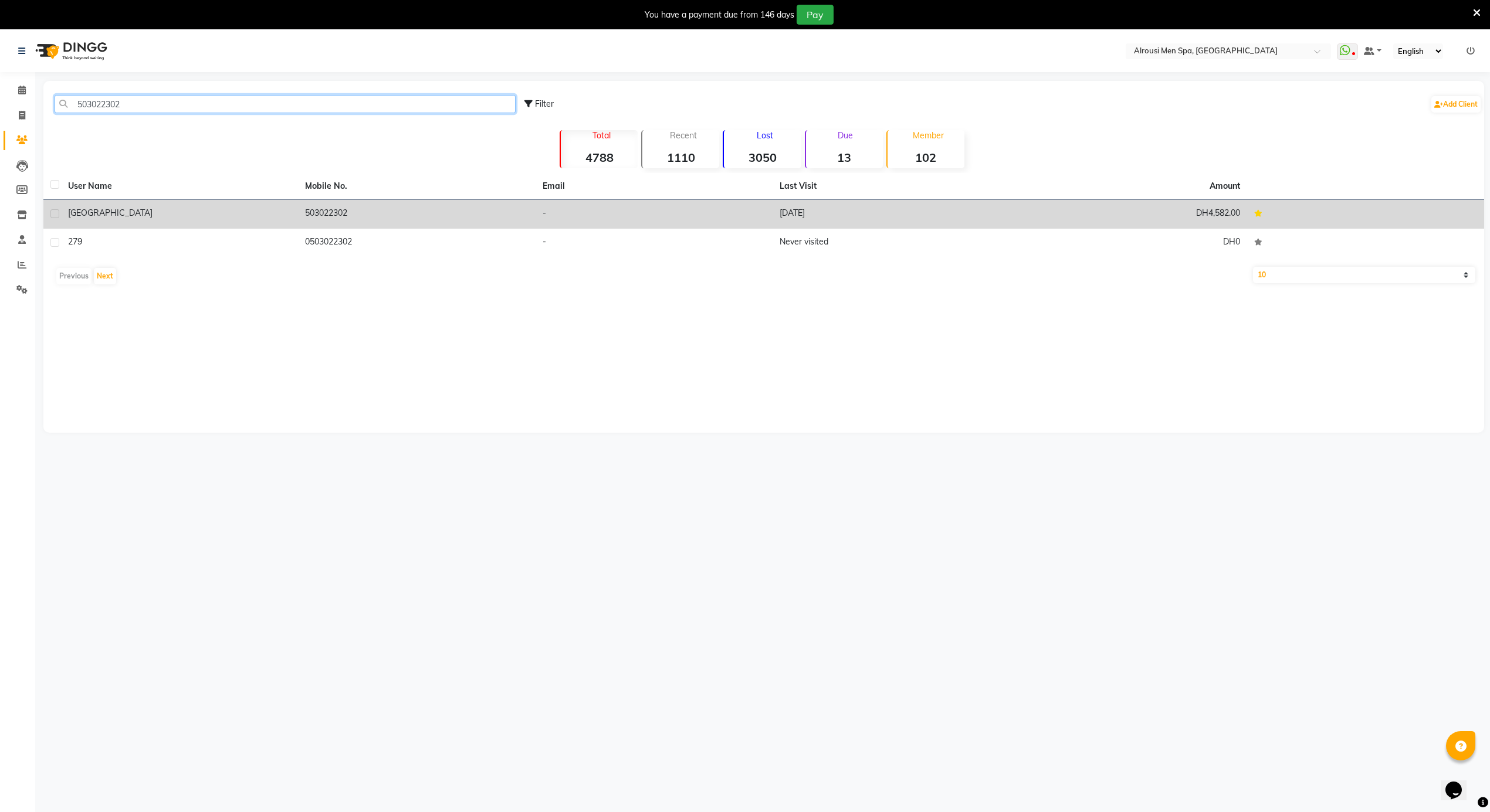
type input "503022302"
click at [299, 200] on td "503022302" at bounding box center [416, 214] width 237 height 29
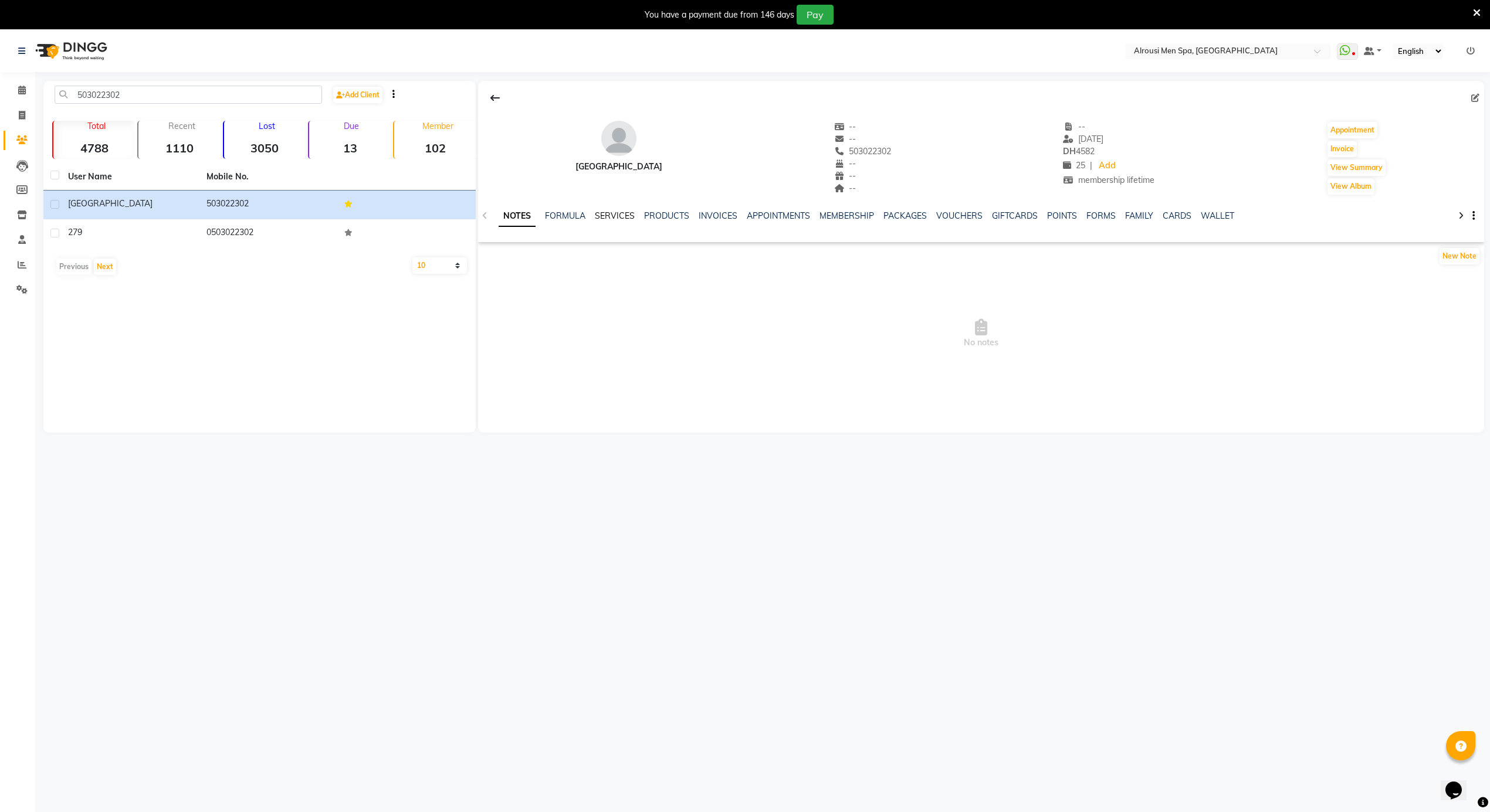
click at [616, 217] on link "SERVICES" at bounding box center [615, 216] width 40 height 10
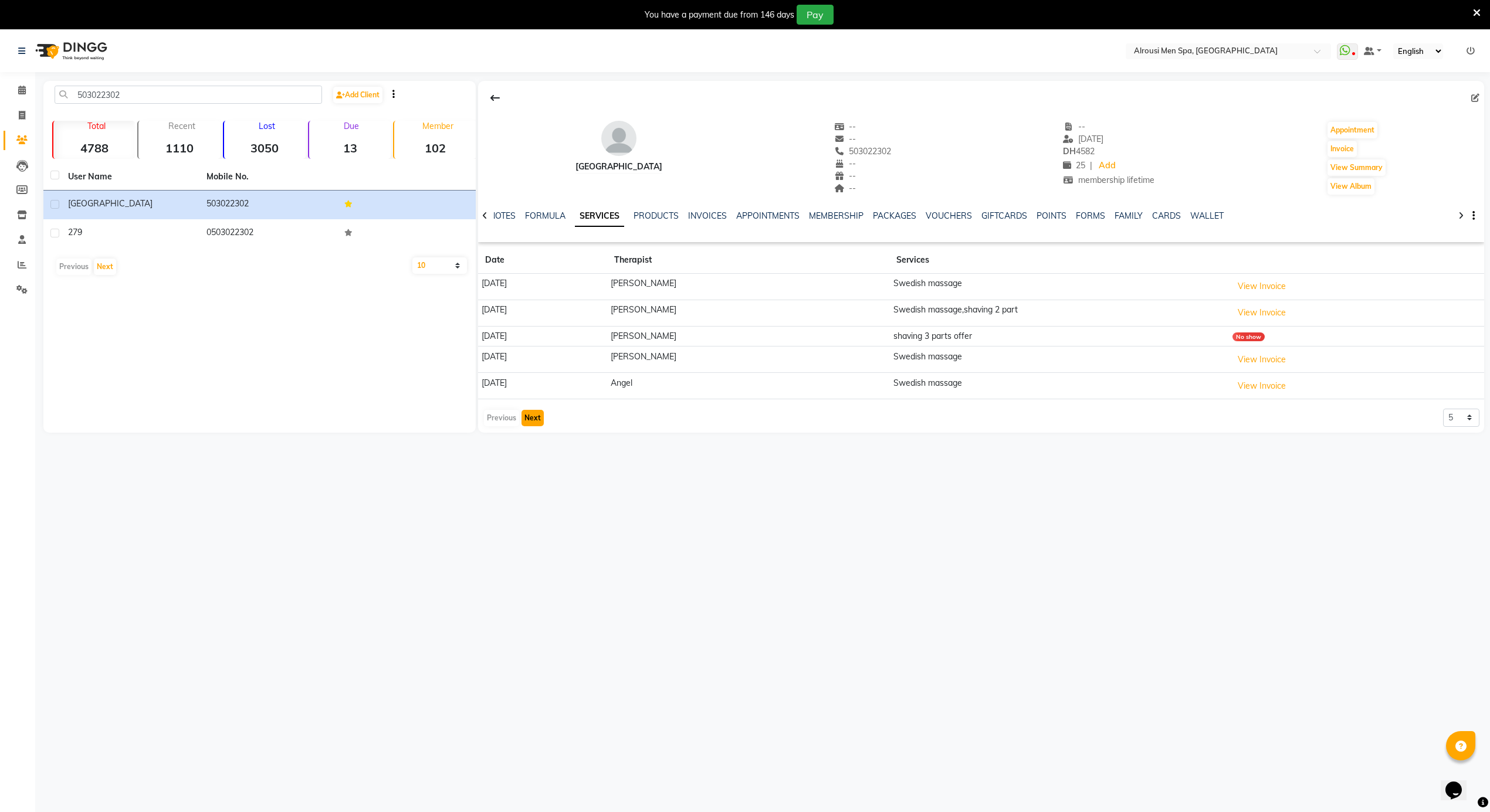
click at [538, 416] on button "Next" at bounding box center [532, 418] width 22 height 16
drag, startPoint x: 974, startPoint y: 371, endPoint x: 531, endPoint y: 389, distance: 443.4
click at [516, 377] on tr "29-10-2024 John Relaxing massage View Invoice" at bounding box center [981, 374] width 1006 height 26
click at [529, 413] on button "Next" at bounding box center [532, 406] width 22 height 16
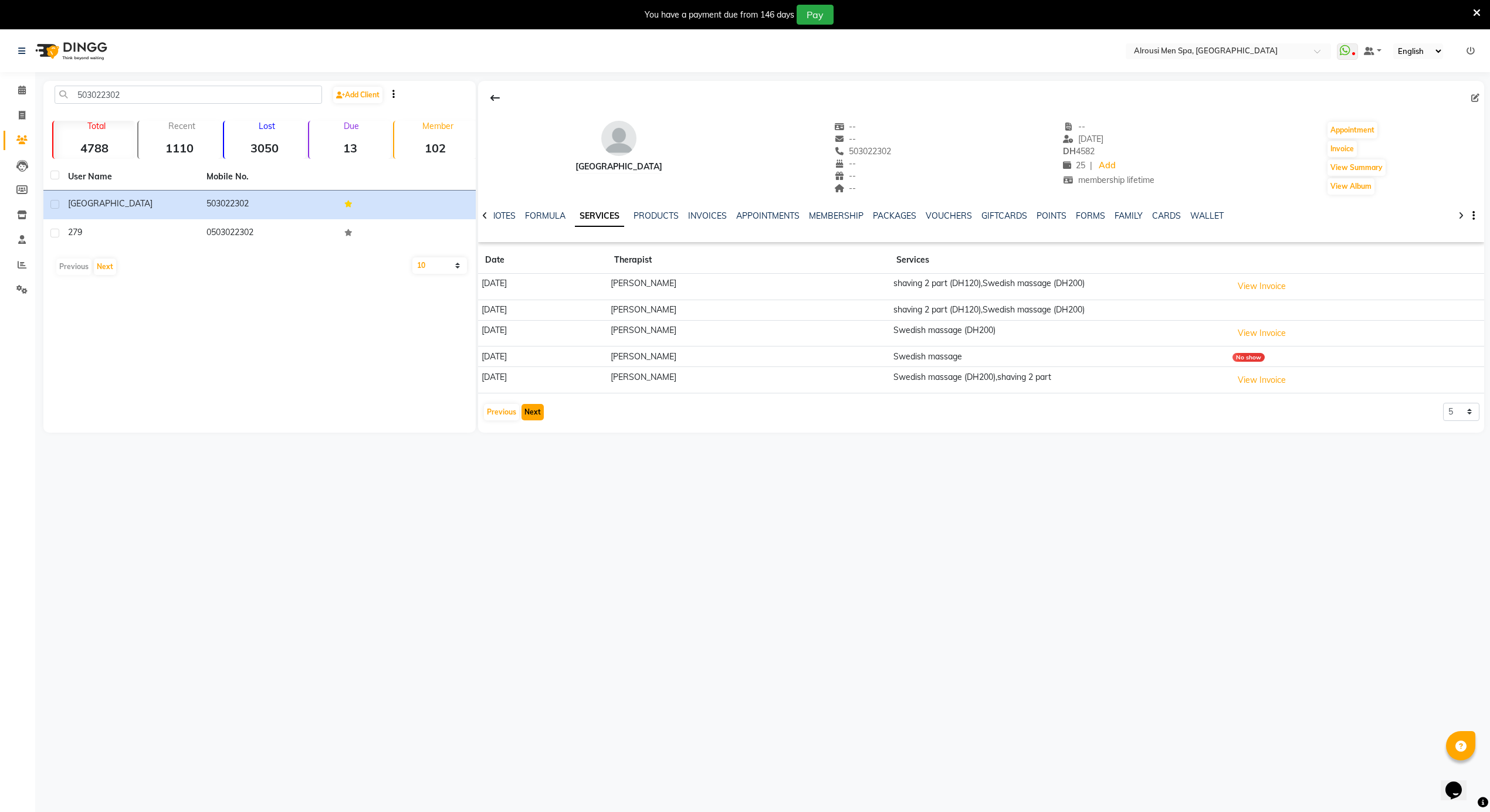
click at [529, 413] on button "Next" at bounding box center [532, 412] width 22 height 16
click at [529, 413] on button "Next" at bounding box center [532, 418] width 22 height 16
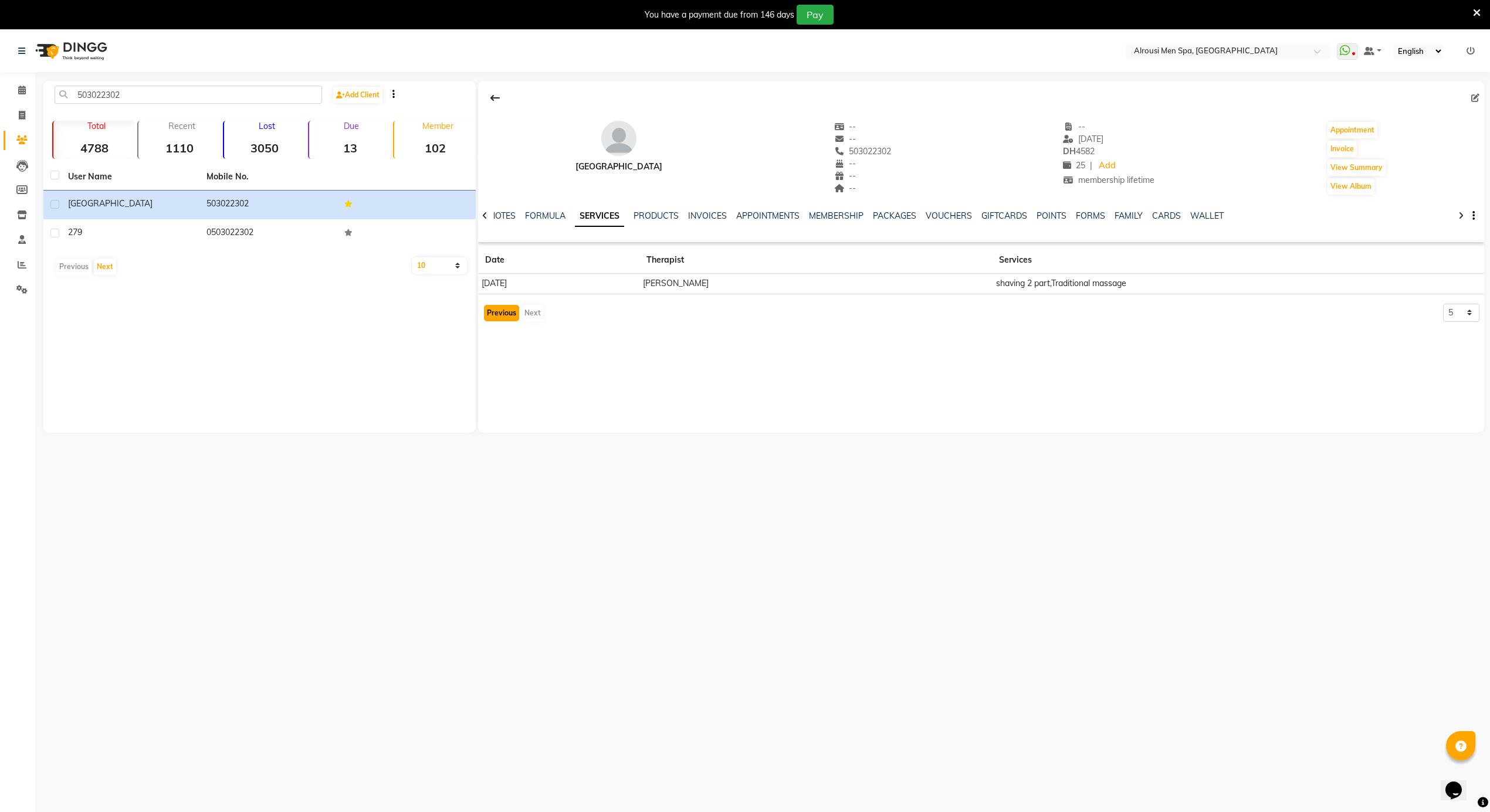
click at [498, 316] on button "Previous" at bounding box center [502, 313] width 35 height 16
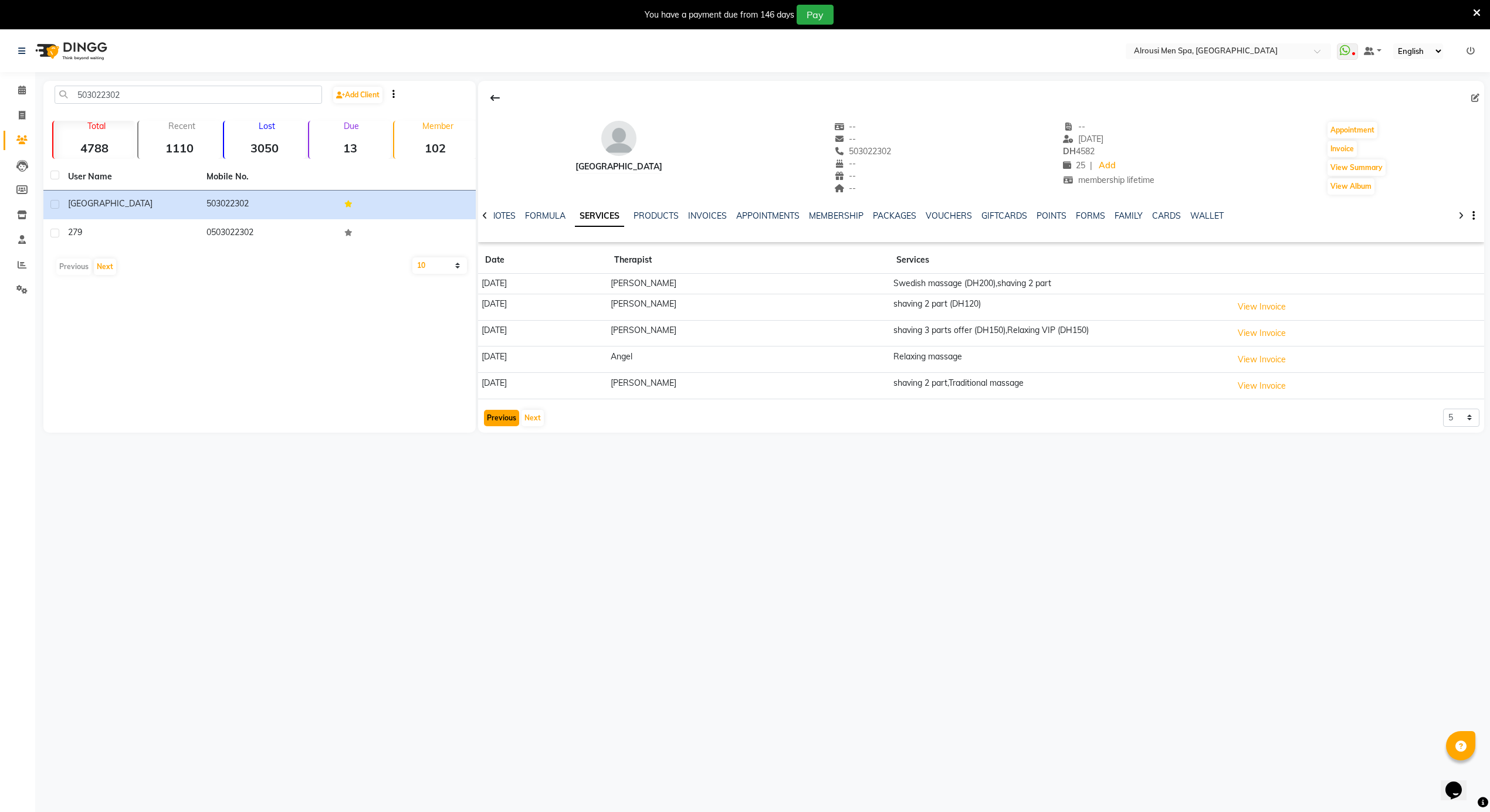
click at [496, 427] on button "Previous" at bounding box center [502, 418] width 35 height 16
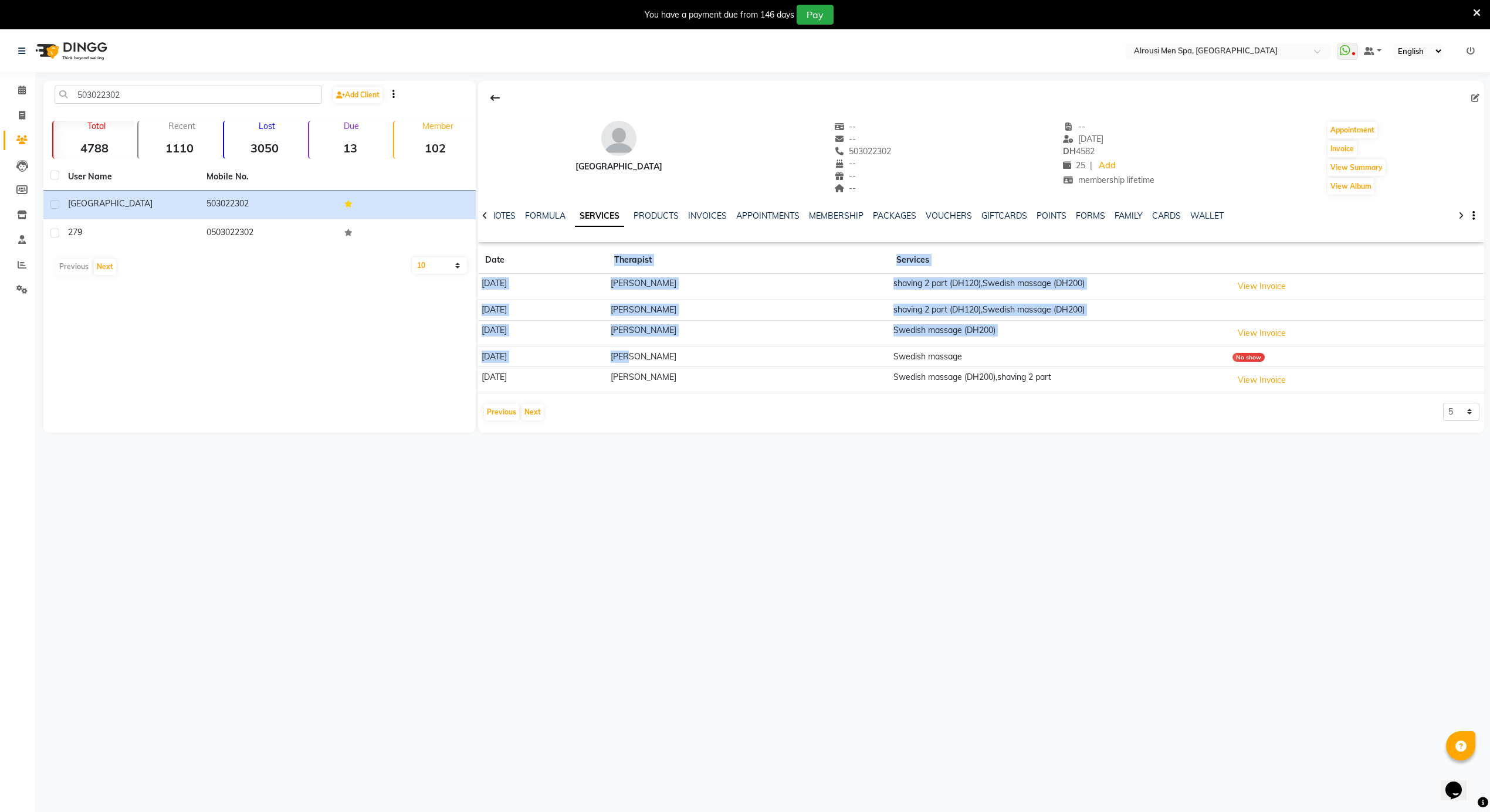
drag, startPoint x: 735, startPoint y: 363, endPoint x: 632, endPoint y: 263, distance: 143.6
click at [626, 259] on table "Date Therapist Services 06-10-2024 John shaving 2 part (DH120),Swedish massage …" at bounding box center [981, 320] width 1006 height 147
click at [607, 312] on td "06-10-2024" at bounding box center [543, 310] width 129 height 21
click at [698, 296] on td "[PERSON_NAME]" at bounding box center [748, 287] width 282 height 26
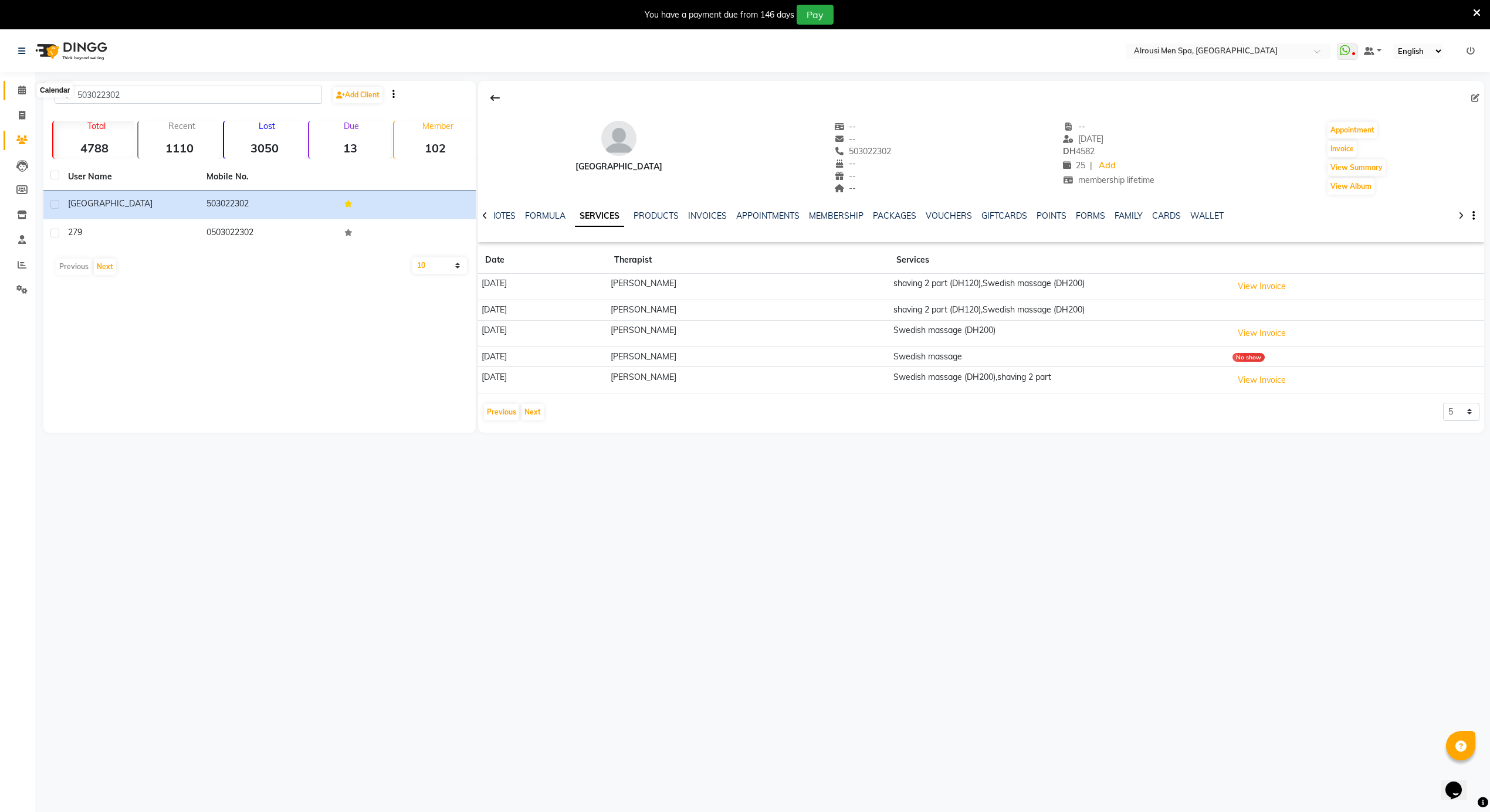
click at [29, 92] on span at bounding box center [22, 90] width 21 height 13
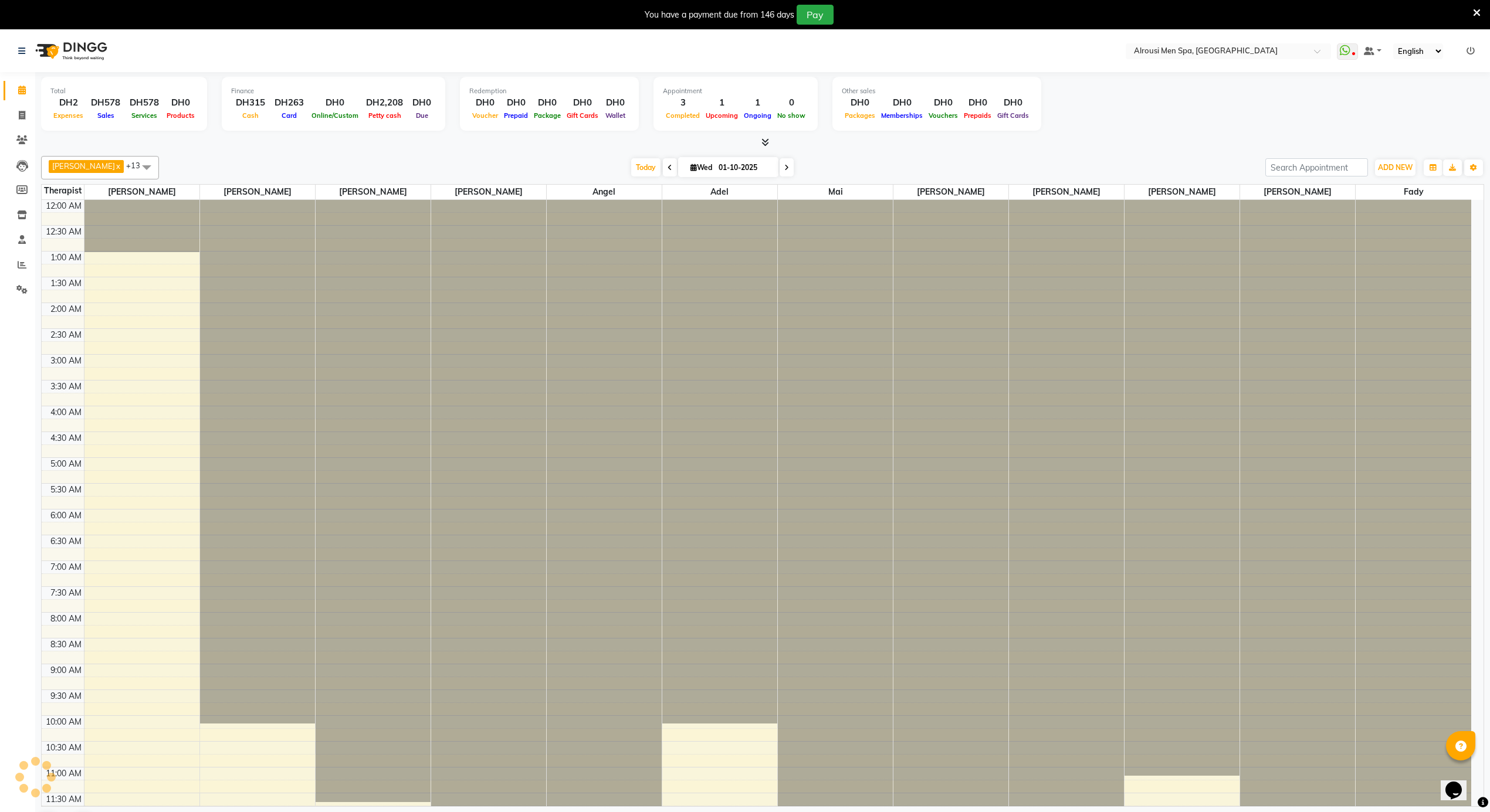
scroll to position [632, 0]
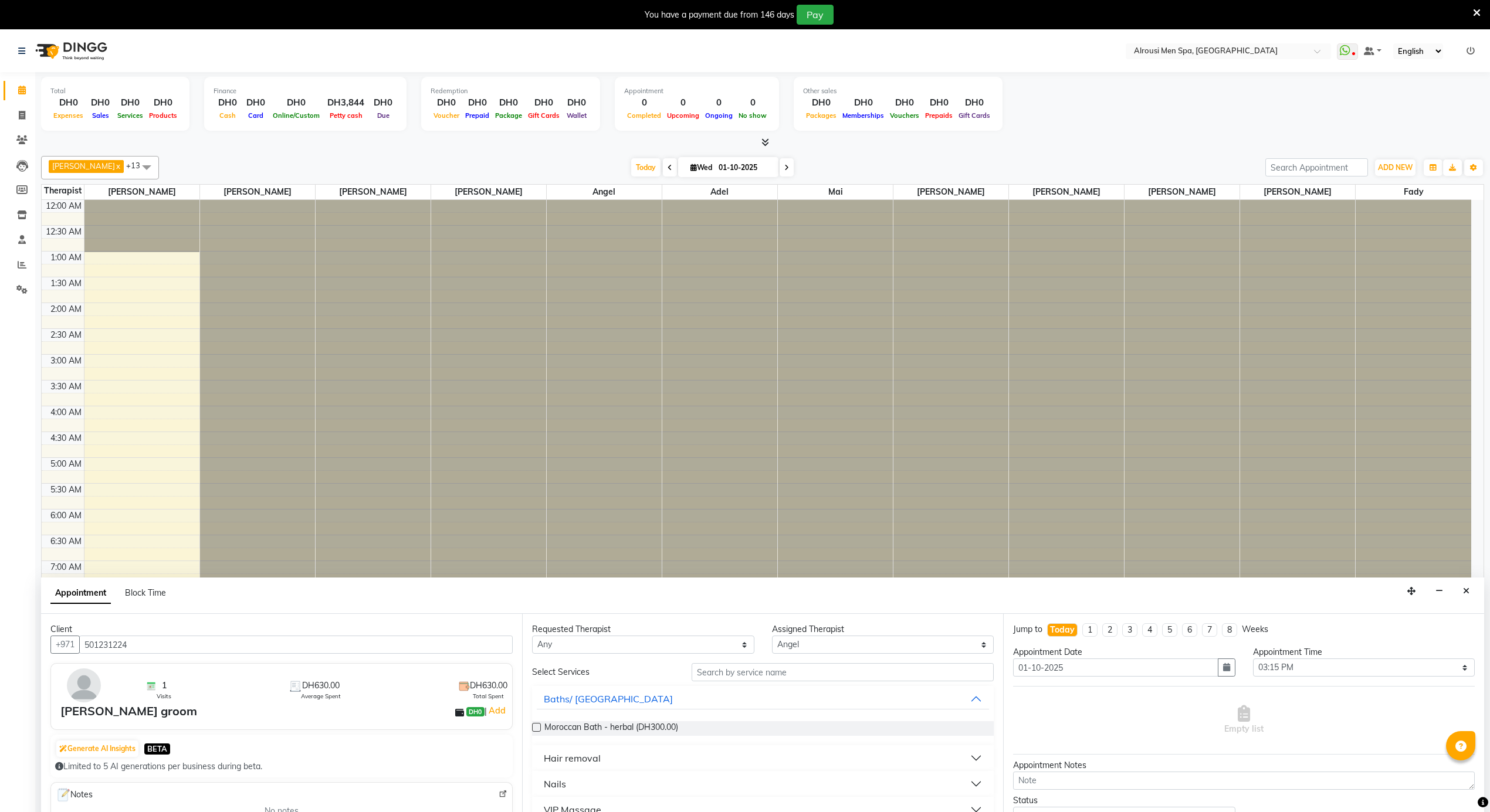
select select "39165"
select select "915"
select select "tentative"
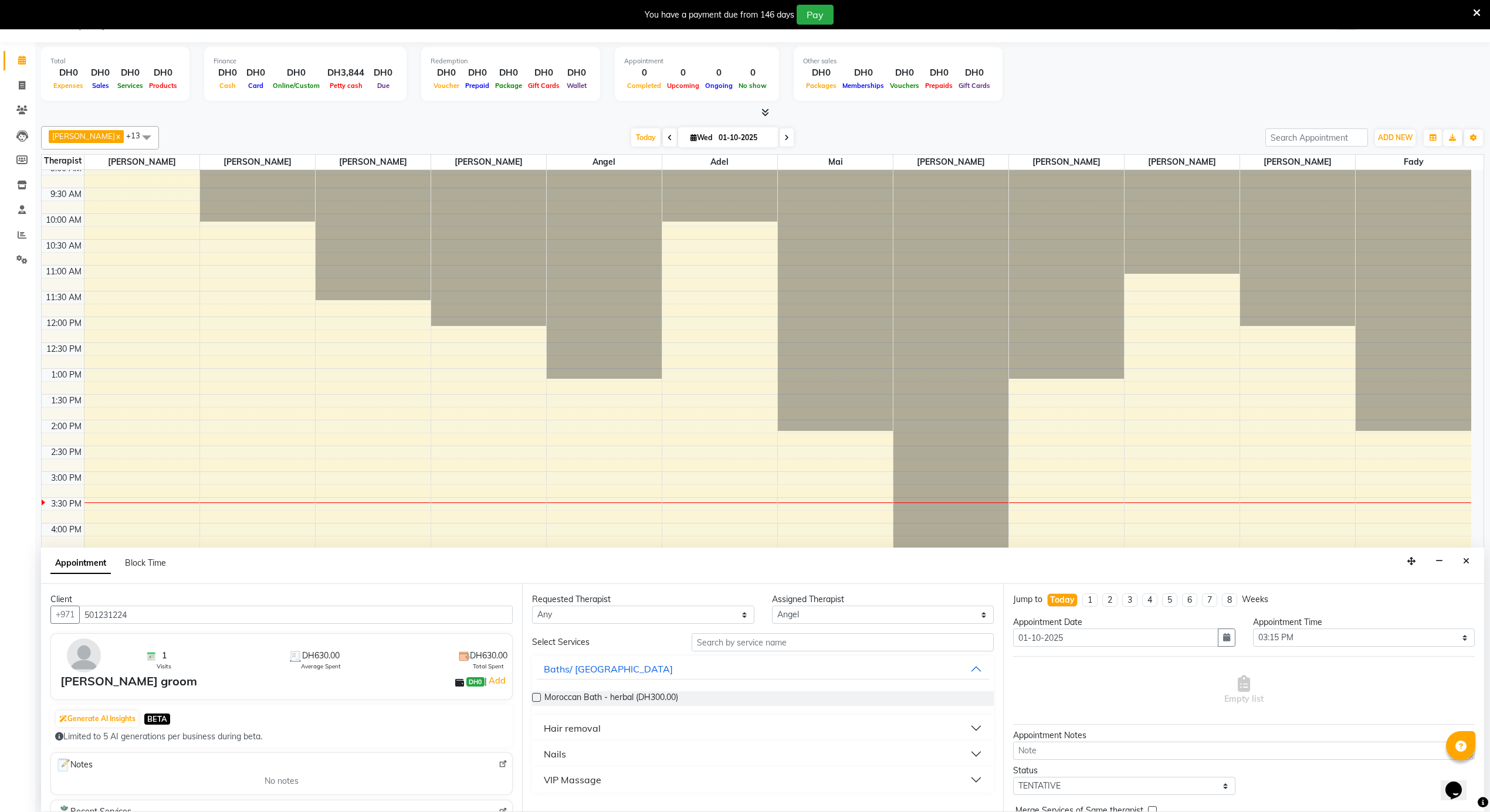
drag, startPoint x: 243, startPoint y: 692, endPoint x: 90, endPoint y: 637, distance: 162.6
click at [90, 692] on div "1 Visits DH630.00 Average Spent DH630.00 Total Spent Ahmed Almarzogy groom DH0 …" at bounding box center [281, 667] width 462 height 67
click at [33, 120] on li "Clients" at bounding box center [18, 110] width 35 height 25
click at [33, 112] on li "Clients" at bounding box center [18, 110] width 35 height 25
click at [29, 109] on span at bounding box center [22, 110] width 21 height 13
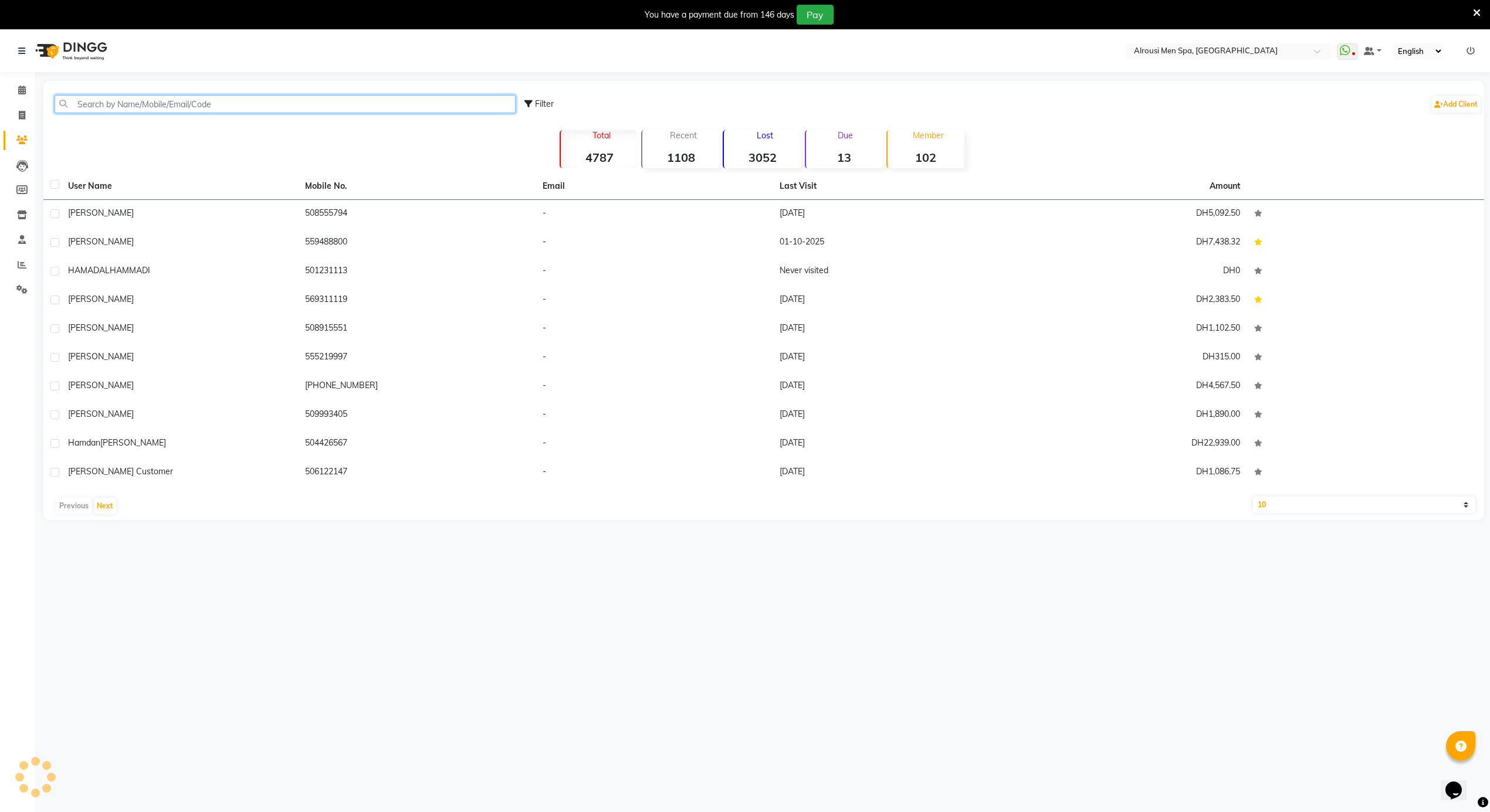
click at [104, 102] on input "text" at bounding box center [285, 104] width 461 height 18
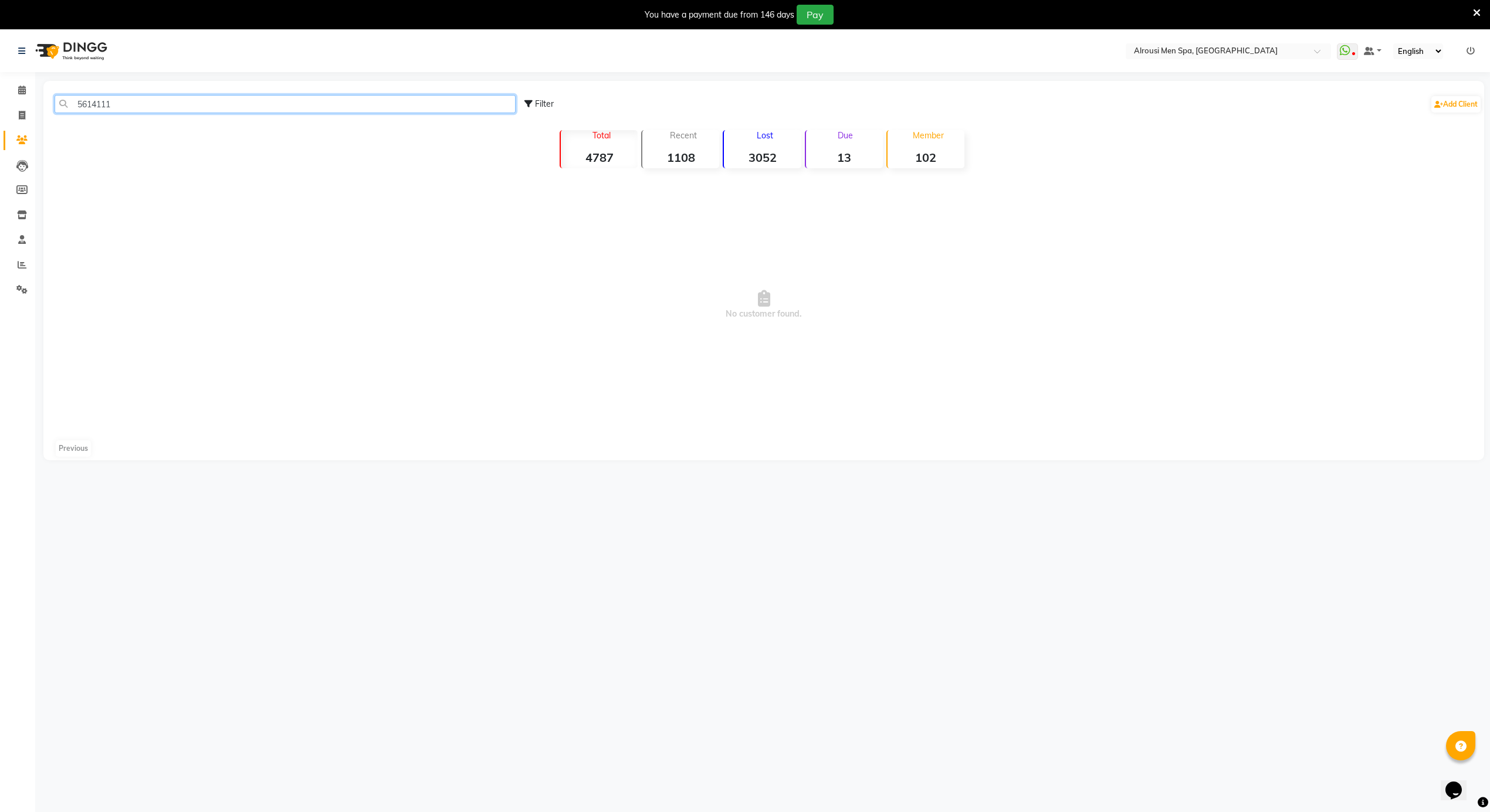
type input "5614111"
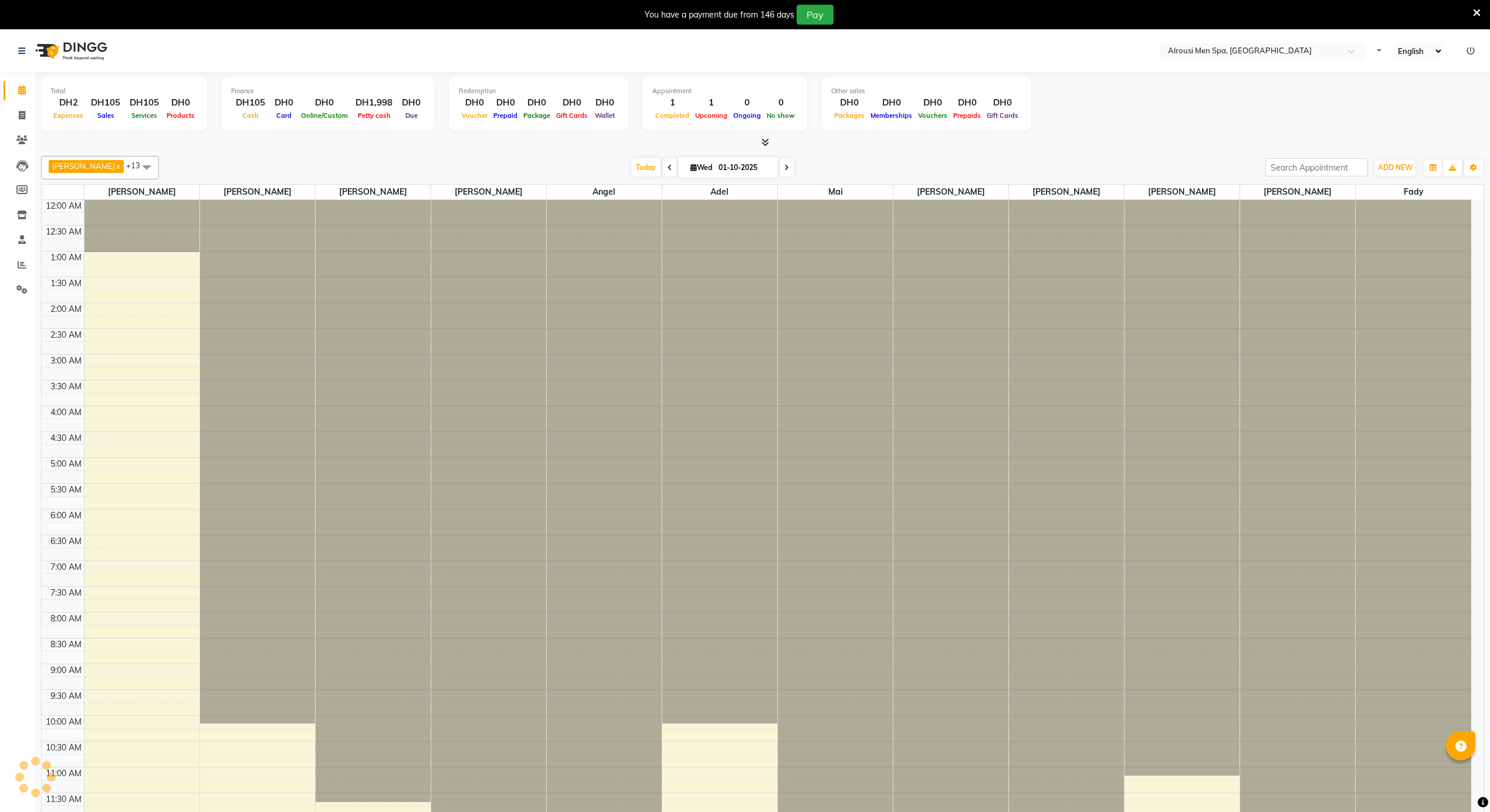
select select "en"
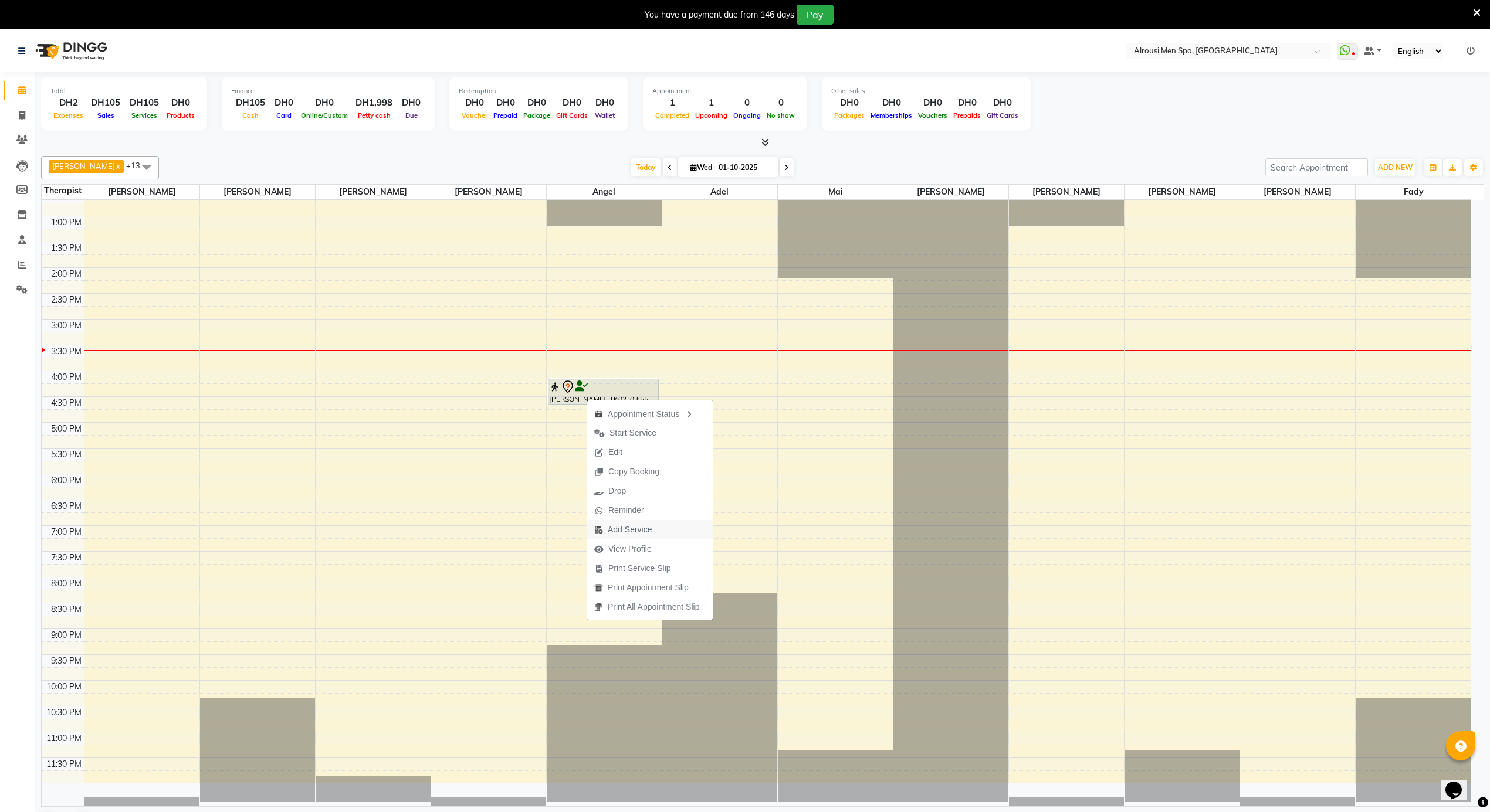
click at [648, 532] on span "Add Service" at bounding box center [630, 529] width 44 height 12
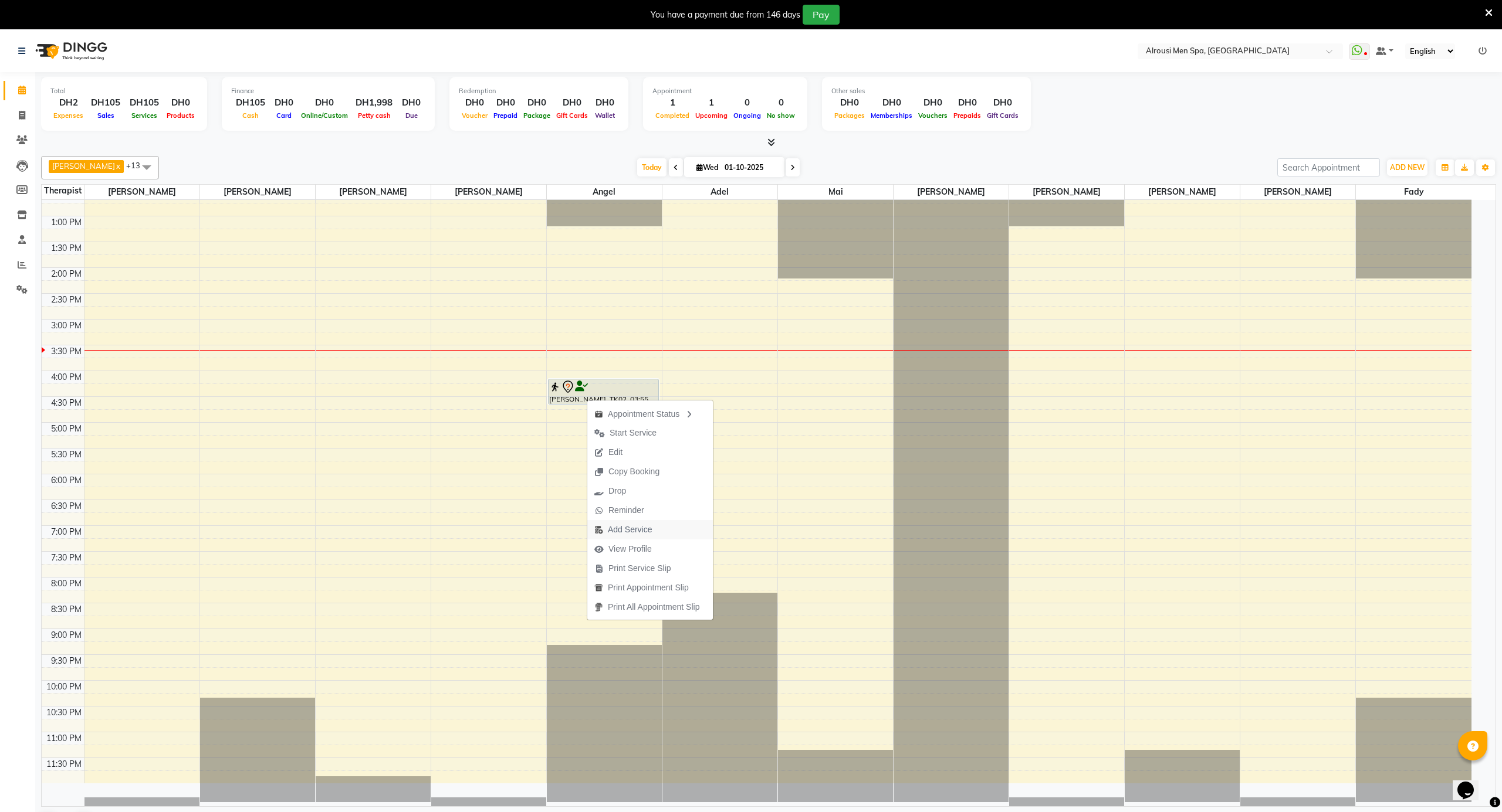
select select "39165"
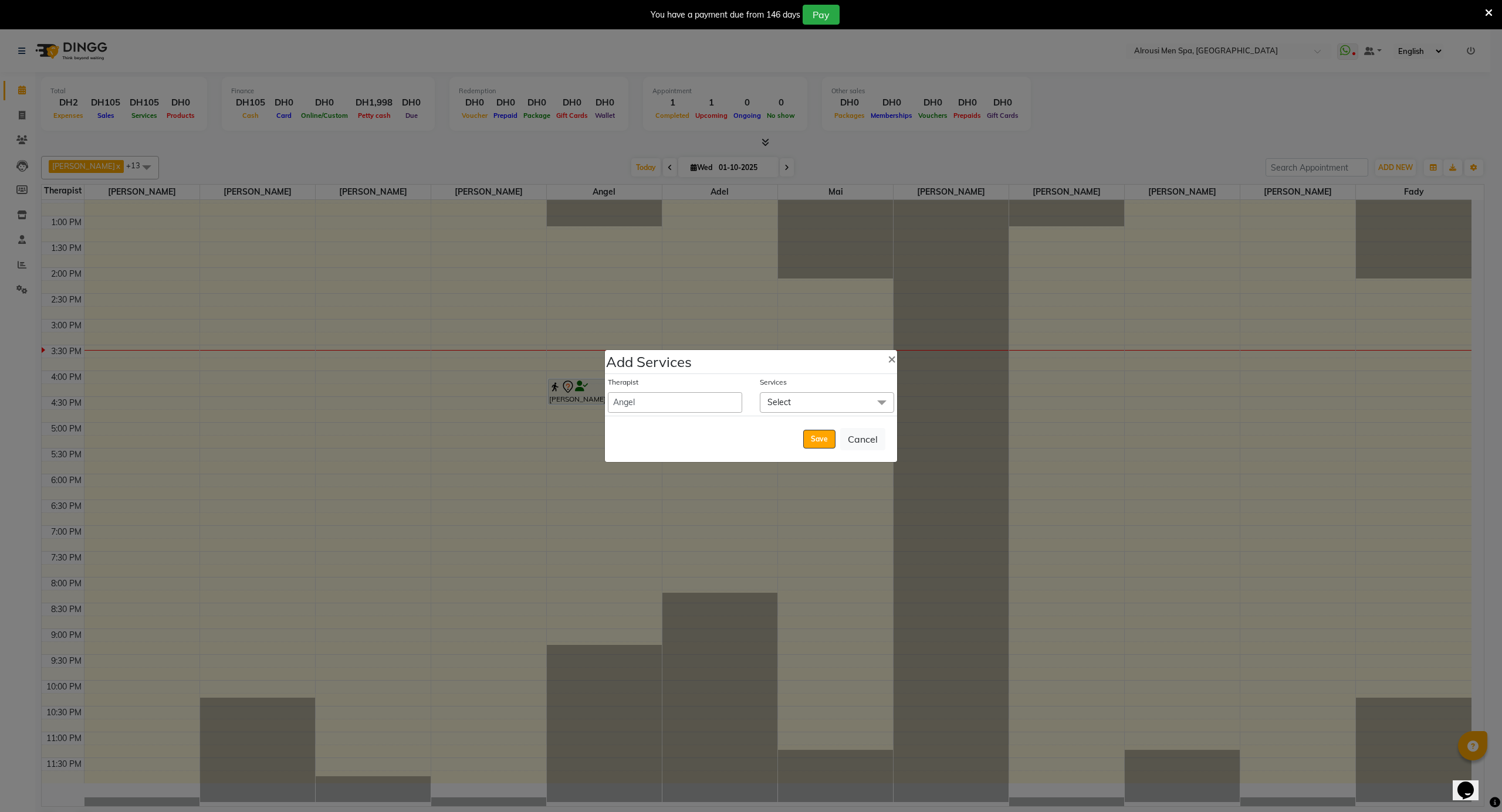
click at [806, 399] on span "Select" at bounding box center [826, 402] width 134 height 21
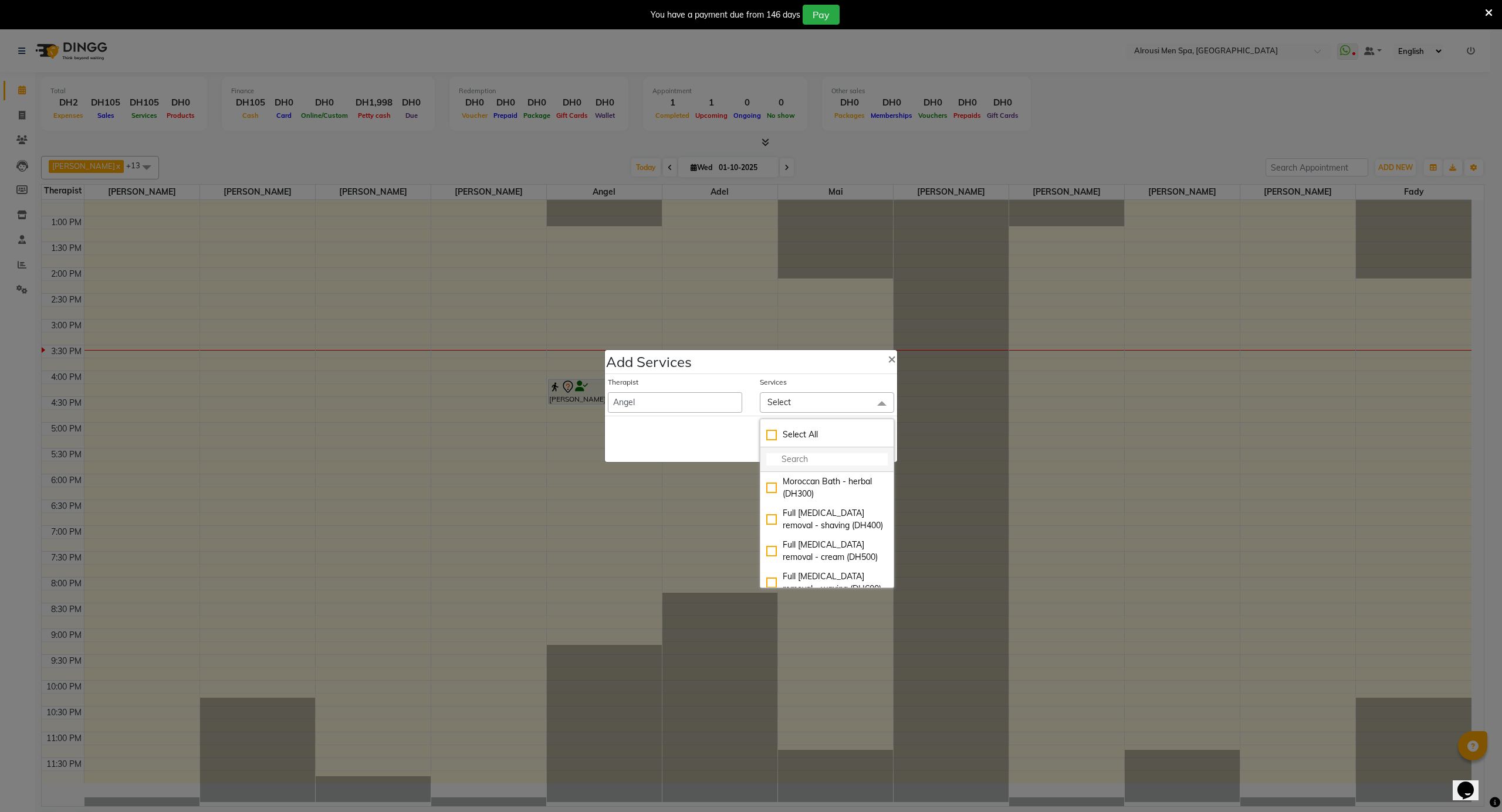
click at [775, 463] on input "multiselect-search" at bounding box center [826, 459] width 121 height 12
type input "MAN"
click at [829, 536] on div "manicure-pedicure (DH150)" at bounding box center [826, 532] width 121 height 12
checkbox input "true"
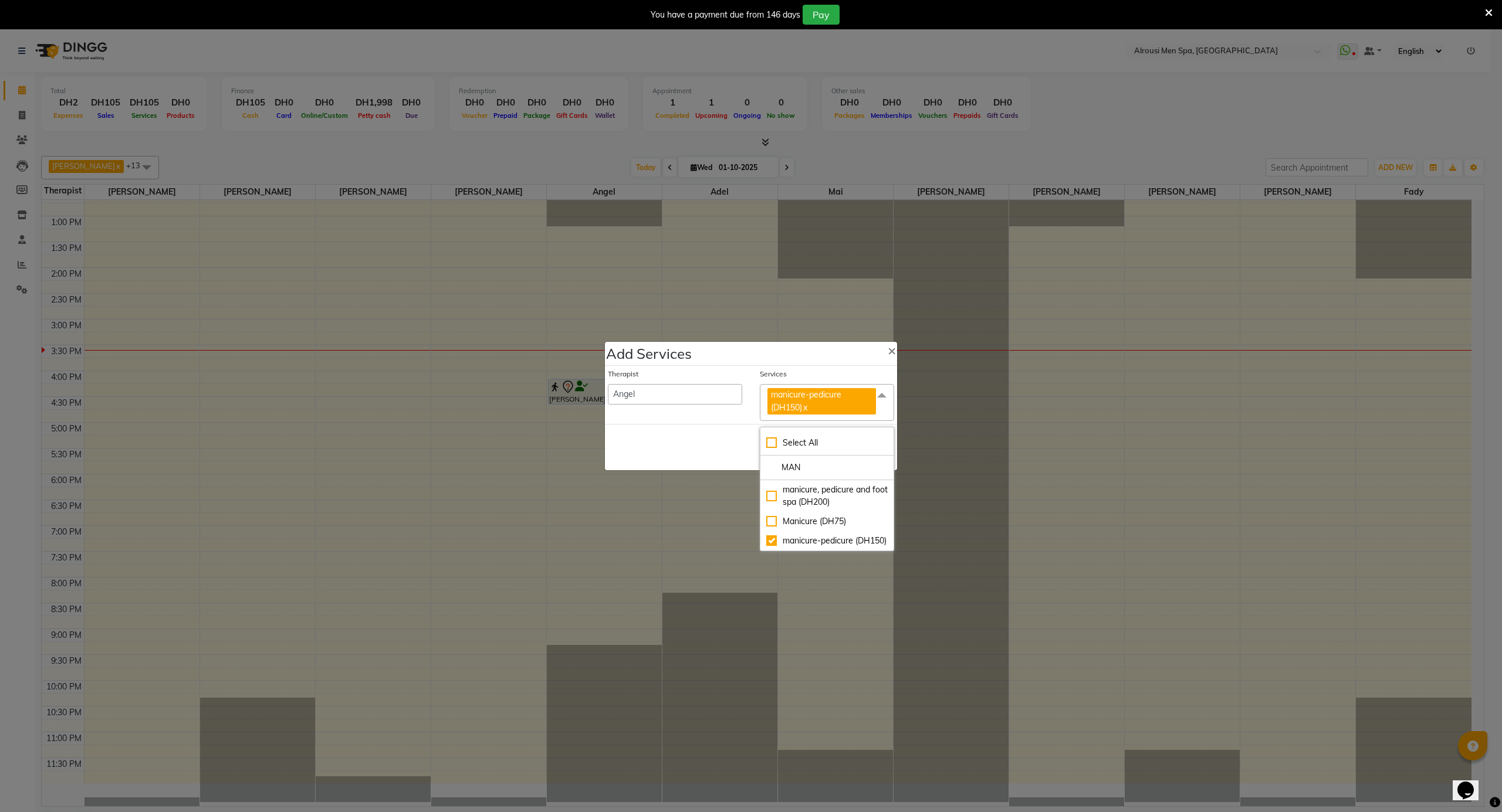
click at [711, 438] on div "Save Cancel" at bounding box center [751, 447] width 292 height 46
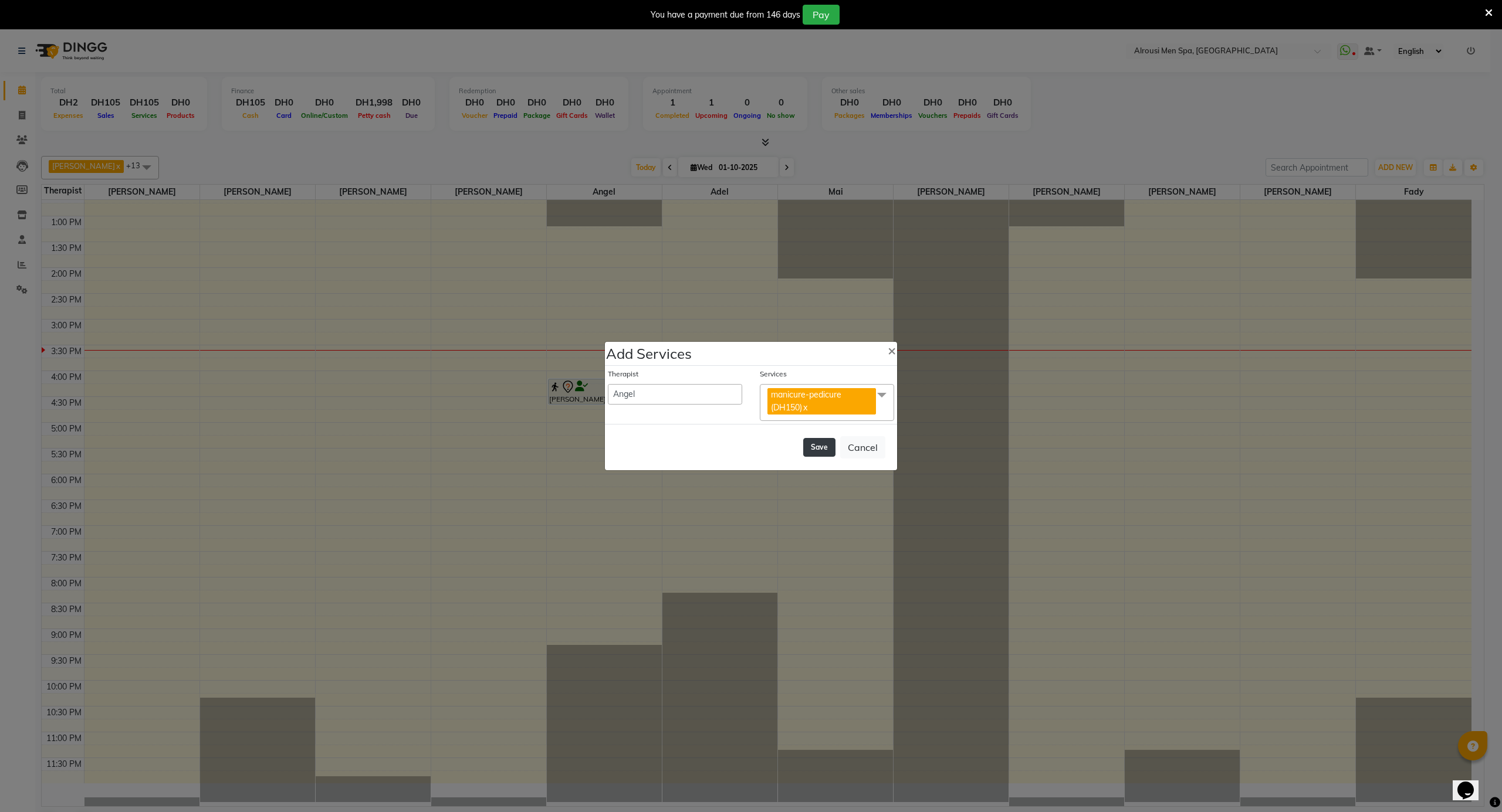
click at [828, 443] on button "Save" at bounding box center [820, 448] width 32 height 19
select select "64627"
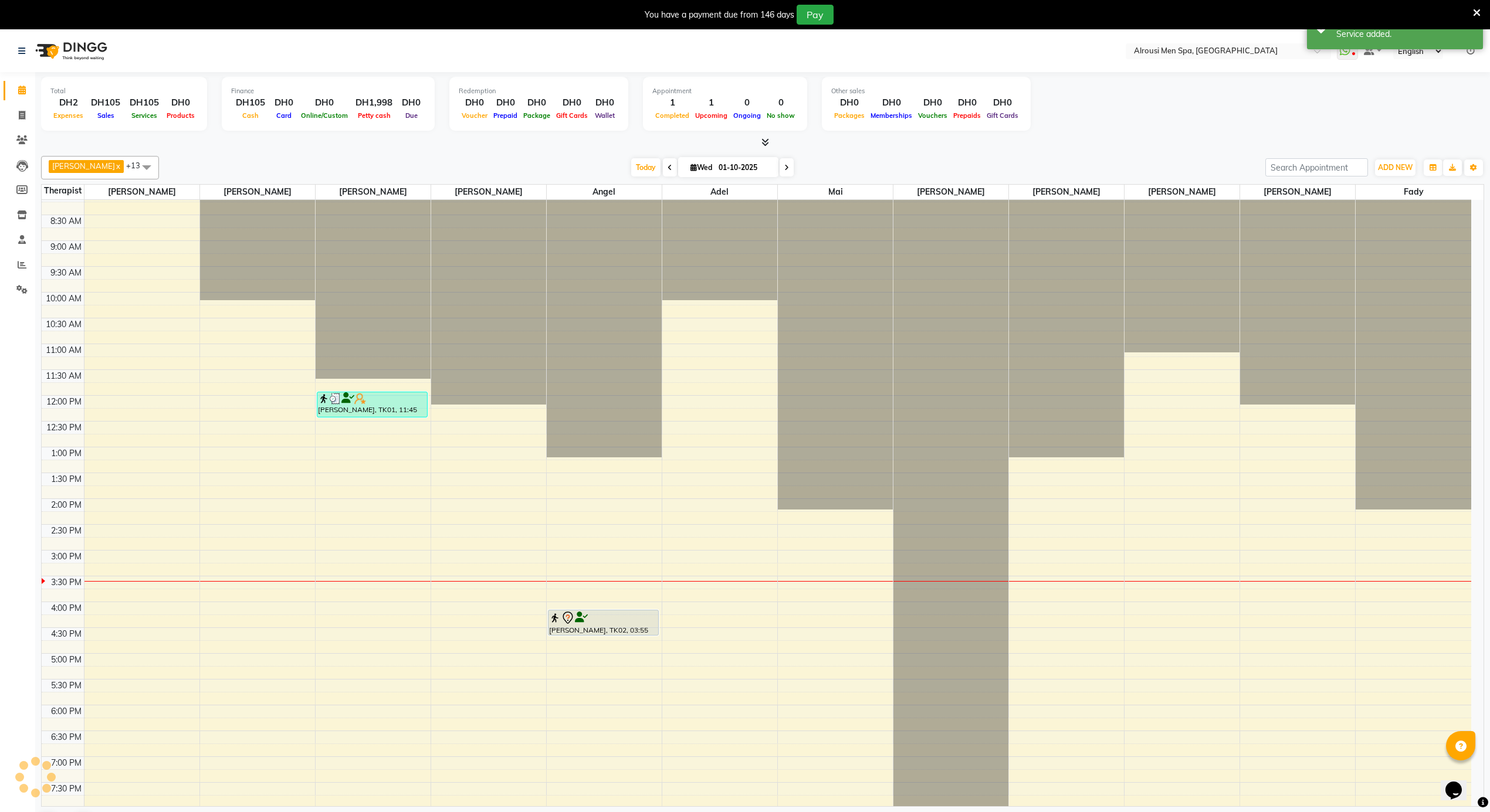
scroll to position [341, 0]
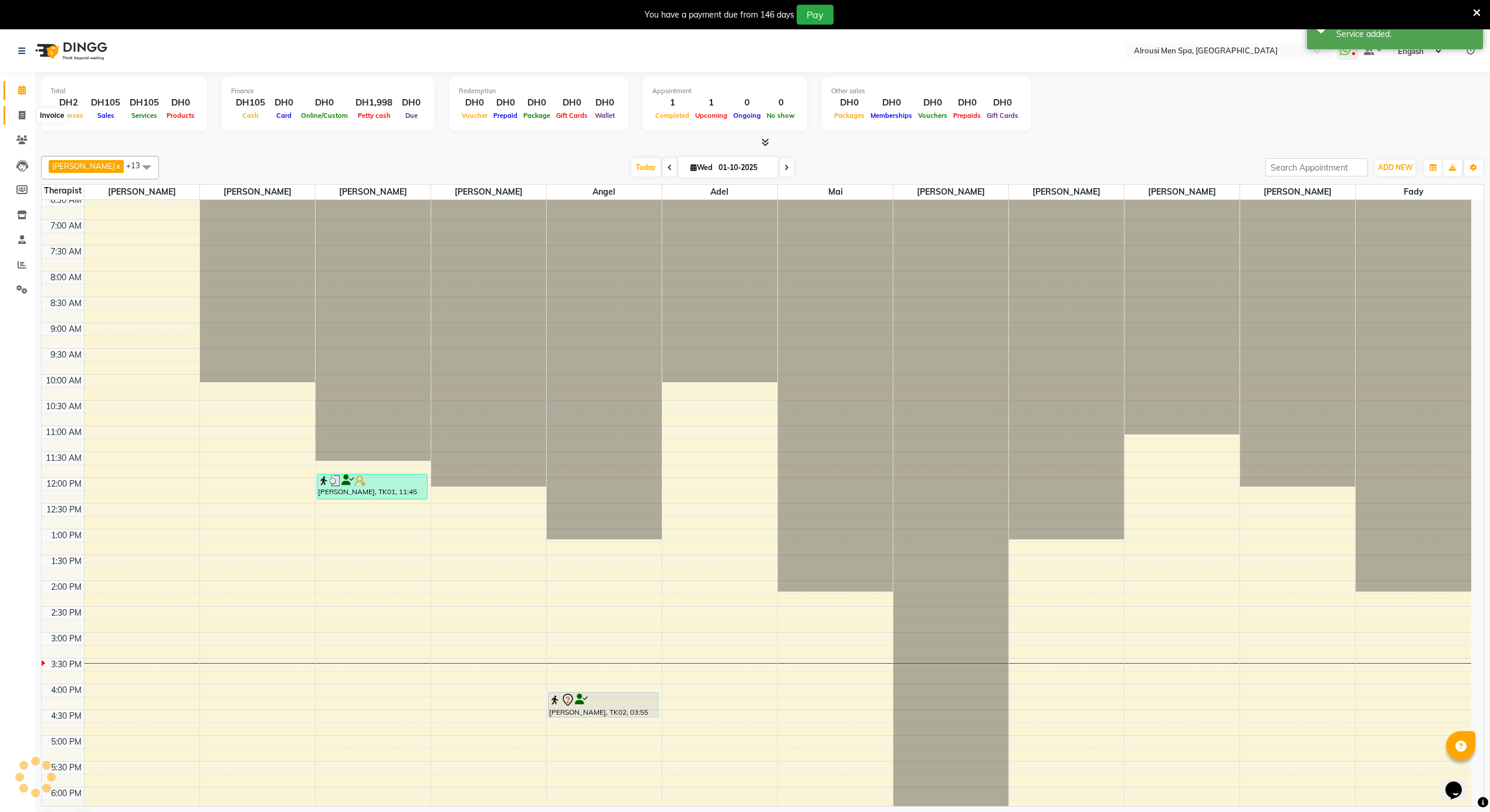
click at [25, 109] on span at bounding box center [22, 116] width 21 height 13
select select "service"
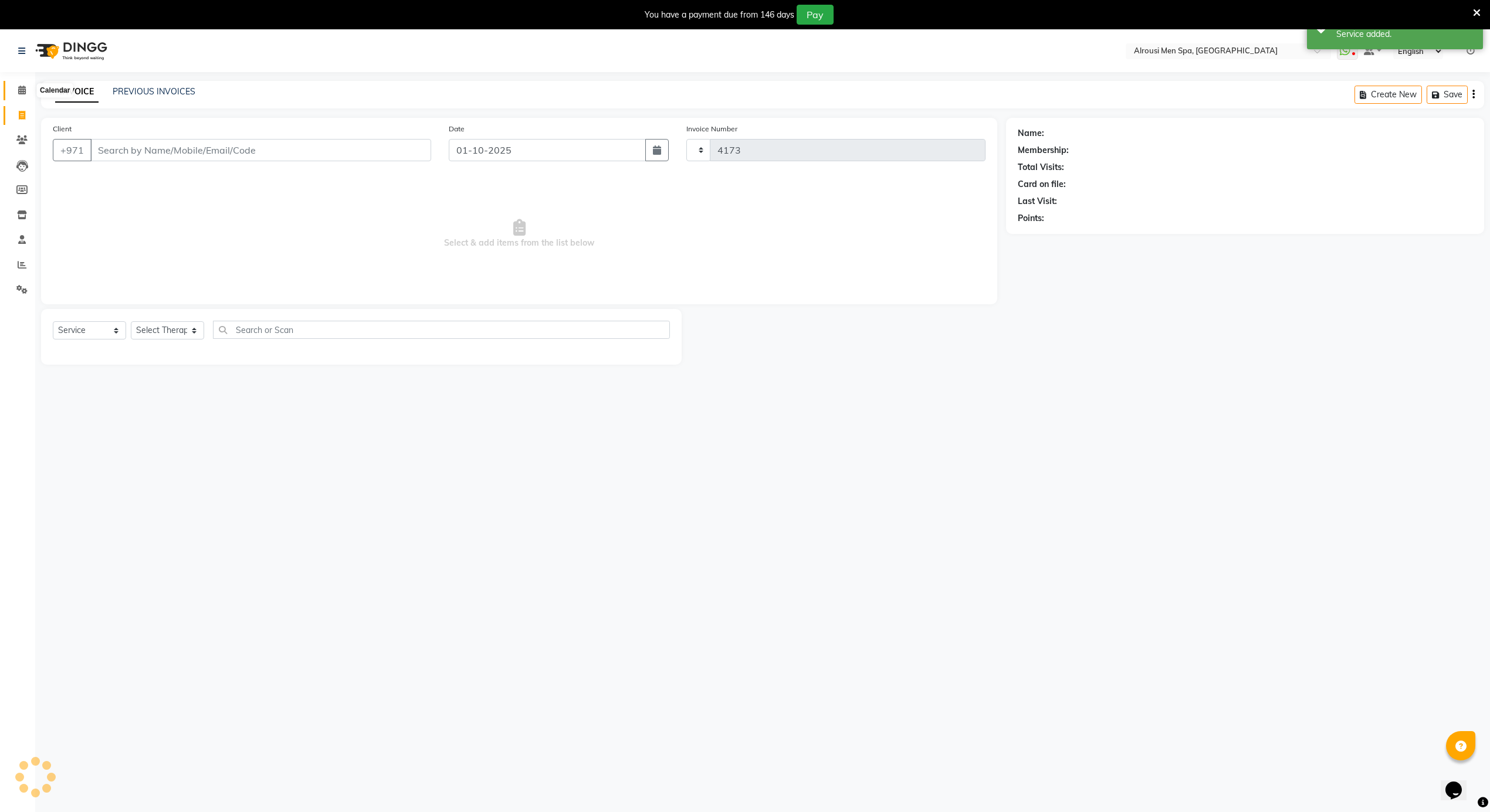
click at [24, 87] on icon at bounding box center [22, 90] width 7 height 9
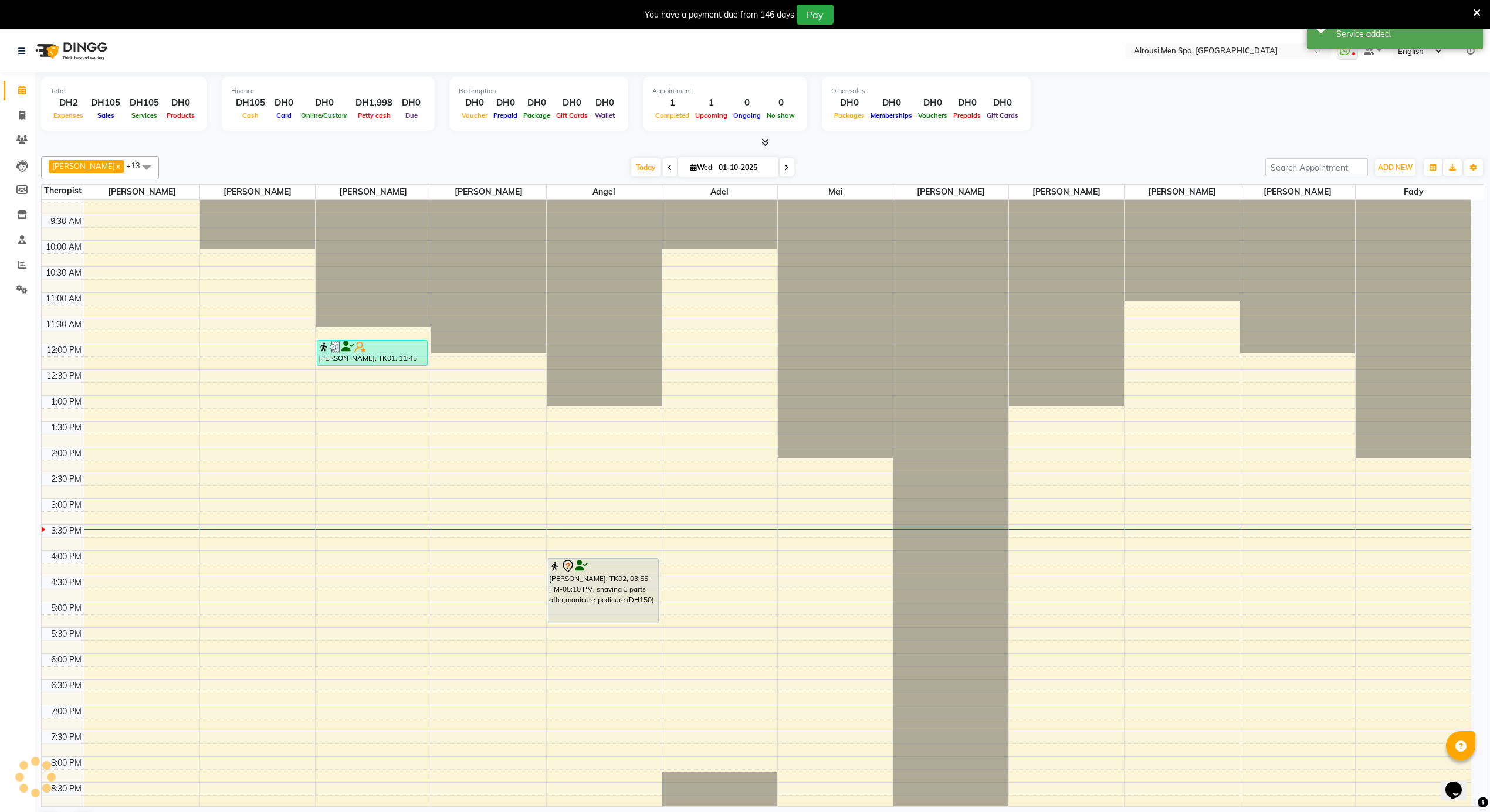
scroll to position [654, 0]
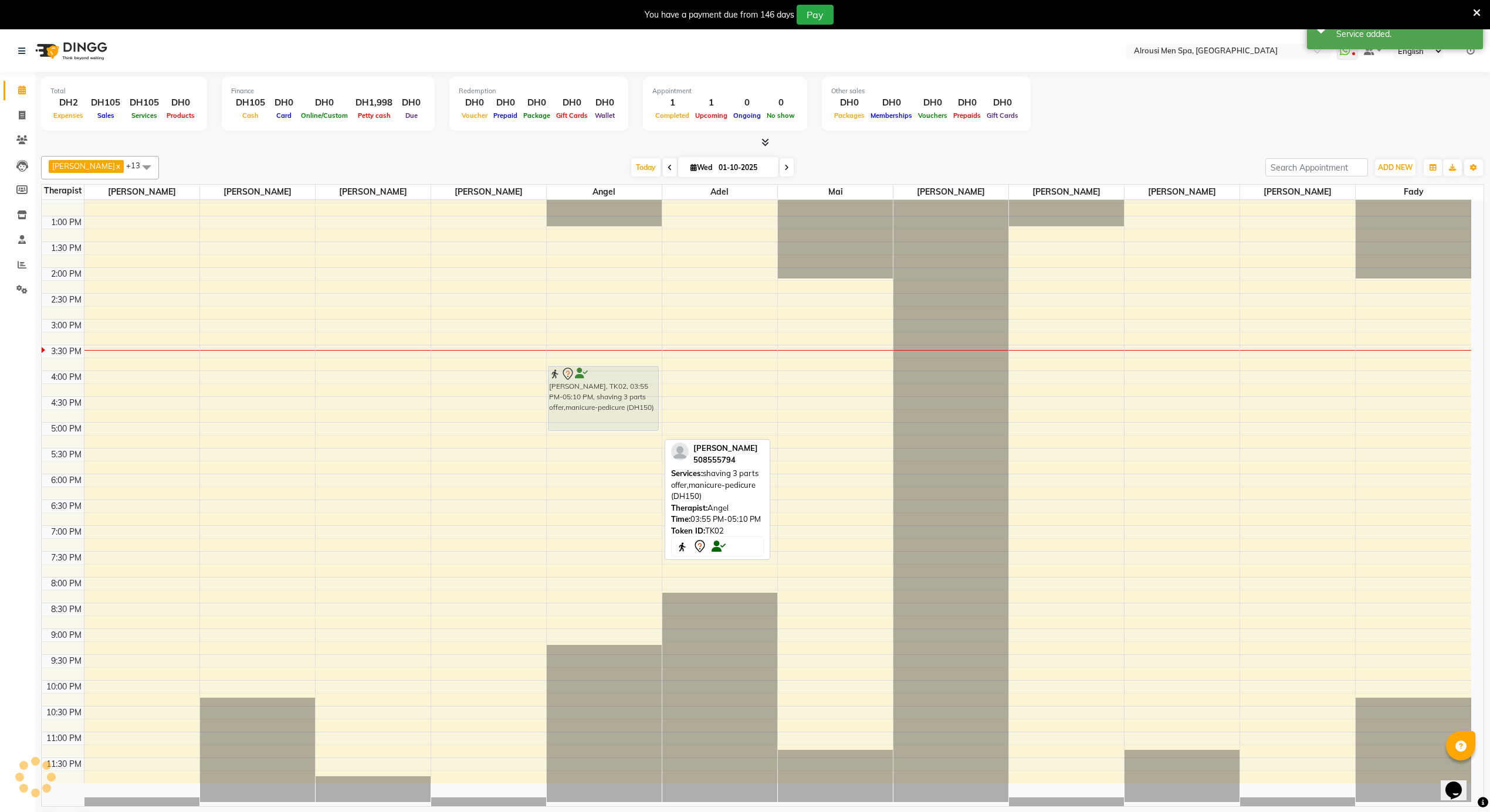
click at [599, 412] on div "mohamed, TK02, 03:55 PM-05:10 PM, shaving 3 parts offer,manicure-pedicure (DH15…" at bounding box center [604, 164] width 115 height 1238
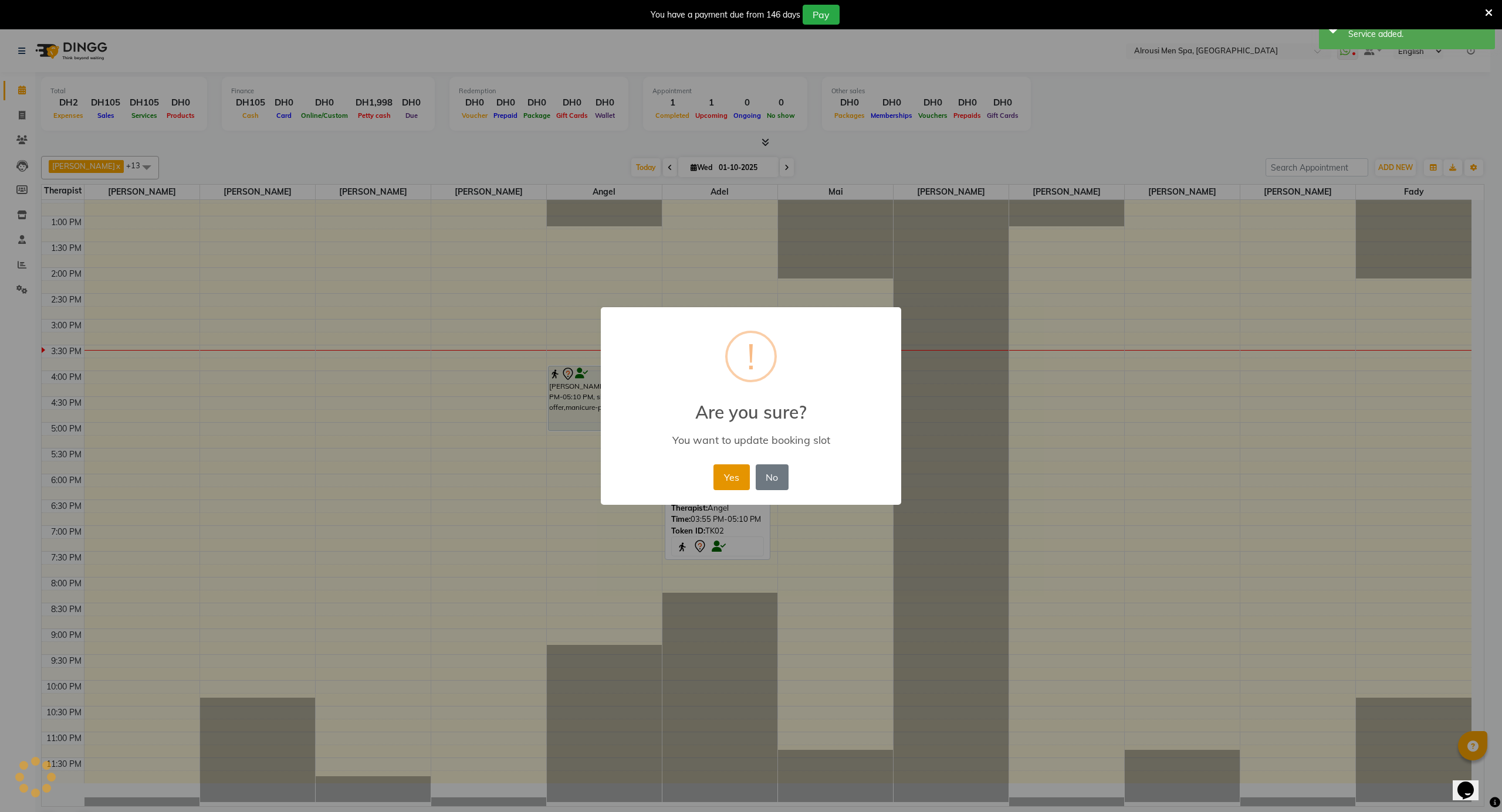
click at [737, 474] on button "Yes" at bounding box center [731, 477] width 36 height 26
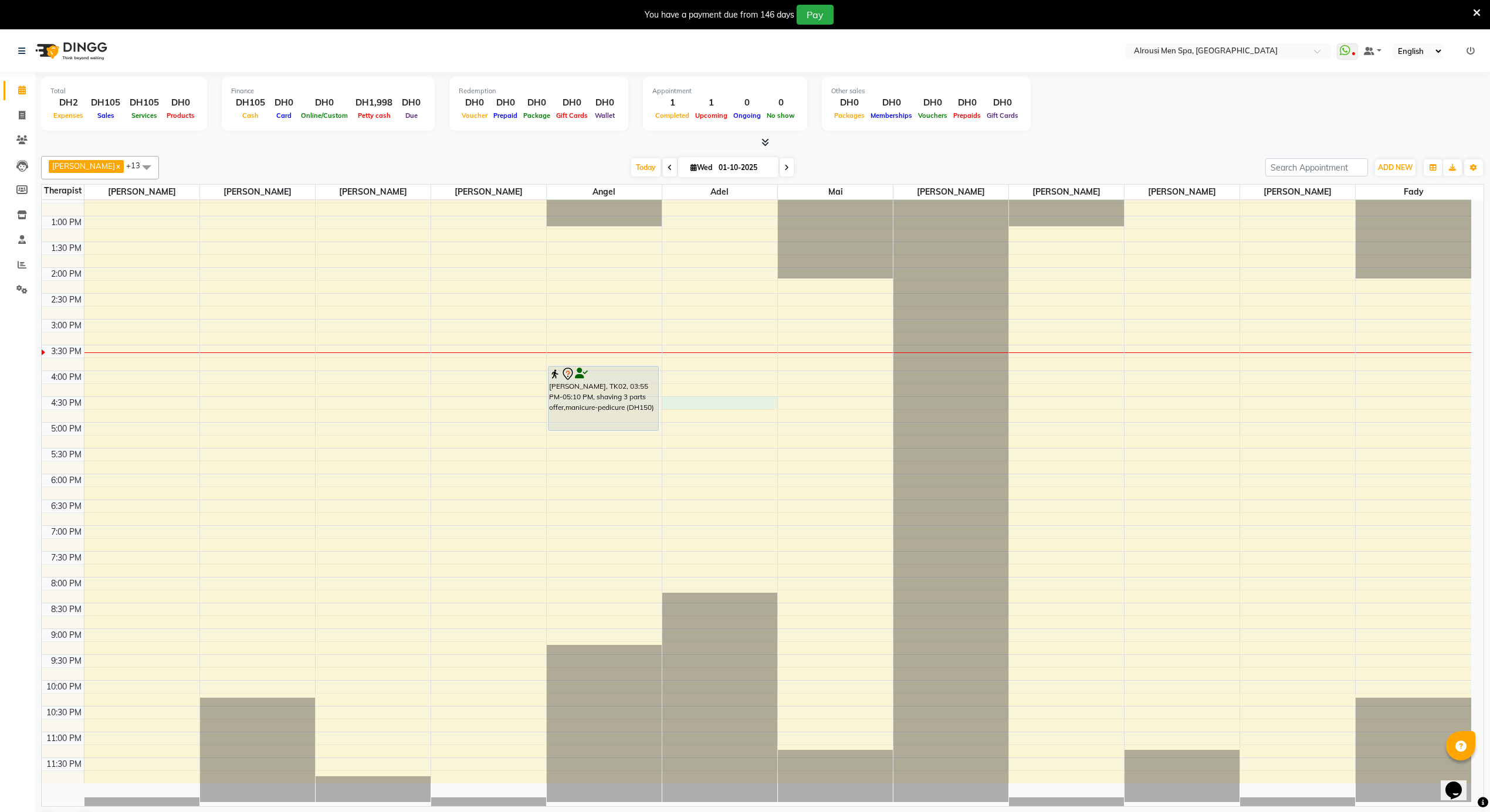
click at [745, 407] on div "12:00 AM 12:30 AM 1:00 AM 1:30 AM 2:00 AM 2:30 AM 3:00 AM 3:30 AM 4:00 AM 4:30 …" at bounding box center [756, 164] width 1430 height 1238
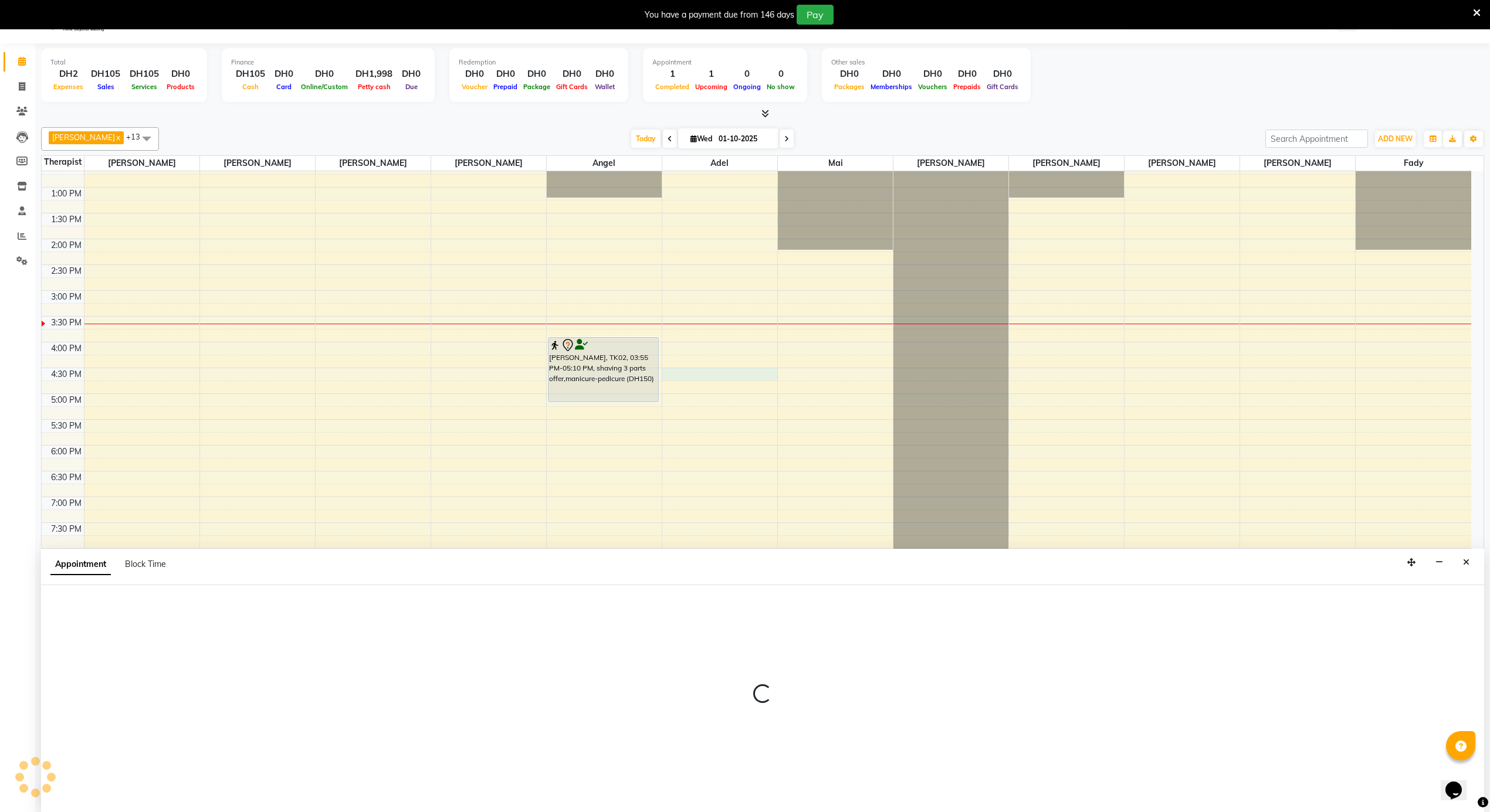
scroll to position [31, 0]
select select "43429"
select select "975"
select select "tentative"
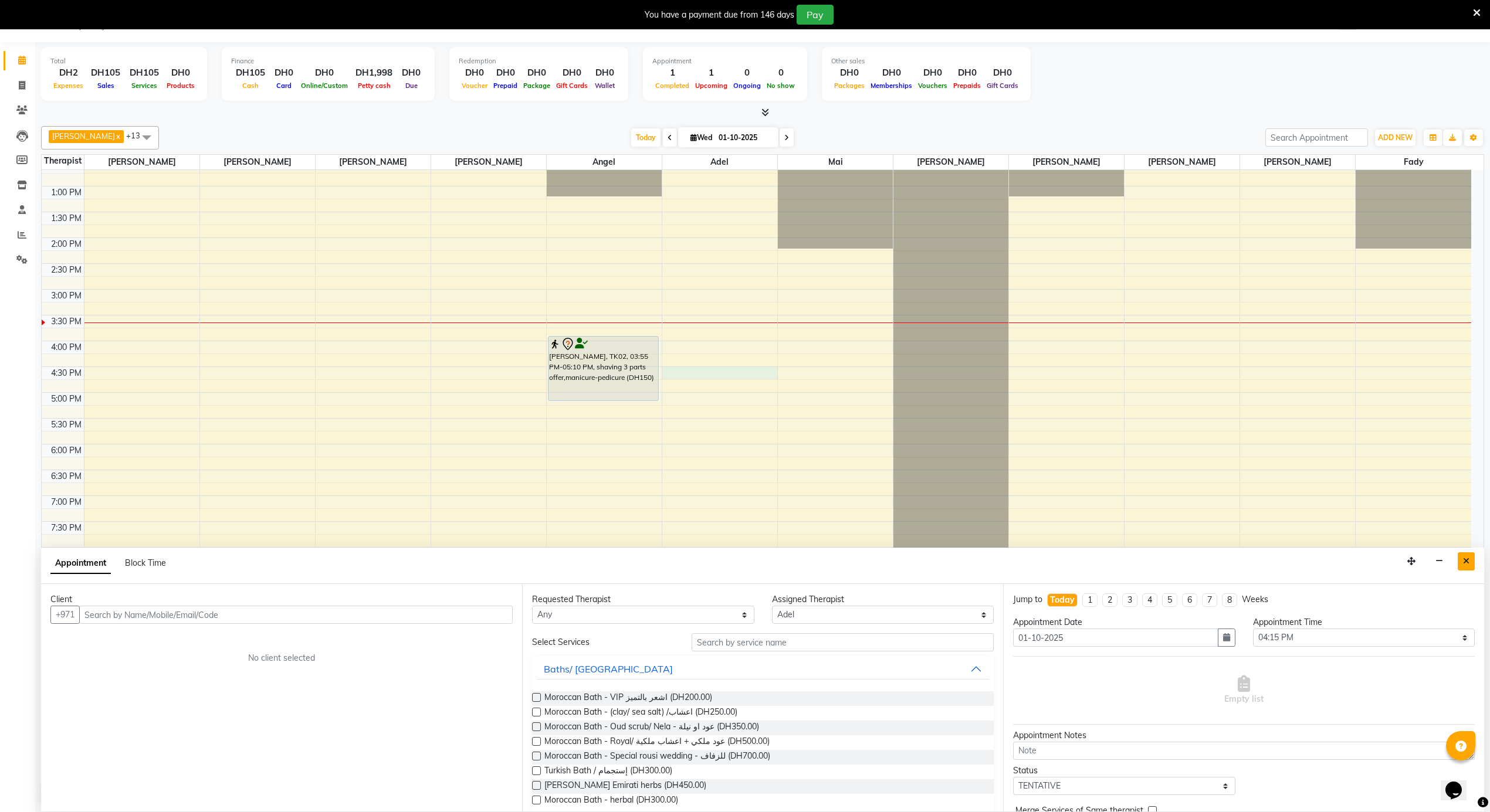
click at [1467, 565] on icon "Close" at bounding box center [1466, 561] width 7 height 8
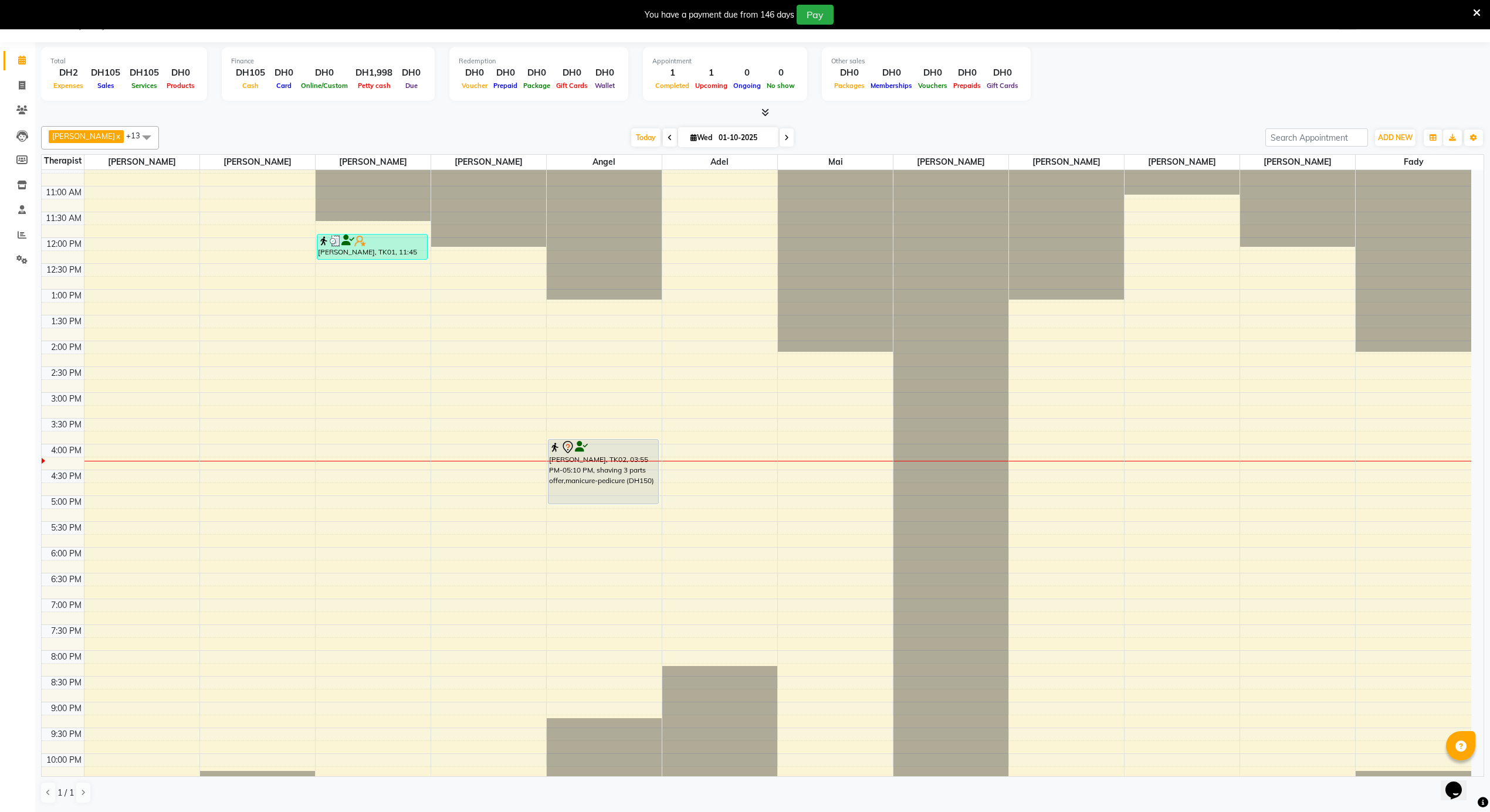
scroll to position [654, 0]
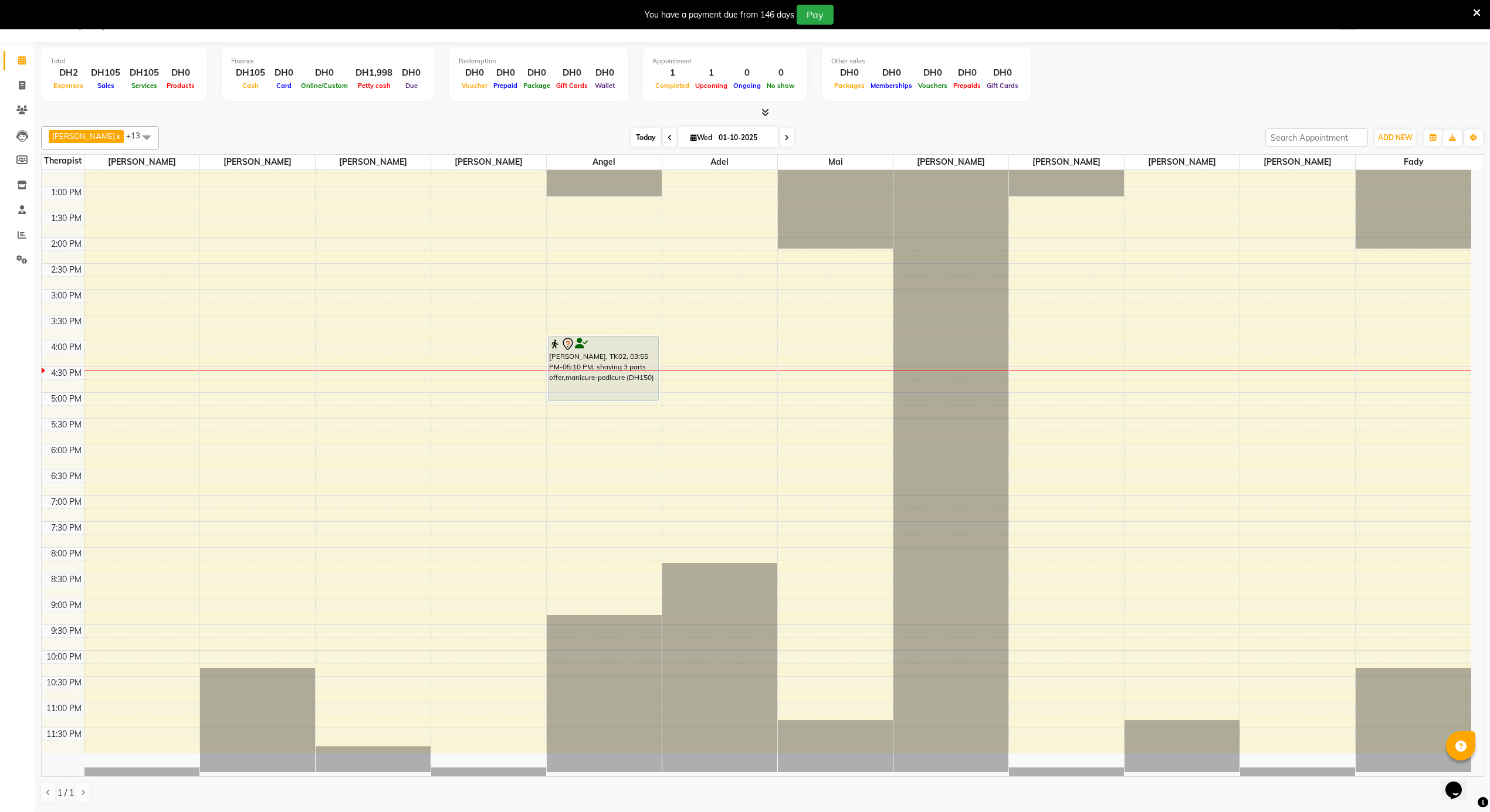
click at [634, 128] on span "Today" at bounding box center [645, 137] width 29 height 18
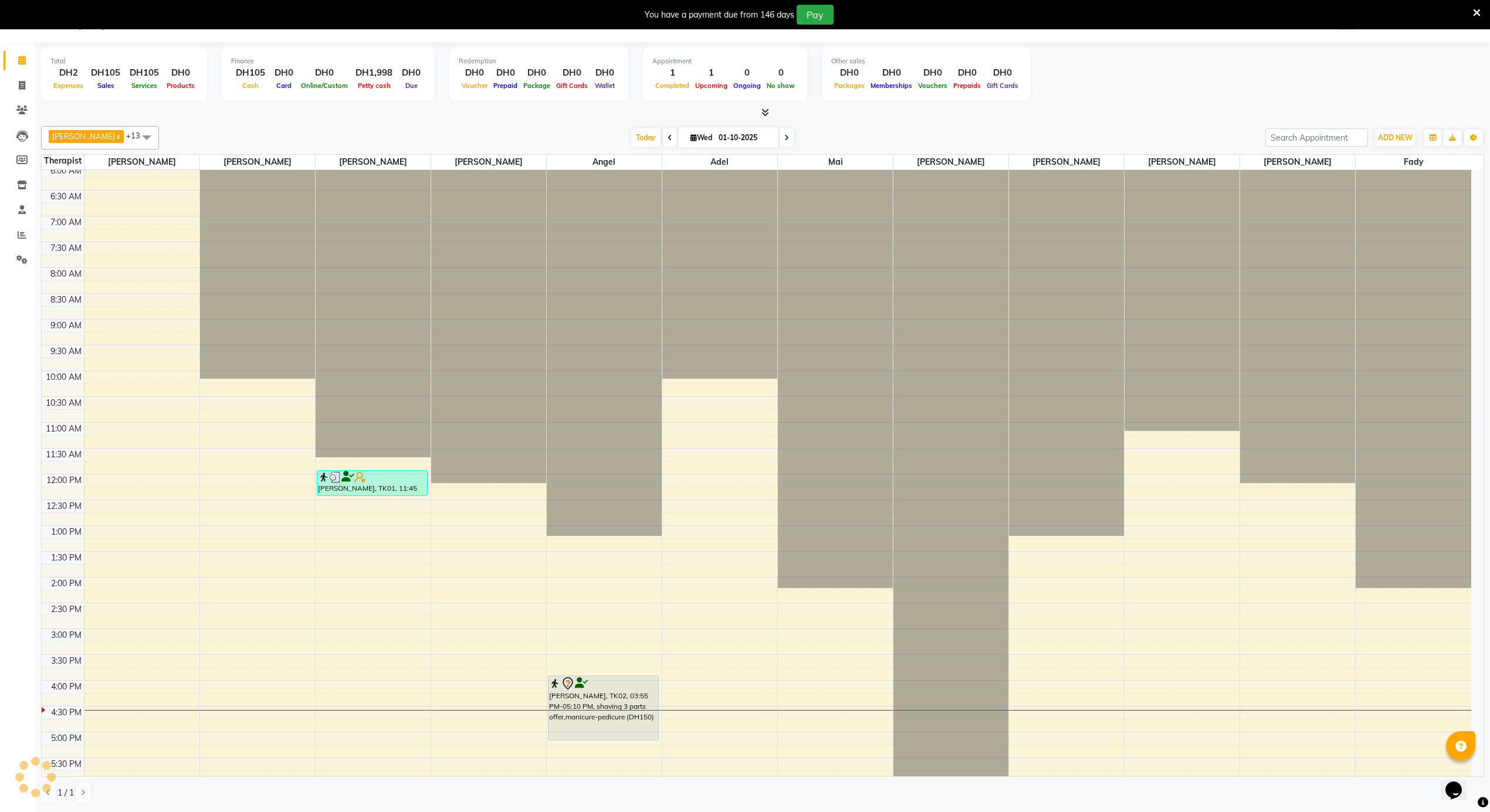
scroll to position [655, 0]
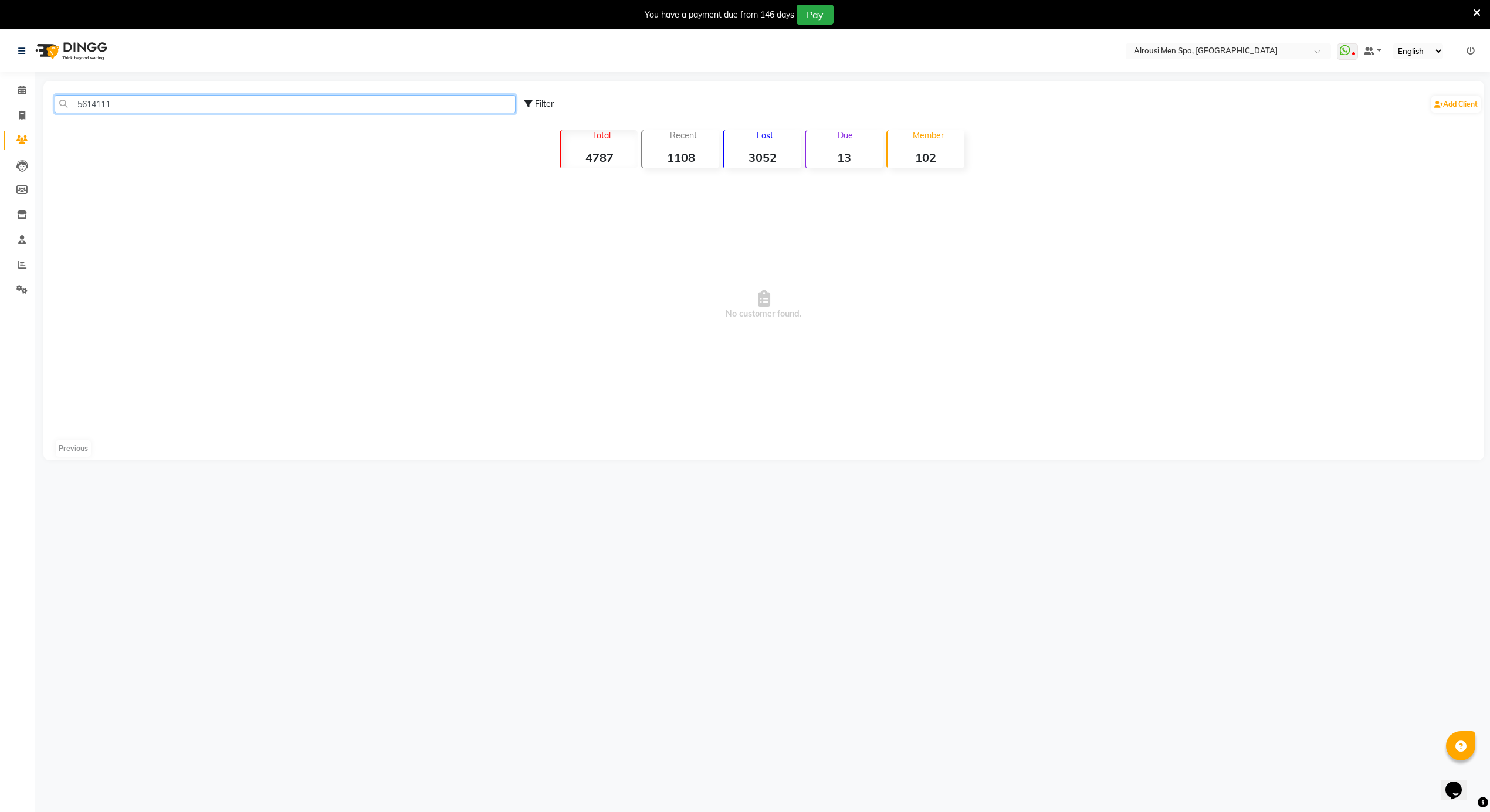
click at [164, 100] on input "5614111" at bounding box center [285, 104] width 461 height 18
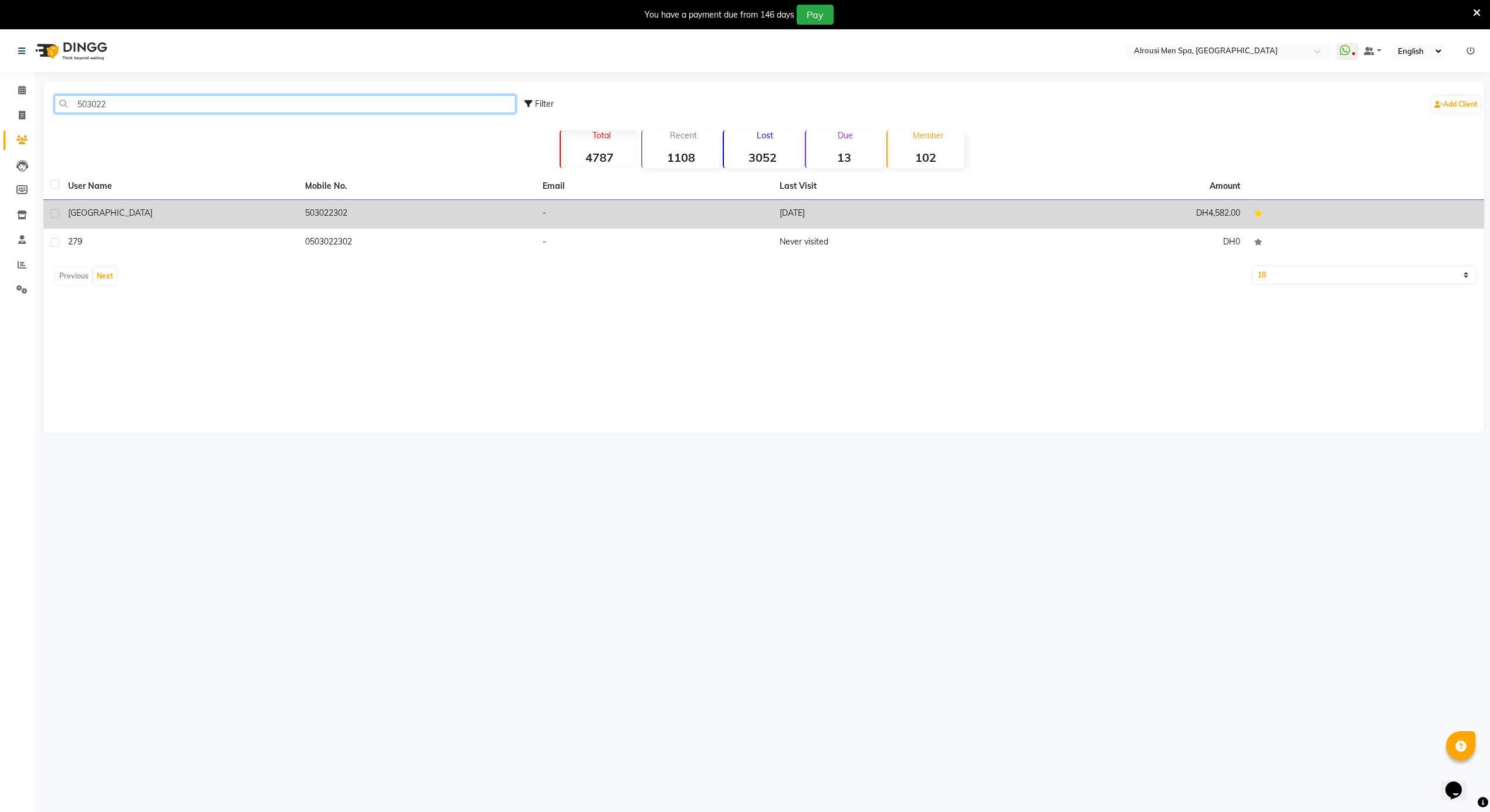
type input "503022"
click at [524, 206] on td "503022302" at bounding box center [416, 214] width 237 height 29
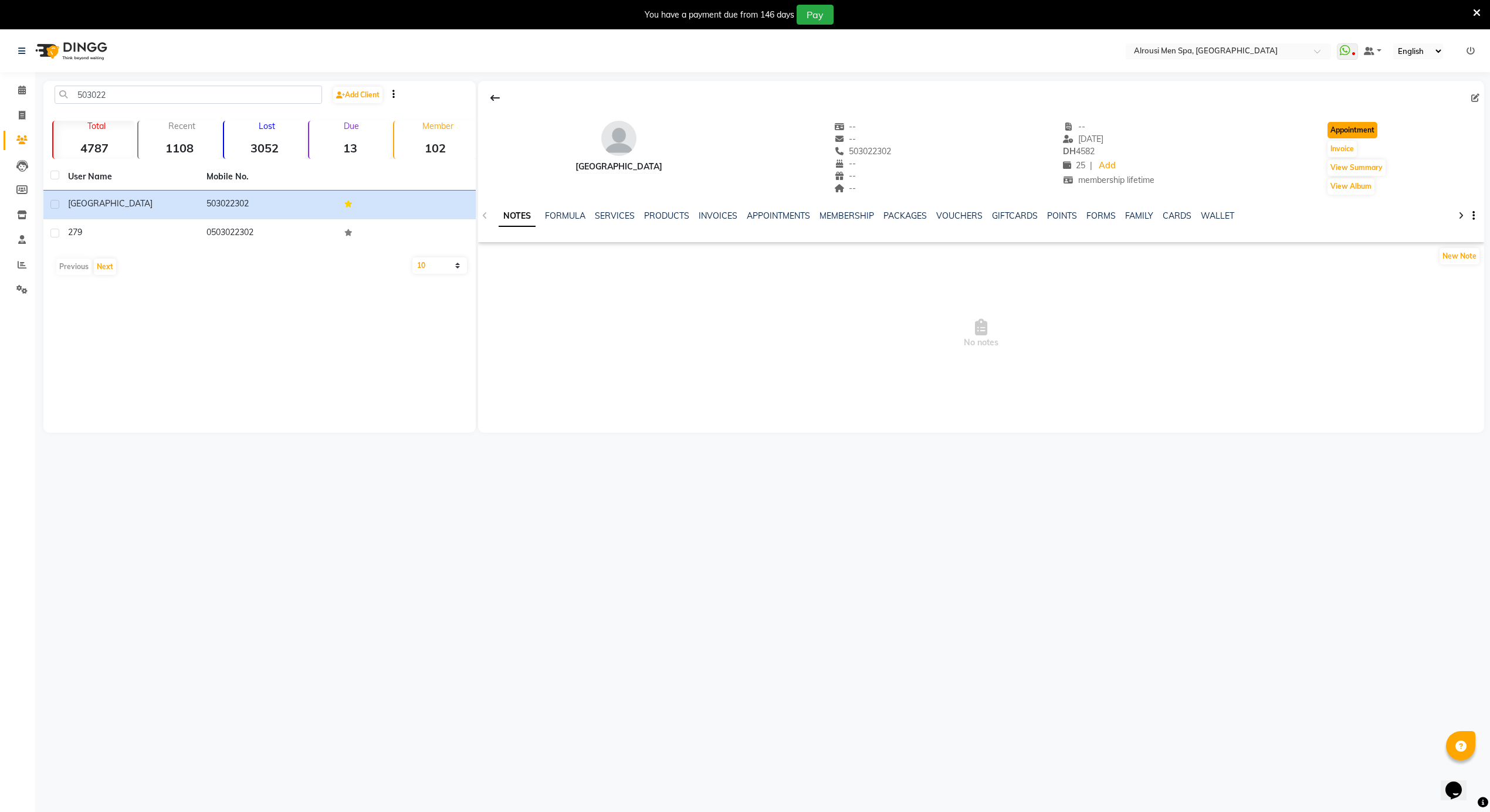
click at [1366, 127] on button "Appointment" at bounding box center [1353, 130] width 50 height 16
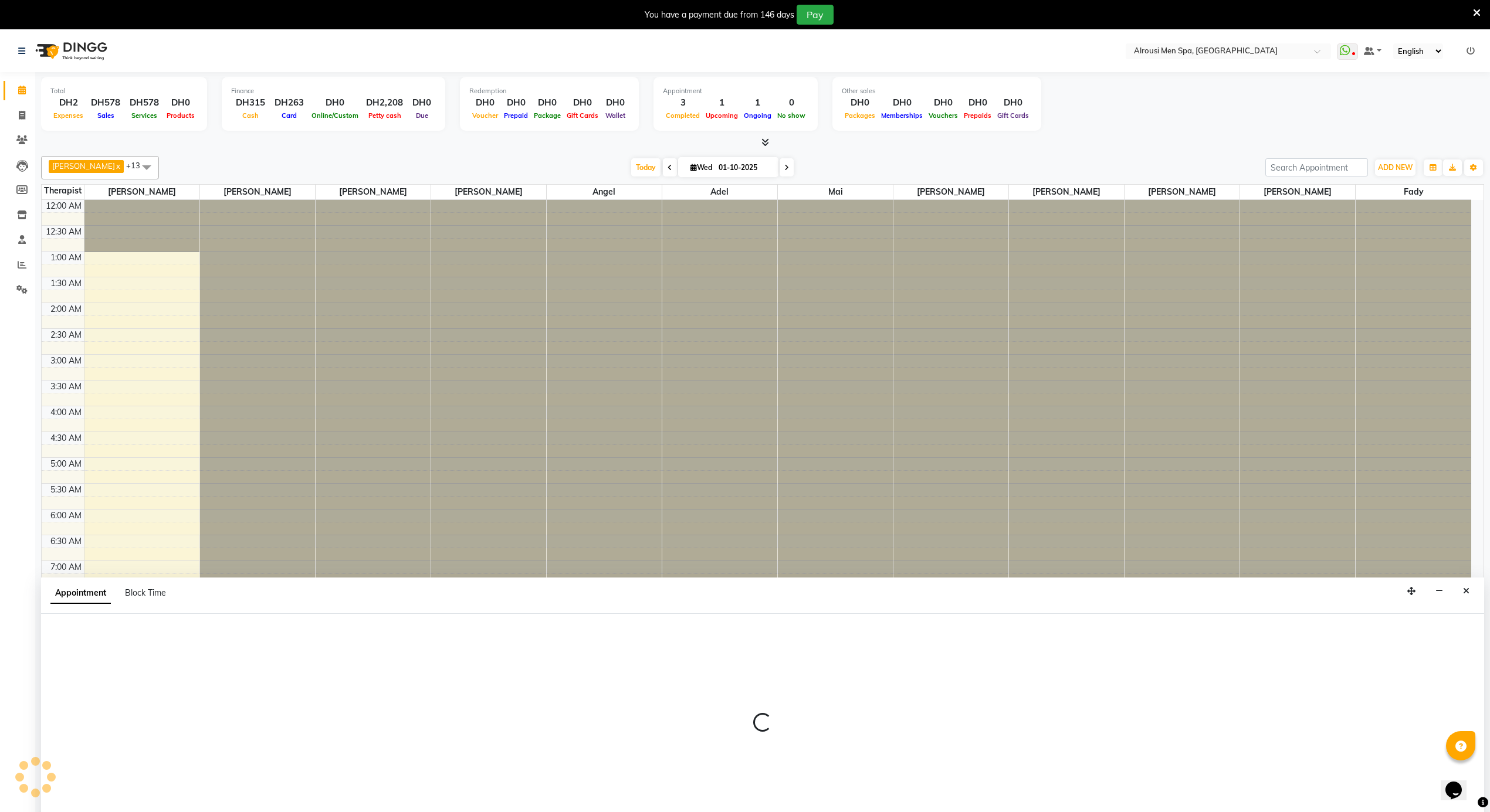
select select "tentative"
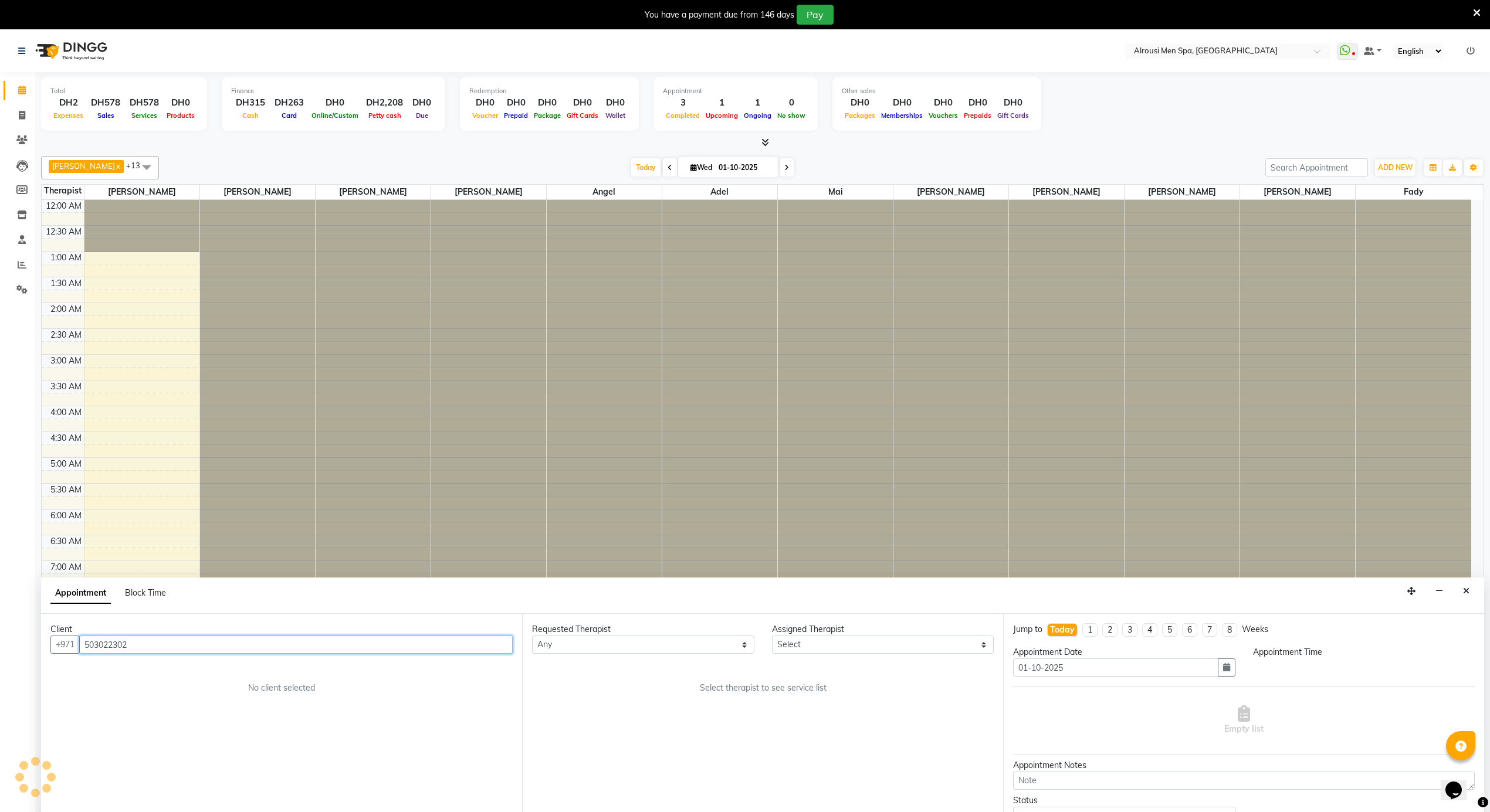
scroll to position [655, 0]
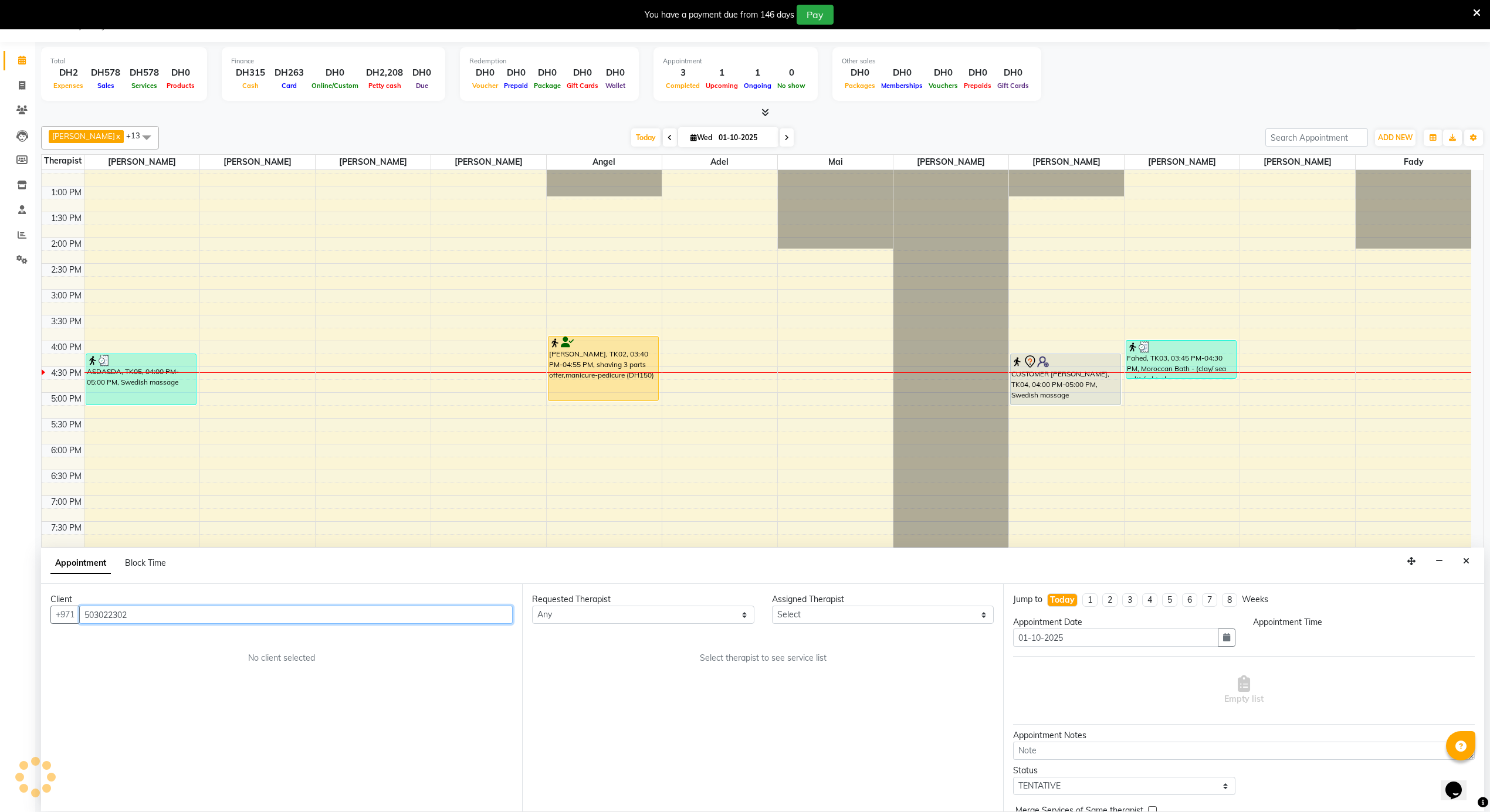
select select "0"
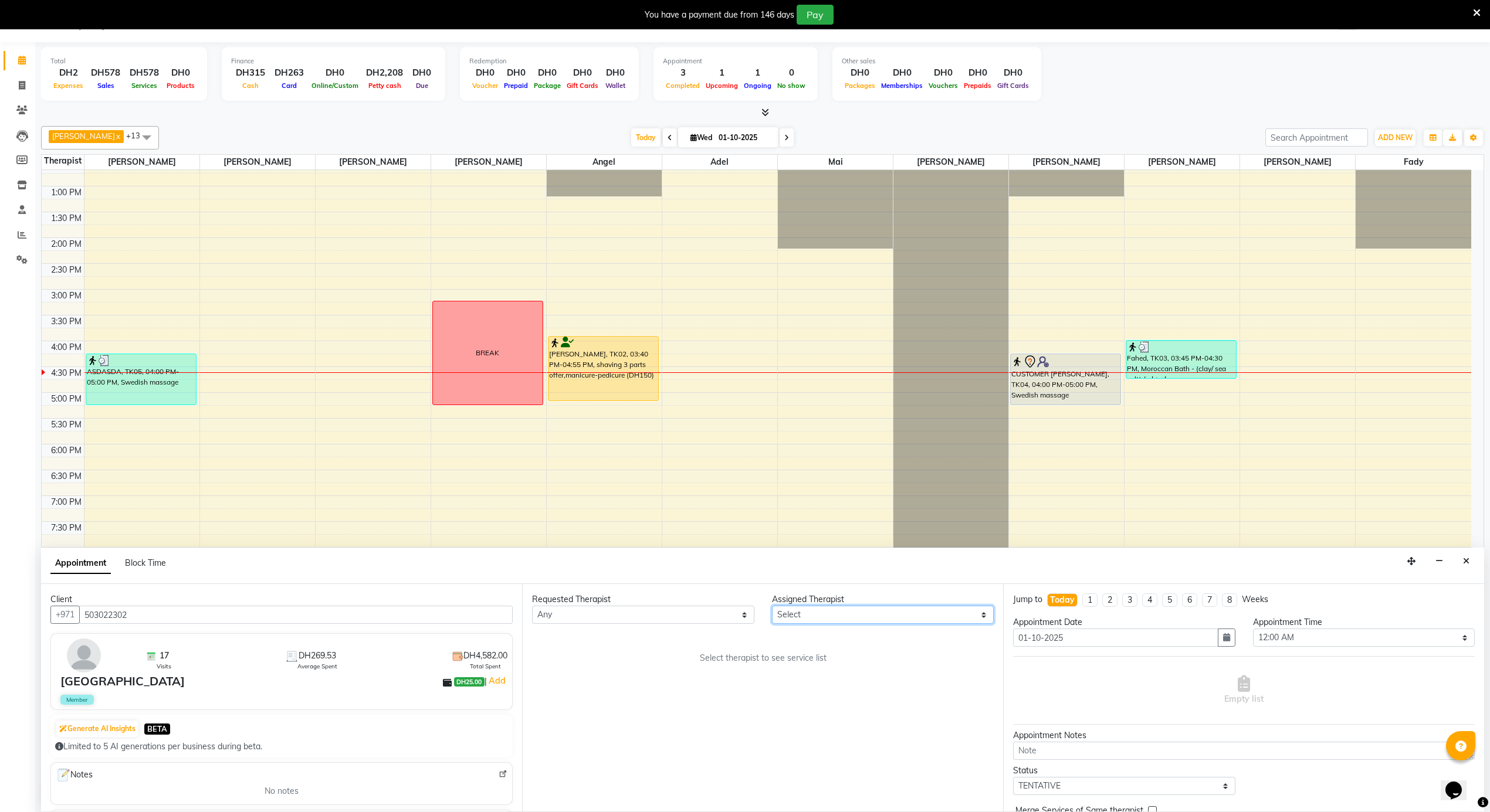
click at [838, 618] on select "Select [PERSON_NAME] [PERSON_NAME] [PERSON_NAME] [PERSON_NAME] Mai [PERSON_NAME…" at bounding box center [883, 615] width 223 height 18
select select "38890"
click at [772, 606] on select "Select [PERSON_NAME] [PERSON_NAME] [PERSON_NAME] [PERSON_NAME] Mai [PERSON_NAME…" at bounding box center [883, 615] width 223 height 18
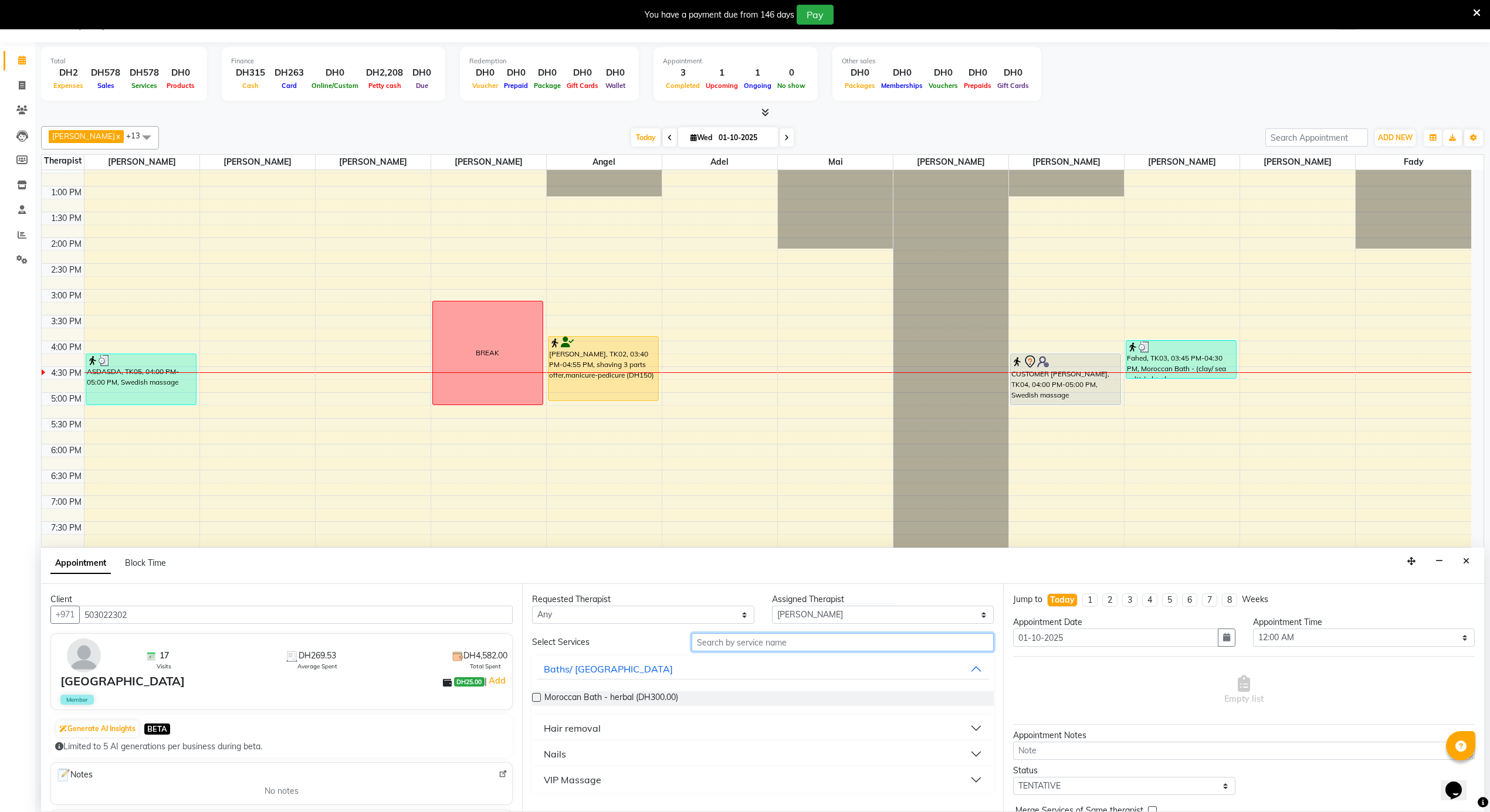
click at [789, 645] on input "text" at bounding box center [842, 642] width 302 height 18
type input "SWE"
click at [651, 695] on span "Swedish massage (DH200.00)" at bounding box center [601, 699] width 113 height 15
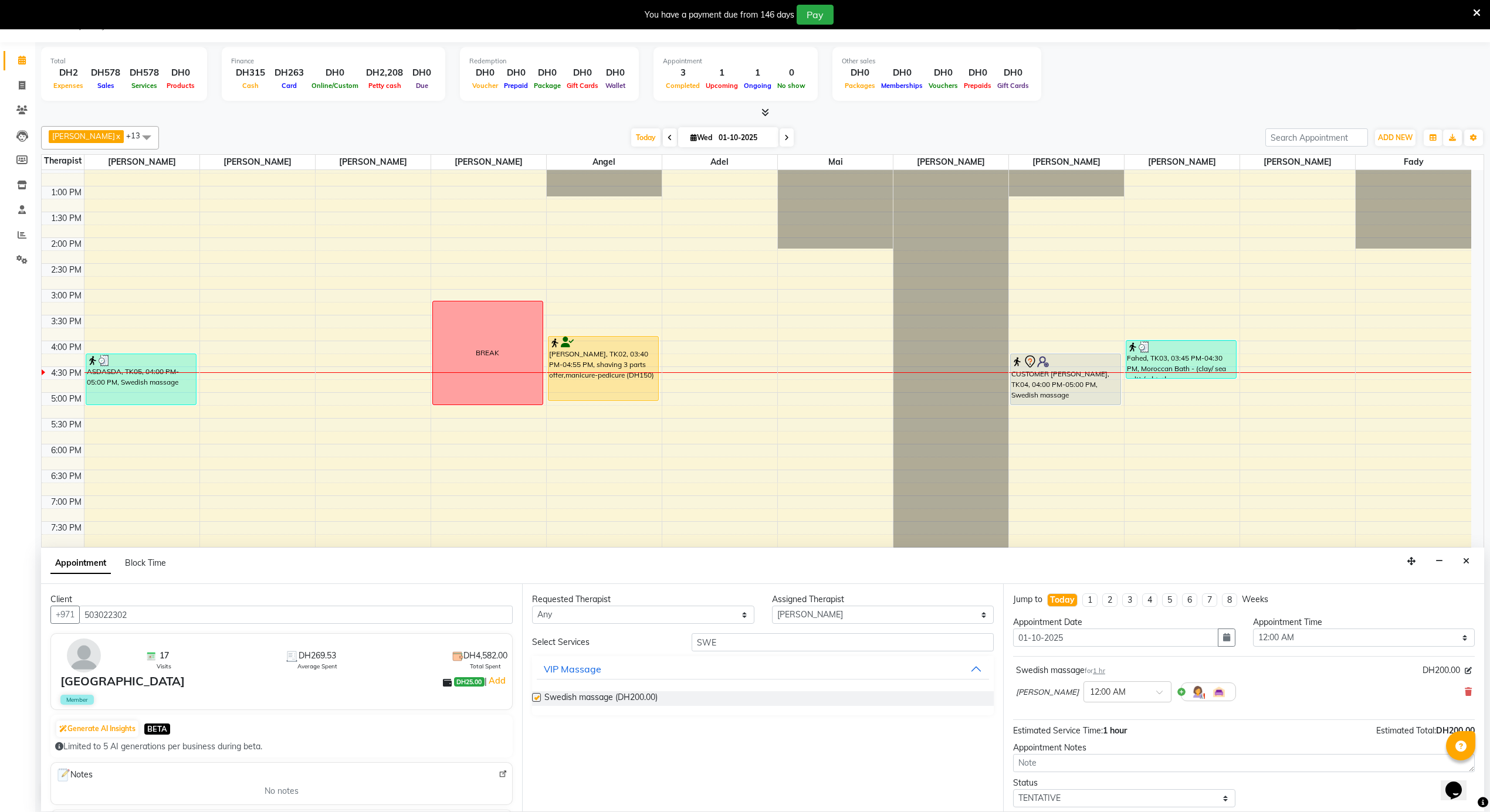
checkbox input "false"
click at [1303, 639] on select "Select 12:00 AM 12:05 AM 12:10 AM 12:15 AM 12:20 AM 12:25 AM 12:30 AM 12:35 AM …" at bounding box center [1364, 637] width 223 height 18
select select "985"
click at [1253, 630] on select "Select 12:00 AM 12:05 AM 12:10 AM 12:15 AM 12:20 AM 12:25 AM 12:30 AM 12:35 AM …" at bounding box center [1364, 637] width 223 height 18
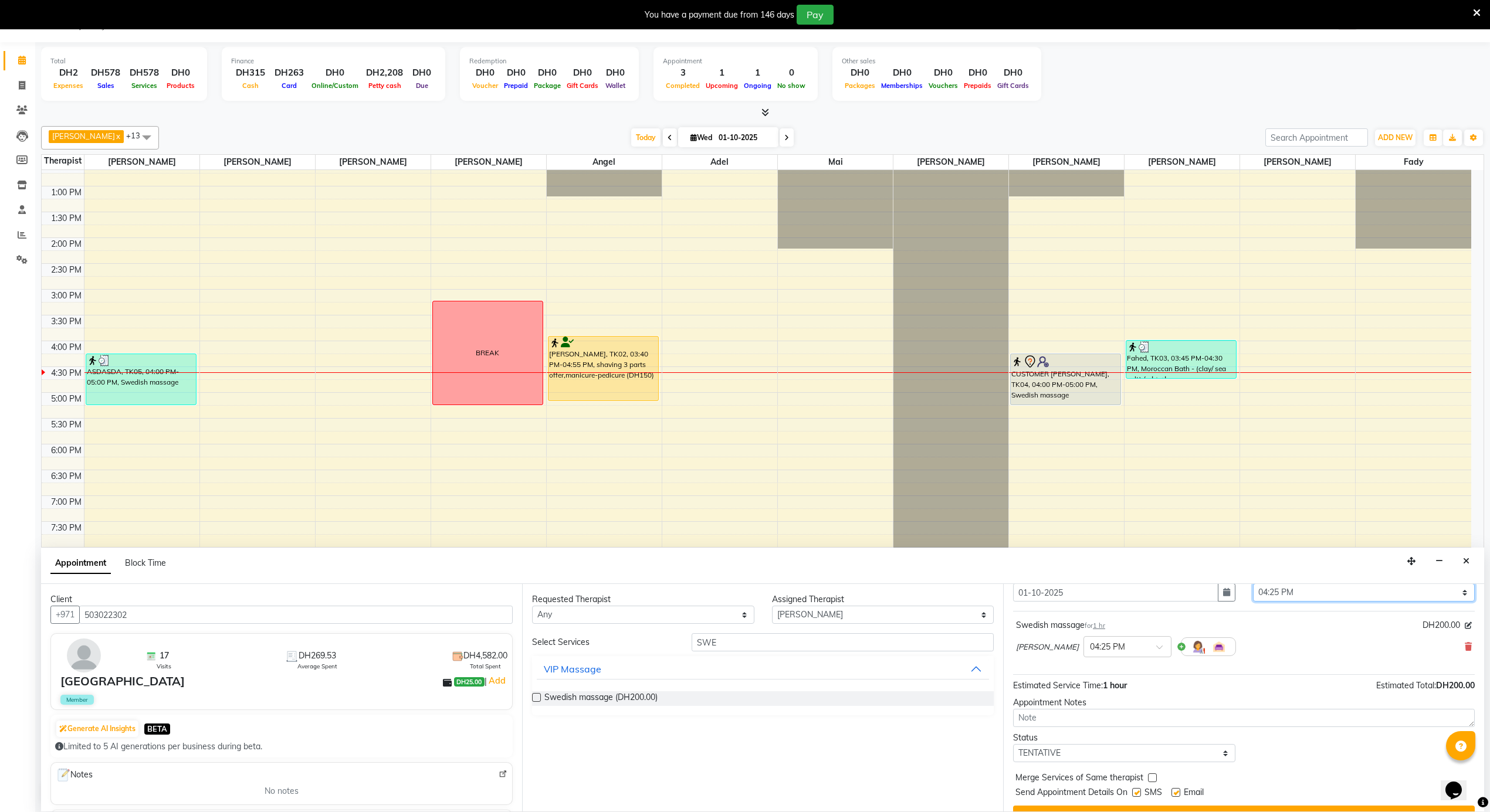
scroll to position [71, 0]
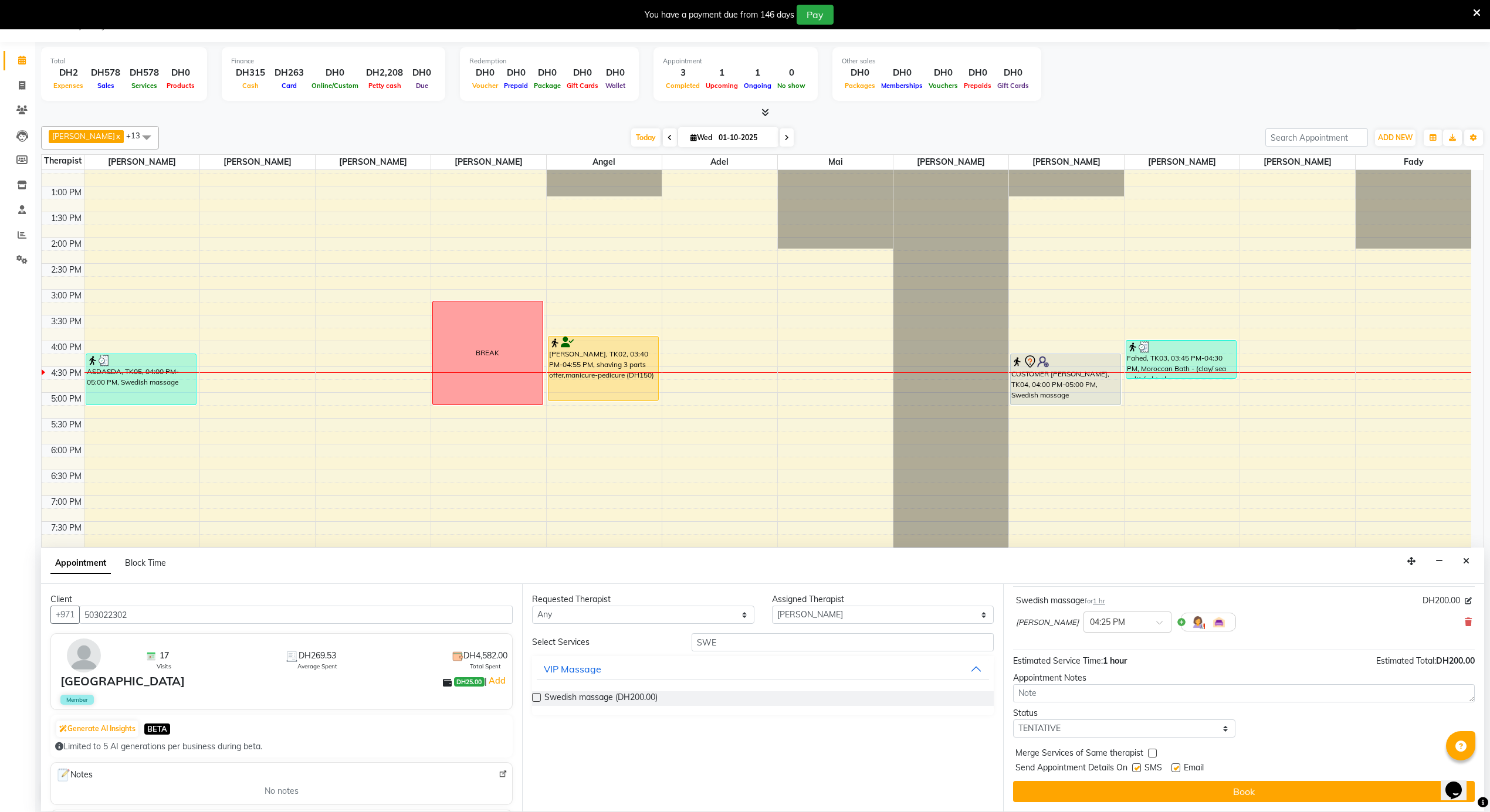
click at [1176, 768] on label at bounding box center [1176, 768] width 9 height 9
click at [1176, 768] on input "checkbox" at bounding box center [1175, 769] width 7 height 7
checkbox input "false"
click at [1134, 775] on div at bounding box center [1136, 770] width 7 height 12
click at [1139, 768] on label at bounding box center [1137, 768] width 9 height 9
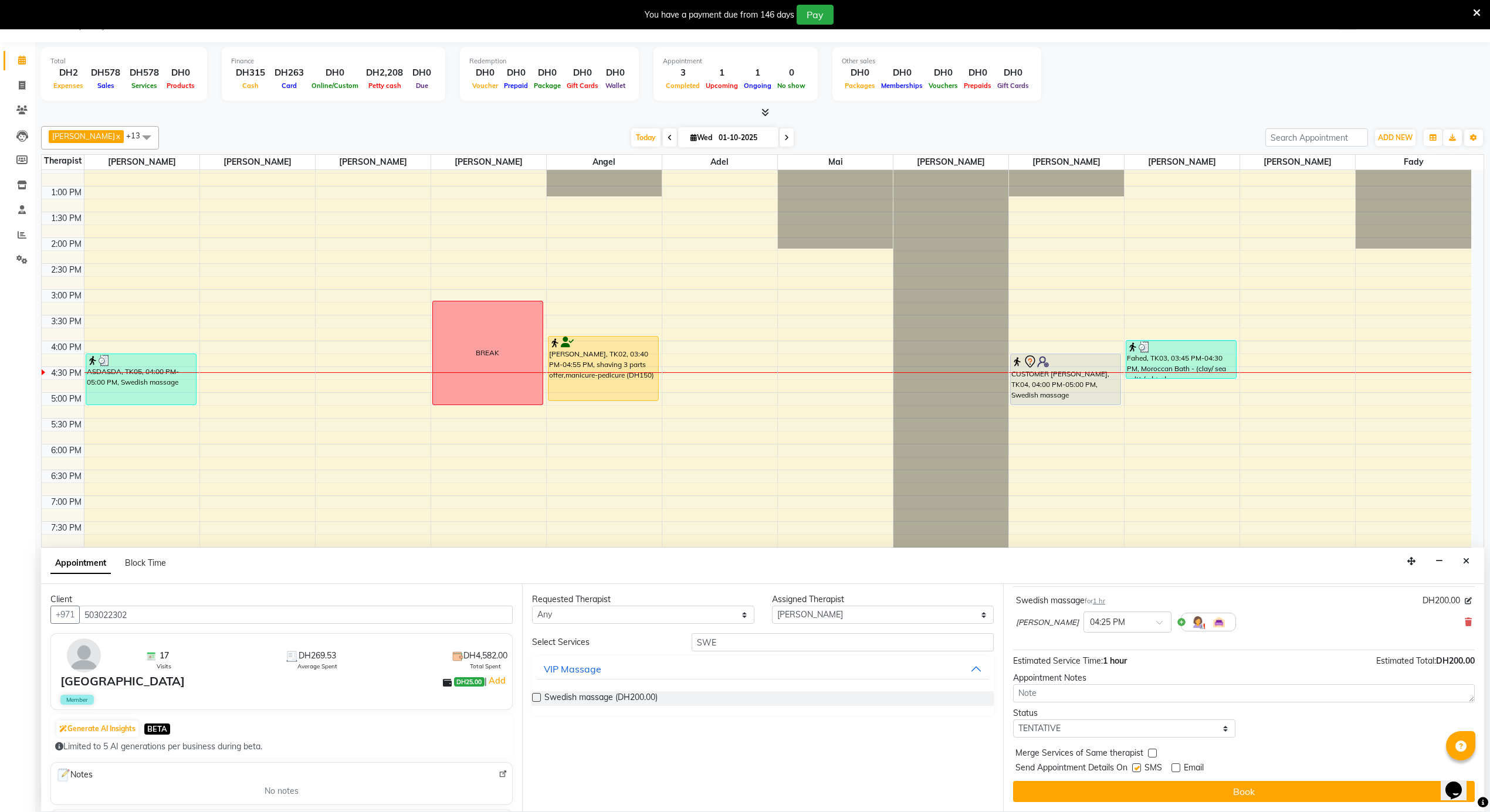
click at [1139, 768] on input "checkbox" at bounding box center [1136, 769] width 7 height 7
checkbox input "false"
click at [1136, 781] on div "Jump to Today 1 2 3 4 5 6 7 8 Weeks Appointment Date 01-10-2025 Appointment Tim…" at bounding box center [1243, 698] width 481 height 228
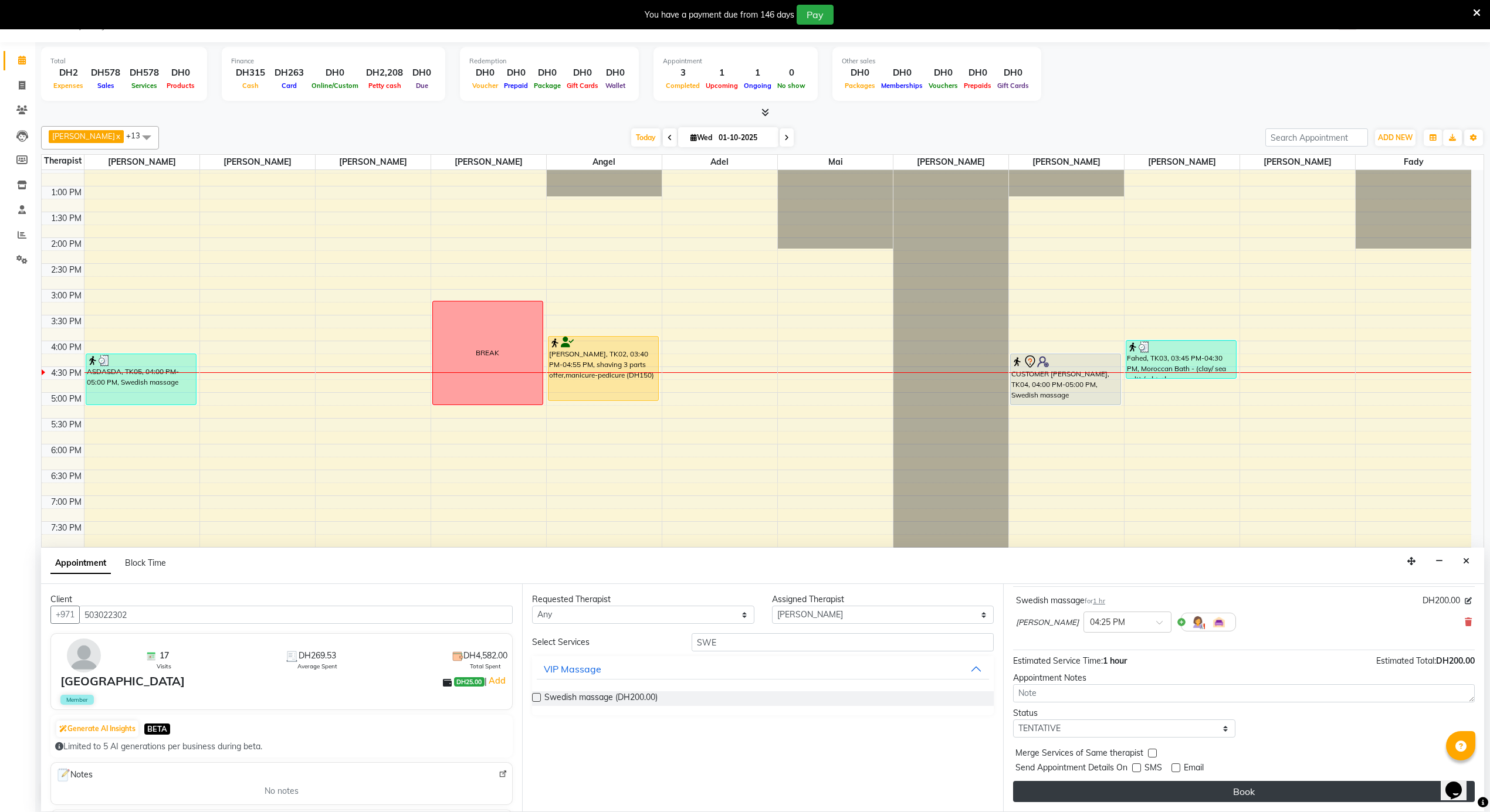
click at [1252, 791] on button "Book" at bounding box center [1244, 791] width 462 height 21
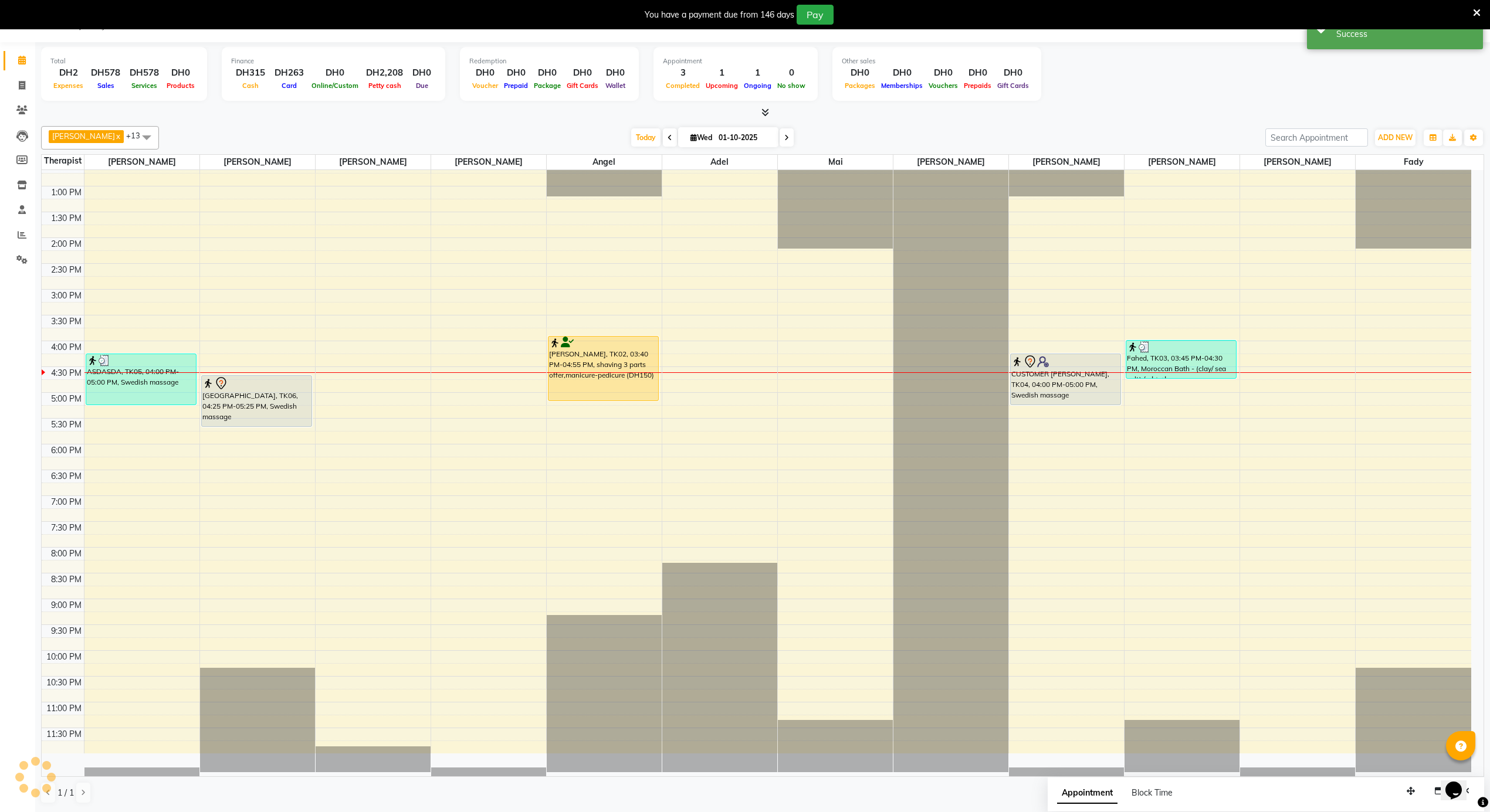
scroll to position [0, 0]
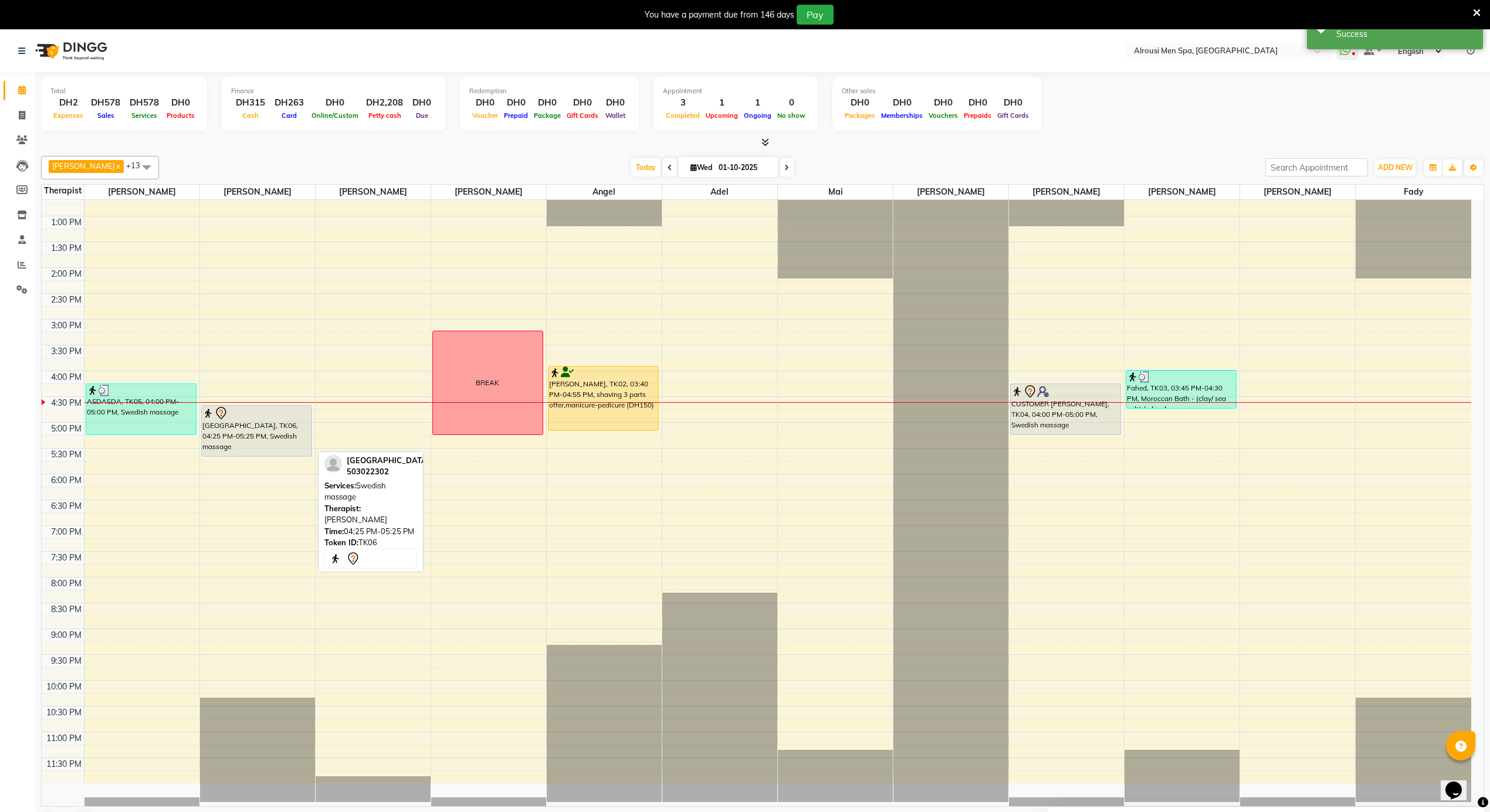
click at [261, 435] on div "[GEOGRAPHIC_DATA], TK06, 04:25 PM-05:25 PM, Swedish massage" at bounding box center [256, 431] width 109 height 51
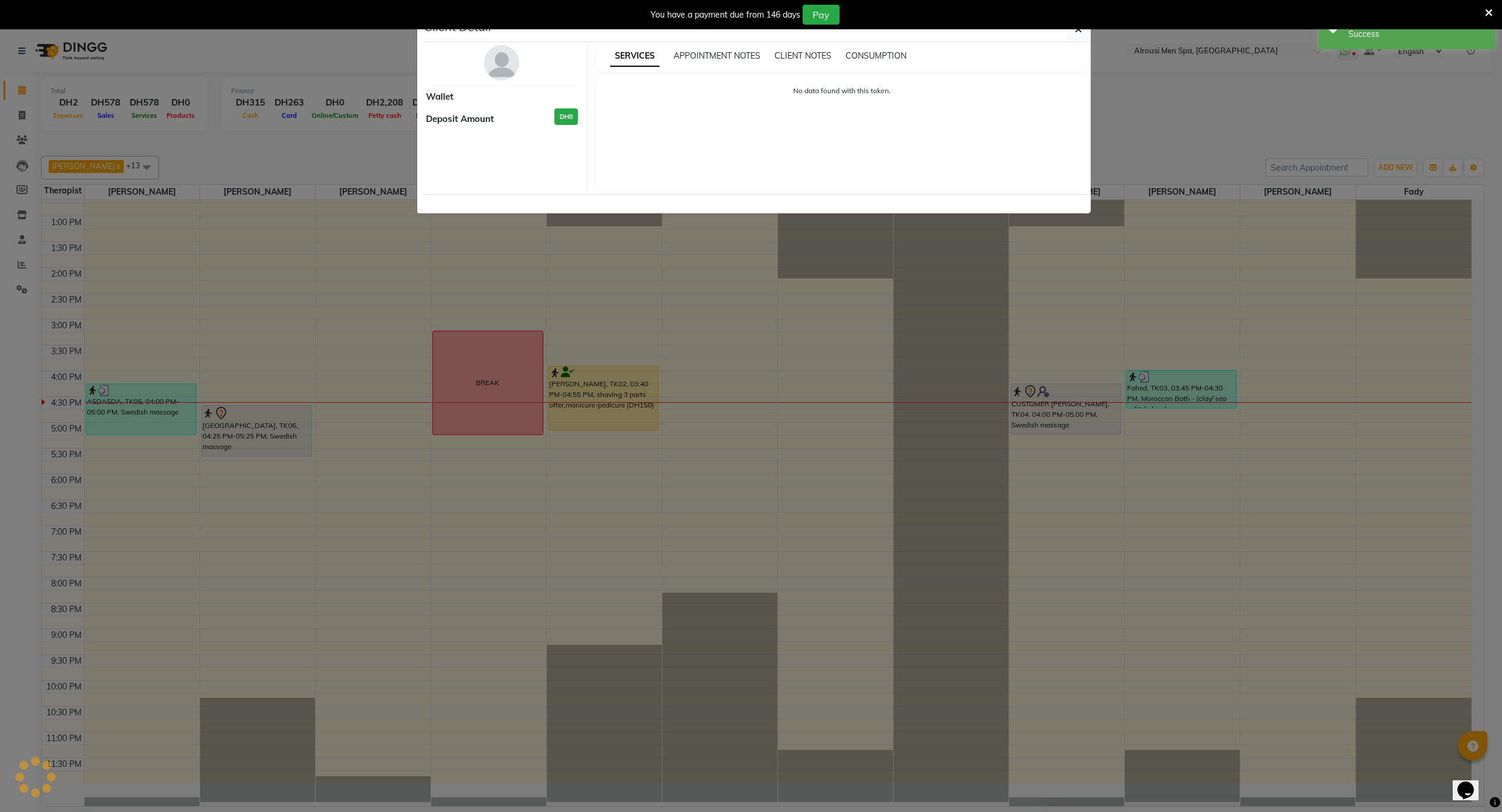
select select "7"
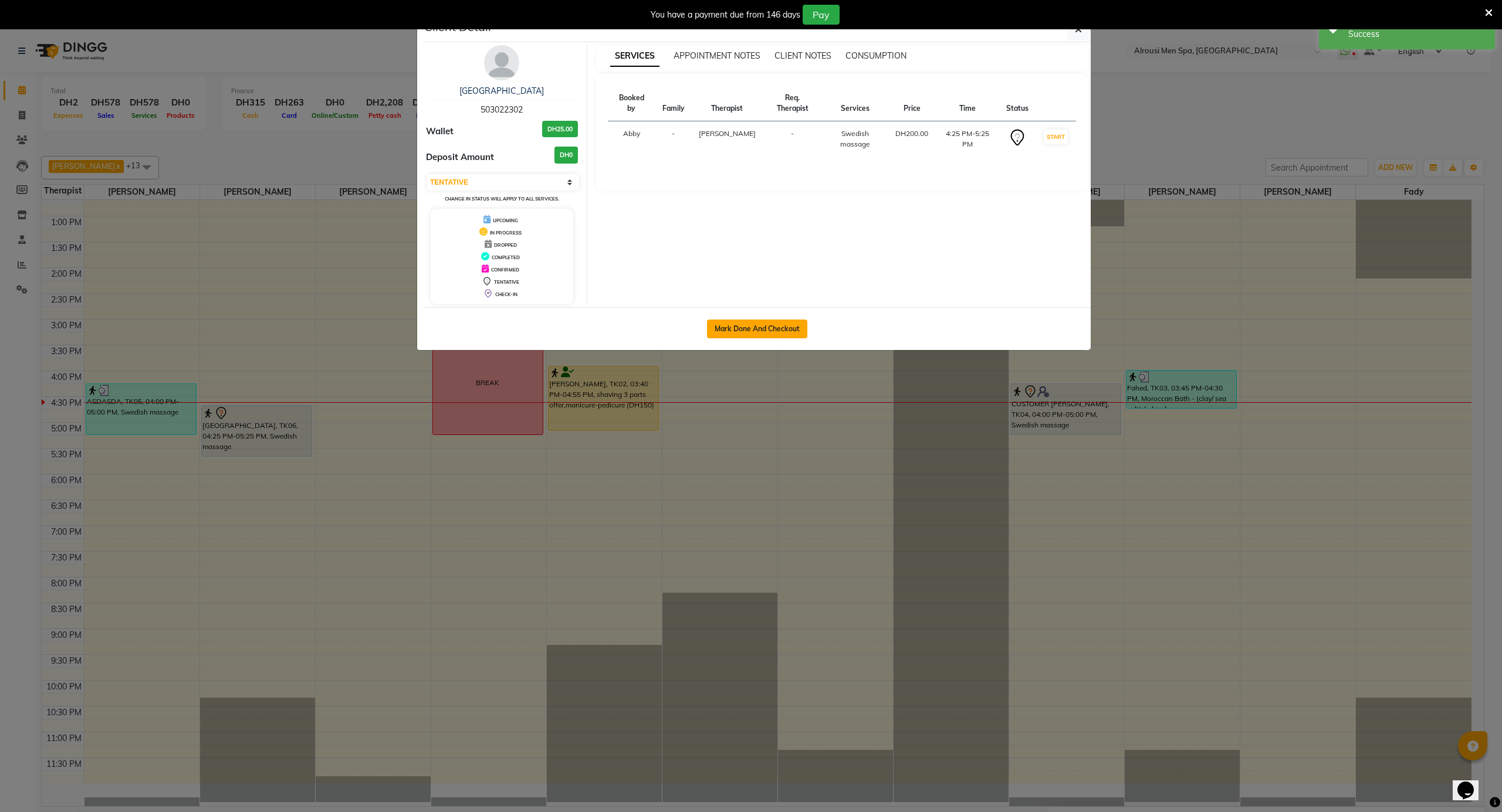
click at [754, 328] on button "Mark Done And Checkout" at bounding box center [757, 329] width 101 height 19
select select "service"
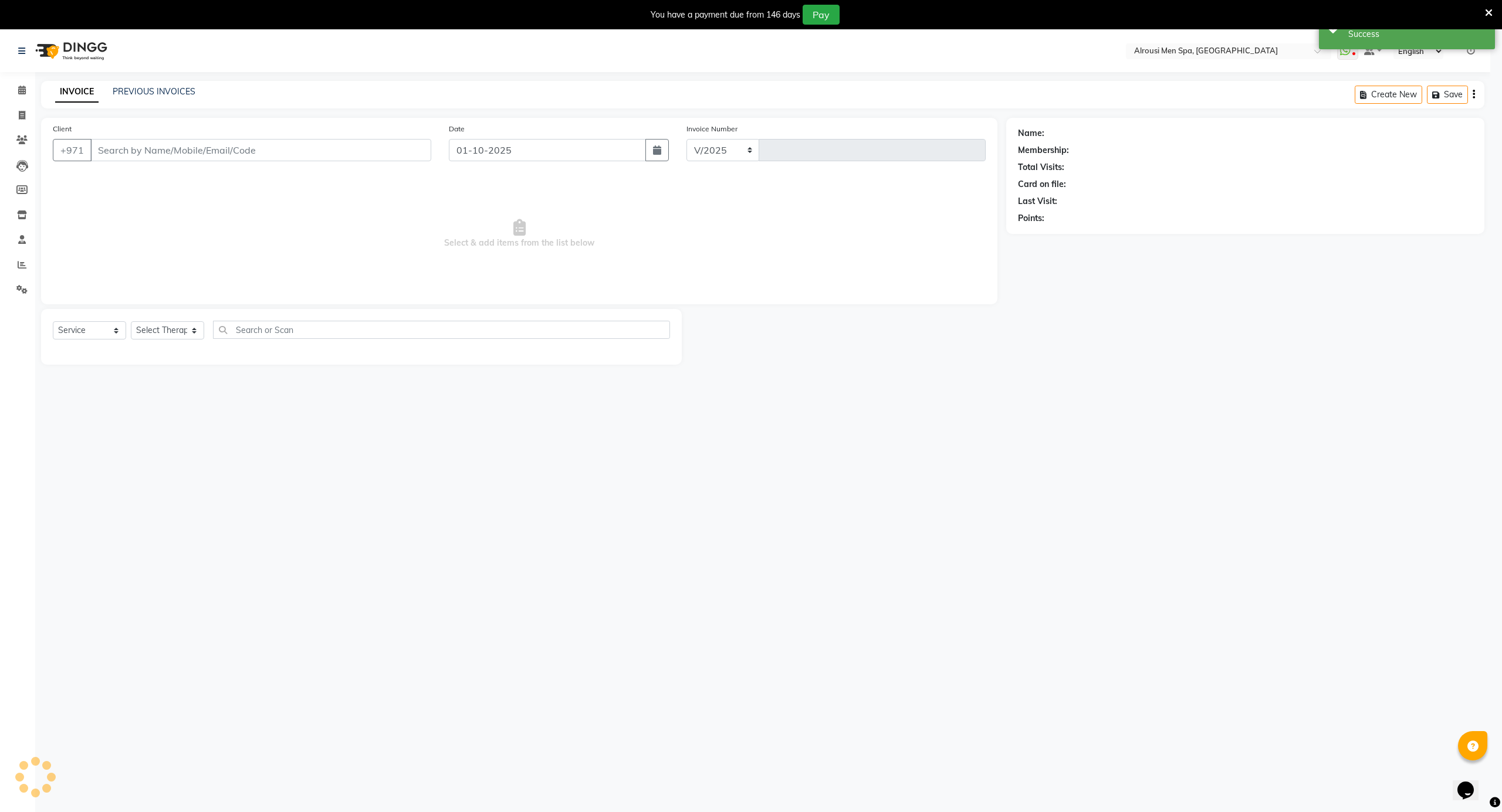
select select "5688"
type input "4175"
type input "503022302"
select select "38890"
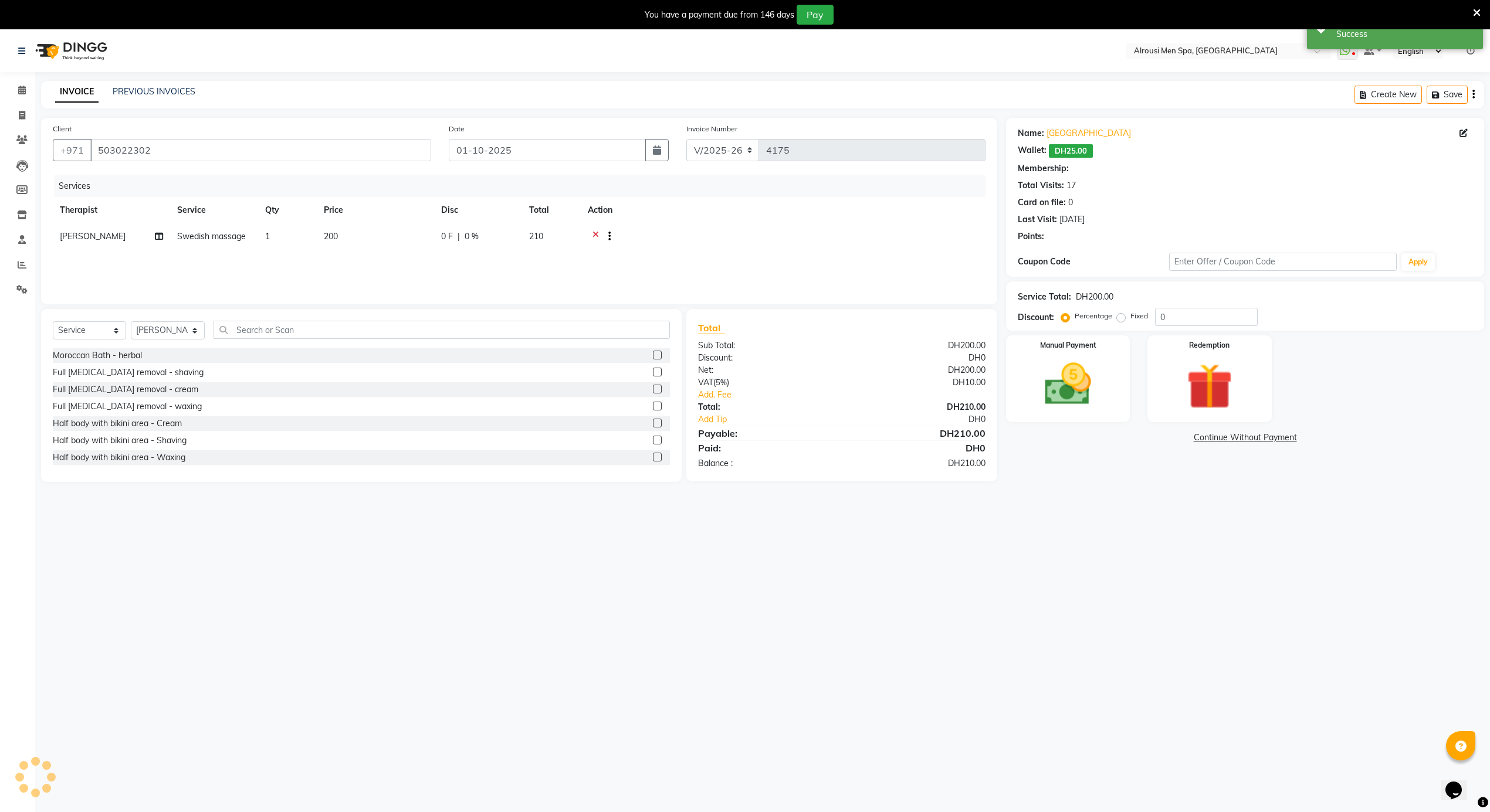
select select "1: Object"
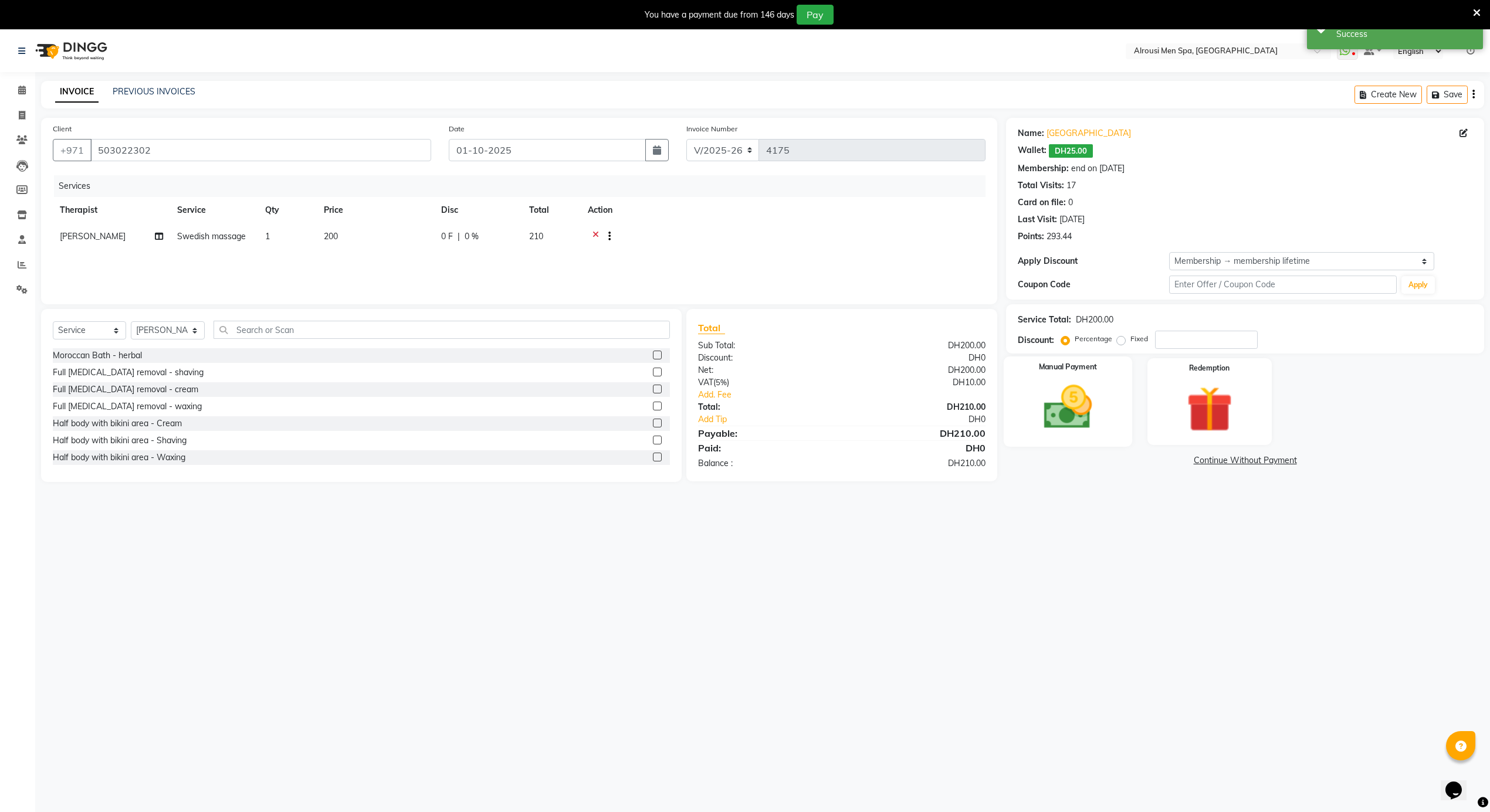
click at [1092, 416] on img at bounding box center [1068, 408] width 79 height 56
click at [1132, 460] on span "CARD" at bounding box center [1133, 461] width 25 height 13
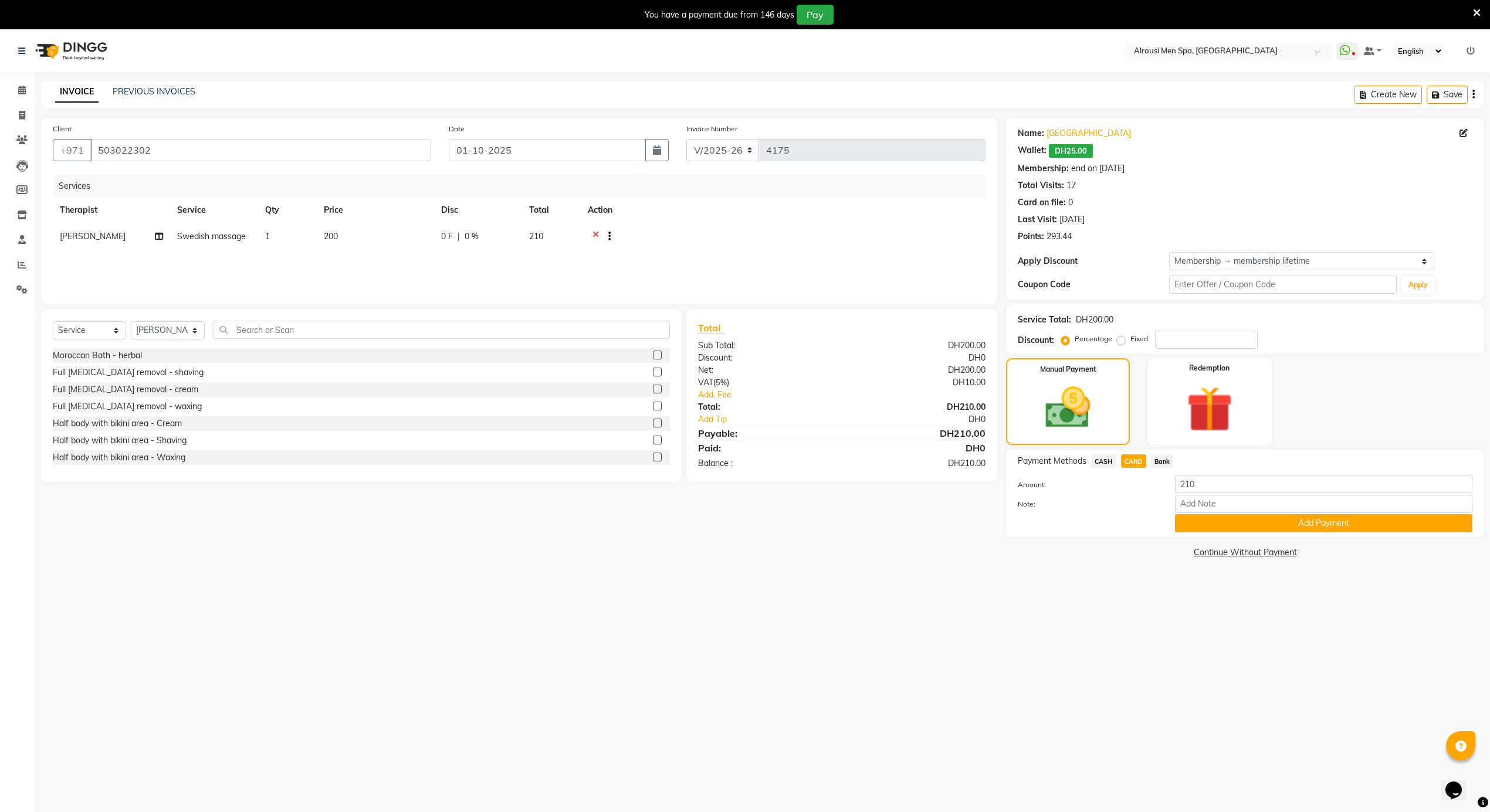
click at [1239, 535] on div "Payment Methods CASH CARD Bank Amount: 210 Note: Add Payment" at bounding box center [1245, 493] width 478 height 87
click at [1232, 528] on button "Add Payment" at bounding box center [1323, 523] width 297 height 18
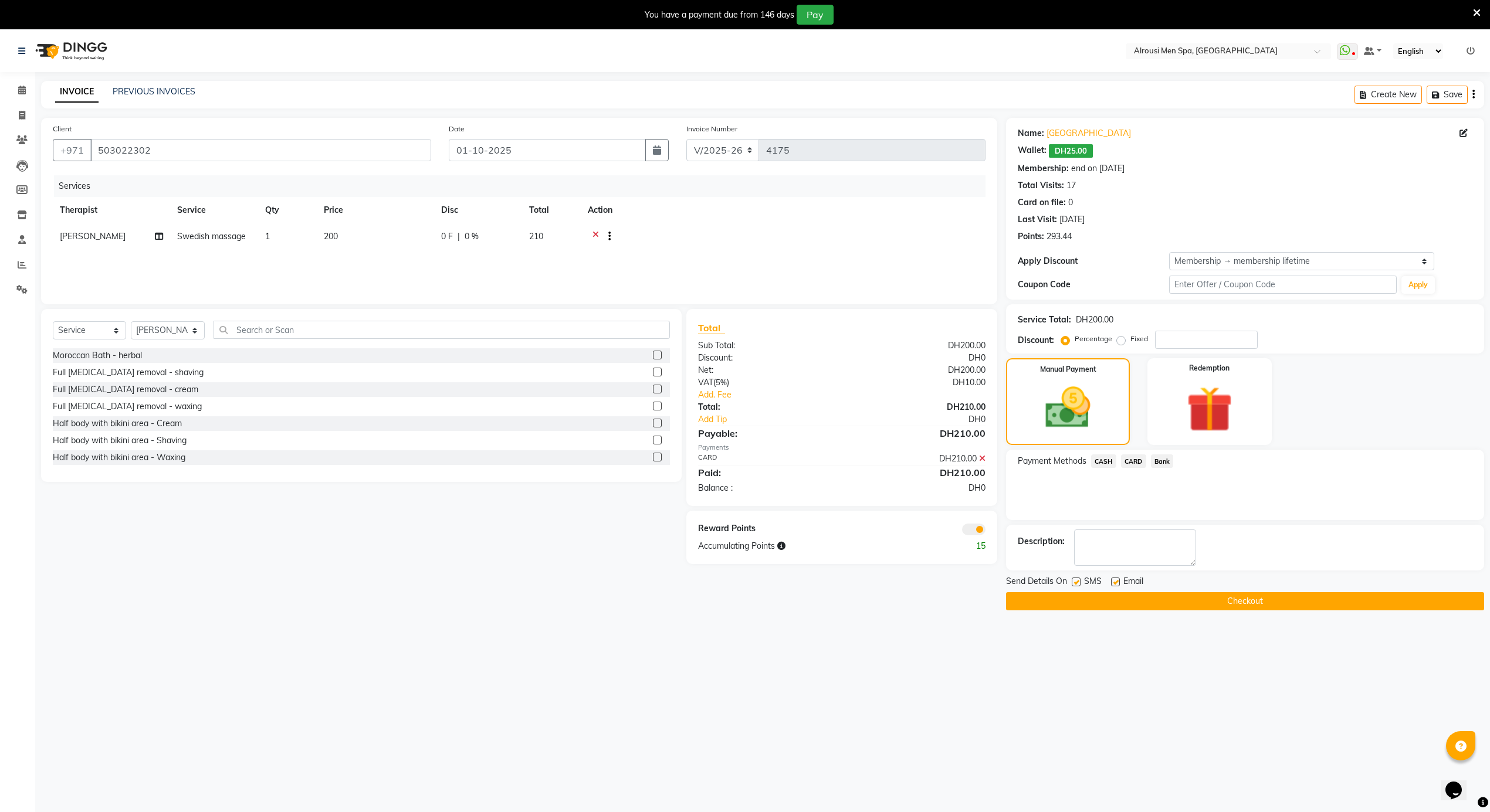
drag, startPoint x: 1115, startPoint y: 587, endPoint x: 1115, endPoint y: 579, distance: 8.0
click at [1117, 584] on label at bounding box center [1115, 582] width 9 height 9
click at [1117, 584] on input "checkbox" at bounding box center [1115, 582] width 7 height 7
click at [1115, 579] on label at bounding box center [1115, 582] width 9 height 9
click at [1115, 579] on input "checkbox" at bounding box center [1115, 582] width 7 height 7
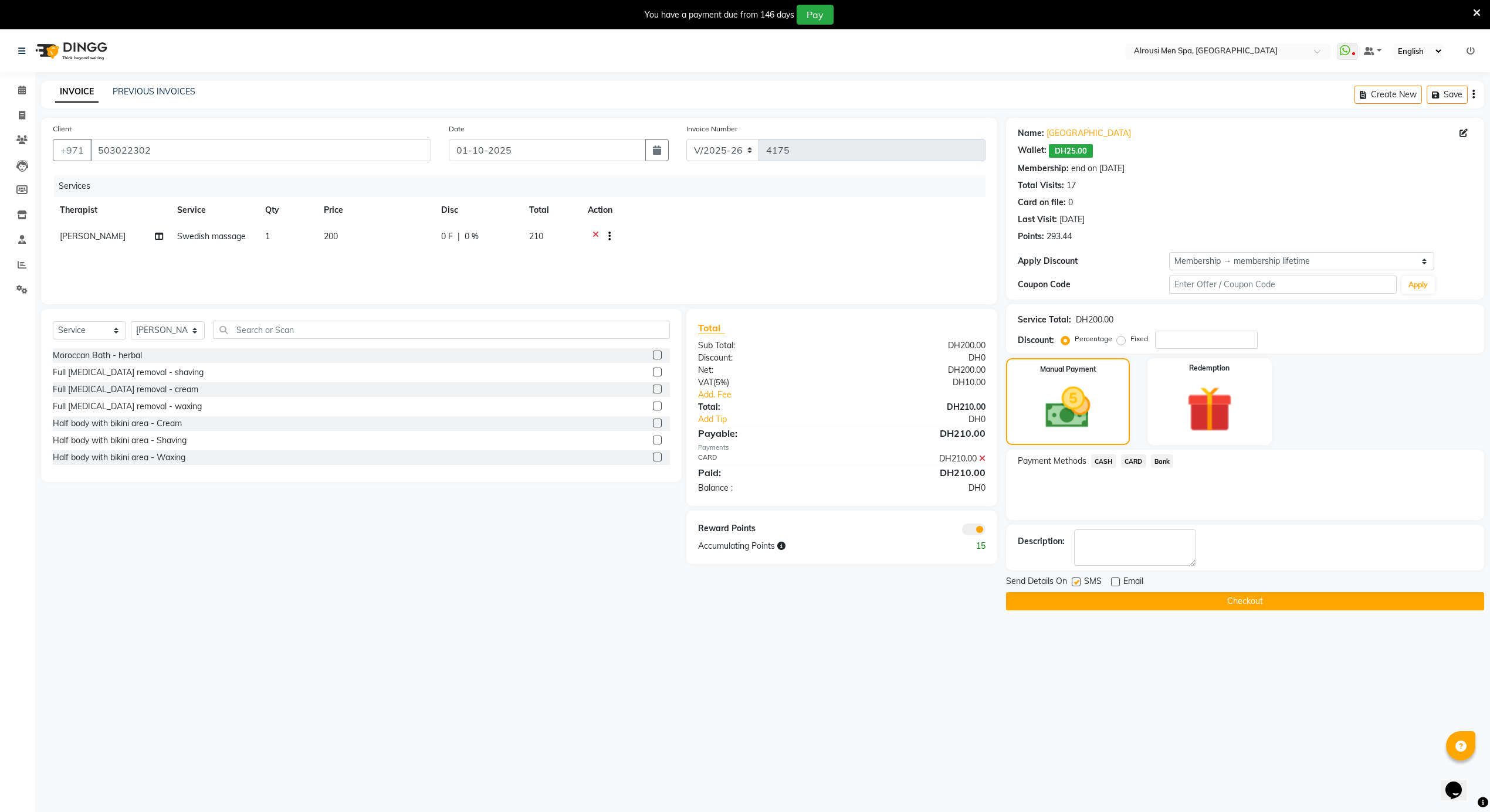
checkbox input "true"
click at [1075, 584] on label at bounding box center [1076, 582] width 9 height 9
click at [1075, 584] on input "checkbox" at bounding box center [1075, 582] width 7 height 7
checkbox input "false"
click at [1115, 583] on label at bounding box center [1115, 582] width 9 height 9
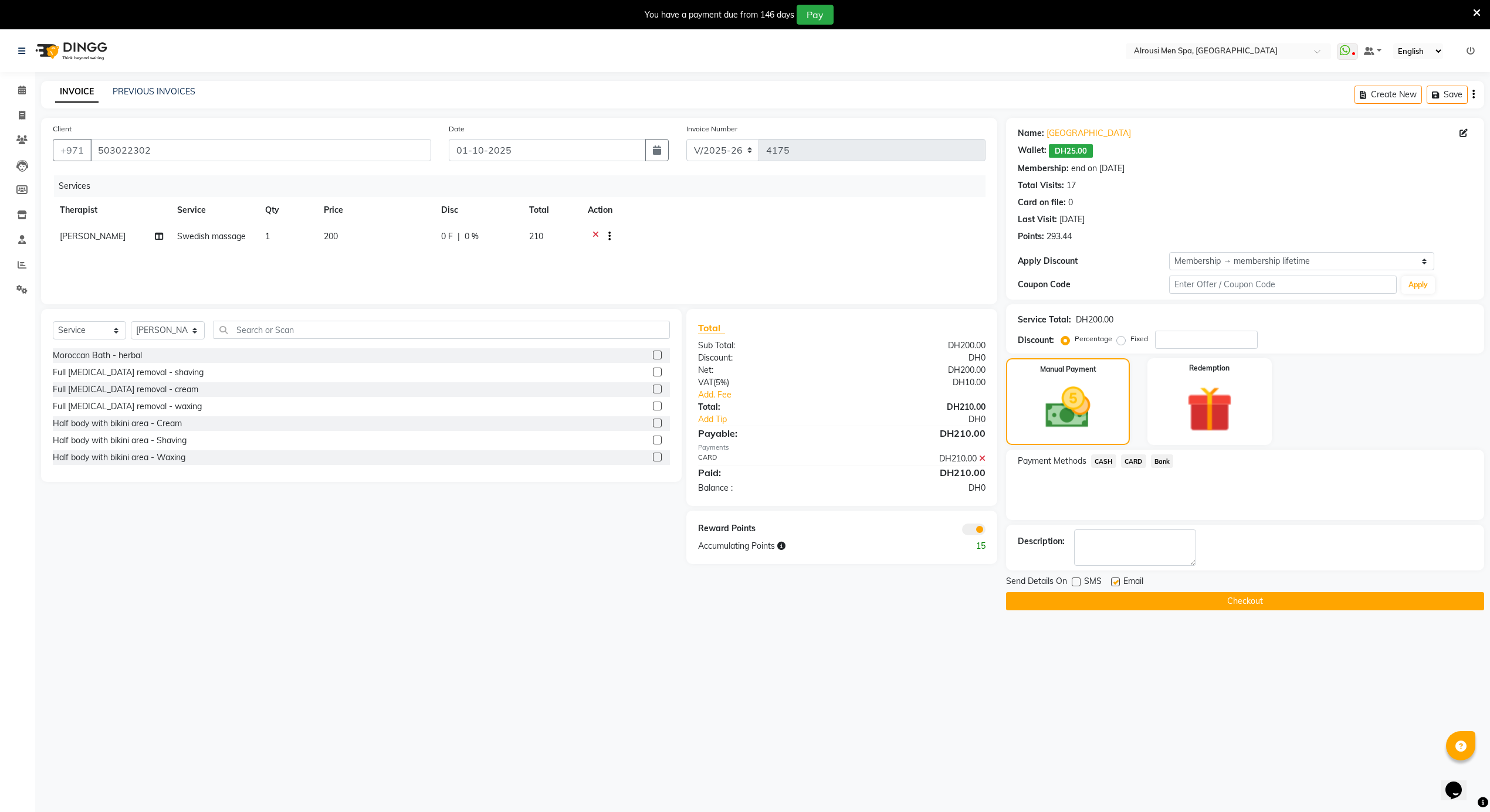
click at [1115, 583] on input "checkbox" at bounding box center [1115, 582] width 7 height 7
checkbox input "false"
click at [1110, 599] on button "Checkout" at bounding box center [1245, 601] width 478 height 18
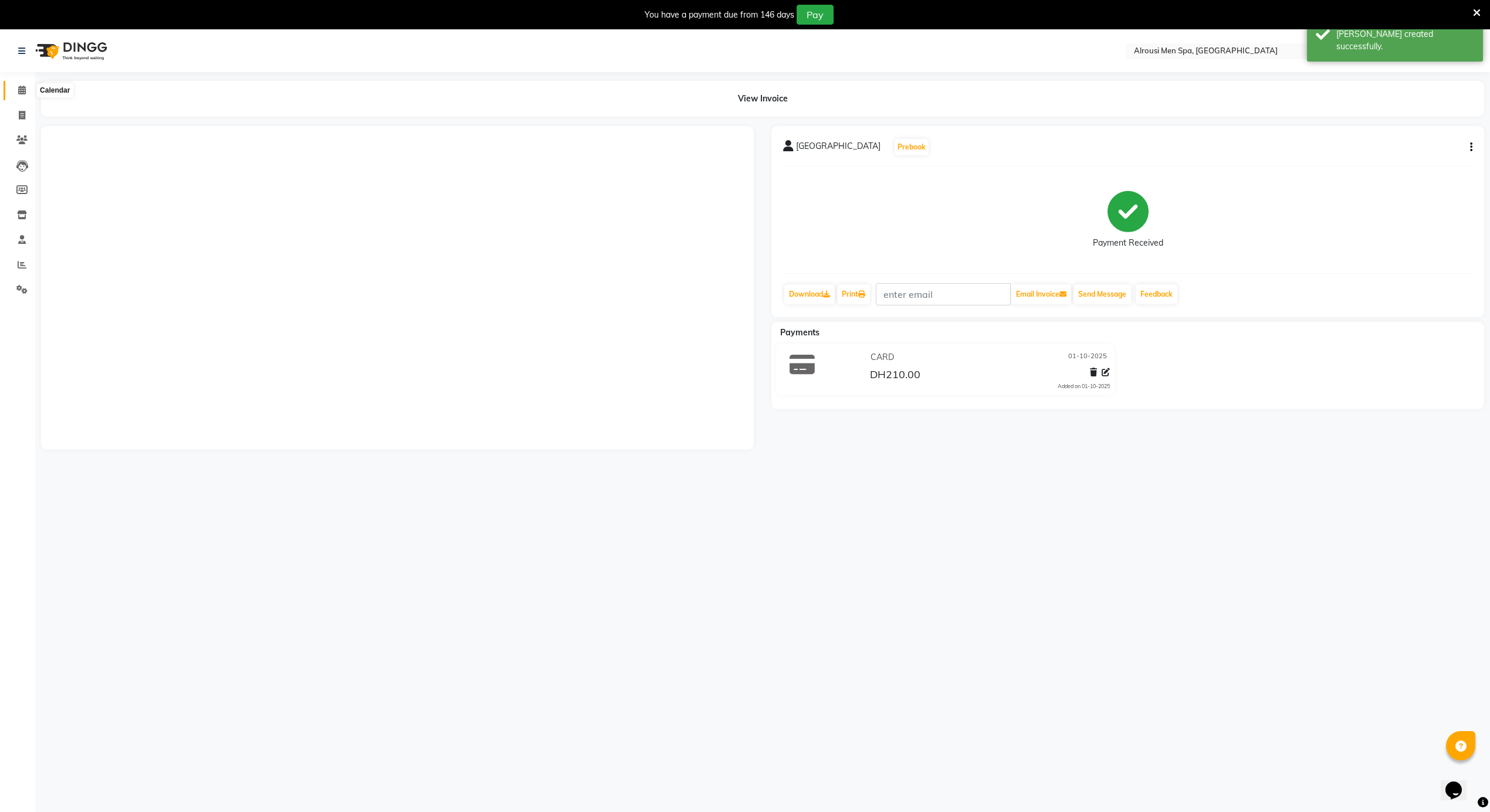
click at [19, 90] on icon at bounding box center [22, 90] width 7 height 9
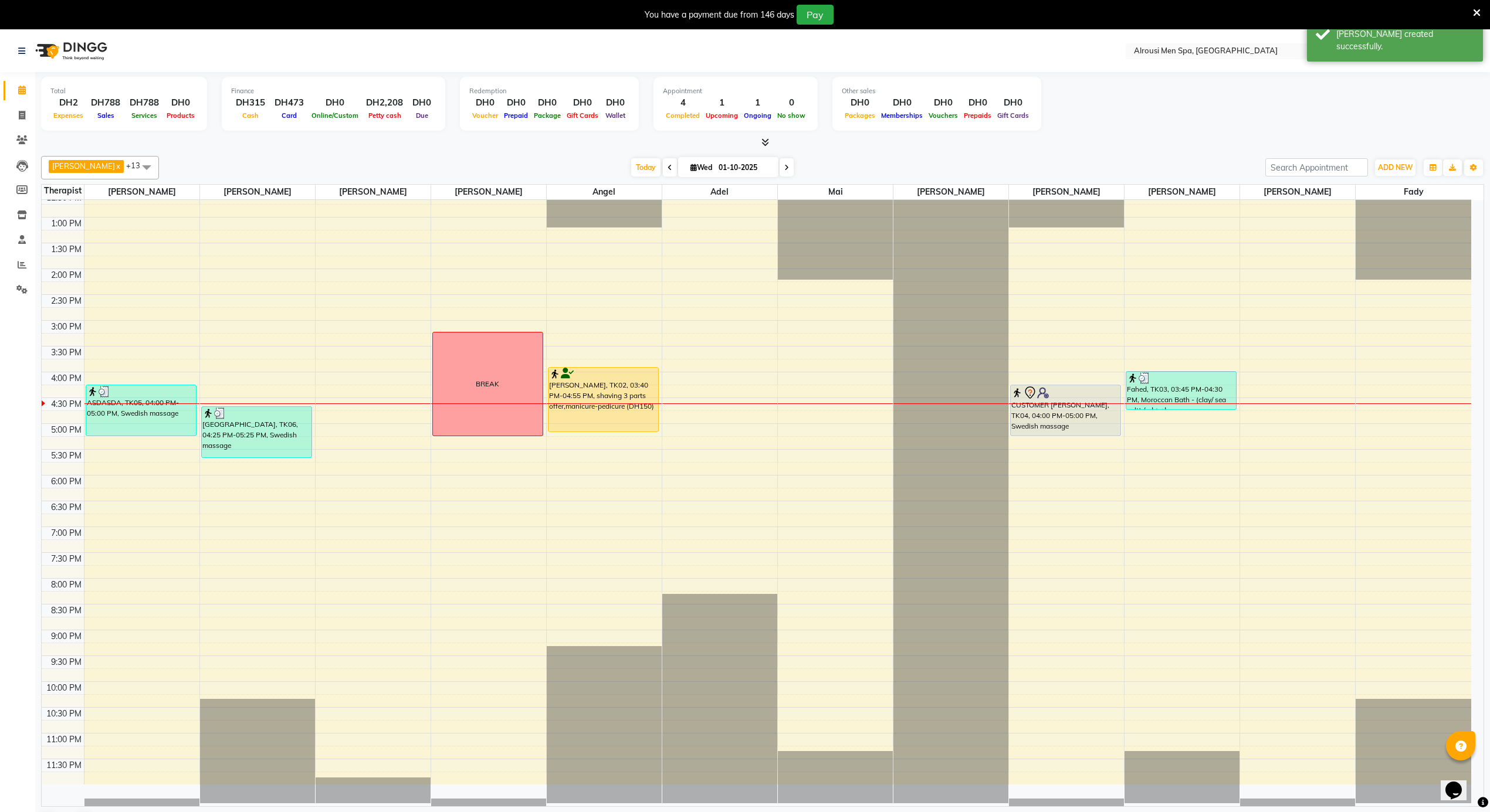
scroll to position [654, 0]
click at [853, 474] on div "12:00 AM 12:30 AM 1:00 AM 1:30 AM 2:00 AM 2:30 AM 3:00 AM 3:30 AM 4:00 AM 4:30 …" at bounding box center [756, 164] width 1430 height 1238
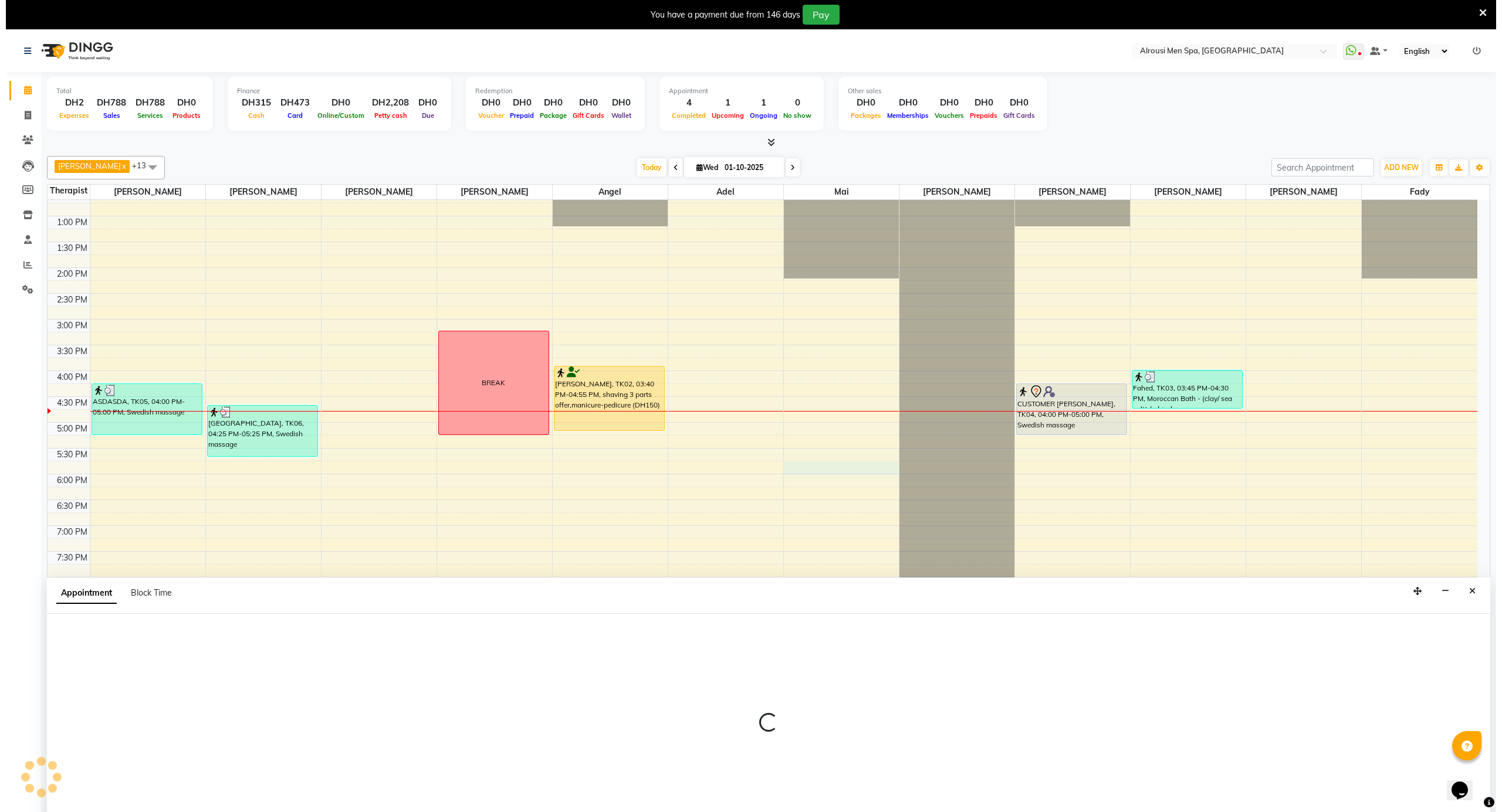
scroll to position [31, 0]
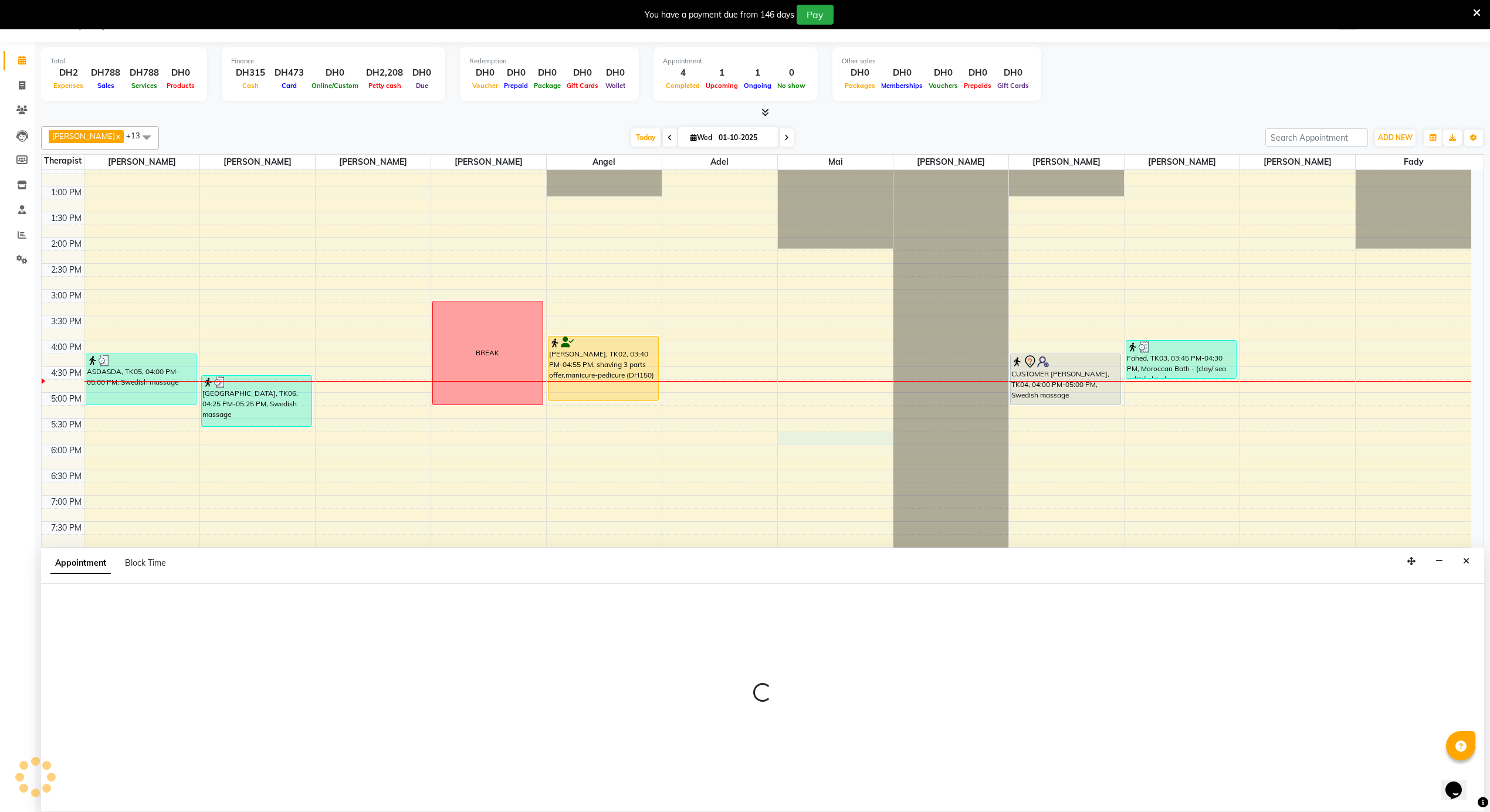
select select "52230"
select select "tentative"
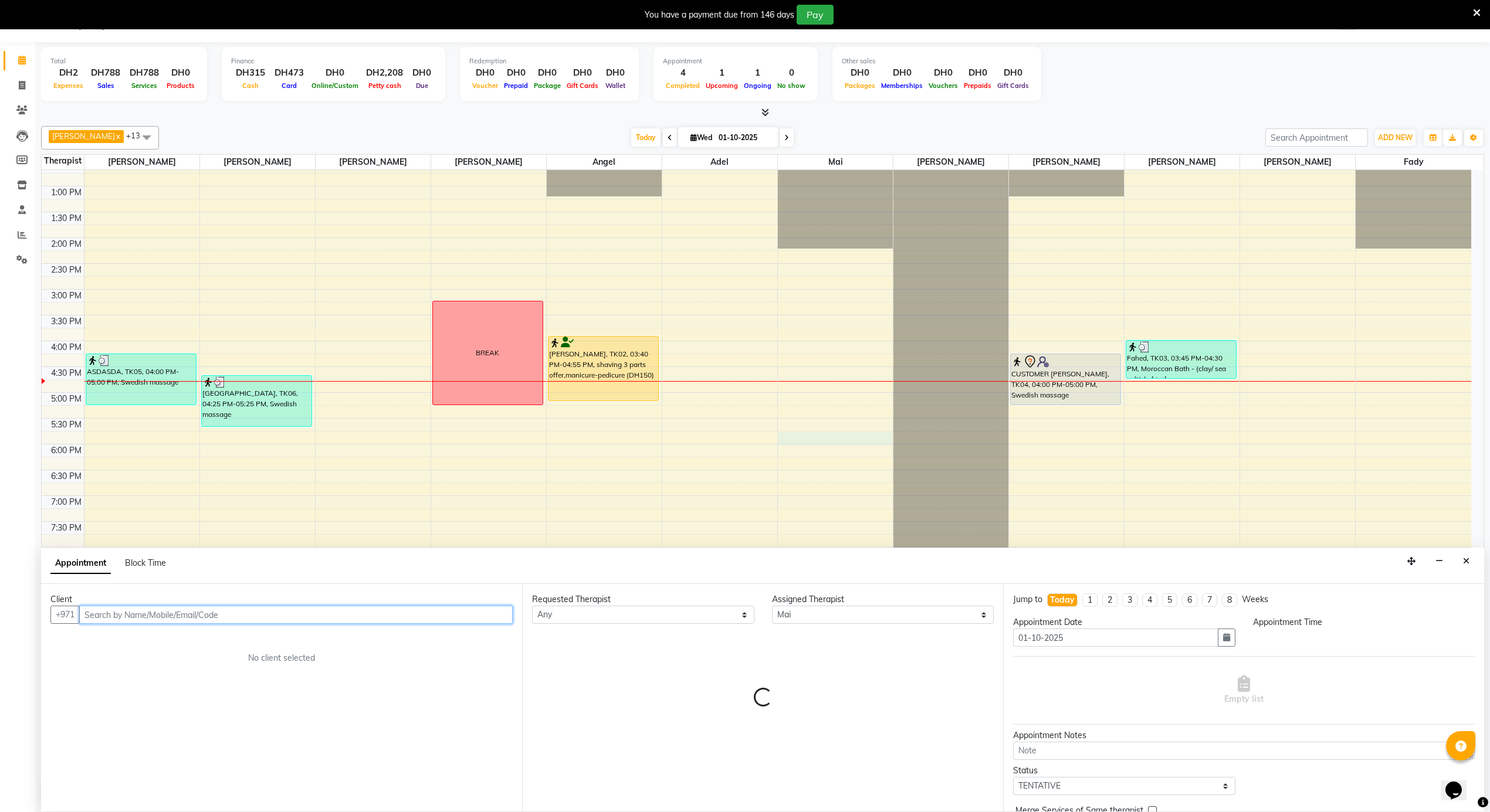
select select "1050"
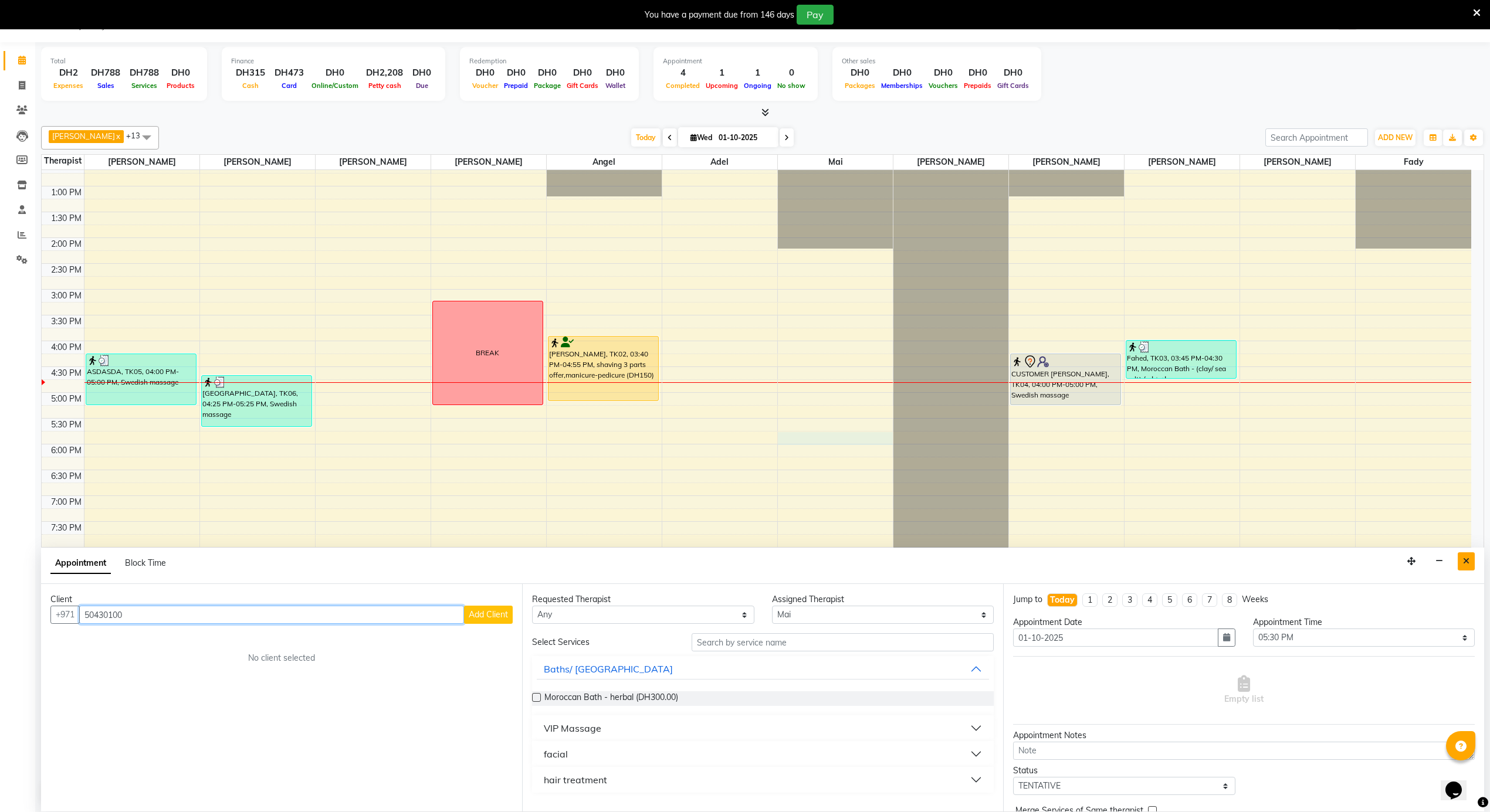
type input "50430100"
click at [1463, 558] on icon "Close" at bounding box center [1466, 561] width 7 height 8
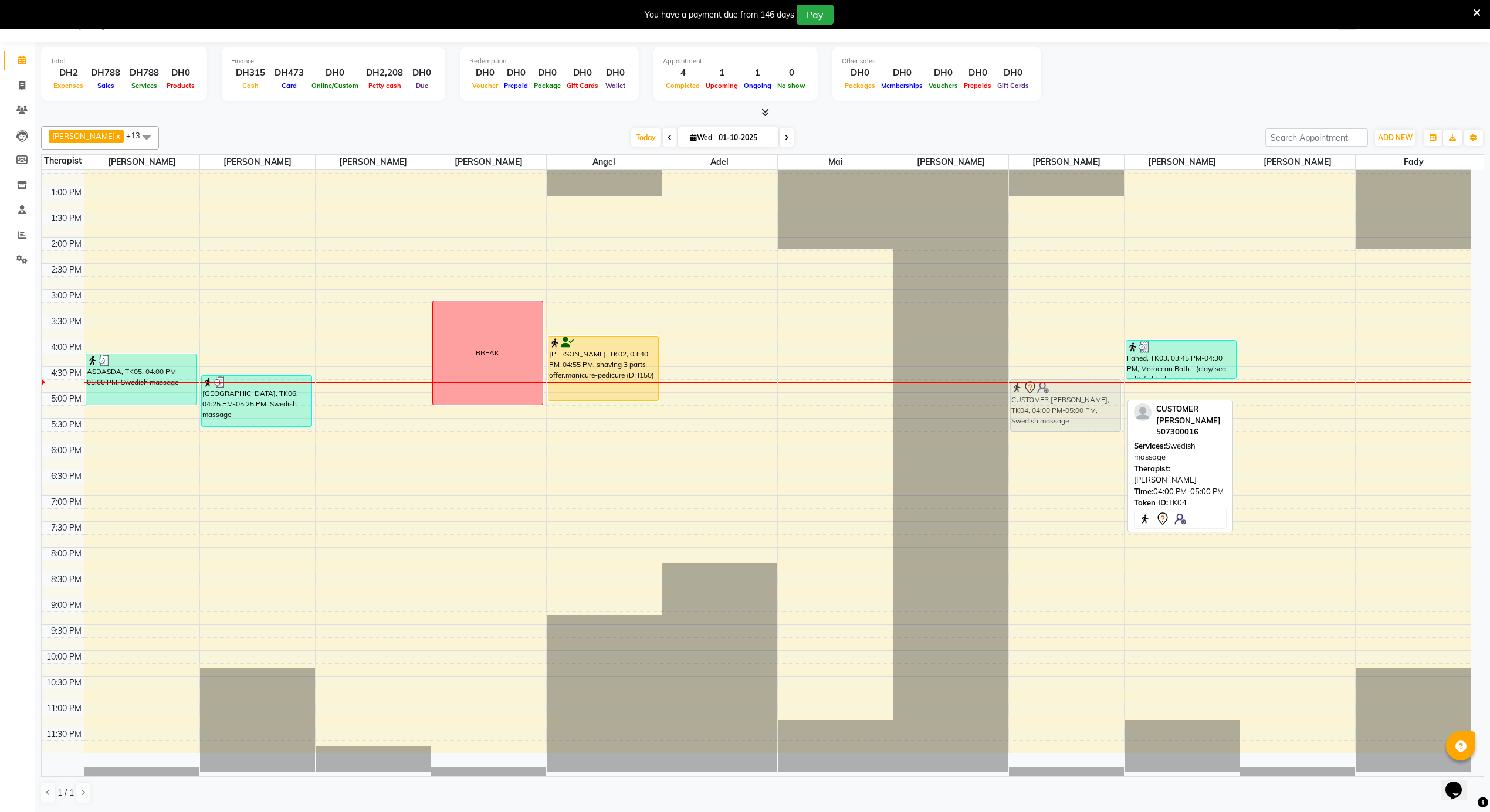
drag, startPoint x: 1055, startPoint y: 366, endPoint x: 1058, endPoint y: 392, distance: 26.2
click at [1058, 392] on div "CUSTOMER KIM, TK04, 04:00 PM-05:00 PM, Swedish massage CUSTOMER KIM, TK04, 04:0…" at bounding box center [1066, 134] width 115 height 1238
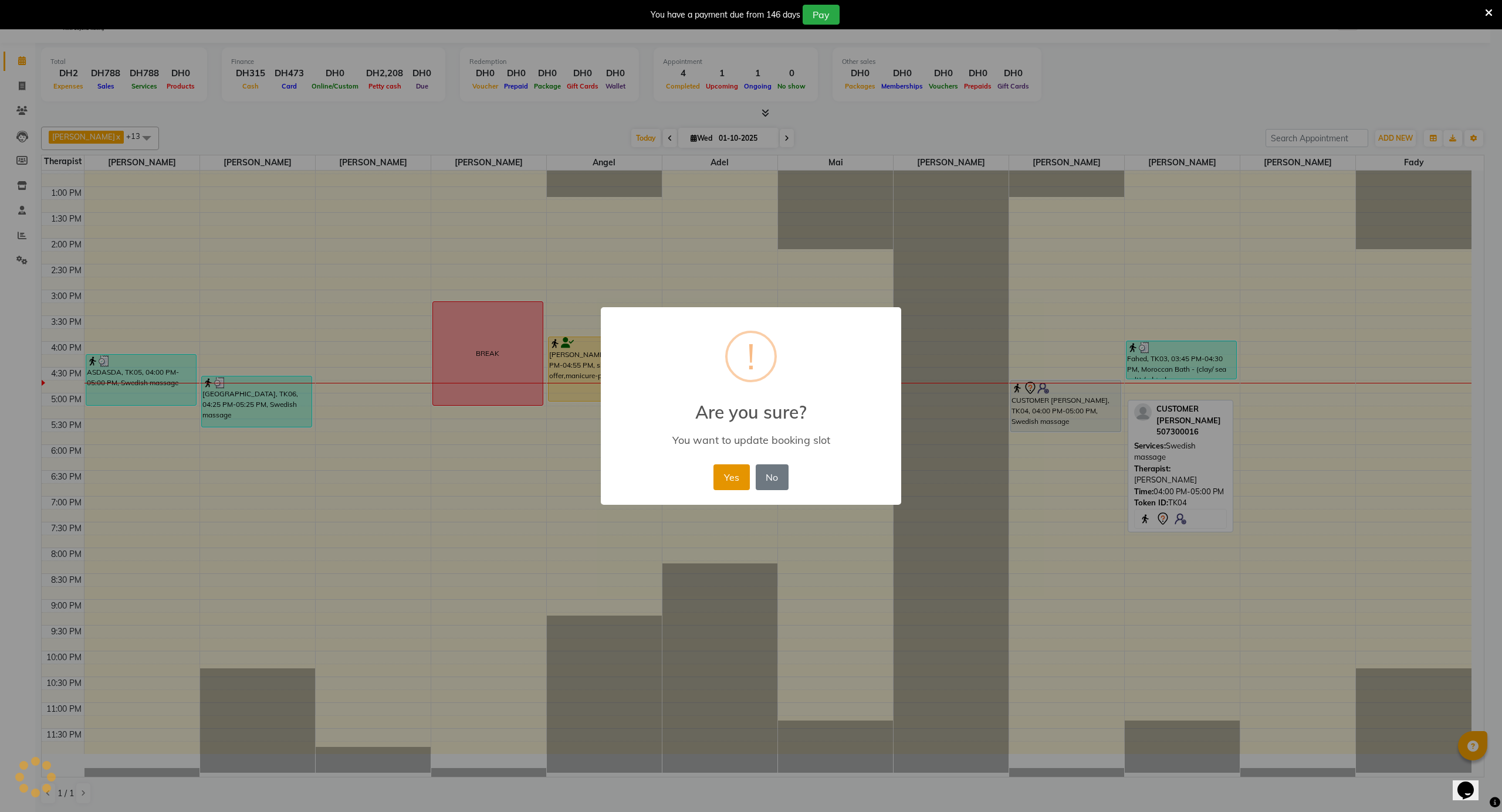
click at [727, 482] on button "Yes" at bounding box center [731, 477] width 36 height 26
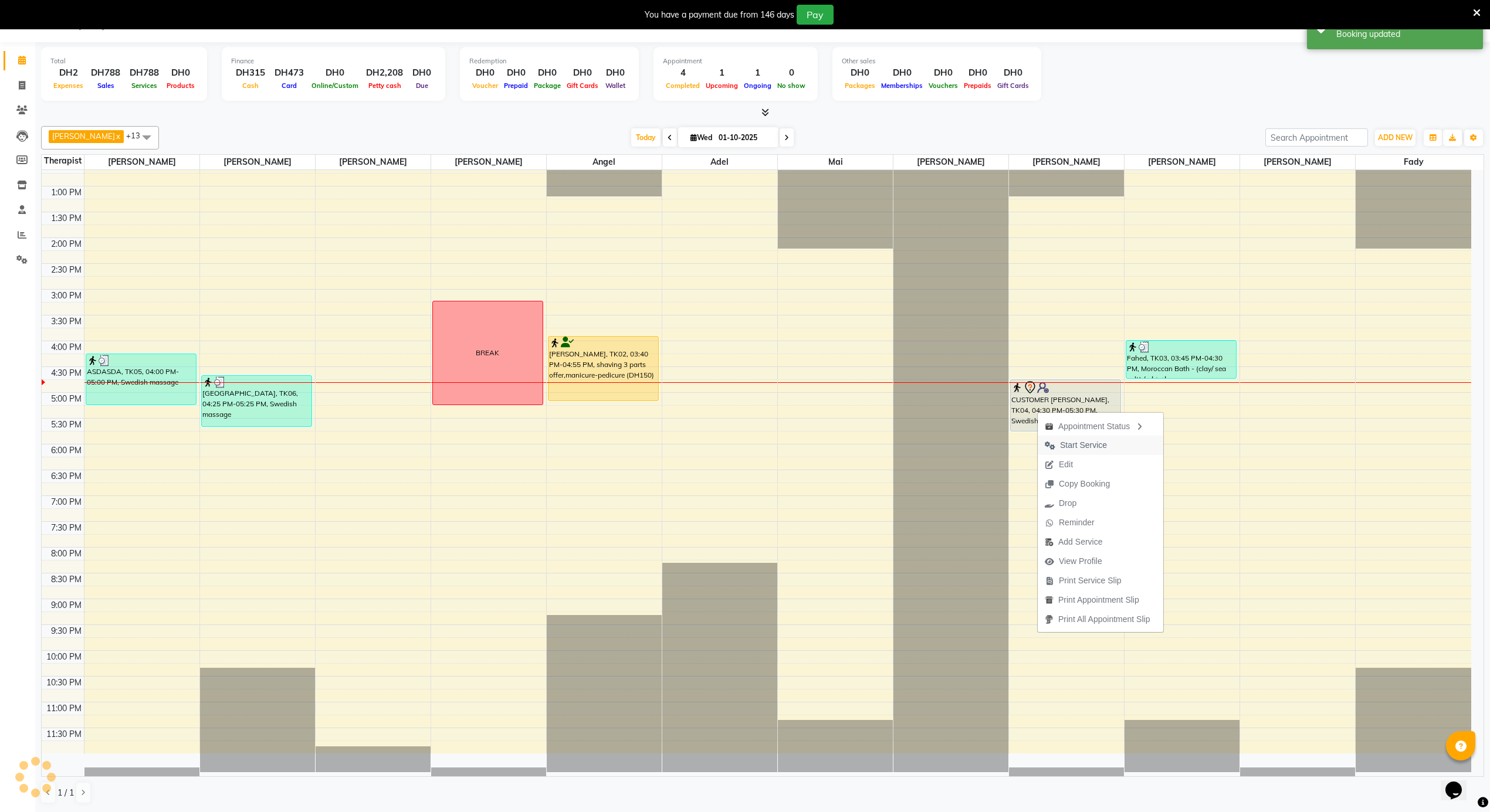
click at [1071, 448] on span "Start Service" at bounding box center [1083, 445] width 47 height 12
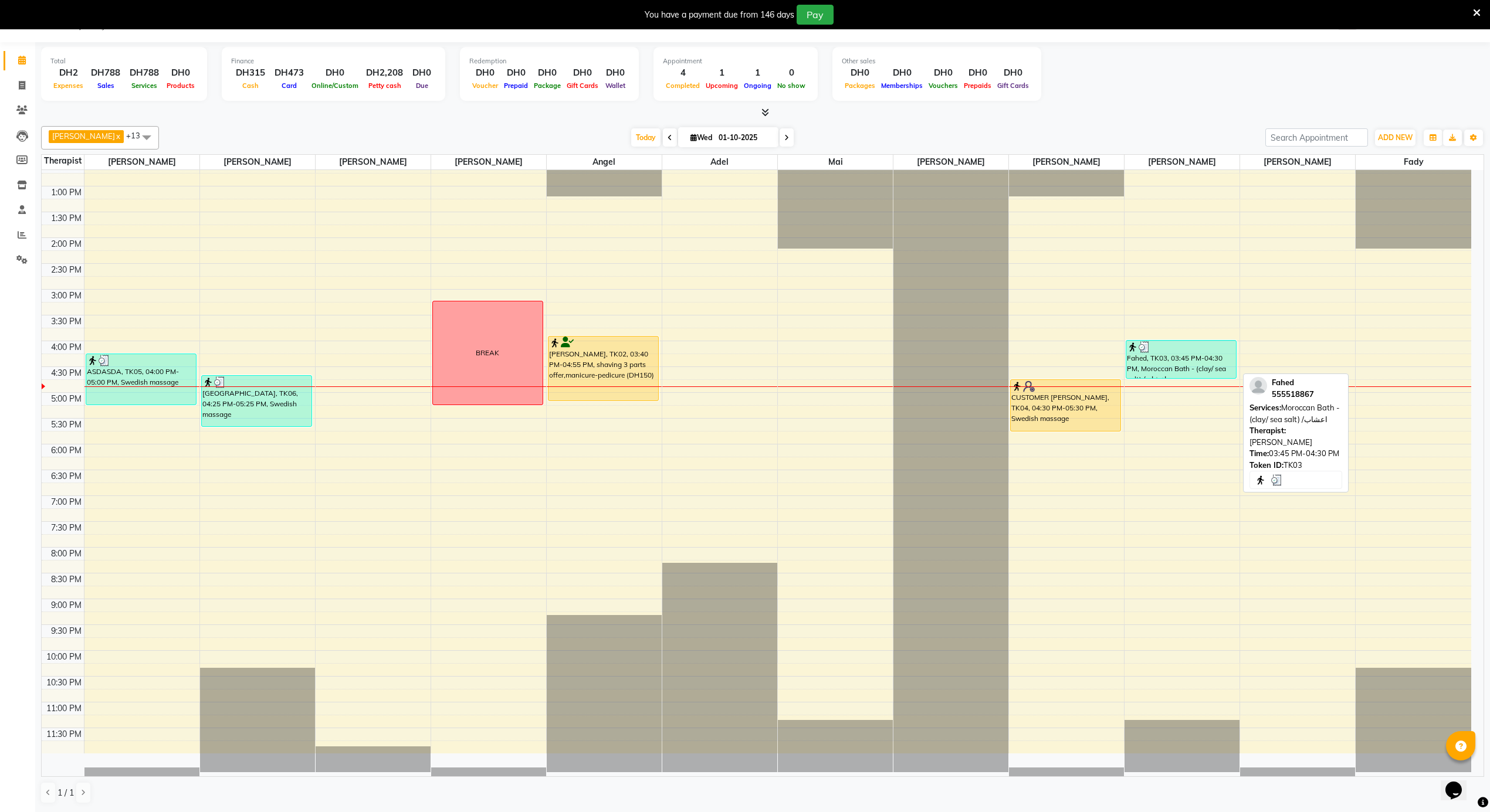
click at [1176, 360] on div "Fahed, TK03, 03:45 PM-04:30 PM, Moroccan Bath - (clay/ sea salt) /اعشاب" at bounding box center [1181, 359] width 109 height 37
click at [1174, 355] on div "Fahed, TK03, 03:45 PM-04:30 PM, Moroccan Bath - (clay/ sea salt) /اعشاب" at bounding box center [1181, 359] width 109 height 37
select select "3"
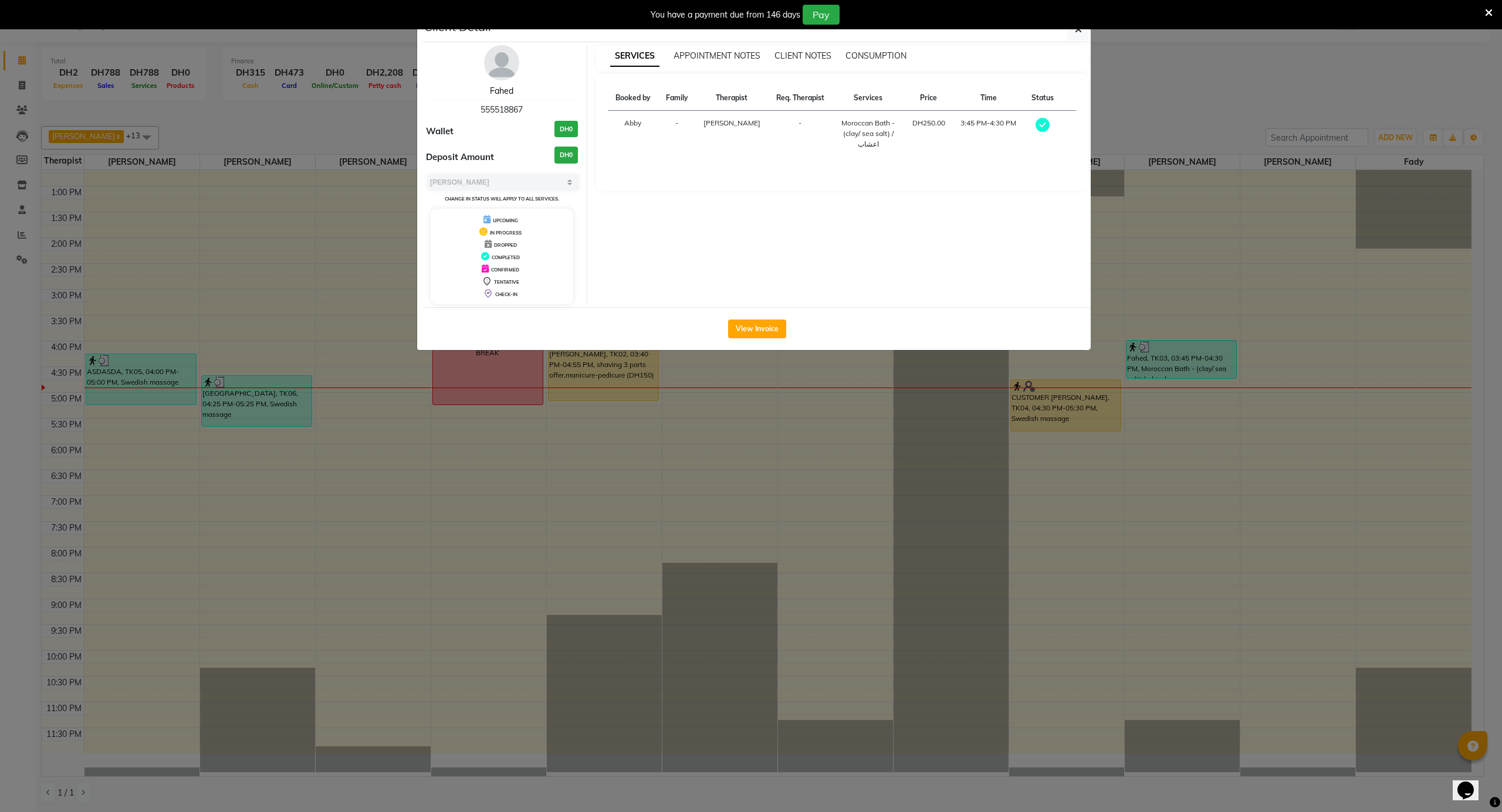
click at [500, 92] on link "Fahed" at bounding box center [502, 91] width 24 height 10
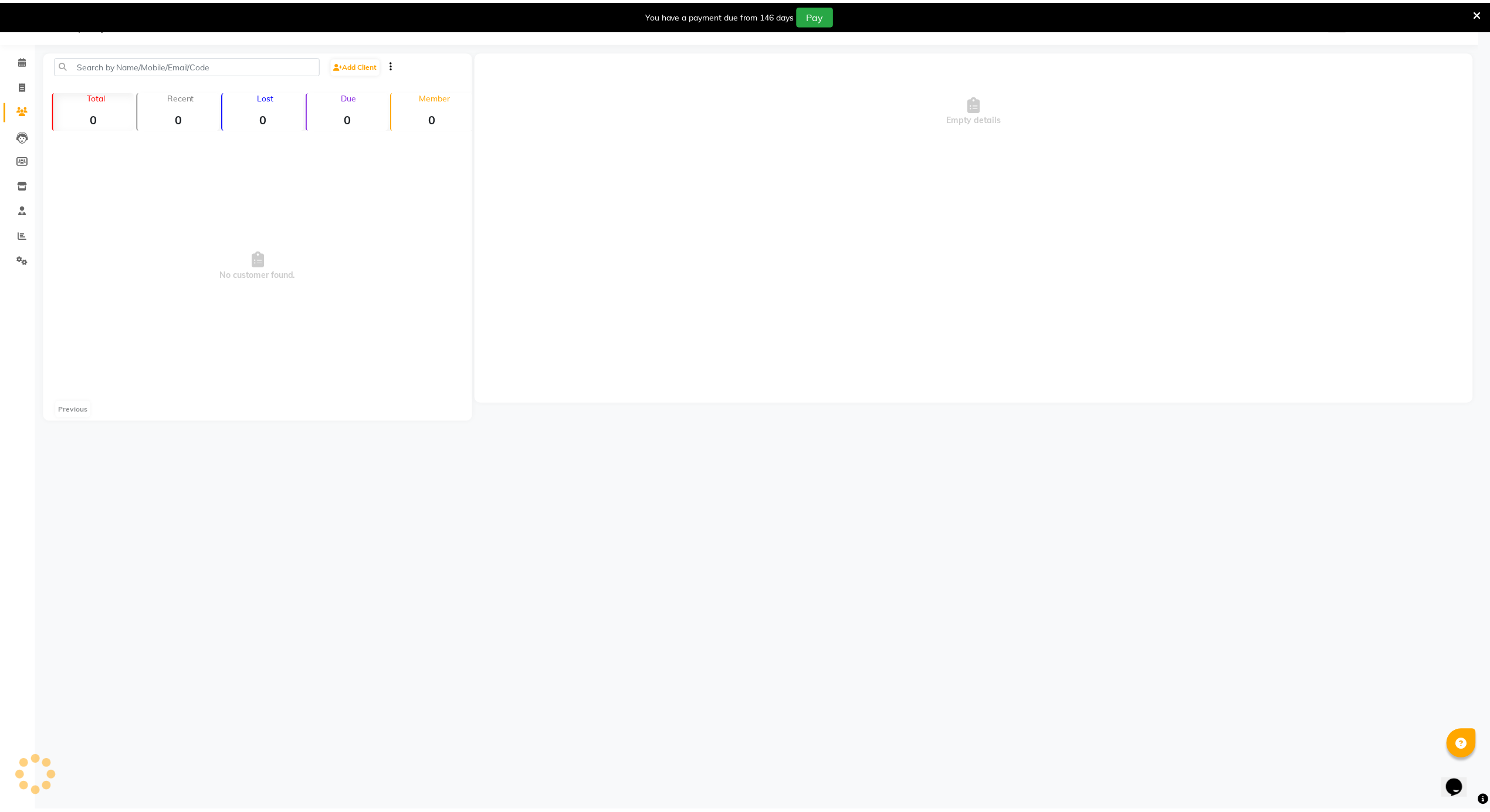
scroll to position [29, 0]
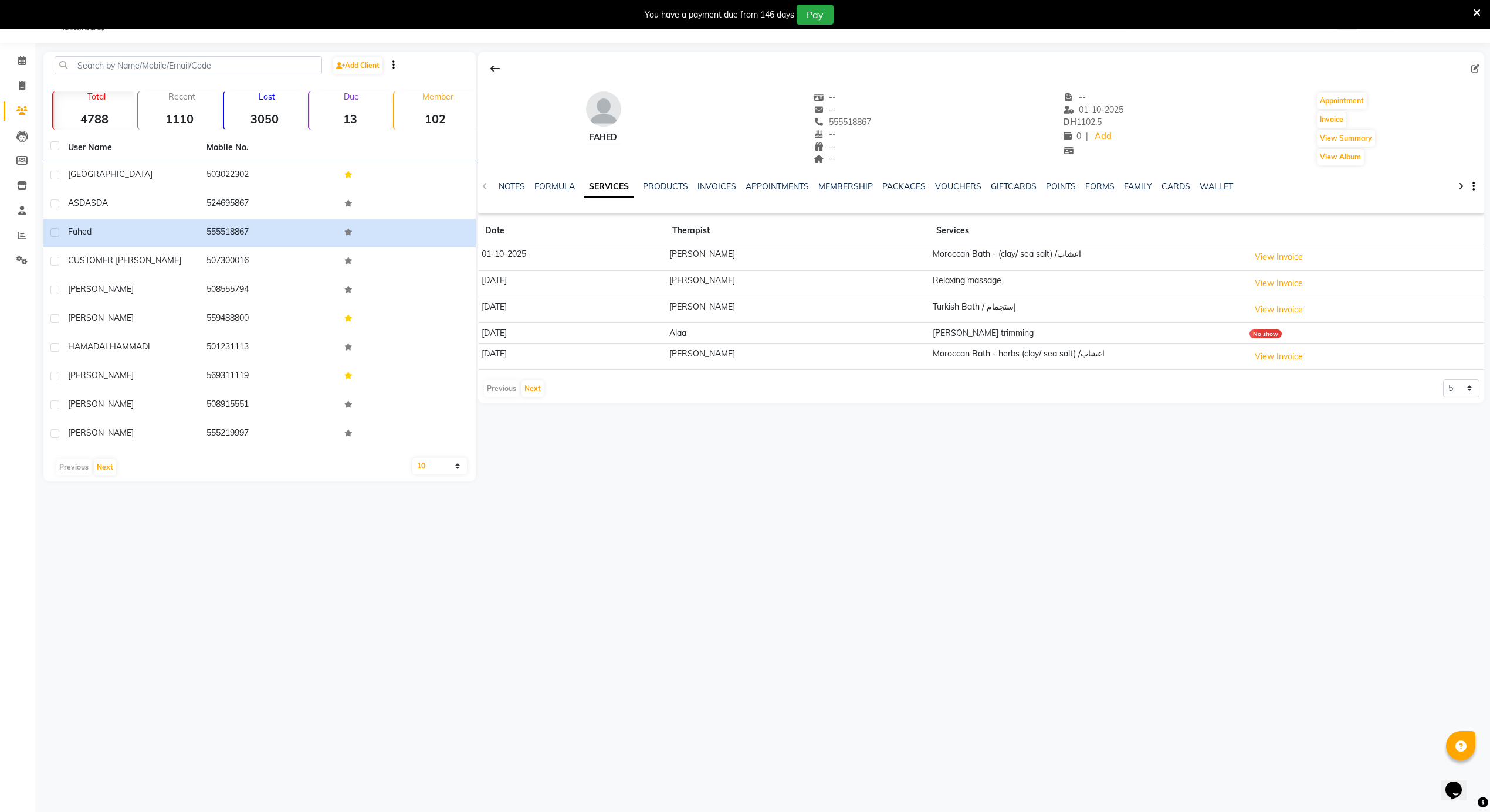
click at [544, 394] on div "Previous Next 5 10 50 100 500" at bounding box center [980, 389] width 997 height 19
click at [538, 388] on button "Next" at bounding box center [532, 388] width 22 height 16
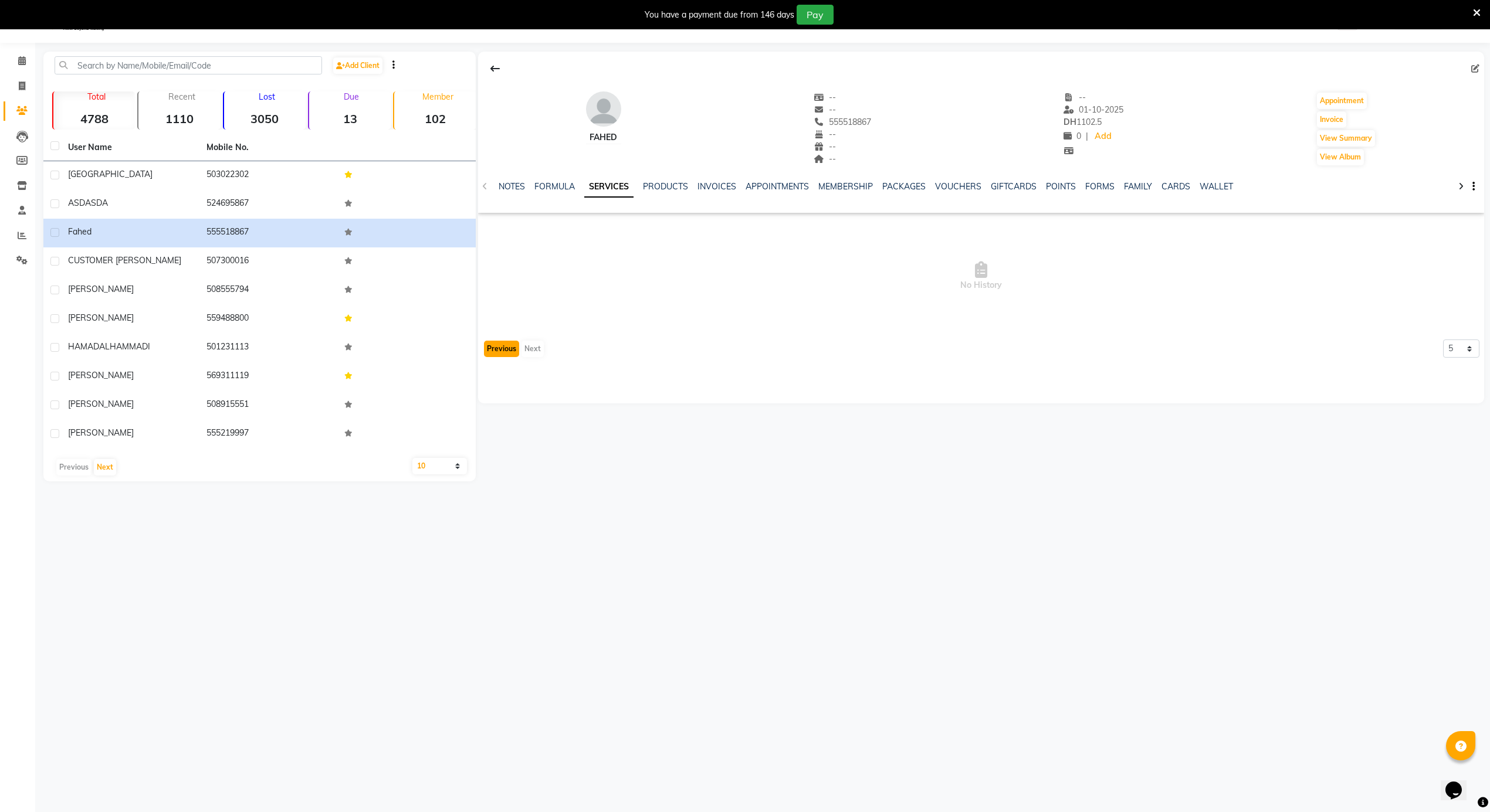
click at [486, 345] on button "Previous" at bounding box center [502, 349] width 35 height 16
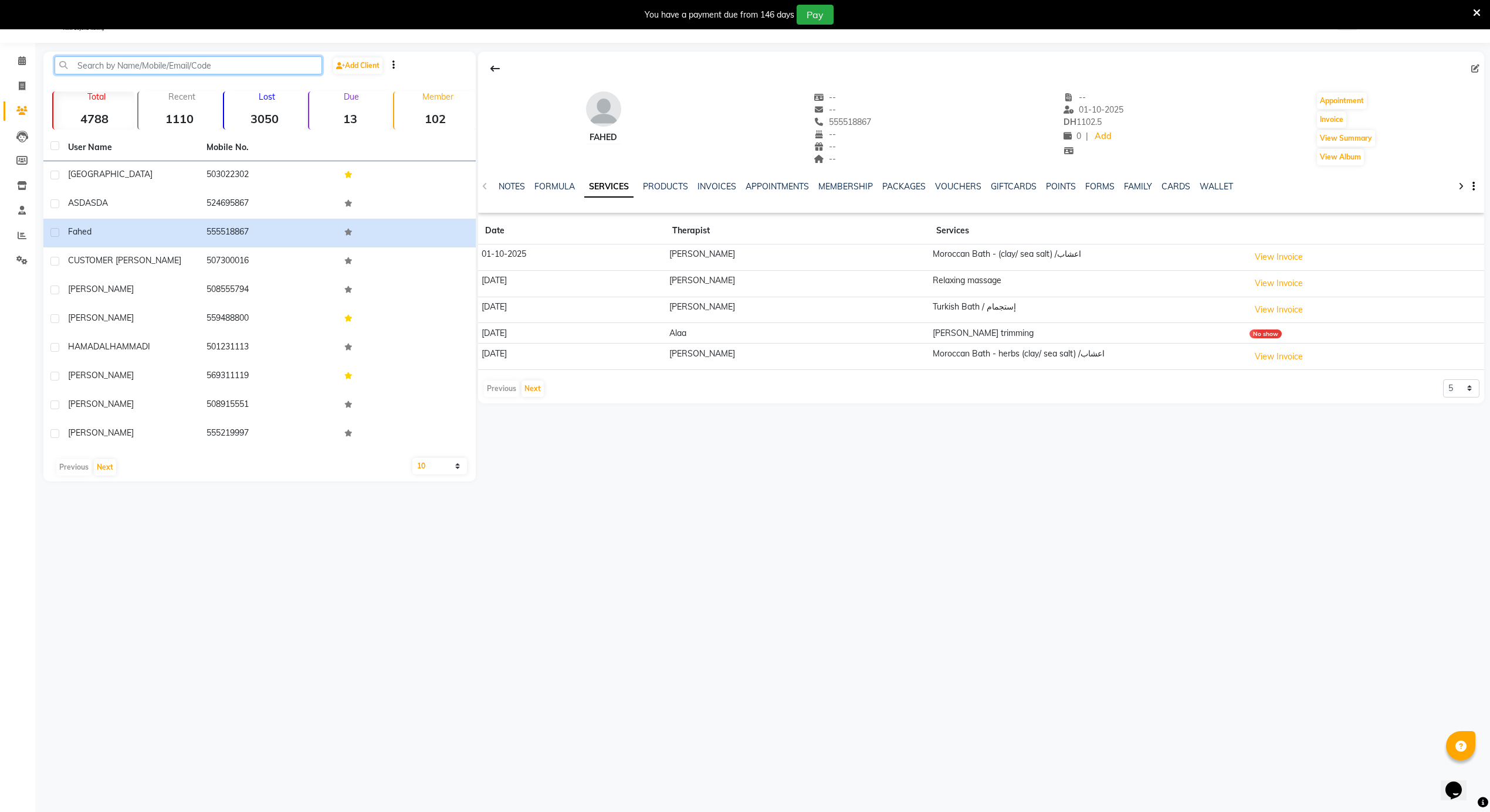
drag, startPoint x: 95, startPoint y: 0, endPoint x: 88, endPoint y: 62, distance: 62.4
click at [88, 62] on input "text" at bounding box center [188, 65] width 267 height 18
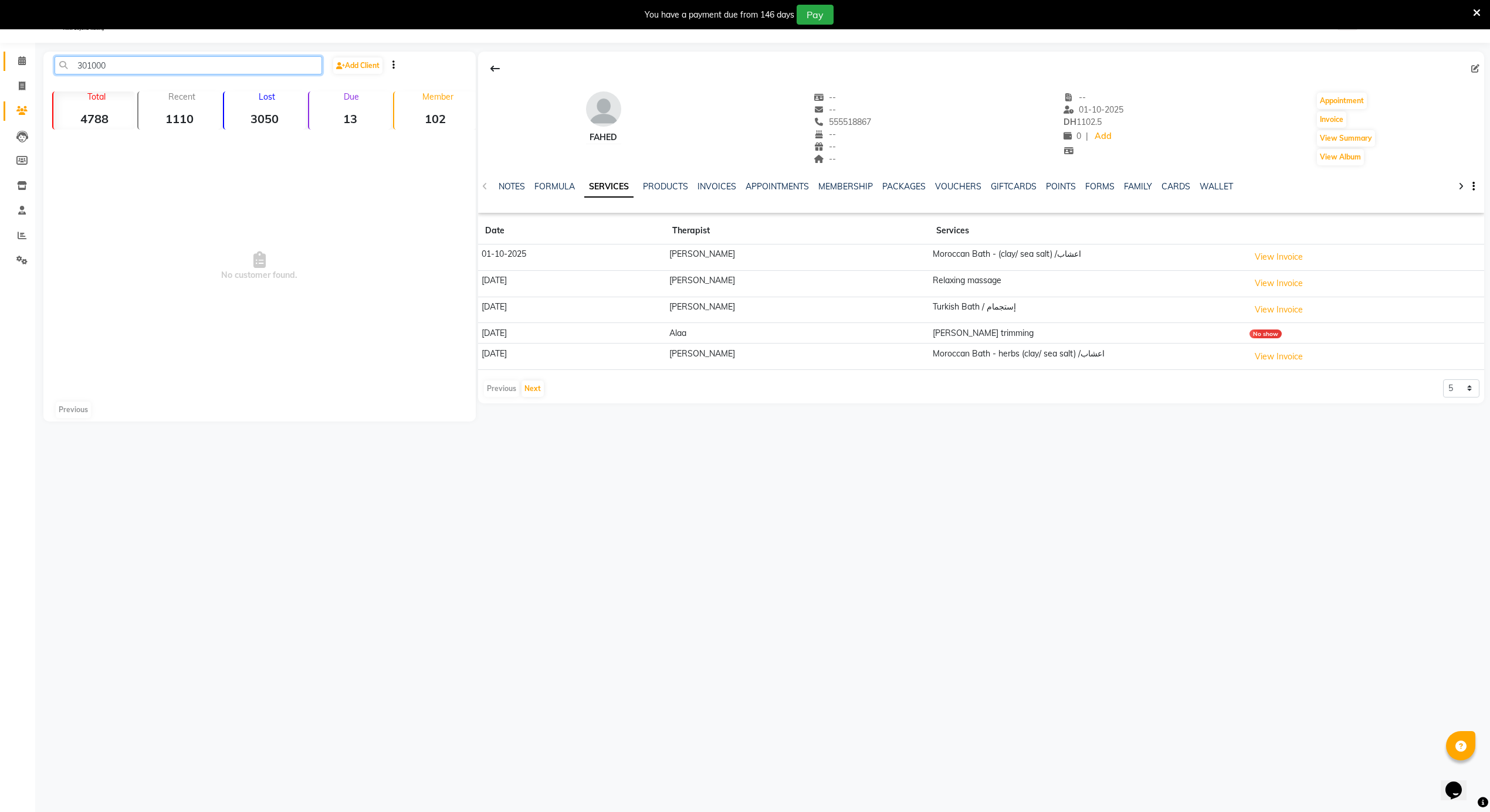
type input "301000"
click at [5, 57] on link "Calendar" at bounding box center [18, 61] width 28 height 19
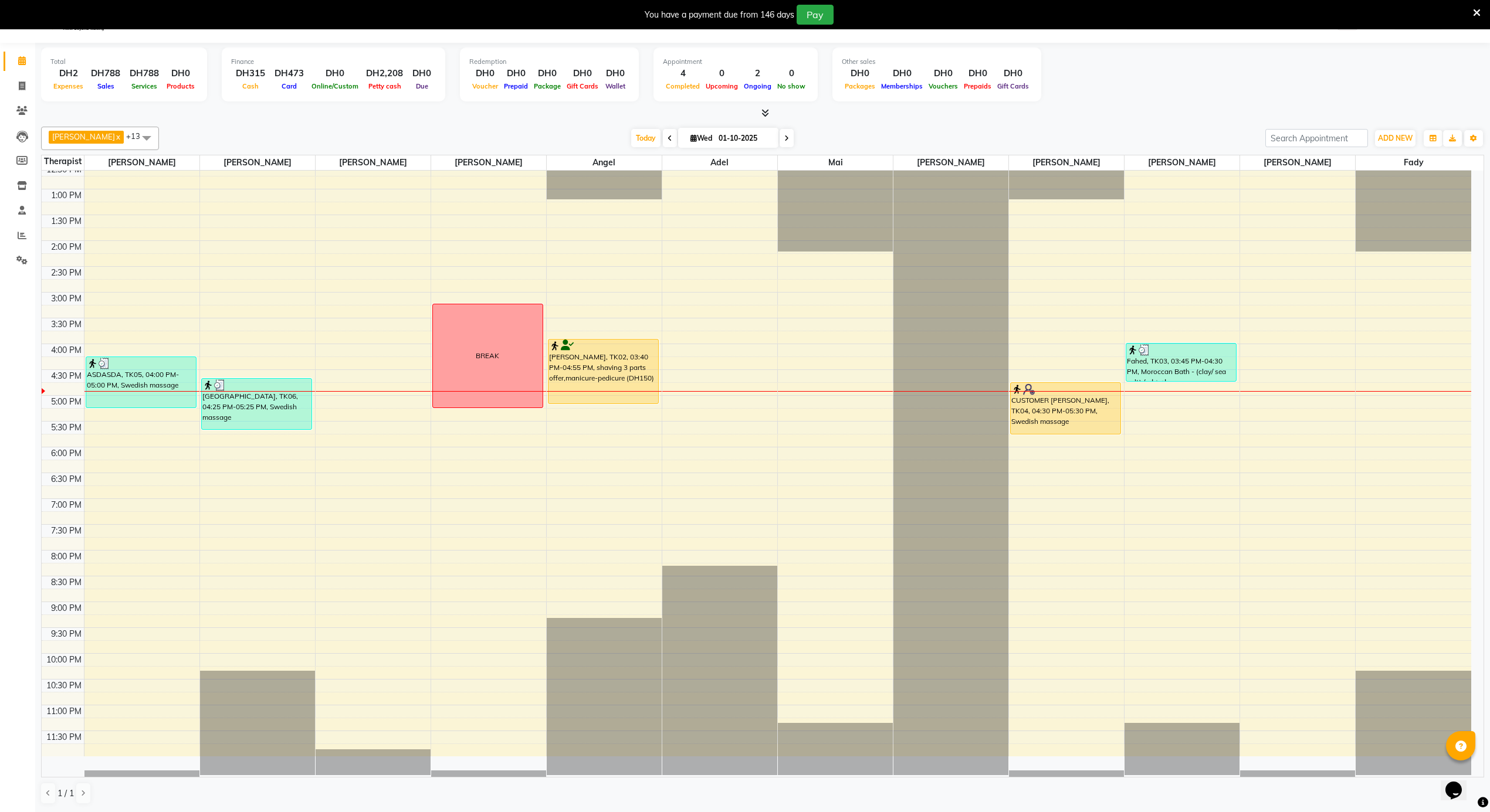
scroll to position [654, 0]
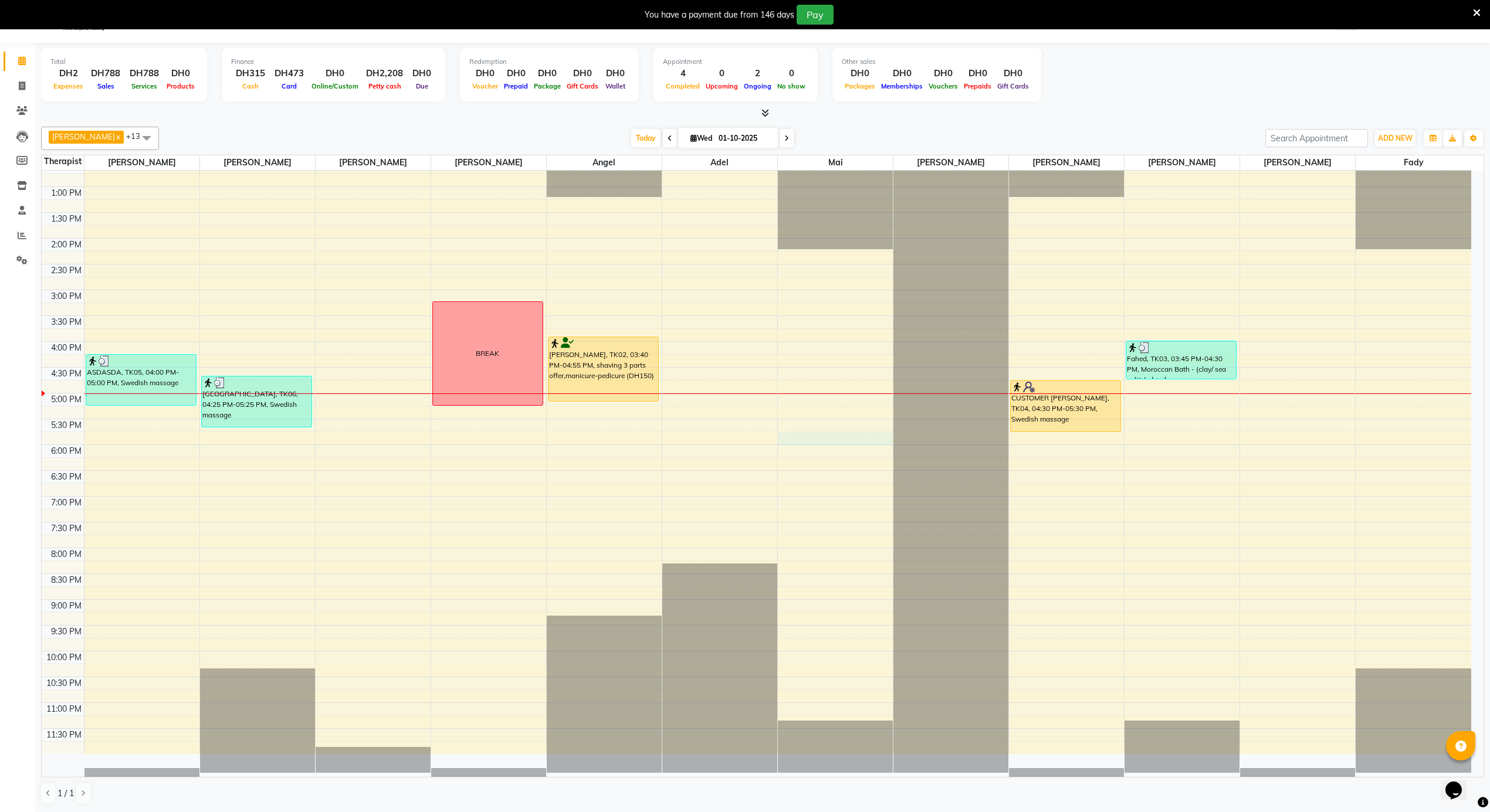
click at [809, 442] on div "12:00 AM 12:30 AM 1:00 AM 1:30 AM 2:00 AM 2:30 AM 3:00 AM 3:30 AM 4:00 AM 4:30 …" at bounding box center [756, 135] width 1430 height 1238
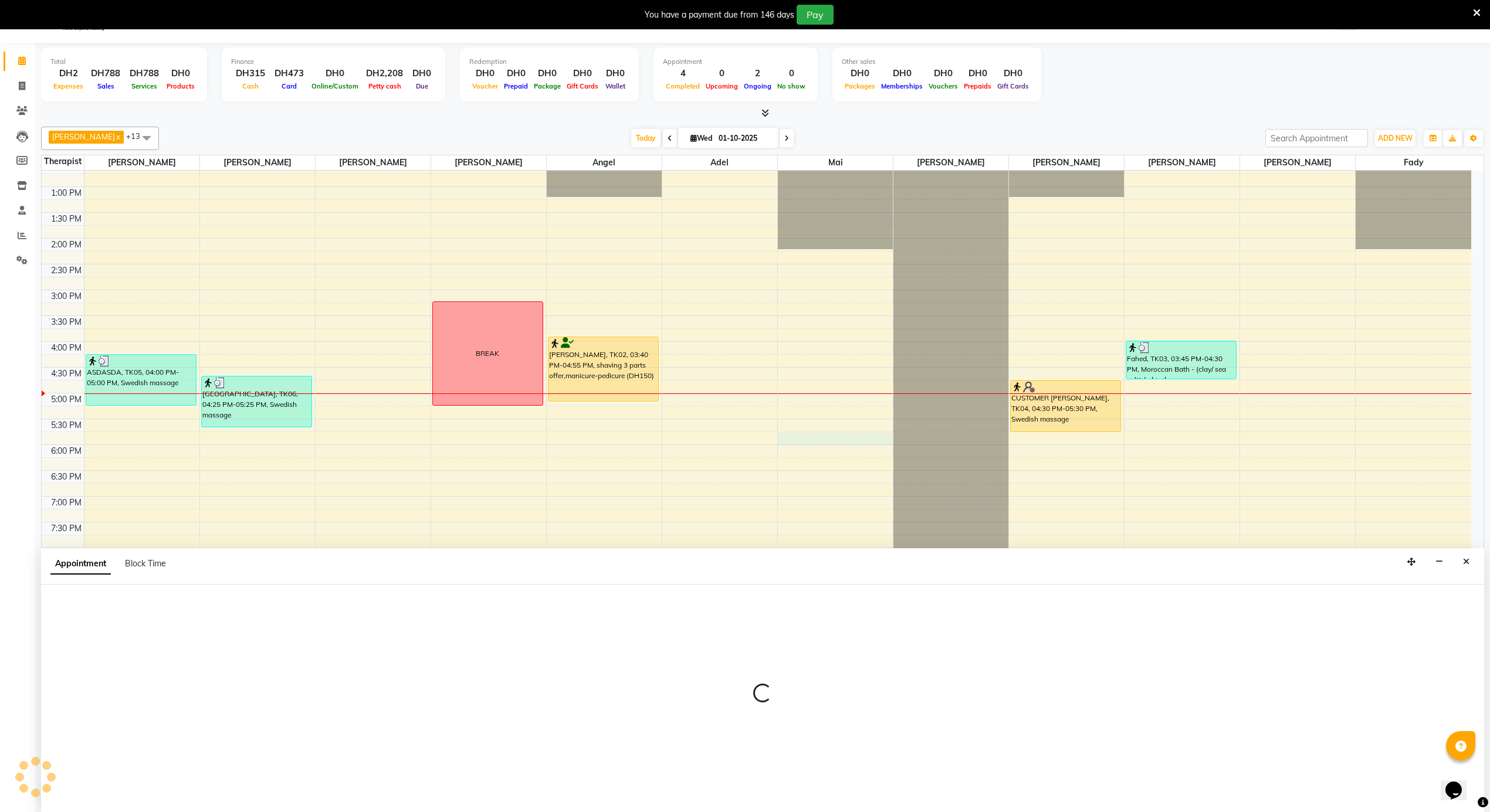
scroll to position [31, 0]
select select "52230"
select select "1050"
select select "tentative"
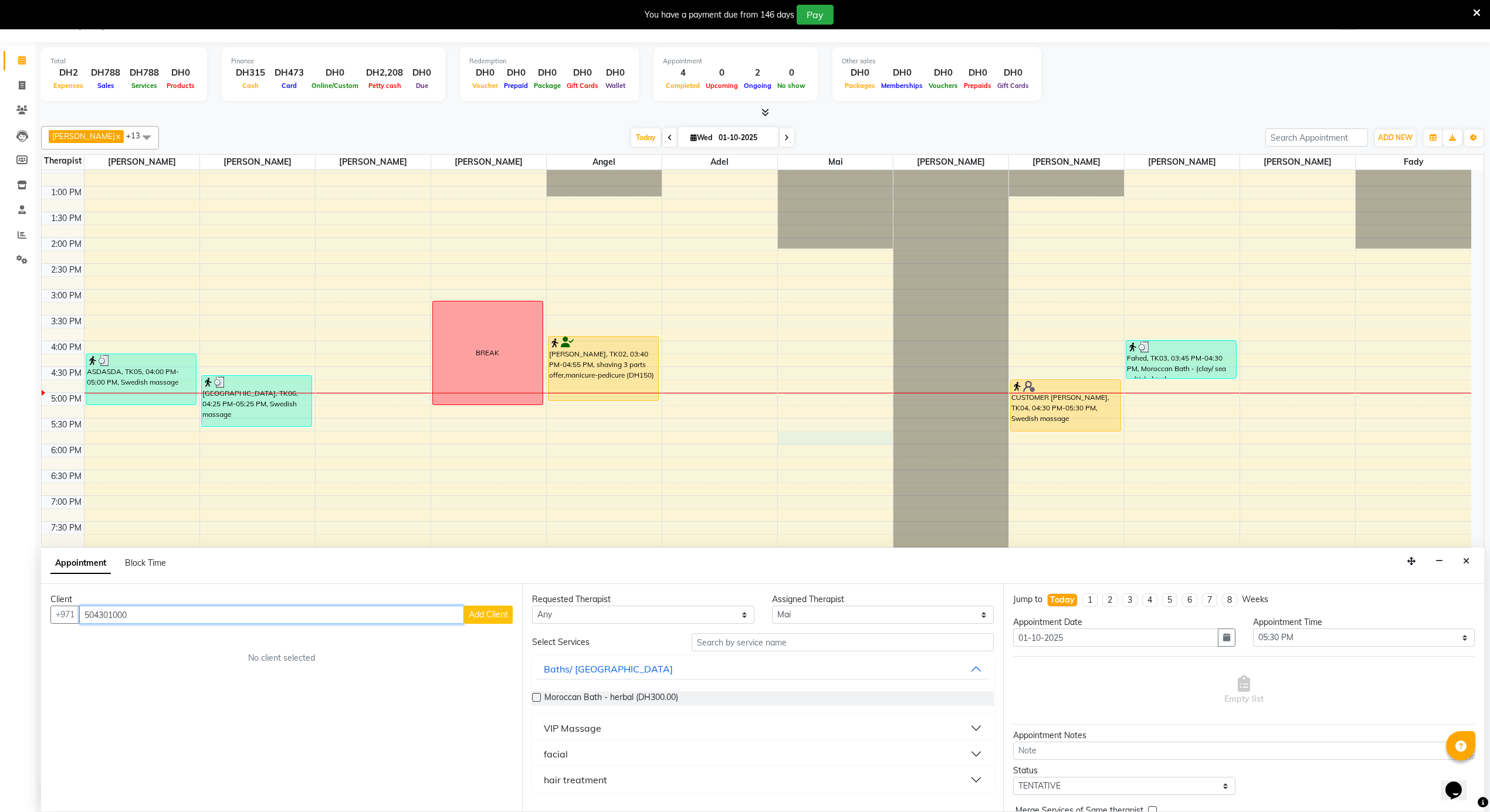
type input "504301000"
click at [482, 622] on button "Add Client" at bounding box center [488, 615] width 48 height 18
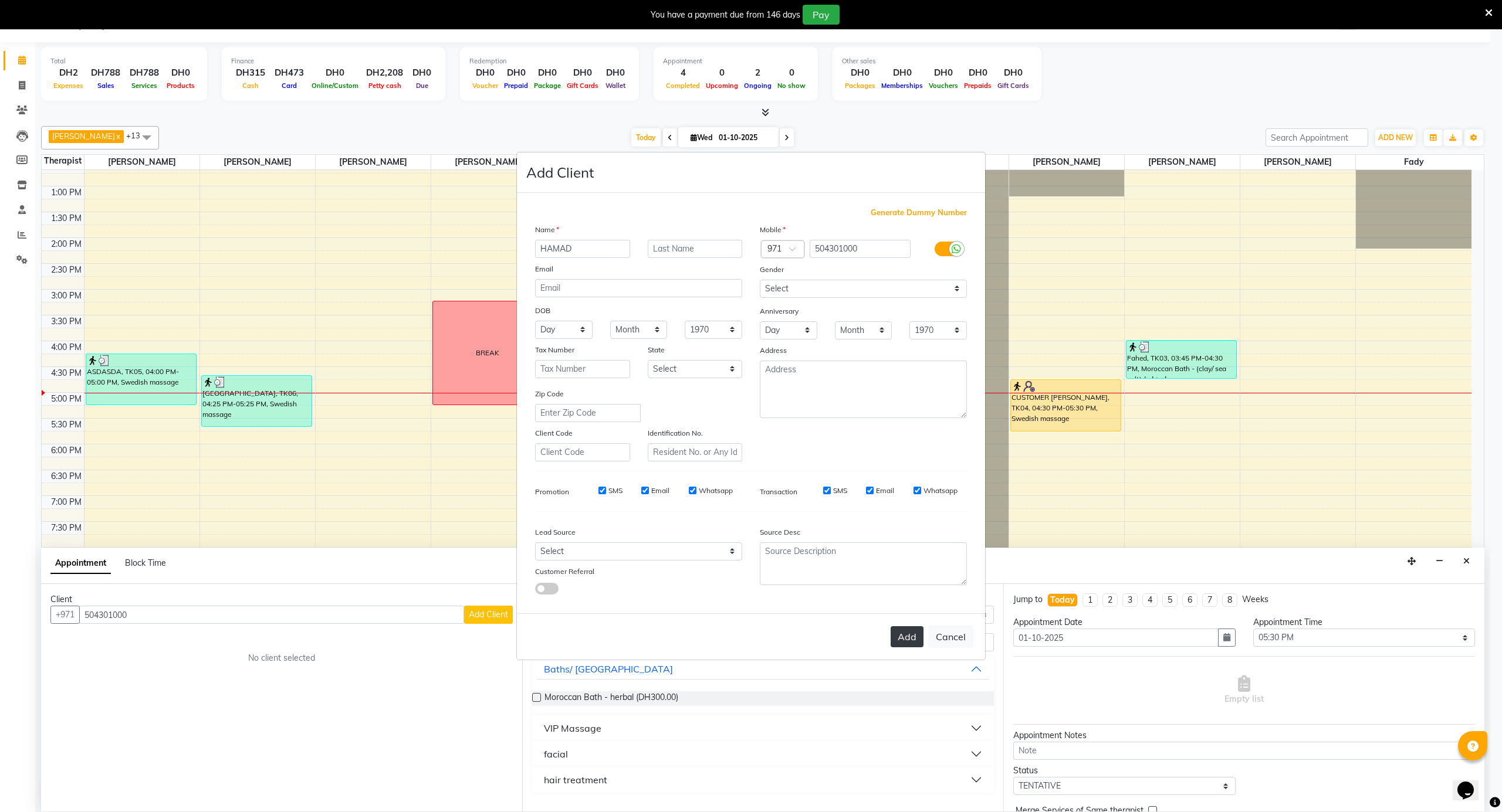
type input "HAMAD"
click at [892, 632] on button "Add" at bounding box center [907, 637] width 33 height 21
select select
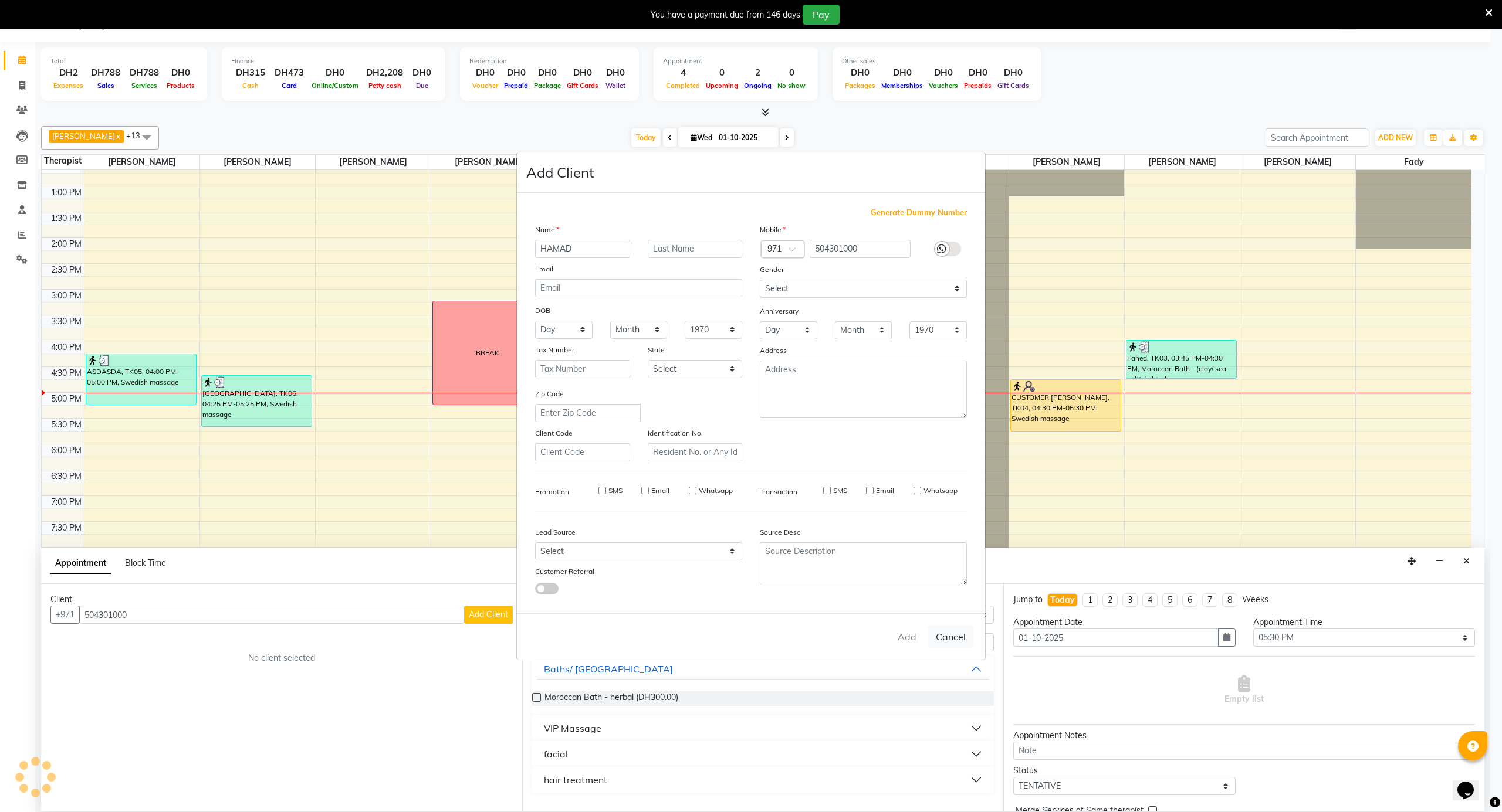
select select
checkbox input "false"
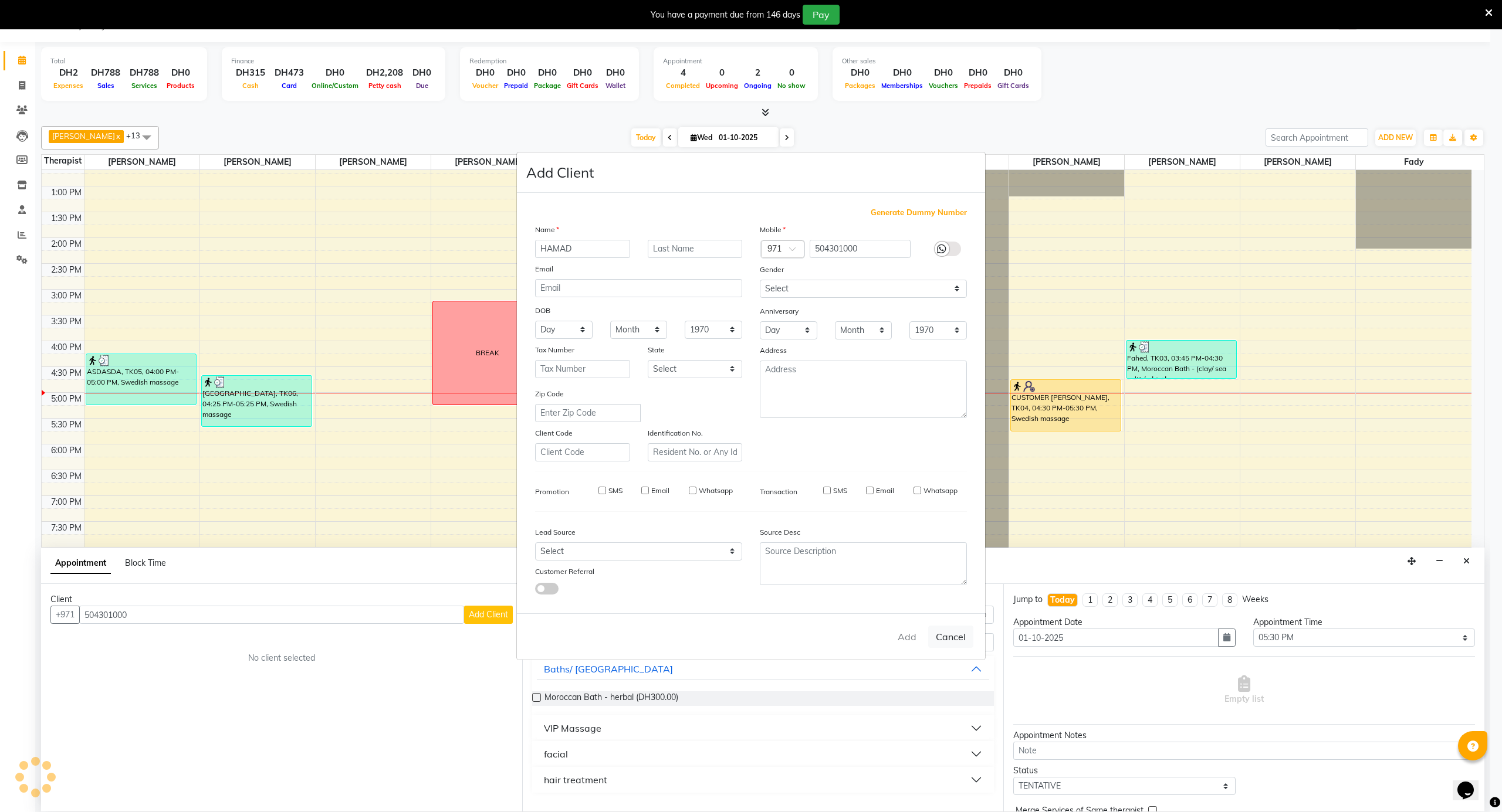
checkbox input "false"
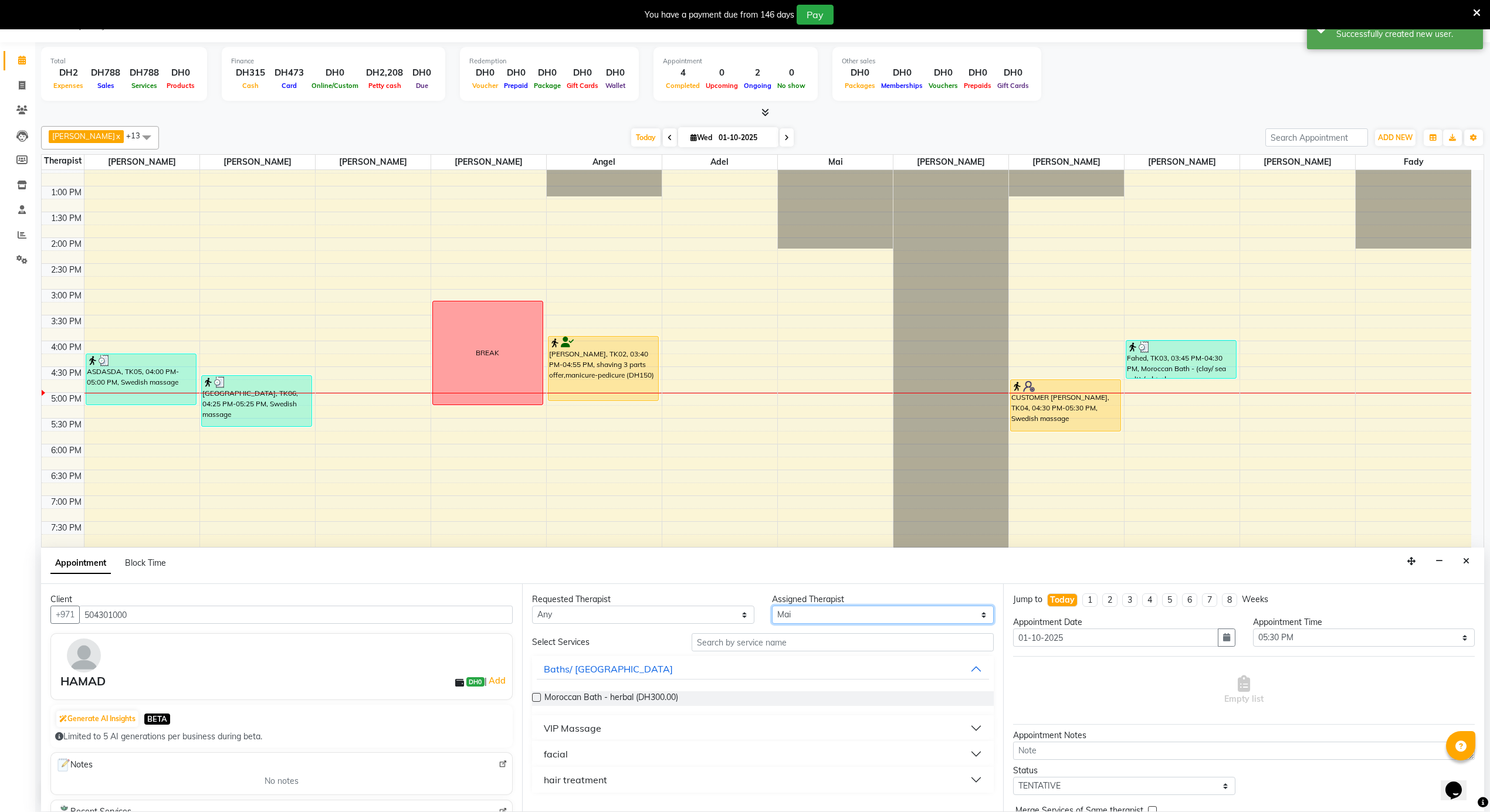
click at [858, 606] on select "Select [PERSON_NAME] [PERSON_NAME] [PERSON_NAME] [PERSON_NAME] Mai [PERSON_NAME…" at bounding box center [883, 615] width 223 height 18
select select "79204"
click at [772, 606] on select "Select [PERSON_NAME] [PERSON_NAME] [PERSON_NAME] [PERSON_NAME] Mai [PERSON_NAME…" at bounding box center [883, 615] width 223 height 18
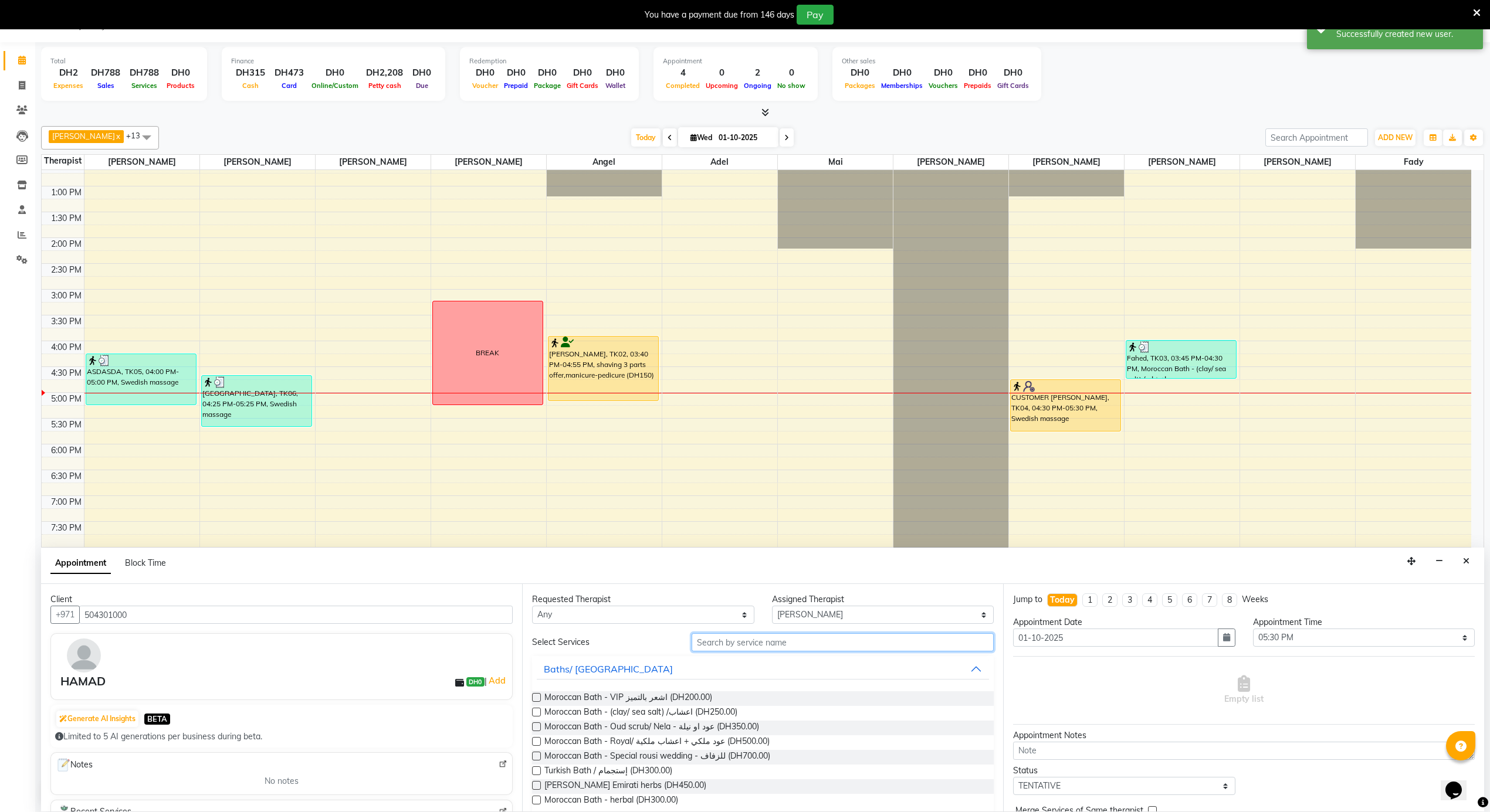
click at [780, 641] on input "text" at bounding box center [842, 642] width 302 height 18
click at [684, 698] on span "Moroccan Bath - VIP اشعر بالتميز (DH200.00)" at bounding box center [628, 699] width 167 height 15
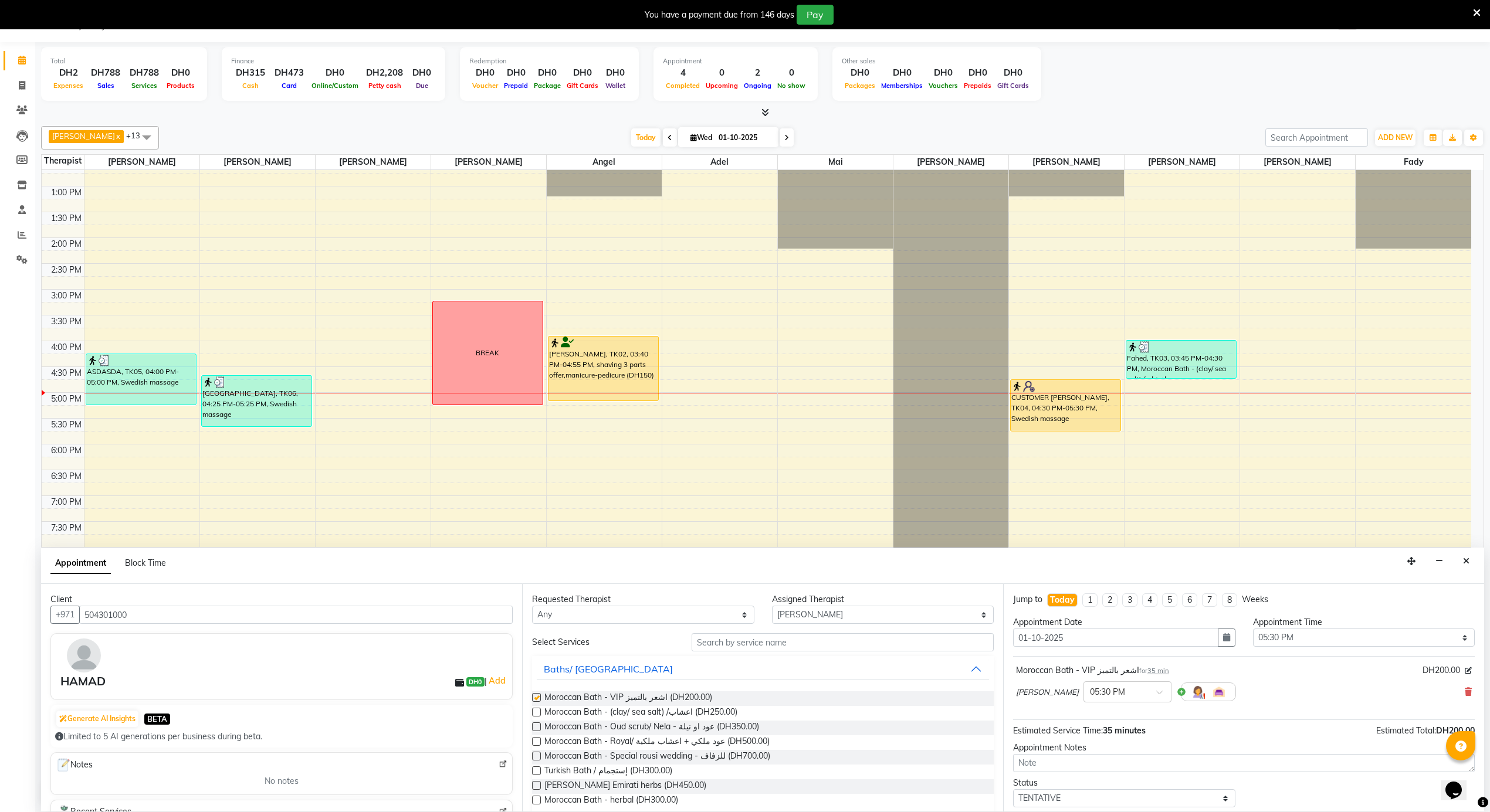
checkbox input "false"
click at [1340, 634] on select "Select 12:00 AM 12:05 AM 12:10 AM 12:15 AM 12:20 AM 12:25 AM 12:30 AM 12:35 AM …" at bounding box center [1364, 637] width 223 height 18
select select "1005"
click at [1253, 630] on select "Select 12:00 AM 12:05 AM 12:10 AM 12:15 AM 12:20 AM 12:25 AM 12:30 AM 12:35 AM …" at bounding box center [1364, 637] width 223 height 18
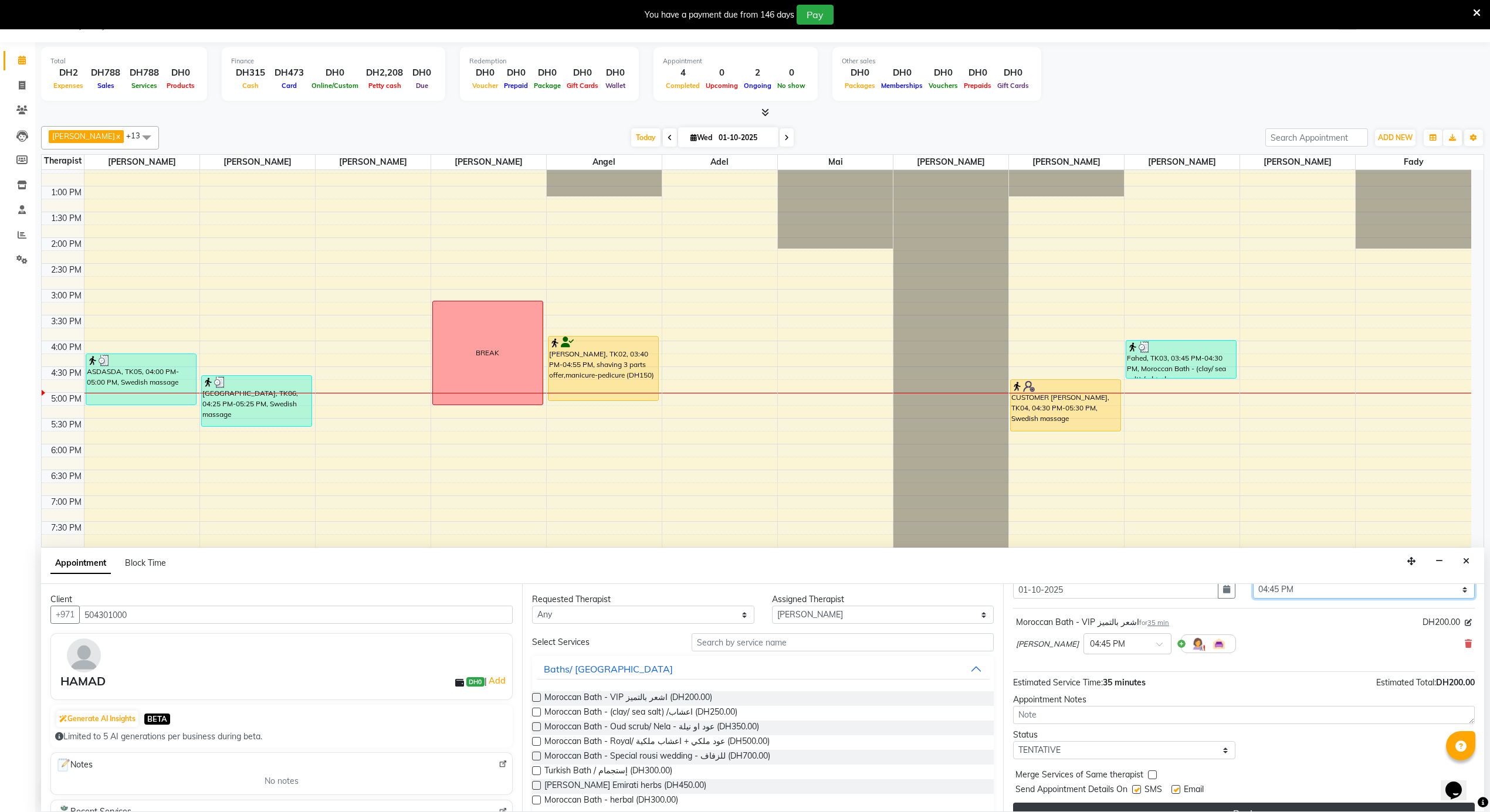
scroll to position [71, 0]
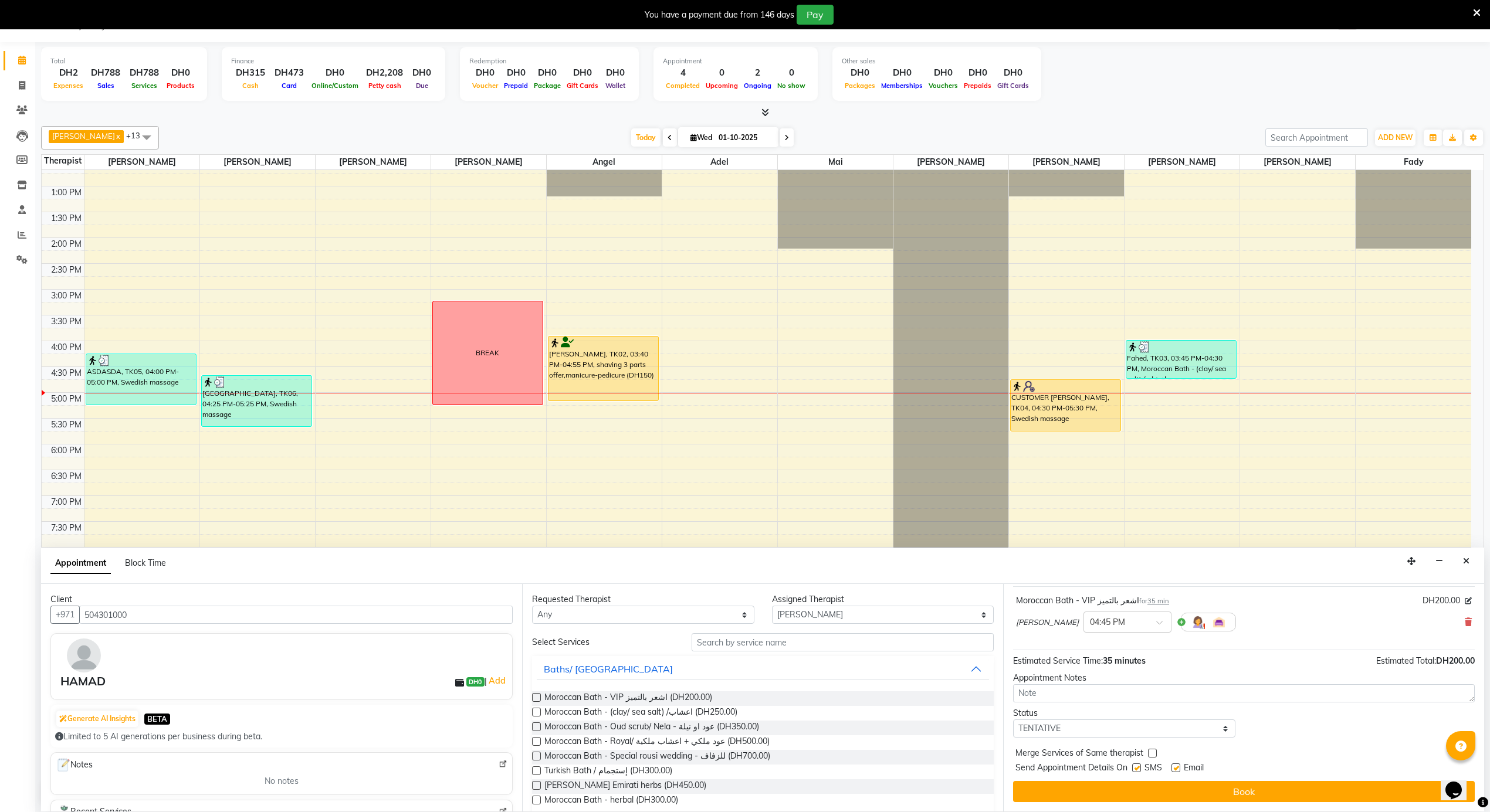
click at [1173, 770] on label at bounding box center [1176, 768] width 9 height 9
click at [1173, 770] on input "checkbox" at bounding box center [1175, 769] width 7 height 7
checkbox input "false"
click at [1138, 769] on label at bounding box center [1137, 768] width 9 height 9
click at [1138, 769] on input "checkbox" at bounding box center [1136, 769] width 7 height 7
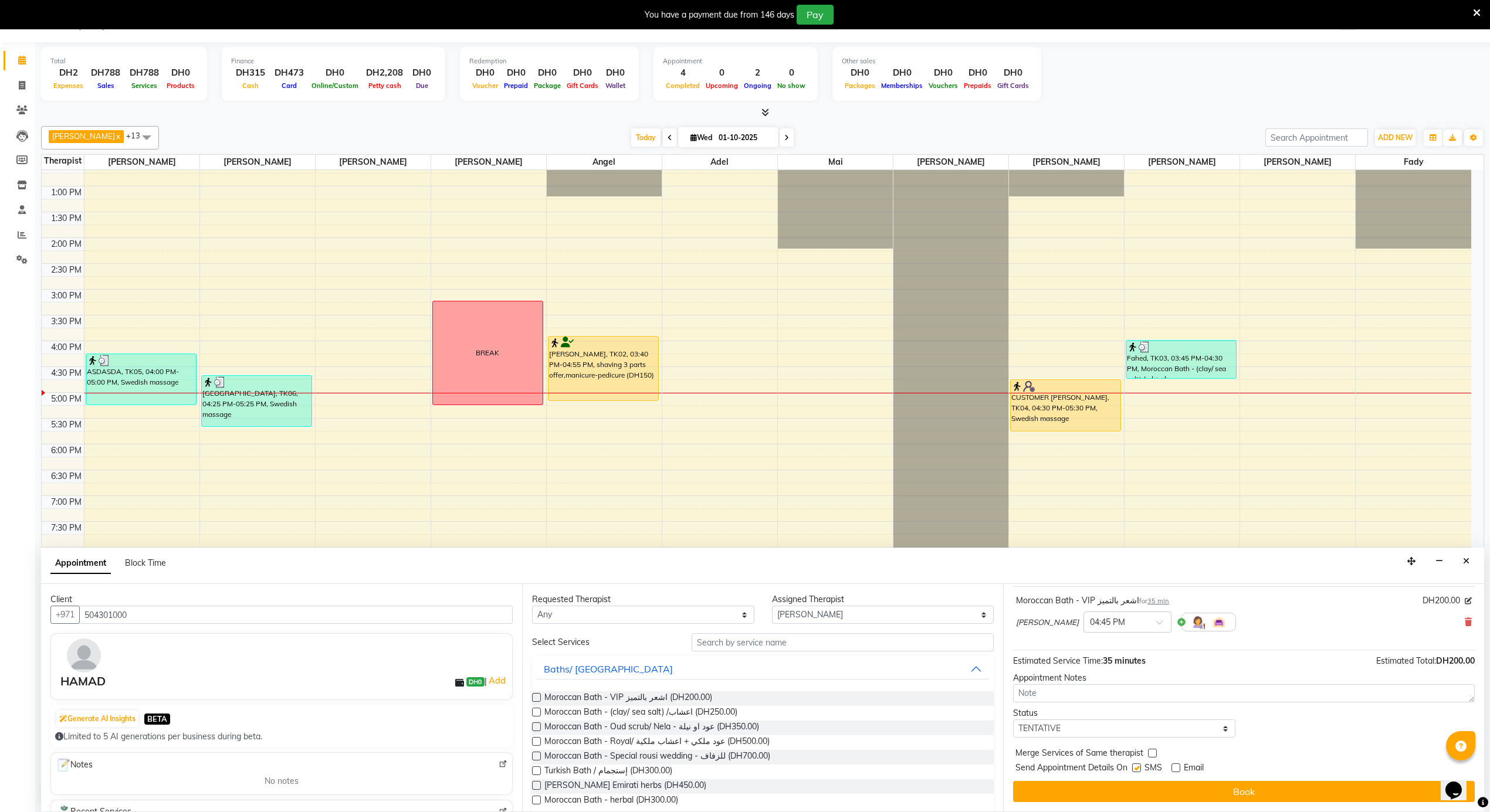
checkbox input "false"
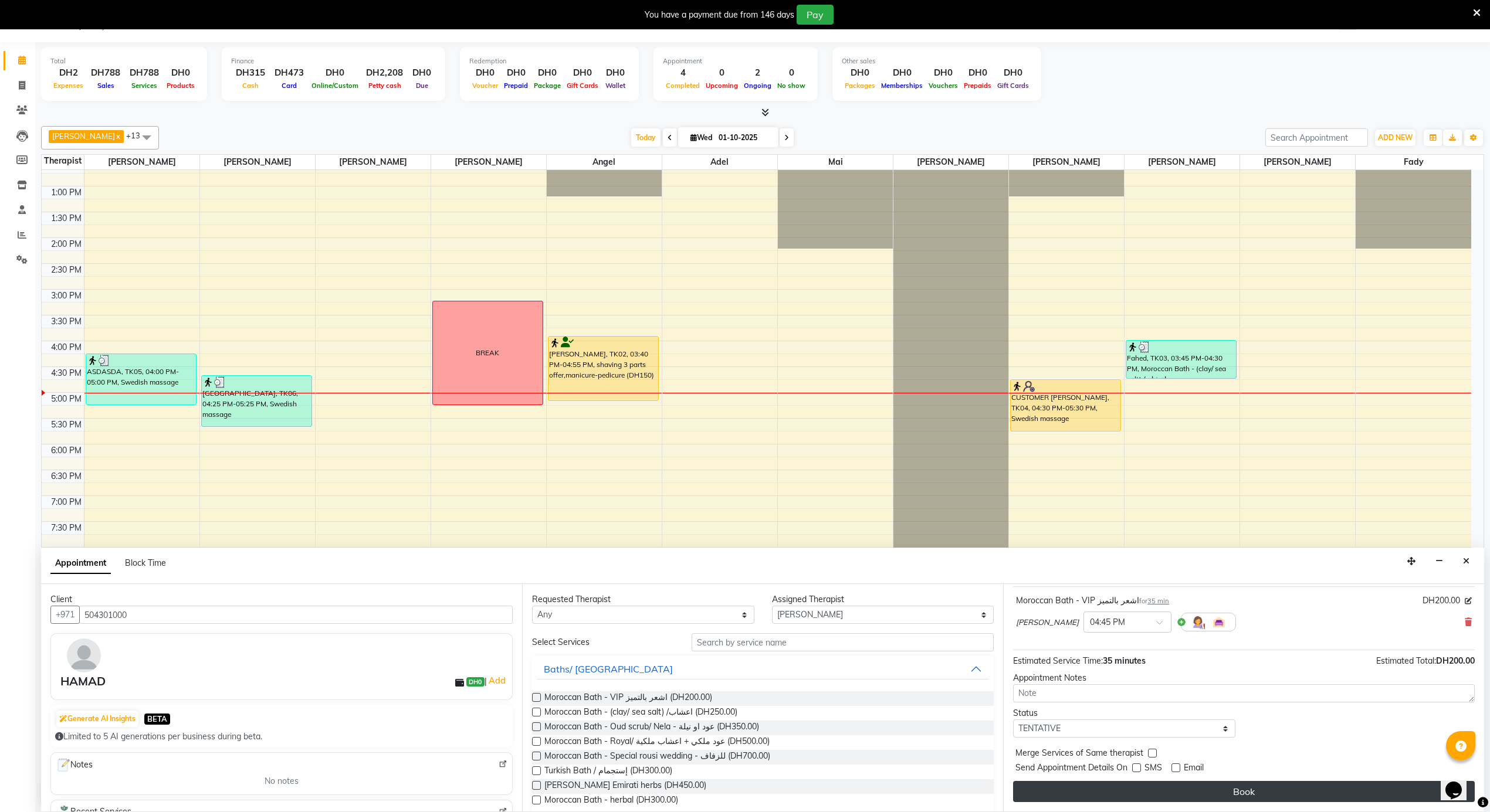
click at [1141, 797] on button "Book" at bounding box center [1244, 791] width 462 height 21
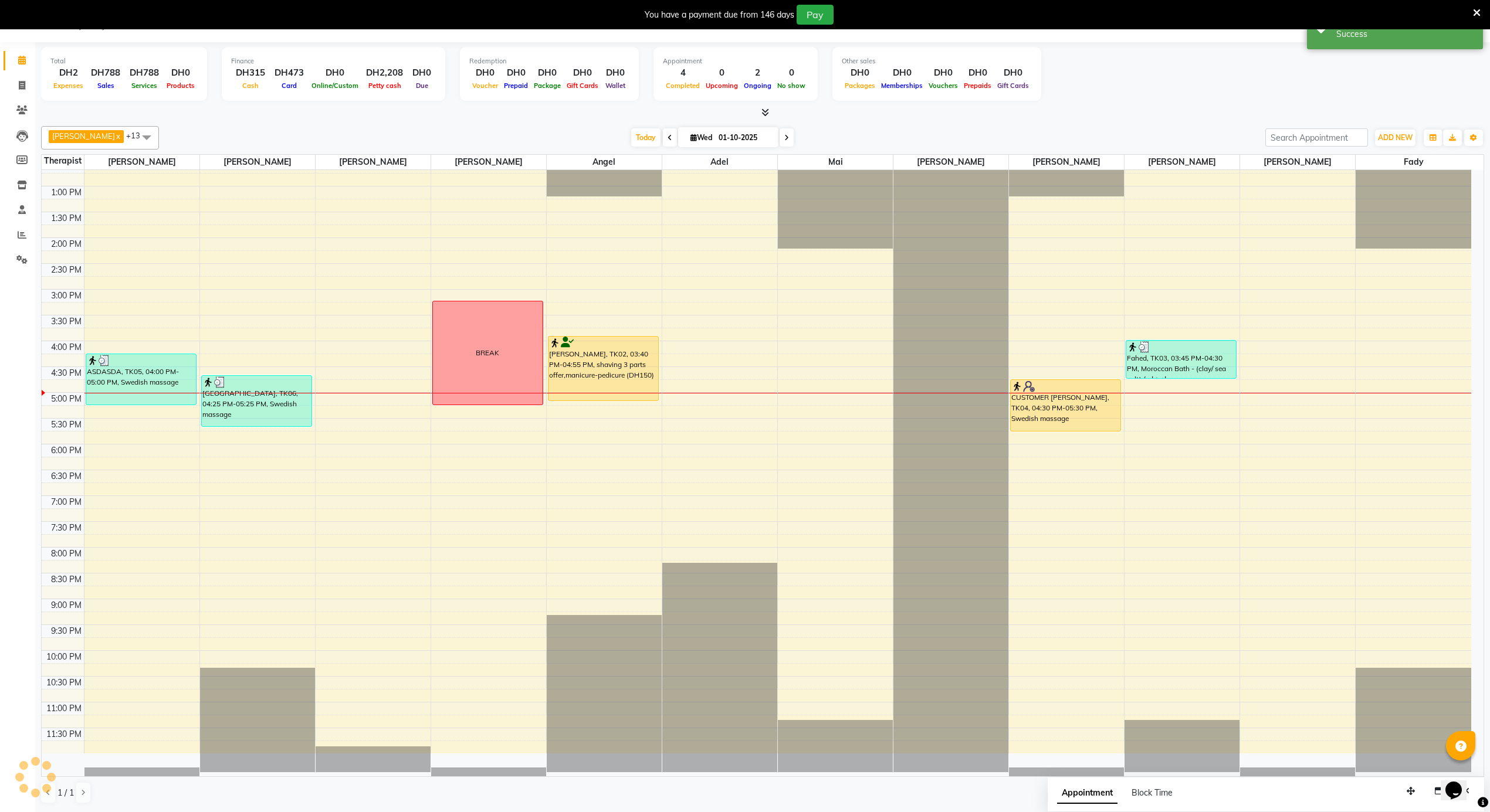
scroll to position [0, 0]
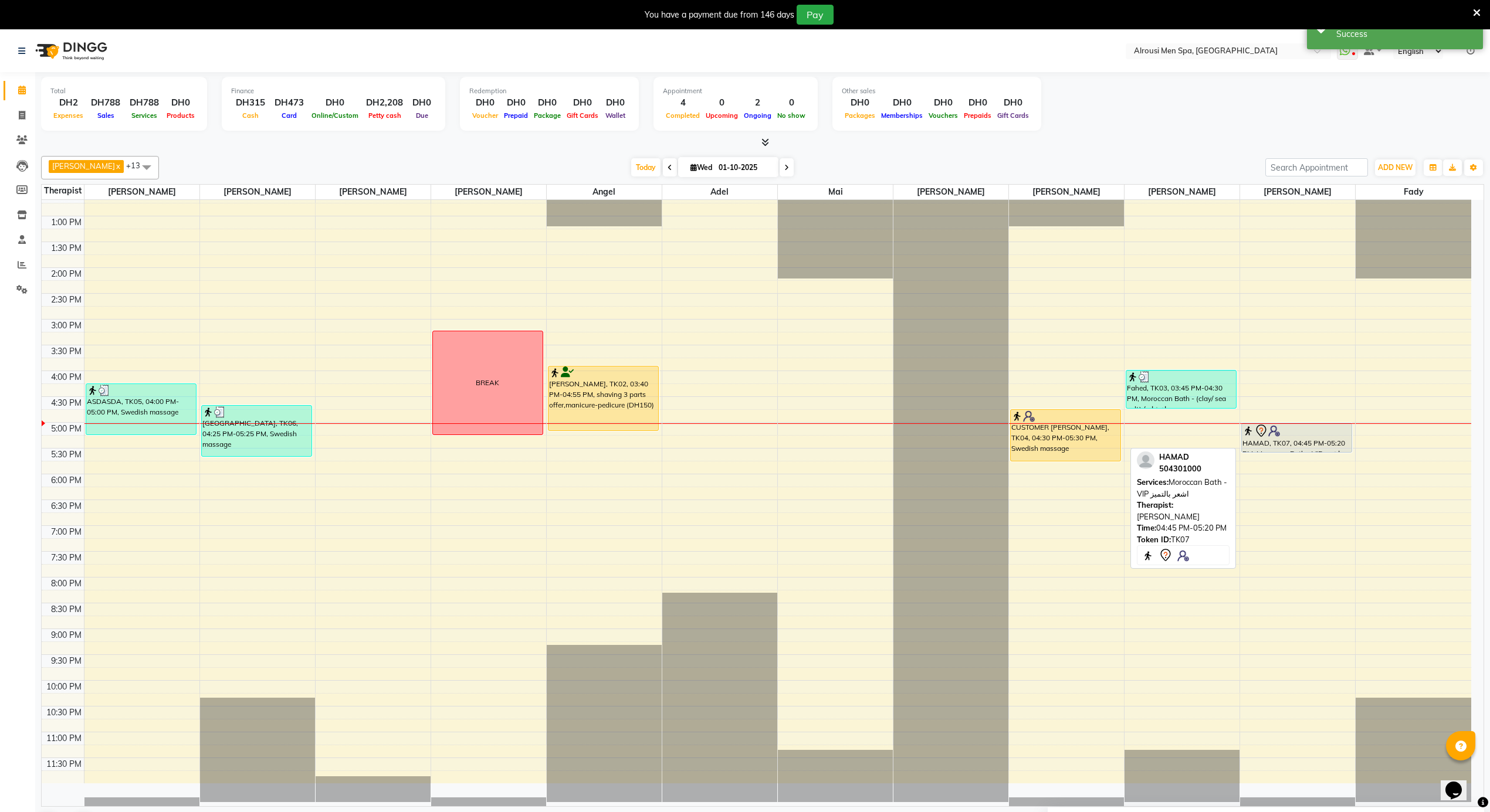
click at [1319, 438] on div at bounding box center [1297, 431] width 109 height 14
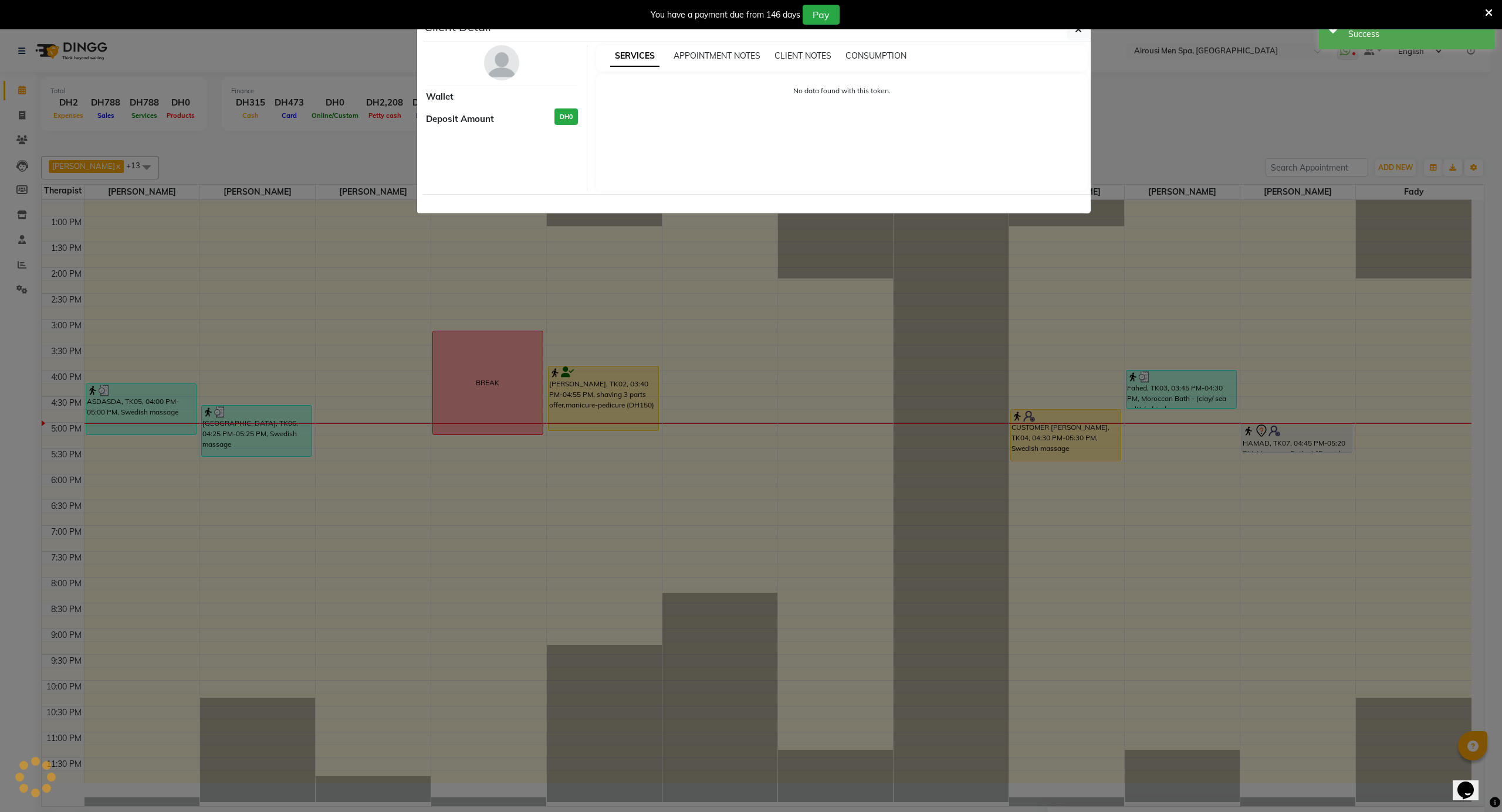
select select "7"
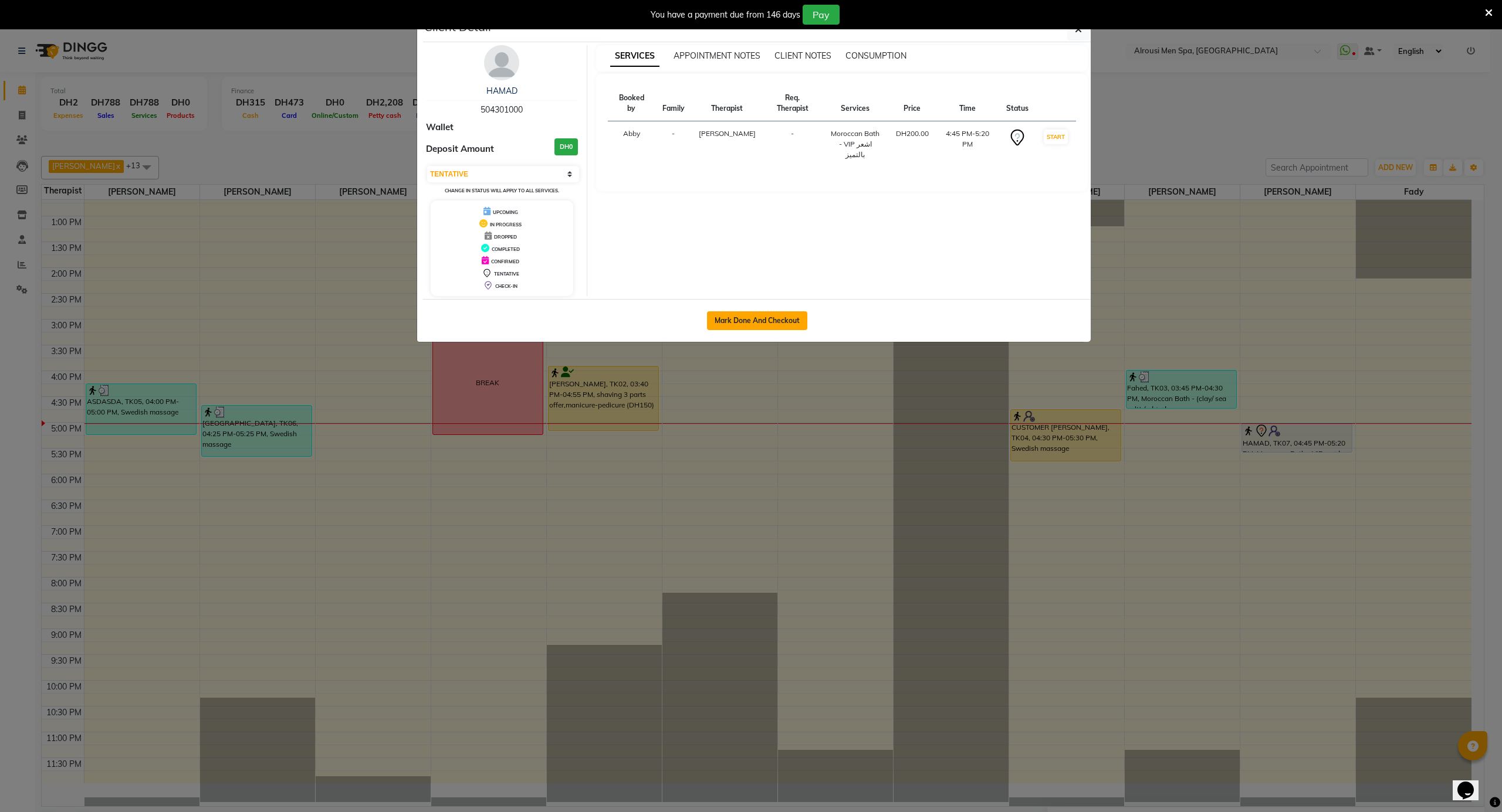
click at [763, 318] on button "Mark Done And Checkout" at bounding box center [757, 321] width 101 height 19
select select "service"
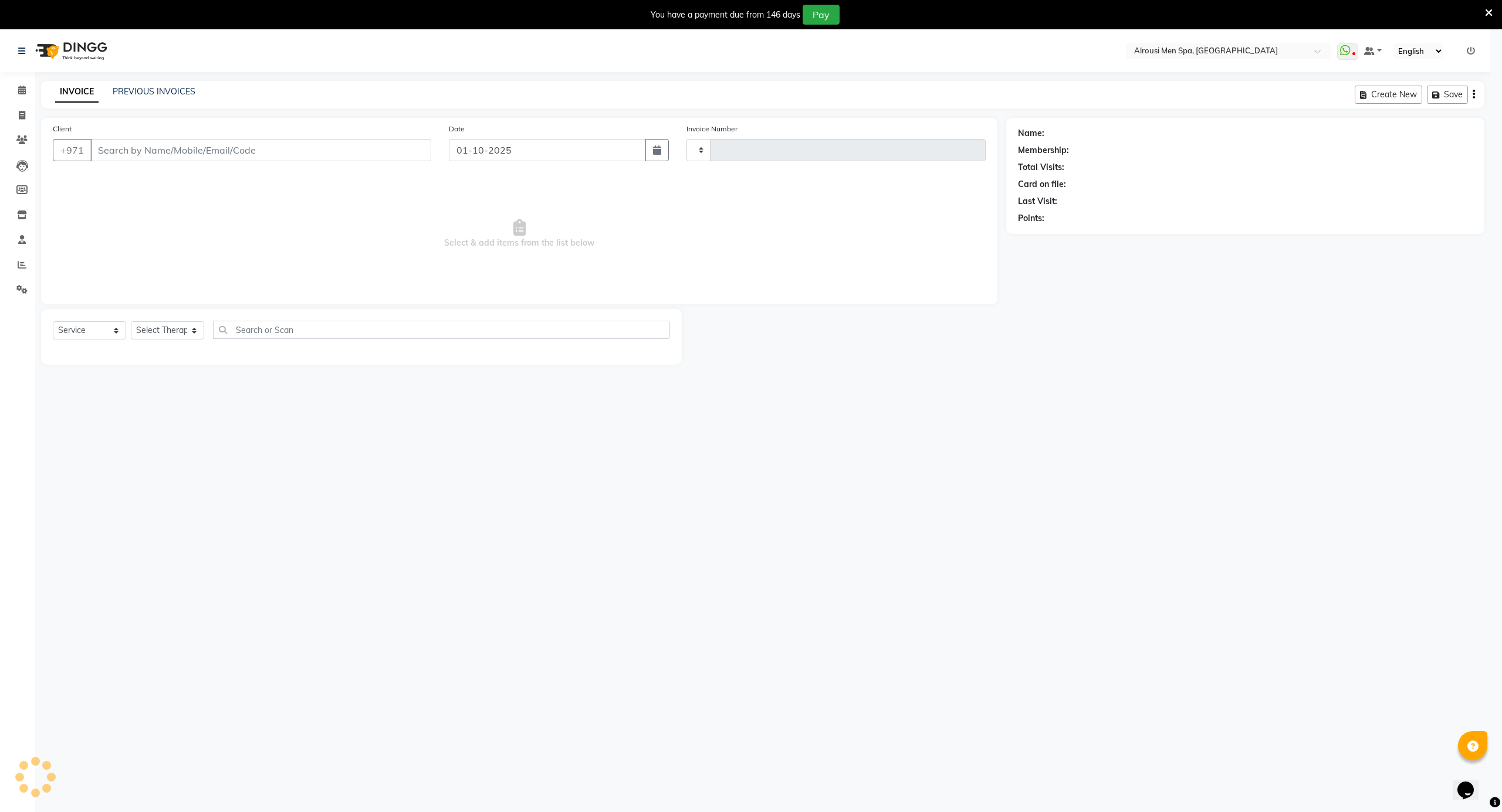
type input "4176"
select select "5688"
type input "504301000"
select select "79204"
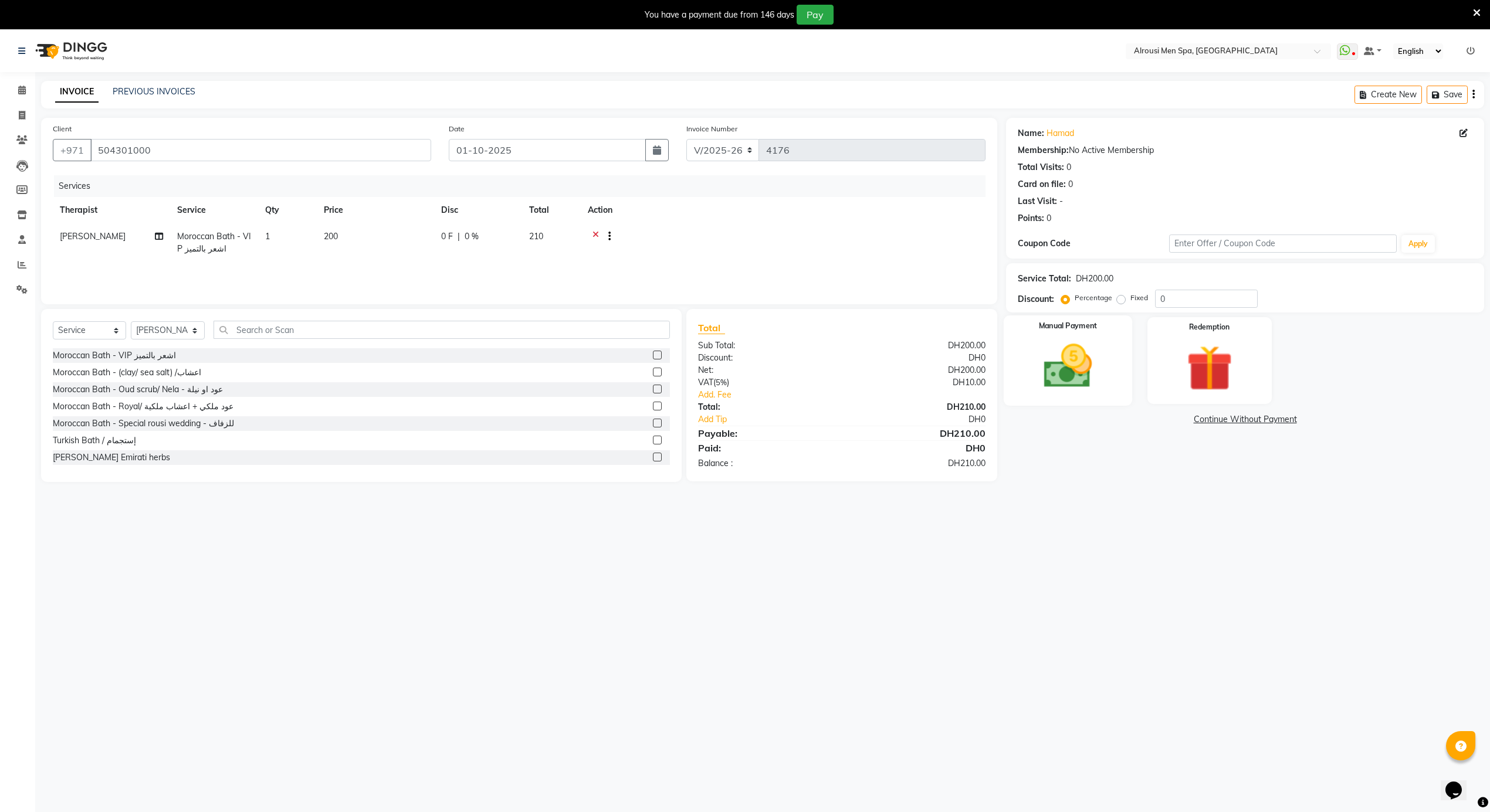
click at [1077, 380] on img at bounding box center [1068, 367] width 79 height 56
click at [1134, 414] on span "CARD" at bounding box center [1133, 420] width 25 height 13
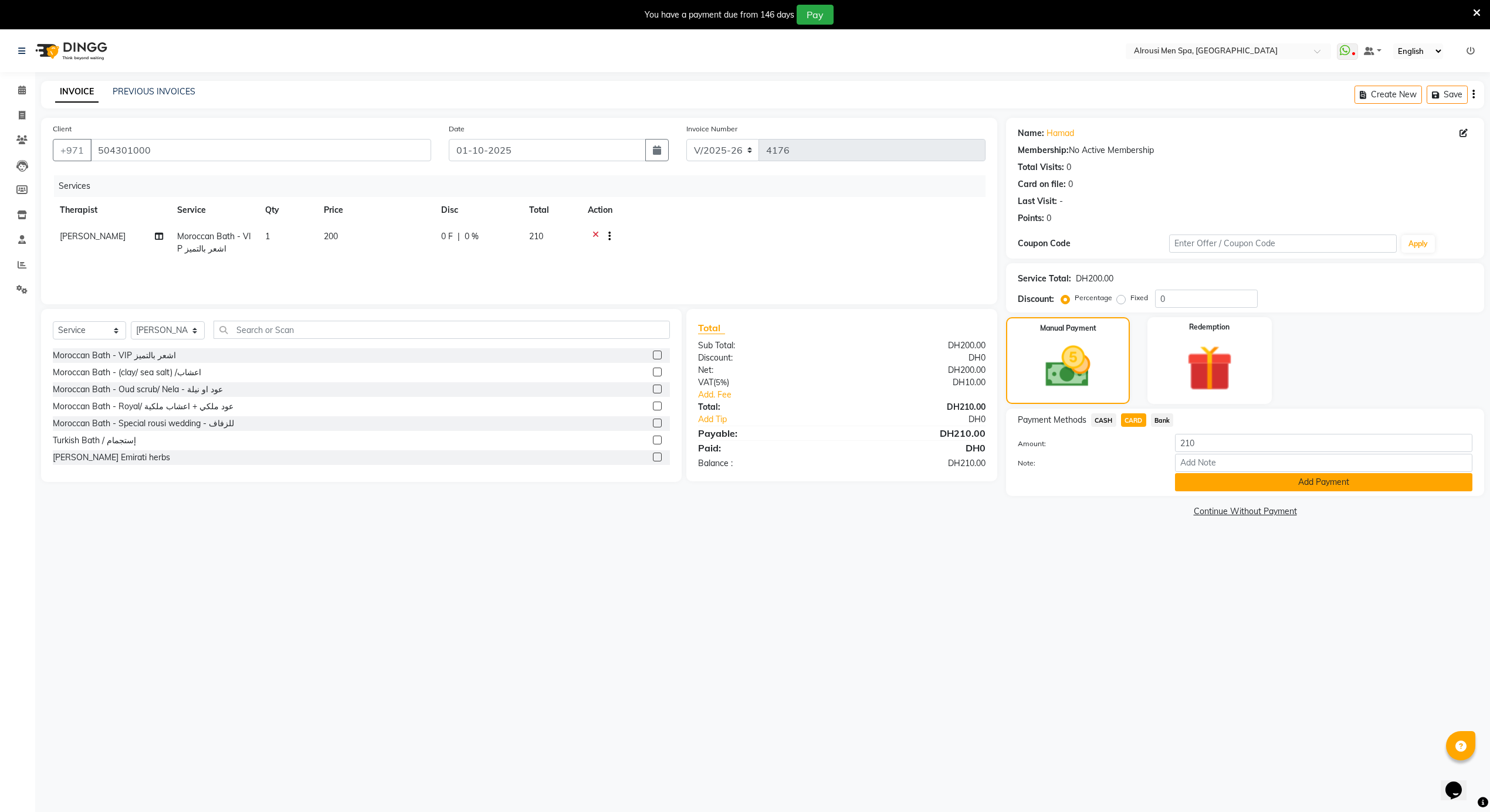
click at [1188, 474] on button "Add Payment" at bounding box center [1323, 482] width 297 height 18
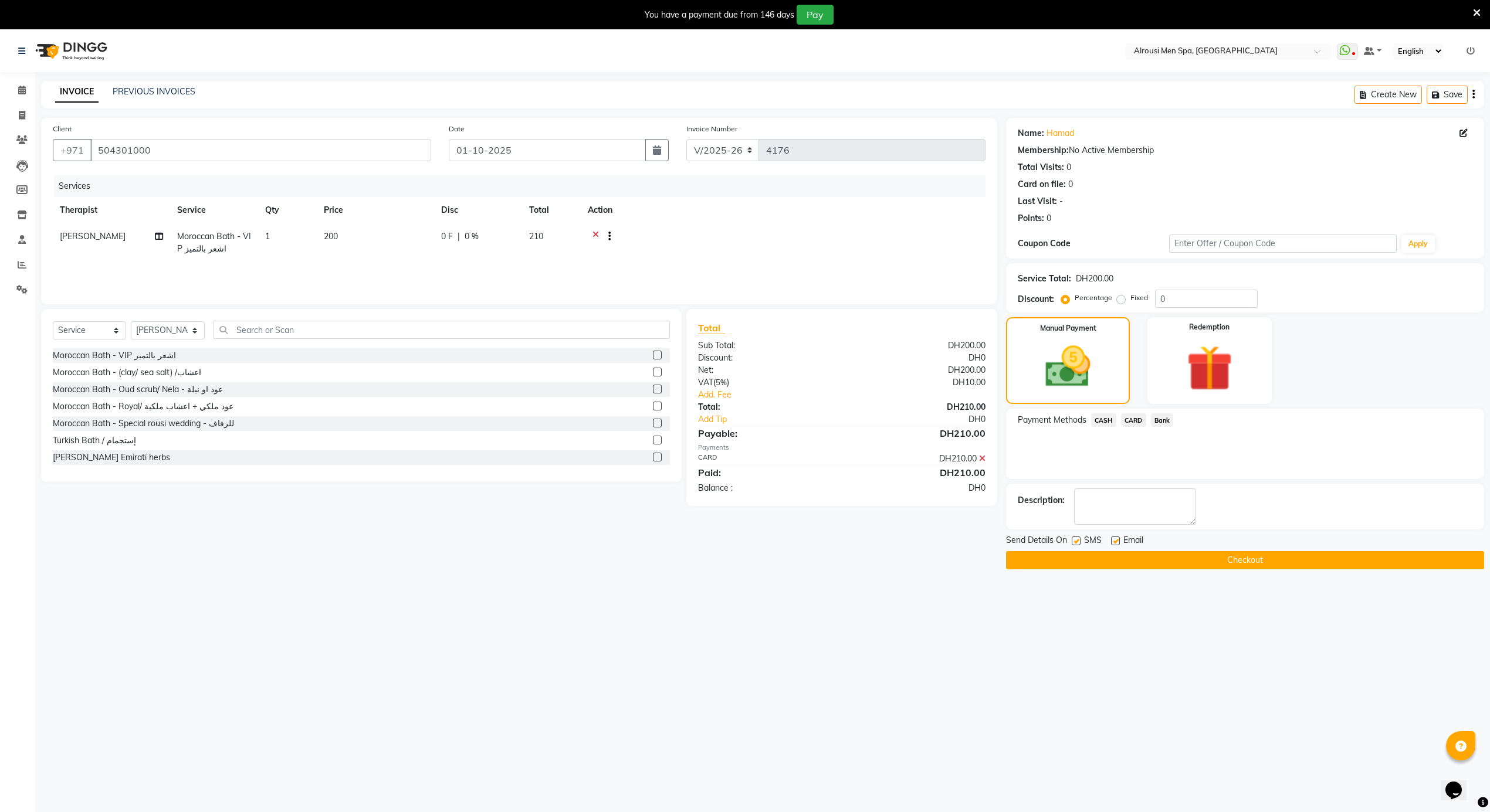
click at [1113, 538] on label at bounding box center [1115, 541] width 9 height 9
click at [1113, 538] on input "checkbox" at bounding box center [1115, 541] width 7 height 7
checkbox input "false"
click at [1086, 561] on button "Checkout" at bounding box center [1245, 560] width 478 height 18
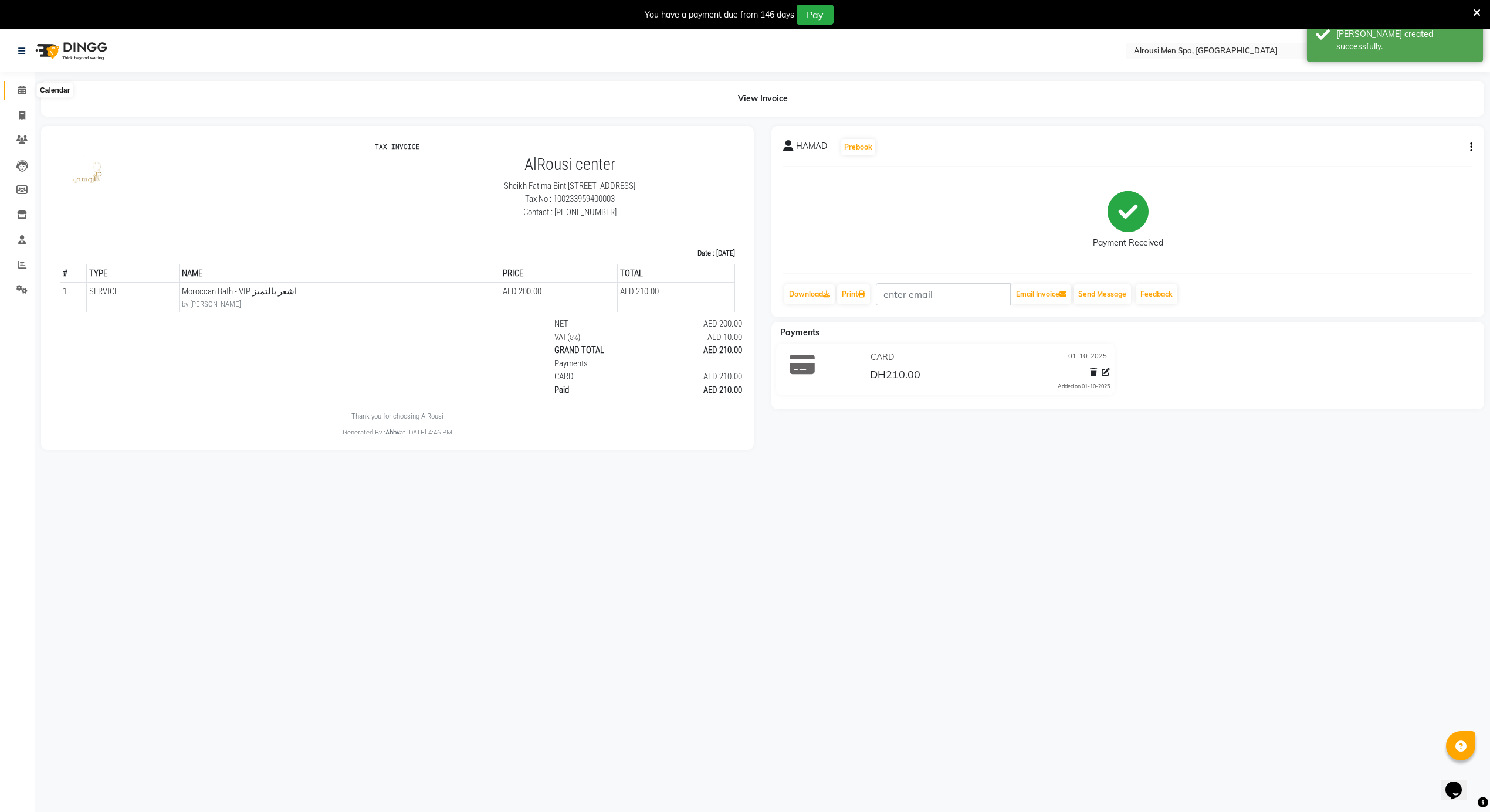
click at [25, 90] on icon at bounding box center [22, 90] width 7 height 9
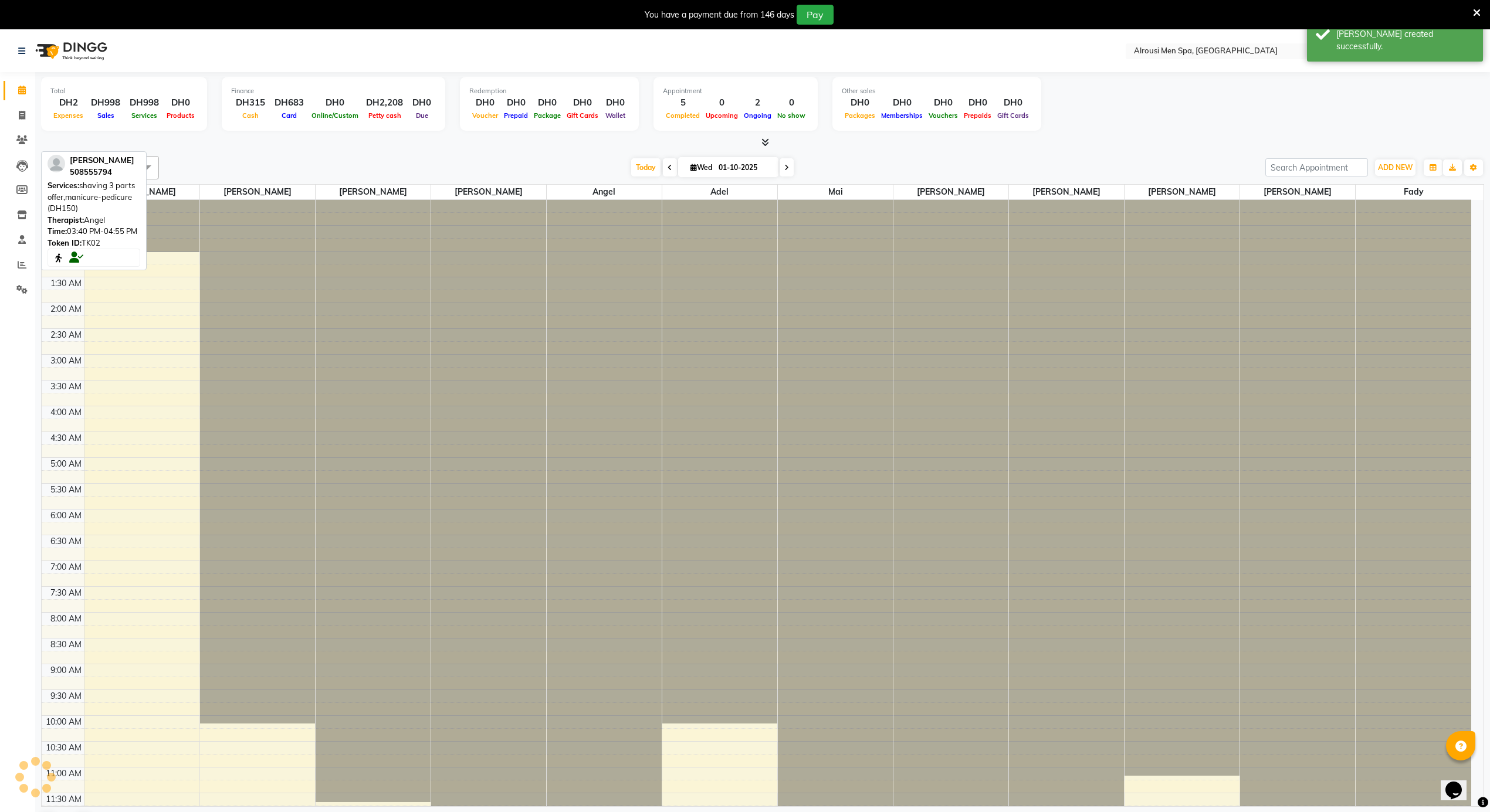
scroll to position [654, 0]
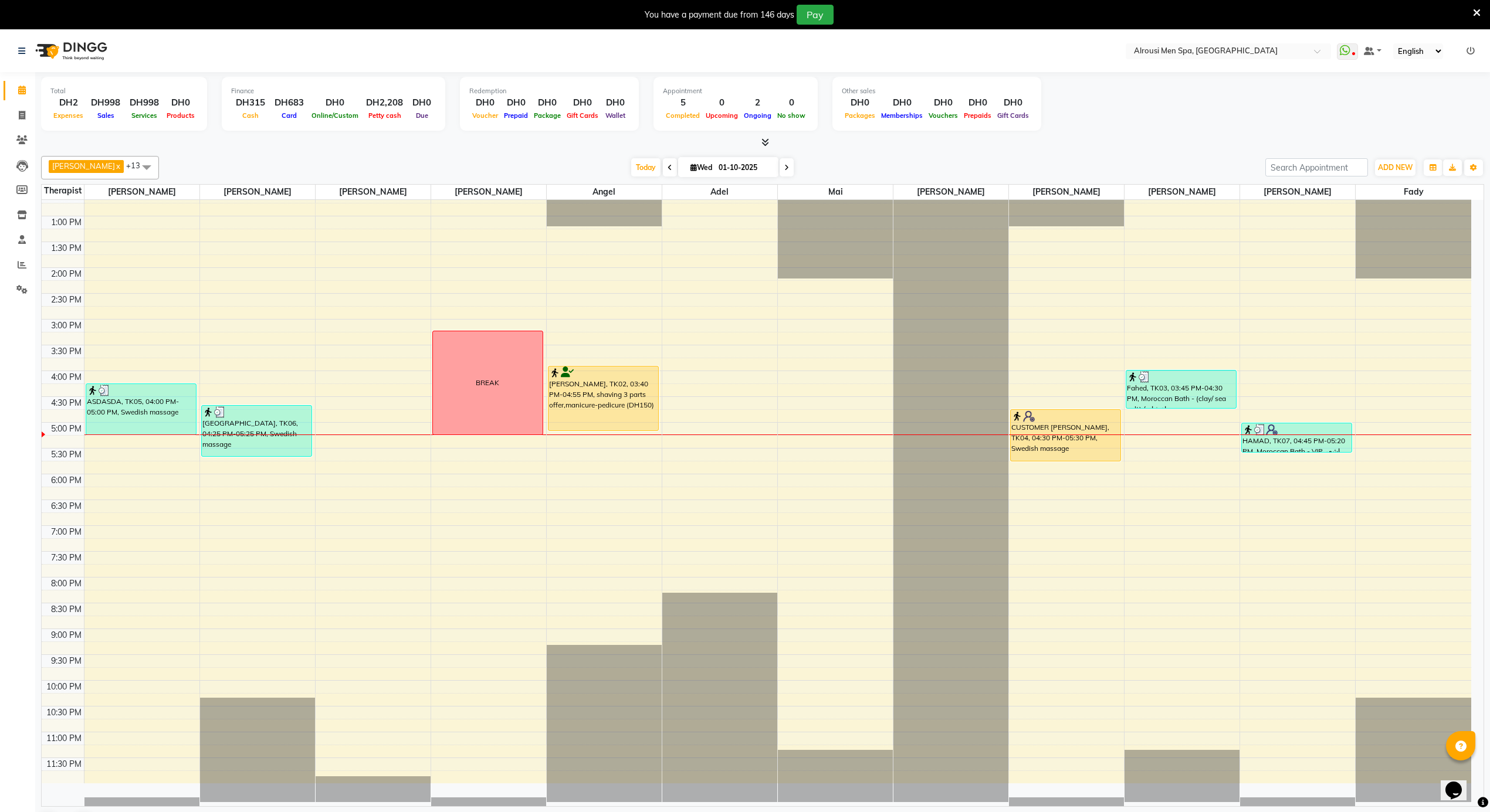
click at [1418, 483] on div "12:00 AM 12:30 AM 1:00 AM 1:30 AM 2:00 AM 2:30 AM 3:00 AM 3:30 AM 4:00 AM 4:30 …" at bounding box center [756, 164] width 1430 height 1238
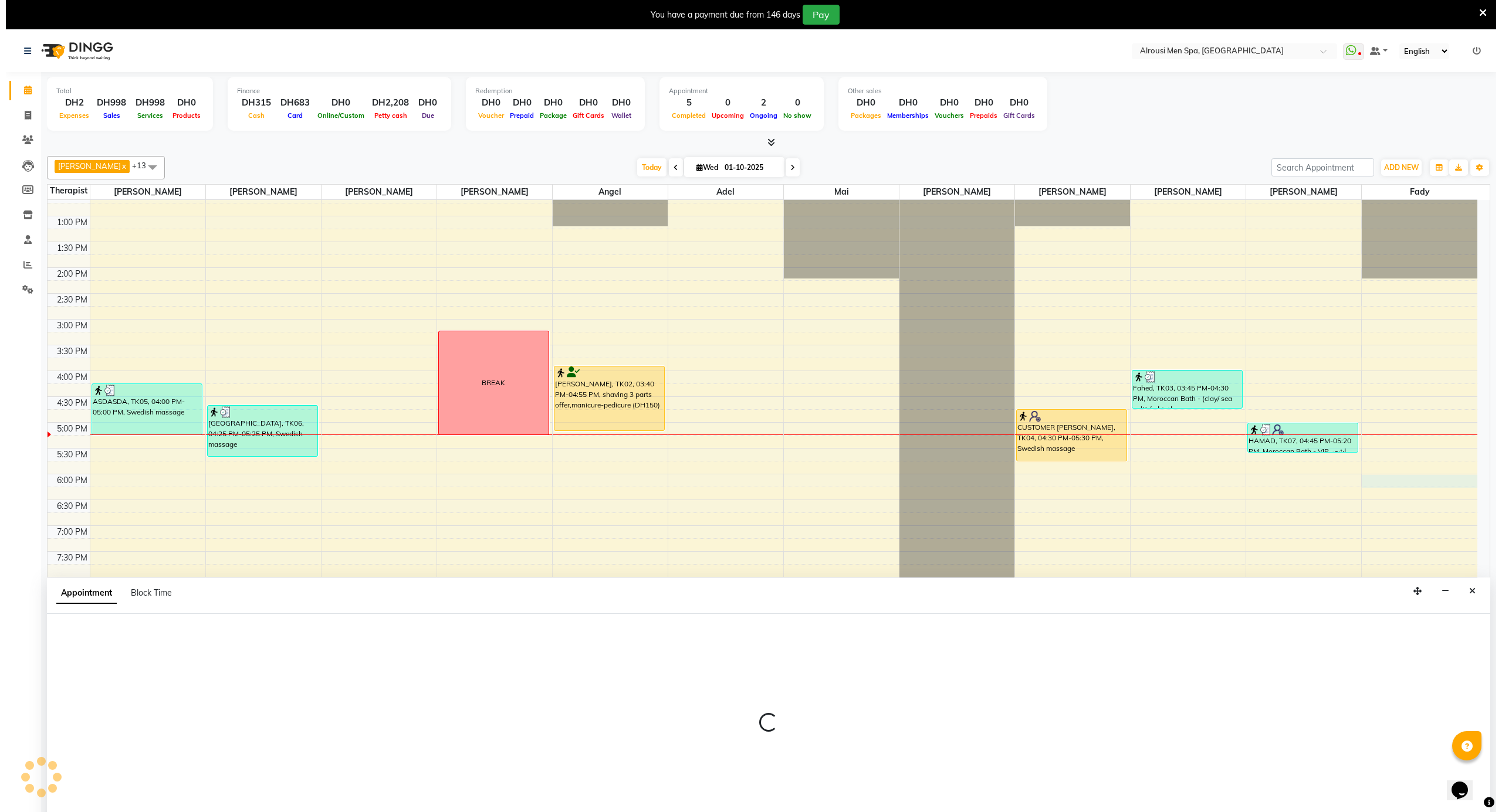
scroll to position [31, 0]
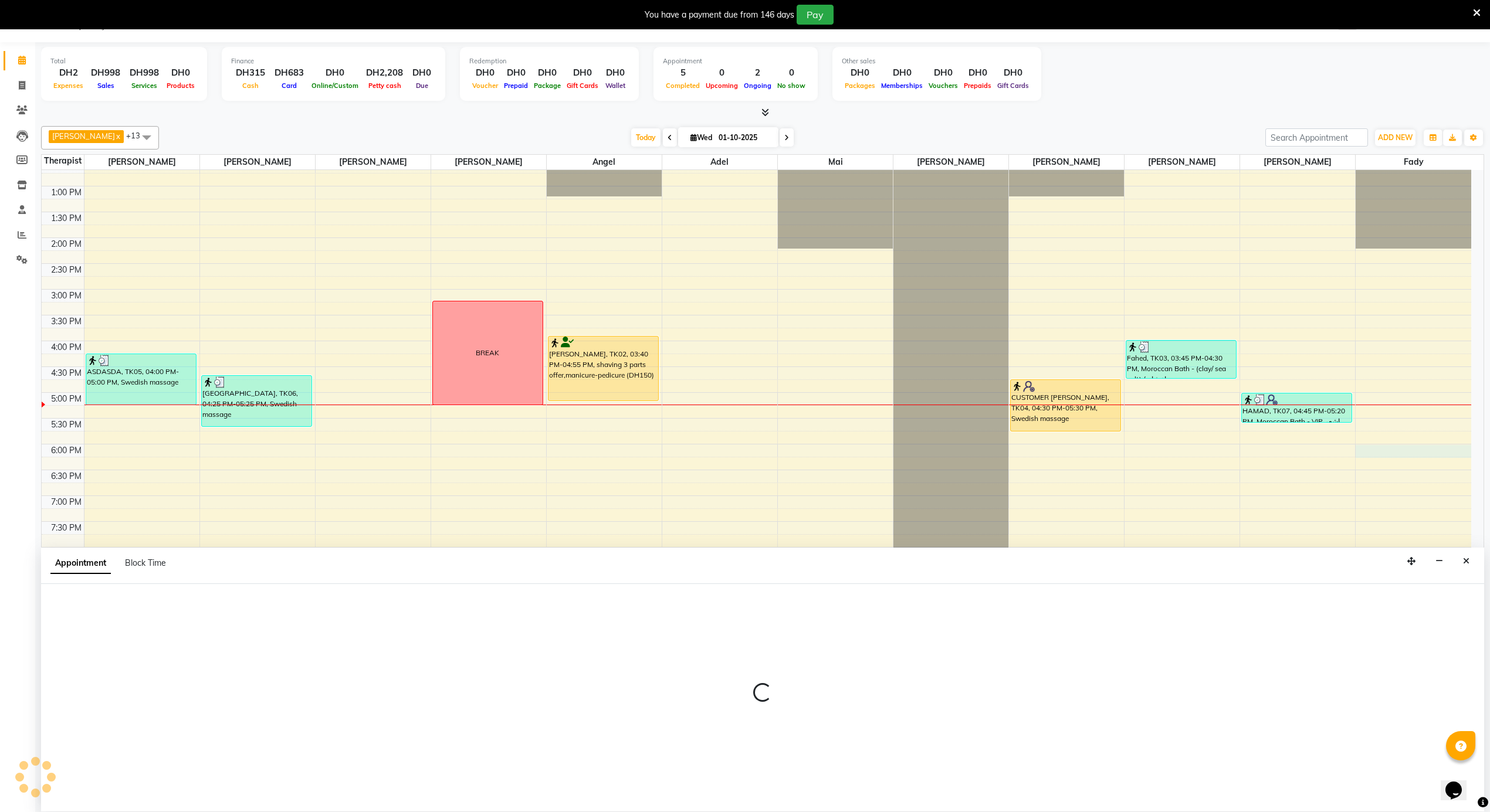
select select "79271"
select select "1065"
select select "tentative"
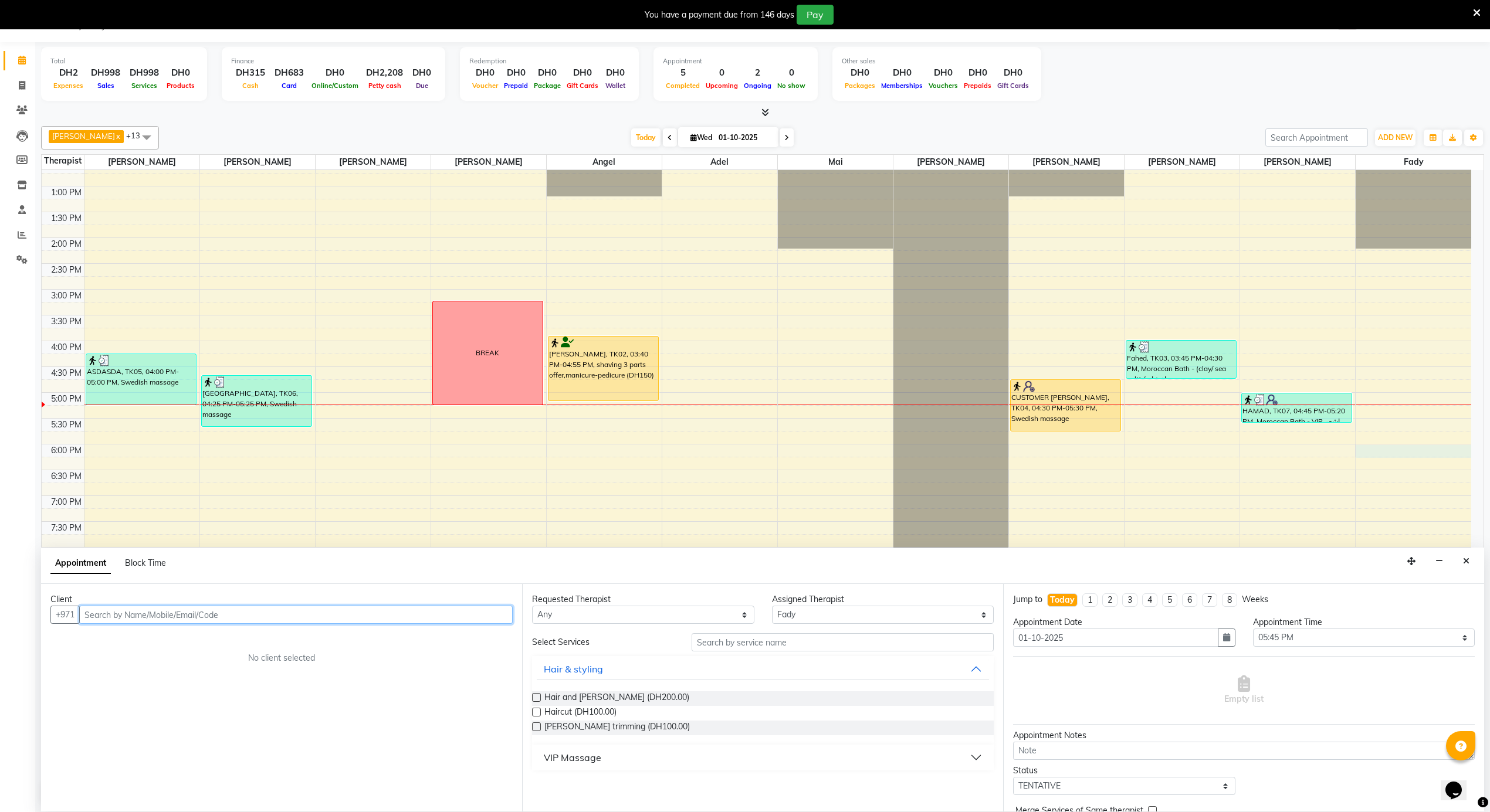
click at [334, 618] on input "text" at bounding box center [296, 615] width 433 height 18
click at [605, 378] on div "[PERSON_NAME], TK02, 03:40 PM-04:55 PM, shaving 3 parts offer,manicure-pedicure…" at bounding box center [603, 369] width 109 height 64
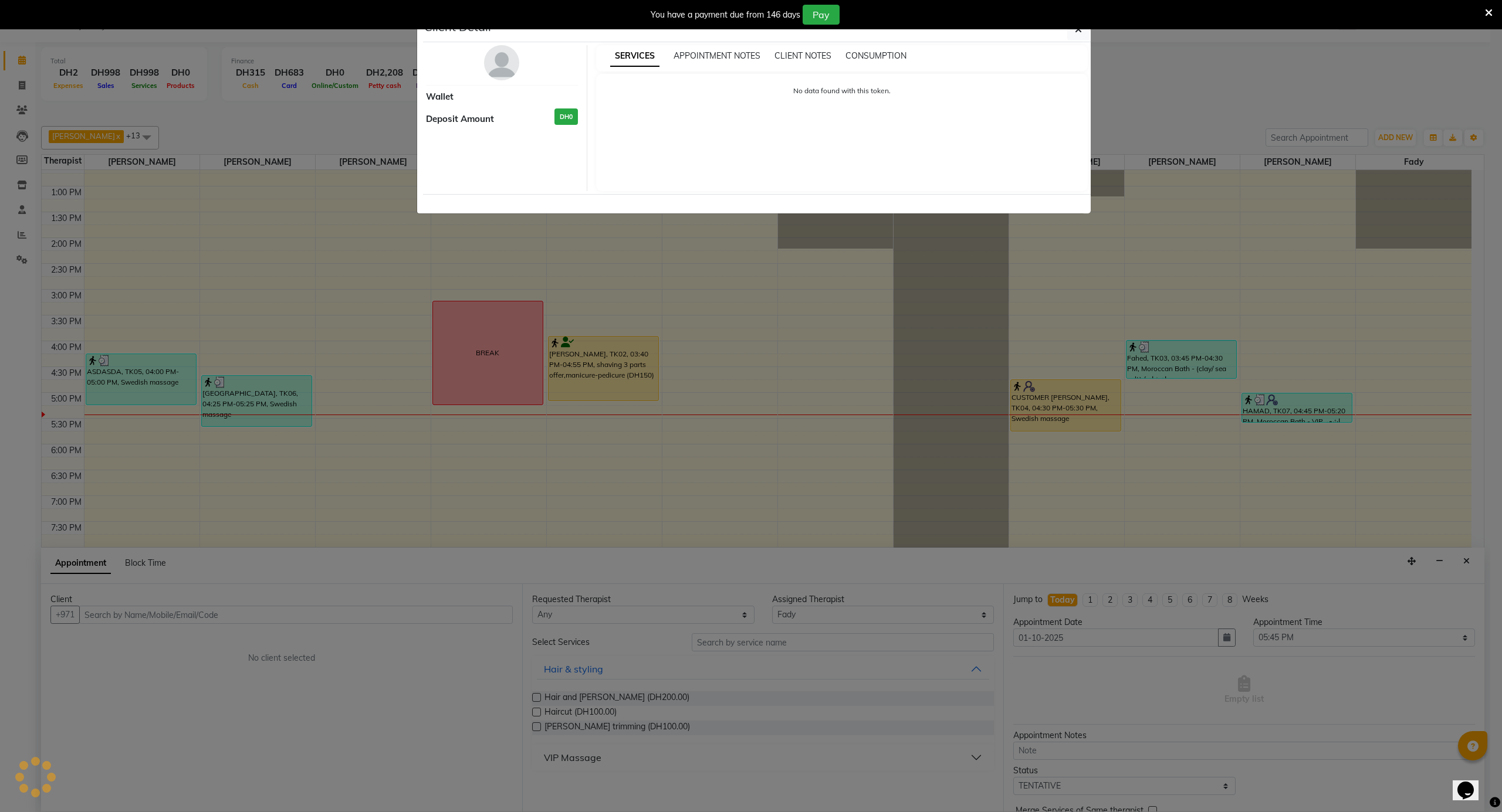
select select "1"
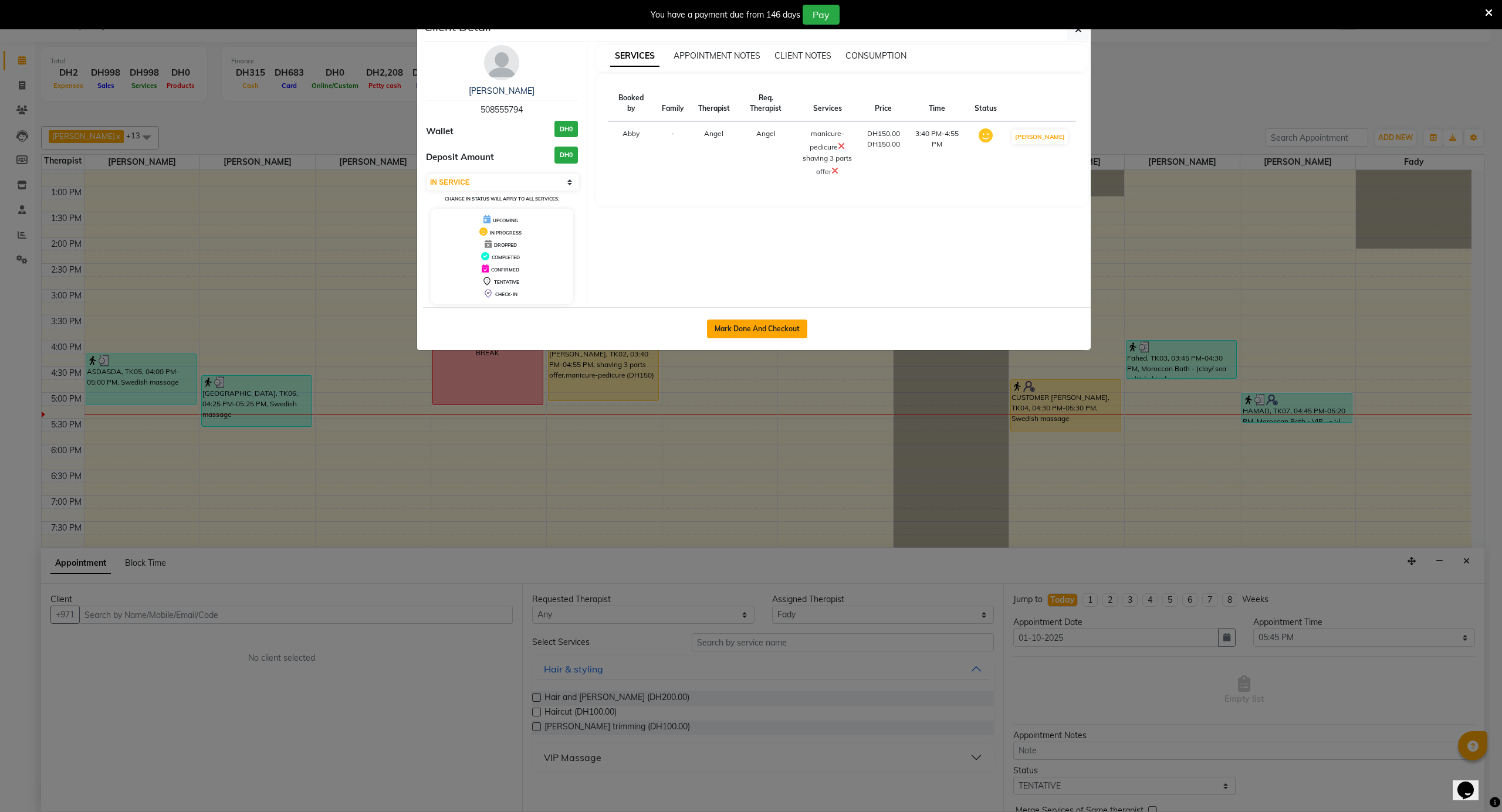
click at [765, 330] on button "Mark Done And Checkout" at bounding box center [757, 329] width 101 height 19
select select "service"
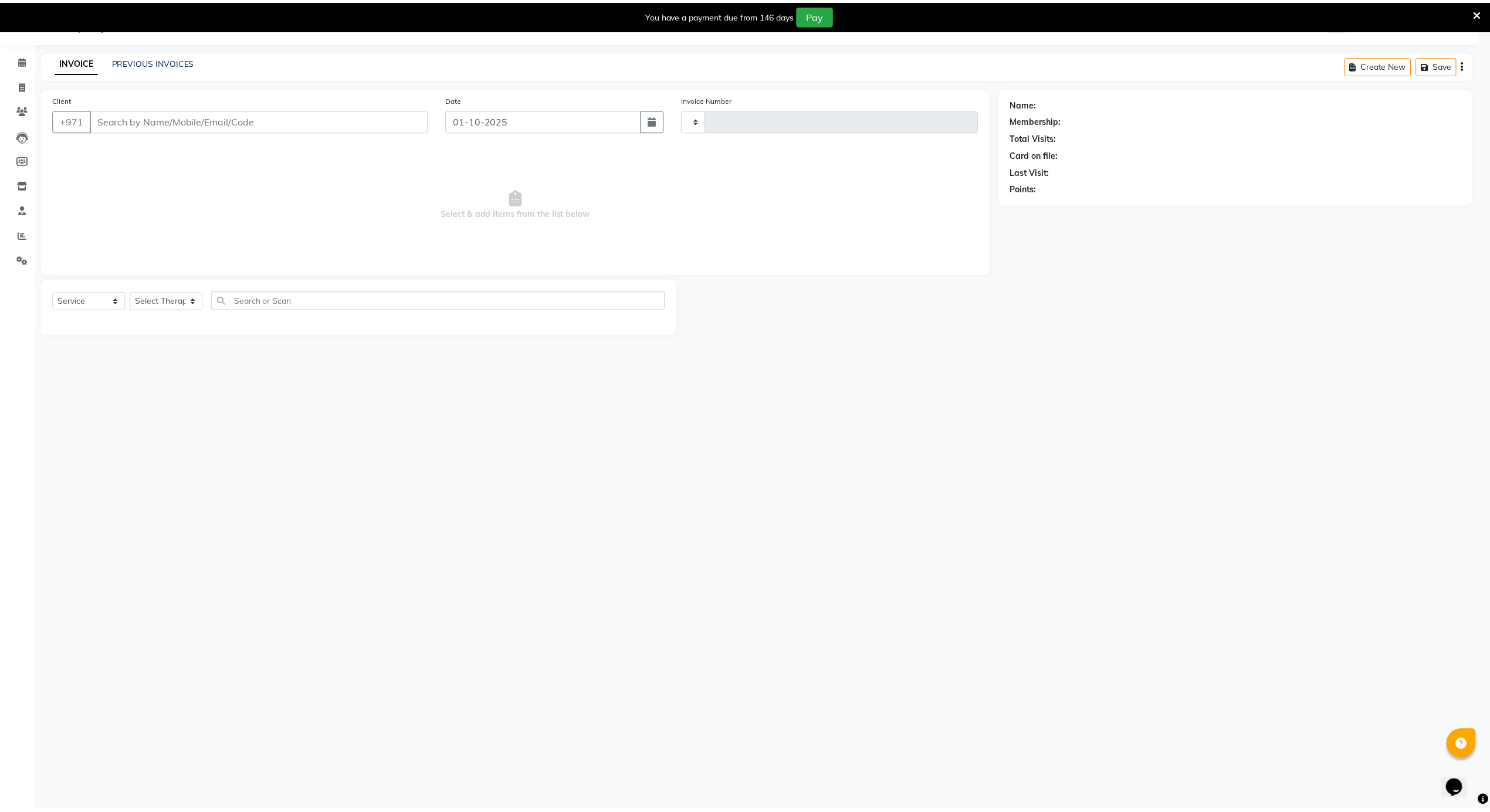
scroll to position [29, 0]
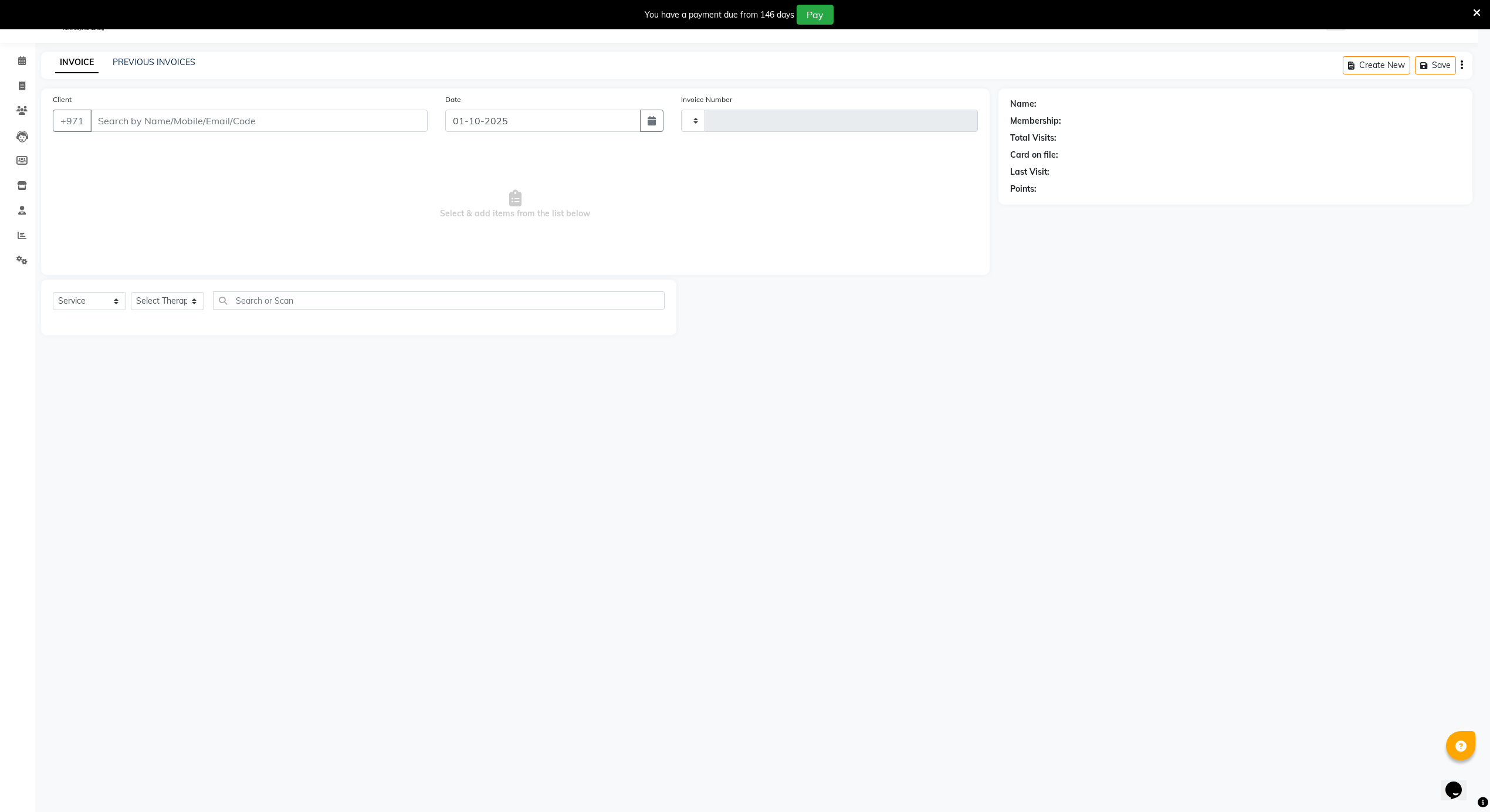
type input "4177"
select select "5688"
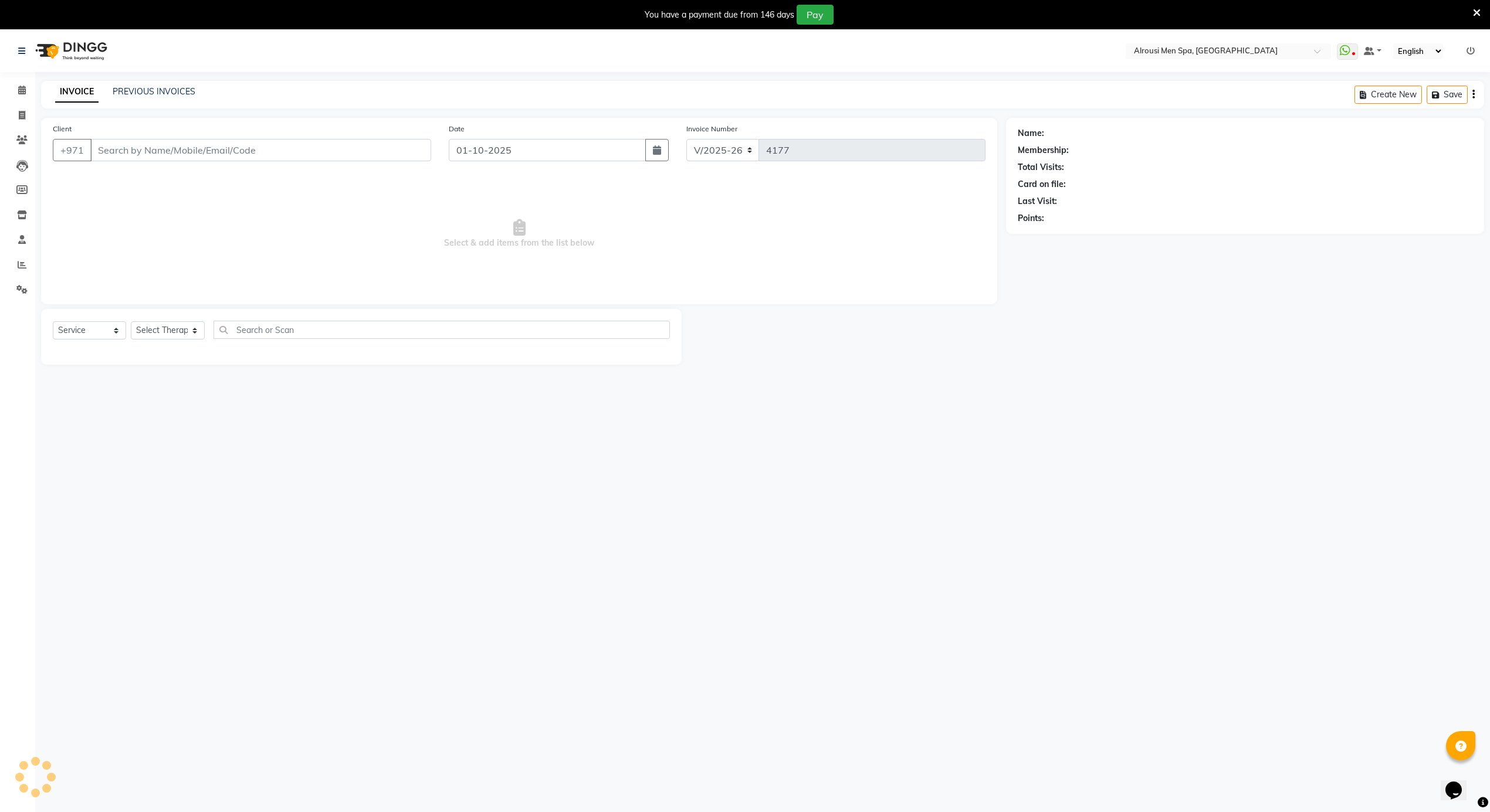
type input "508555794"
select select "39165"
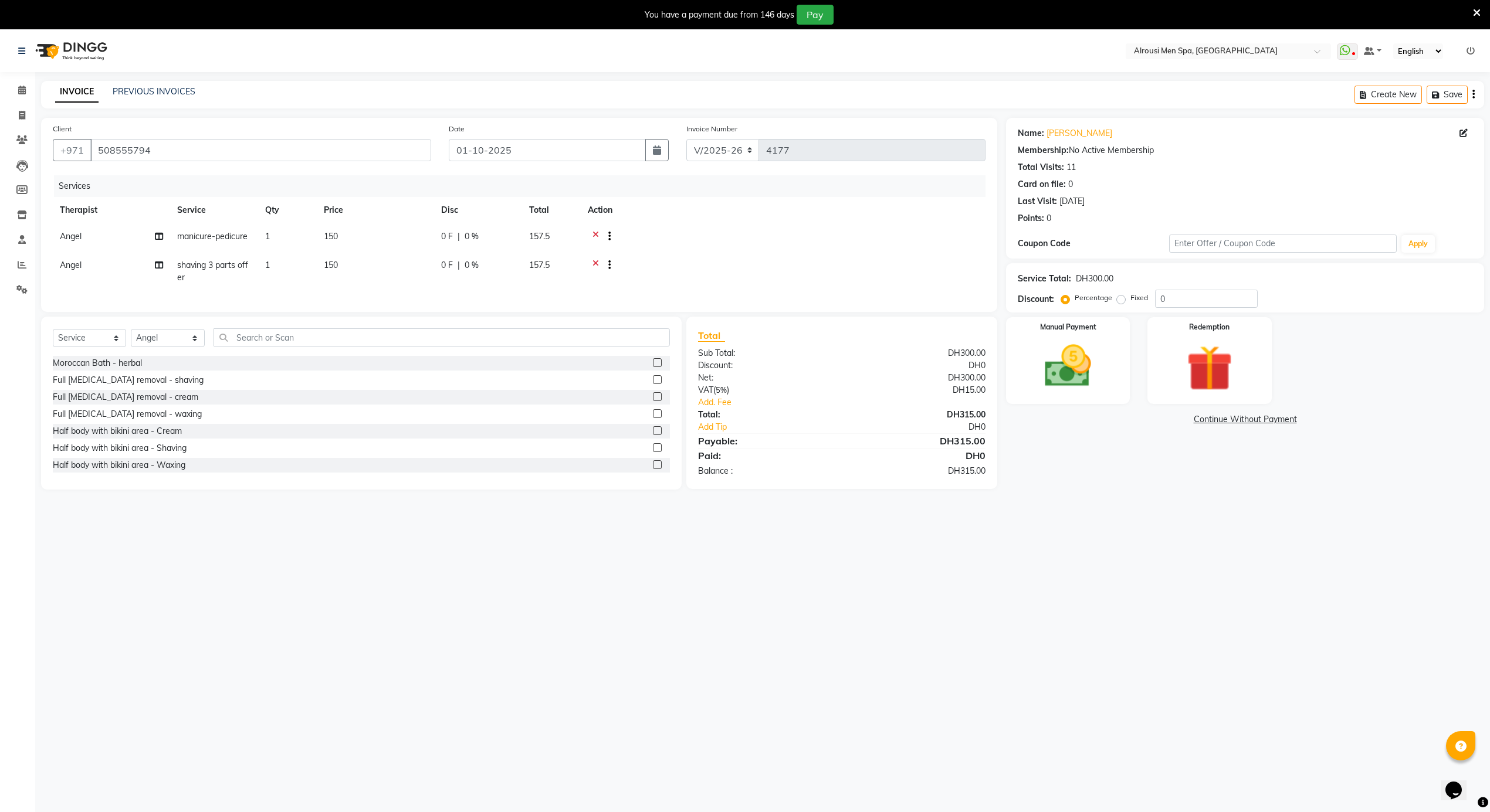
click at [223, 267] on span "shaving 3 parts offer" at bounding box center [212, 271] width 71 height 23
select select "39165"
click at [222, 268] on span "shaving 3 parts offer" at bounding box center [227, 269] width 79 height 10
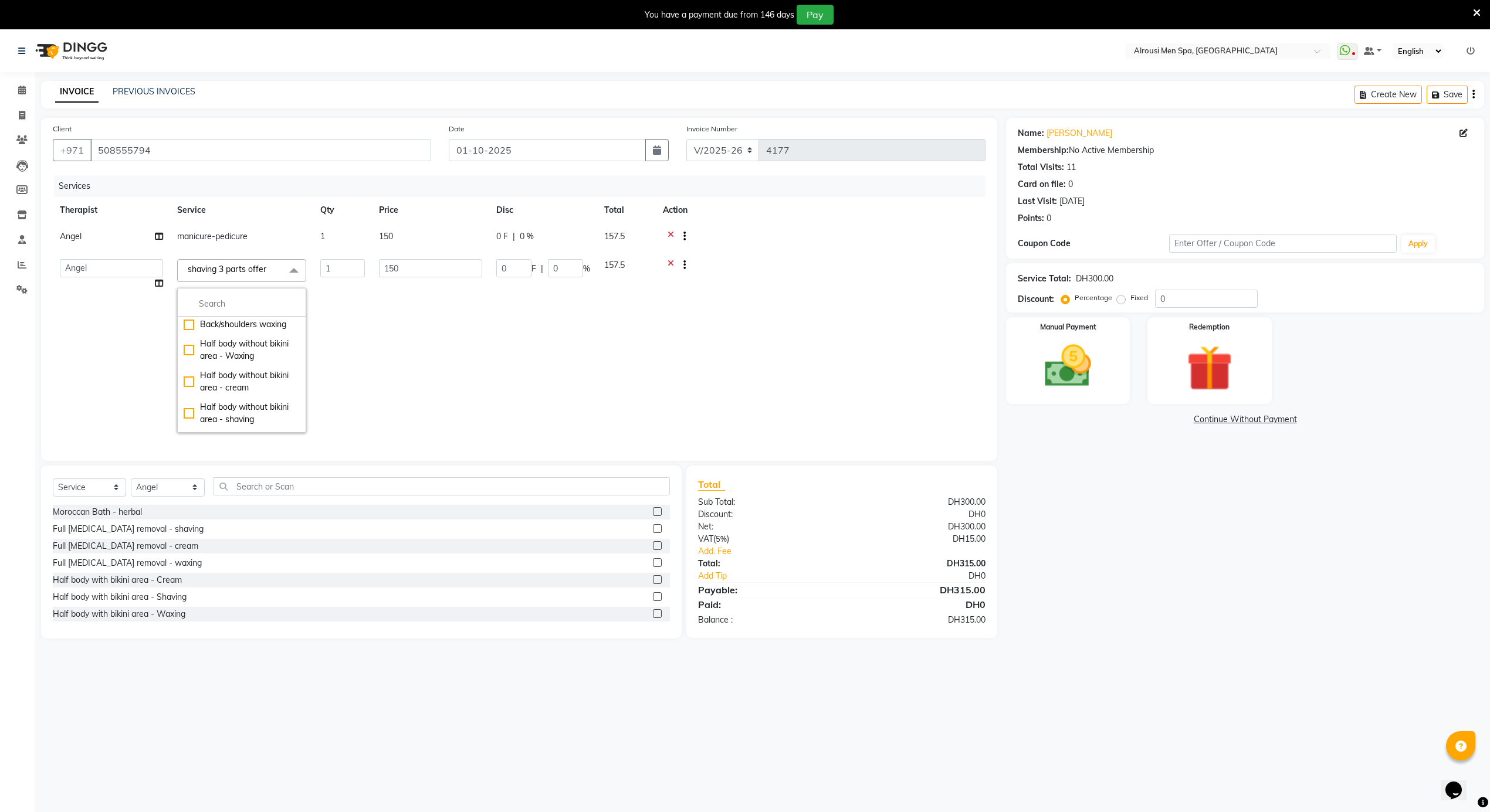
scroll to position [469, 0]
click at [261, 347] on div "Half body without bikini area - shaving" at bounding box center [242, 335] width 116 height 25
checkbox input "true"
checkbox input "false"
type input "200"
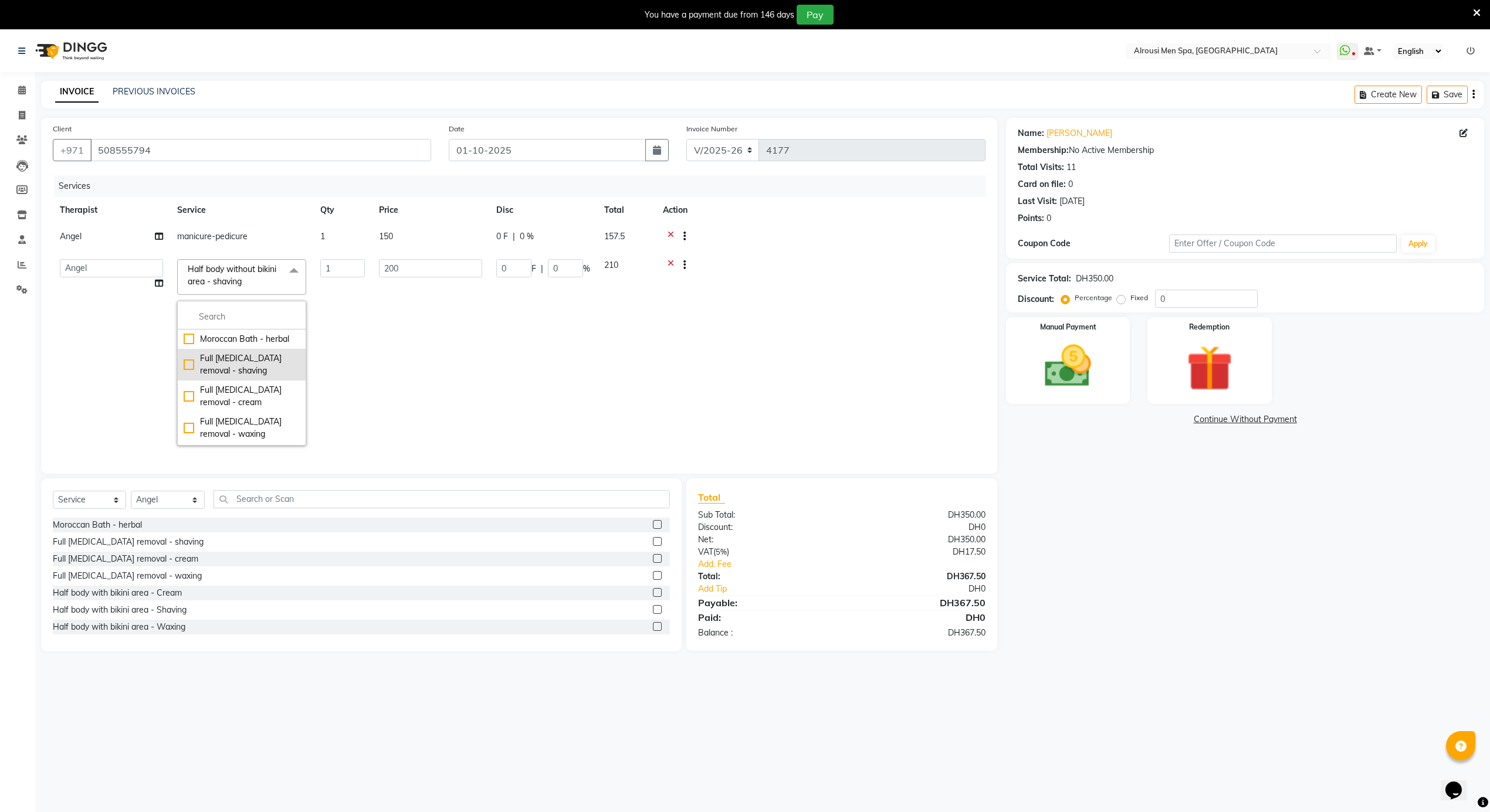
scroll to position [78, 0]
click at [256, 424] on div "Half body with bikini area - Shaving" at bounding box center [242, 413] width 116 height 25
checkbox input "true"
checkbox input "false"
type input "250"
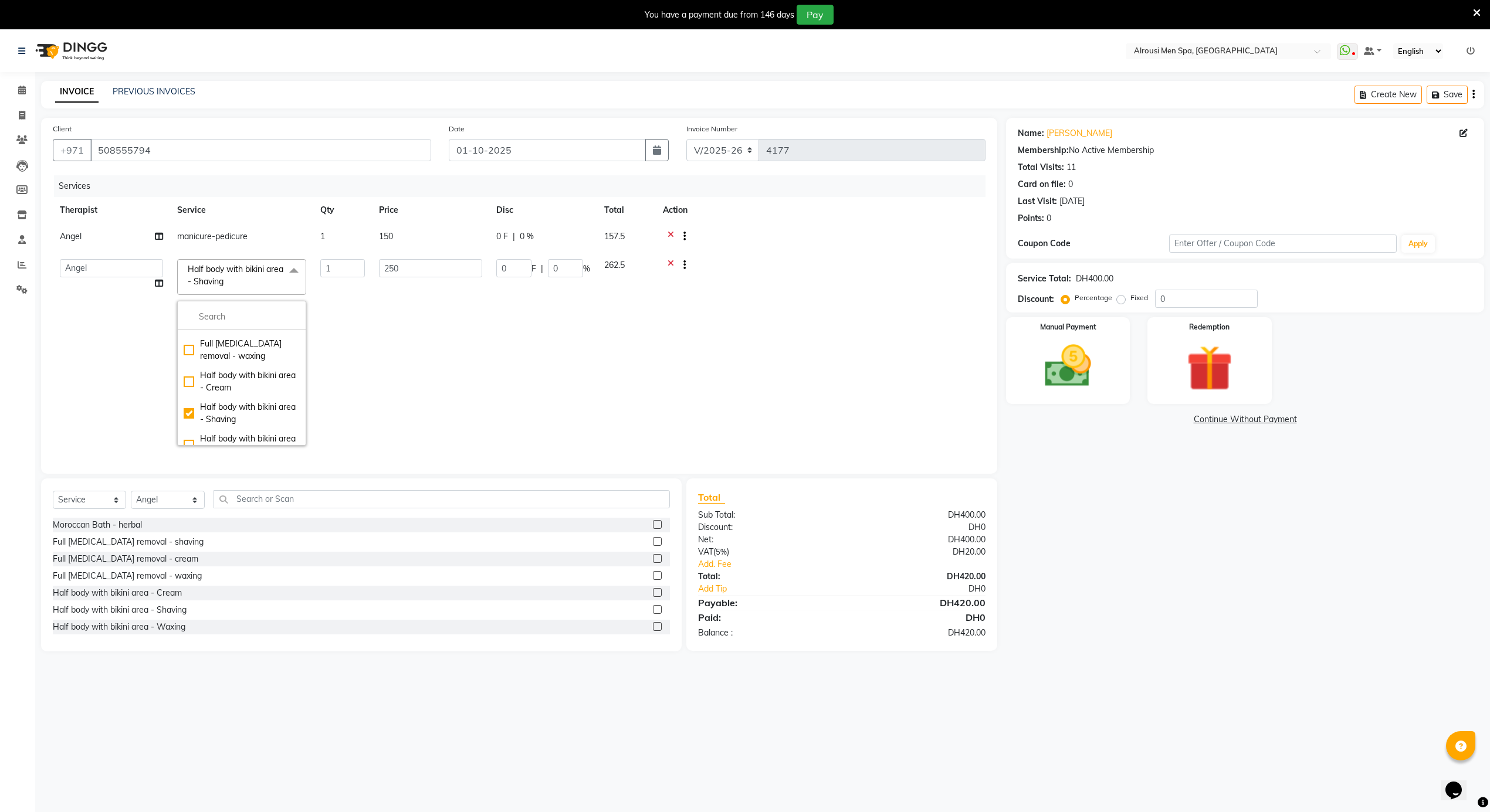
click at [1158, 582] on div "Name: Mohamed Membership: No Active Membership Total Visits: 11 Card on file: 0…" at bounding box center [1249, 385] width 487 height 534
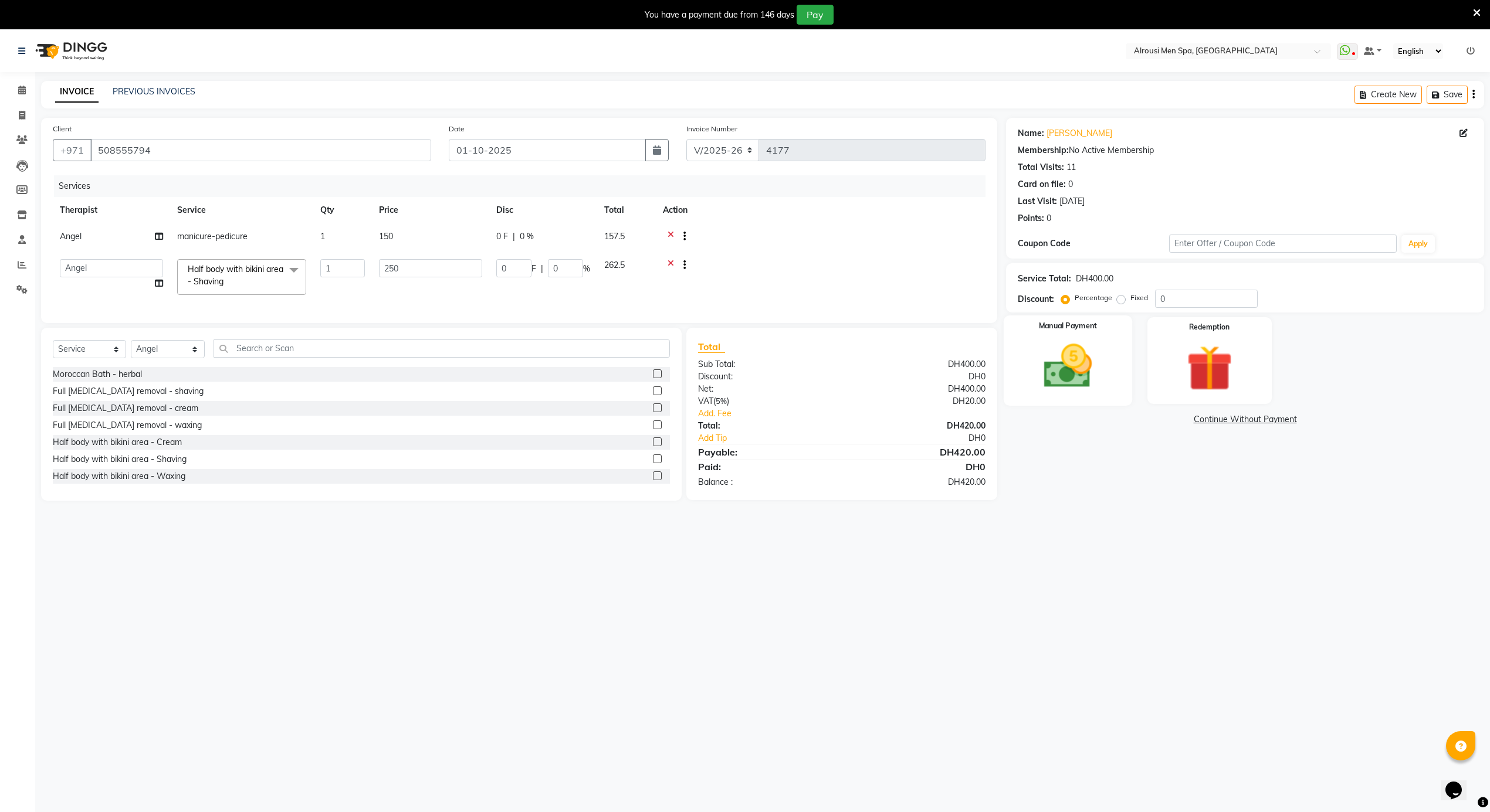
click at [1060, 379] on img at bounding box center [1068, 367] width 79 height 56
click at [1146, 416] on div "Bank" at bounding box center [1160, 421] width 28 height 16
click at [1140, 420] on span "CARD" at bounding box center [1133, 420] width 25 height 13
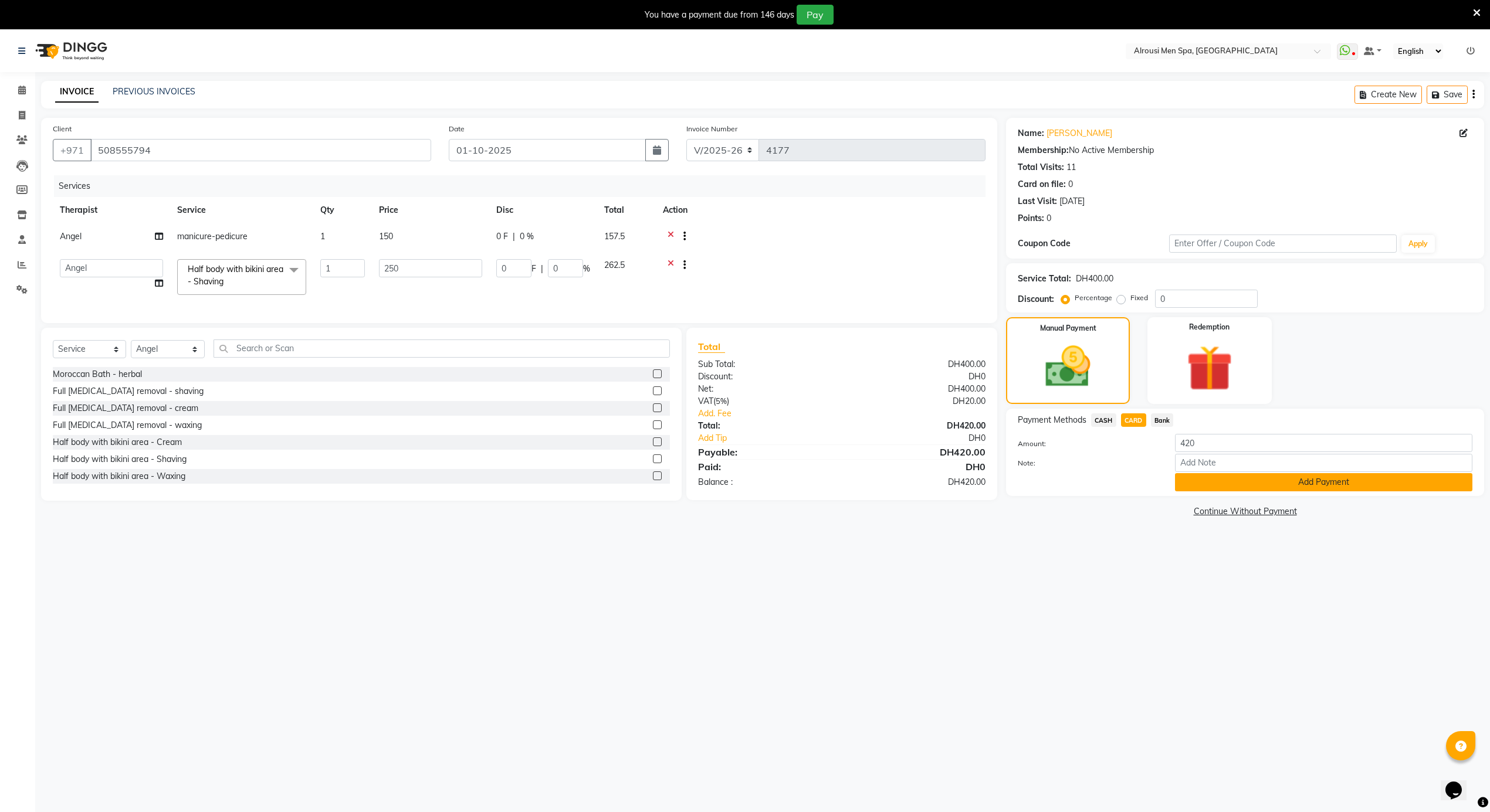
click at [1192, 482] on button "Add Payment" at bounding box center [1323, 482] width 297 height 18
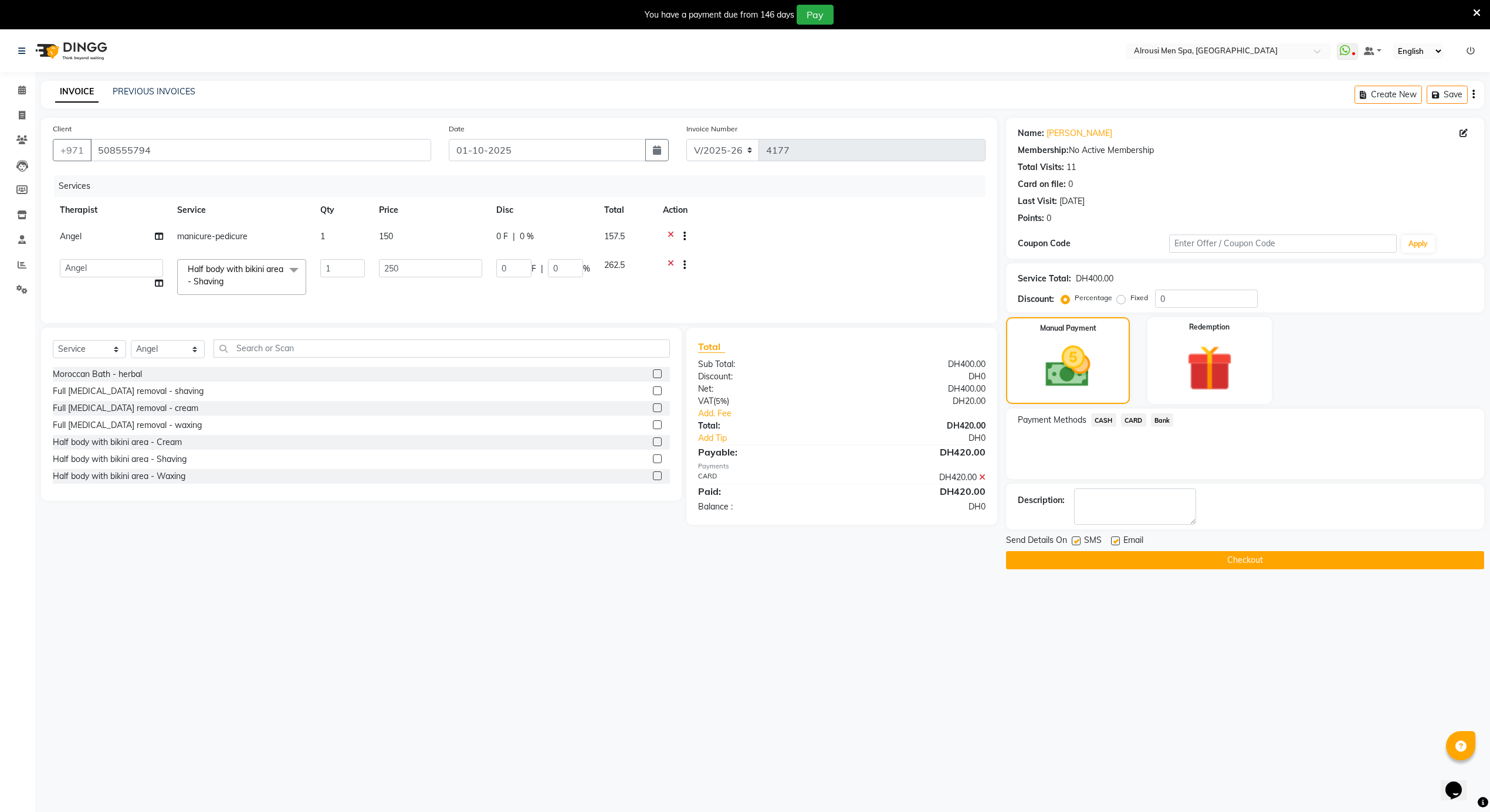
click at [1115, 540] on label at bounding box center [1115, 541] width 9 height 9
click at [1115, 540] on input "checkbox" at bounding box center [1115, 541] width 7 height 7
checkbox input "false"
click at [1075, 540] on label at bounding box center [1076, 541] width 9 height 9
click at [1075, 540] on input "checkbox" at bounding box center [1075, 541] width 7 height 7
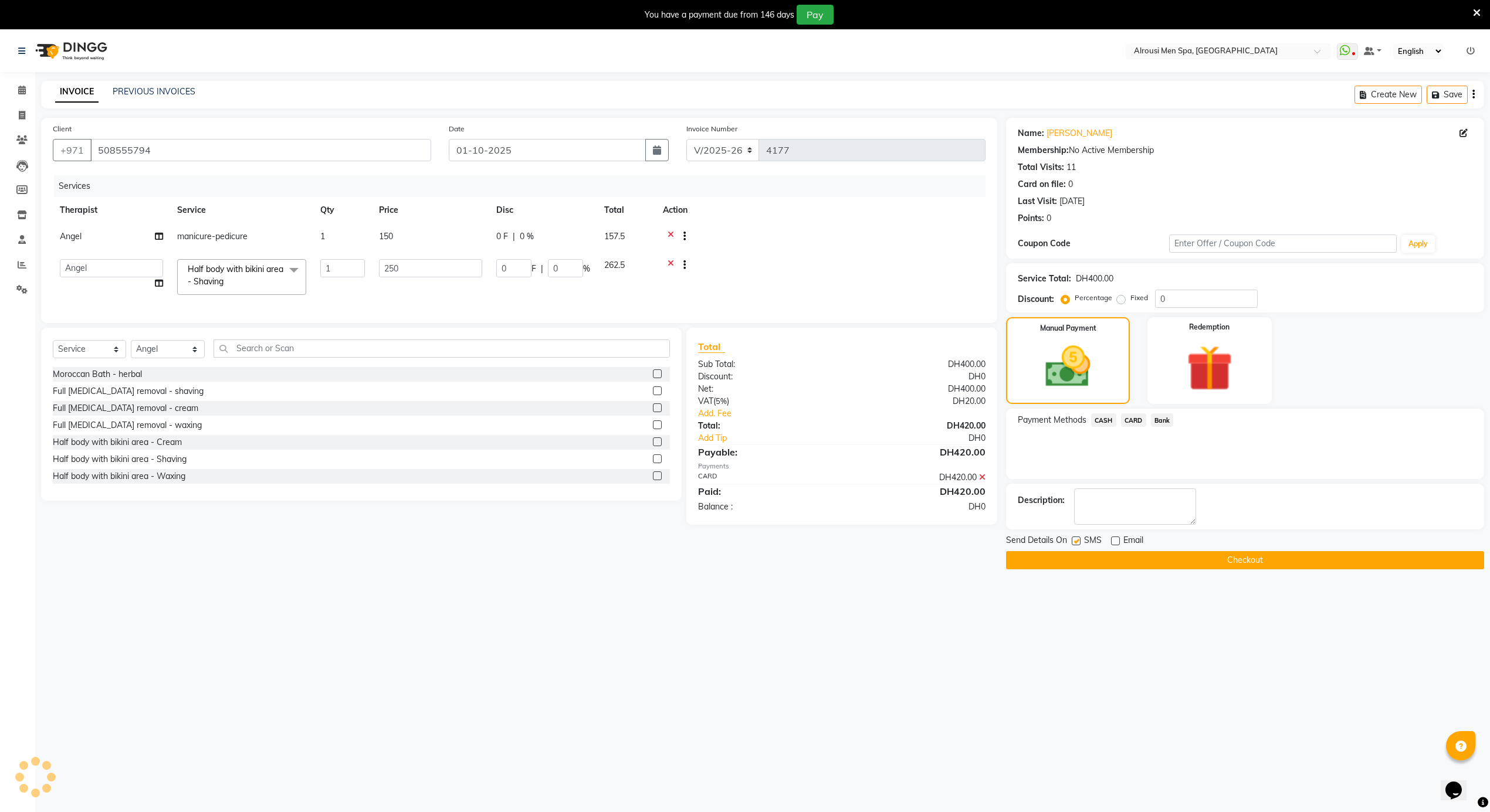
checkbox input "false"
click at [1077, 561] on button "Checkout" at bounding box center [1245, 560] width 478 height 18
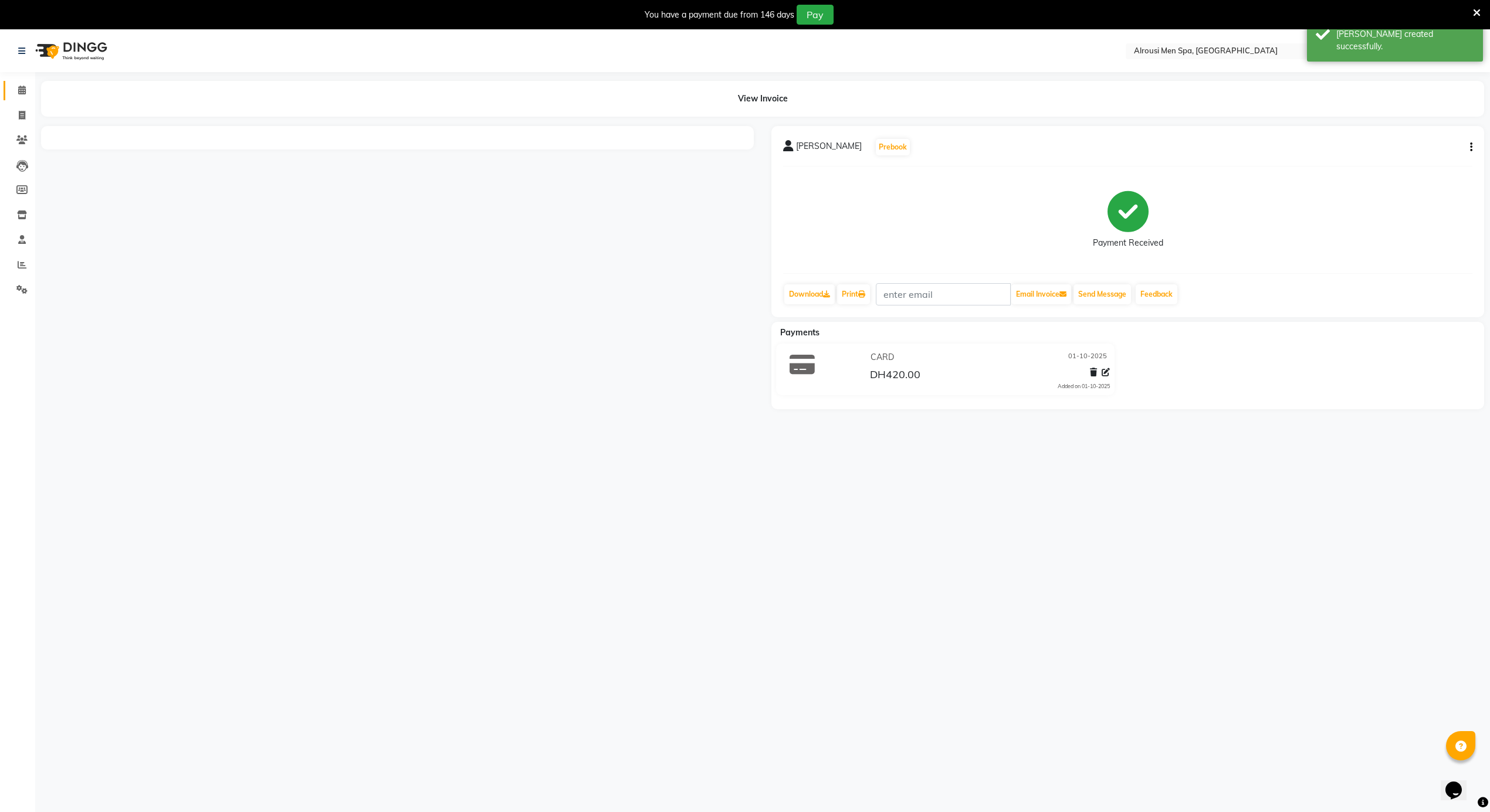
click at [21, 98] on link "Calendar" at bounding box center [18, 90] width 28 height 19
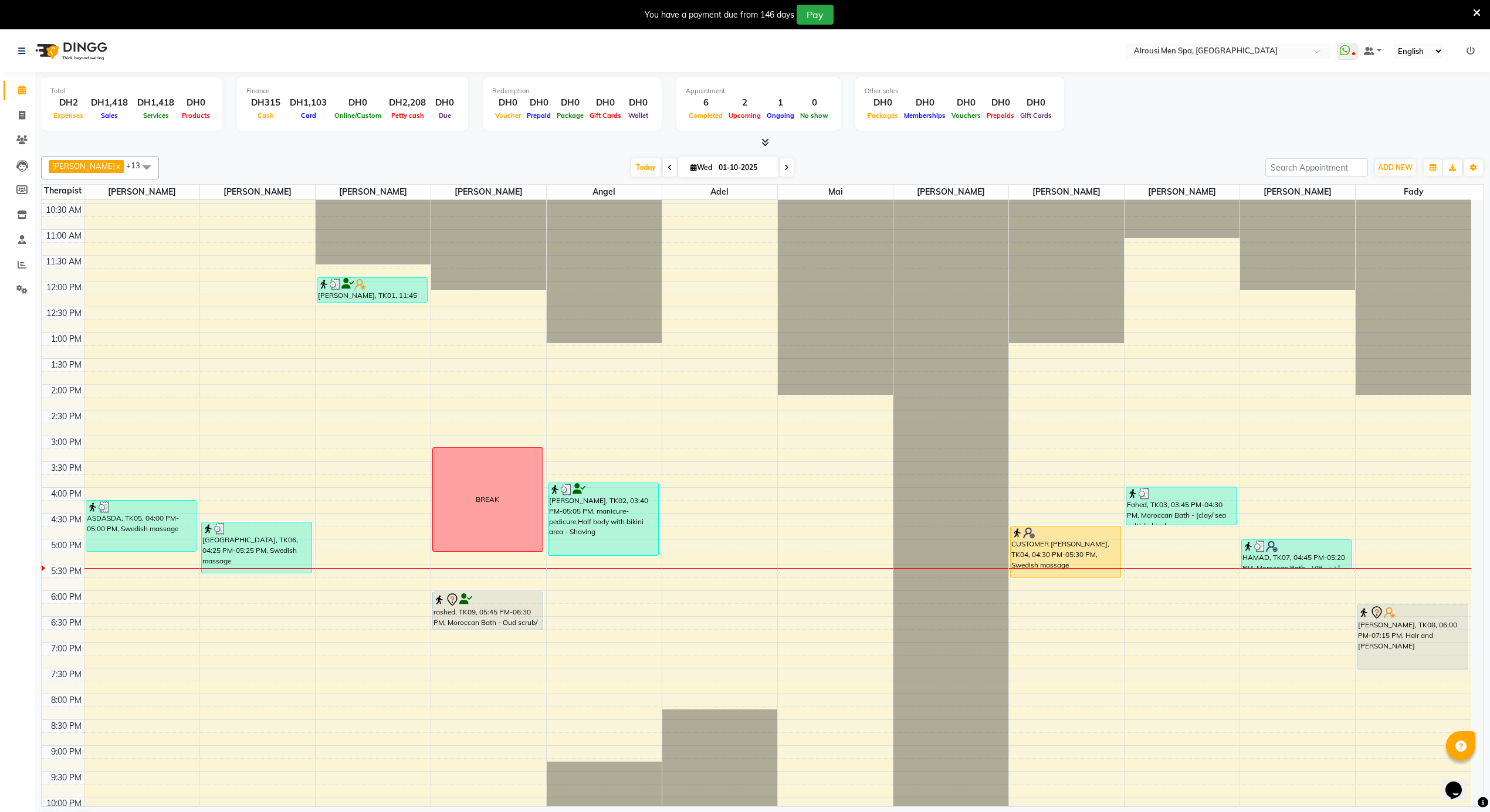
scroll to position [547, 0]
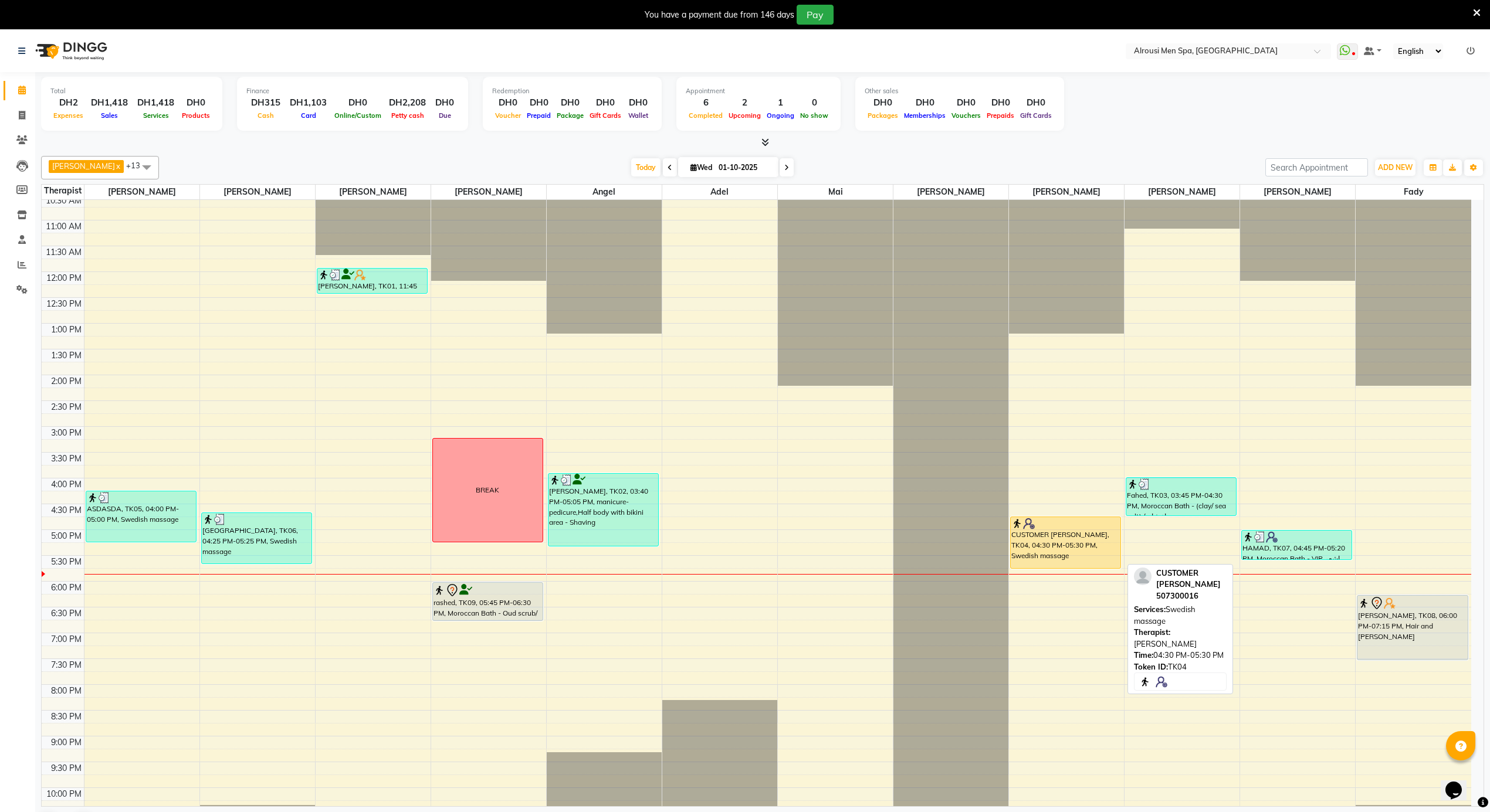
click at [1015, 531] on div "CUSTOMER [PERSON_NAME], TK04, 04:30 PM-05:30 PM, Swedish massage" at bounding box center [1065, 543] width 109 height 51
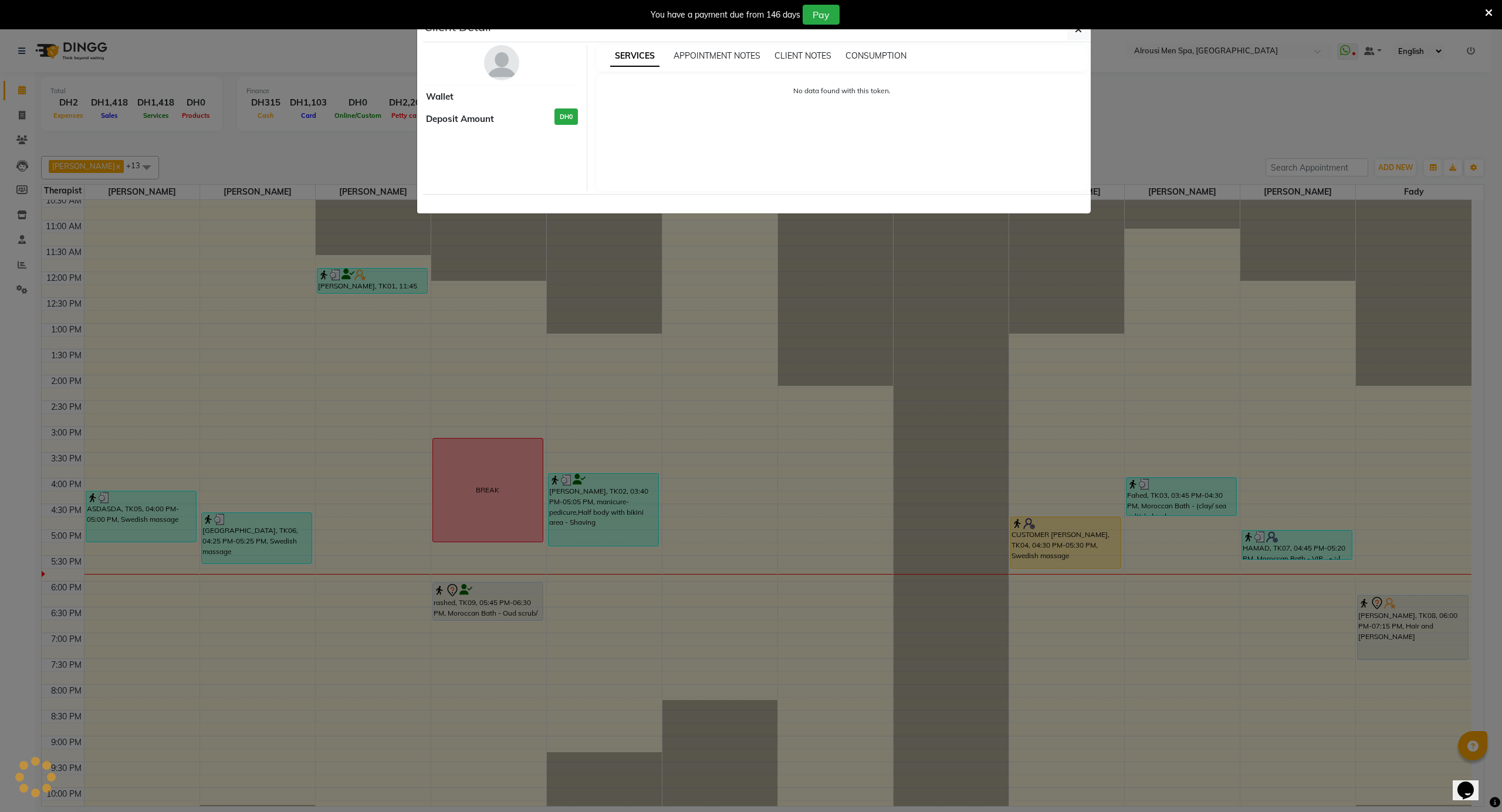
select select "1"
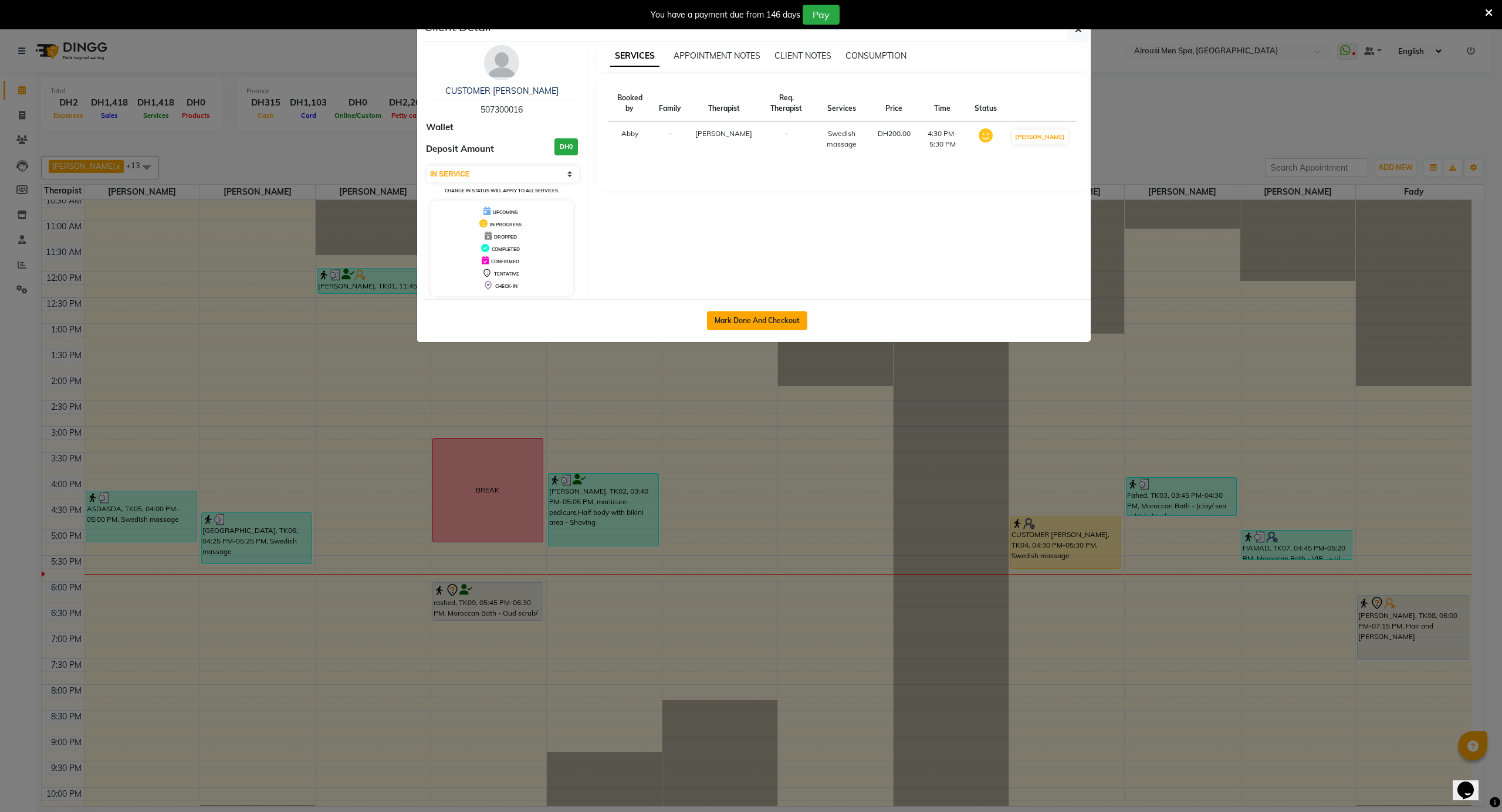
click at [763, 319] on button "Mark Done And Checkout" at bounding box center [757, 321] width 101 height 19
select select "service"
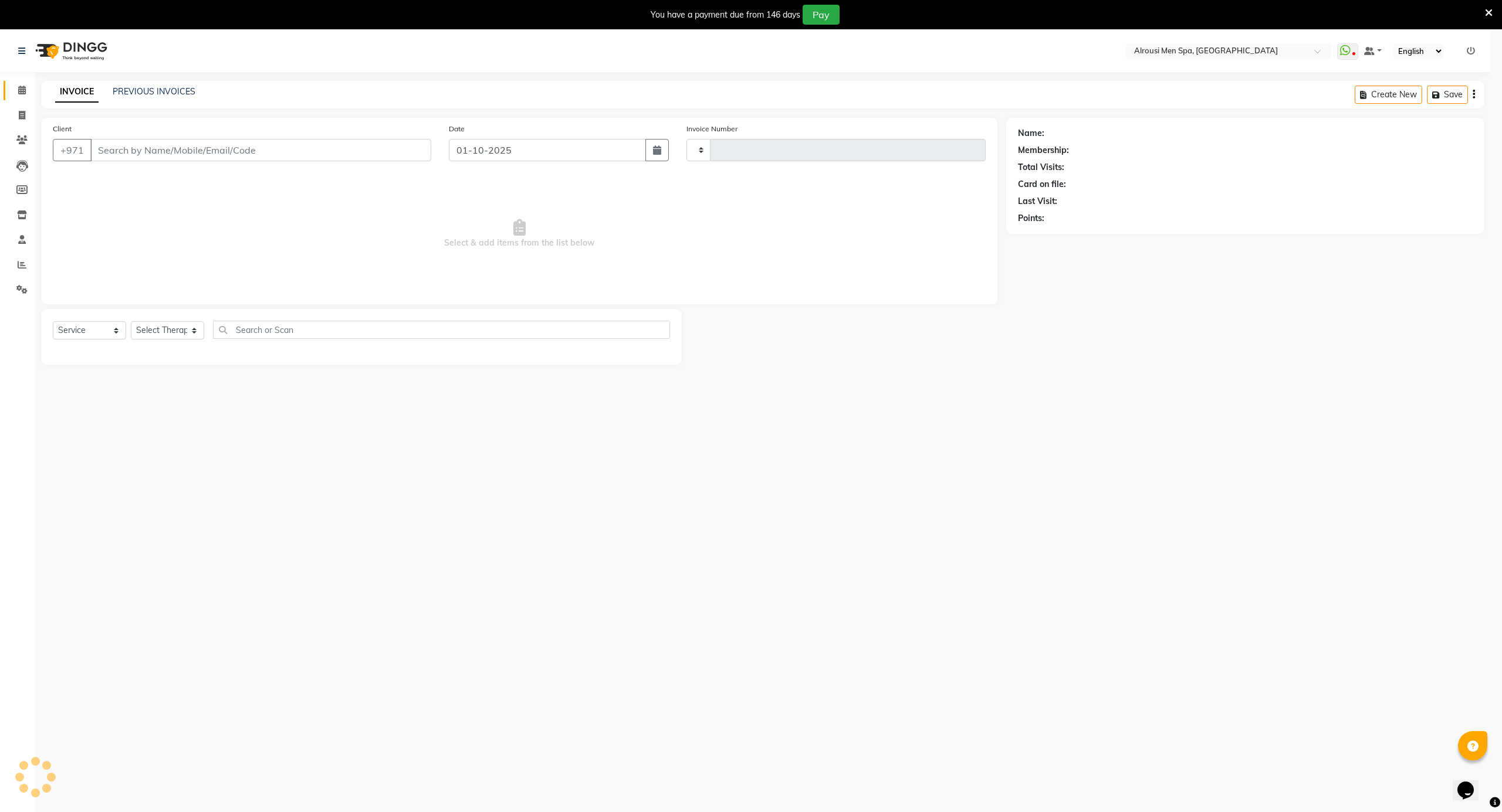
type input "4178"
select select "5688"
type input "507300016"
select select "65366"
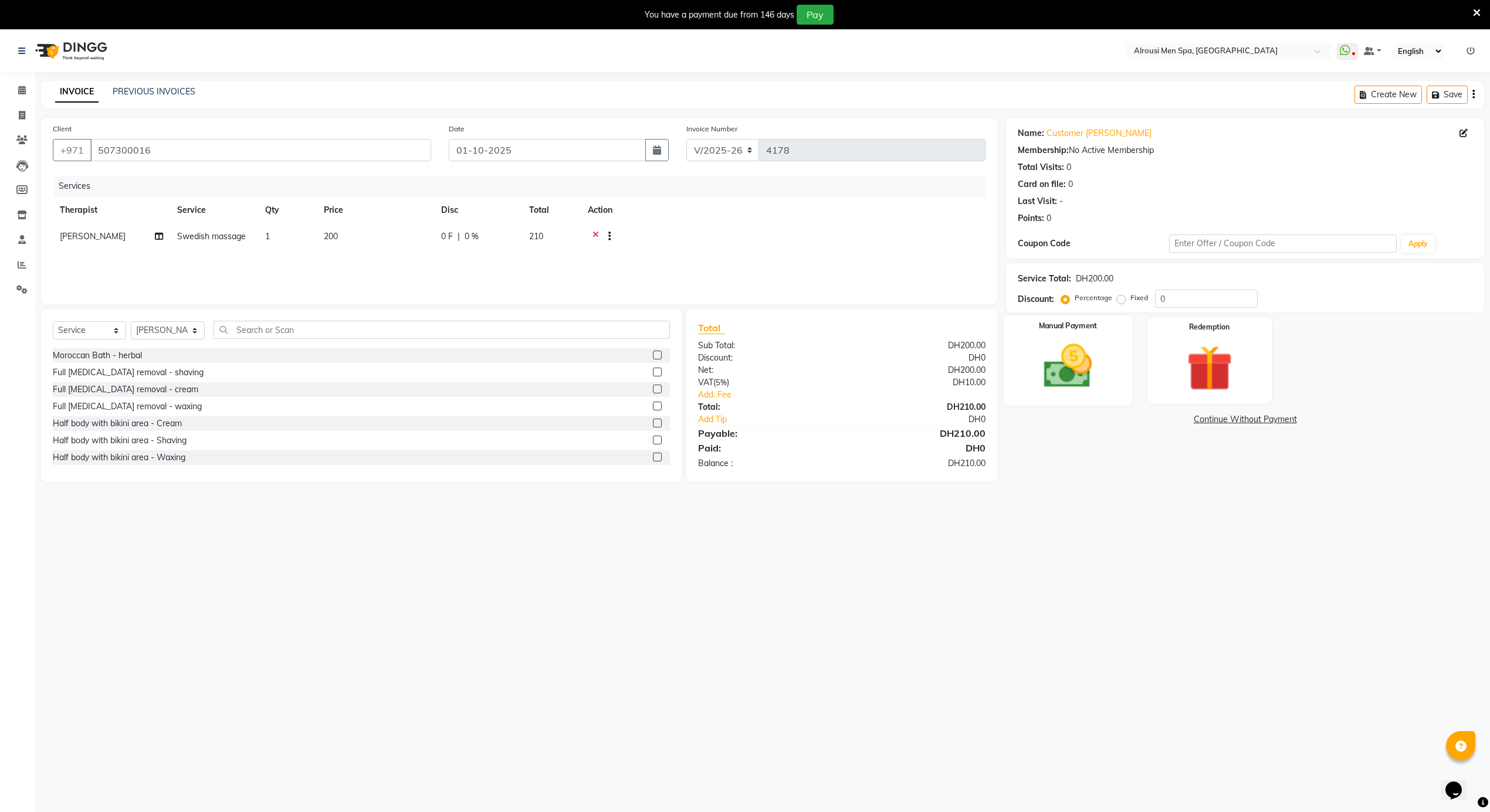
click at [1079, 360] on img at bounding box center [1068, 367] width 79 height 56
click at [1143, 423] on span "CARD" at bounding box center [1133, 420] width 25 height 13
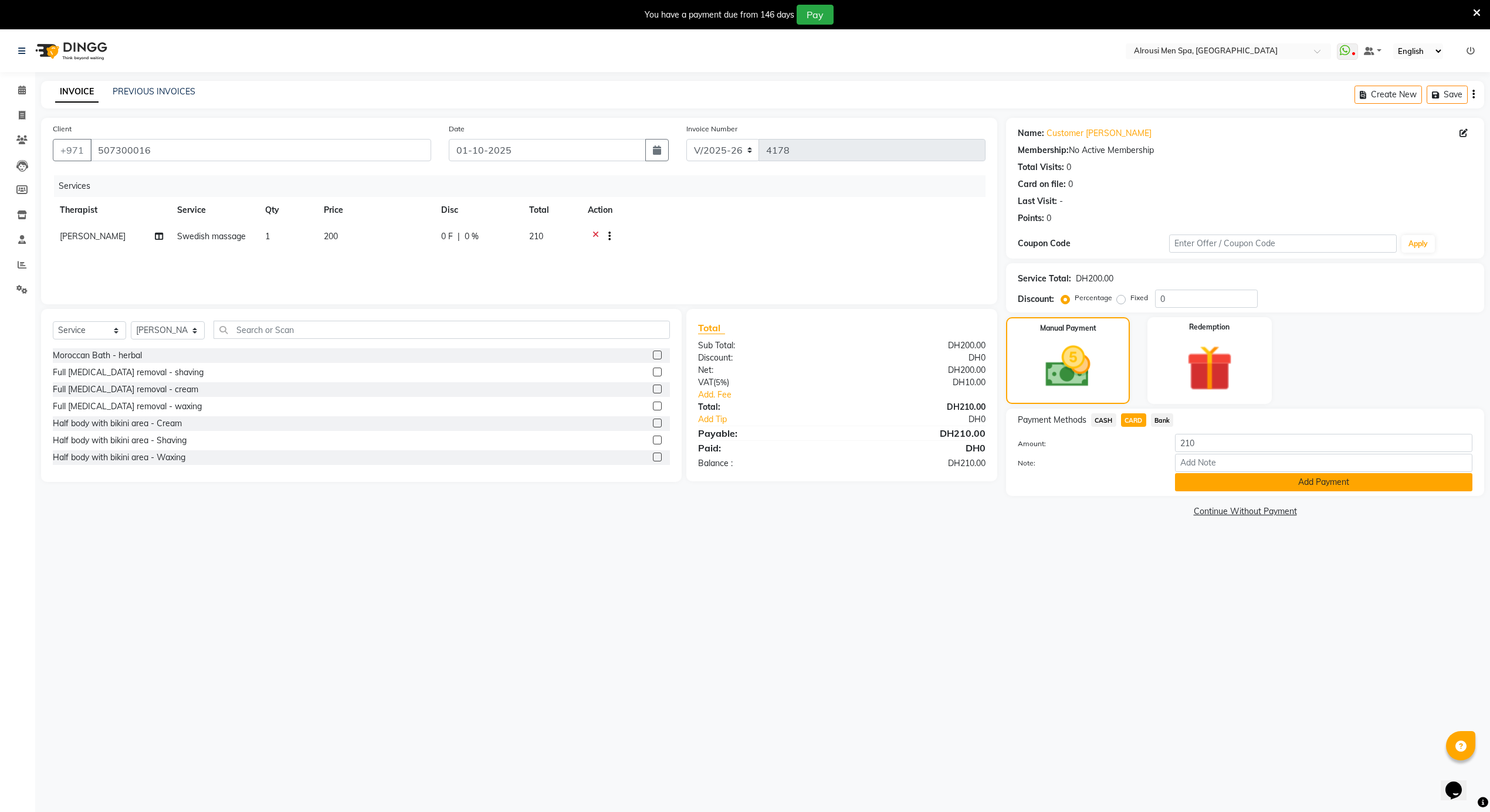
click at [1197, 487] on button "Add Payment" at bounding box center [1323, 482] width 297 height 18
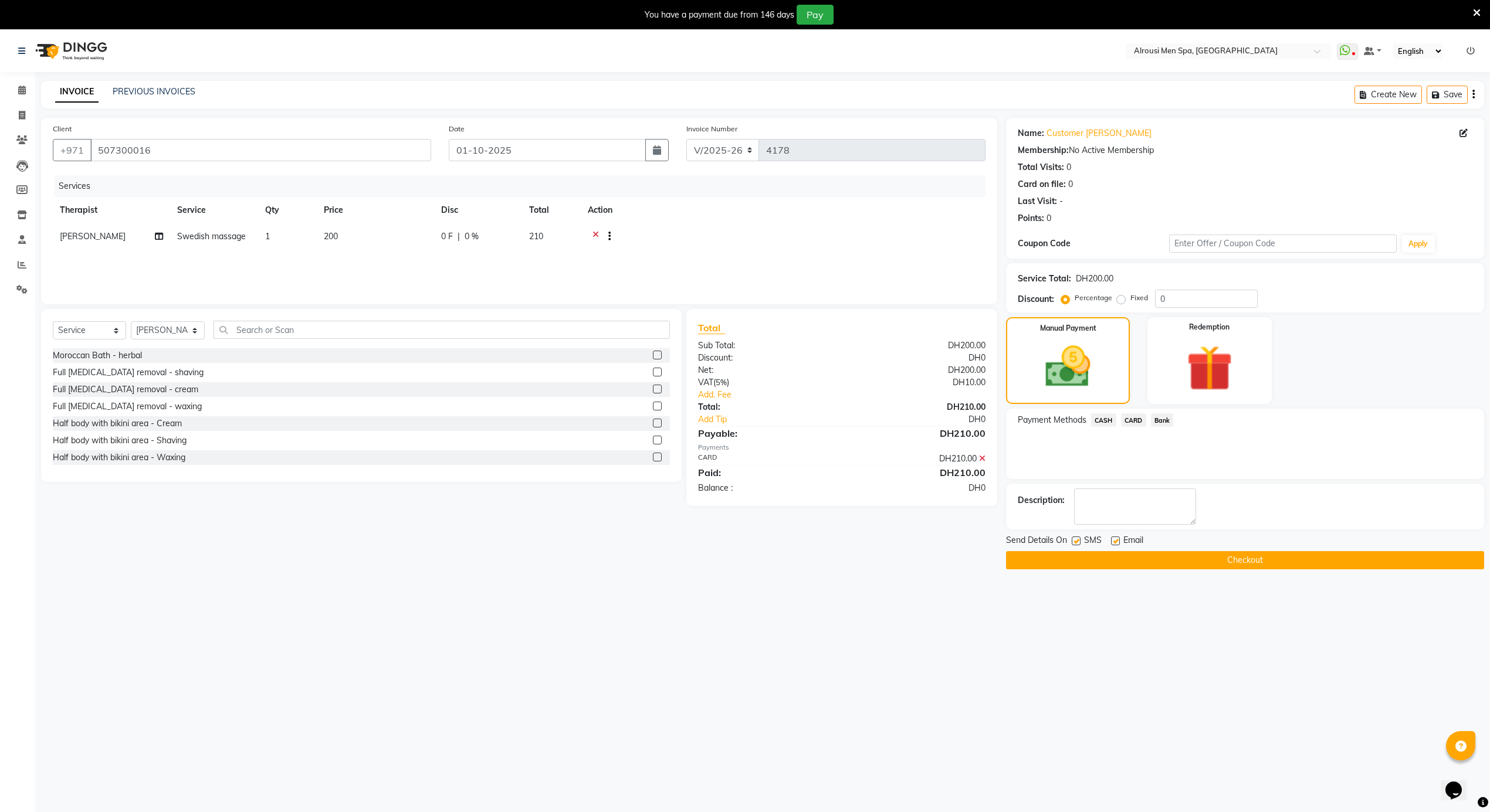
click at [1115, 537] on label at bounding box center [1115, 541] width 9 height 9
click at [1115, 537] on input "checkbox" at bounding box center [1115, 541] width 7 height 7
checkbox input "false"
click at [1102, 566] on button "Checkout" at bounding box center [1245, 560] width 478 height 18
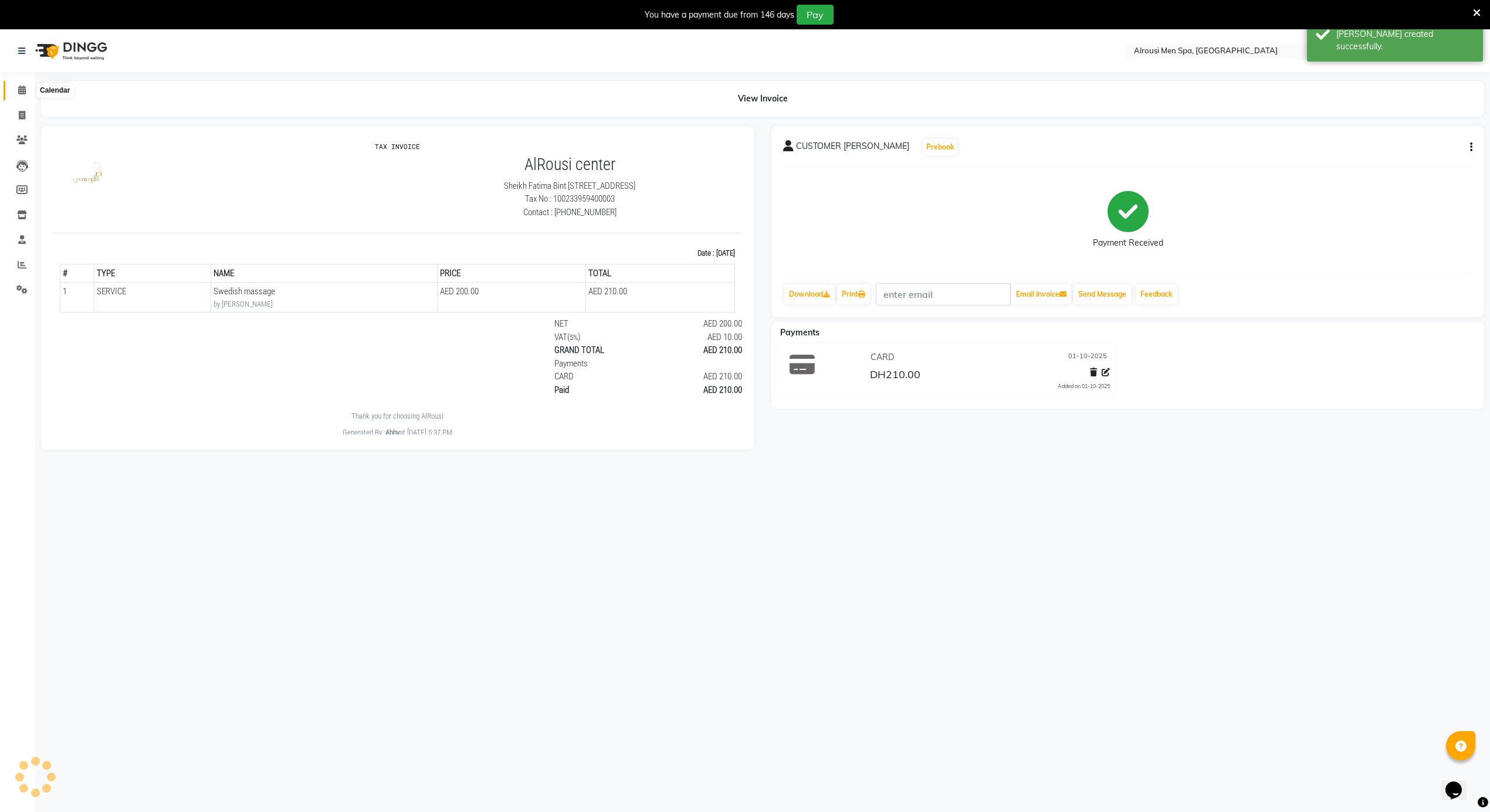
click at [20, 86] on icon at bounding box center [22, 90] width 7 height 9
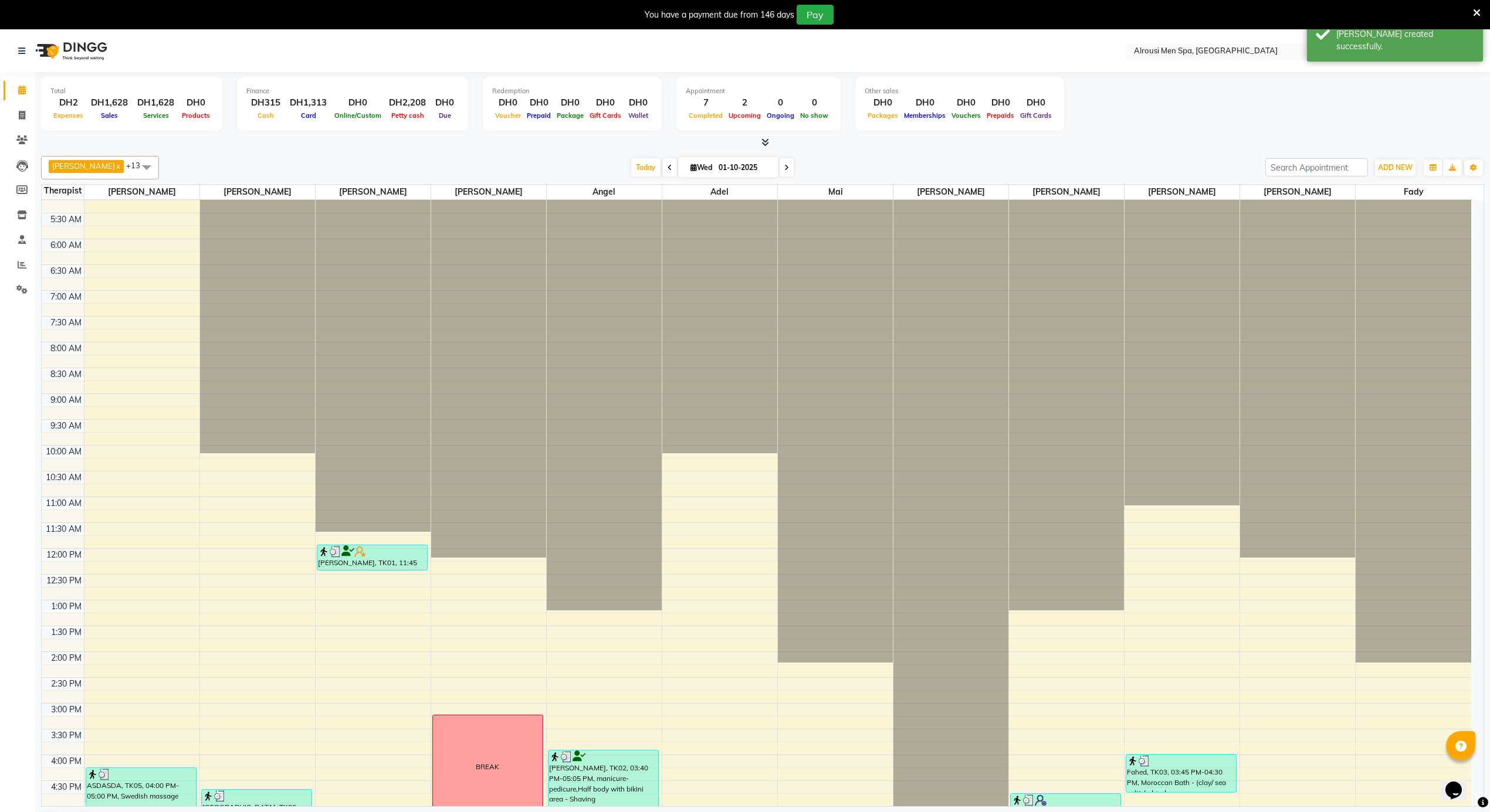
scroll to position [547, 0]
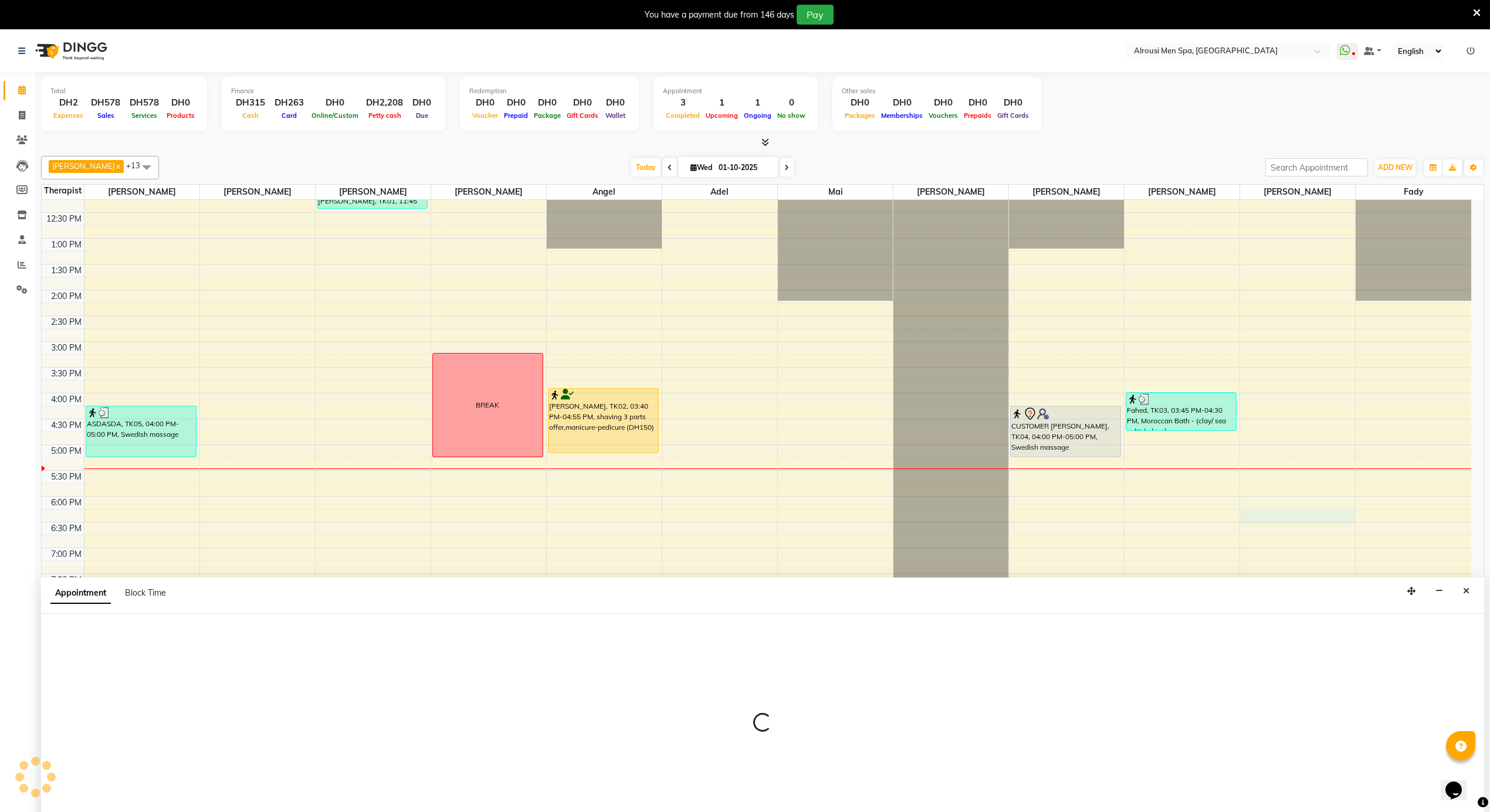
scroll to position [31, 0]
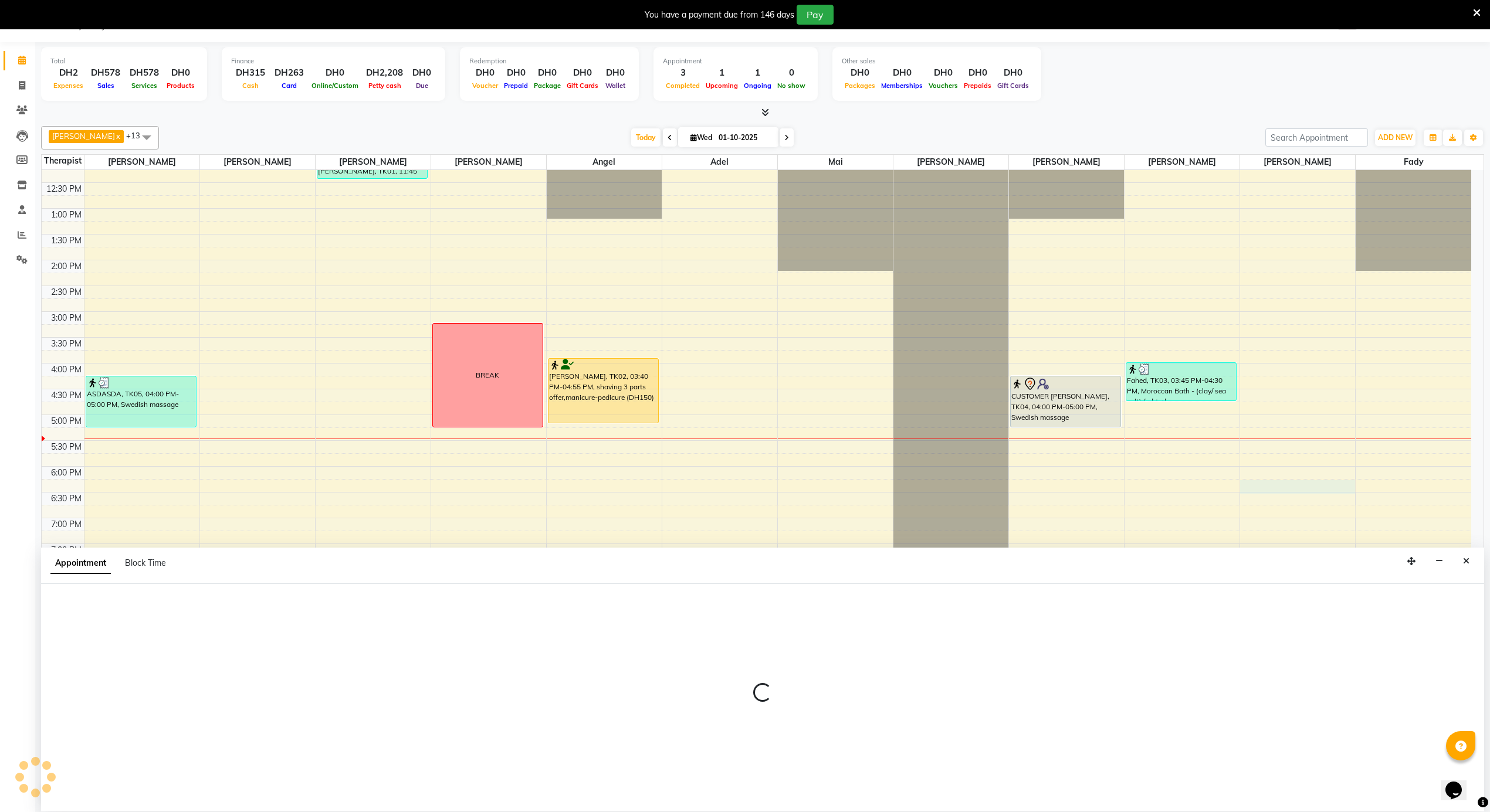
select select "79204"
select select "1080"
select select "tentative"
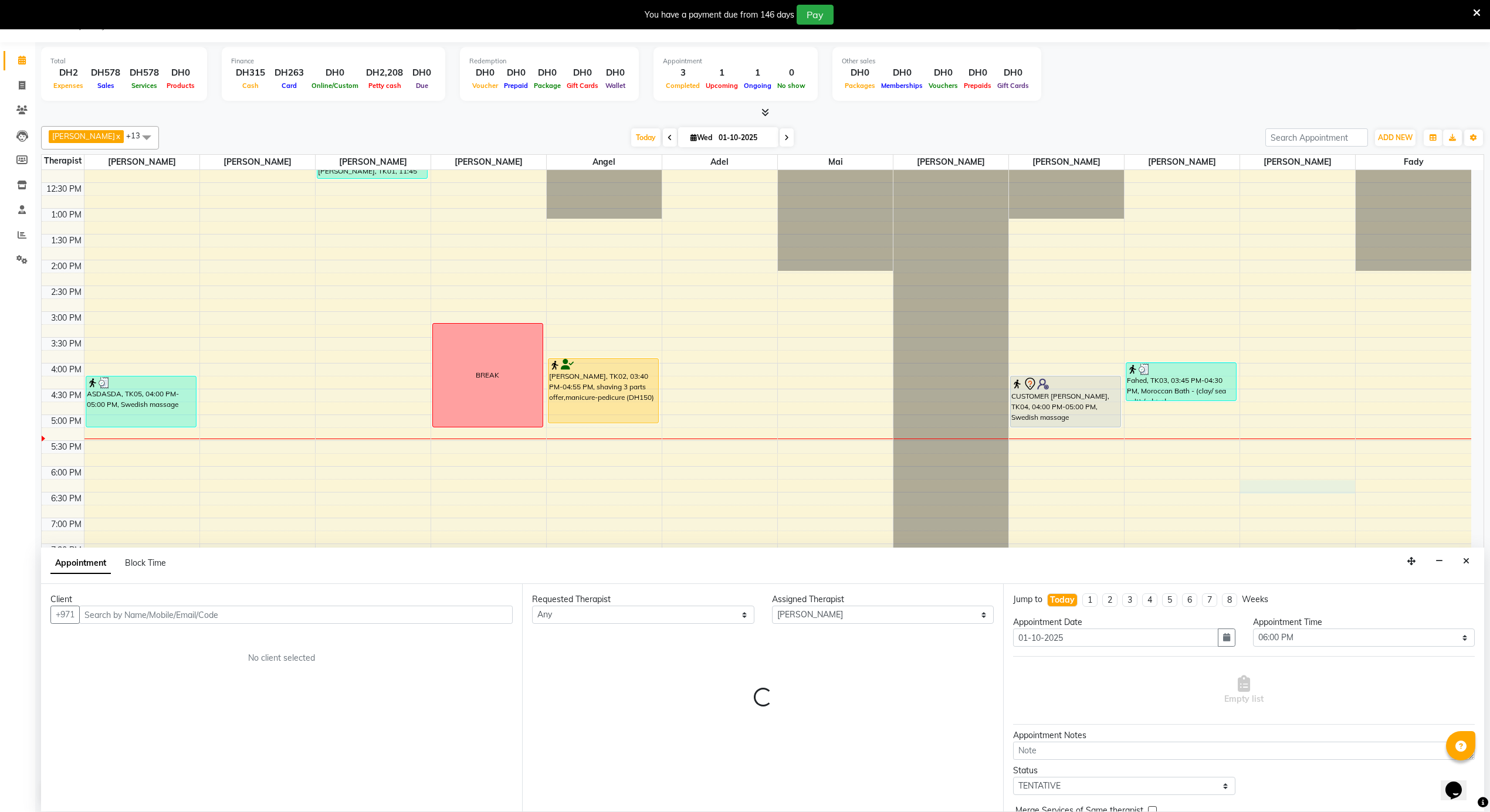
click at [1397, 487] on div "12:00 AM 12:30 AM 1:00 AM 1:30 AM 2:00 AM 2:30 AM 3:00 AM 3:30 AM 4:00 AM 4:30 …" at bounding box center [756, 157] width 1430 height 1238
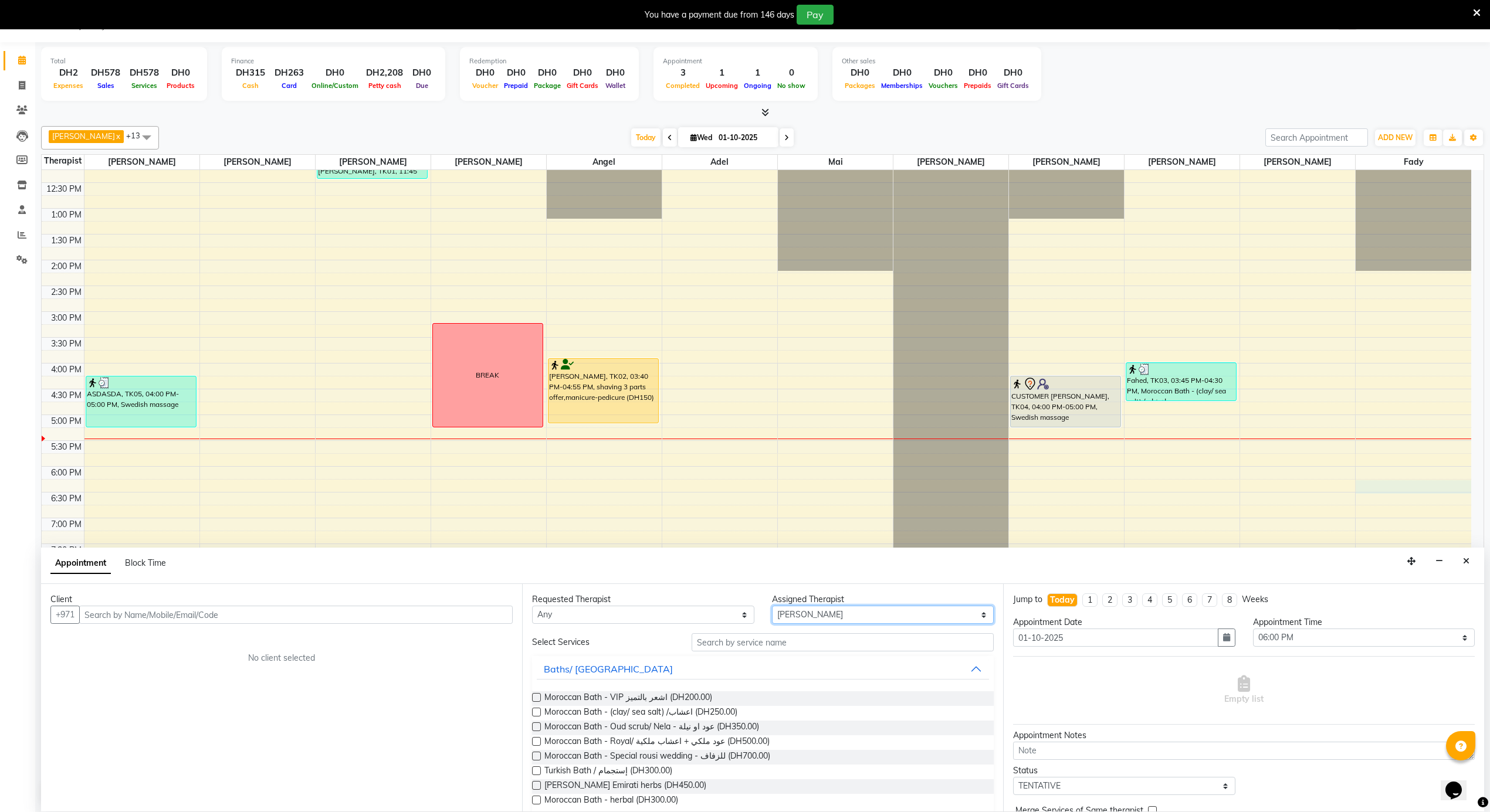
click at [893, 615] on select "Select [PERSON_NAME] [PERSON_NAME] [PERSON_NAME] [PERSON_NAME] Mai [PERSON_NAME…" at bounding box center [883, 615] width 223 height 18
click at [343, 618] on input "text" at bounding box center [296, 615] width 433 height 18
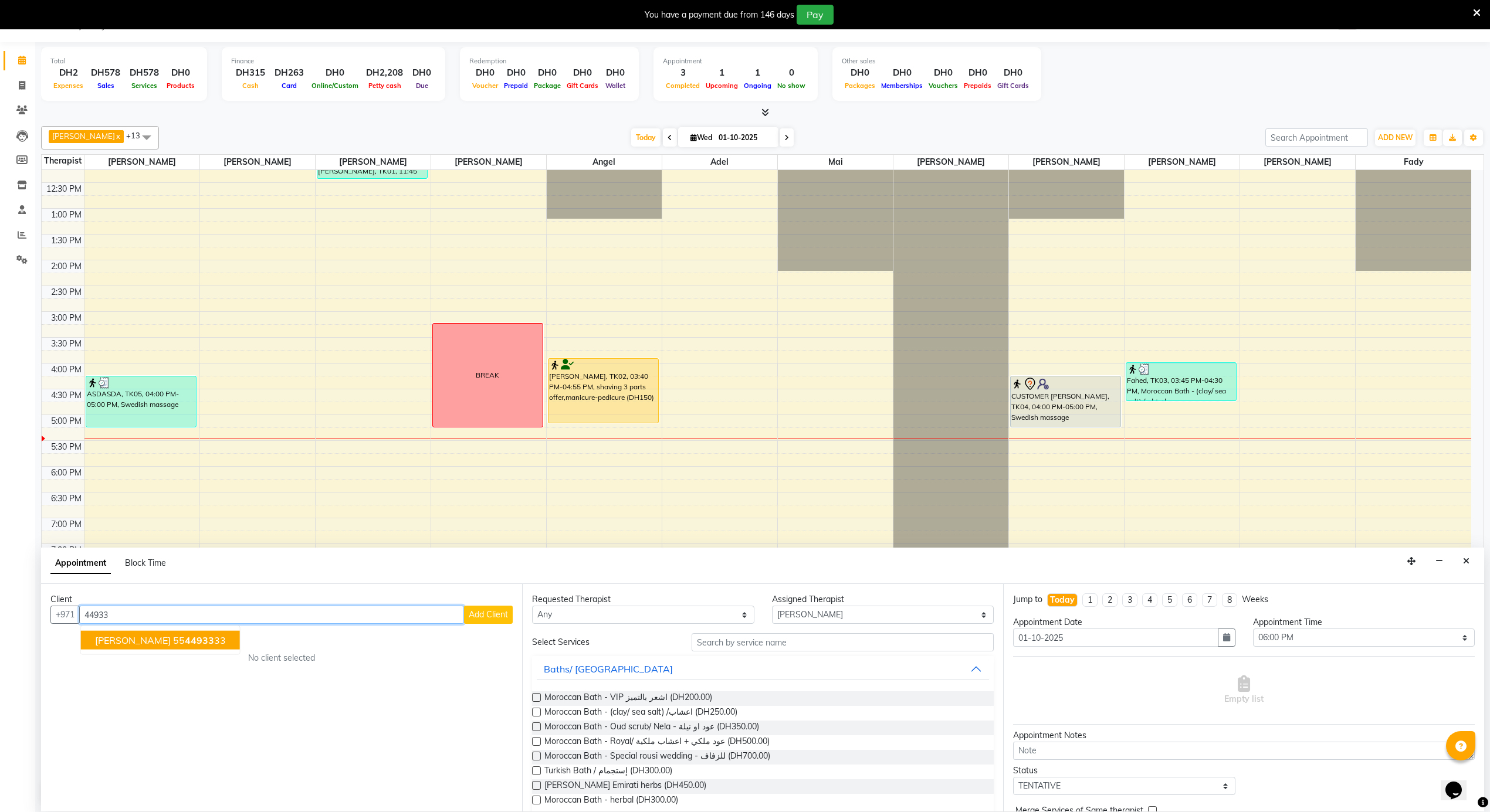
click at [188, 639] on ngb-highlight "55 44933 33" at bounding box center [200, 640] width 53 height 12
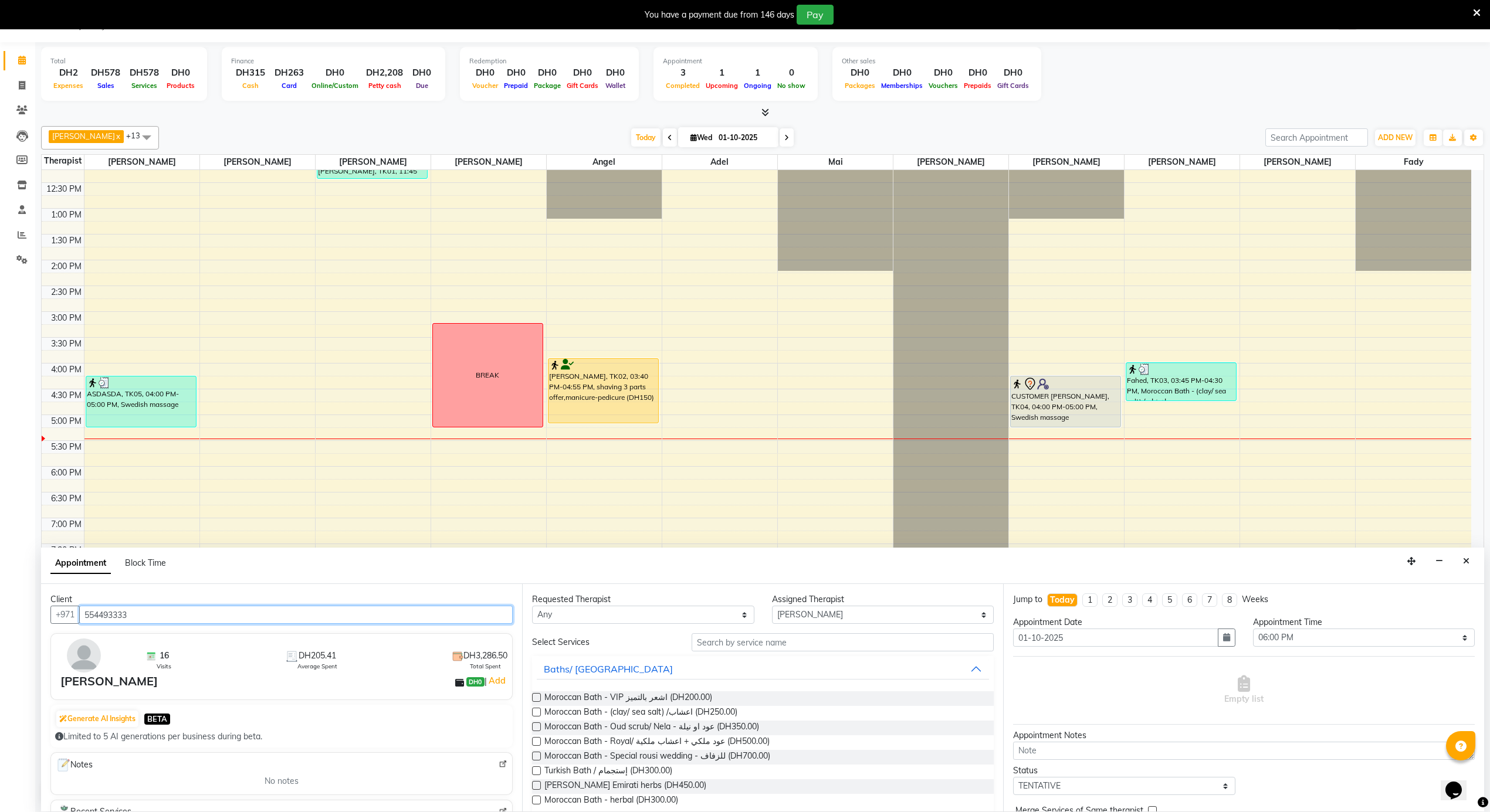
type input "554493333"
click at [836, 620] on select "Select [PERSON_NAME] [PERSON_NAME] [PERSON_NAME] [PERSON_NAME] Mai [PERSON_NAME…" at bounding box center [883, 615] width 223 height 18
select select "79271"
click at [772, 606] on select "Select [PERSON_NAME] [PERSON_NAME] [PERSON_NAME] [PERSON_NAME] Mai [PERSON_NAME…" at bounding box center [883, 615] width 223 height 18
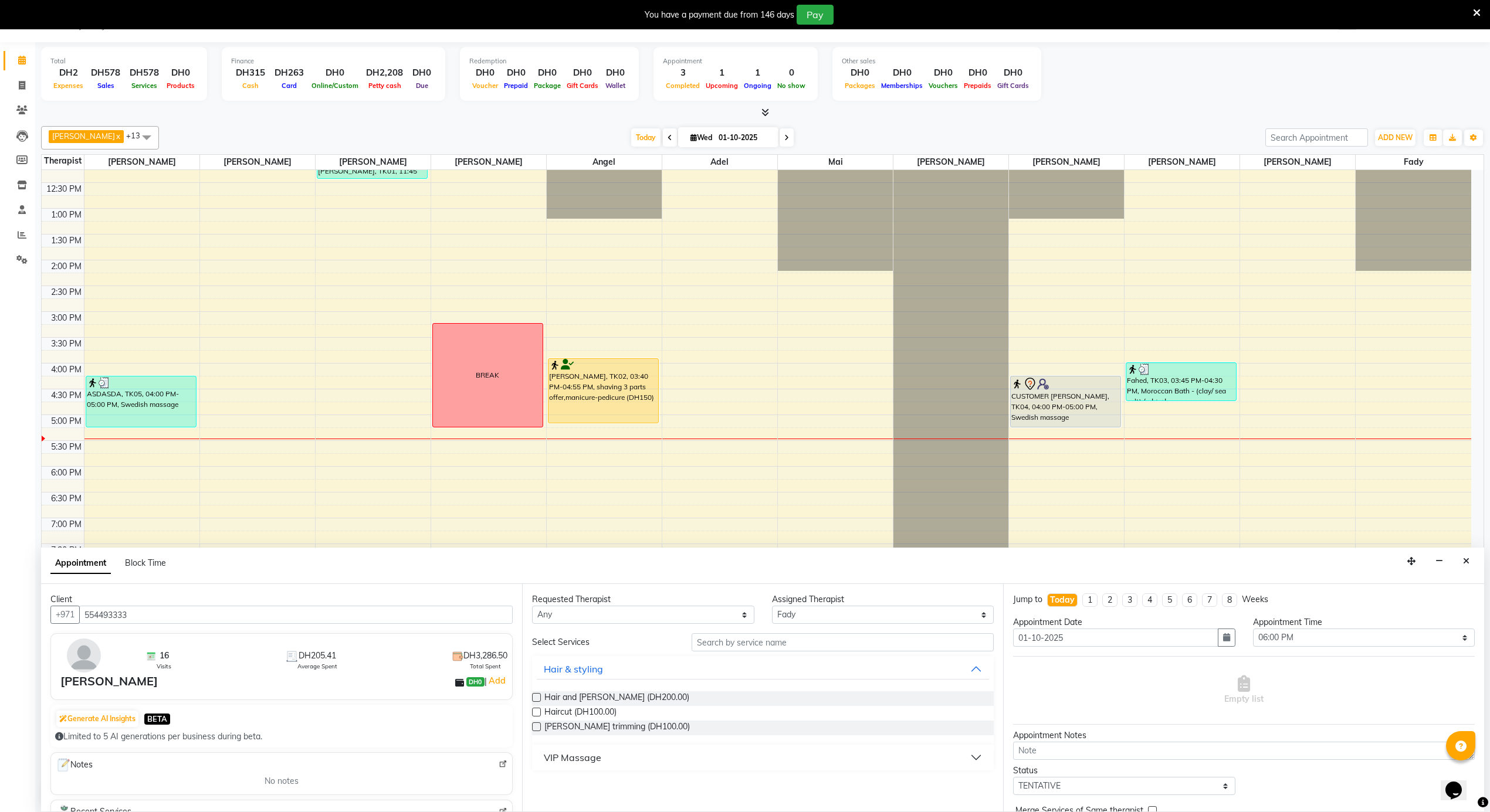
drag, startPoint x: 629, startPoint y: 697, endPoint x: 840, endPoint y: 665, distance: 213.4
click at [630, 697] on span "Hair and [PERSON_NAME] (DH200.00)" at bounding box center [616, 699] width 145 height 15
checkbox input "false"
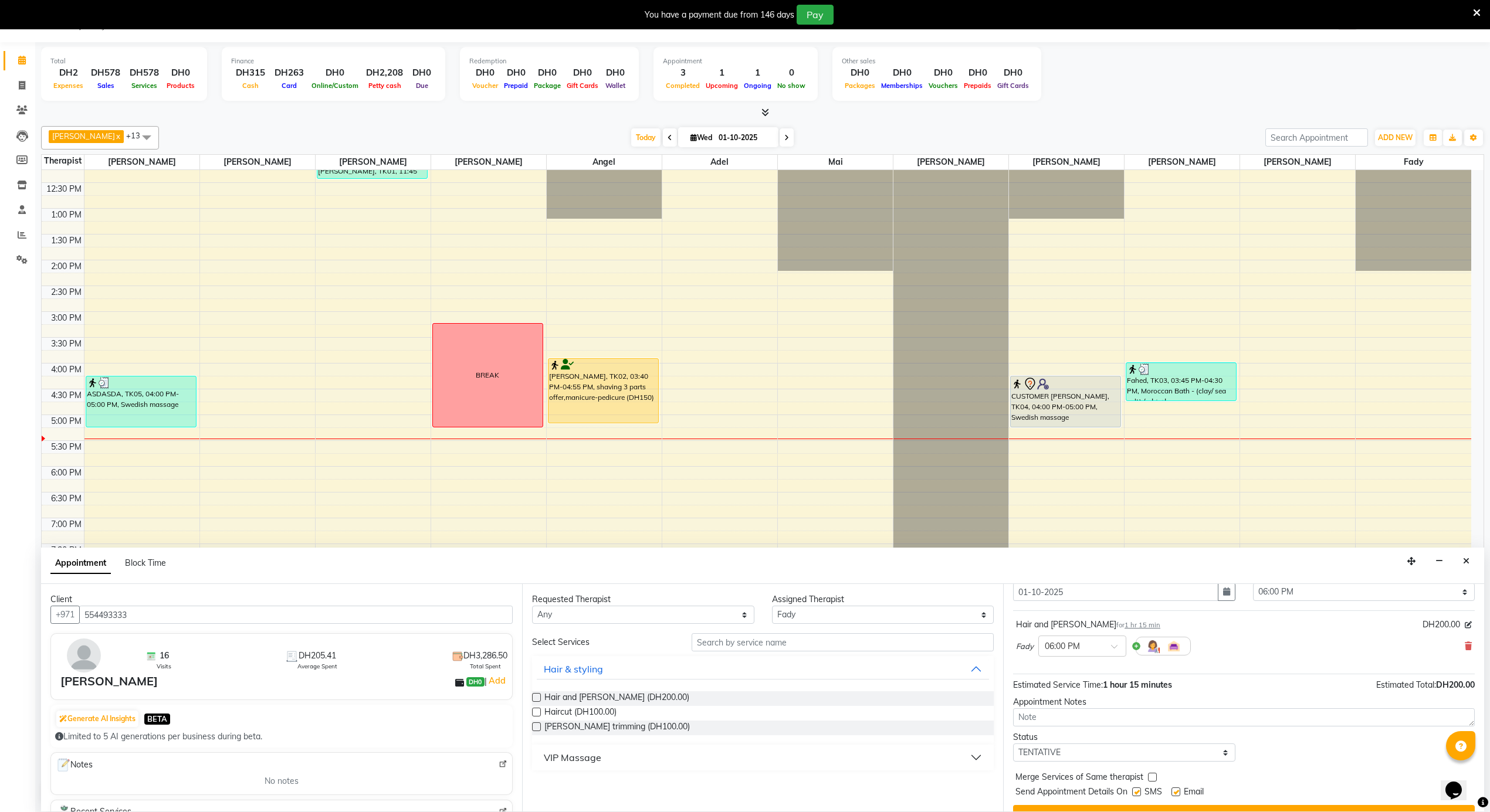
scroll to position [71, 0]
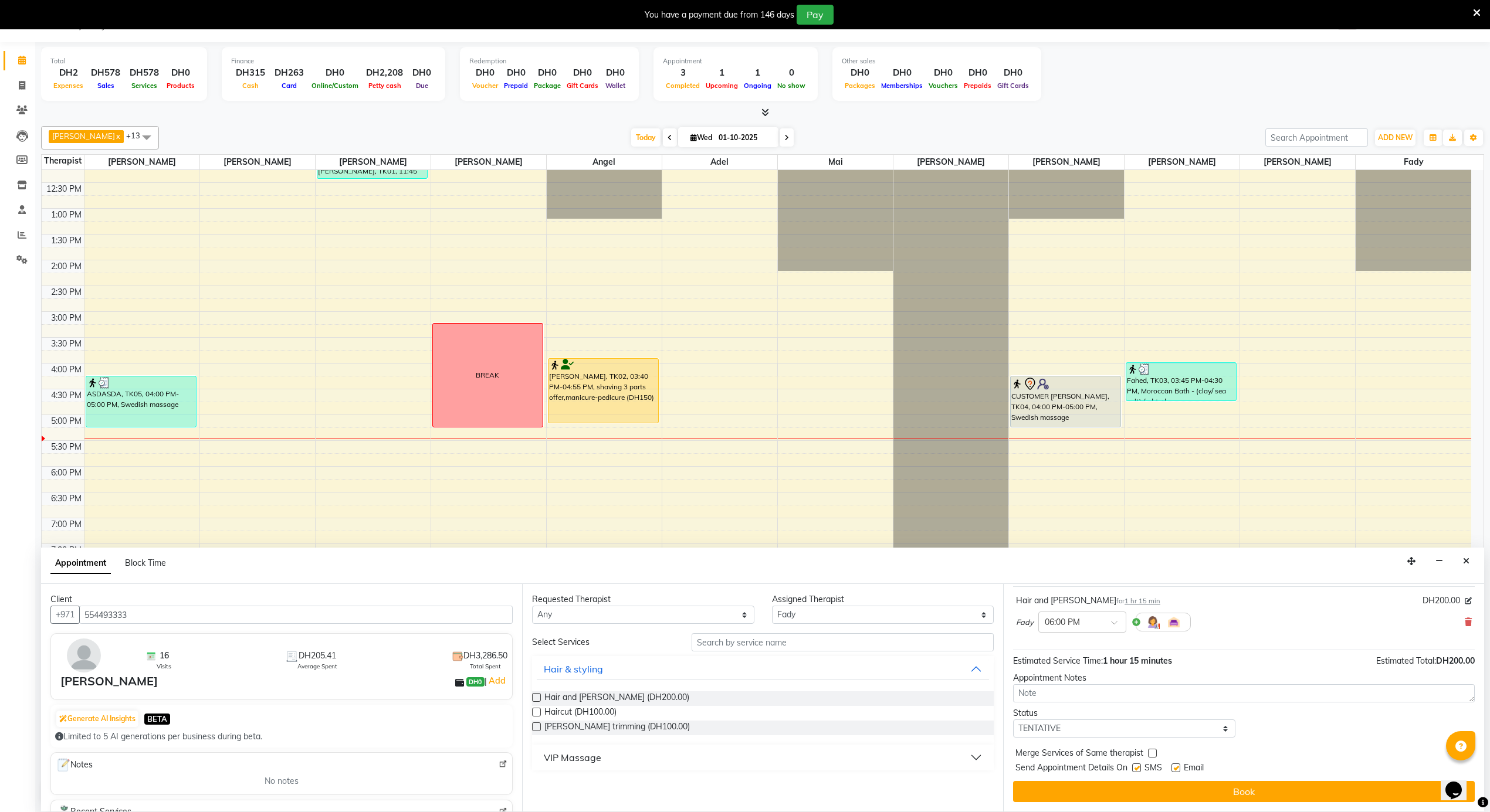
click at [1179, 768] on label at bounding box center [1176, 768] width 9 height 9
click at [1179, 768] on input "checkbox" at bounding box center [1175, 769] width 7 height 7
checkbox input "false"
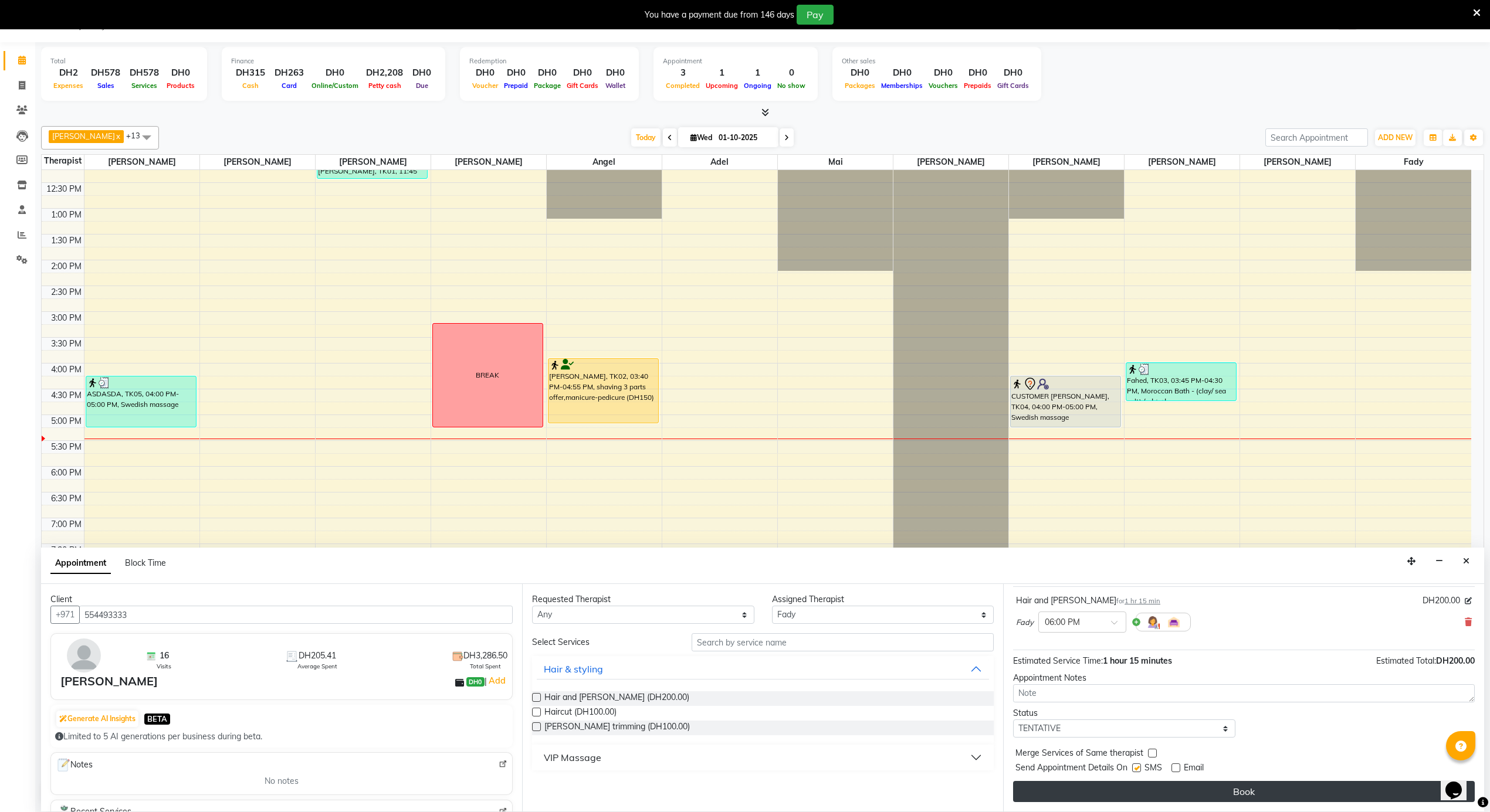
click at [1178, 783] on button "Book" at bounding box center [1244, 791] width 462 height 21
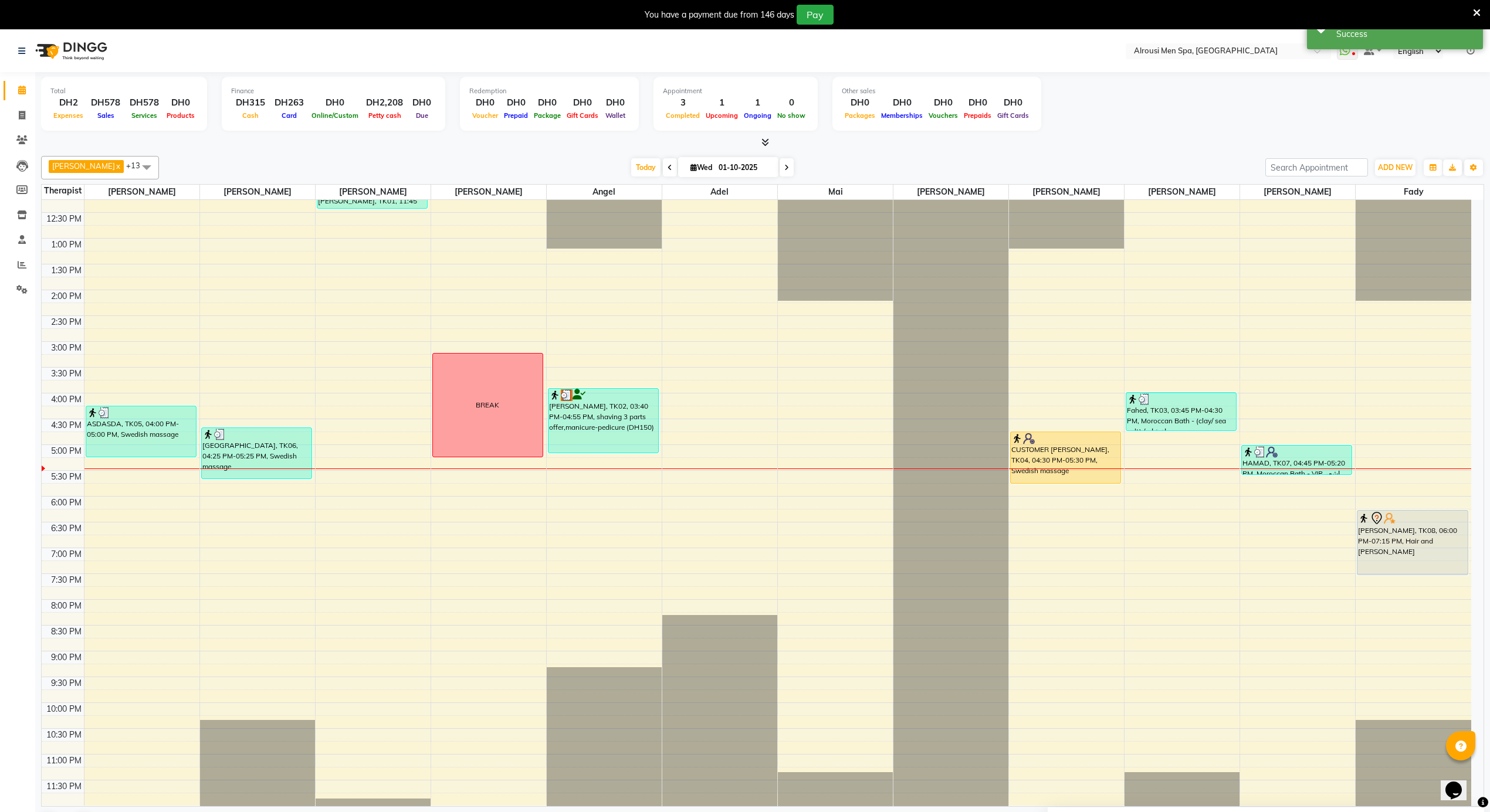
scroll to position [554, 0]
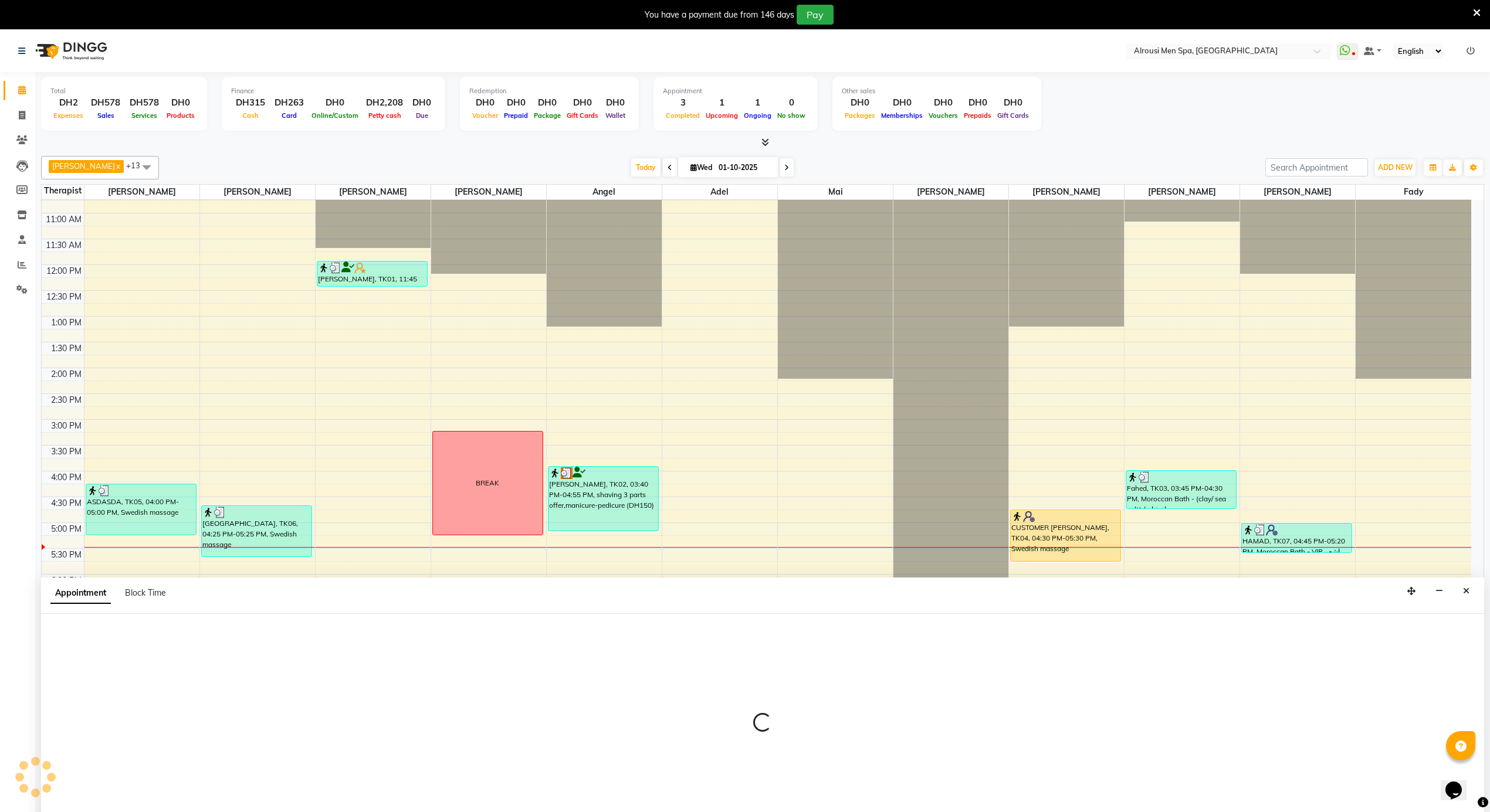
scroll to position [31, 0]
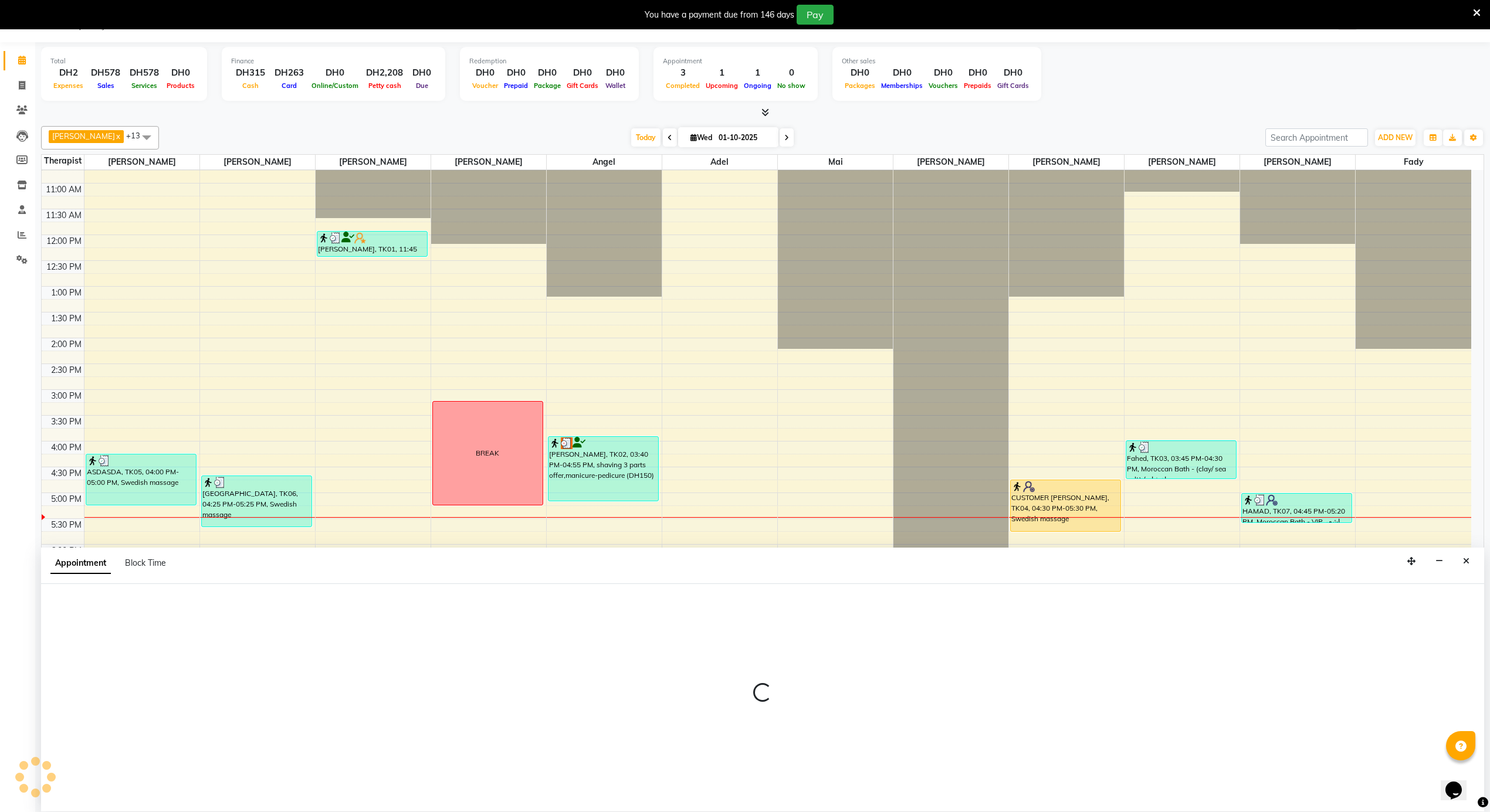
select select "58774"
select select "1125"
select select "tentative"
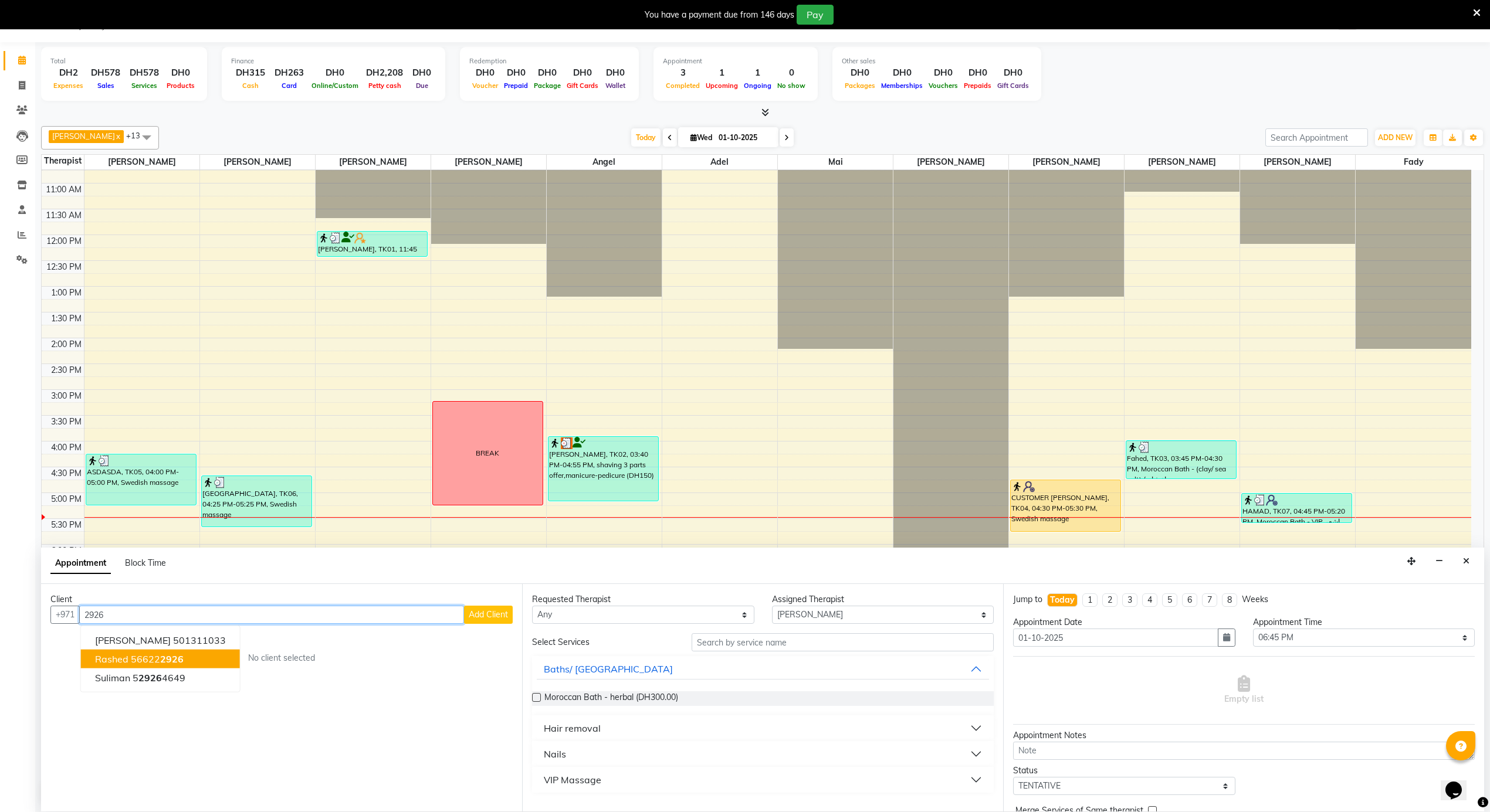
click at [189, 662] on button "rashed 56622 2926" at bounding box center [160, 659] width 159 height 19
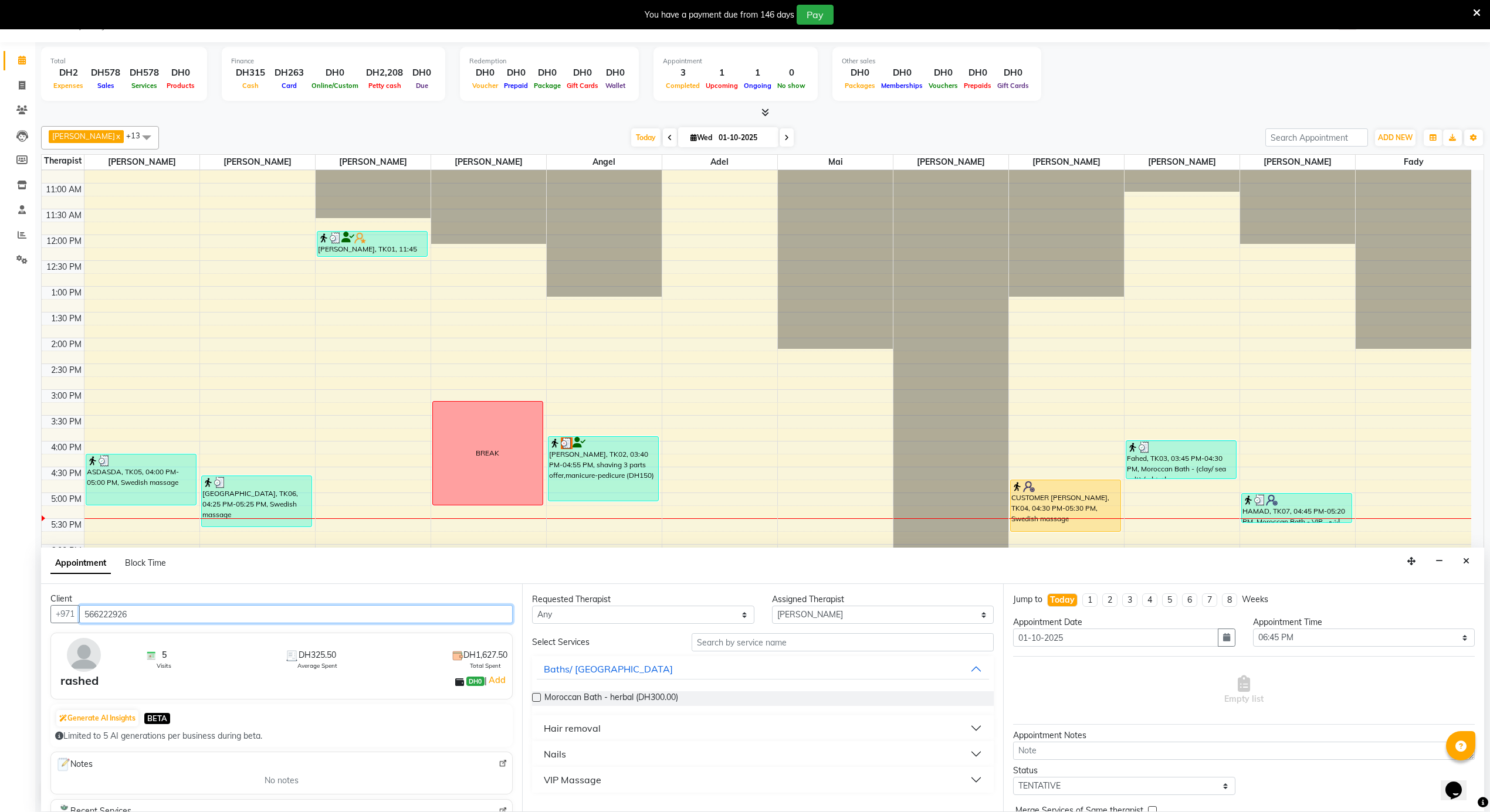
scroll to position [0, 0]
type input "566222926"
click at [876, 620] on select "Select [PERSON_NAME] [PERSON_NAME] [PERSON_NAME] [PERSON_NAME] Mai [PERSON_NAME…" at bounding box center [883, 615] width 223 height 18
click at [712, 613] on select "Any [PERSON_NAME] [PERSON_NAME] [PERSON_NAME] [PERSON_NAME] Mai [PERSON_NAME] […" at bounding box center [643, 615] width 223 height 18
select select "38897"
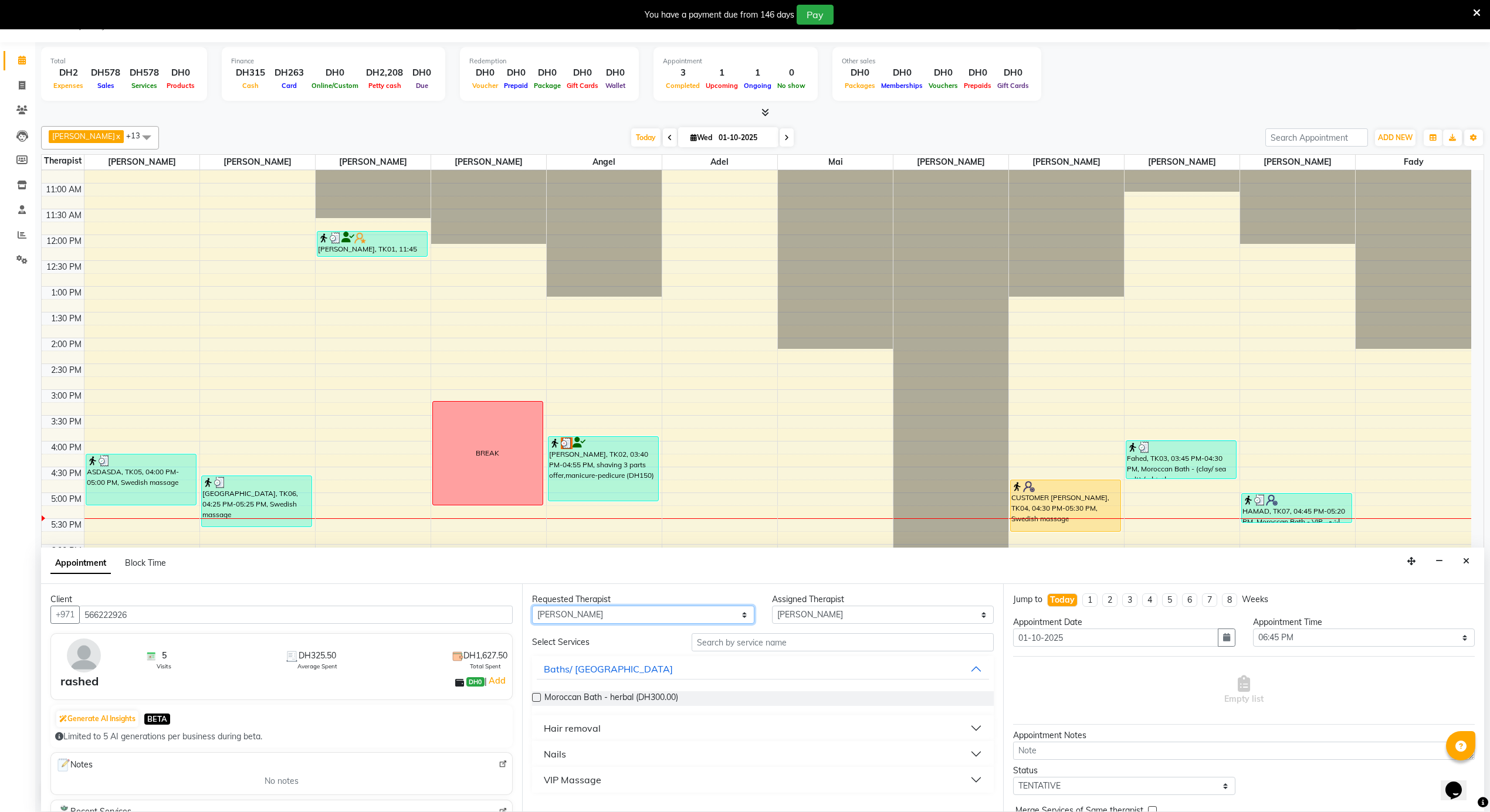
click at [532, 606] on select "Any [PERSON_NAME] [PERSON_NAME] [PERSON_NAME] [PERSON_NAME] Mai [PERSON_NAME] […" at bounding box center [643, 615] width 223 height 18
select select "38897"
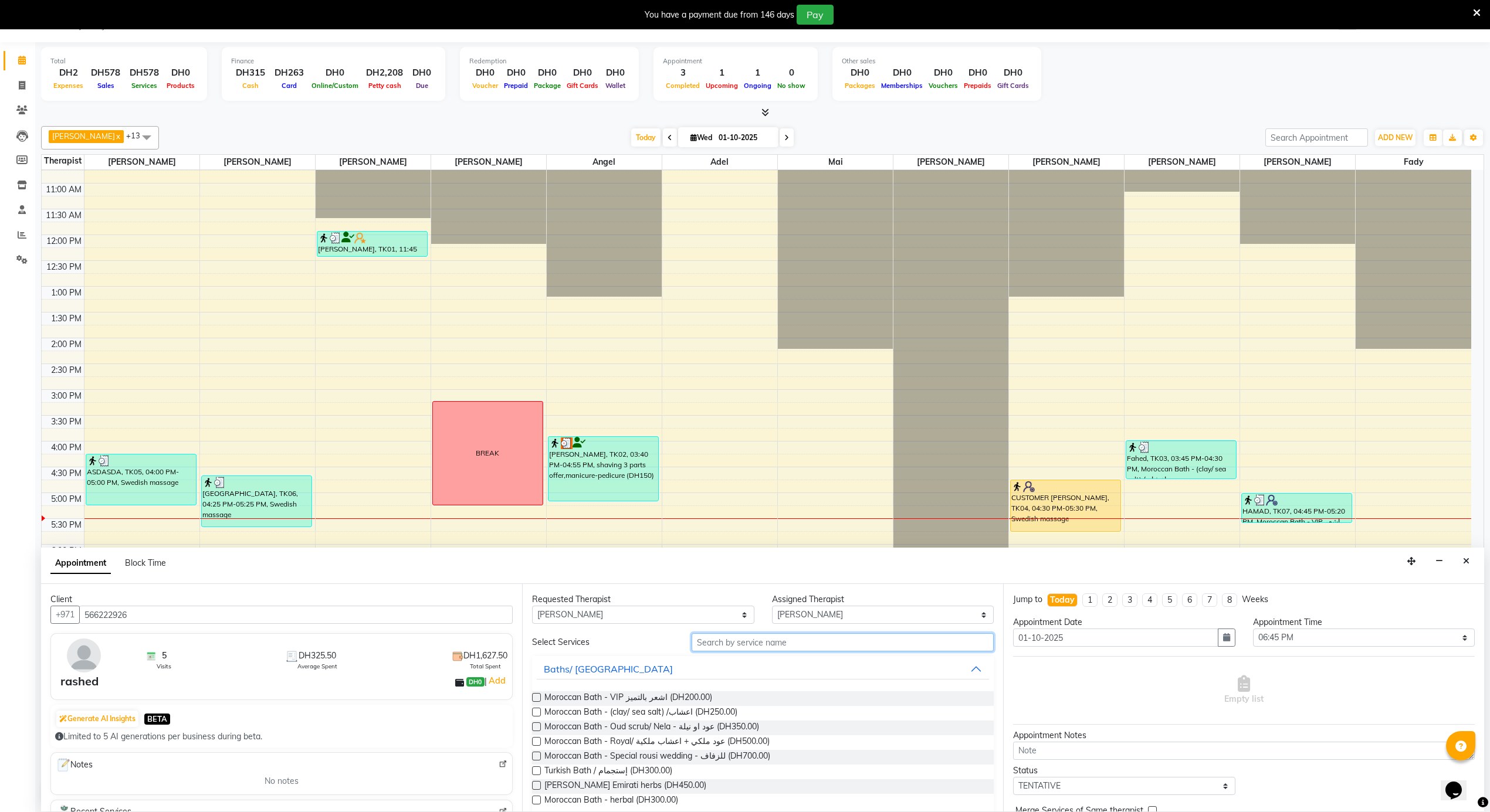
click at [778, 639] on input "text" at bounding box center [842, 642] width 302 height 18
drag, startPoint x: 693, startPoint y: 731, endPoint x: 911, endPoint y: 725, distance: 218.1
click at [692, 731] on span "Moroccan Bath - Oud scrub/ Nela - عود او نيلة (DH350.00)" at bounding box center [651, 728] width 214 height 15
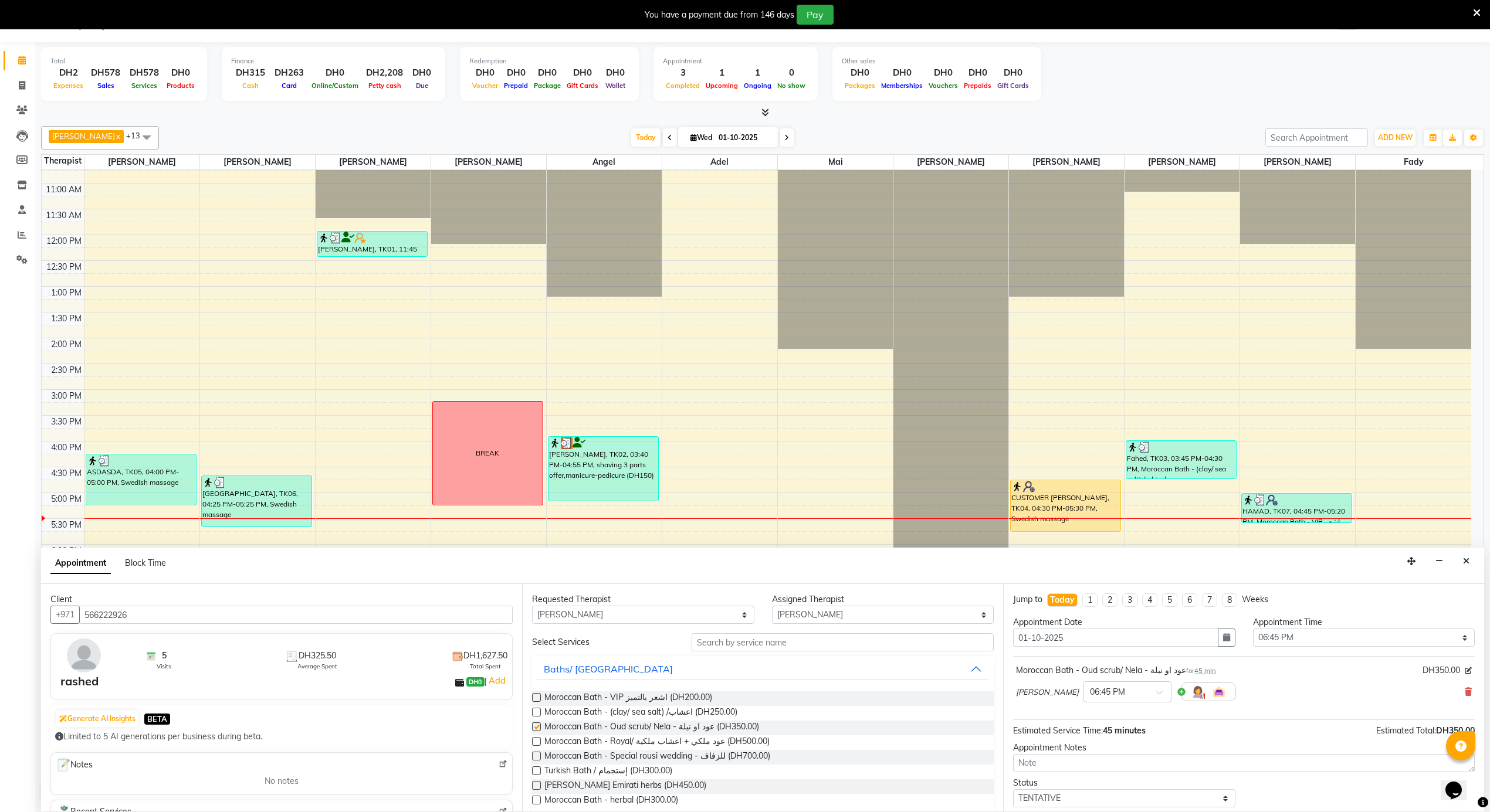
checkbox input "false"
click at [1302, 639] on select "Select 12:00 AM 12:05 AM 12:10 AM 12:15 AM 12:20 AM 12:25 AM 12:30 AM 12:35 AM …" at bounding box center [1364, 637] width 223 height 18
select select "1065"
click at [1253, 630] on select "Select 12:00 AM 12:05 AM 12:10 AM 12:15 AM 12:20 AM 12:25 AM 12:30 AM 12:35 AM …" at bounding box center [1364, 637] width 223 height 18
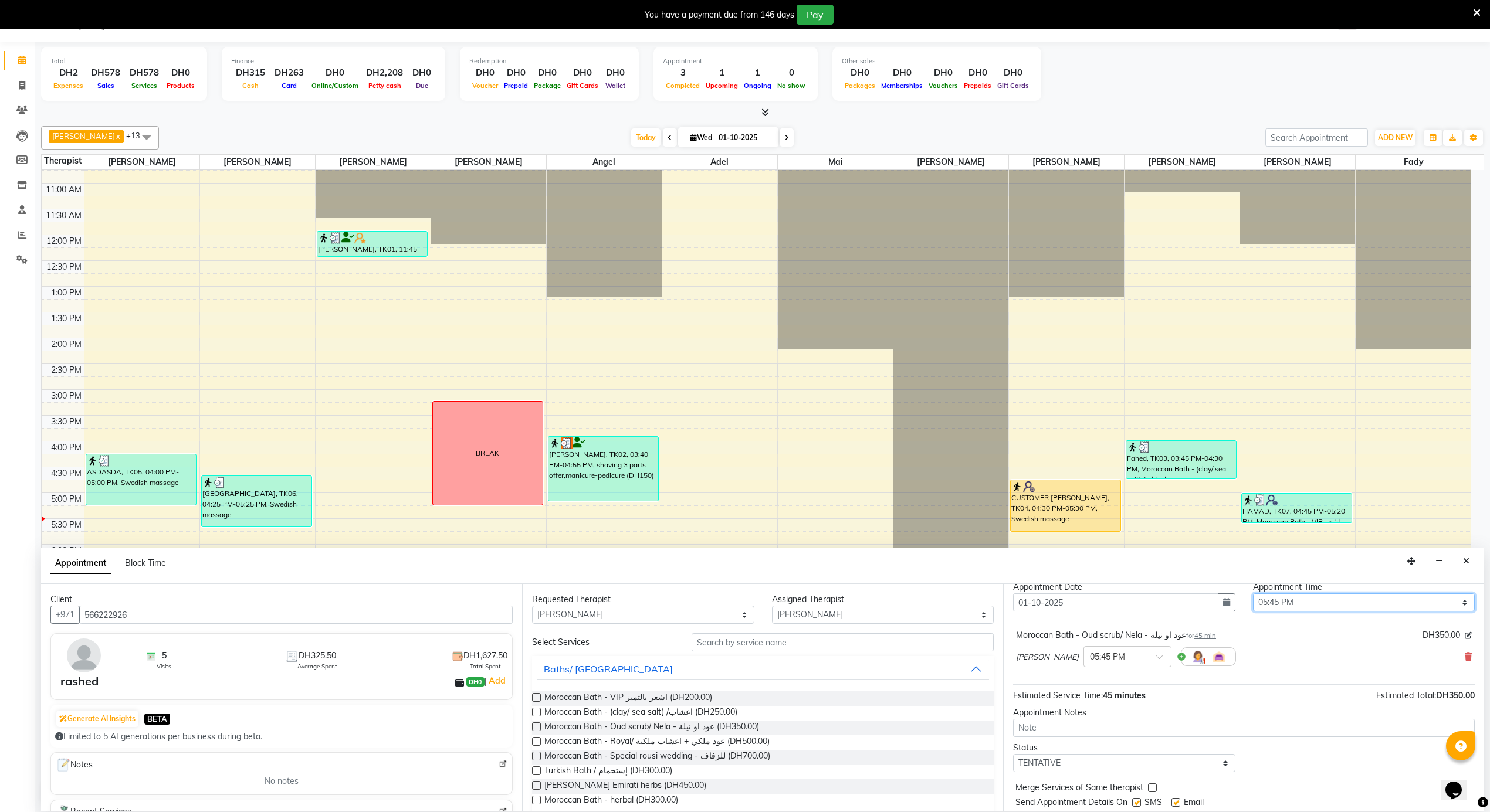
scroll to position [71, 0]
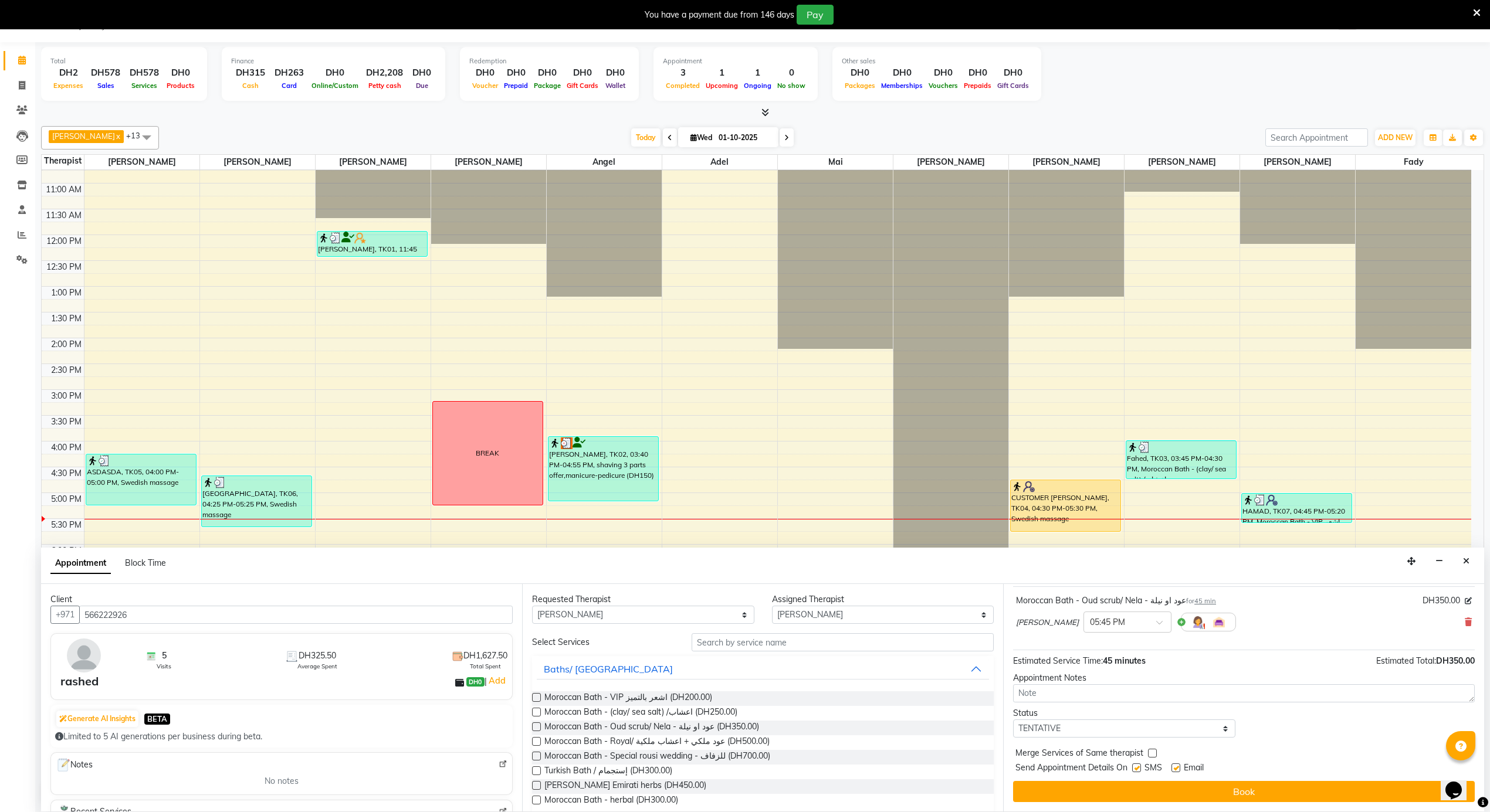
click at [1176, 765] on label at bounding box center [1176, 768] width 9 height 9
click at [1176, 765] on input "checkbox" at bounding box center [1175, 769] width 7 height 7
checkbox input "false"
click at [1174, 791] on button "Book" at bounding box center [1244, 791] width 462 height 21
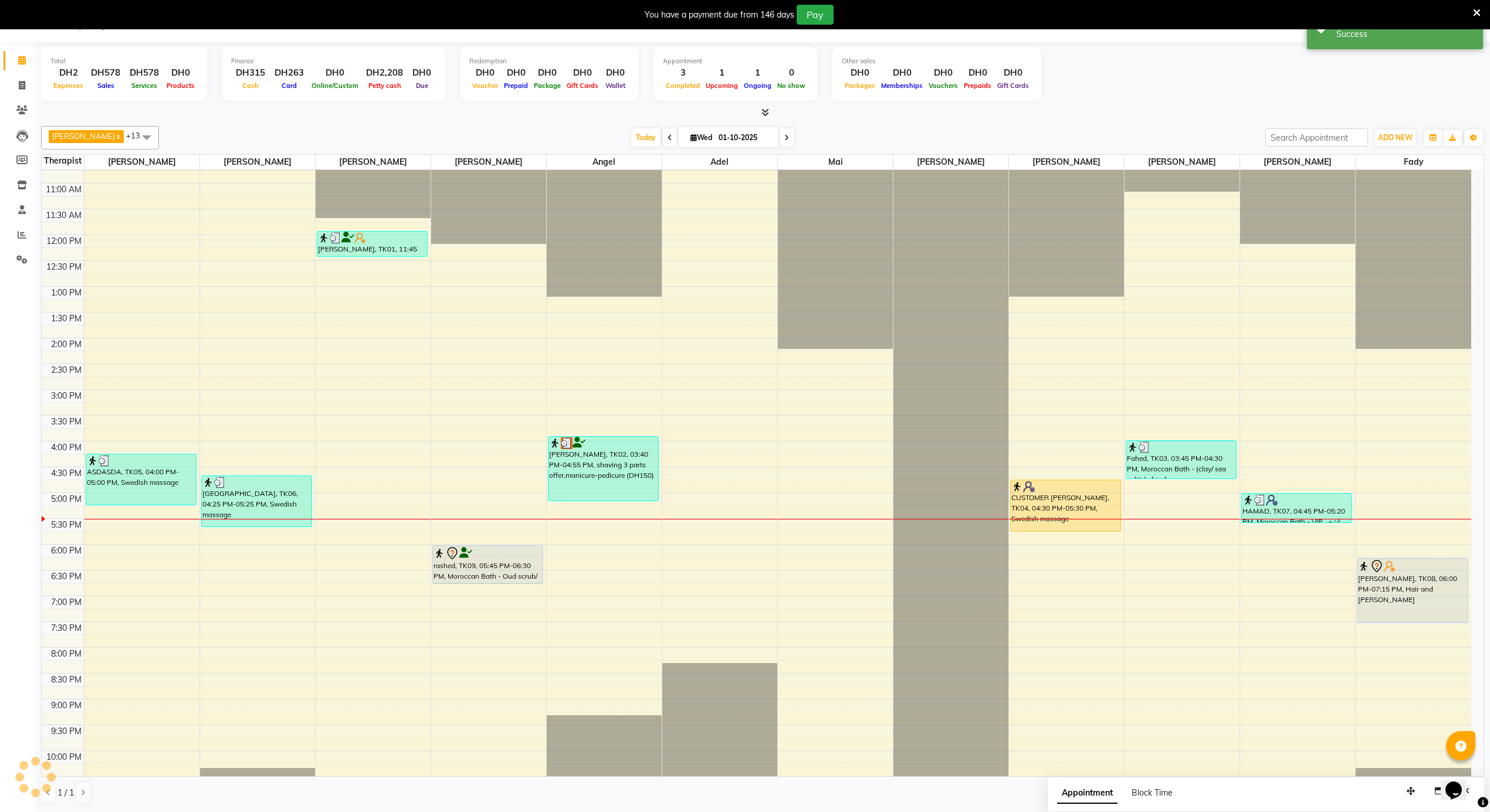
scroll to position [0, 0]
